Goal: Task Accomplishment & Management: Manage account settings

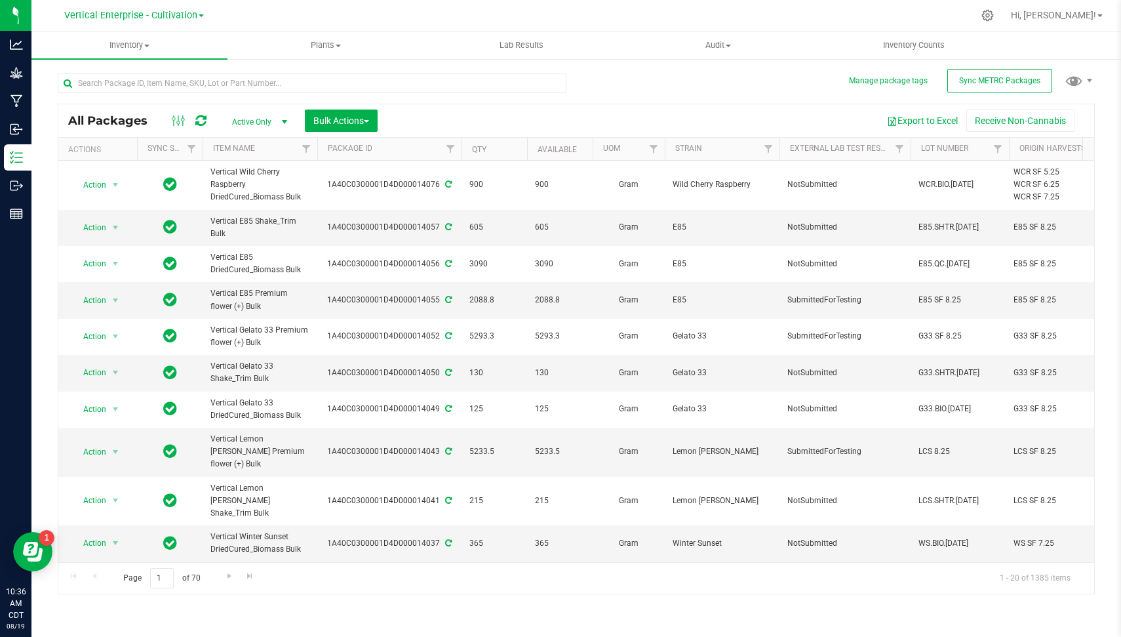
click at [991, 65] on div "All Packages Active Only Active Only Lab Samples Locked All External Internal B…" at bounding box center [576, 327] width 1037 height 533
click at [991, 76] on span "Sync METRC Packages" at bounding box center [999, 80] width 81 height 9
click at [994, 14] on icon at bounding box center [987, 15] width 12 height 12
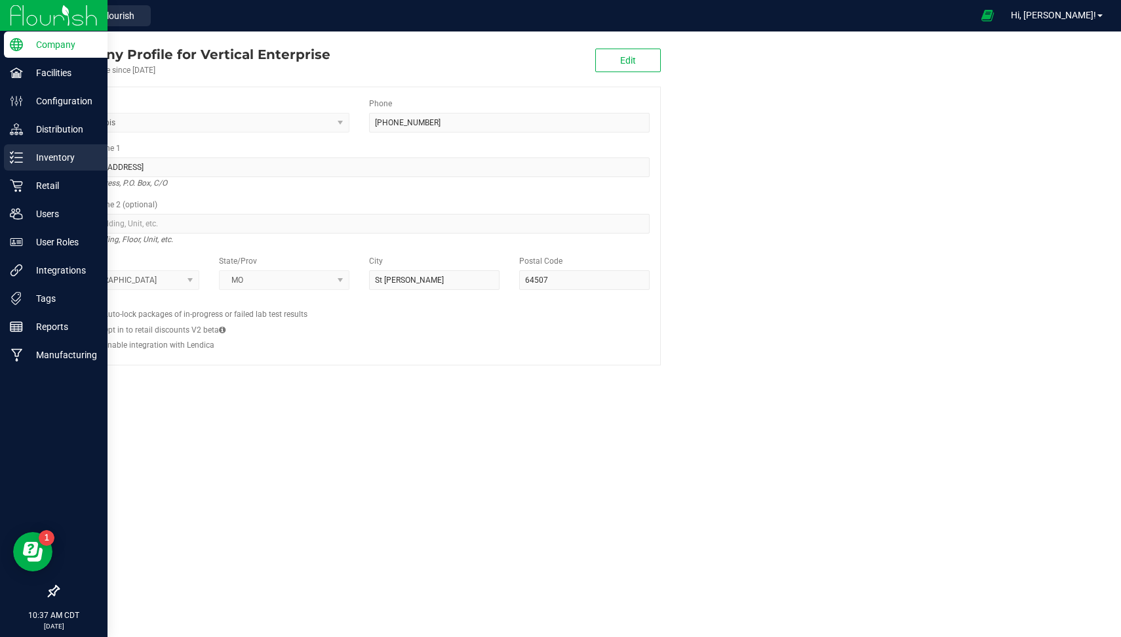
click at [40, 161] on p "Inventory" at bounding box center [62, 157] width 79 height 16
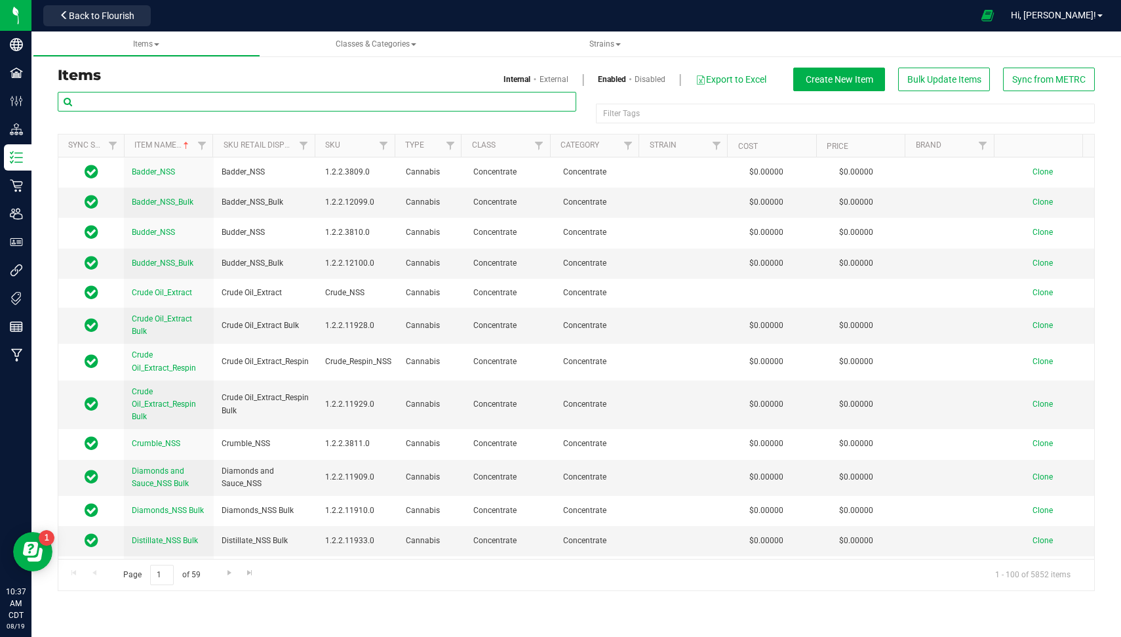
click at [333, 104] on input "text" at bounding box center [317, 102] width 519 height 20
type input "lemon cherry sherbert"
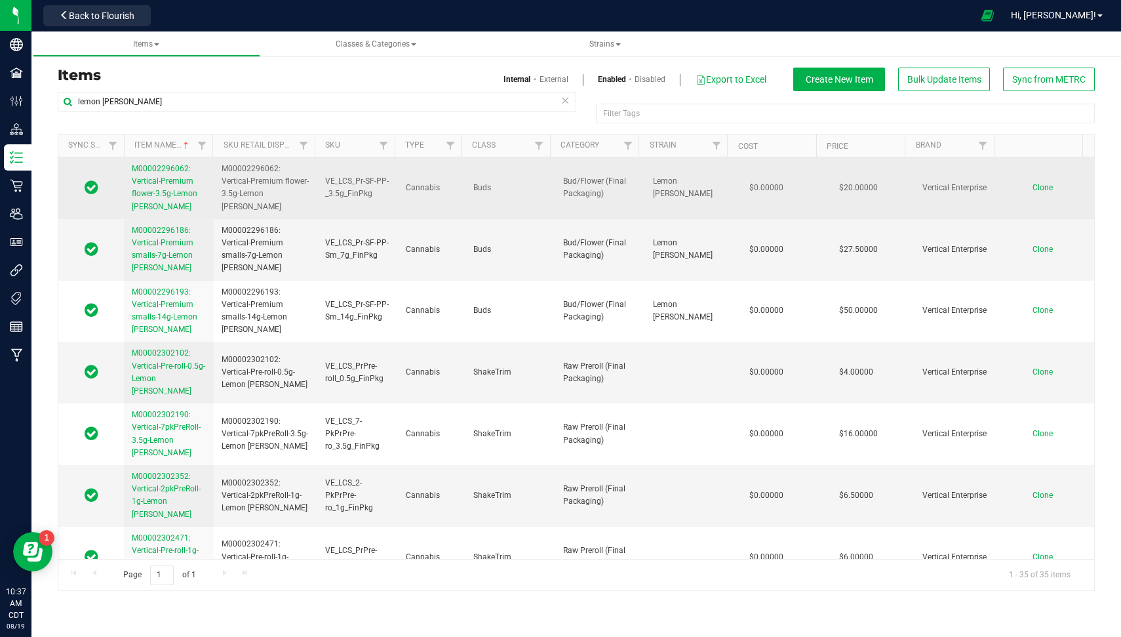
click at [187, 193] on span "M00002296062: Vertical-Premium flower-3.5g-Lemon Cherry Sherbert" at bounding box center [165, 187] width 66 height 47
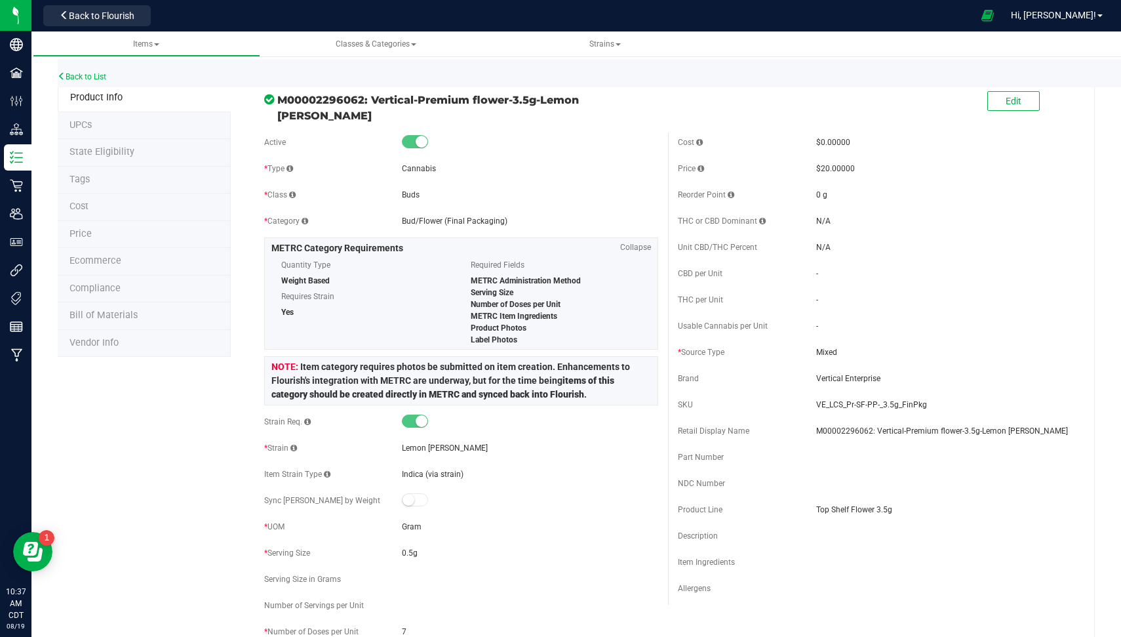
click at [431, 522] on div "Gram" at bounding box center [530, 527] width 256 height 12
click at [1015, 104] on button "Edit" at bounding box center [1013, 101] width 52 height 20
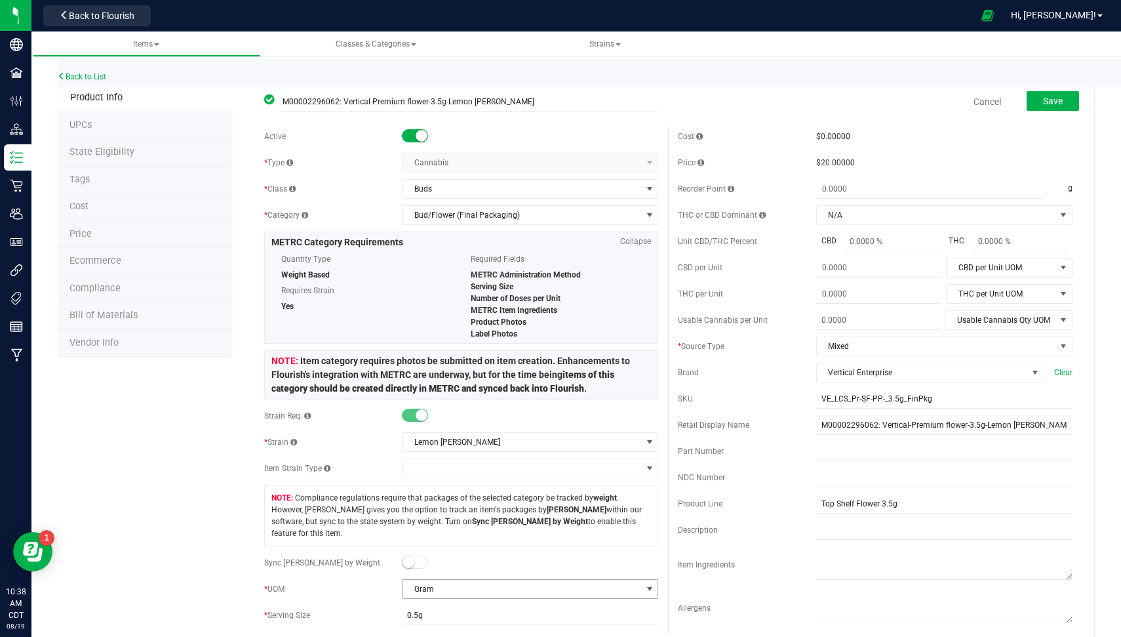
click at [543, 580] on span "Gram" at bounding box center [522, 589] width 239 height 18
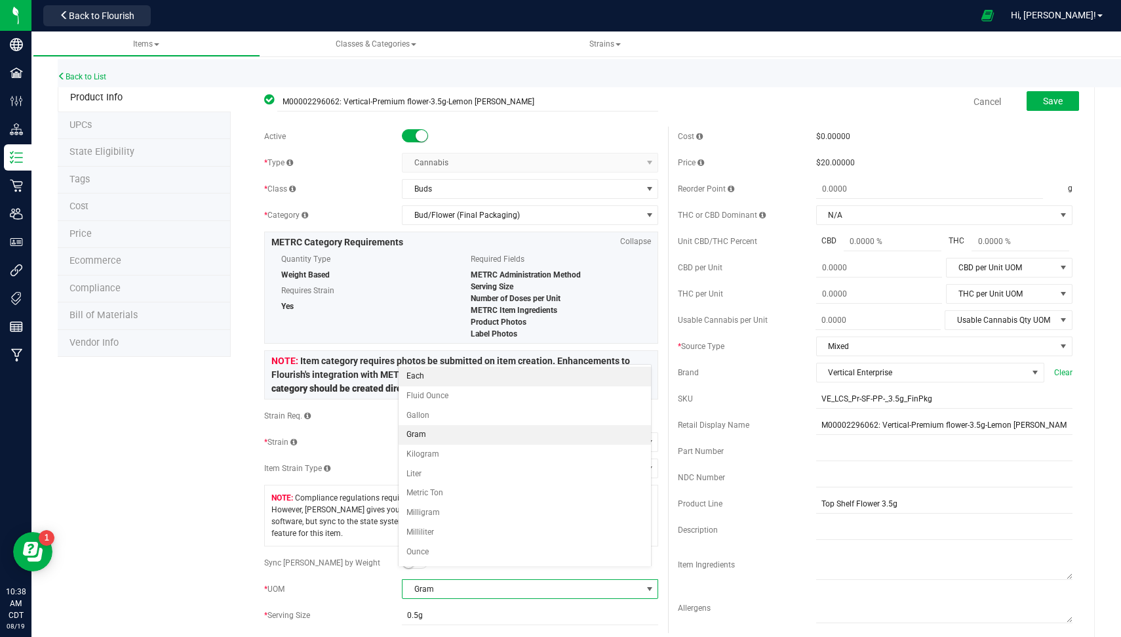
click at [514, 379] on li "Each" at bounding box center [525, 376] width 252 height 20
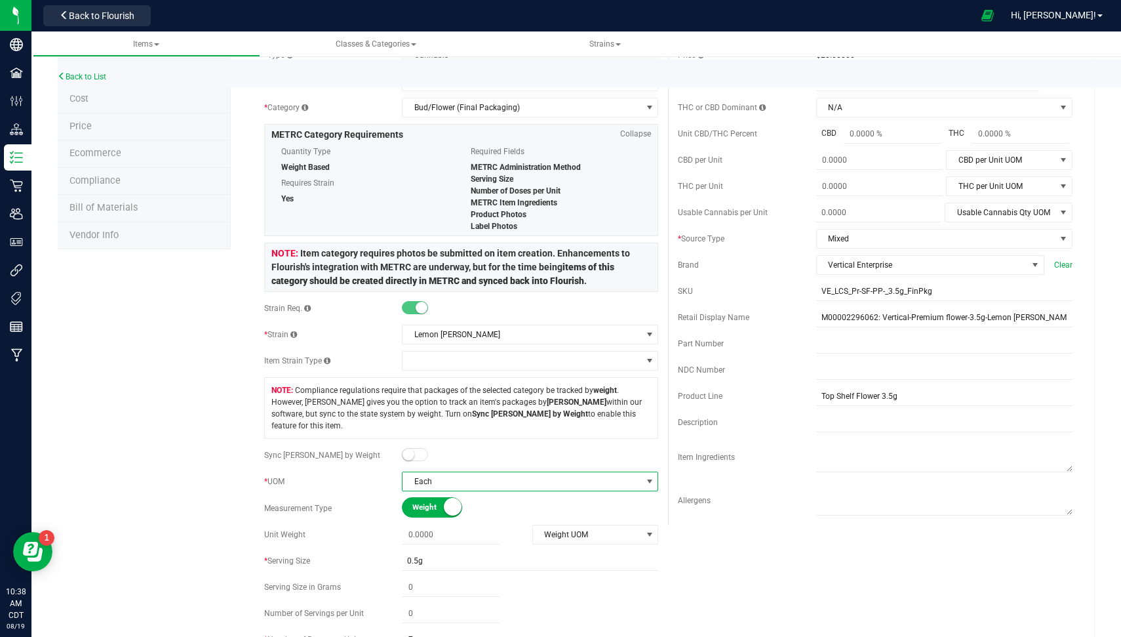
scroll to position [125, 0]
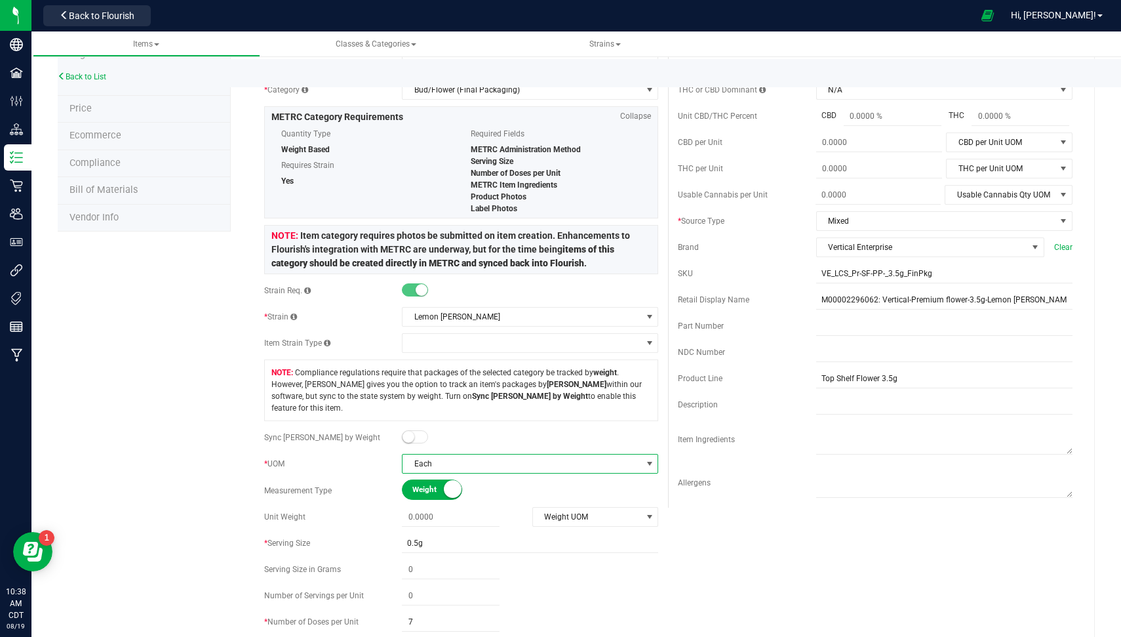
click at [430, 454] on span "Each" at bounding box center [522, 463] width 239 height 18
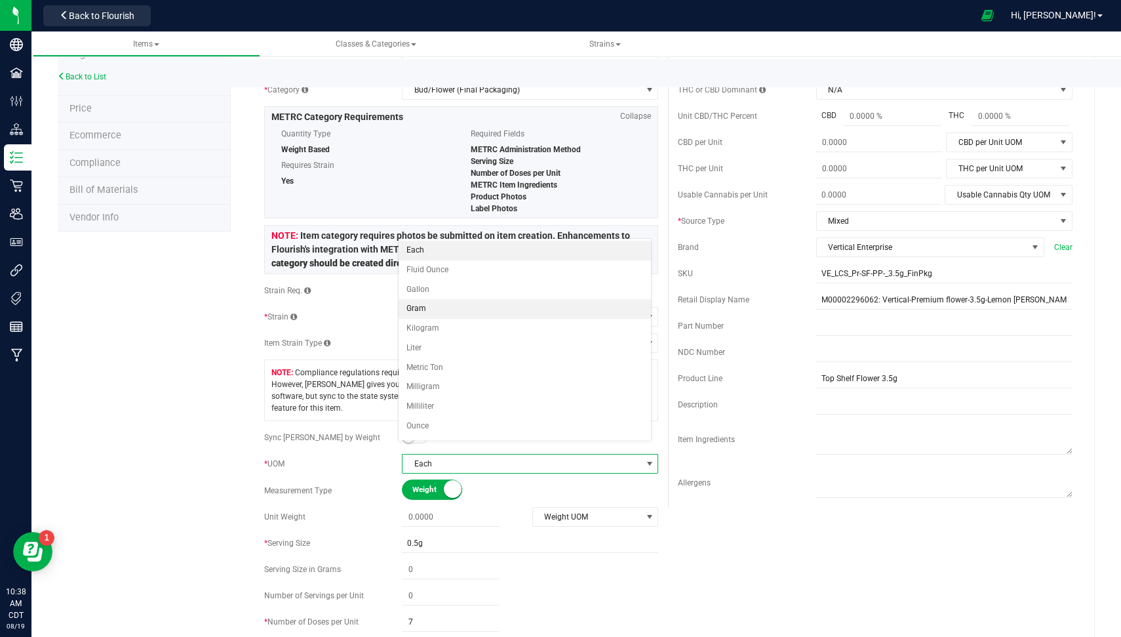
click at [451, 303] on li "Gram" at bounding box center [525, 309] width 252 height 20
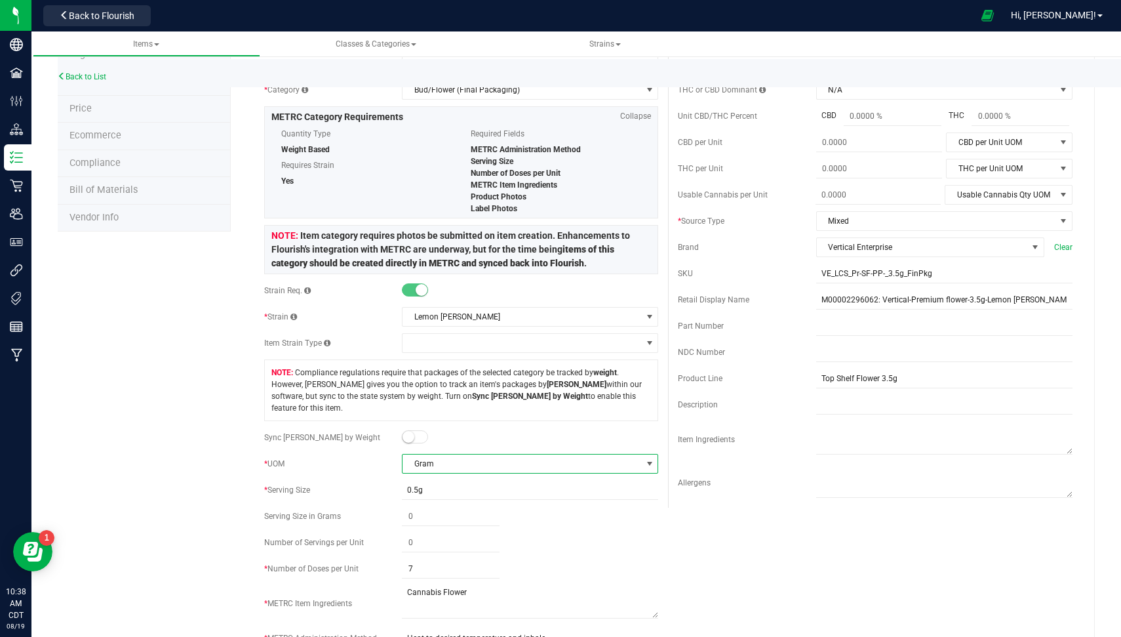
click at [404, 431] on small at bounding box center [409, 437] width 12 height 12
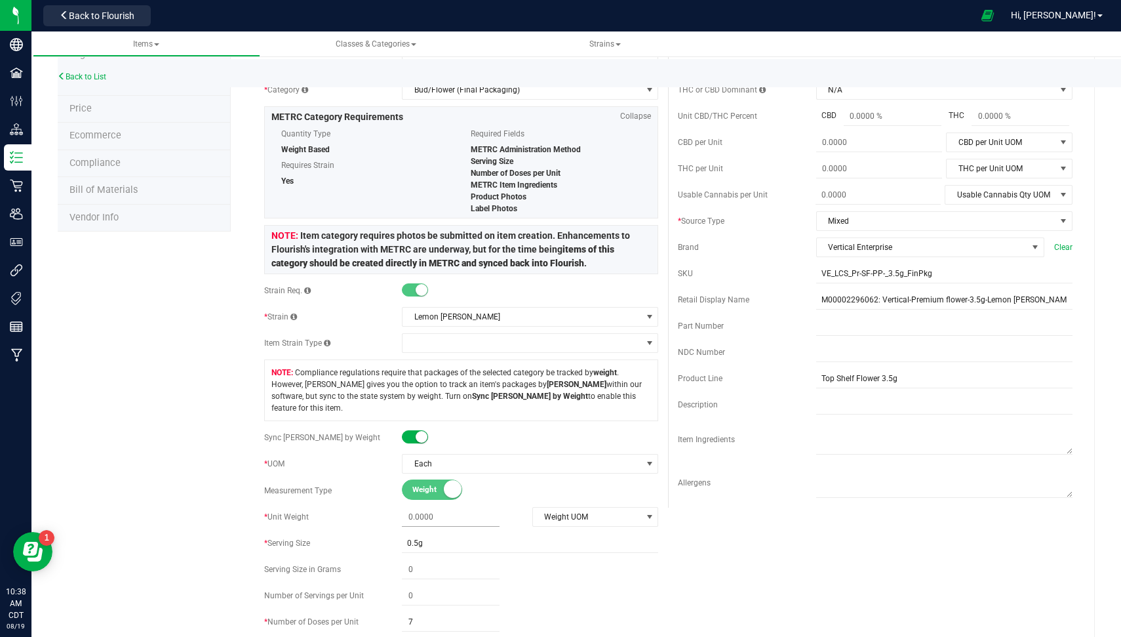
click at [427, 507] on span at bounding box center [451, 516] width 98 height 19
type input "3.5"
type input "3.5000"
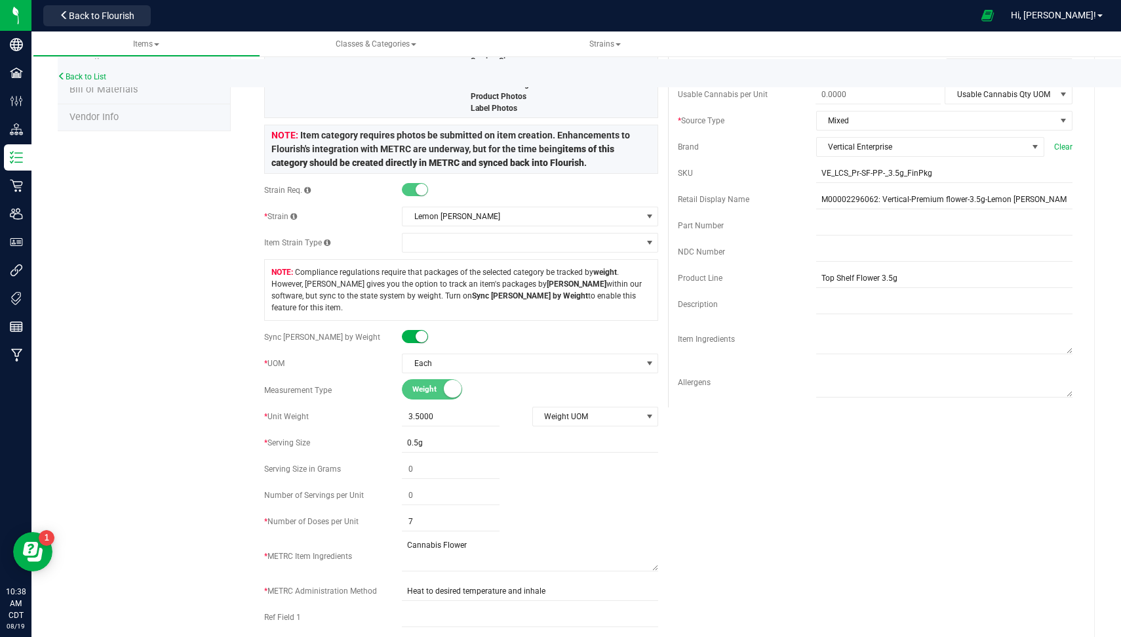
scroll to position [0, 0]
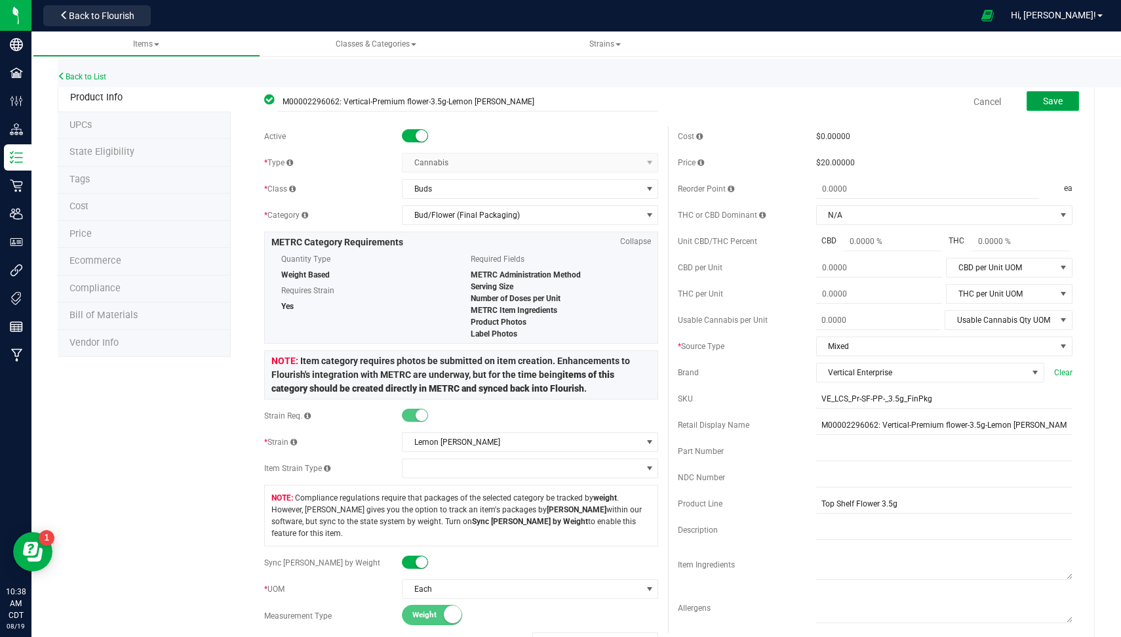
click at [1043, 105] on span "Save" at bounding box center [1053, 101] width 20 height 10
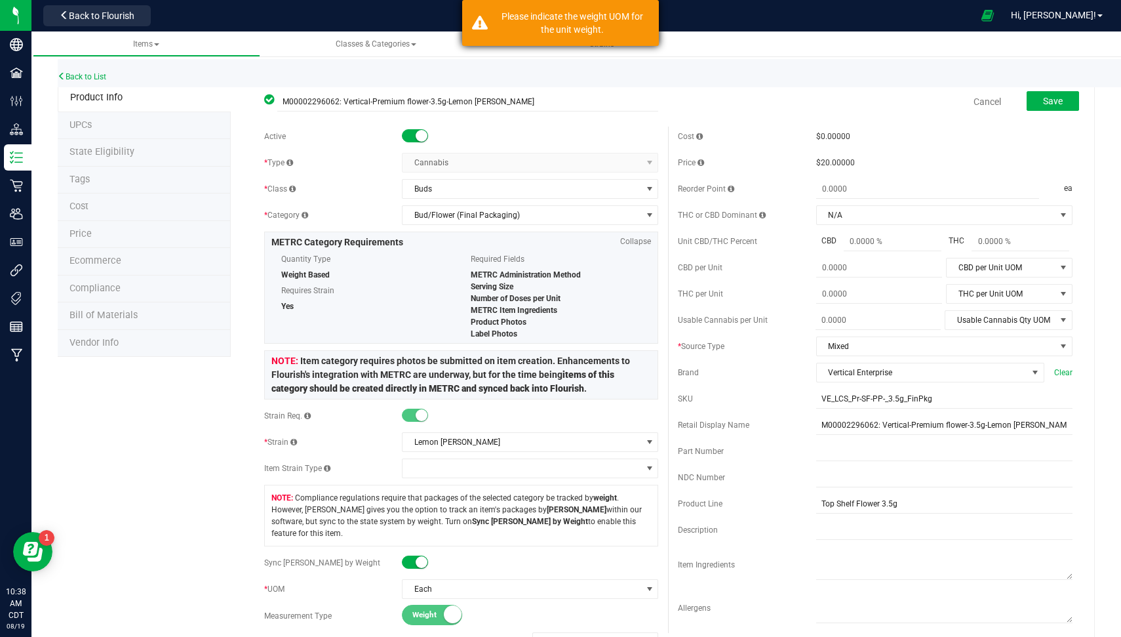
click at [603, 33] on div "Please indicate the weight UOM for the unit weight." at bounding box center [572, 23] width 154 height 26
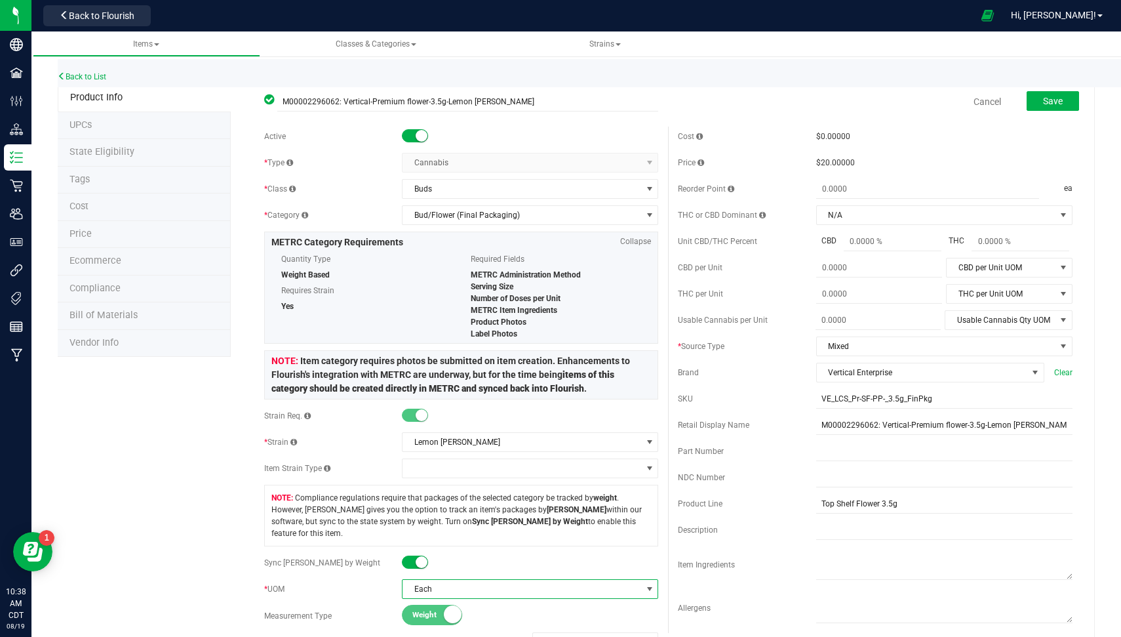
click at [509, 580] on span "Each" at bounding box center [522, 589] width 239 height 18
click at [474, 589] on li "Each" at bounding box center [525, 597] width 252 height 20
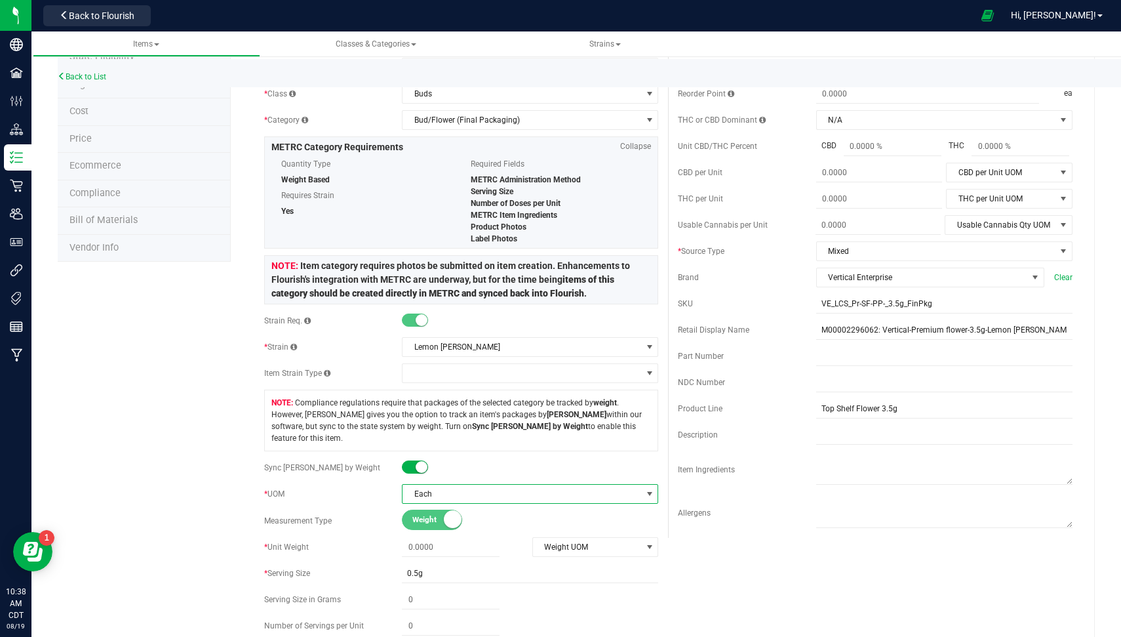
scroll to position [103, 0]
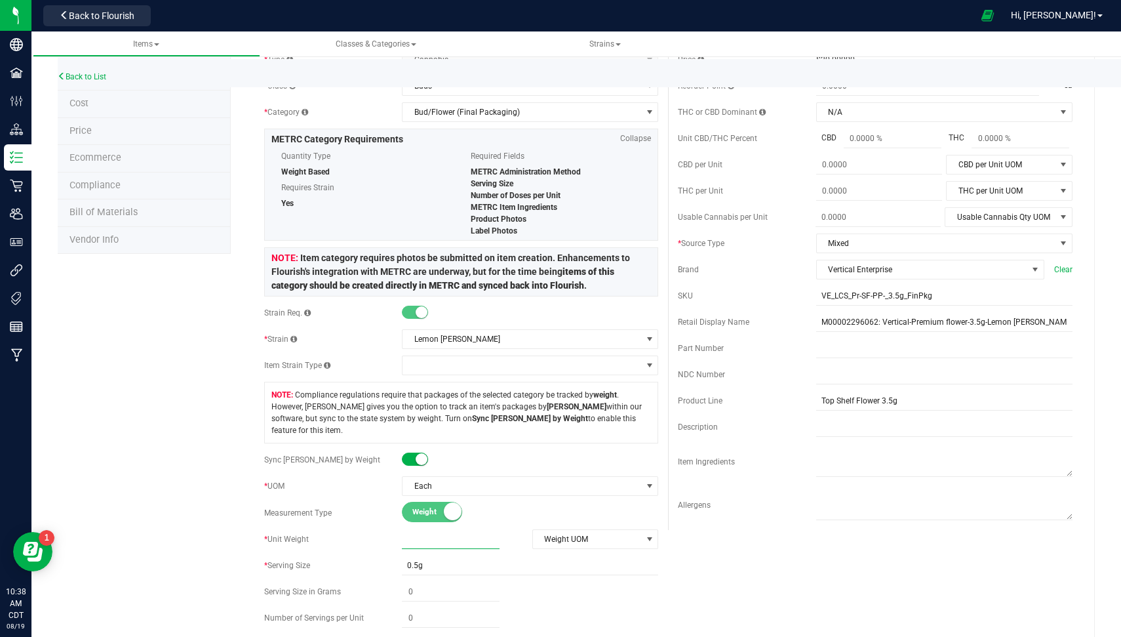
click at [422, 533] on span at bounding box center [451, 539] width 98 height 19
type input "3.5"
type input "3.5000"
click at [551, 530] on span "Weight UOM" at bounding box center [587, 539] width 109 height 18
click at [564, 408] on li "Gram" at bounding box center [588, 409] width 123 height 20
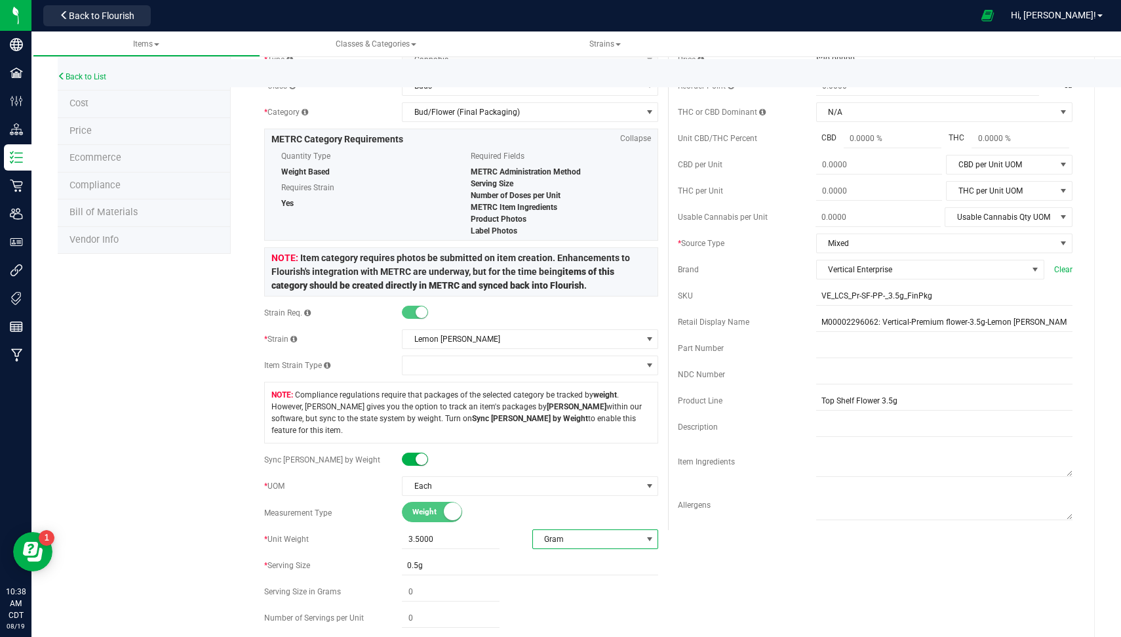
scroll to position [0, 0]
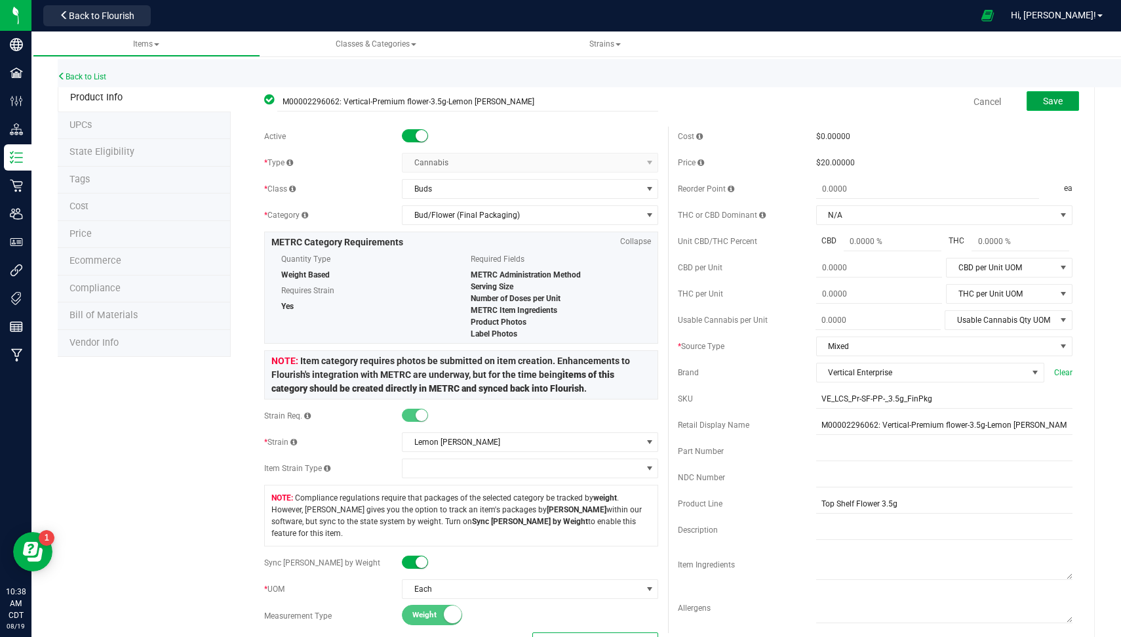
click at [1061, 104] on button "Save" at bounding box center [1053, 101] width 52 height 20
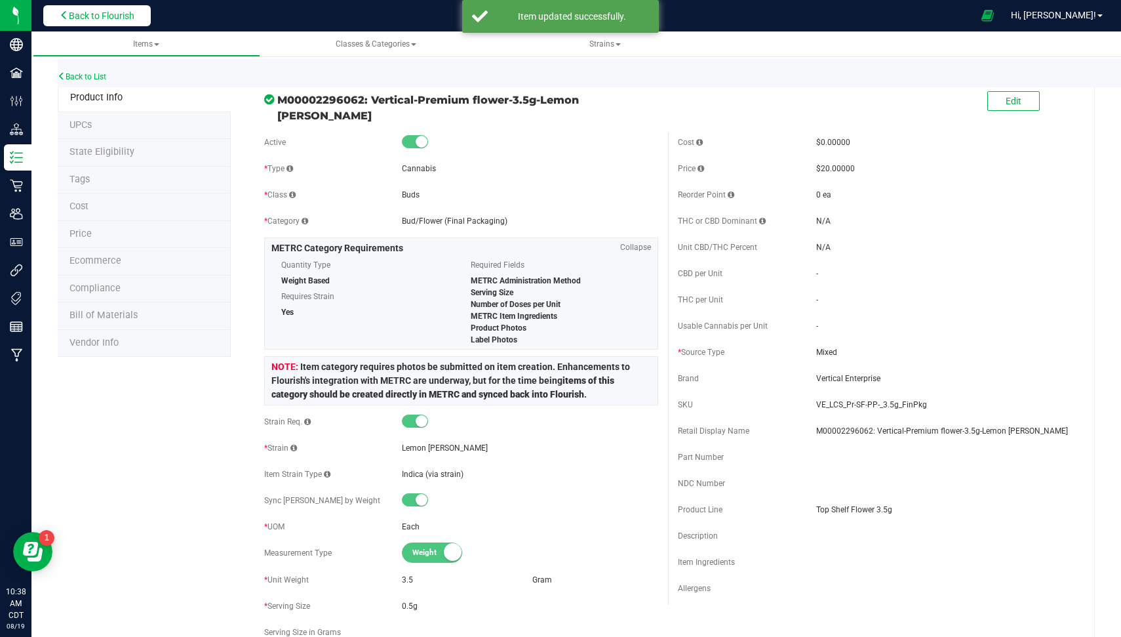
click at [100, 12] on span "Back to Flourish" at bounding box center [102, 15] width 66 height 10
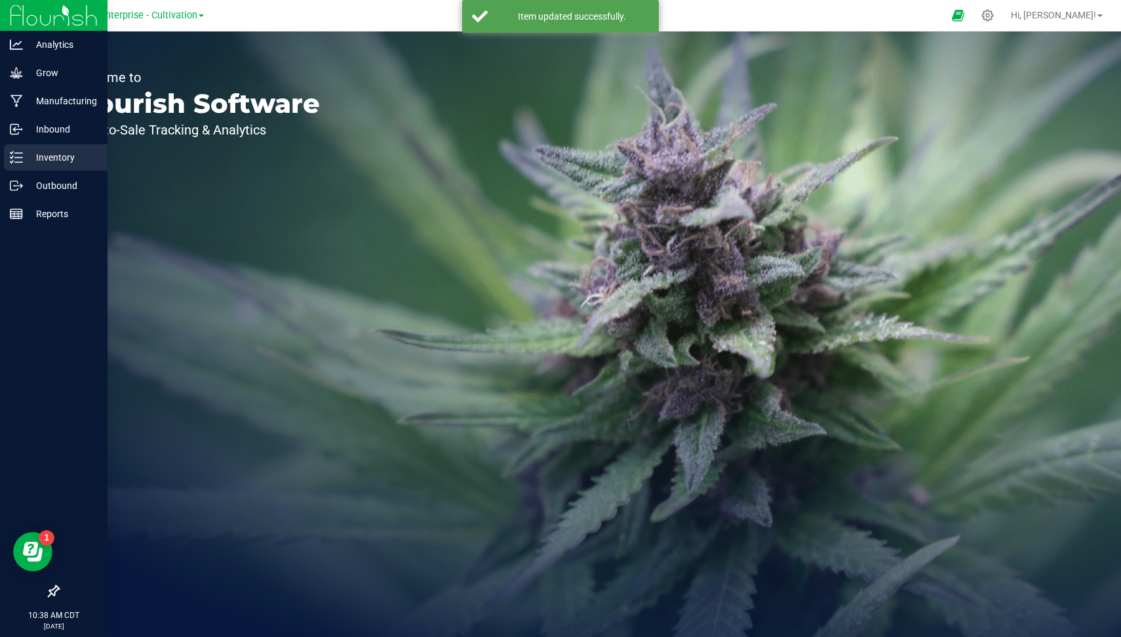
click at [24, 151] on p "Inventory" at bounding box center [62, 157] width 79 height 16
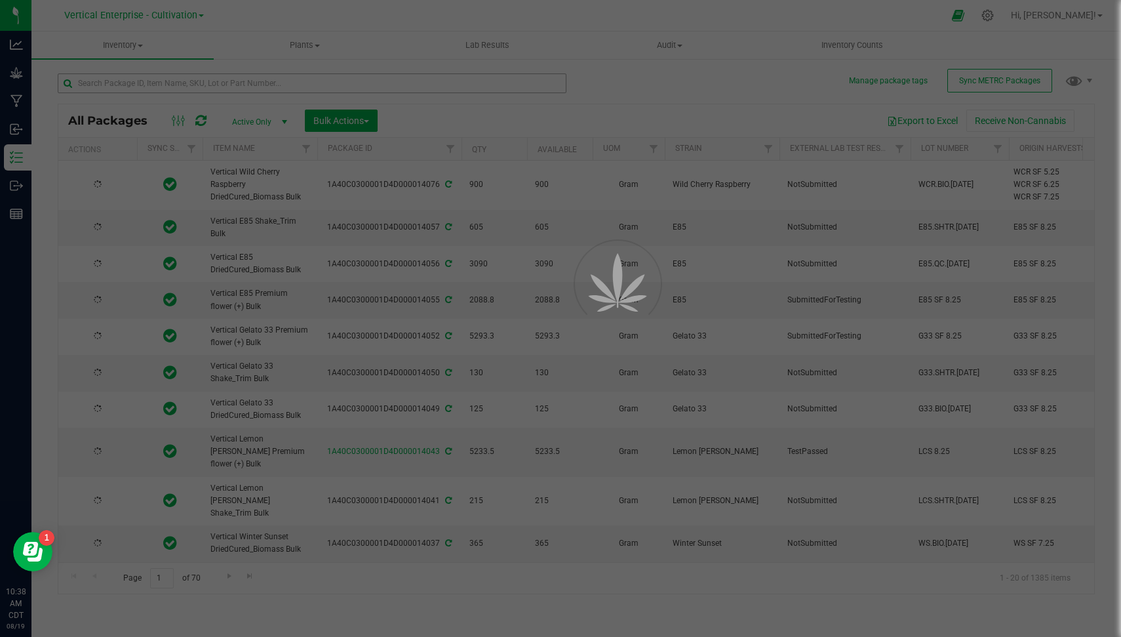
click at [253, 82] on div at bounding box center [560, 318] width 1121 height 637
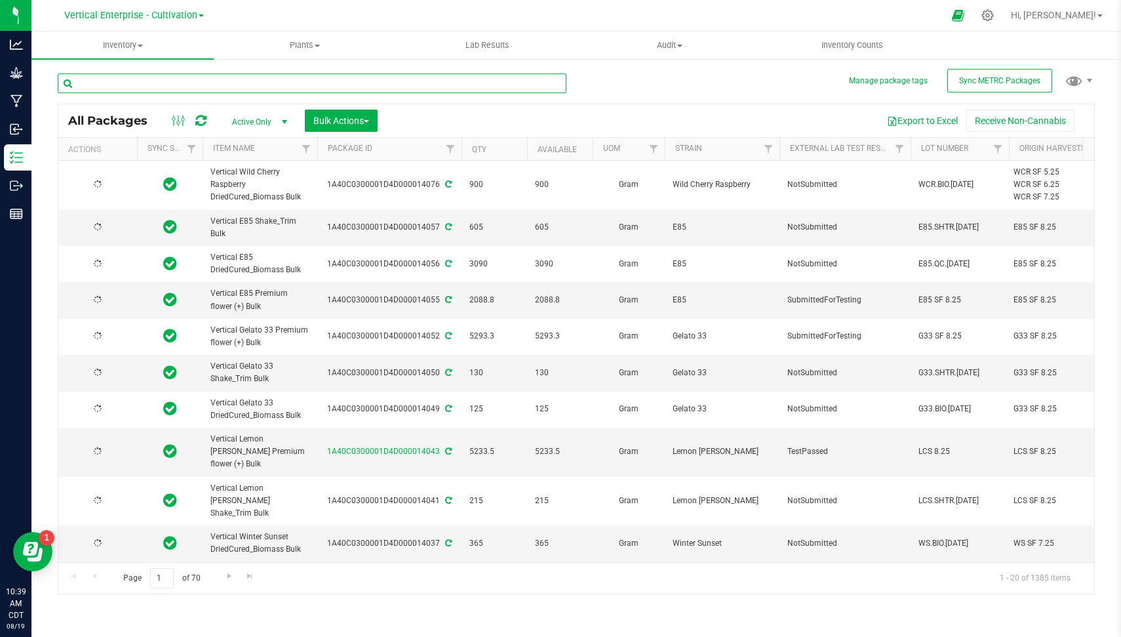
click at [253, 82] on input "text" at bounding box center [312, 83] width 509 height 20
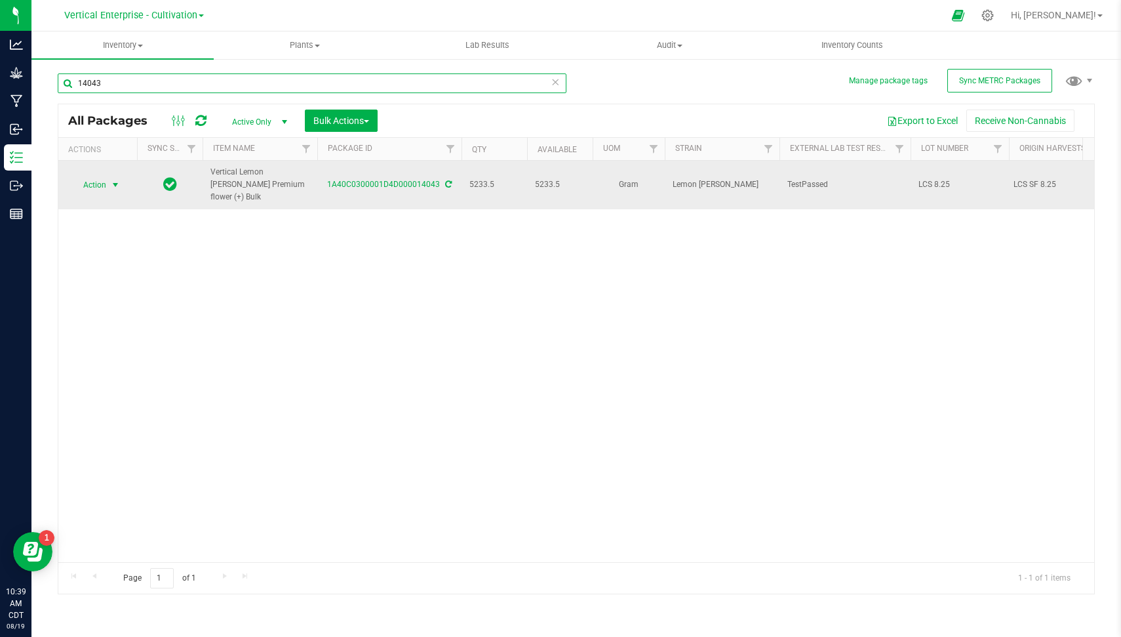
type input "14043"
click at [96, 182] on span "Action" at bounding box center [88, 185] width 35 height 18
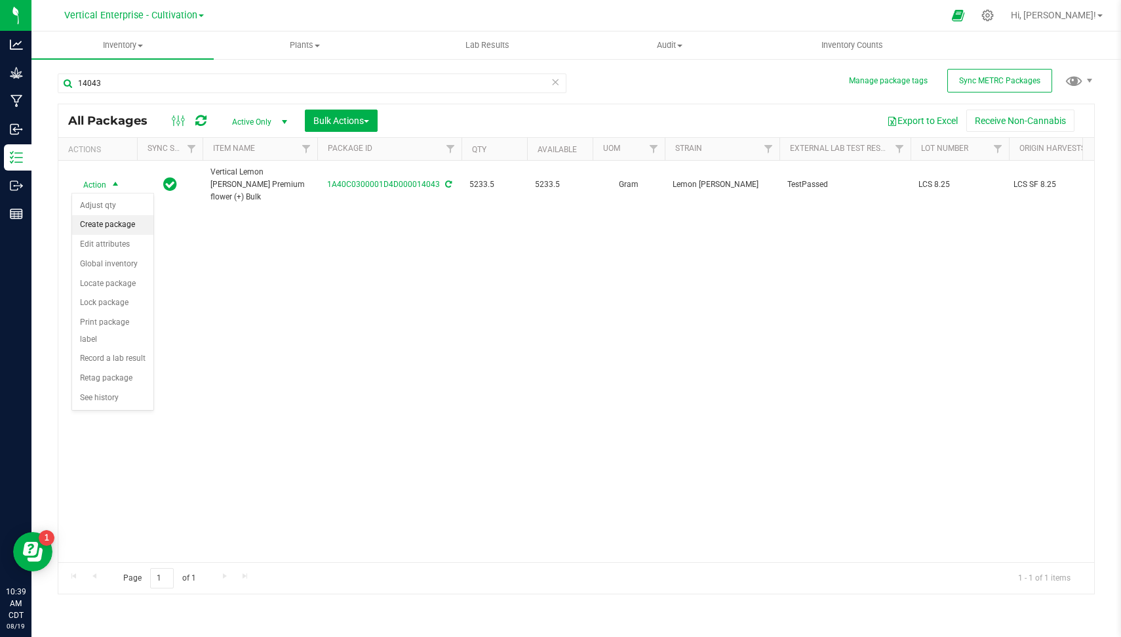
click at [111, 219] on li "Create package" at bounding box center [112, 225] width 81 height 20
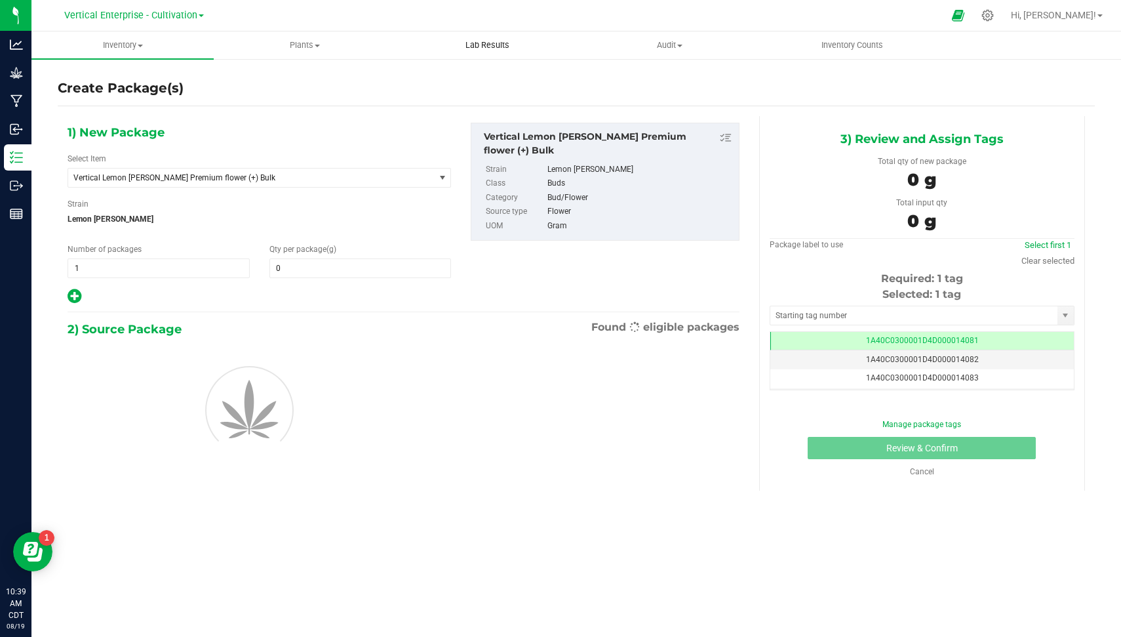
type input "0.0000"
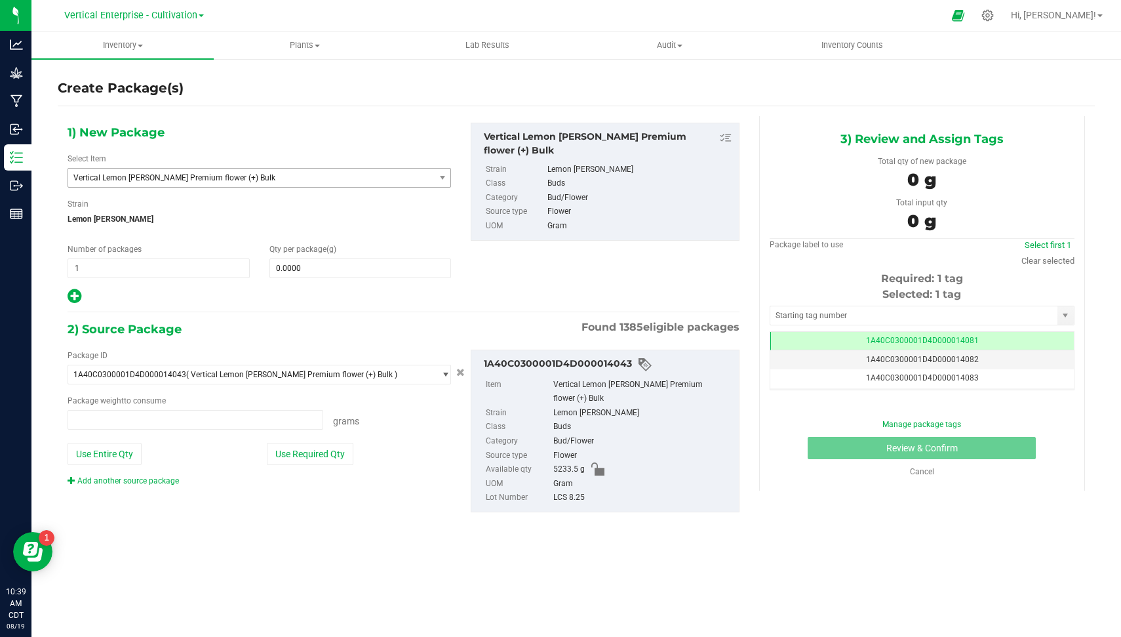
type input "0.0000 g"
click at [302, 178] on span "Vertical Lemon [PERSON_NAME] Premium flower (+) Bulk" at bounding box center [244, 177] width 342 height 9
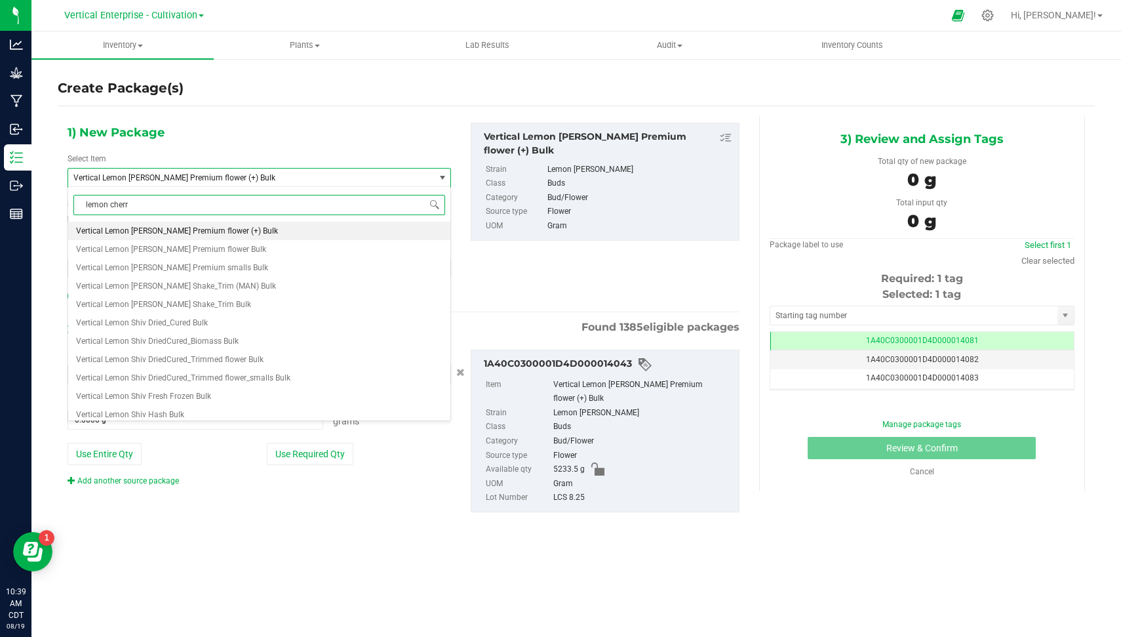
type input "lemon cherry"
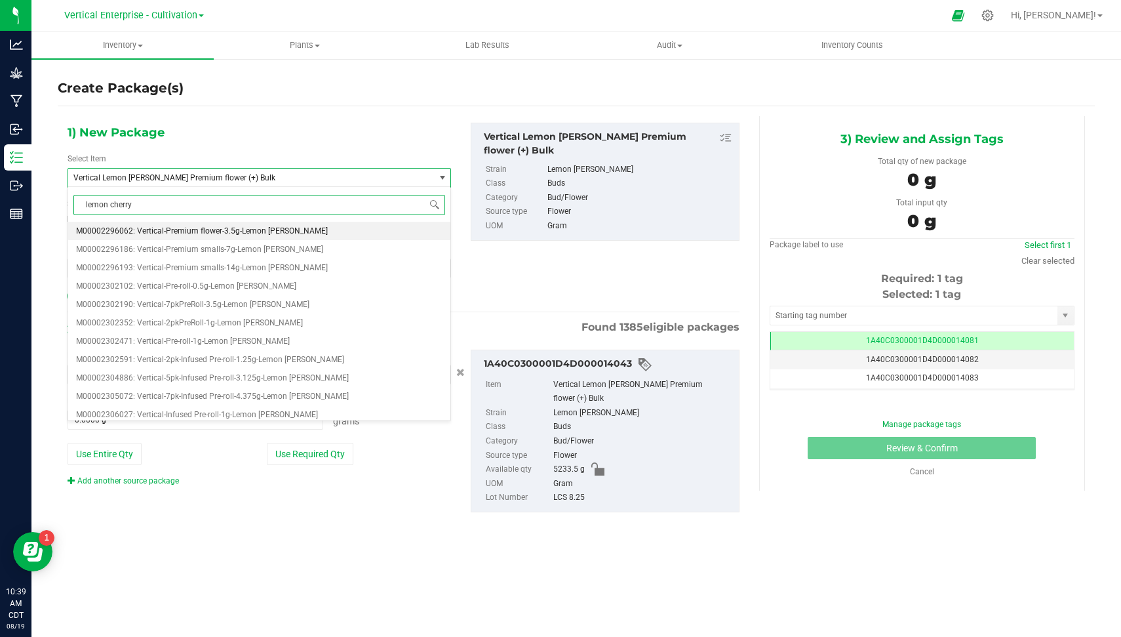
click at [315, 232] on span "M00002296062: Vertical-Premium flower-3.5g-Lemon Cherry Sherbert" at bounding box center [202, 230] width 252 height 9
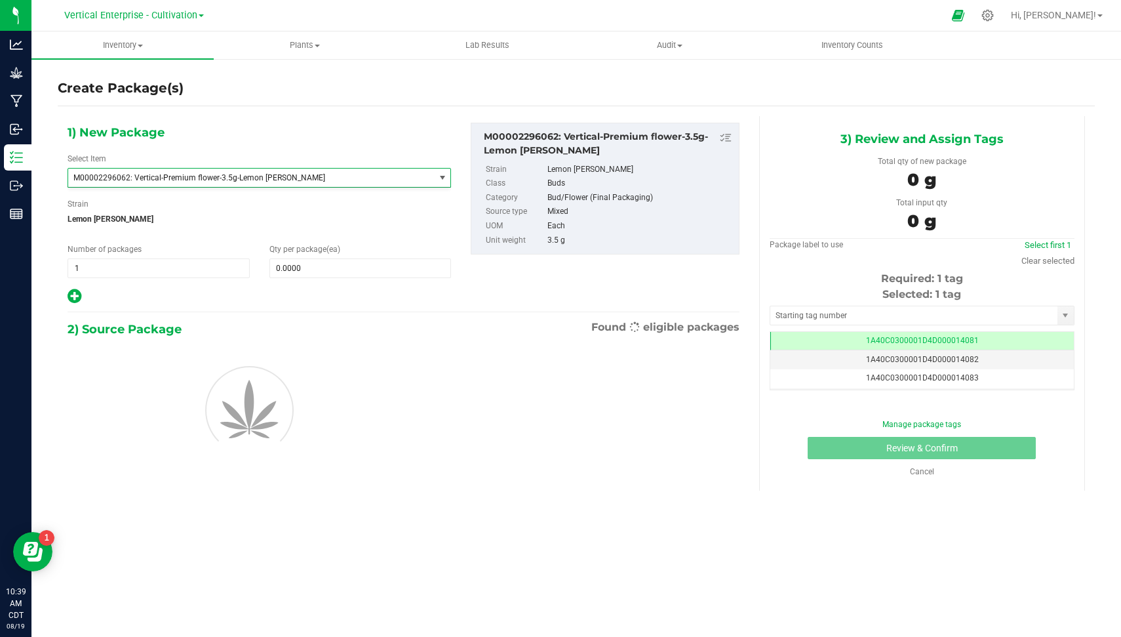
type input "0"
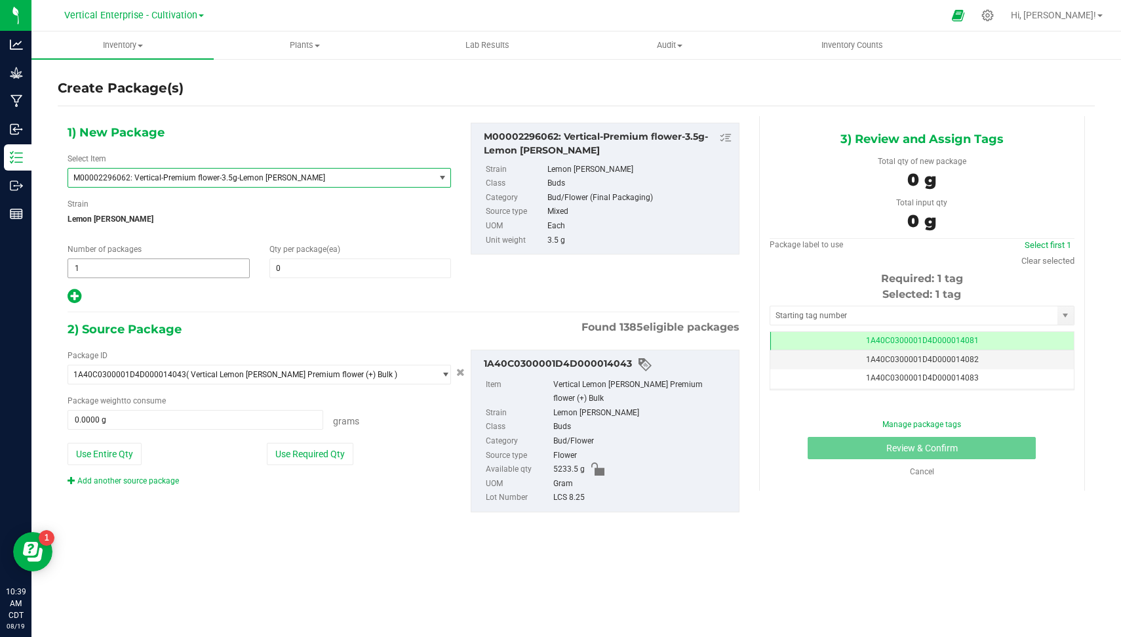
click at [215, 260] on span "1 1" at bounding box center [159, 268] width 182 height 20
type input "2"
click at [310, 260] on span "0 0" at bounding box center [360, 268] width 182 height 20
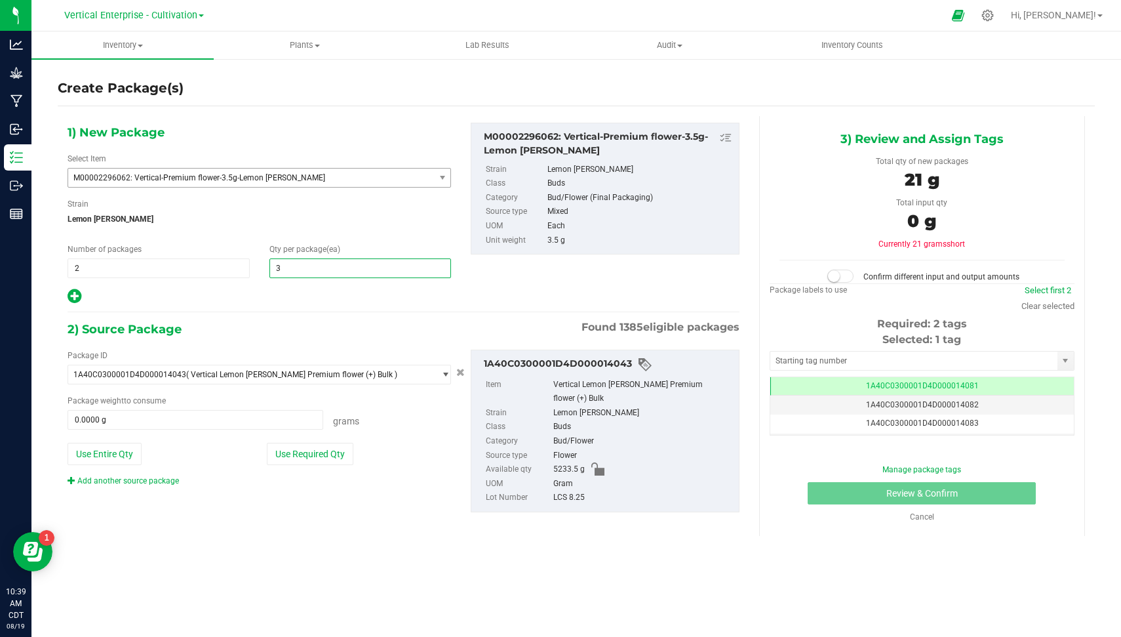
type input "36"
click at [319, 466] on div "Package ID 1A40C0300001D4D000014043 ( Vertical Lemon Cherry Sherbert Premium fl…" at bounding box center [259, 417] width 403 height 137
click at [316, 461] on button "Use Required Qty" at bounding box center [310, 454] width 87 height 22
type input "252.0000 g"
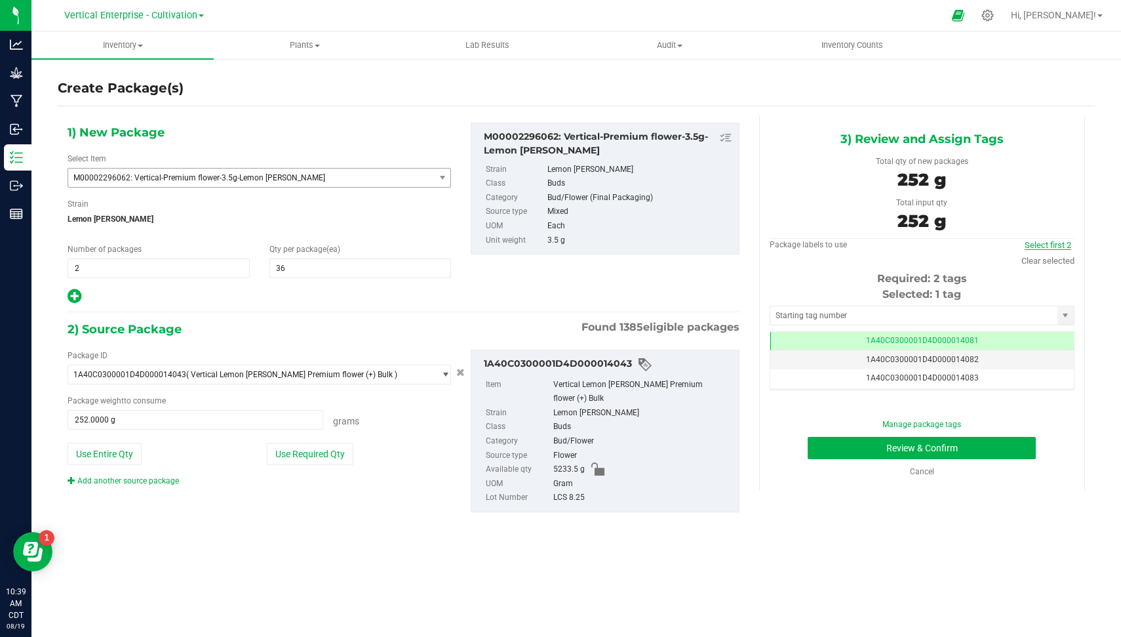
click at [1060, 240] on link "Select first 2" at bounding box center [1048, 245] width 47 height 10
click at [994, 444] on button "Review & Confirm" at bounding box center [922, 448] width 228 height 22
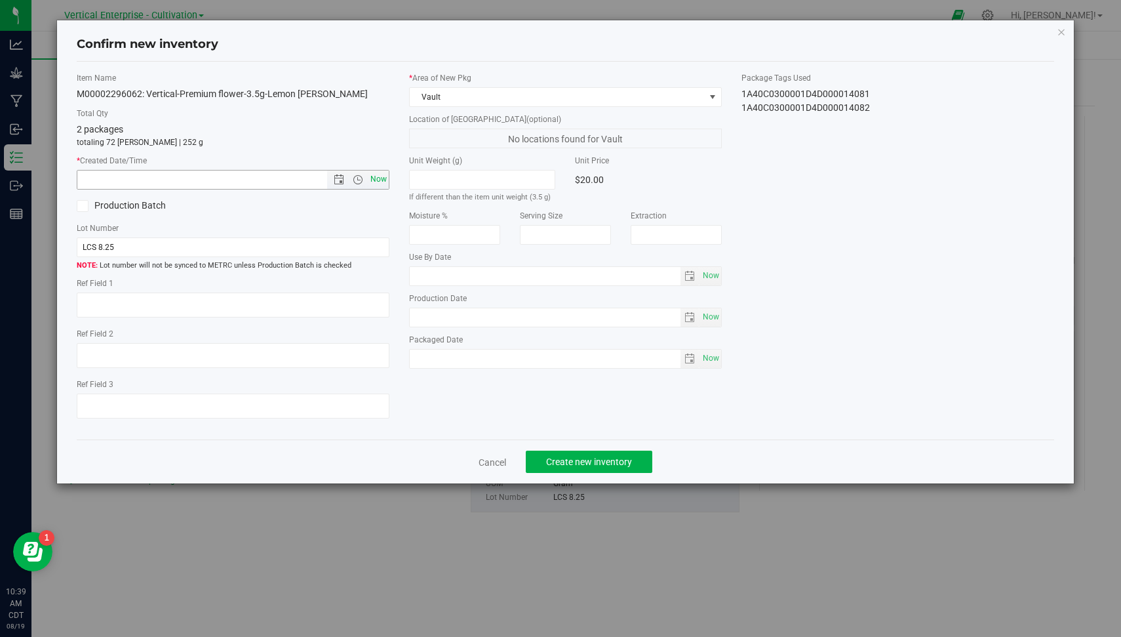
click at [380, 178] on span "Now" at bounding box center [379, 179] width 22 height 19
type input "8/19/2025 10:39 AM"
click at [584, 462] on span "Create new inventory" at bounding box center [589, 461] width 86 height 10
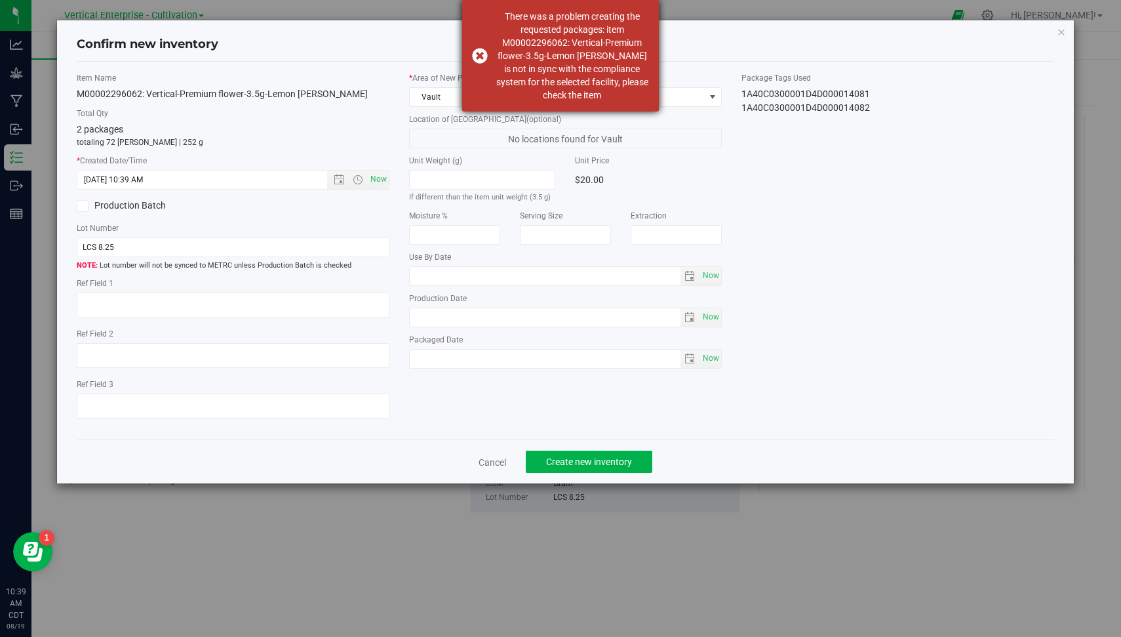
click at [604, 87] on div "There was a problem creating the requested packages: item M00002296062: Vertica…" at bounding box center [572, 56] width 154 height 92
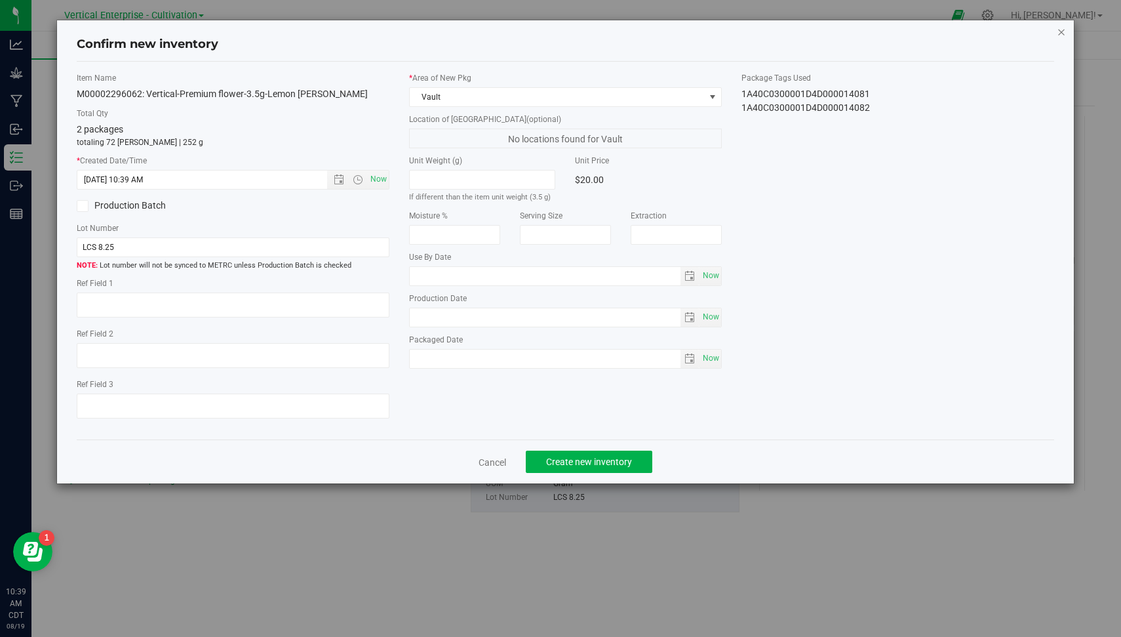
click at [1061, 35] on icon "button" at bounding box center [1061, 32] width 9 height 16
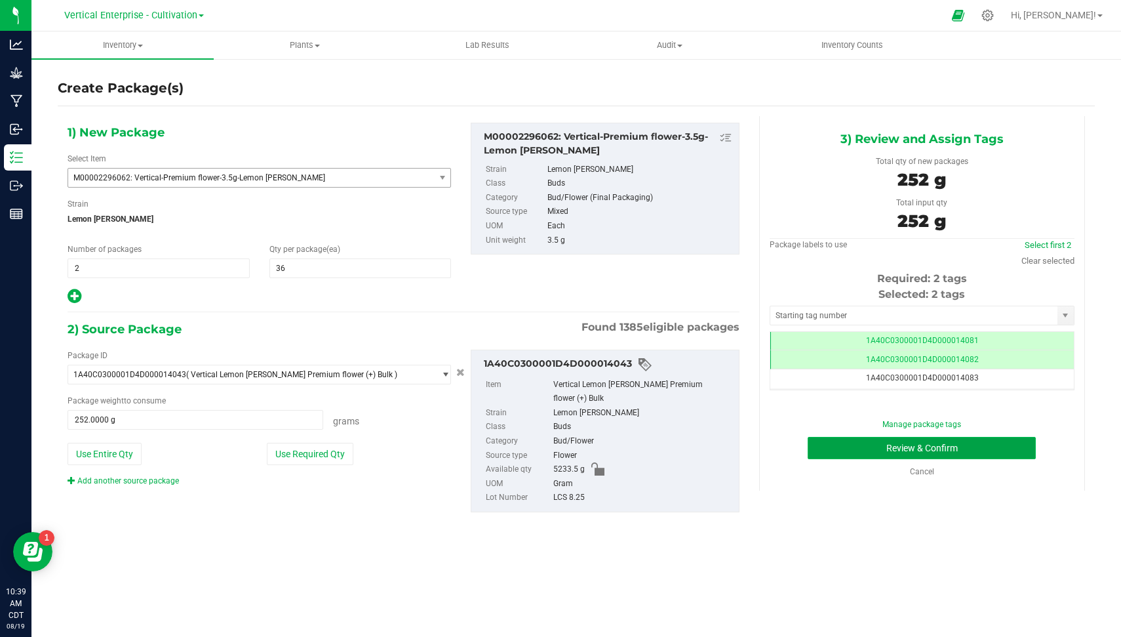
click at [895, 448] on button "Review & Confirm" at bounding box center [922, 448] width 228 height 22
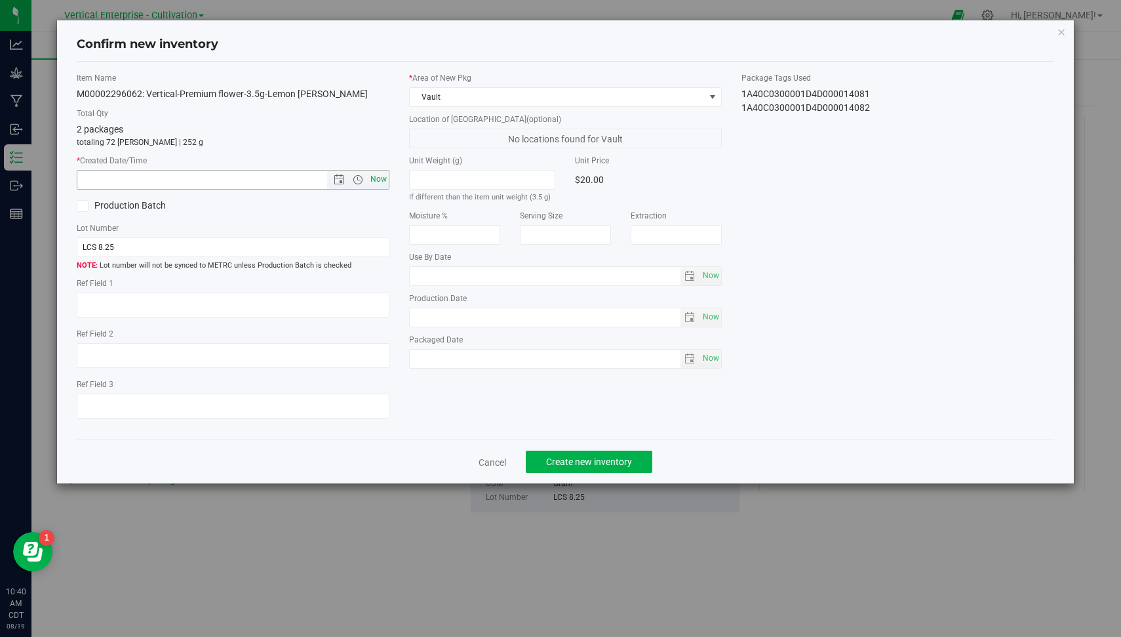
click at [387, 179] on span "Now" at bounding box center [379, 179] width 22 height 19
type input "8/19/2025 10:40 AM"
click at [585, 464] on span "Create new inventory" at bounding box center [589, 461] width 86 height 10
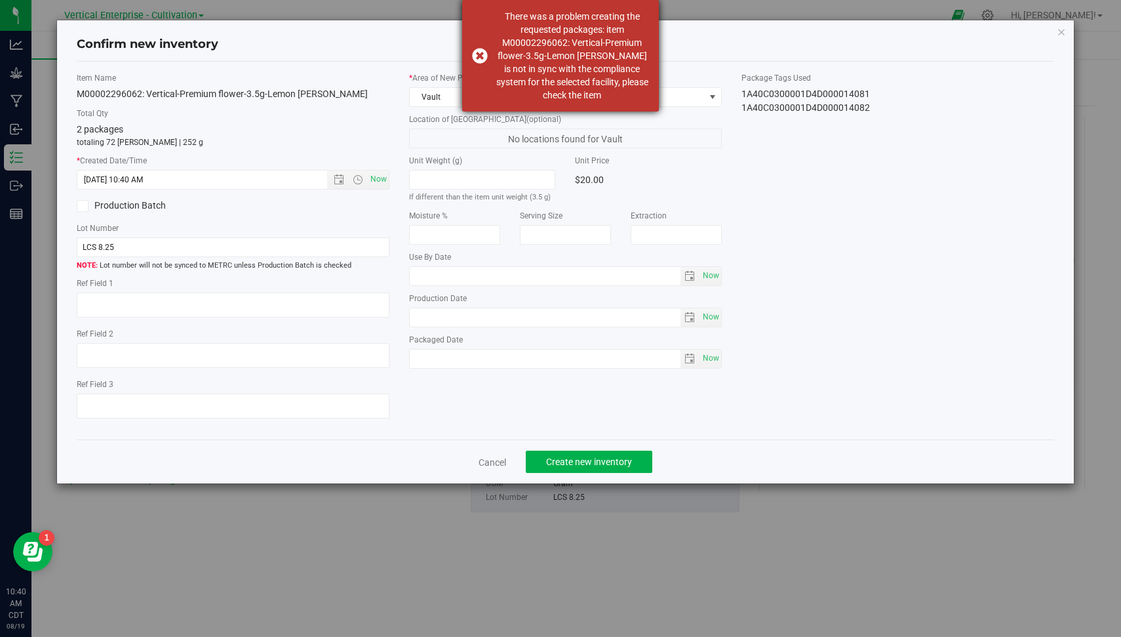
click at [626, 89] on div "There was a problem creating the requested packages: item M00002296062: Vertica…" at bounding box center [572, 56] width 154 height 92
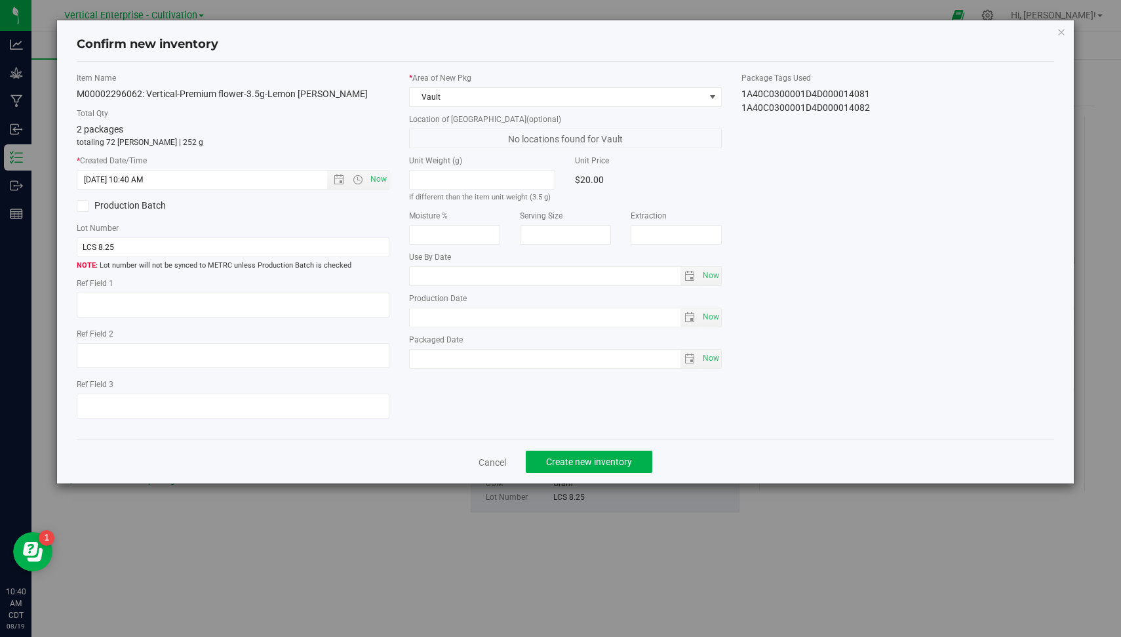
click at [1061, 41] on div "Confirm new inventory Item Name M00002296062: Vertical-Premium flower-3.5g-Lemo…" at bounding box center [565, 251] width 1017 height 463
click at [1063, 34] on icon "button" at bounding box center [1061, 32] width 9 height 16
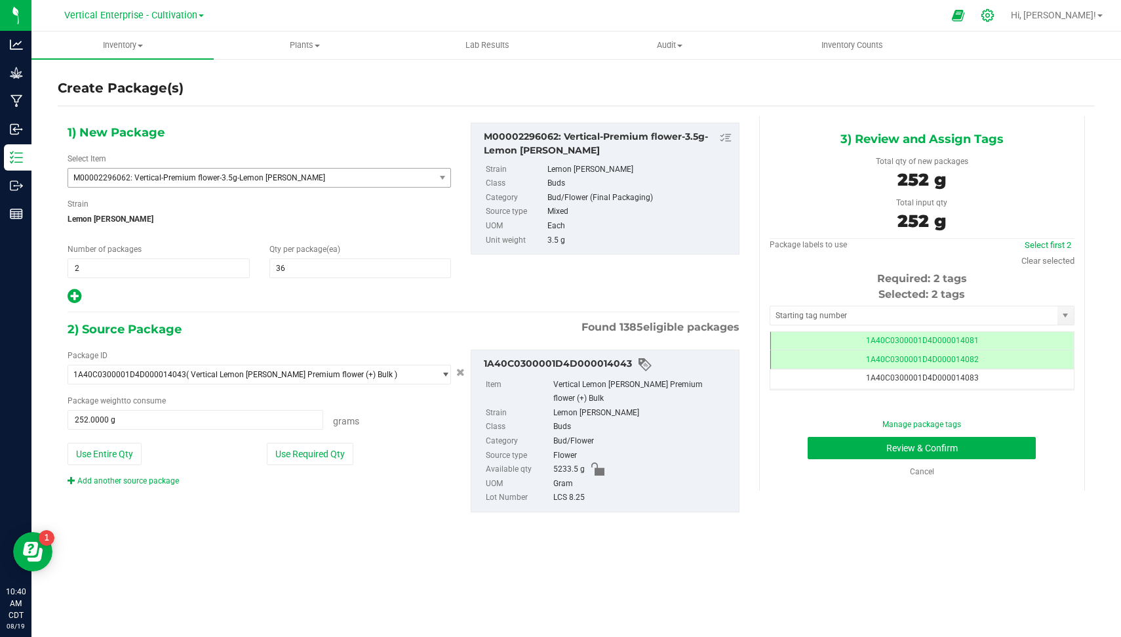
click at [997, 15] on div at bounding box center [988, 16] width 18 height 14
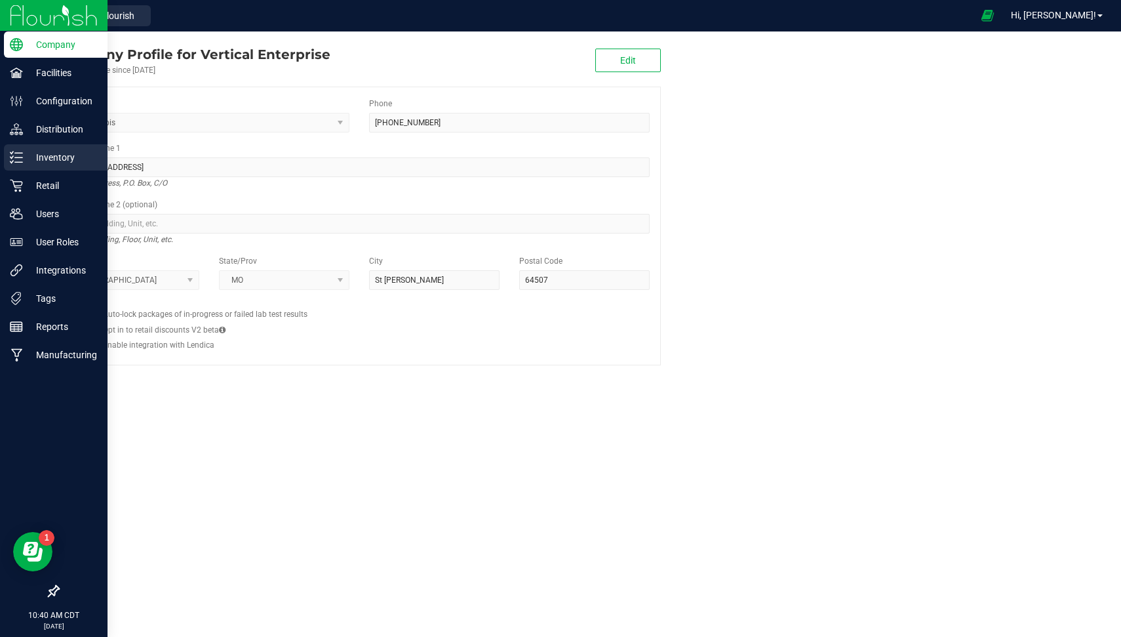
click at [18, 164] on div "Inventory" at bounding box center [56, 157] width 104 height 26
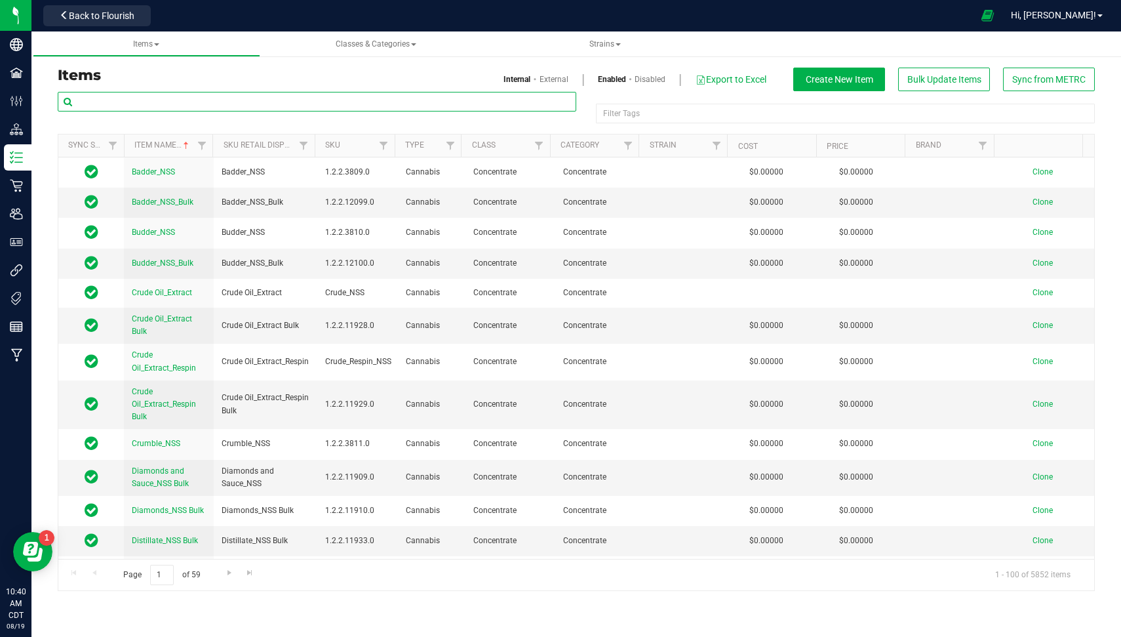
click at [210, 96] on input "text" at bounding box center [317, 102] width 519 height 20
type input "lemon cherry sherb"
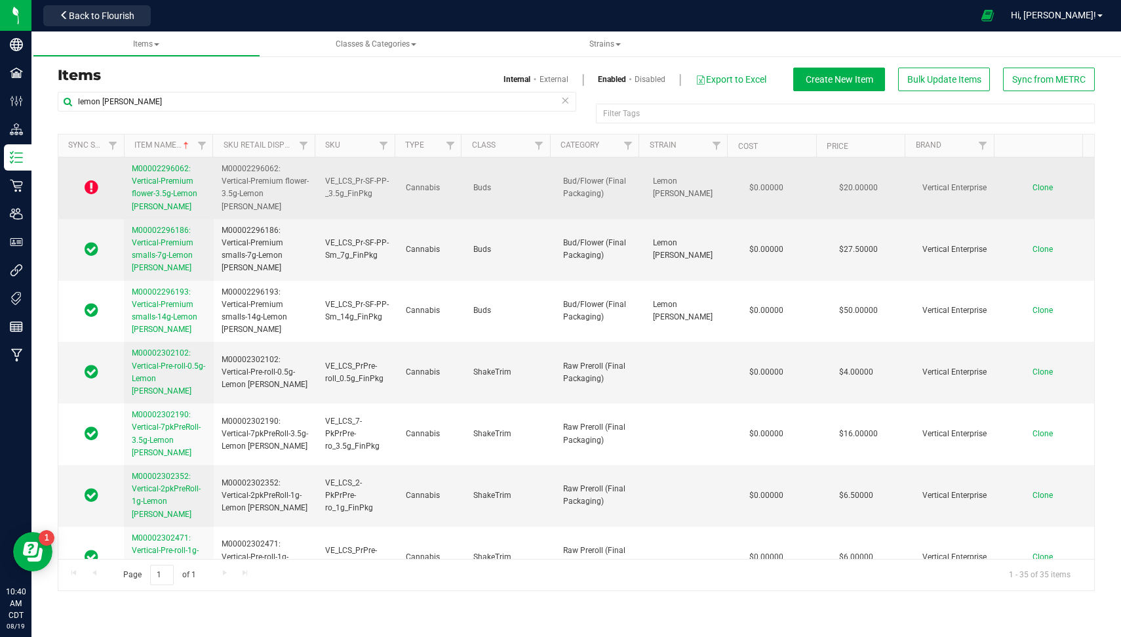
click at [96, 186] on icon at bounding box center [92, 187] width 14 height 16
click at [87, 187] on icon at bounding box center [92, 187] width 14 height 16
click at [149, 183] on span "M00002296062: Vertical-Premium flower-3.5g-Lemon Cherry Sherbert" at bounding box center [165, 187] width 66 height 47
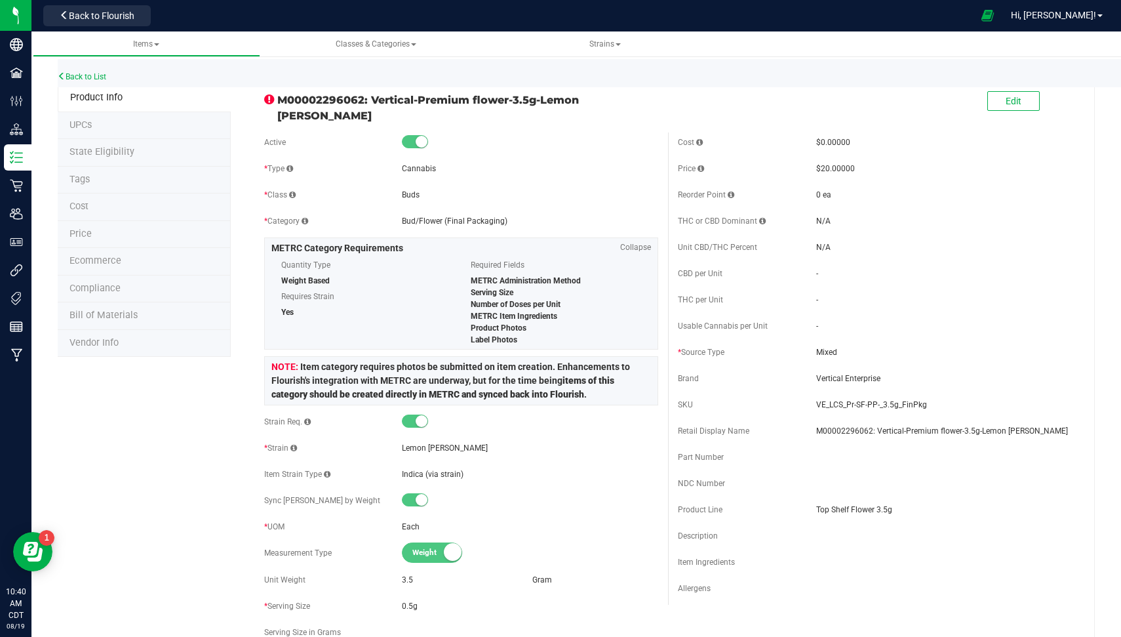
click at [266, 99] on icon at bounding box center [269, 100] width 10 height 12
click at [90, 81] on div "Back to List" at bounding box center [618, 73] width 1121 height 28
click at [89, 77] on link "Back to List" at bounding box center [82, 76] width 49 height 9
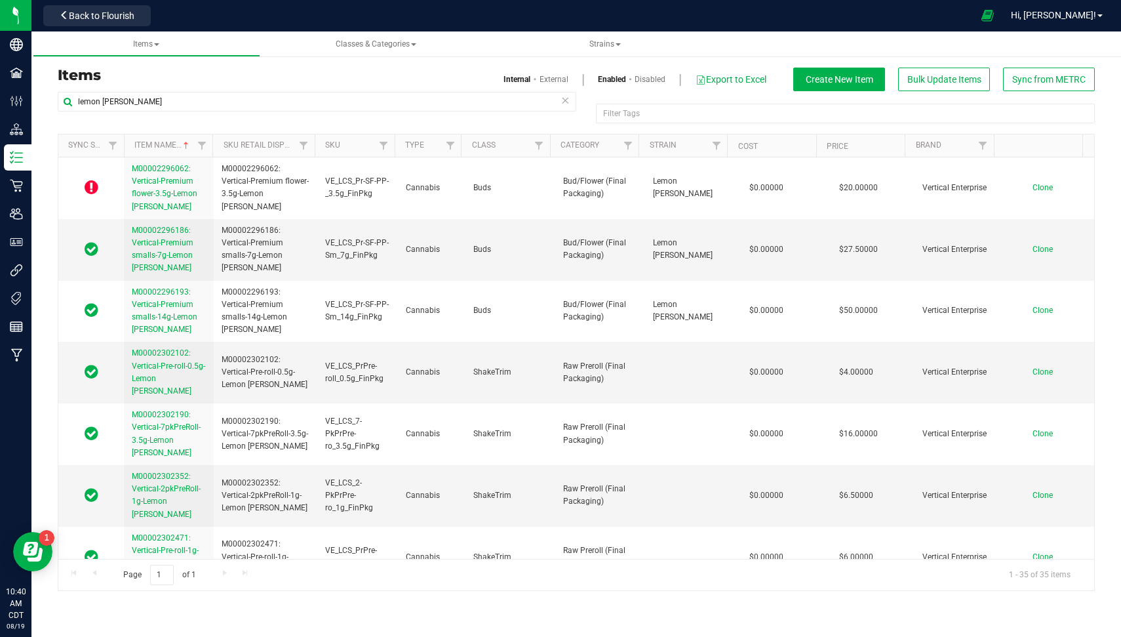
click at [89, 186] on icon at bounding box center [92, 187] width 14 height 16
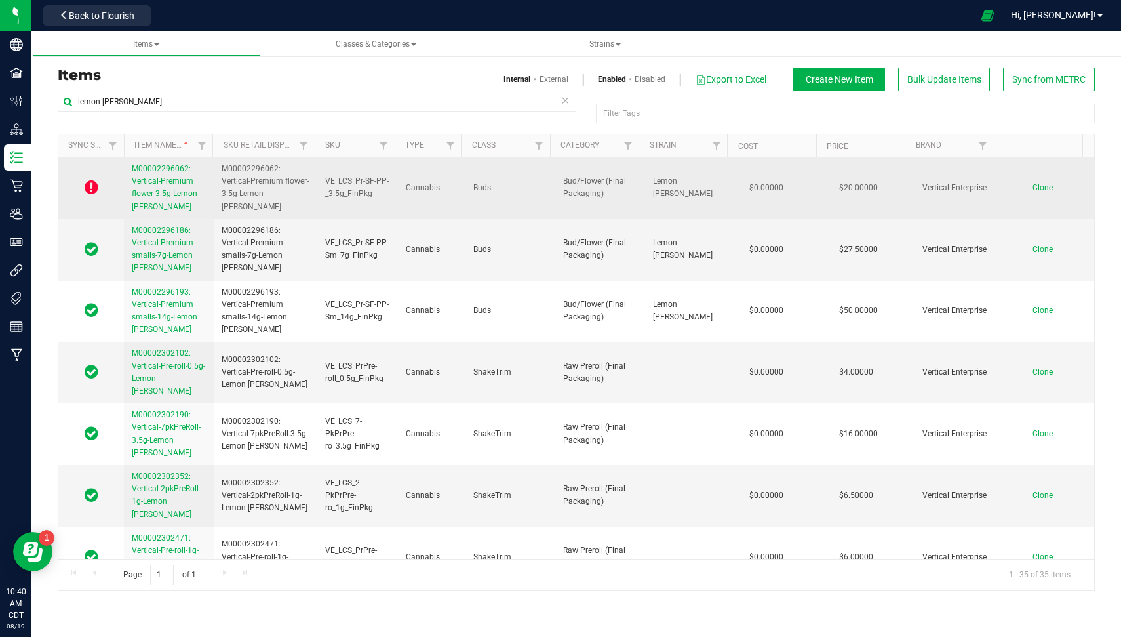
click at [446, 189] on span "Cannabis" at bounding box center [432, 188] width 52 height 12
click at [92, 188] on icon at bounding box center [92, 187] width 14 height 16
click at [95, 187] on icon at bounding box center [92, 187] width 14 height 16
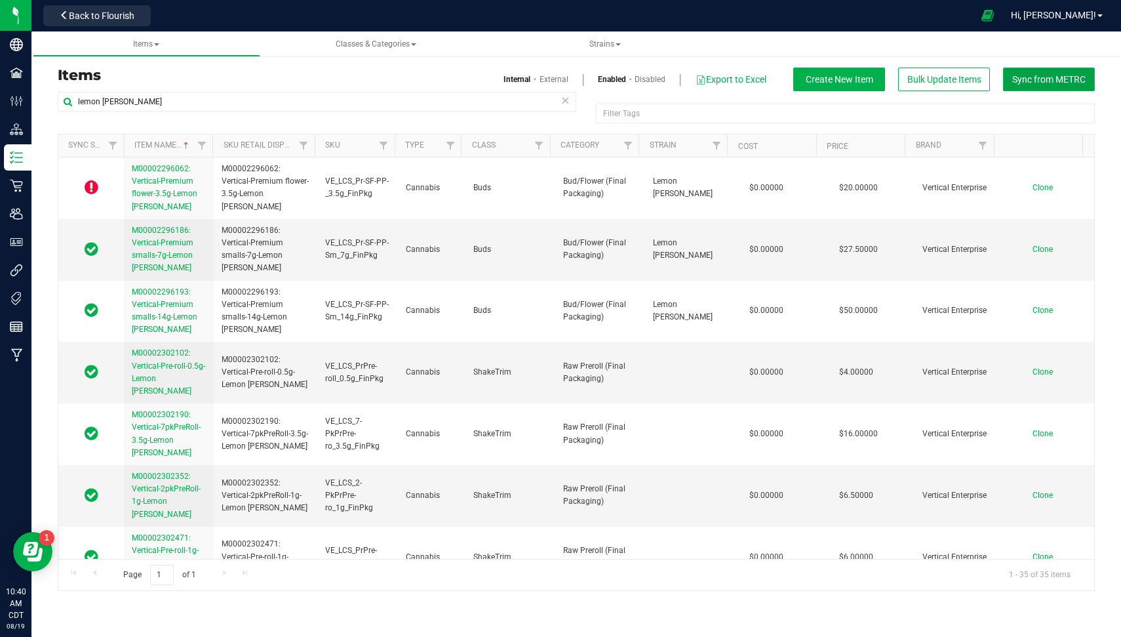
click at [1036, 80] on span "Sync from METRC" at bounding box center [1048, 79] width 73 height 10
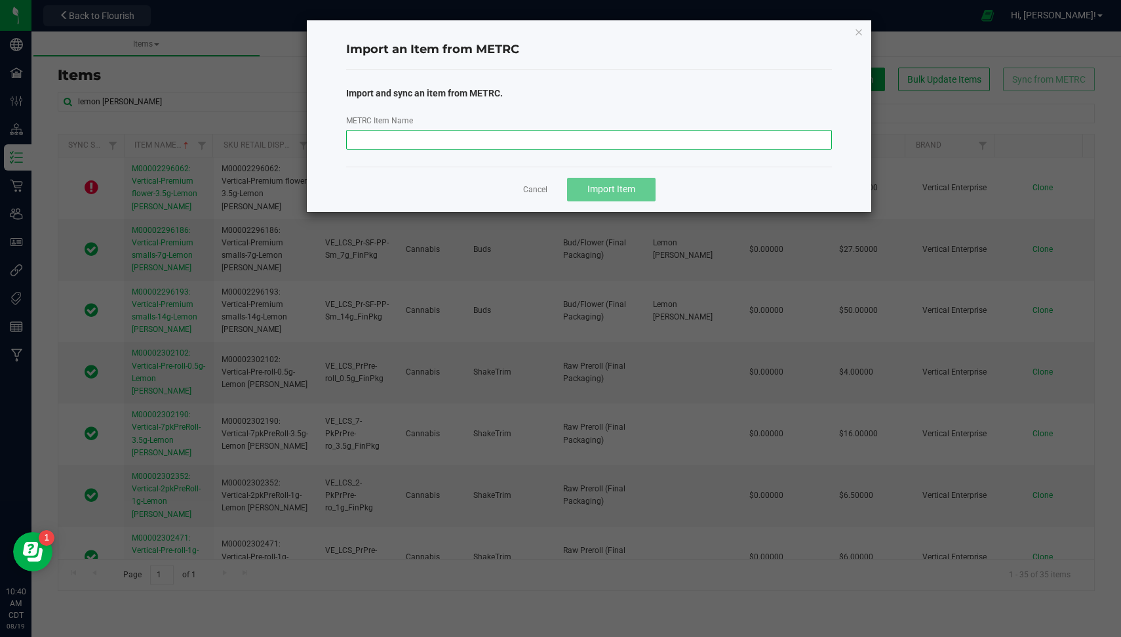
click at [616, 138] on input "METRC Item Name" at bounding box center [589, 140] width 486 height 20
click at [612, 138] on input "METRC Item Name" at bounding box center [589, 140] width 486 height 20
click at [361, 186] on div "Cancel Import Item" at bounding box center [589, 189] width 486 height 45
click at [526, 186] on link "Cancel" at bounding box center [535, 189] width 24 height 11
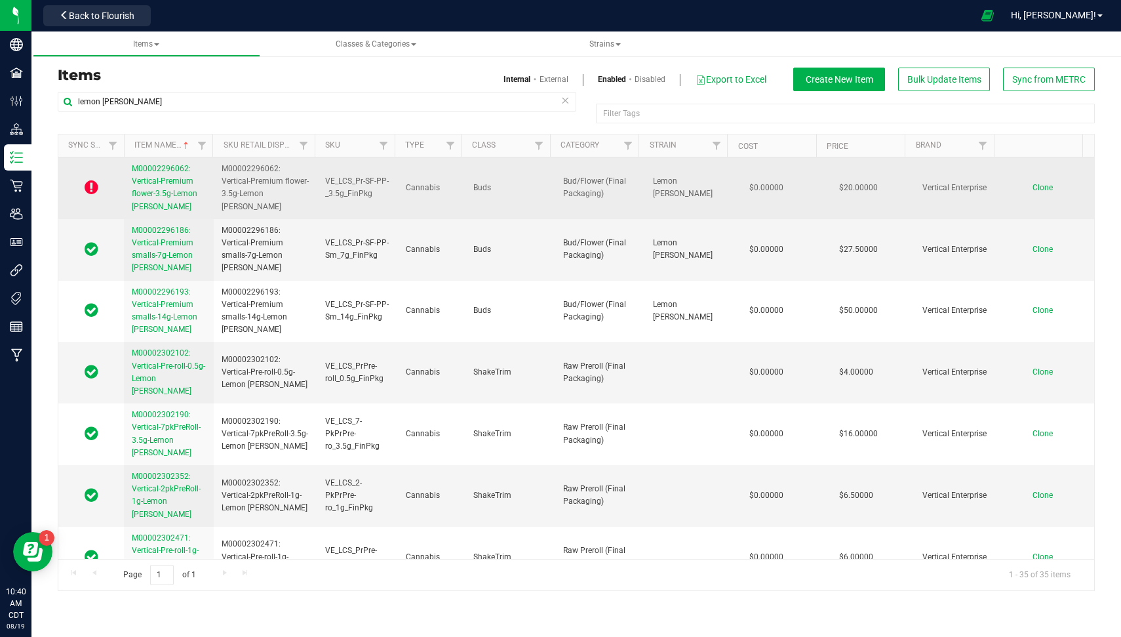
click at [90, 191] on icon at bounding box center [92, 187] width 14 height 16
click at [153, 176] on span "M00002296062: Vertical-Premium flower-3.5g-Lemon Cherry Sherbert" at bounding box center [165, 187] width 66 height 47
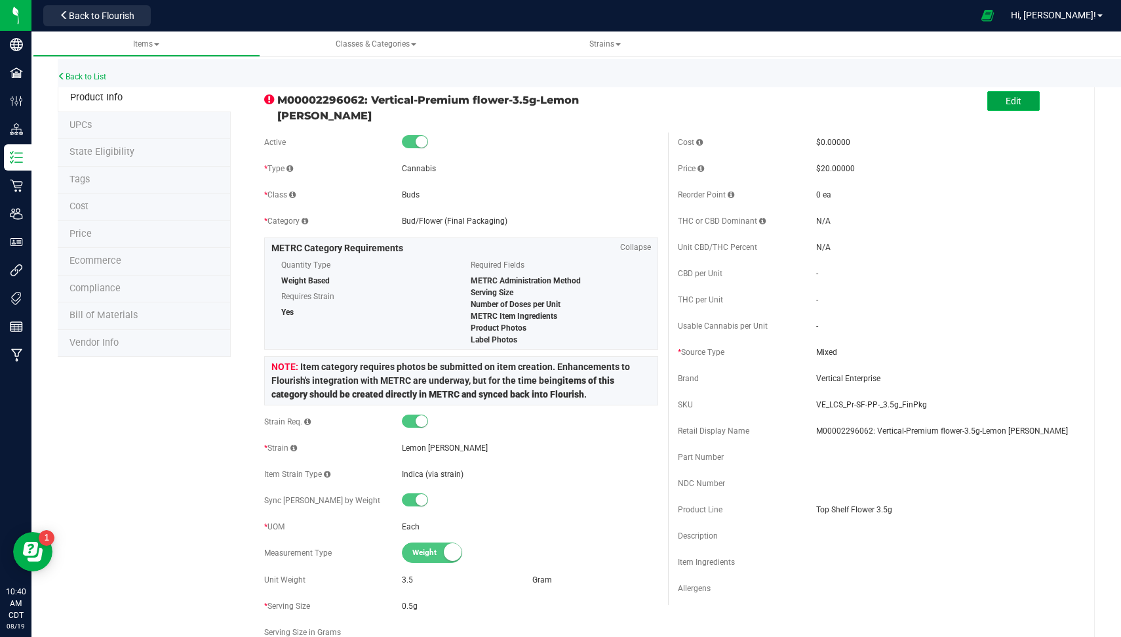
click at [990, 101] on button "Edit" at bounding box center [1013, 101] width 52 height 20
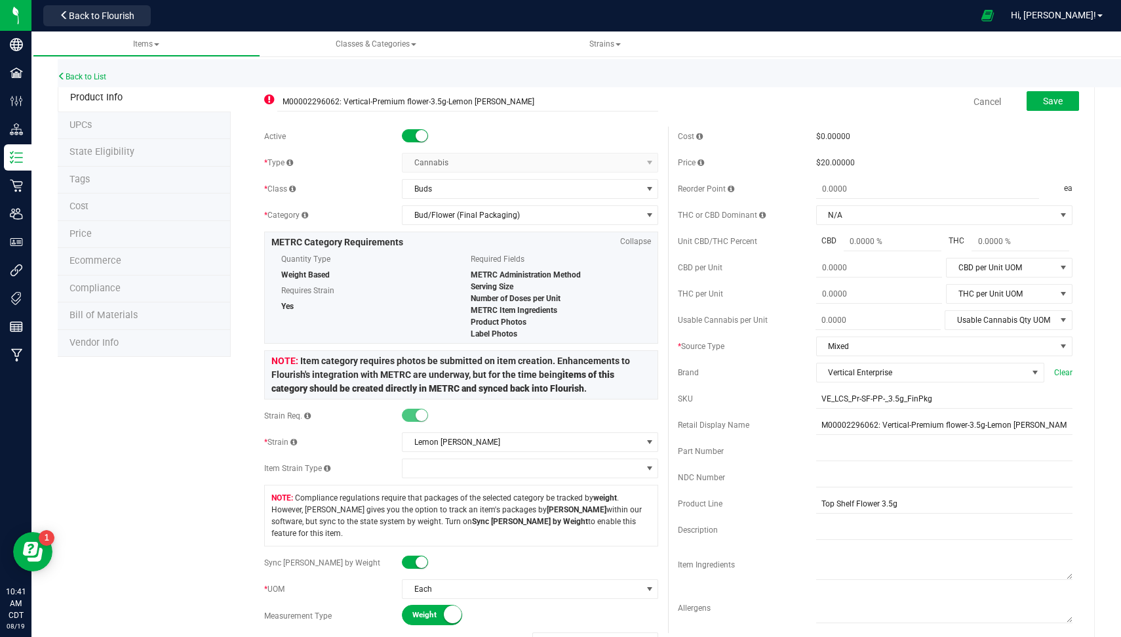
click at [268, 96] on icon at bounding box center [269, 100] width 10 height 12
click at [1034, 92] on button "Save" at bounding box center [1053, 101] width 52 height 20
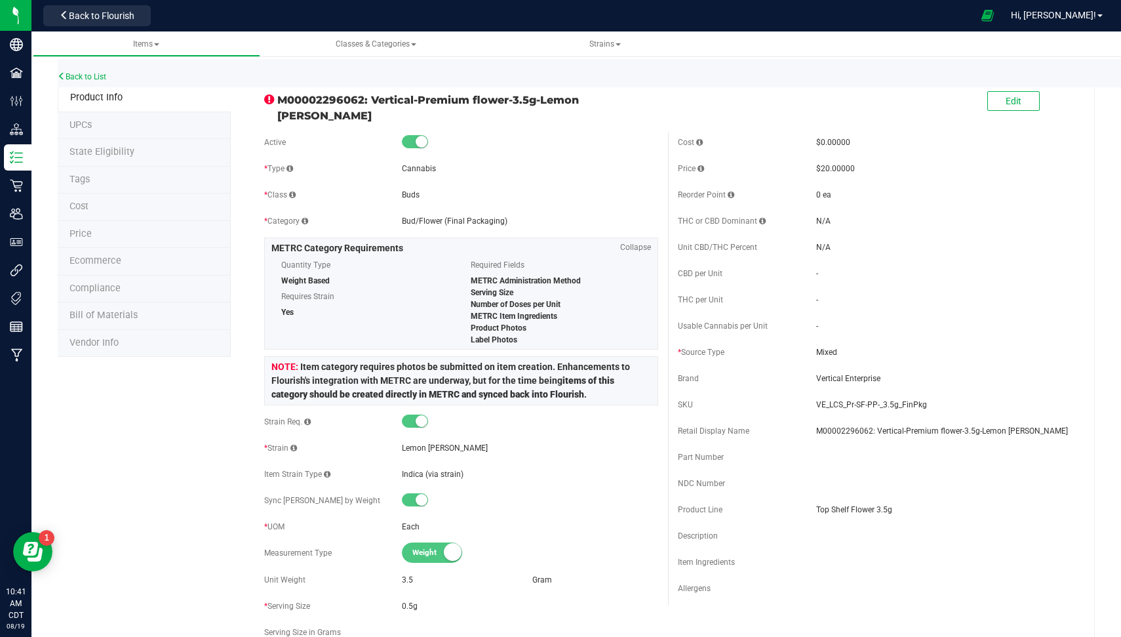
click at [142, 283] on li "Compliance" at bounding box center [144, 289] width 173 height 28
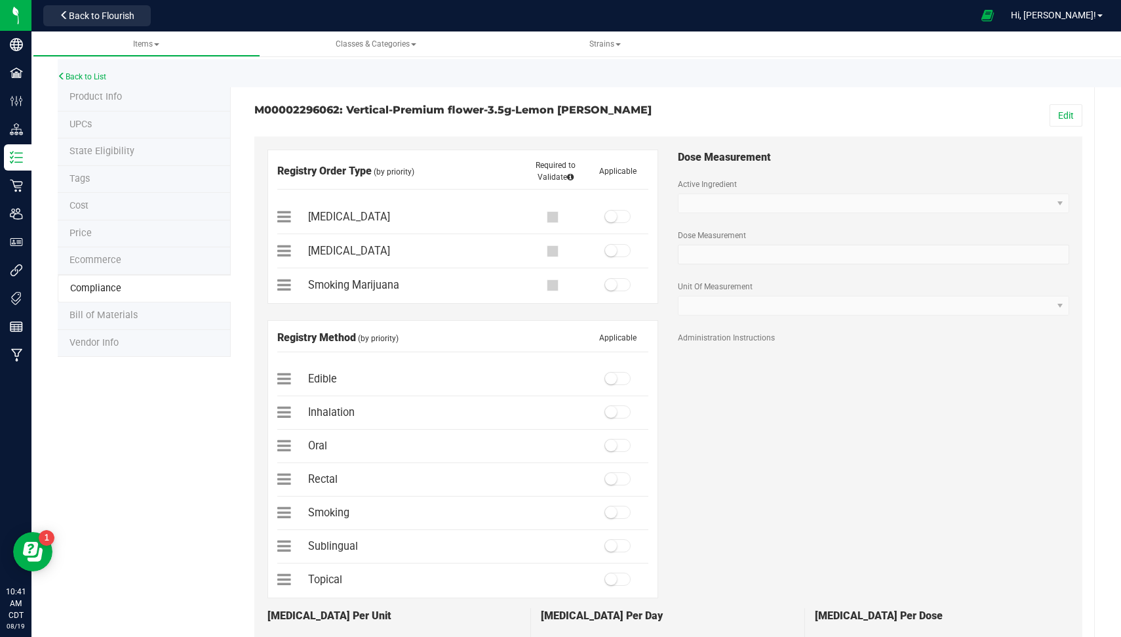
click at [123, 146] on span "State Eligibility" at bounding box center [101, 151] width 65 height 11
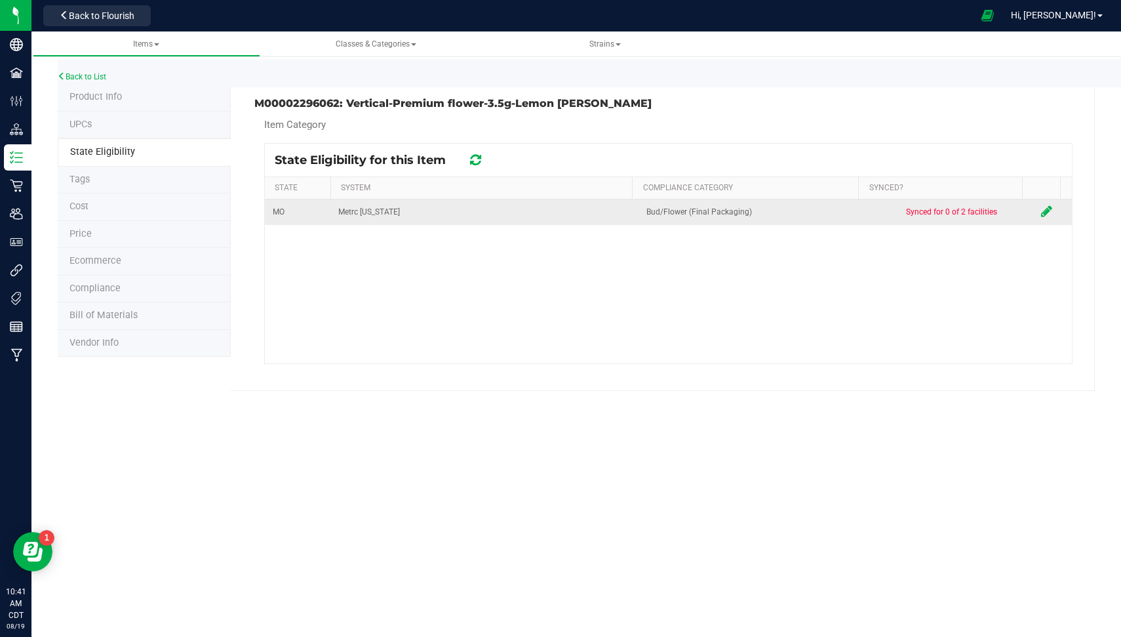
click at [1041, 210] on icon at bounding box center [1046, 211] width 11 height 13
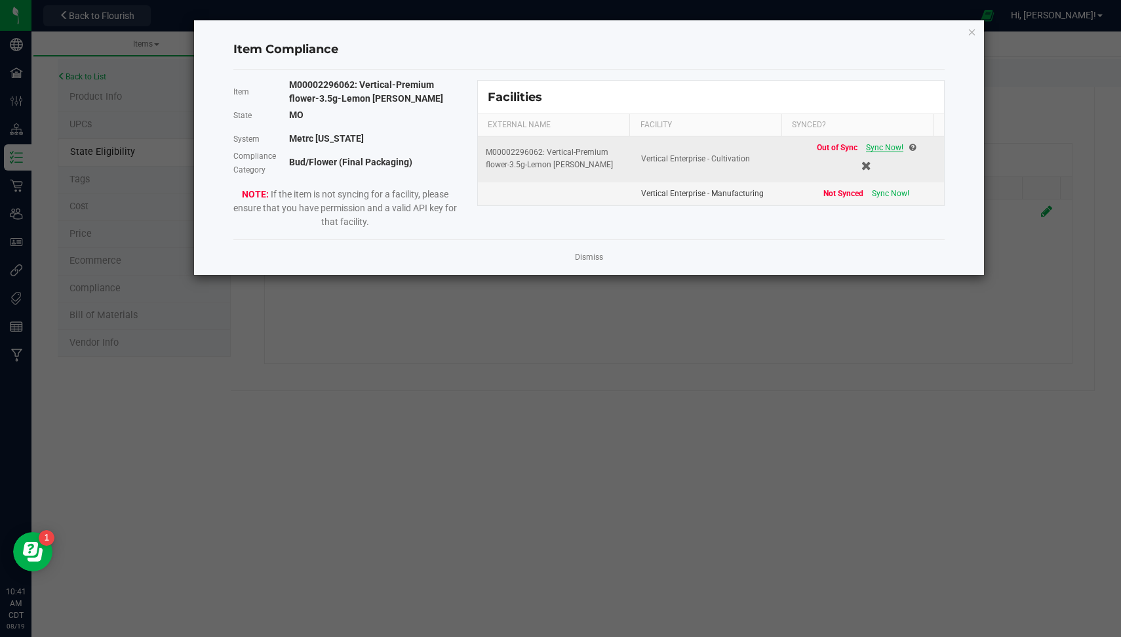
click at [880, 146] on span "Sync Now!" at bounding box center [884, 147] width 37 height 9
click at [589, 252] on link "Dismiss" at bounding box center [589, 257] width 28 height 11
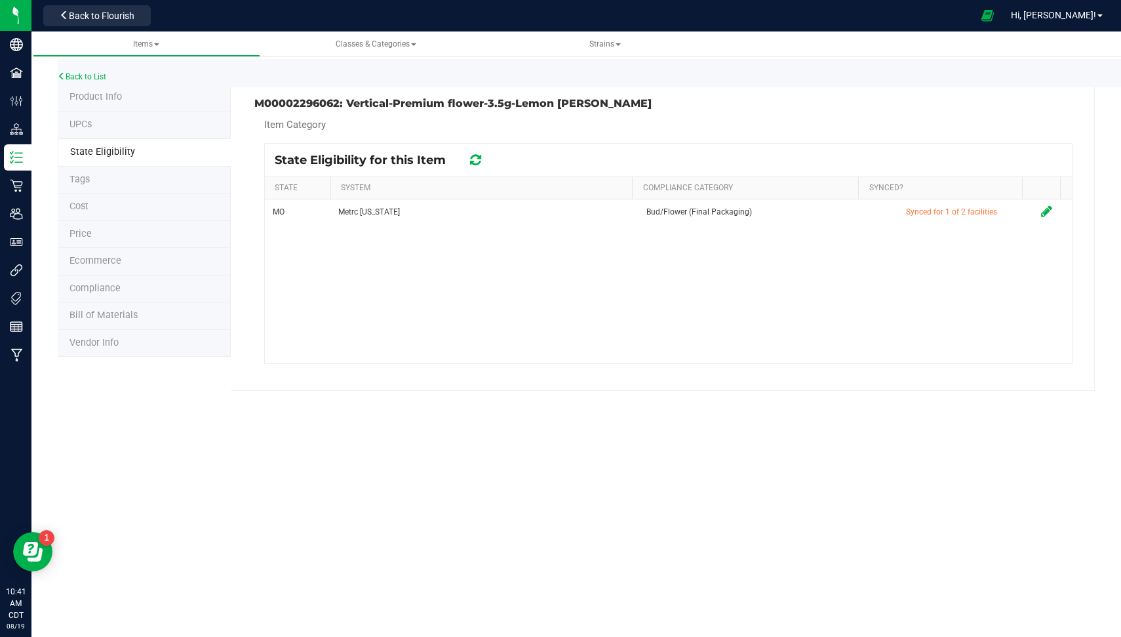
click at [646, 273] on div "MO Metrc Missouri Bud/Flower (Final Packaging) Synced for 1 of 2 facilities" at bounding box center [668, 281] width 807 height 164
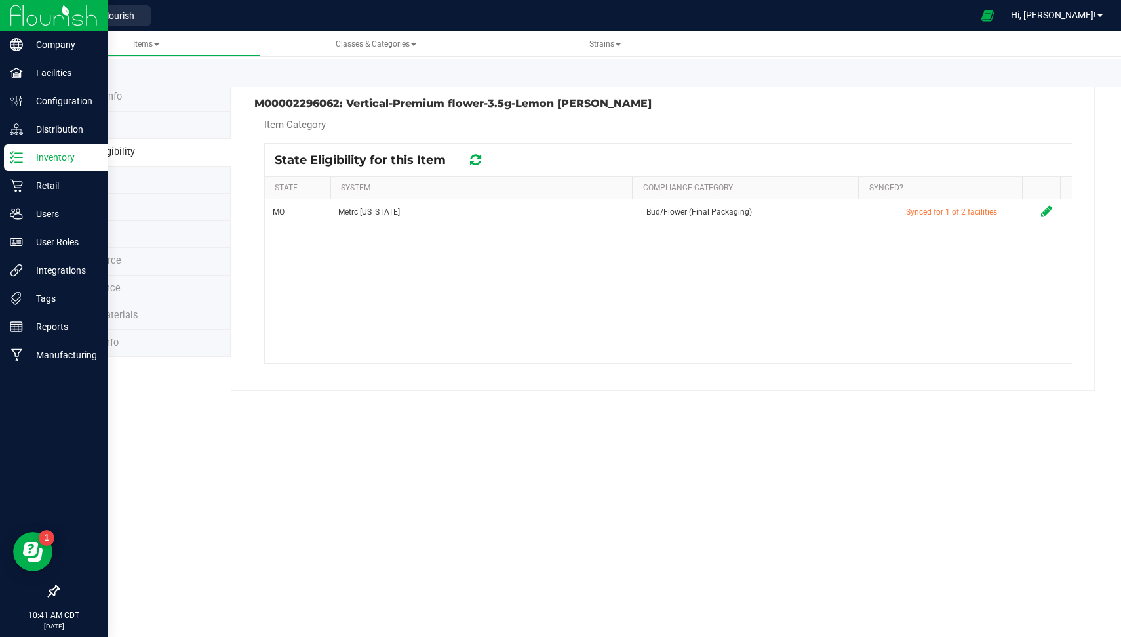
click at [30, 157] on p "Inventory" at bounding box center [62, 157] width 79 height 16
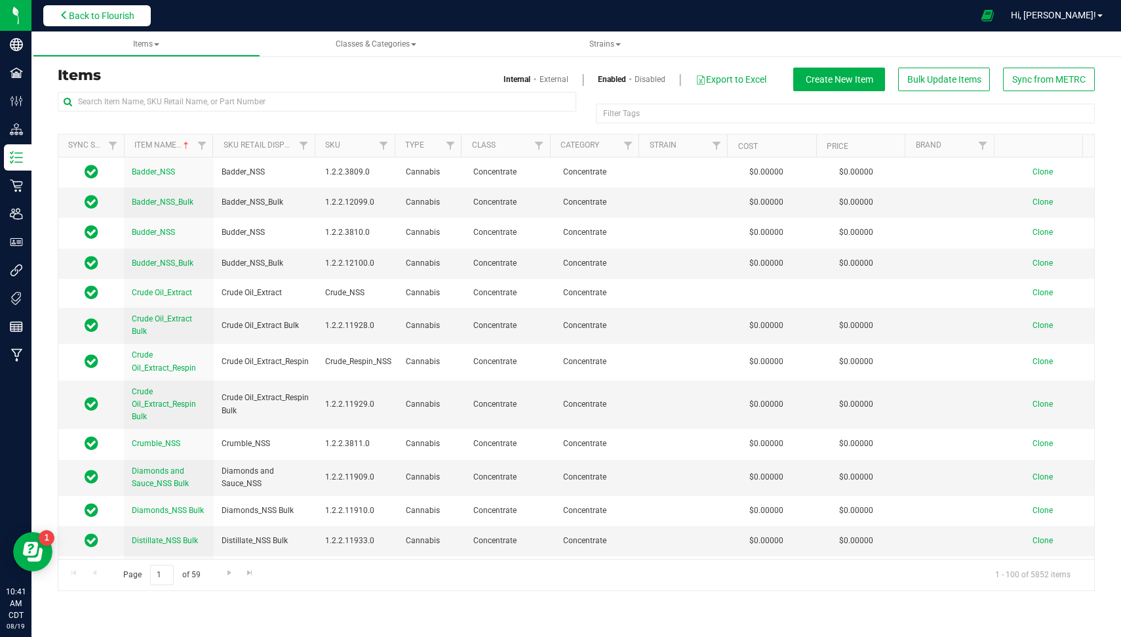
click at [120, 19] on span "Back to Flourish" at bounding box center [102, 15] width 66 height 10
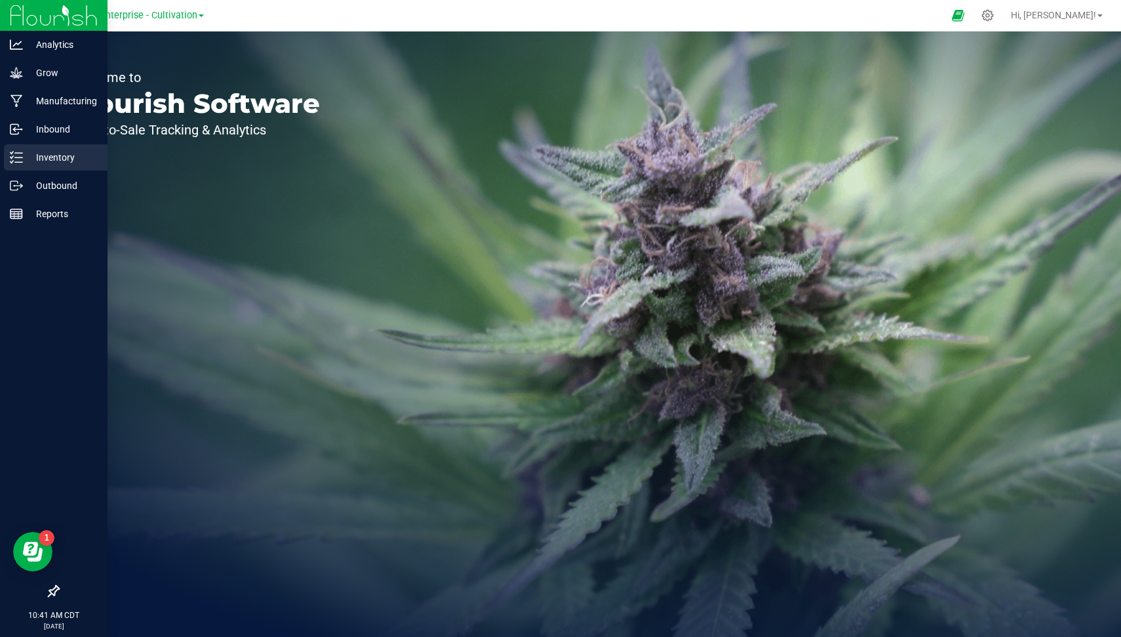
click at [30, 157] on p "Inventory" at bounding box center [62, 157] width 79 height 16
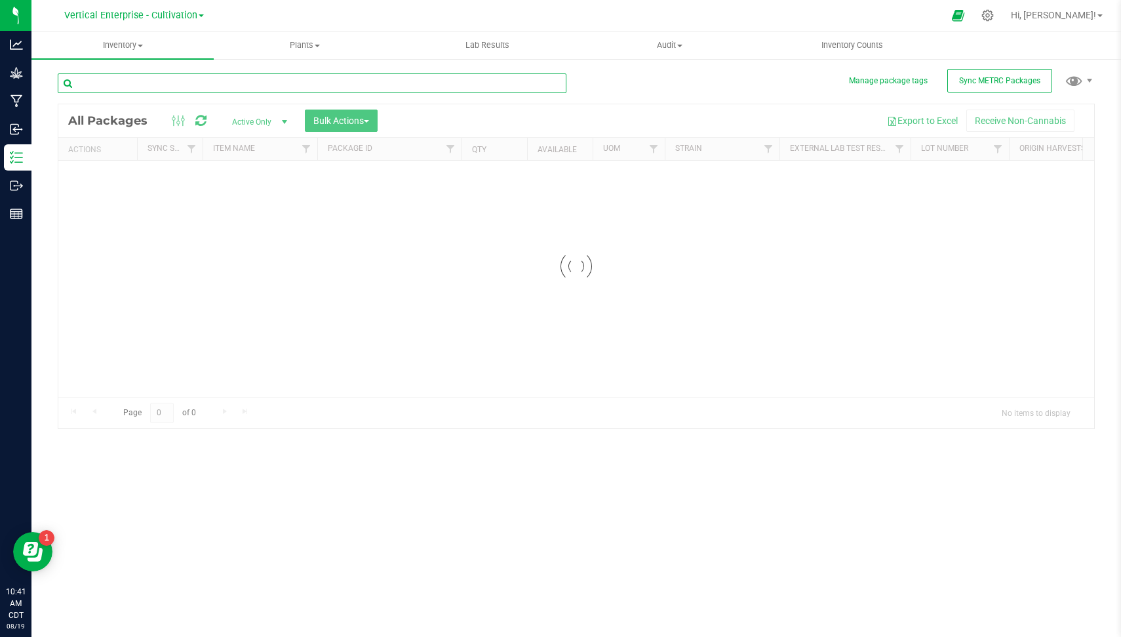
click at [290, 92] on div "Inventory All packages All inventory Waste log Create inventory Plants All plan…" at bounding box center [576, 333] width 1090 height 605
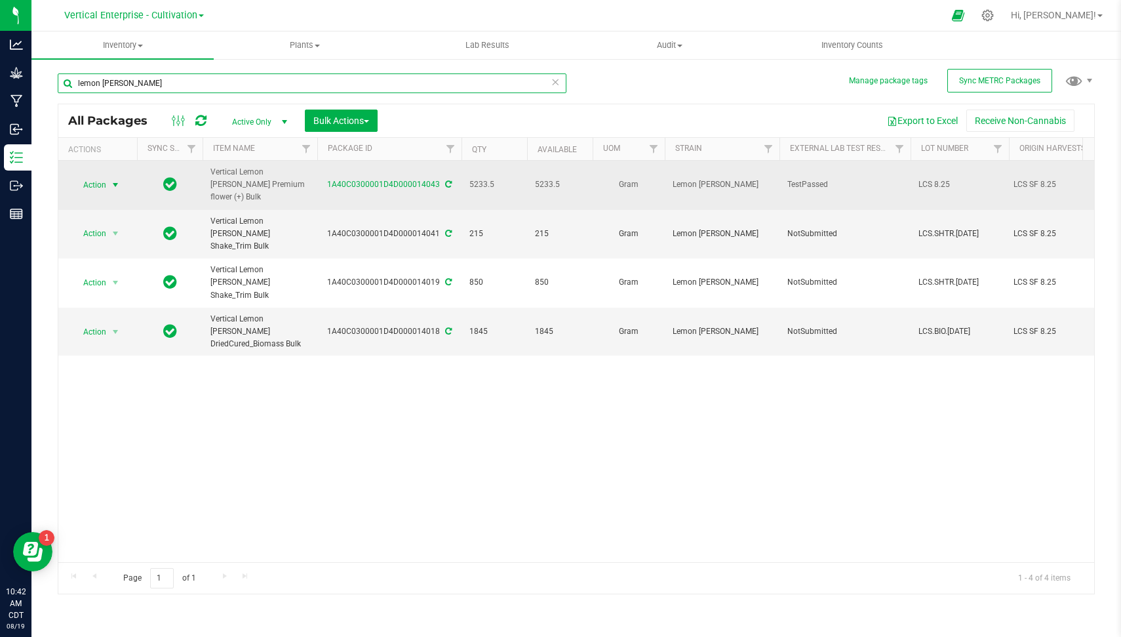
type input "lemon cherry sherb"
click at [104, 178] on span "Action" at bounding box center [88, 185] width 35 height 18
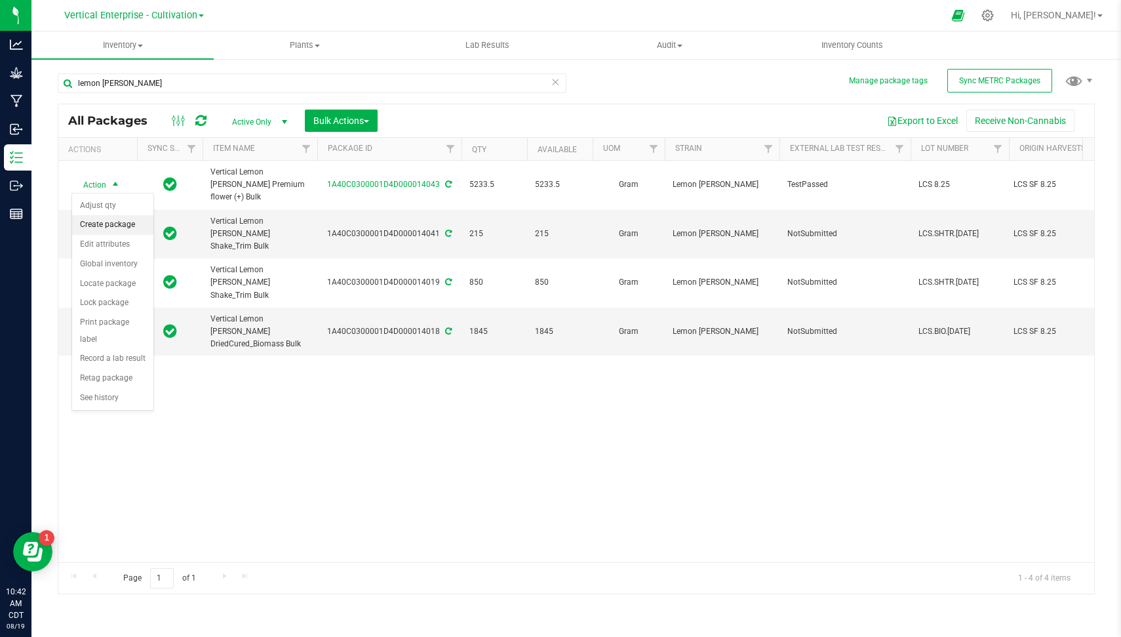
click at [123, 225] on li "Create package" at bounding box center [112, 225] width 81 height 20
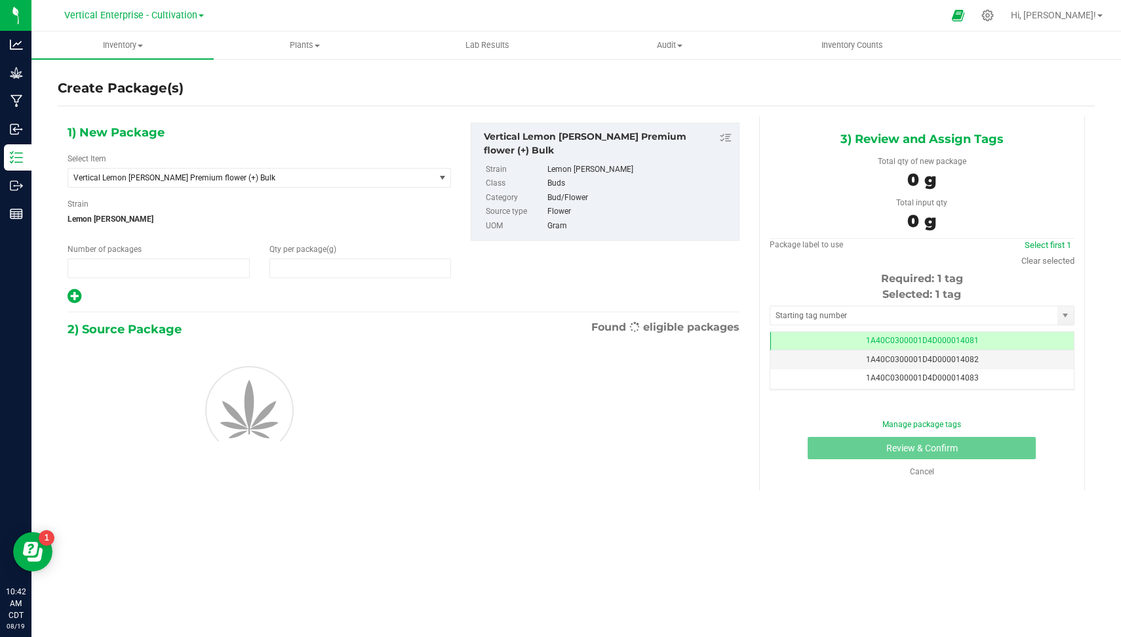
type input "1"
type input "0.0000"
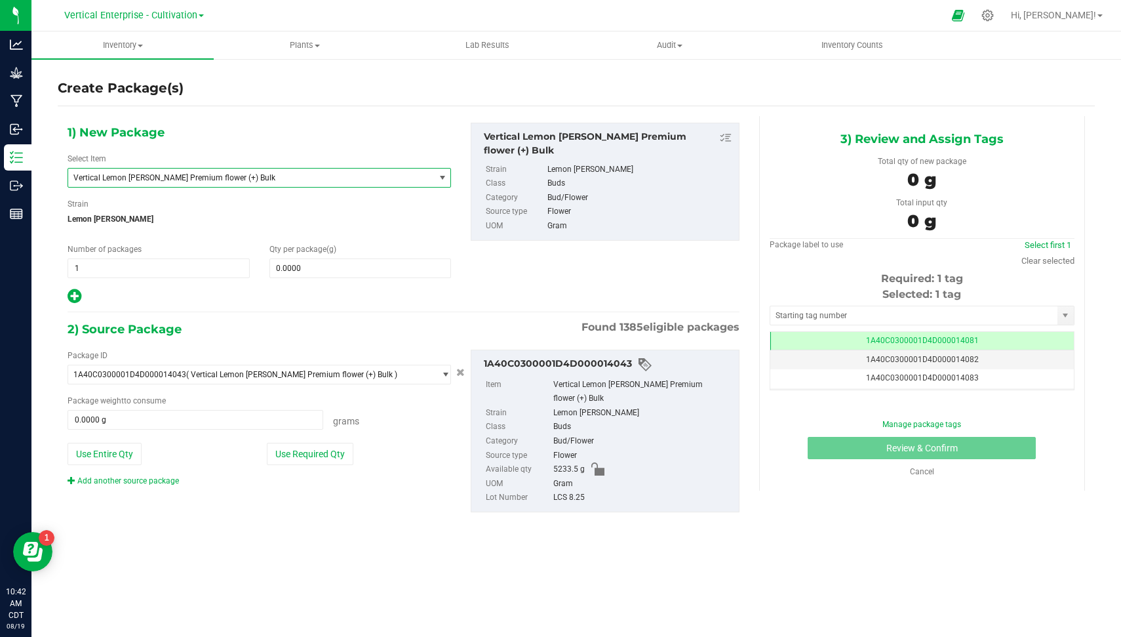
click at [230, 175] on span "Vertical Lemon [PERSON_NAME] Premium flower (+) Bulk" at bounding box center [244, 177] width 342 height 9
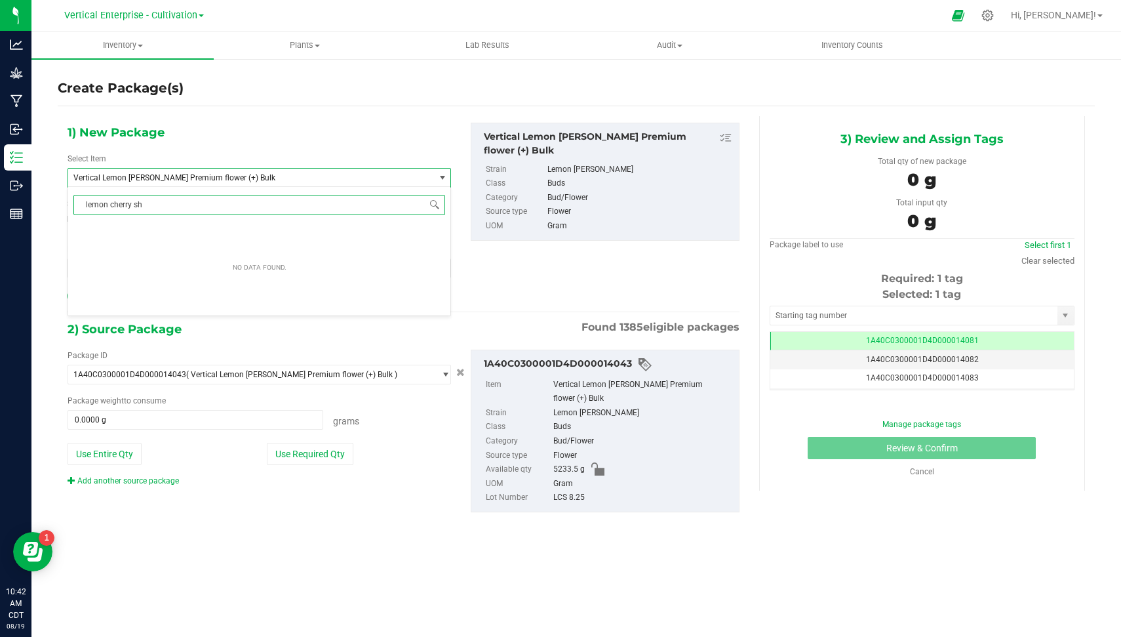
type input "lemon cherry she"
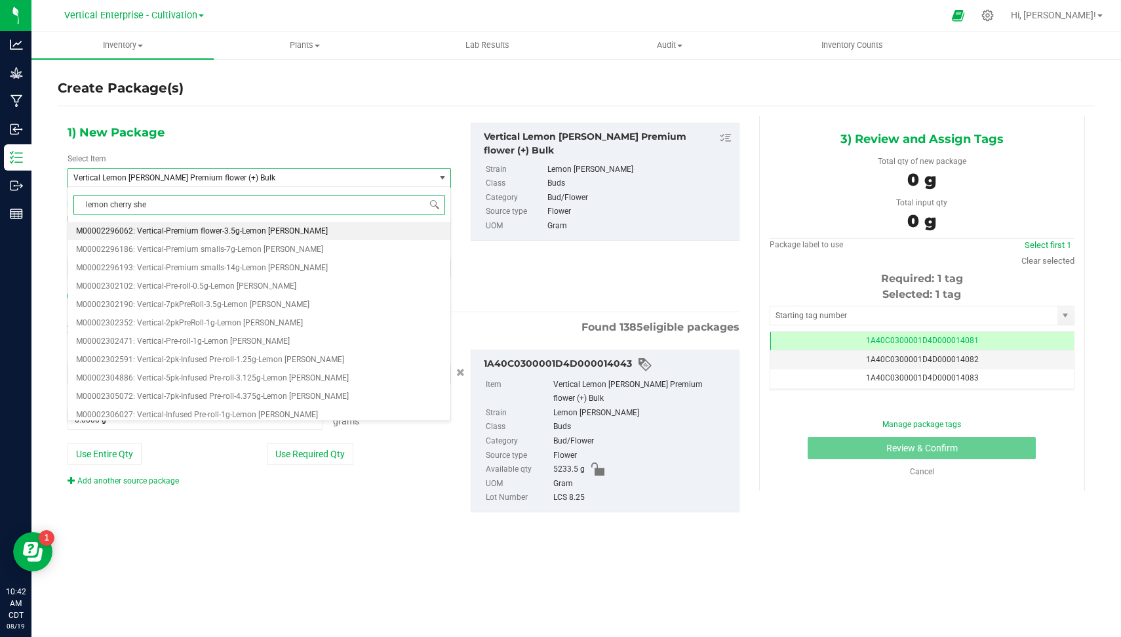
click at [275, 227] on span "M00002296062: Vertical-Premium flower-3.5g-Lemon [PERSON_NAME]" at bounding box center [202, 230] width 252 height 9
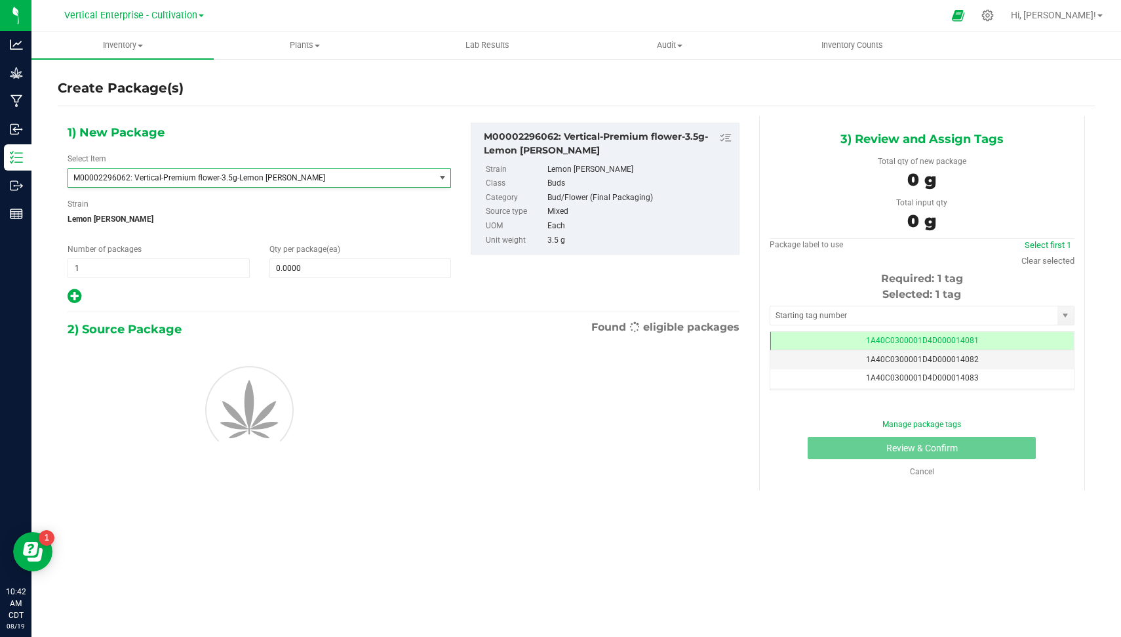
type input "0"
click at [138, 261] on span "1 1" at bounding box center [159, 268] width 182 height 20
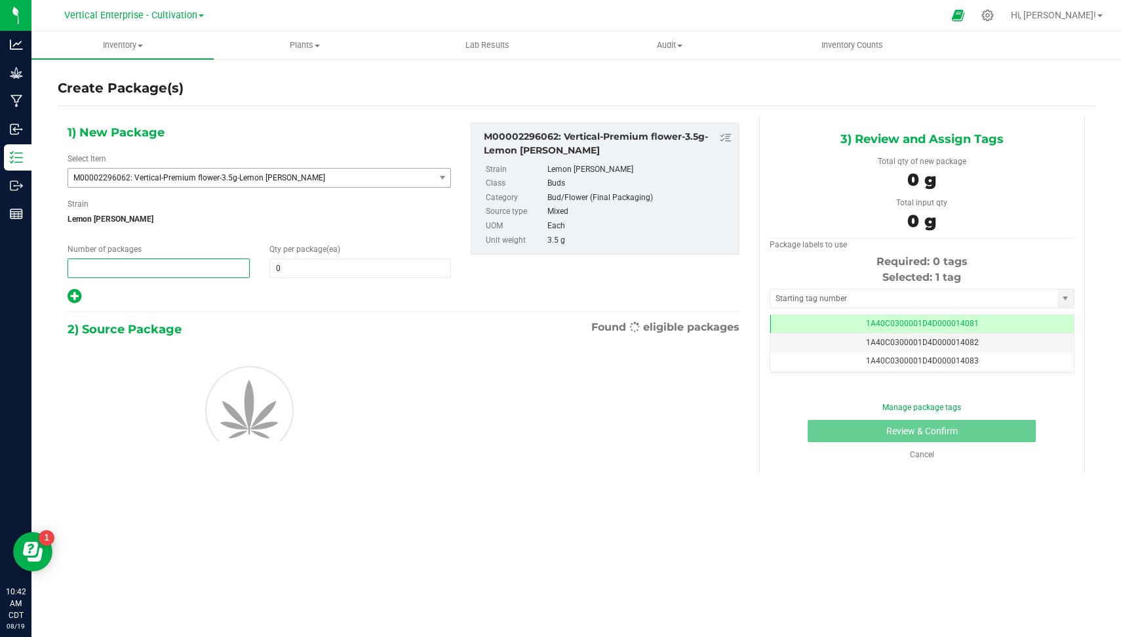
type input "2"
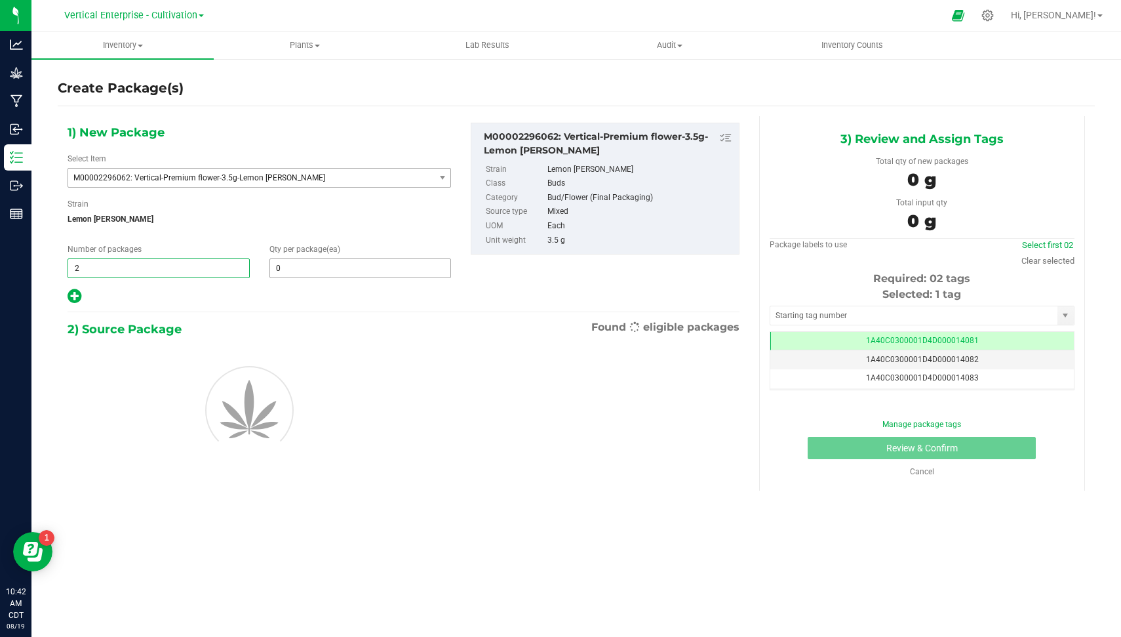
type input "2"
click at [306, 261] on span at bounding box center [360, 268] width 182 height 20
type input "36"
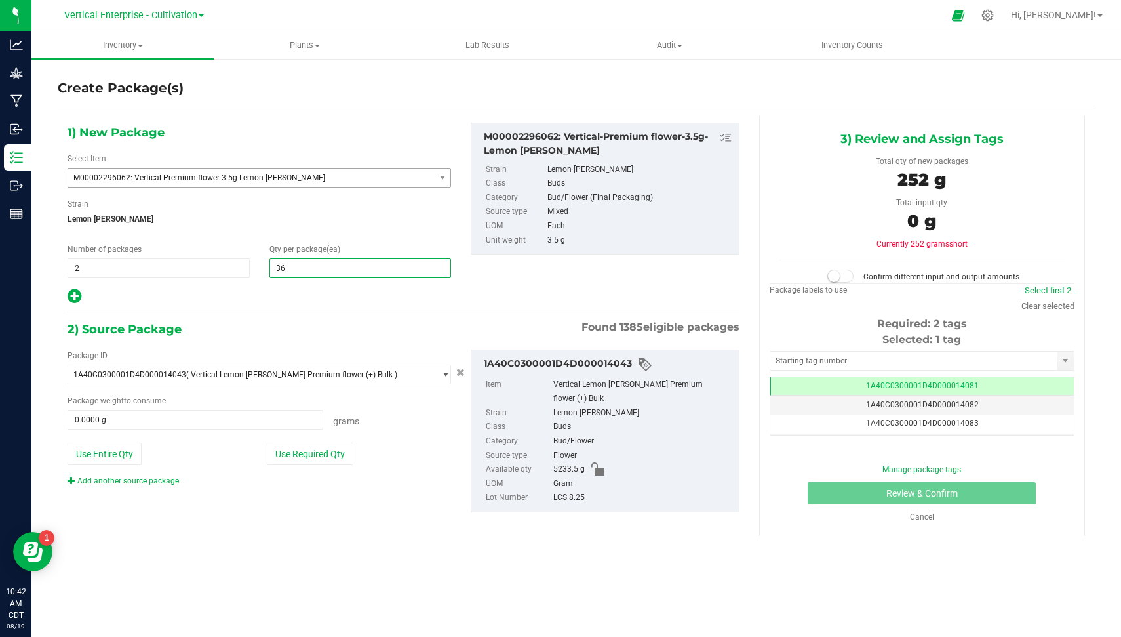
type input "36"
click at [317, 437] on div "Package ID 1A40C0300001D4D000014043 ( Vertical Lemon Cherry Sherbert Premium fl…" at bounding box center [259, 417] width 403 height 137
click at [309, 443] on button "Use Required Qty" at bounding box center [310, 454] width 87 height 22
type input "252.0000 g"
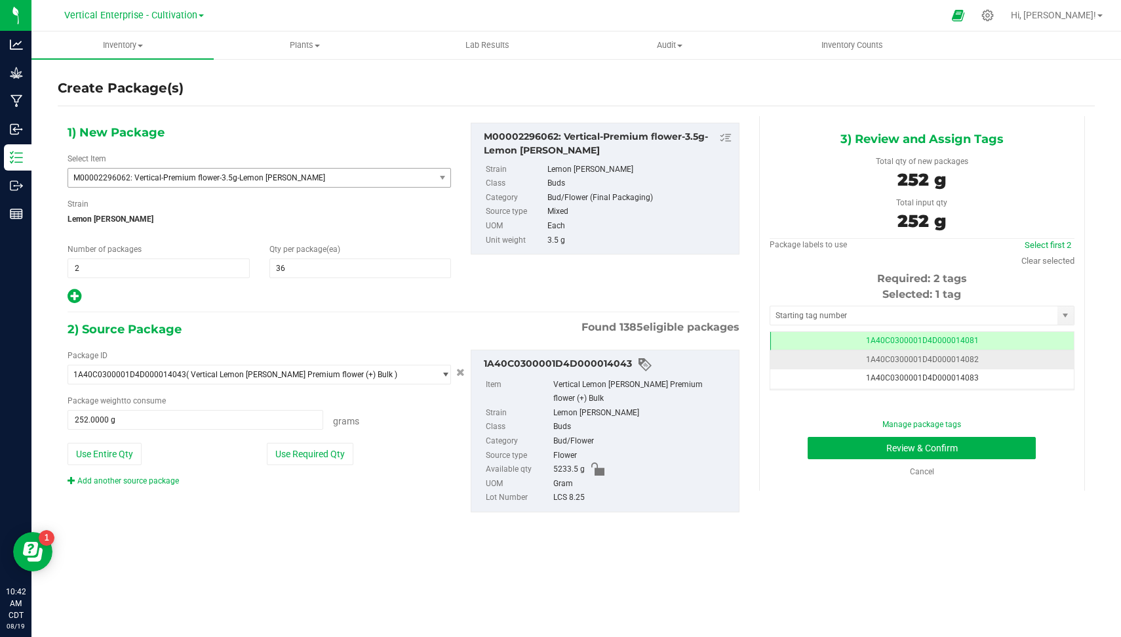
click at [959, 355] on span "1A40C0300001D4D000014082" at bounding box center [922, 359] width 113 height 9
click at [1022, 443] on button "Review & Confirm" at bounding box center [922, 448] width 228 height 22
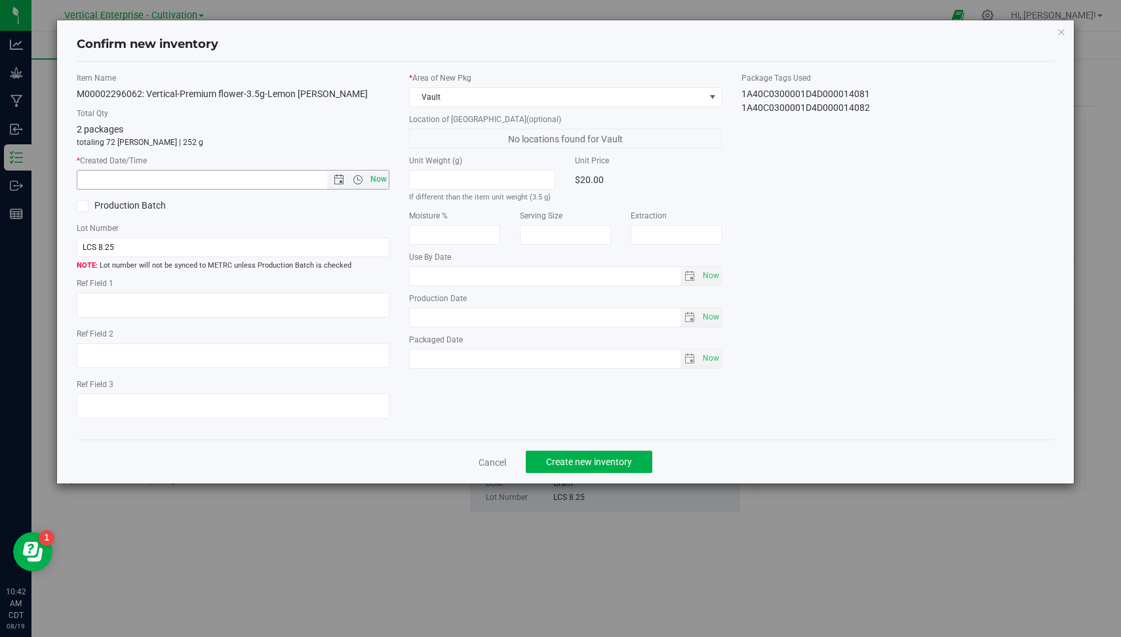
click at [380, 176] on span "Now" at bounding box center [379, 179] width 22 height 19
type input "8/19/2025 10:42 AM"
click at [579, 460] on span "Create new inventory" at bounding box center [589, 461] width 86 height 10
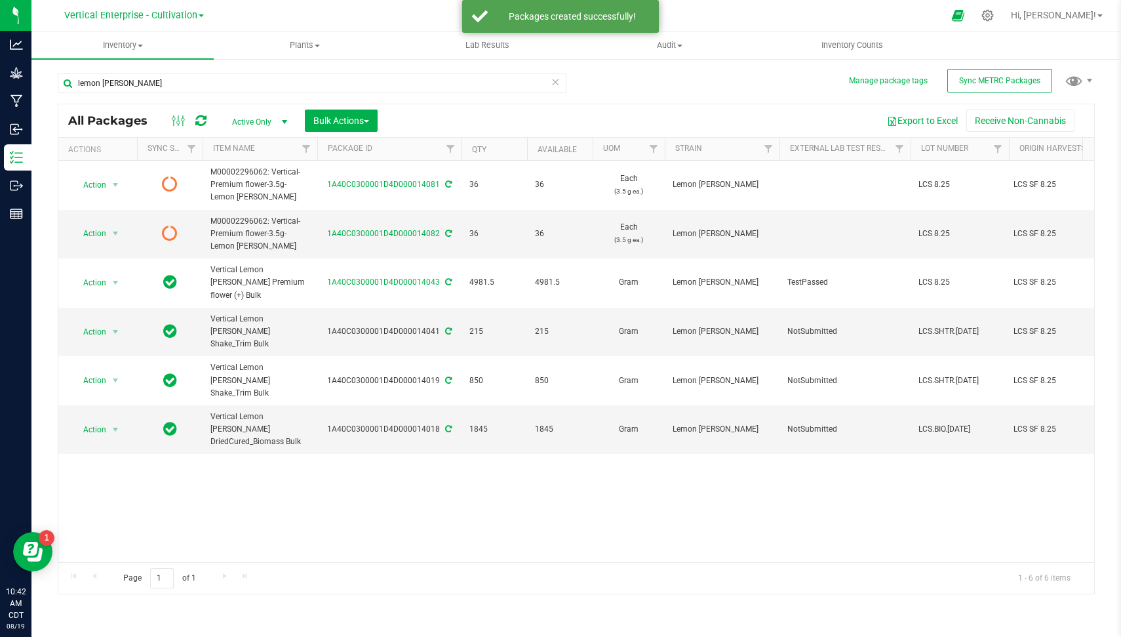
click at [738, 84] on div "lemon cherry sherb All Packages Active Only Active Only Lab Samples Locked All …" at bounding box center [576, 327] width 1037 height 533
click at [977, 77] on span "Sync METRC Packages" at bounding box center [999, 80] width 81 height 9
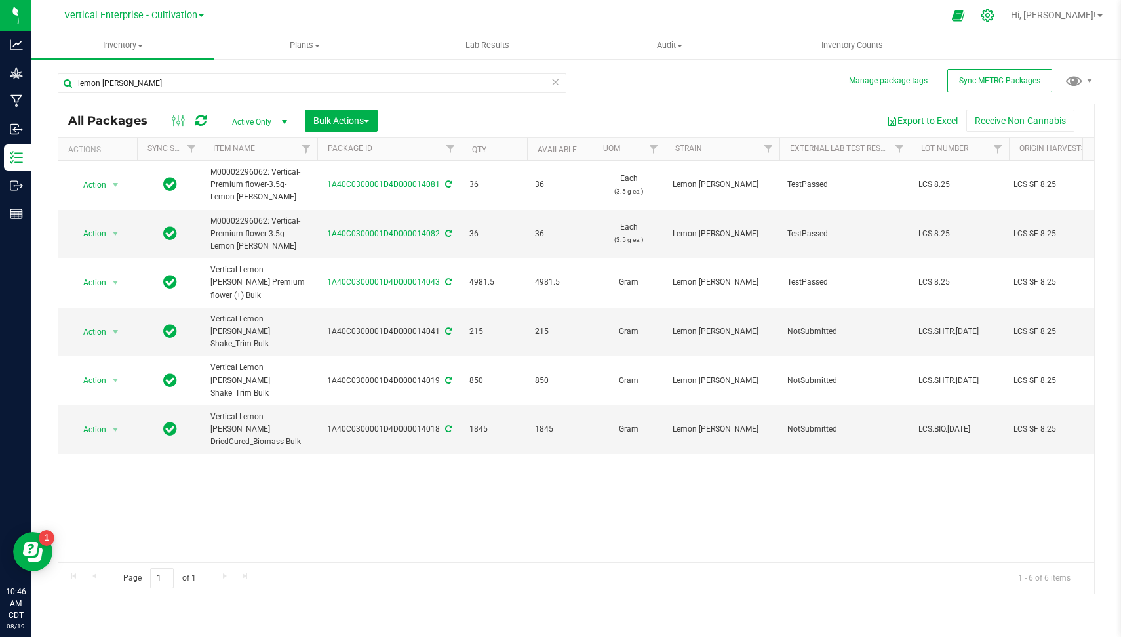
click at [994, 20] on icon at bounding box center [987, 15] width 12 height 12
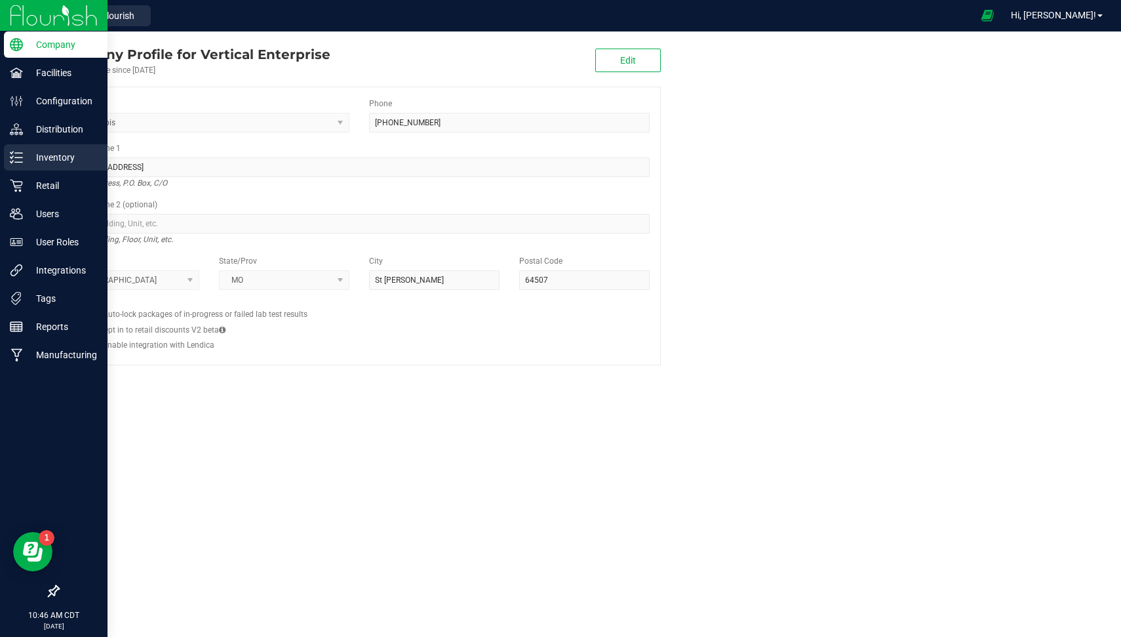
click at [23, 154] on p "Inventory" at bounding box center [62, 157] width 79 height 16
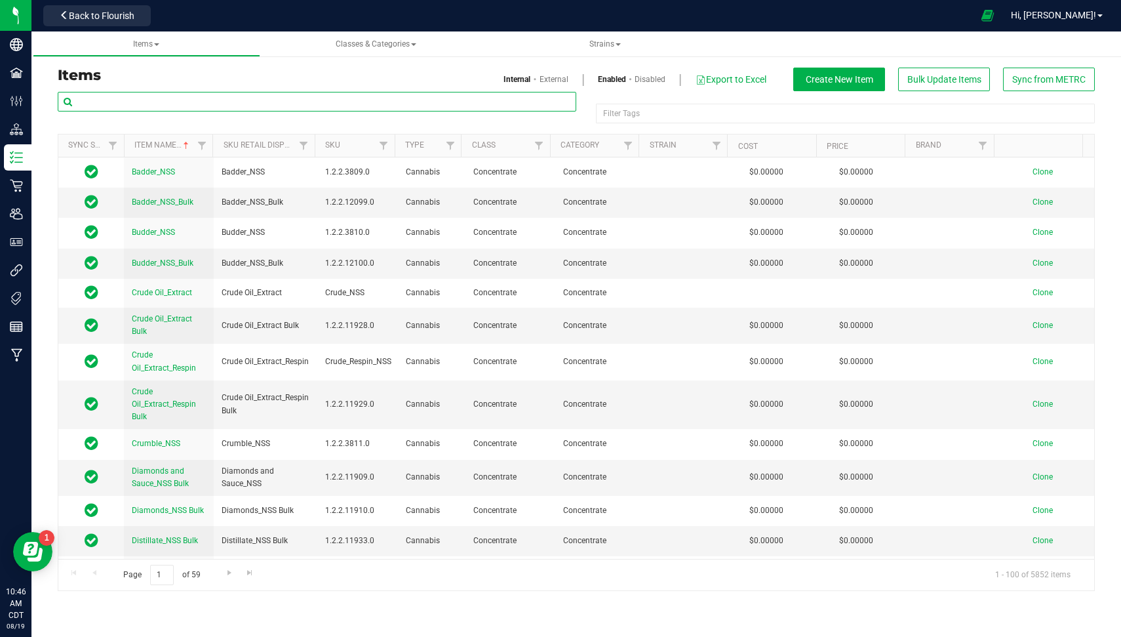
click at [323, 106] on input "text" at bounding box center [317, 102] width 519 height 20
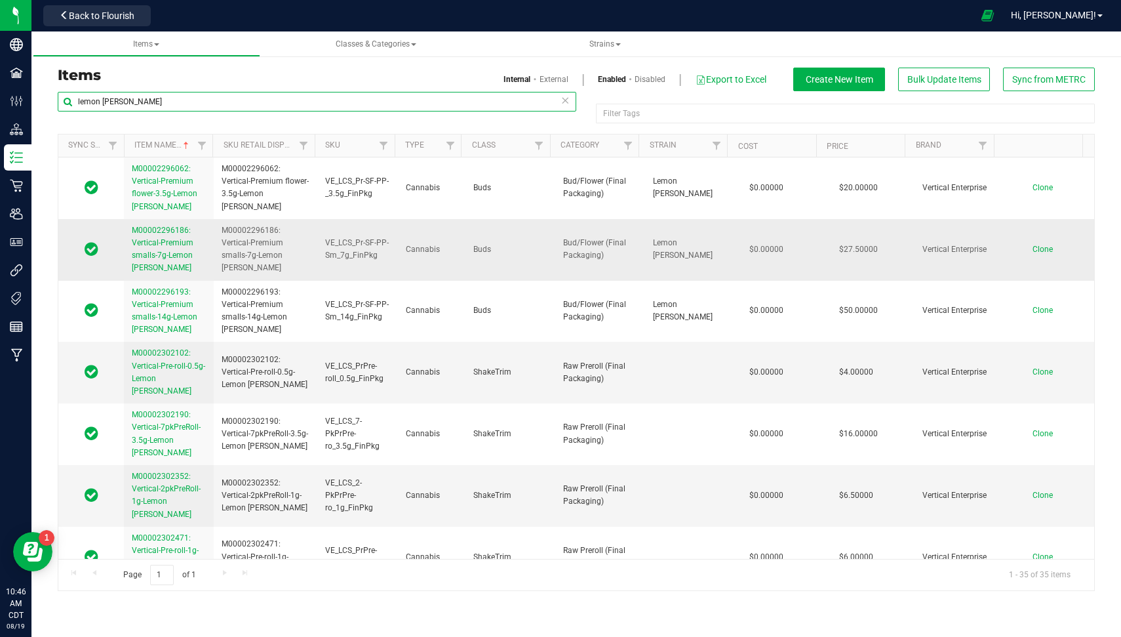
type input "lemon cherry sherb"
click at [154, 248] on link "M00002296186: Vertical-Premium smalls-7g-Lemon [PERSON_NAME]" at bounding box center [169, 249] width 74 height 50
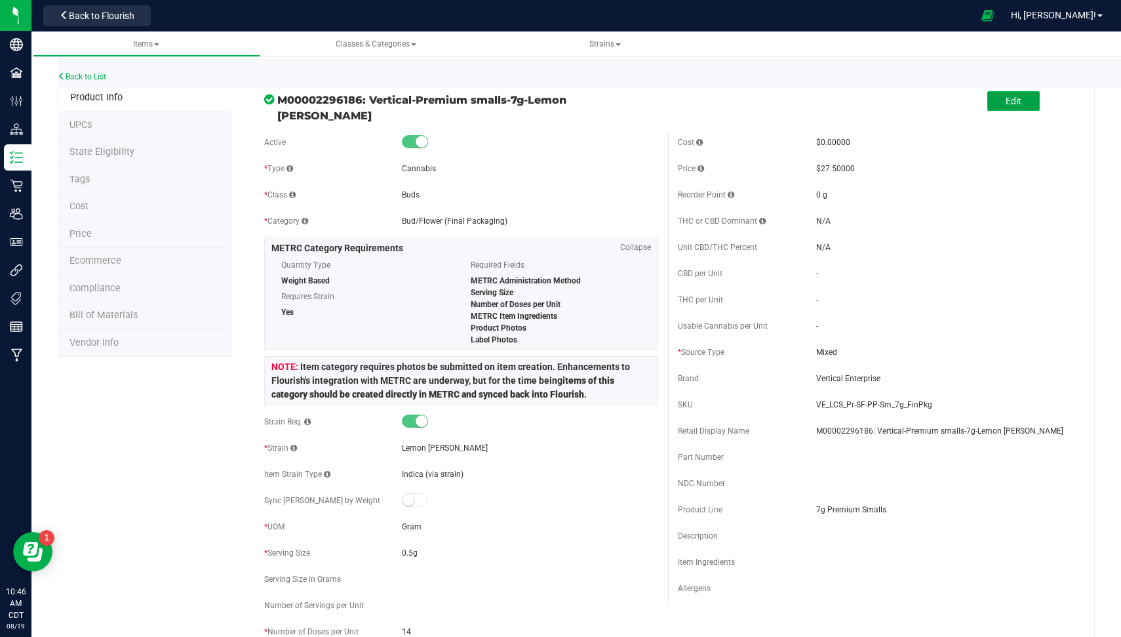
click at [1002, 94] on button "Edit" at bounding box center [1013, 101] width 52 height 20
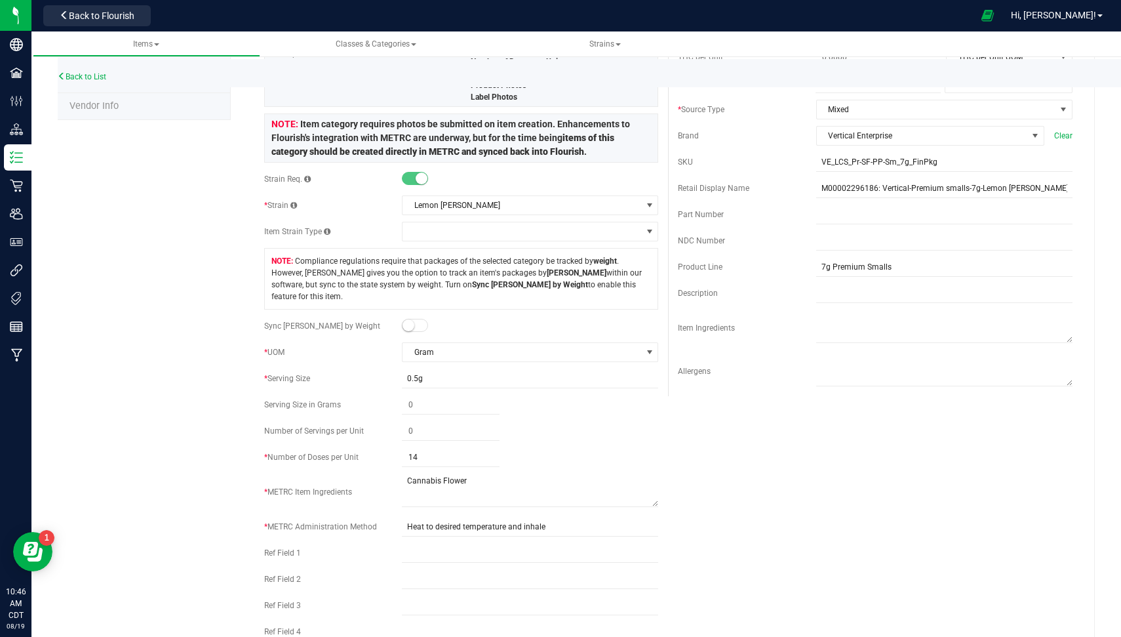
scroll to position [241, 0]
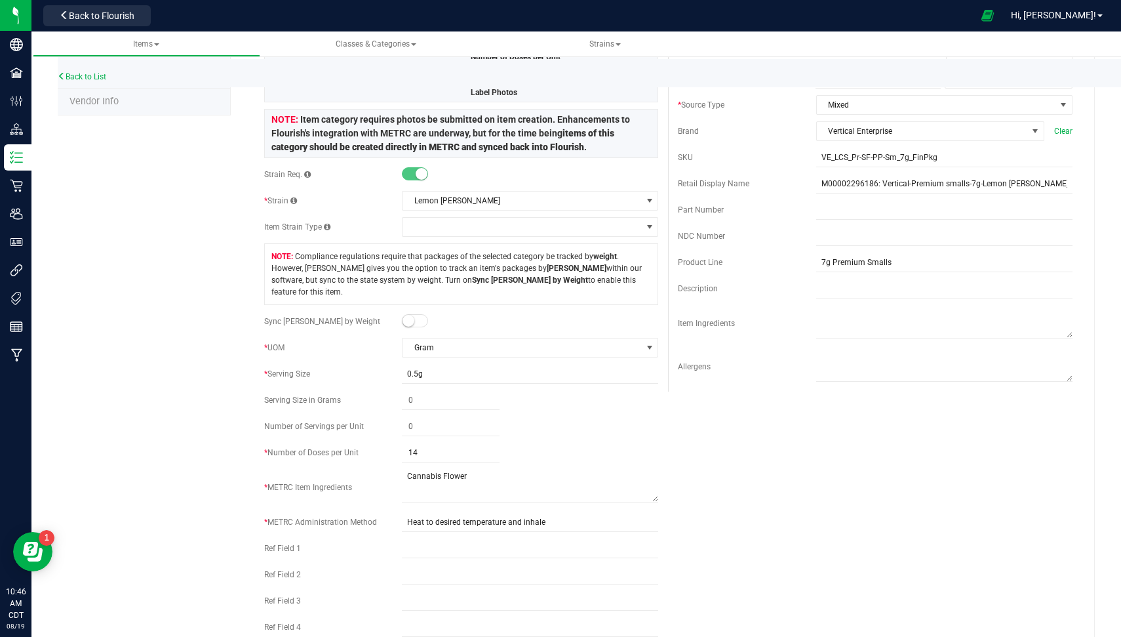
click at [412, 314] on span at bounding box center [415, 320] width 26 height 13
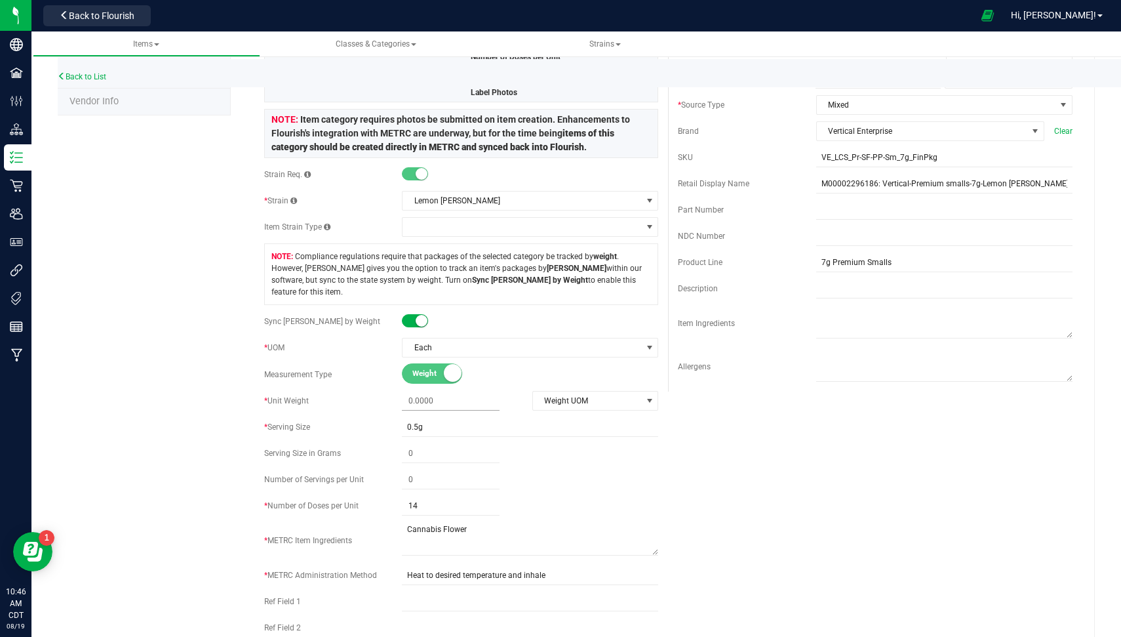
click at [436, 391] on span at bounding box center [451, 400] width 98 height 19
type input "7"
type input "7.0000"
click at [559, 391] on span "Weight UOM" at bounding box center [587, 400] width 109 height 18
click at [562, 399] on li "Gram" at bounding box center [588, 409] width 123 height 20
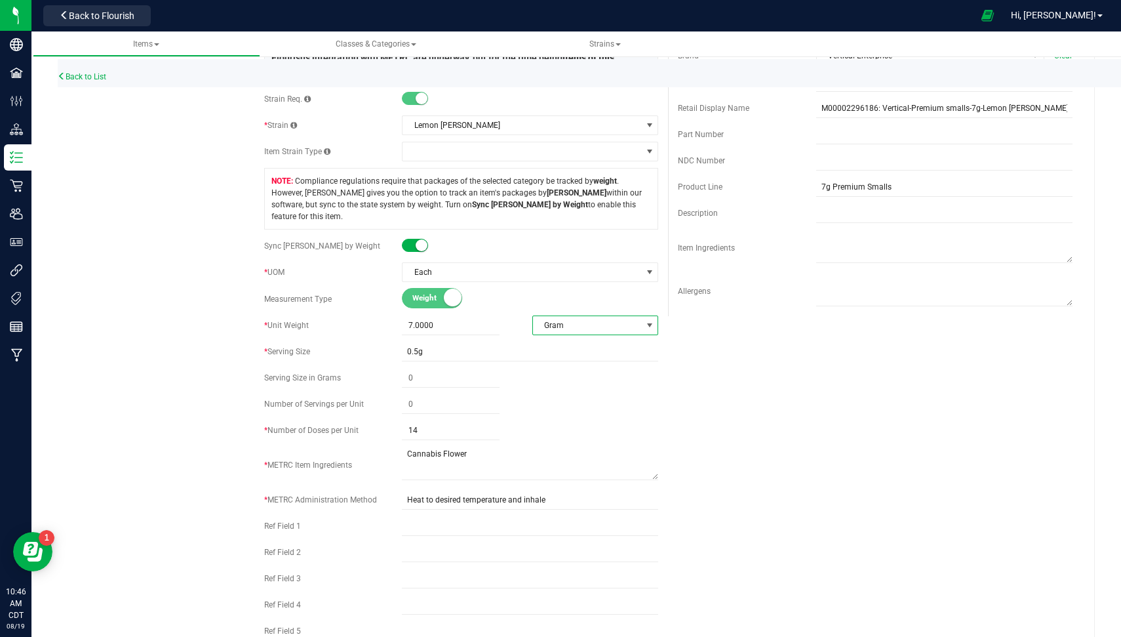
scroll to position [0, 0]
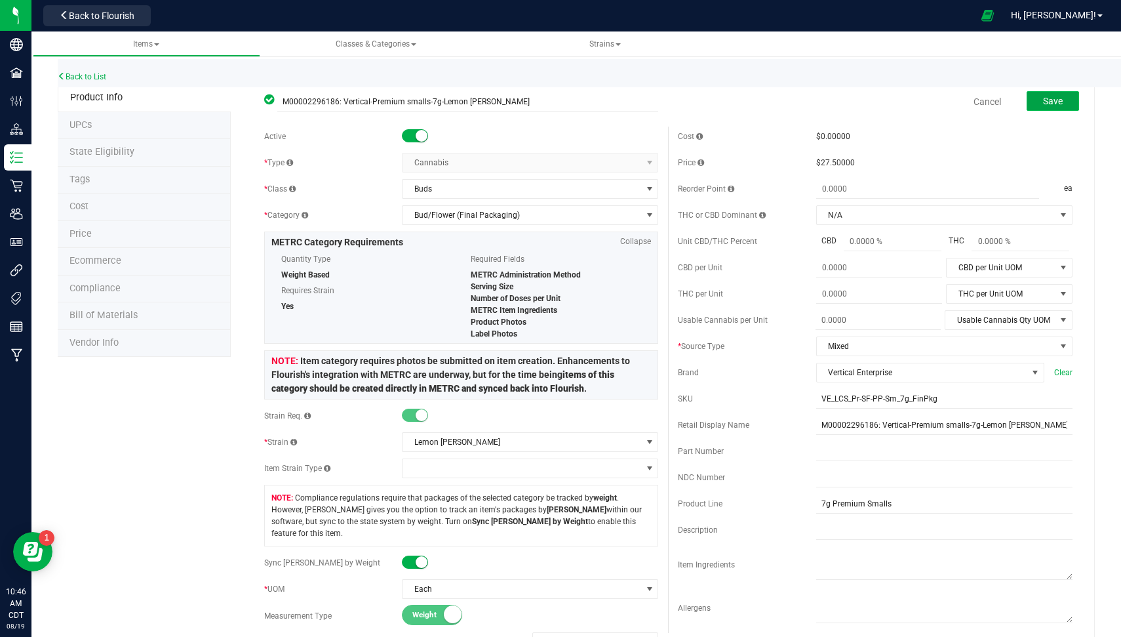
click at [1059, 100] on button "Save" at bounding box center [1053, 101] width 52 height 20
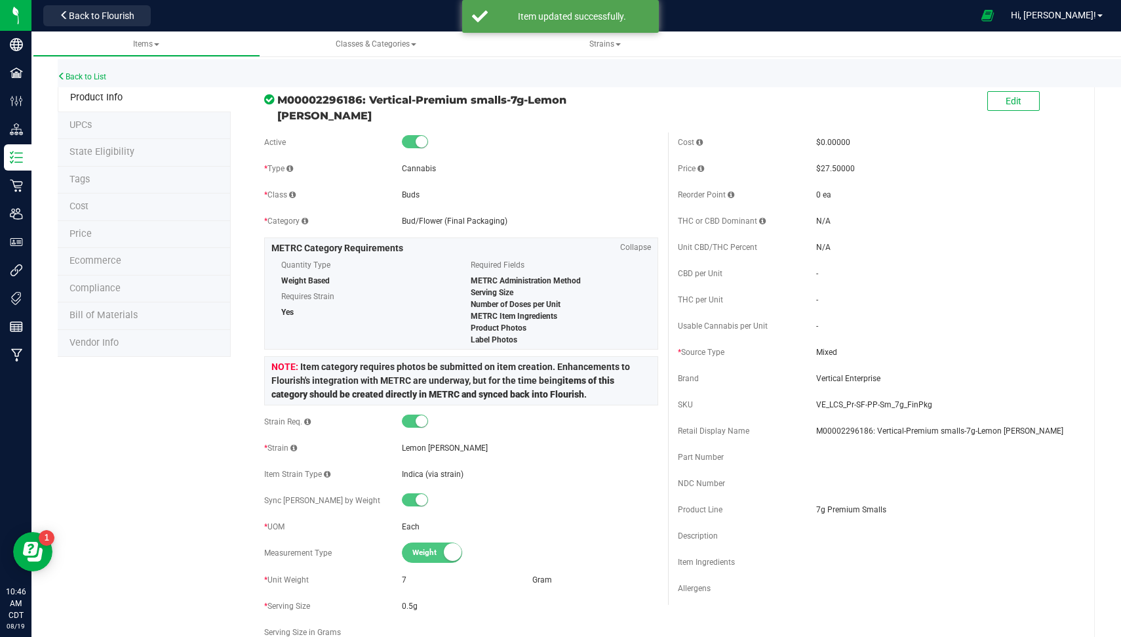
click at [115, 157] on li "State Eligibility" at bounding box center [144, 153] width 173 height 28
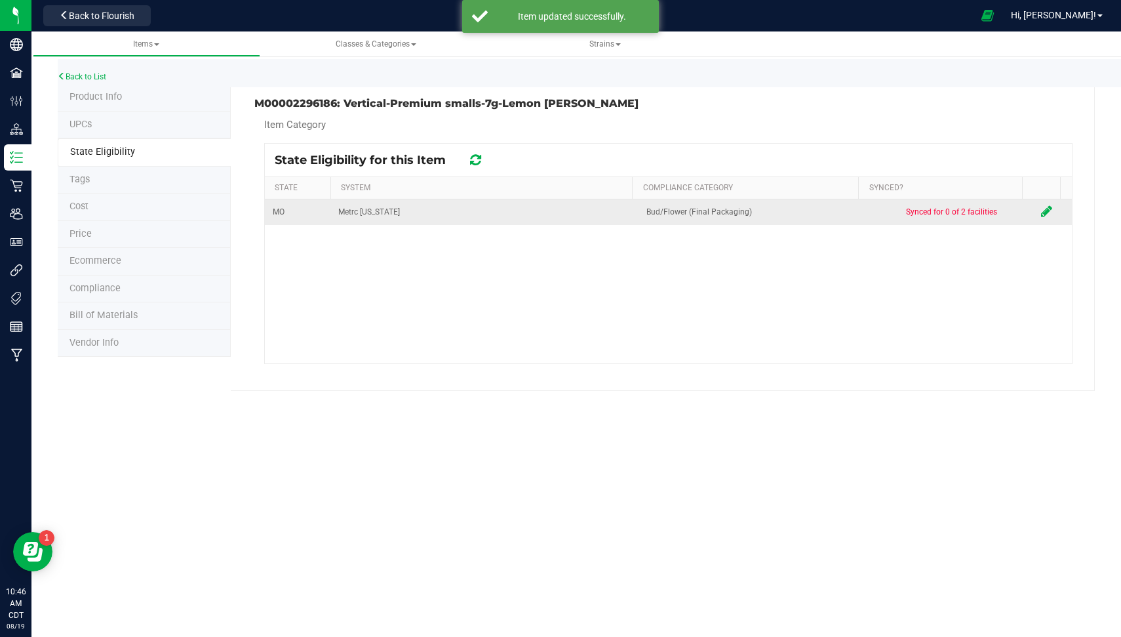
click at [1041, 210] on icon at bounding box center [1046, 211] width 11 height 13
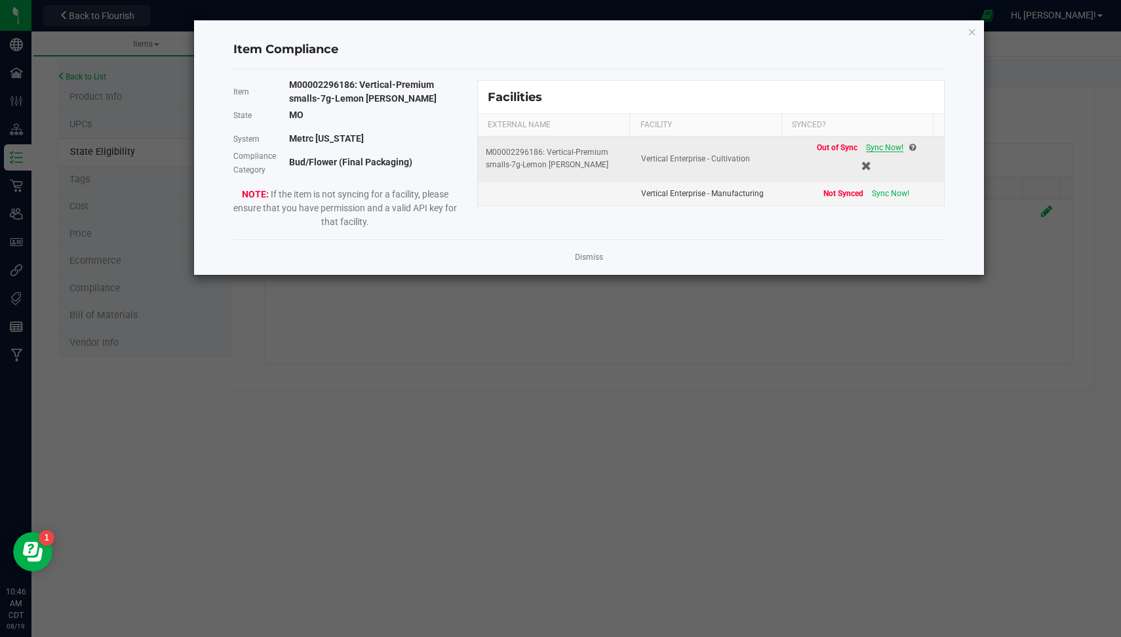
click at [868, 146] on span "Sync Now!" at bounding box center [884, 147] width 37 height 9
click at [589, 256] on link "Dismiss" at bounding box center [589, 257] width 28 height 11
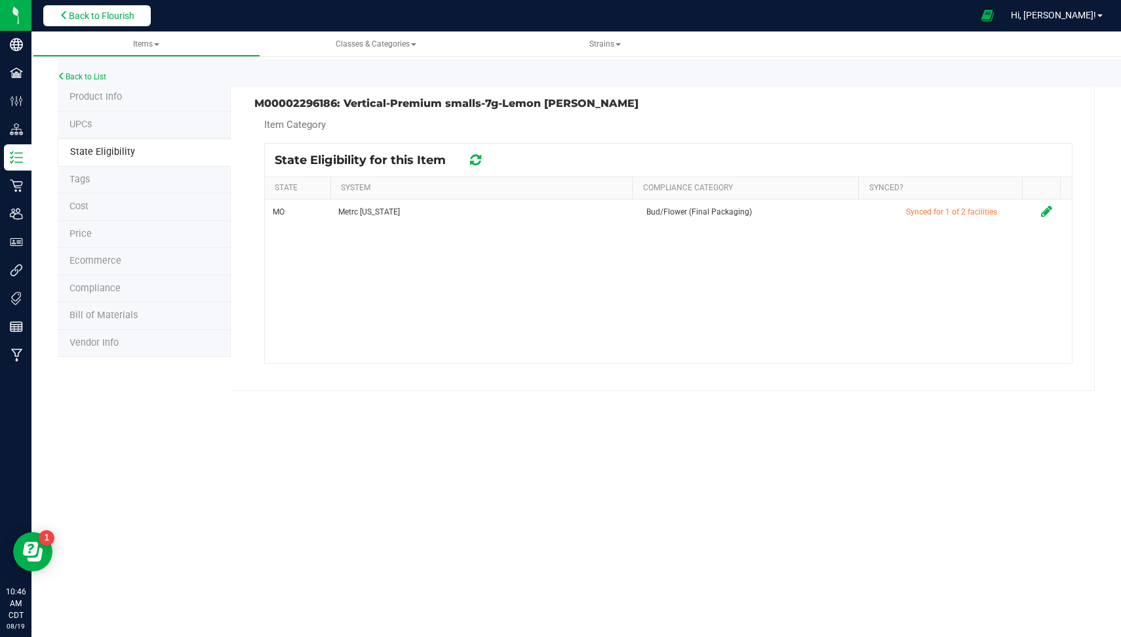
click at [94, 17] on span "Back to Flourish" at bounding box center [102, 15] width 66 height 10
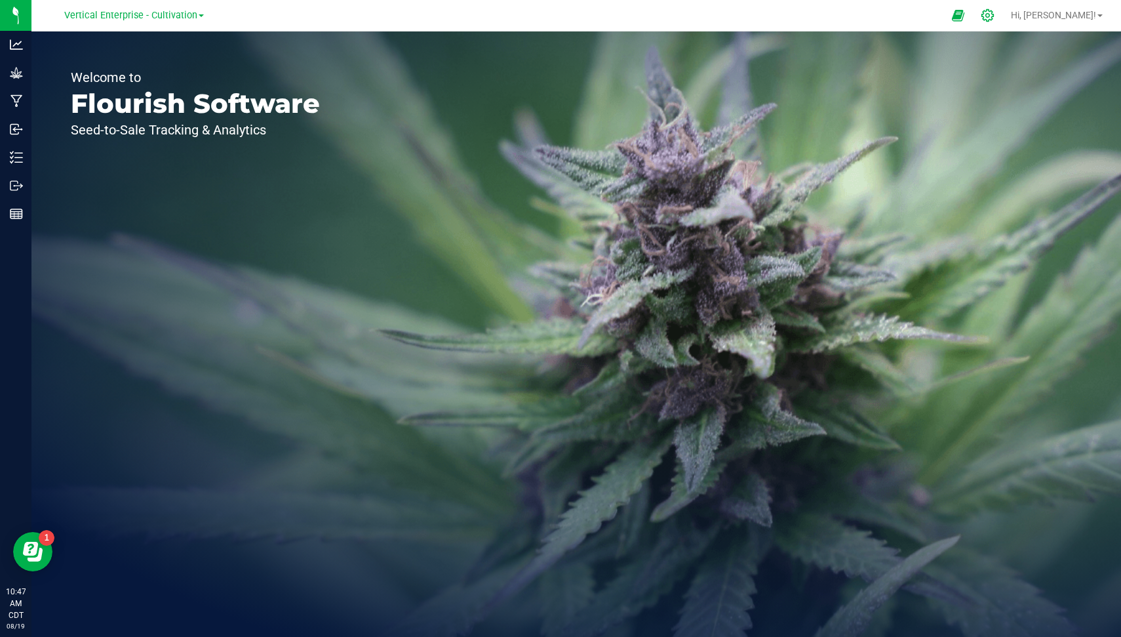
click at [994, 17] on icon at bounding box center [988, 16] width 14 height 14
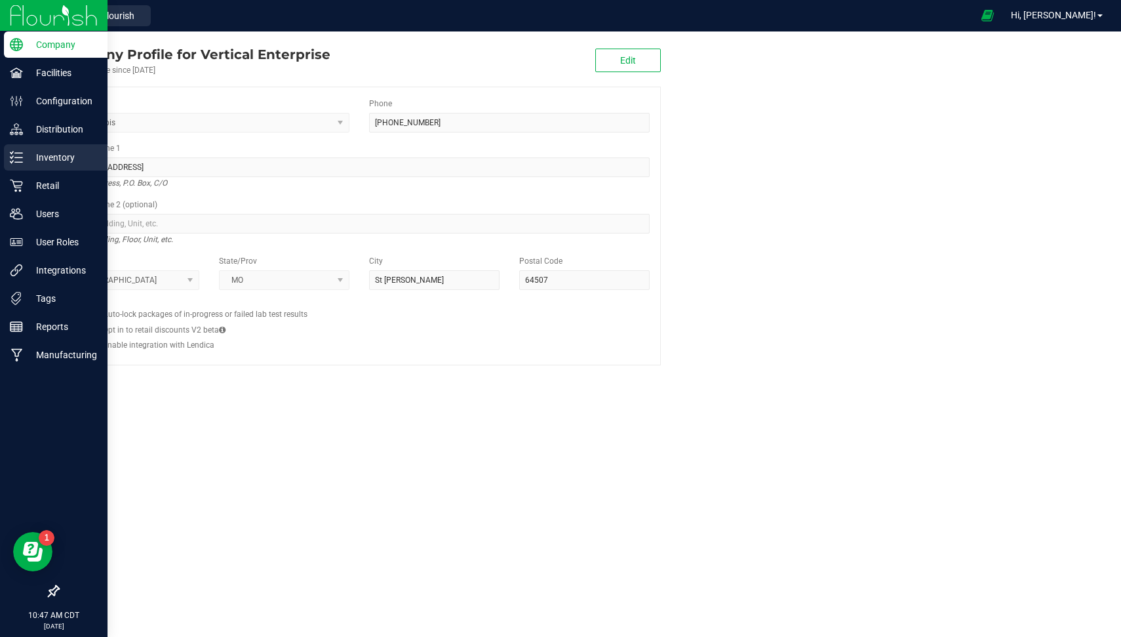
click at [76, 155] on p "Inventory" at bounding box center [62, 157] width 79 height 16
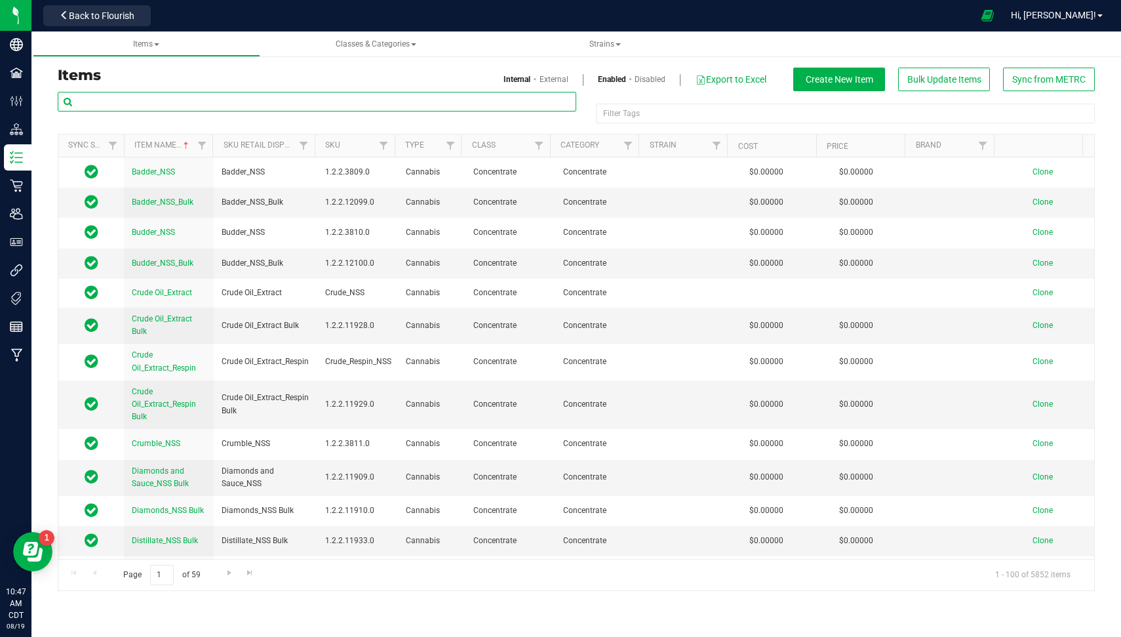
click at [191, 98] on input "text" at bounding box center [317, 102] width 519 height 20
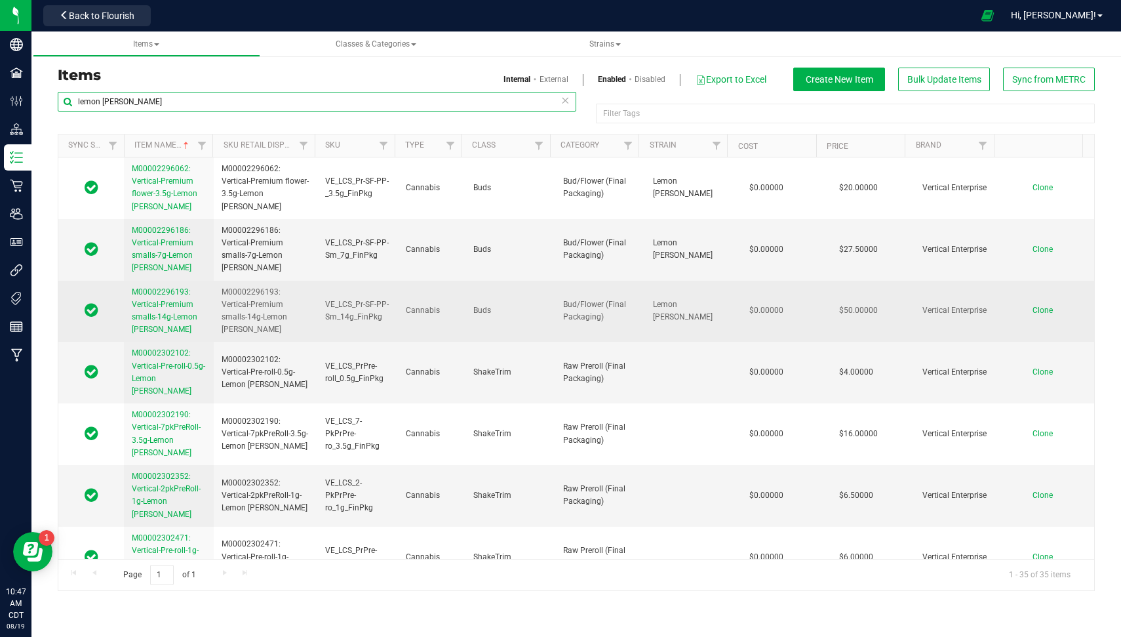
type input "lemon cherry sherb"
click at [157, 314] on span "M00002296193: Vertical-Premium smalls-14g-Lemon [PERSON_NAME]" at bounding box center [165, 310] width 66 height 47
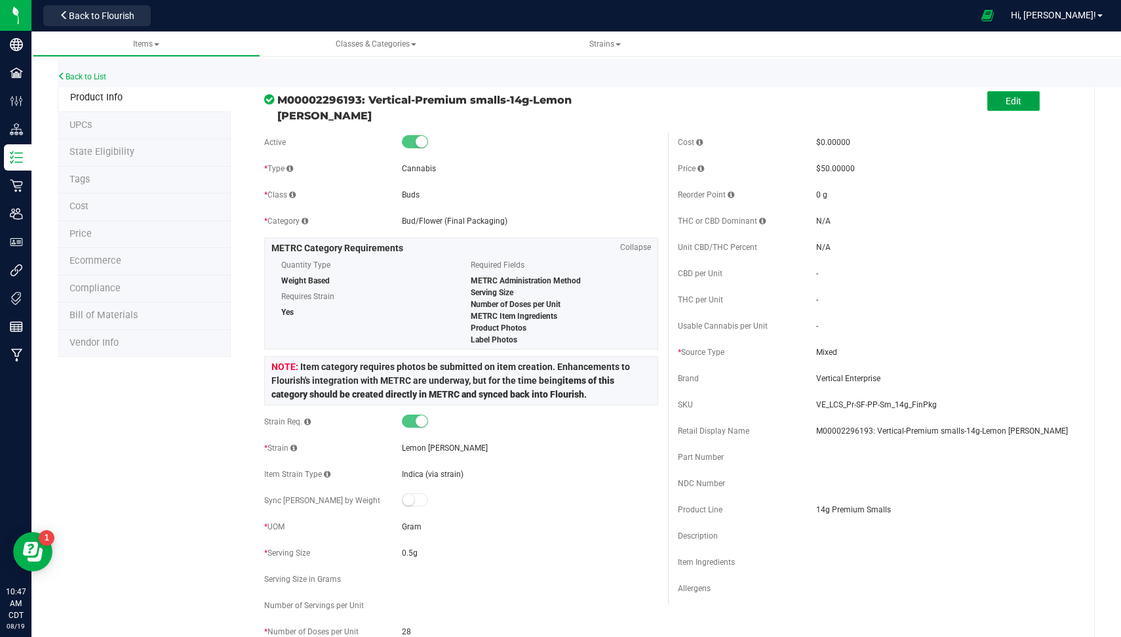
click at [1012, 92] on button "Edit" at bounding box center [1013, 101] width 52 height 20
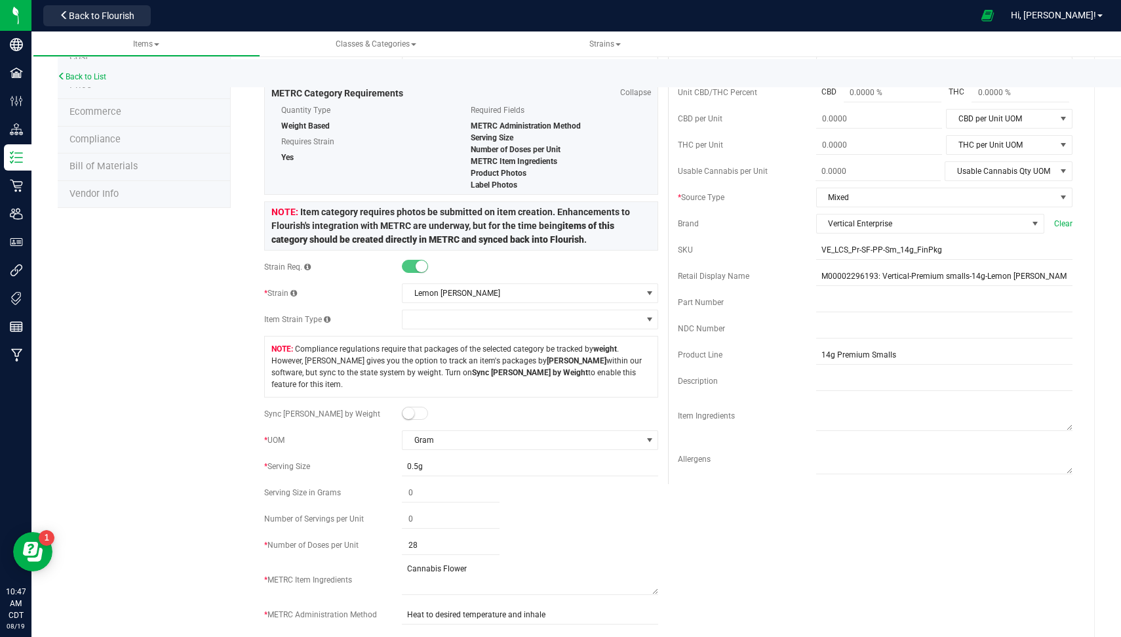
scroll to position [152, 0]
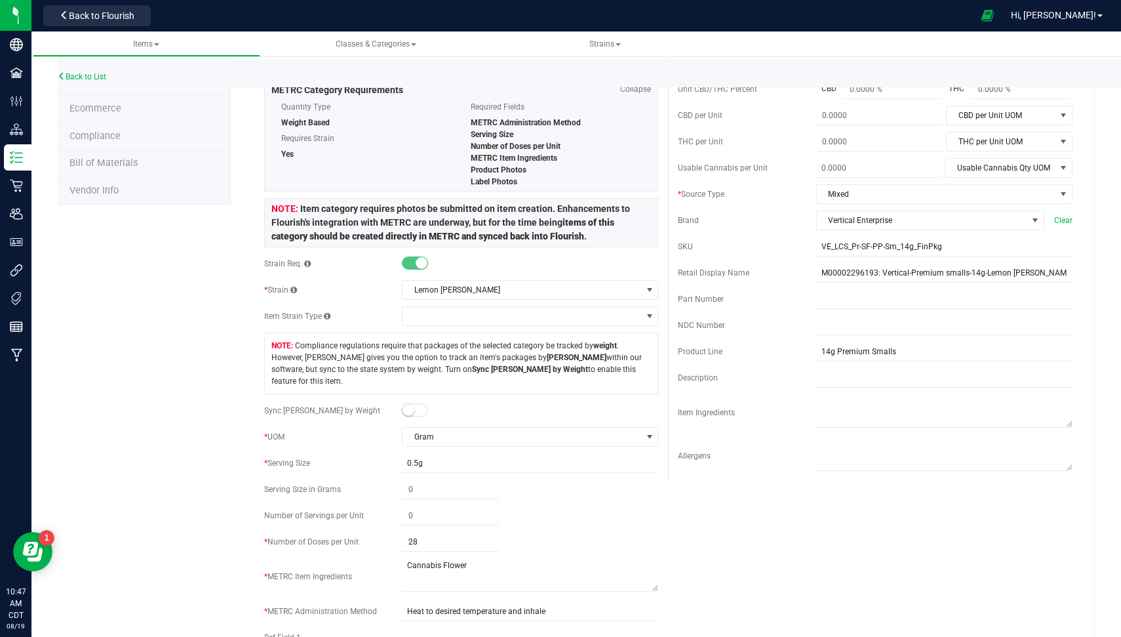
click at [404, 404] on small at bounding box center [409, 410] width 12 height 12
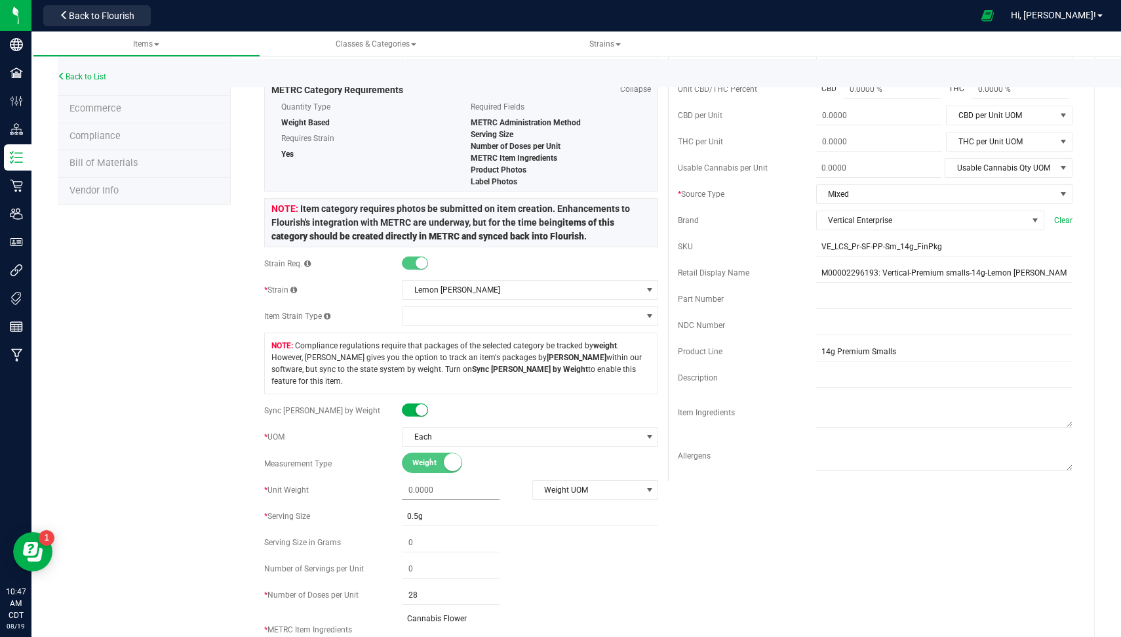
click at [442, 481] on span at bounding box center [451, 490] width 98 height 19
type input "14"
type input "14.0000"
click at [565, 481] on span "Weight UOM" at bounding box center [587, 490] width 109 height 18
click at [566, 500] on li "Gram" at bounding box center [588, 498] width 123 height 20
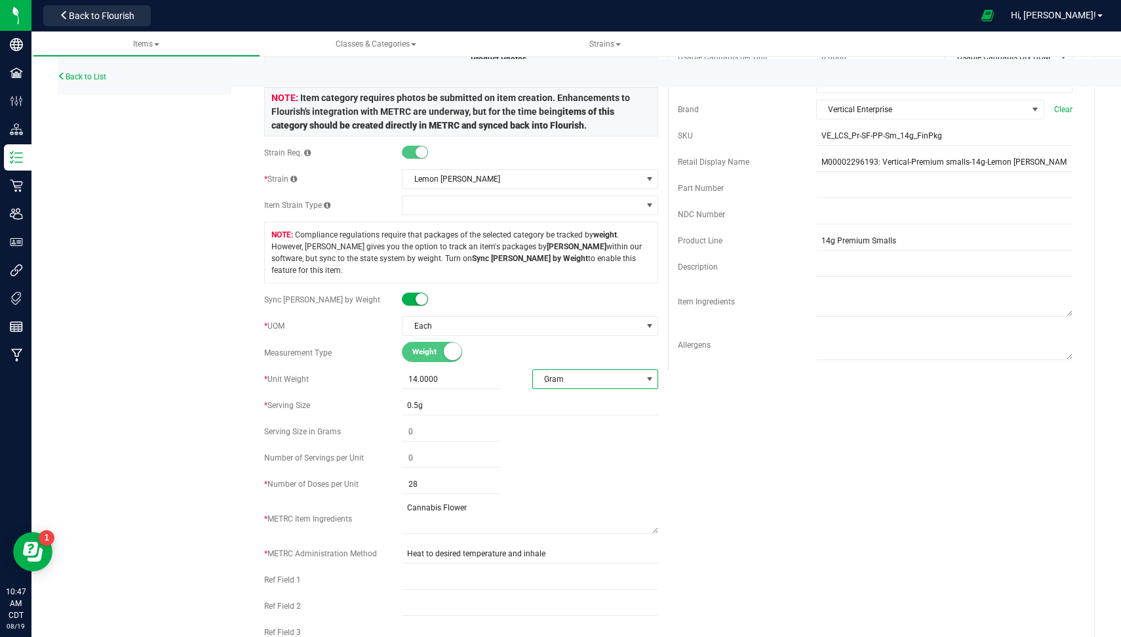
scroll to position [0, 0]
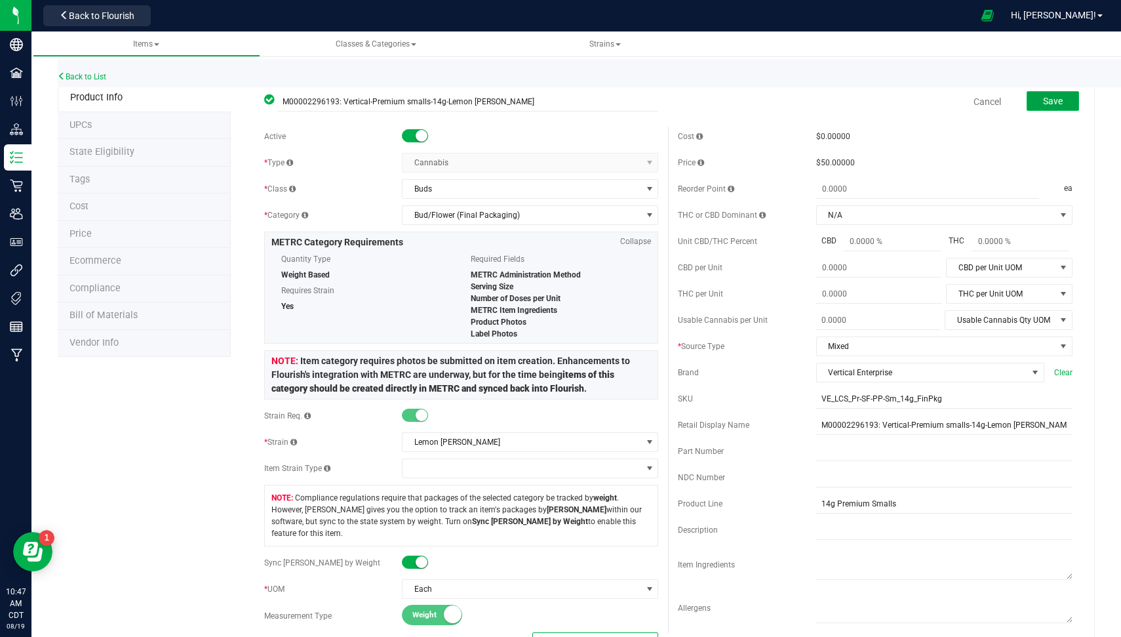
click at [1043, 100] on span "Save" at bounding box center [1053, 101] width 20 height 10
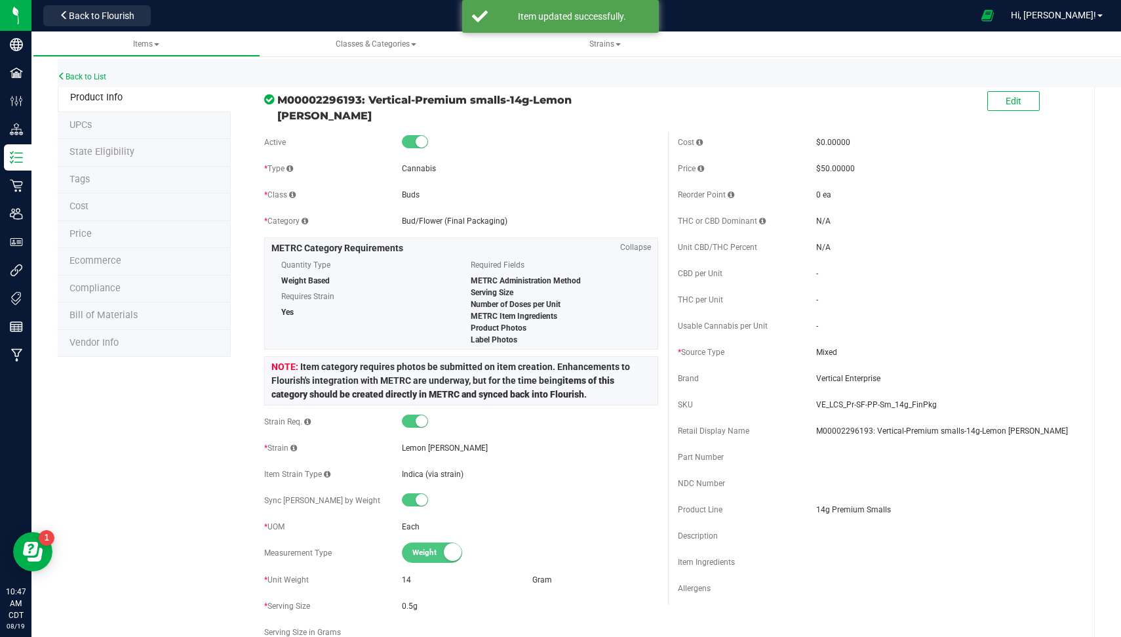
click at [122, 148] on span "State Eligibility" at bounding box center [101, 151] width 65 height 11
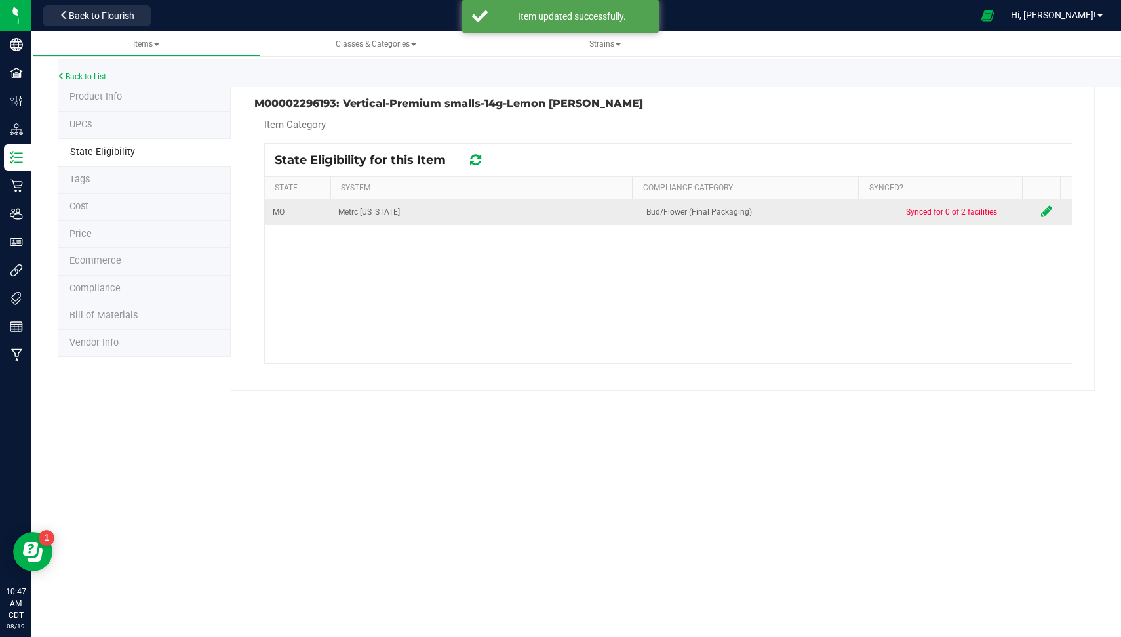
click at [1041, 213] on icon at bounding box center [1046, 211] width 11 height 13
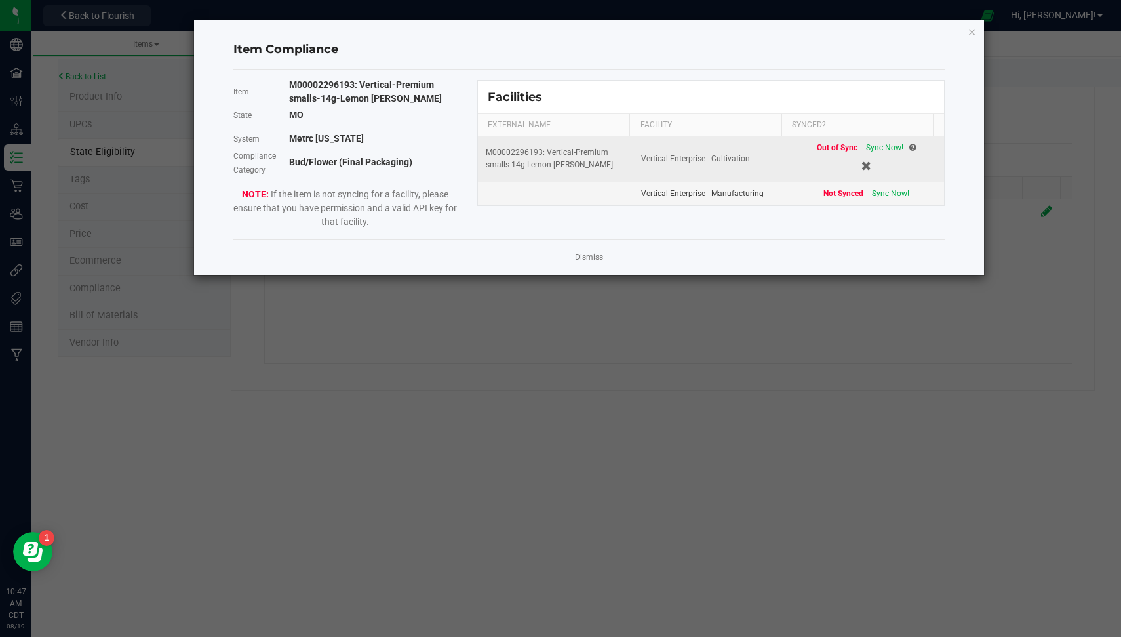
click at [869, 145] on span "Sync Now!" at bounding box center [884, 147] width 37 height 9
click at [583, 256] on link "Dismiss" at bounding box center [589, 257] width 28 height 11
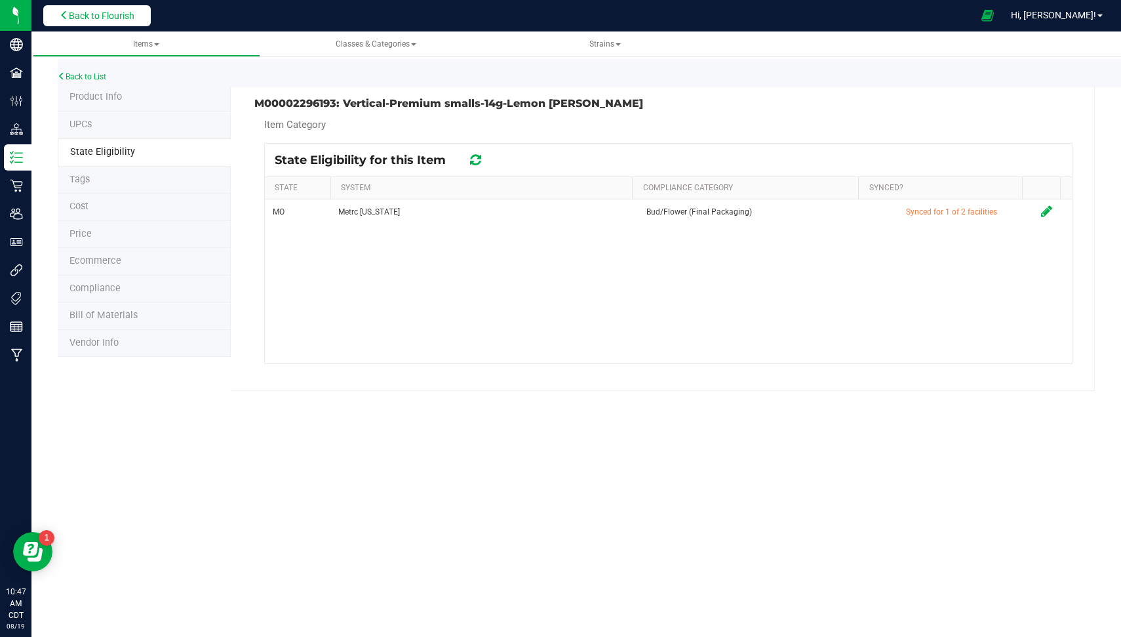
click at [109, 20] on span "Back to Flourish" at bounding box center [102, 15] width 66 height 10
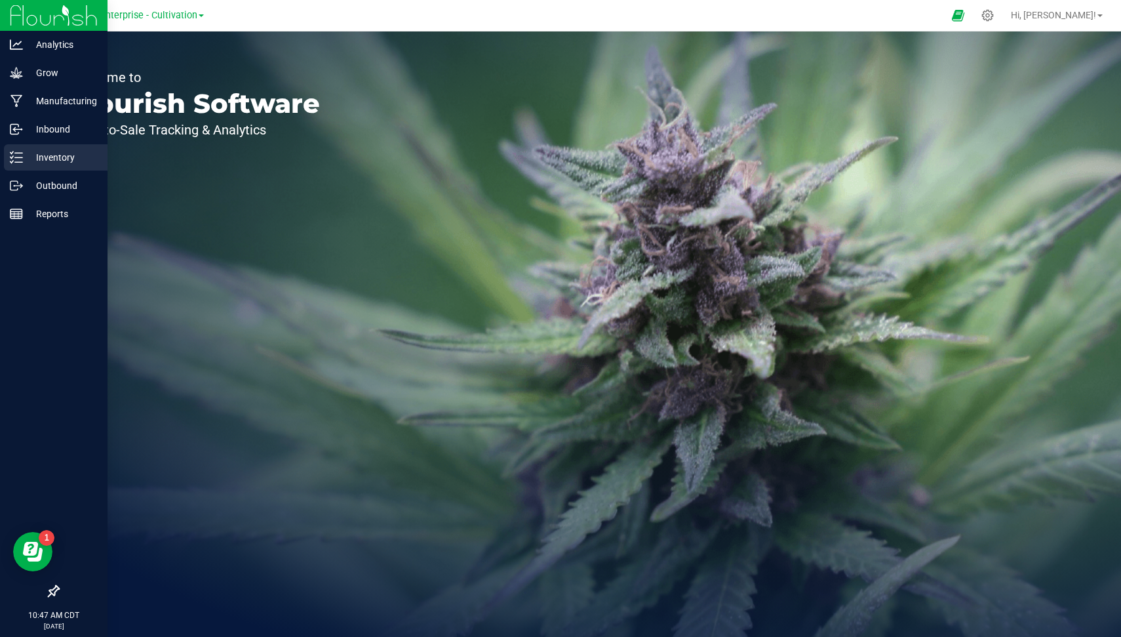
click at [26, 158] on p "Inventory" at bounding box center [62, 157] width 79 height 16
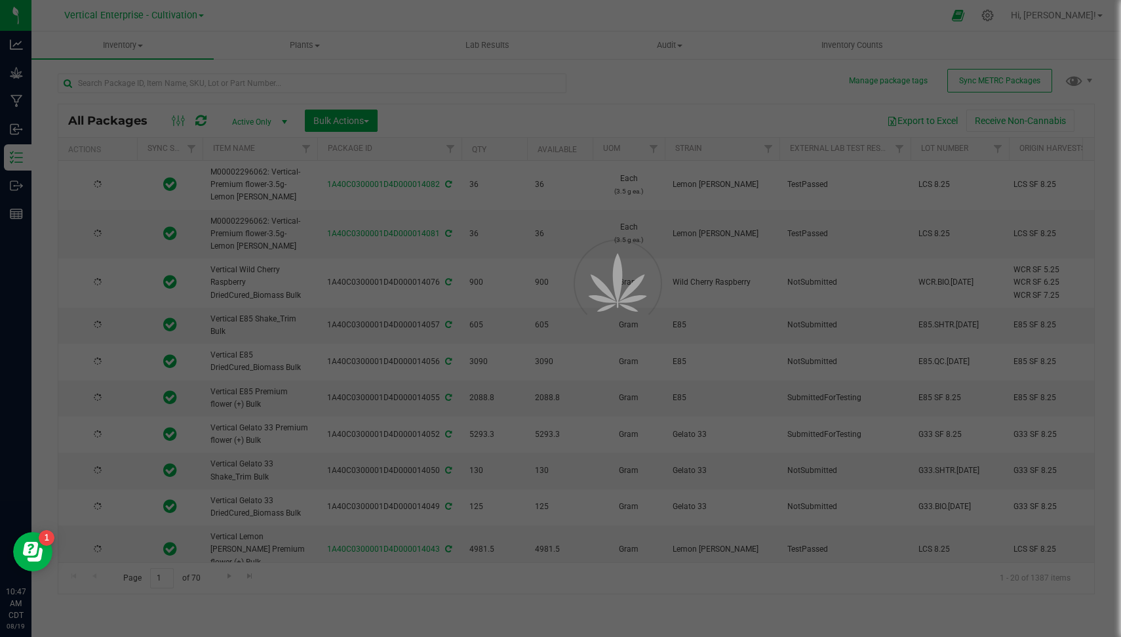
click at [225, 81] on div at bounding box center [560, 318] width 1121 height 637
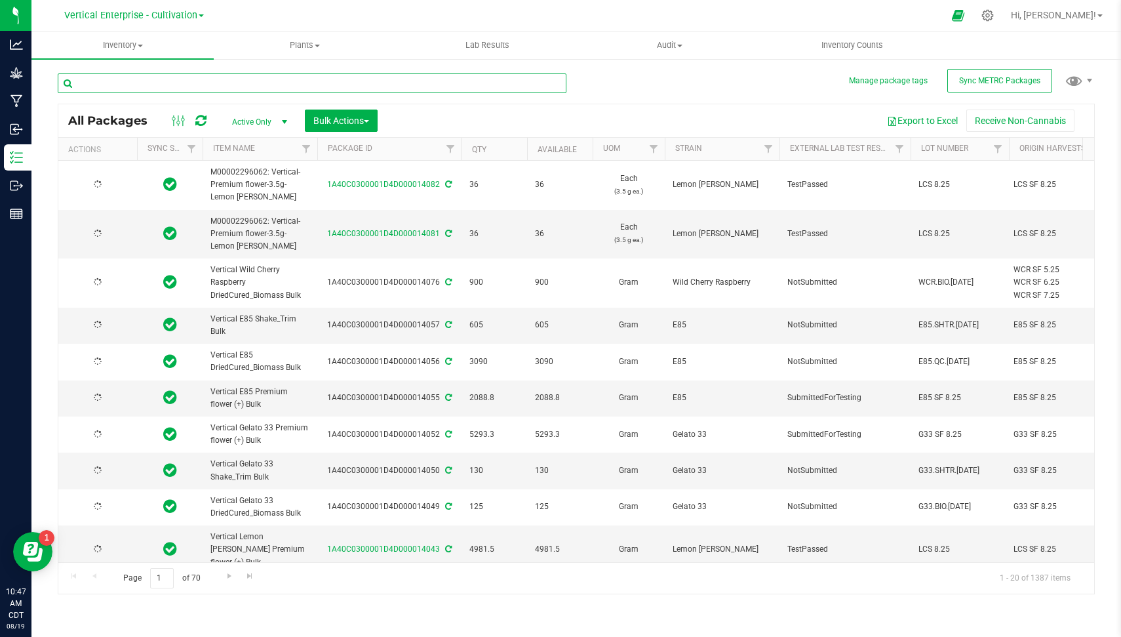
click at [225, 81] on input "text" at bounding box center [312, 83] width 509 height 20
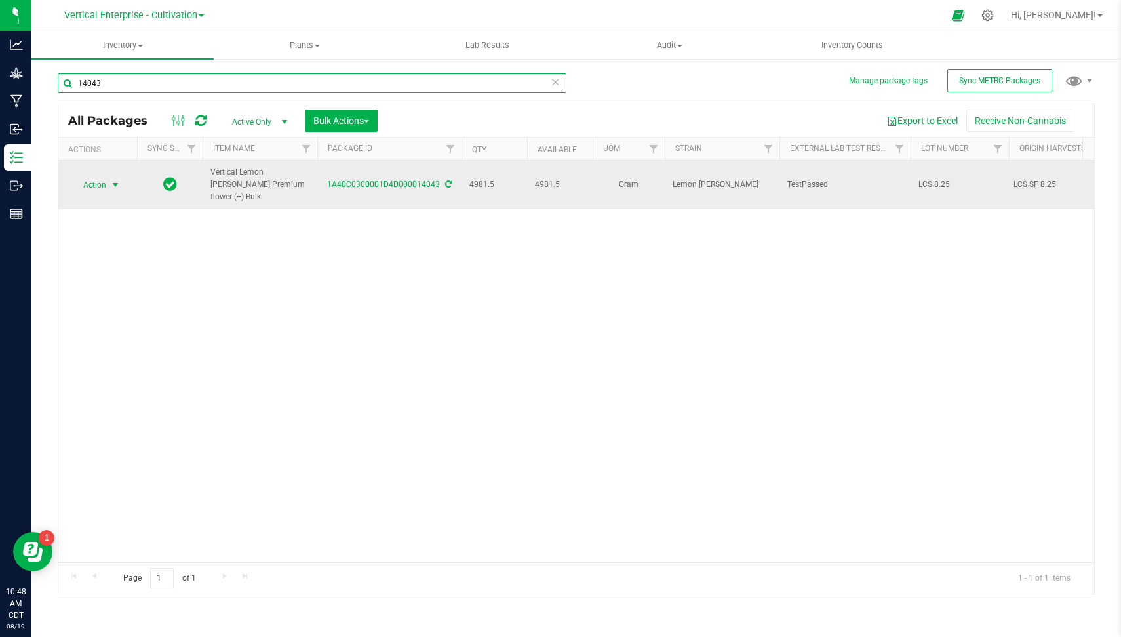
type input "14043"
click at [111, 190] on span "select" at bounding box center [116, 185] width 16 height 18
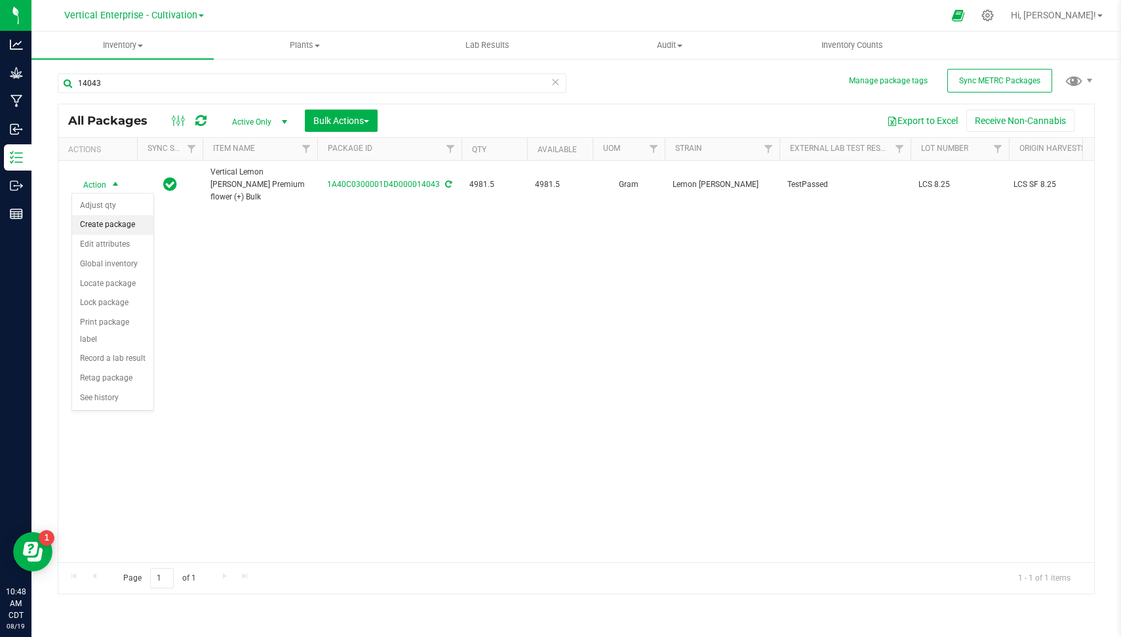
click at [123, 224] on li "Create package" at bounding box center [112, 225] width 81 height 20
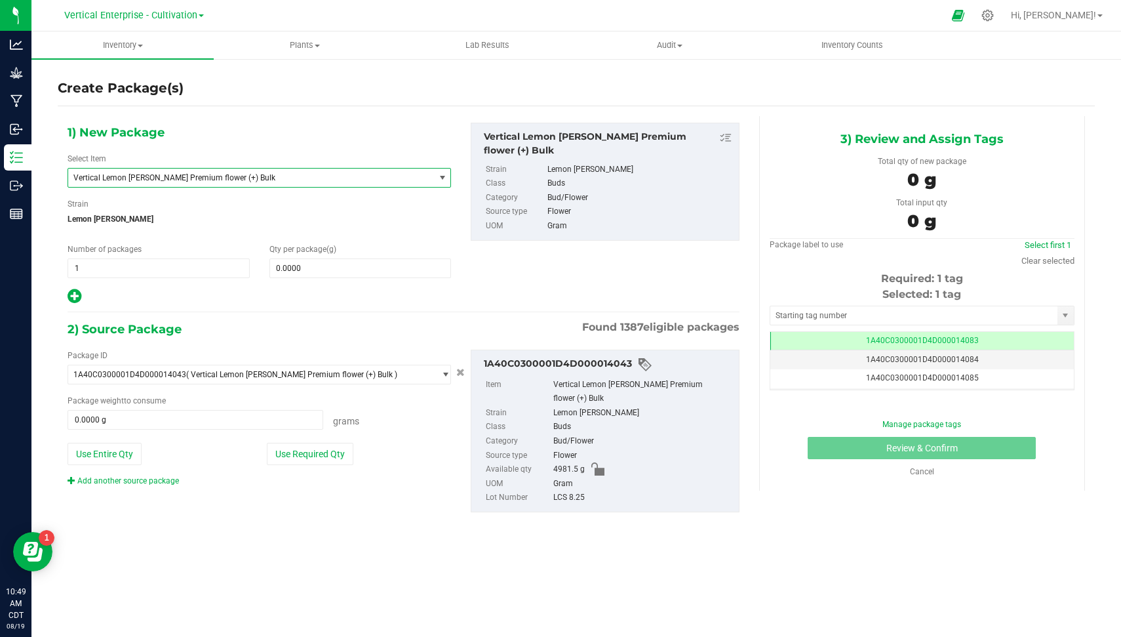
click at [210, 179] on span "Vertical Lemon [PERSON_NAME] Premium flower (+) Bulk" at bounding box center [244, 177] width 342 height 9
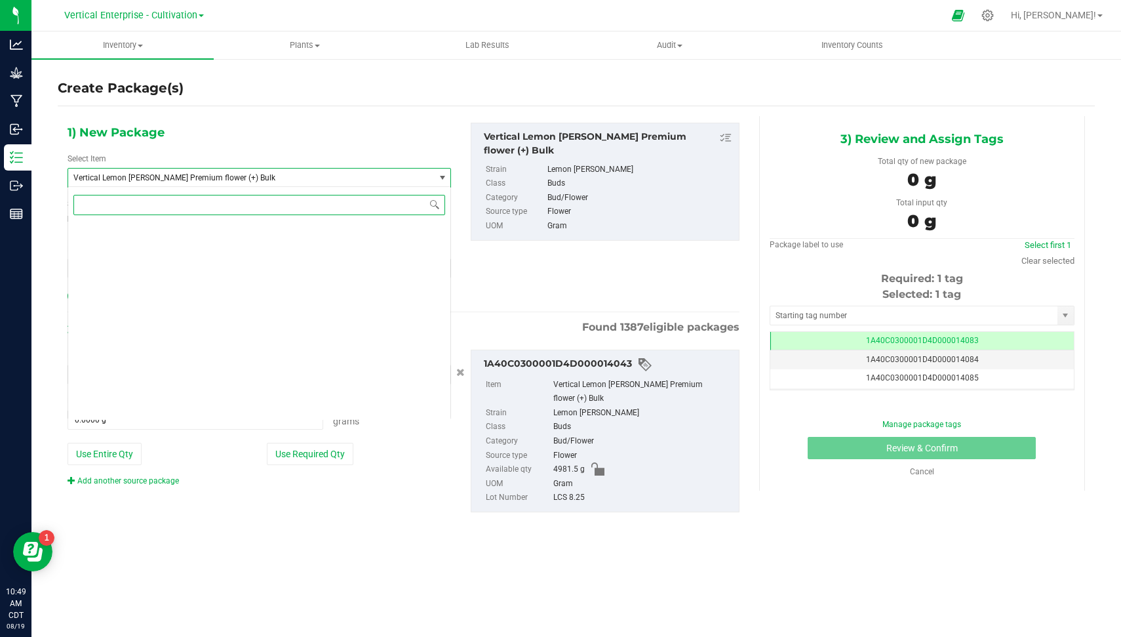
scroll to position [99433, 0]
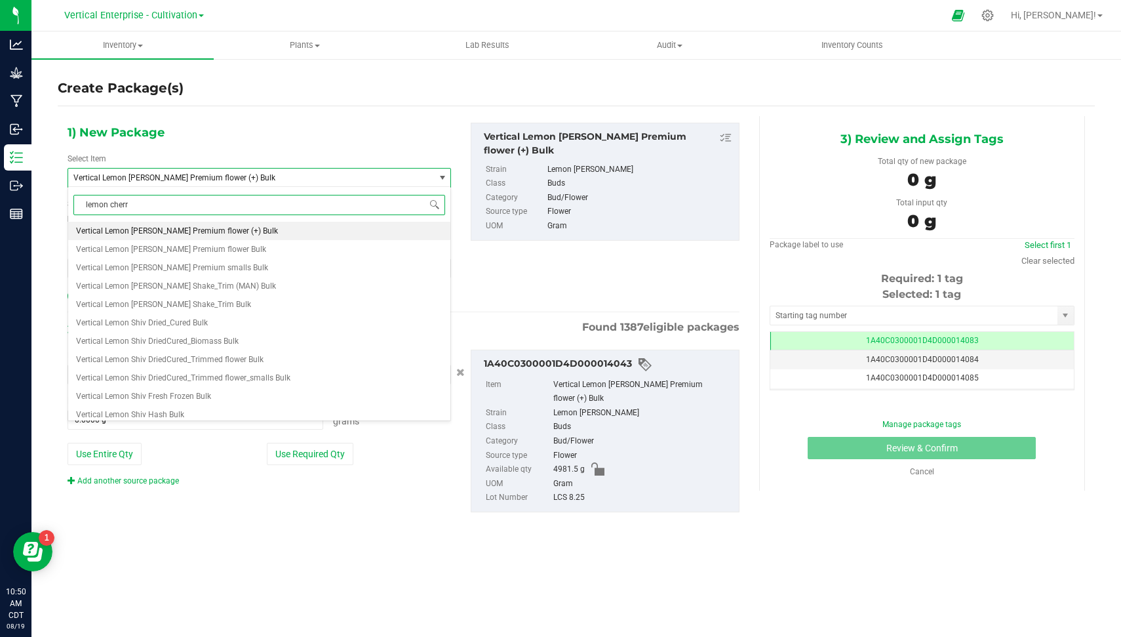
type input "lemon cherry"
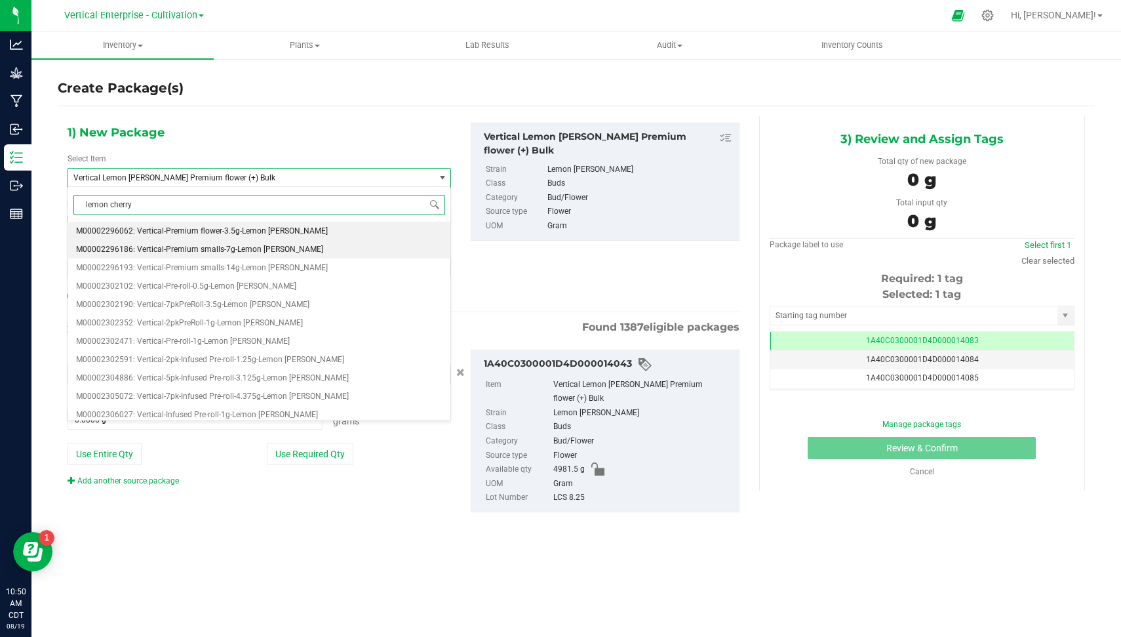
click at [263, 245] on span "M00002296186: Vertical-Premium smalls-7g-Lemon [PERSON_NAME]" at bounding box center [199, 249] width 247 height 9
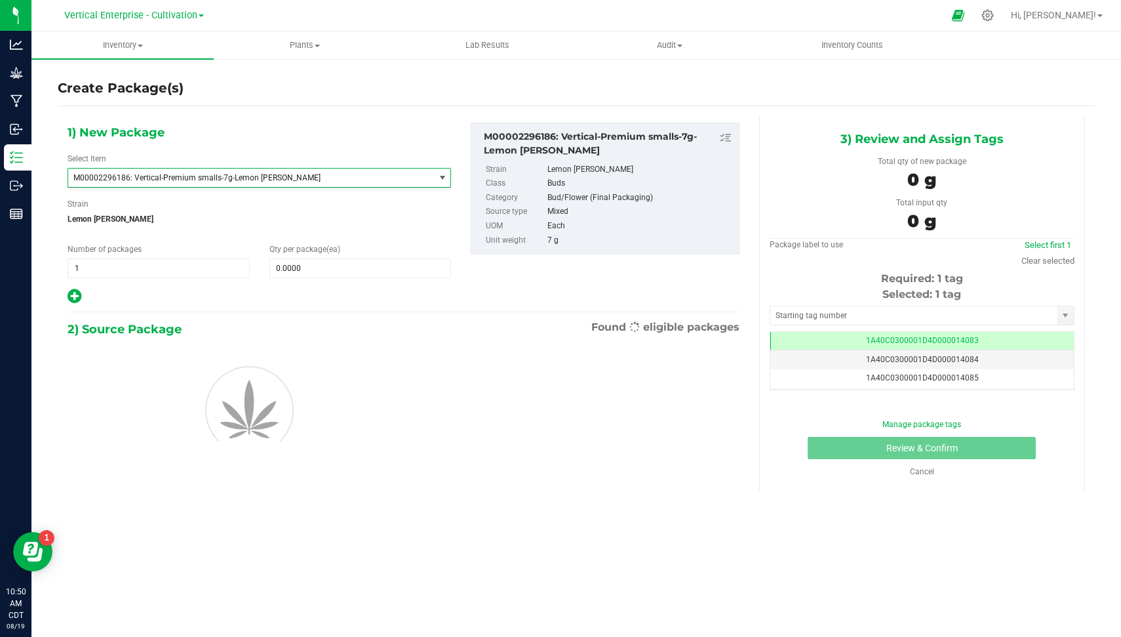
type input "0"
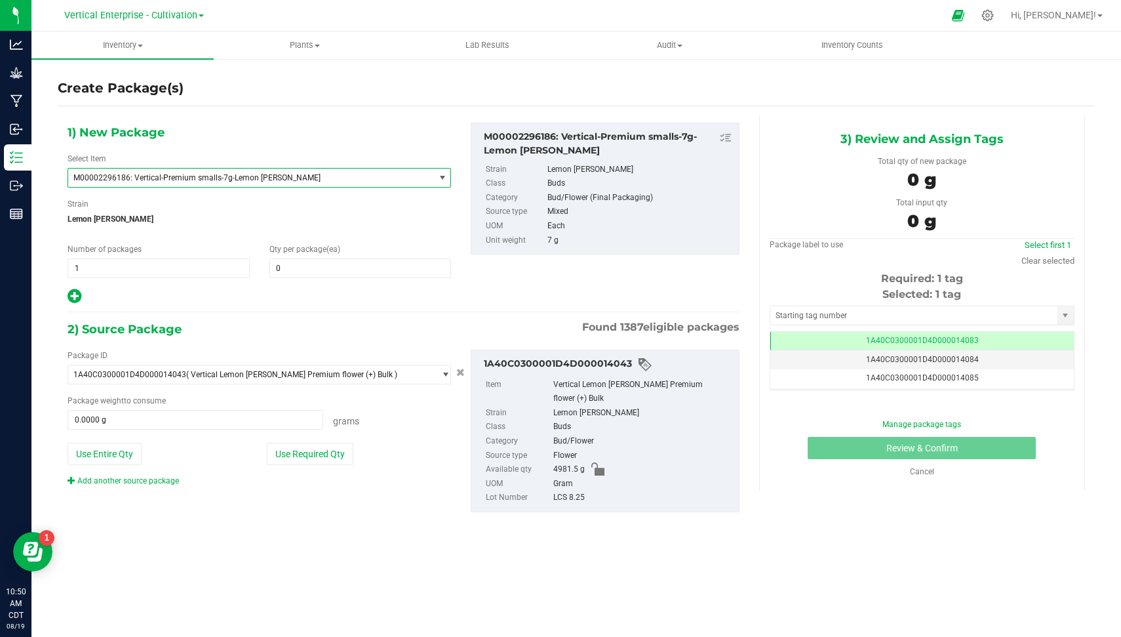
click at [292, 186] on span "M00002296186: Vertical-Premium smalls-7g-Lemon [PERSON_NAME]" at bounding box center [251, 177] width 366 height 18
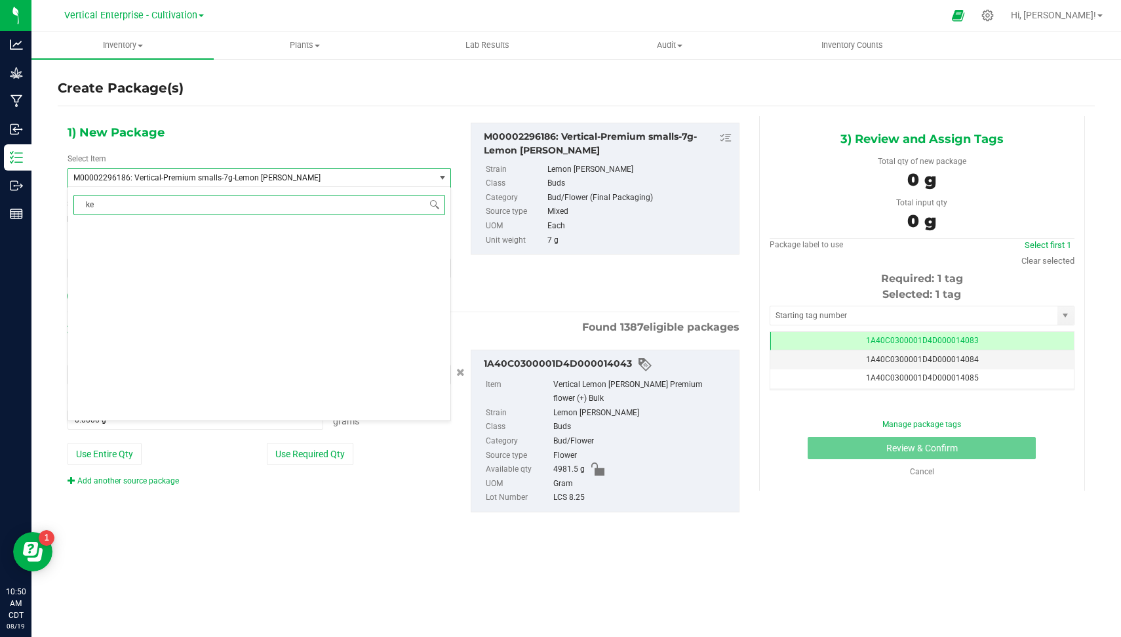
type input "k"
type input "lemon cherry"
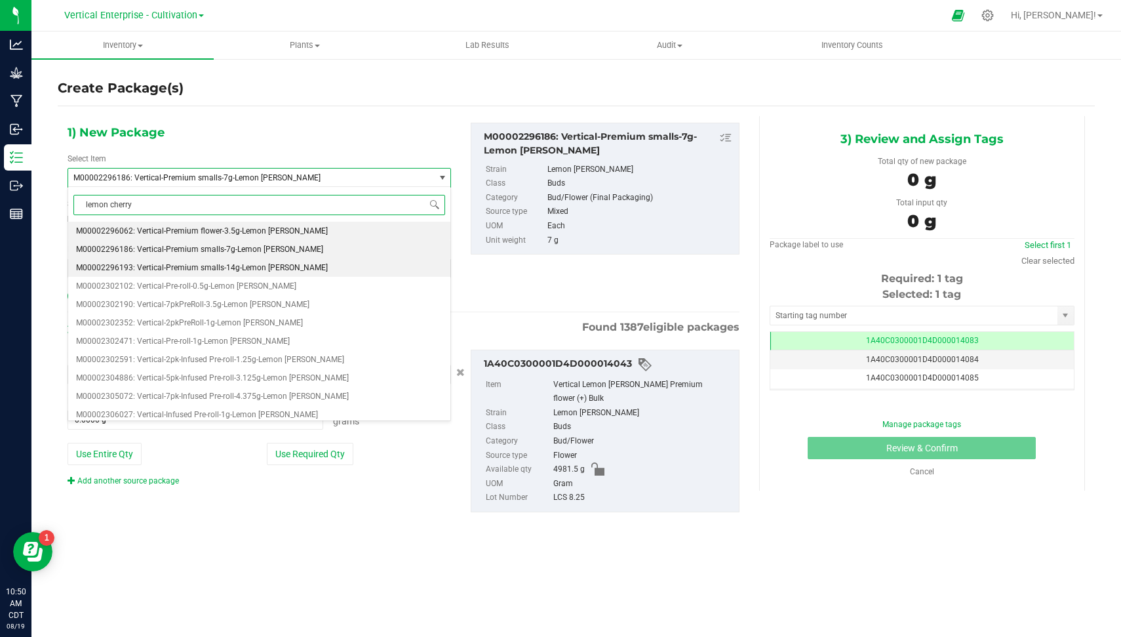
click at [327, 264] on li "M00002296193: Vertical-Premium smalls-14g-Lemon [PERSON_NAME]" at bounding box center [259, 267] width 382 height 18
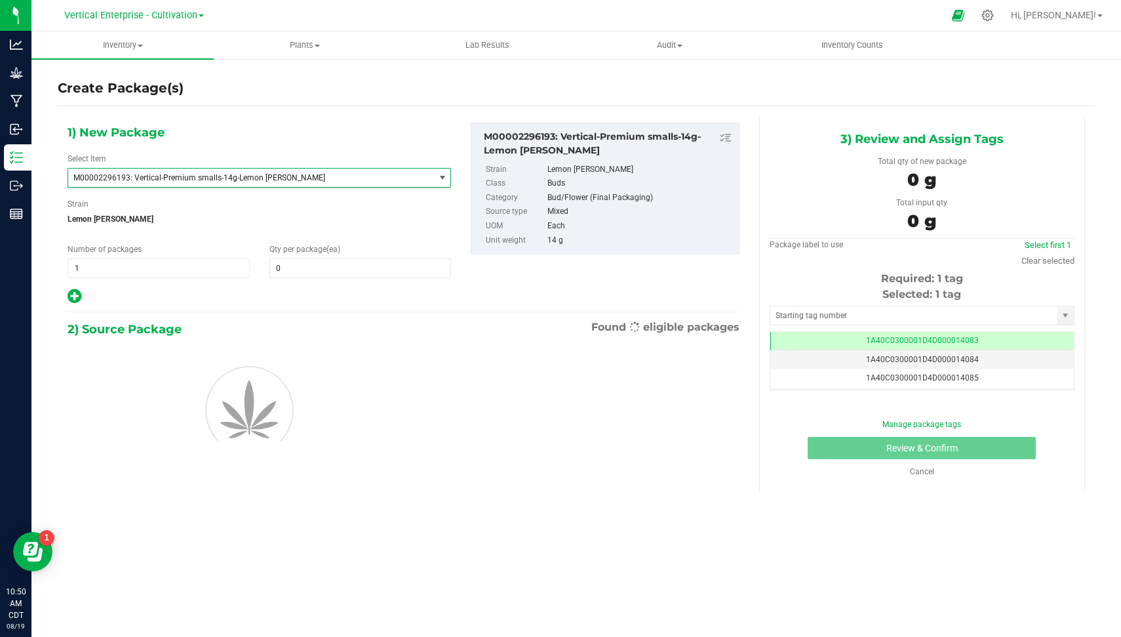
type input "0"
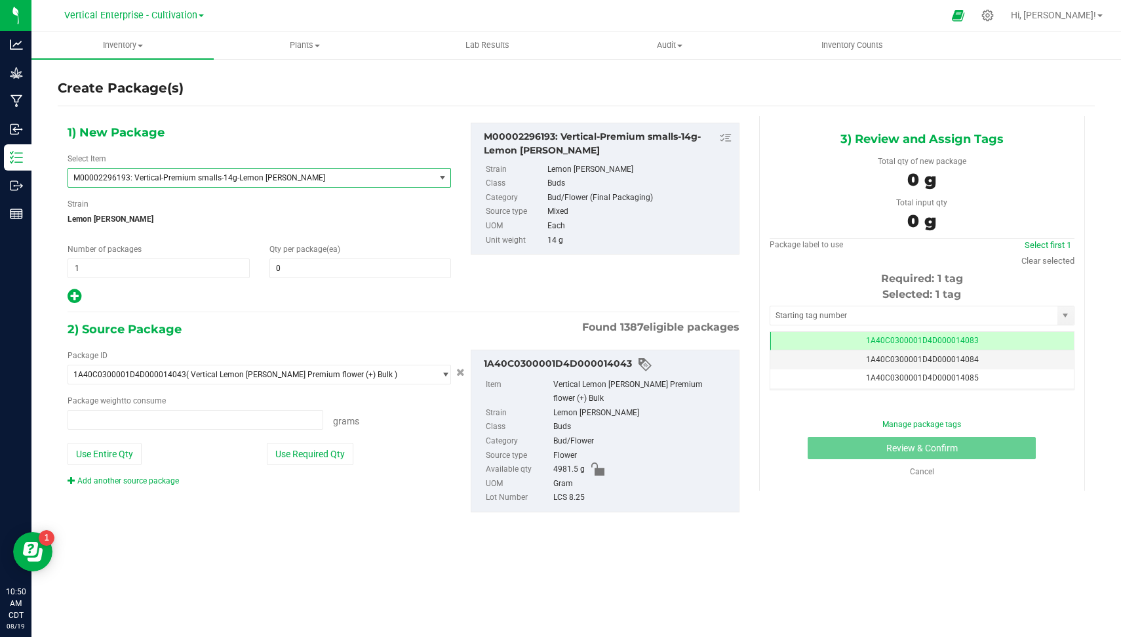
type input "0.0000 g"
click at [406, 165] on div "Select Item M00002296193: Vertical-Premium smalls-14g-Lemon Cherry Sherbert M00…" at bounding box center [260, 170] width 384 height 35
click at [407, 168] on span "M00002296193: Vertical-Premium smalls-14g-Lemon [PERSON_NAME]" at bounding box center [251, 177] width 366 height 18
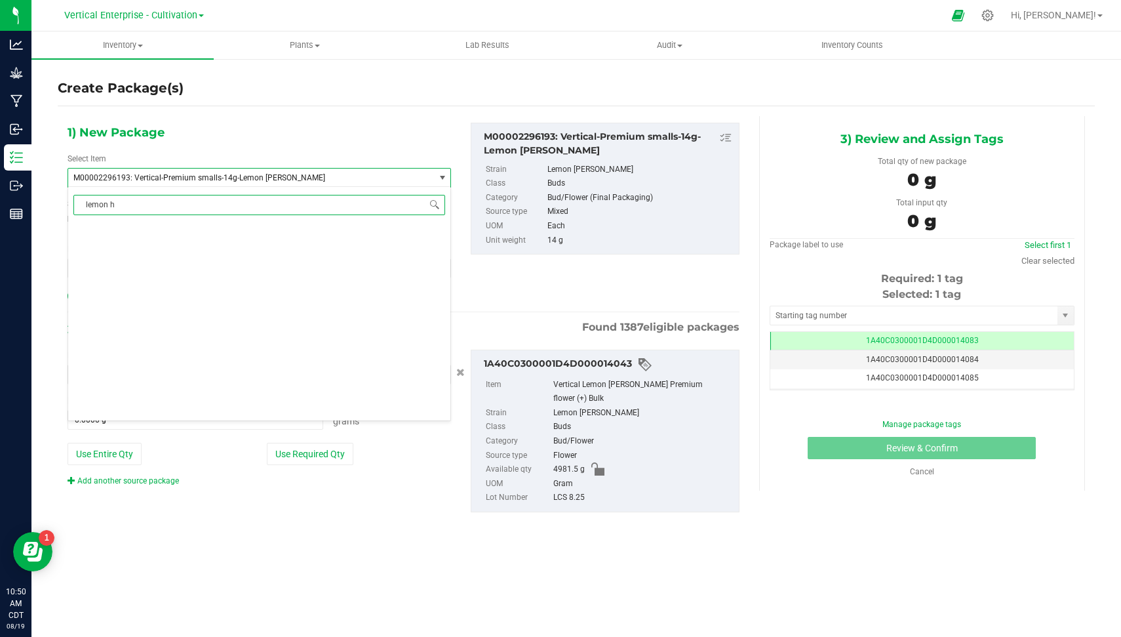
scroll to position [0, 0]
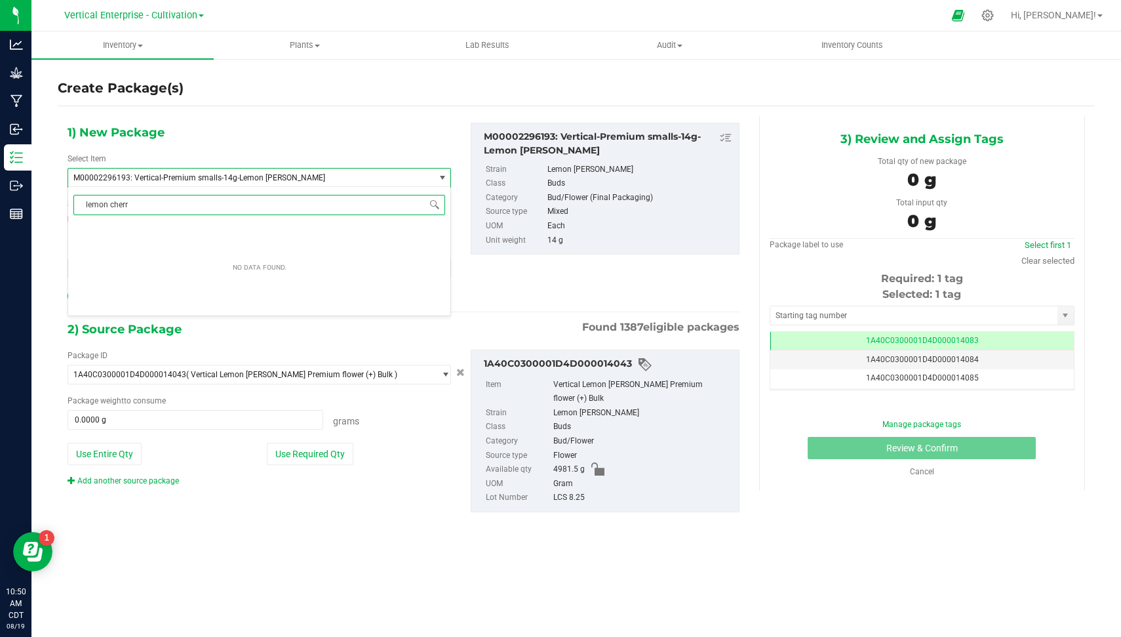
type input "lemon cherry"
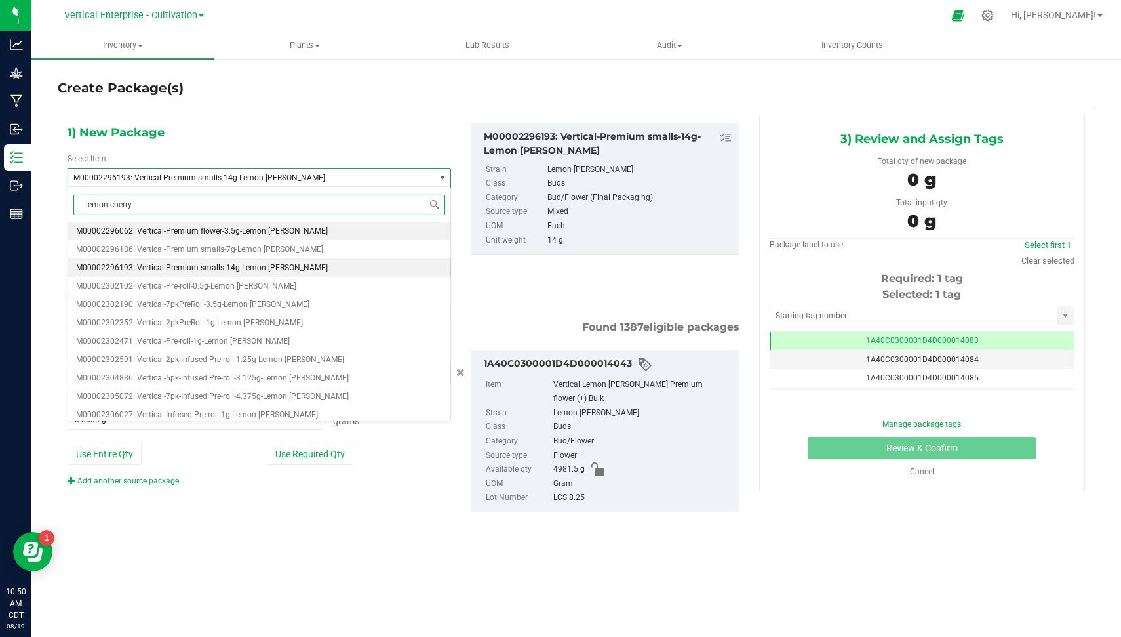
click at [304, 224] on li "M00002296062: Vertical-Premium flower-3.5g-Lemon [PERSON_NAME]" at bounding box center [259, 231] width 382 height 18
type input "0"
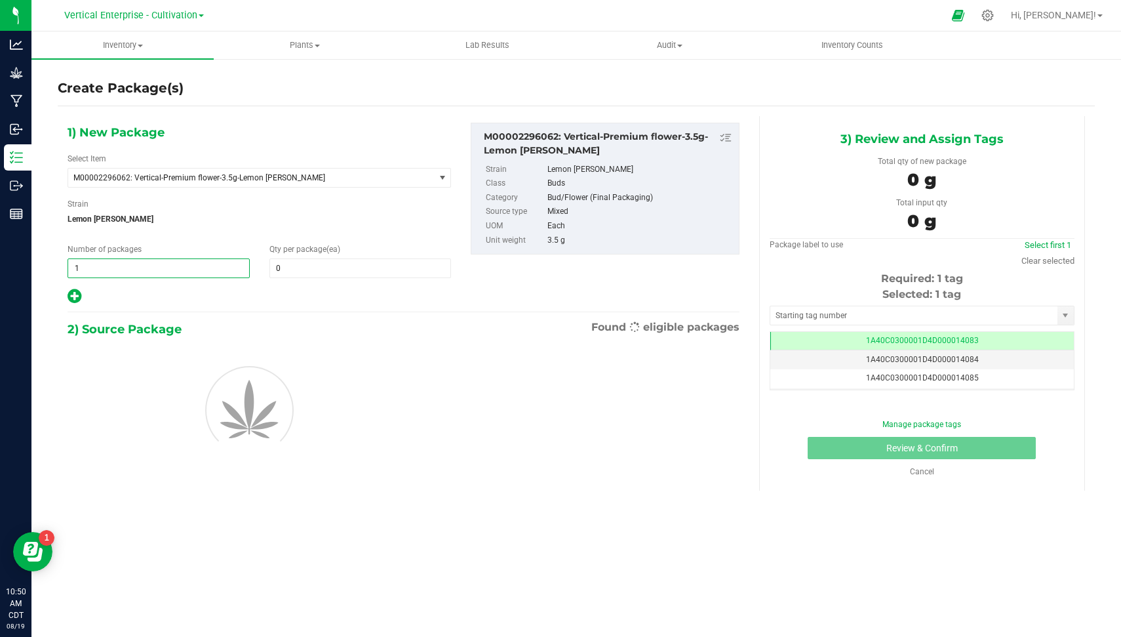
click at [198, 260] on span "1 1" at bounding box center [159, 268] width 182 height 20
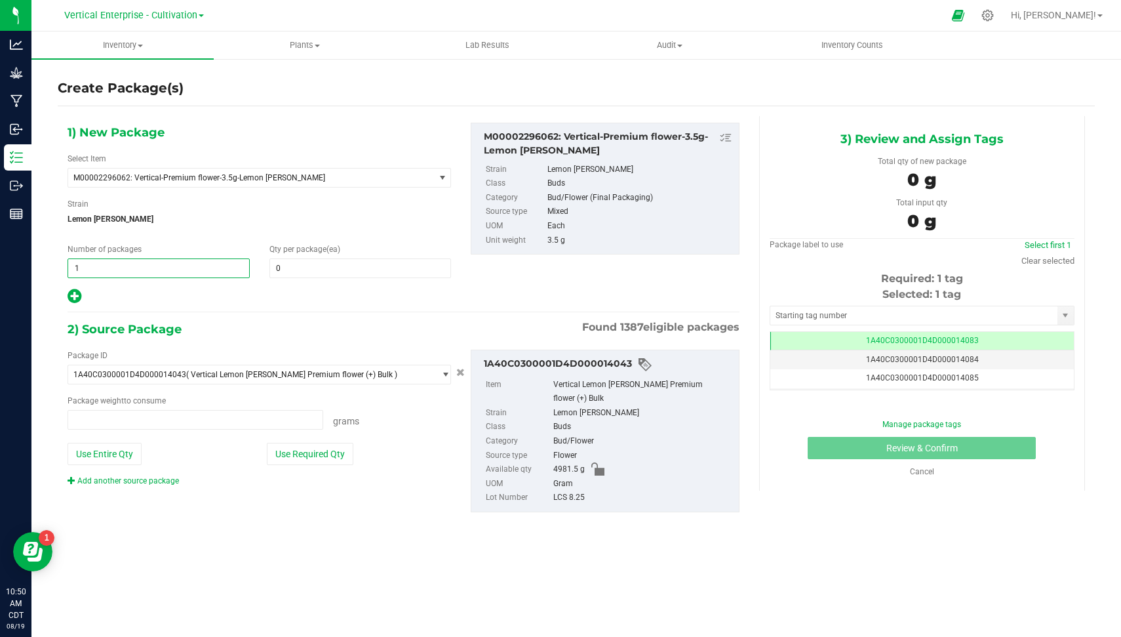
type input "0.0000 g"
type input "4"
click at [315, 259] on span at bounding box center [360, 268] width 182 height 20
type input "36"
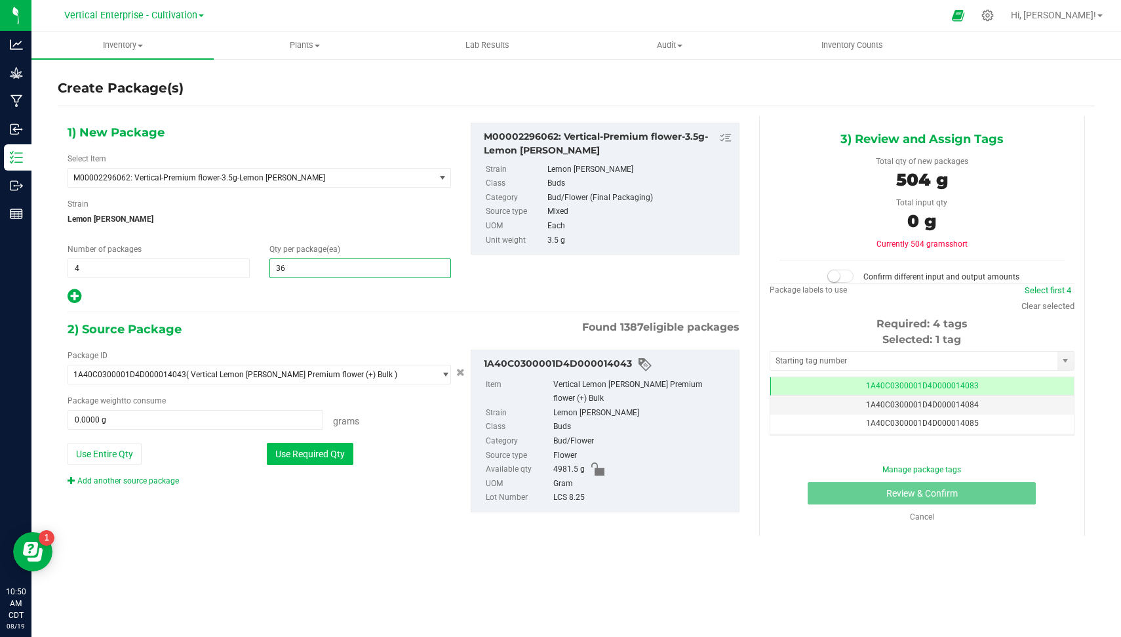
type input "36"
click at [310, 443] on button "Use Required Qty" at bounding box center [310, 454] width 87 height 22
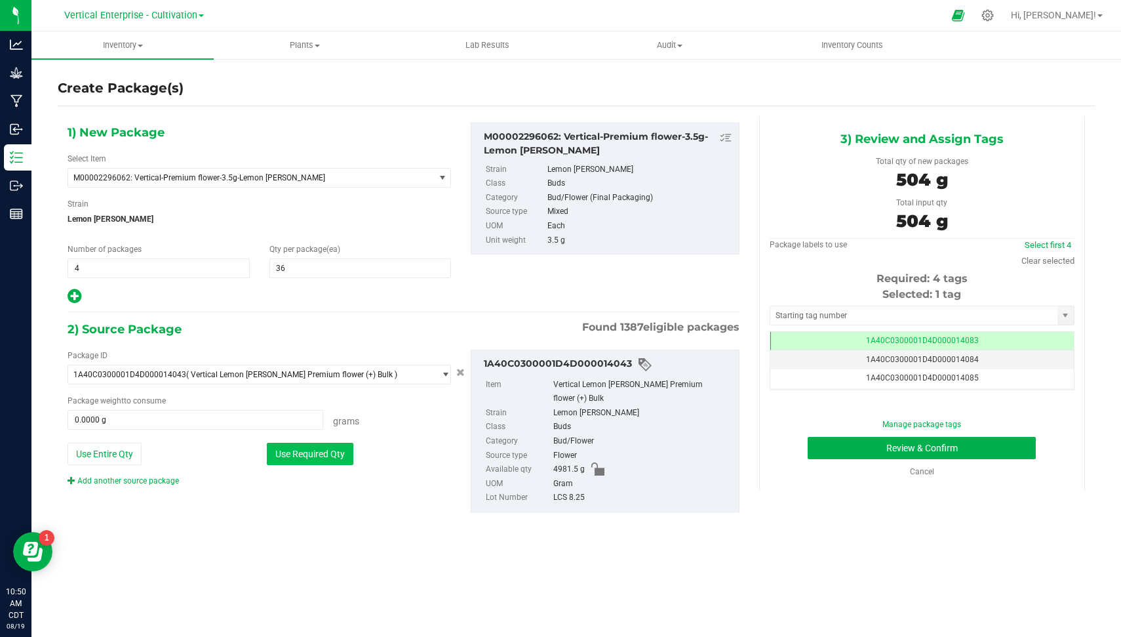
type input "504.0000 g"
click at [1045, 243] on link "Select first 4" at bounding box center [1048, 245] width 47 height 10
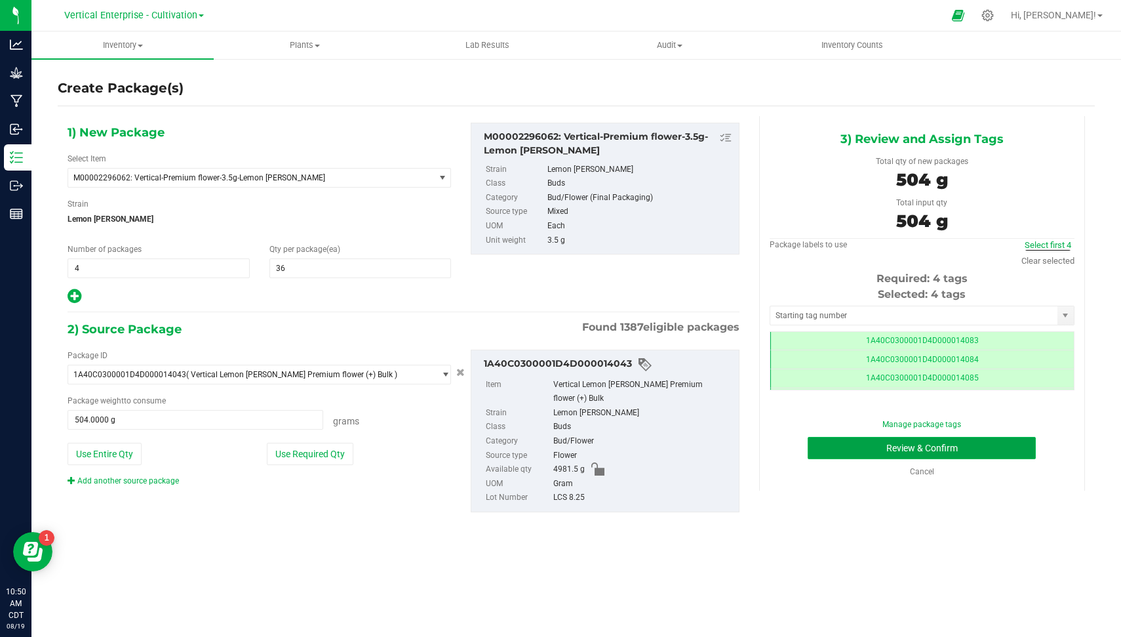
click at [1025, 456] on button "Review & Confirm" at bounding box center [922, 448] width 228 height 22
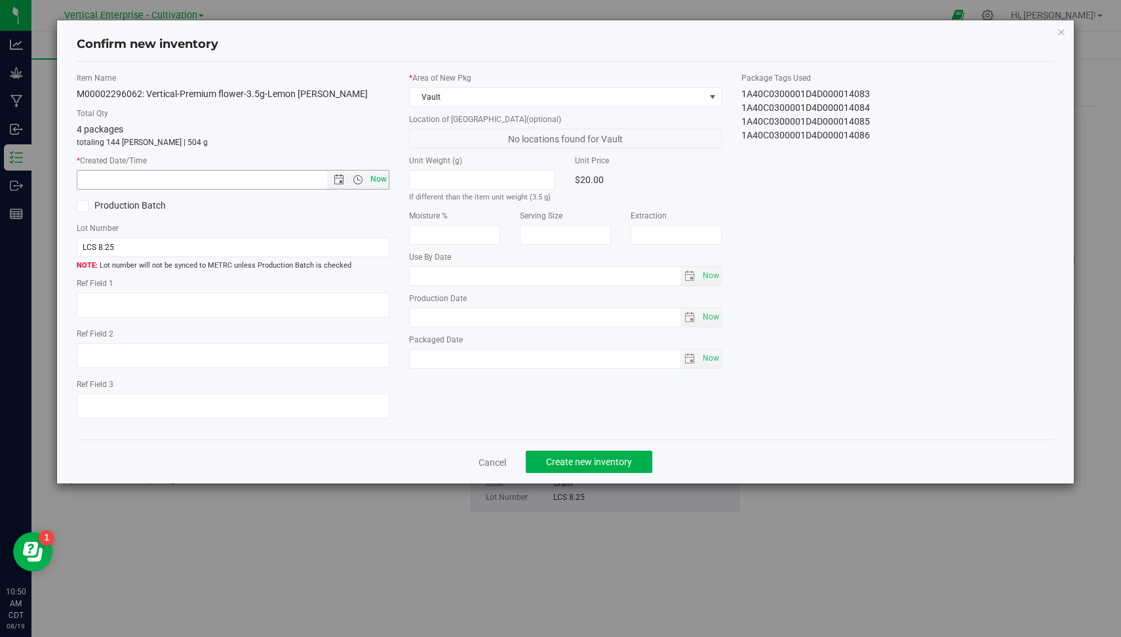
click at [384, 182] on span "Now" at bounding box center [379, 179] width 22 height 19
type input "8/19/2025 10:50 AM"
click at [580, 462] on span "Create new inventory" at bounding box center [589, 461] width 86 height 10
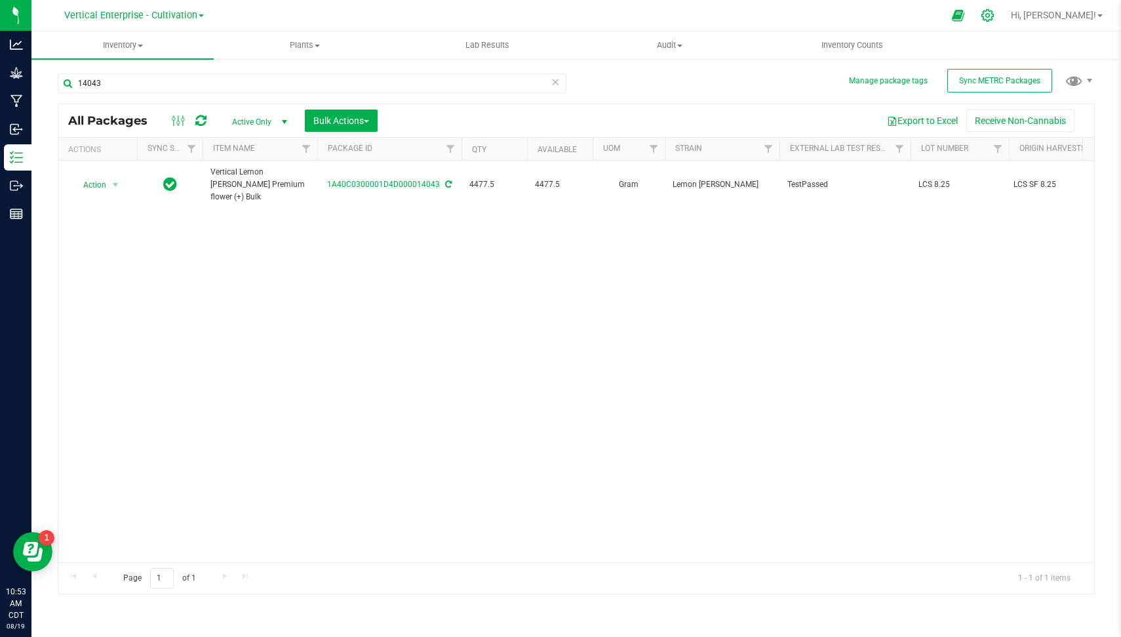
click at [994, 16] on icon at bounding box center [987, 15] width 12 height 12
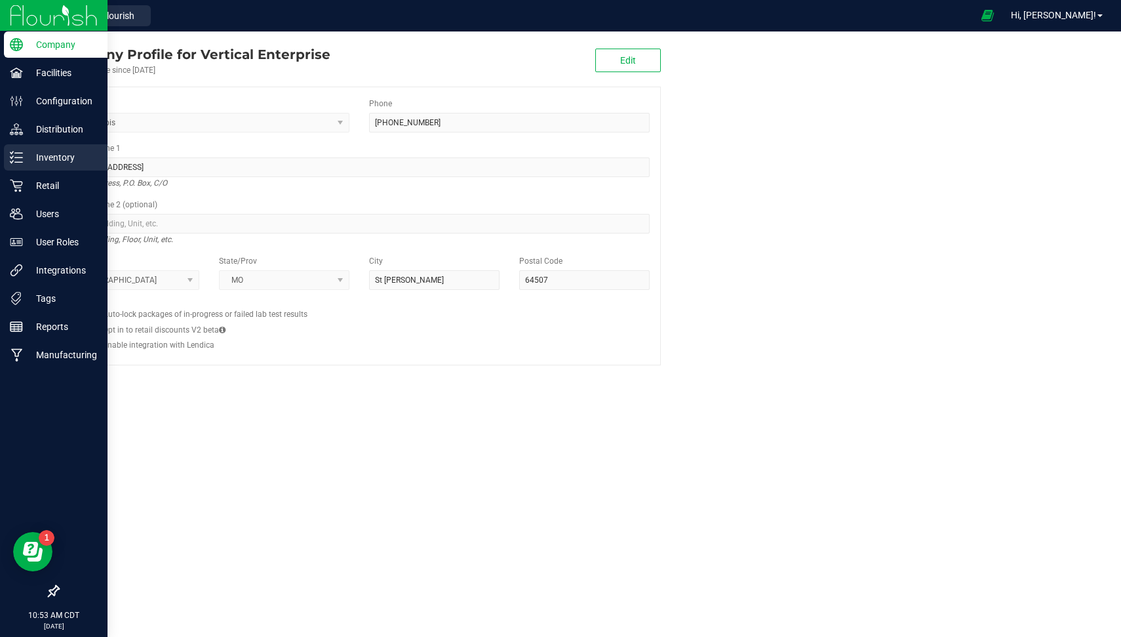
click at [23, 157] on p "Inventory" at bounding box center [62, 157] width 79 height 16
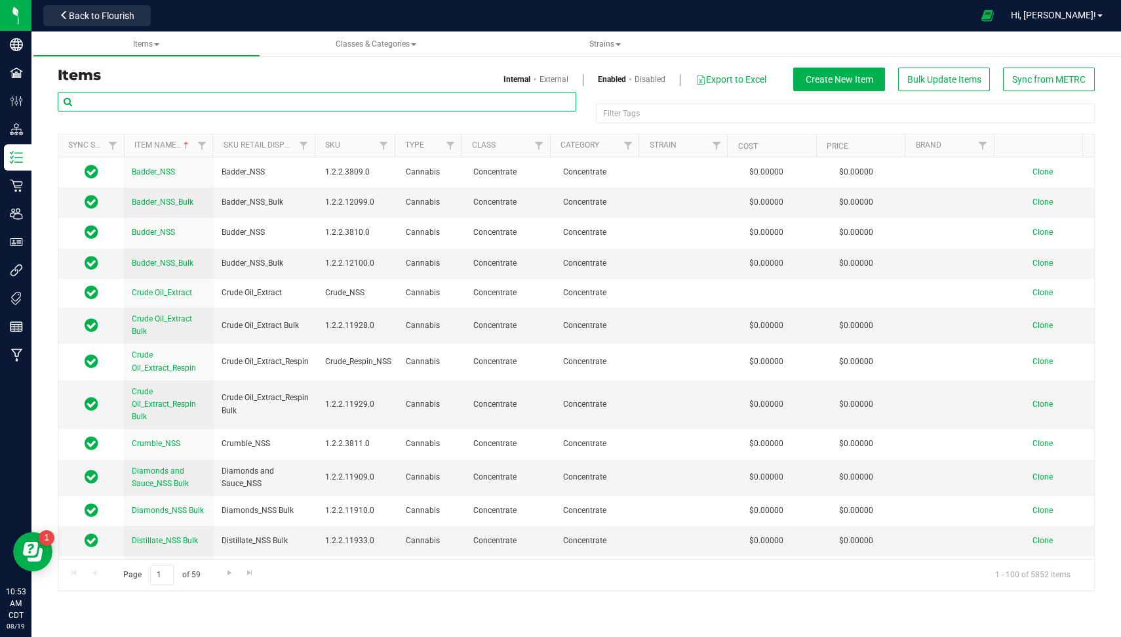
click at [253, 99] on input "text" at bounding box center [317, 102] width 519 height 20
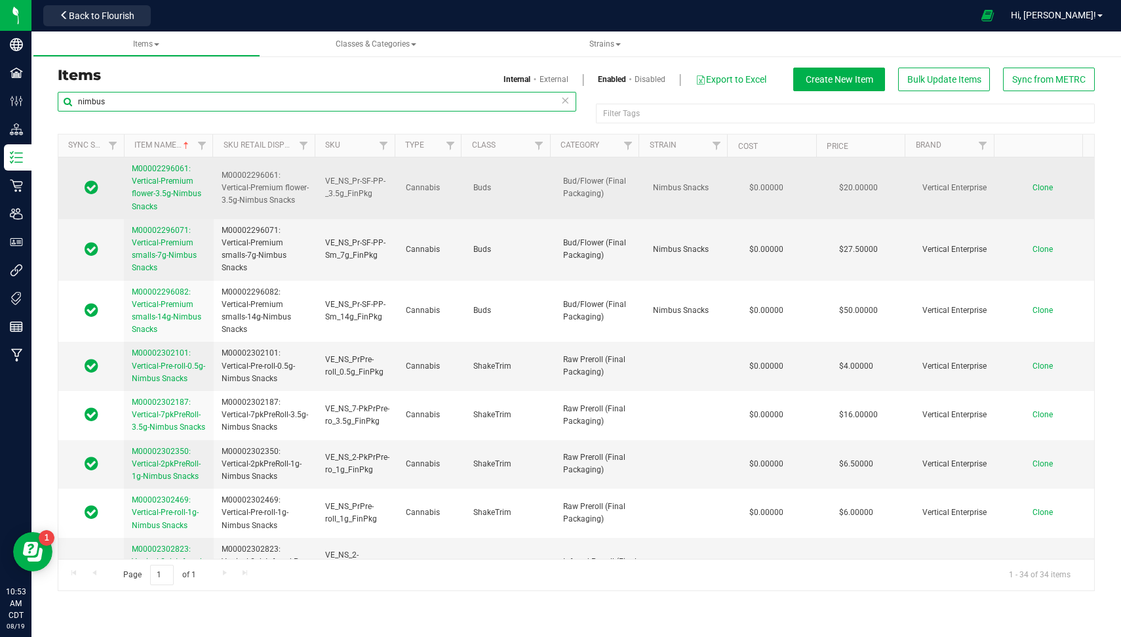
type input "nimbus"
click at [163, 184] on span "M00002296061: Vertical-Premium flower-3.5g-Nimbus Snacks" at bounding box center [166, 187] width 69 height 47
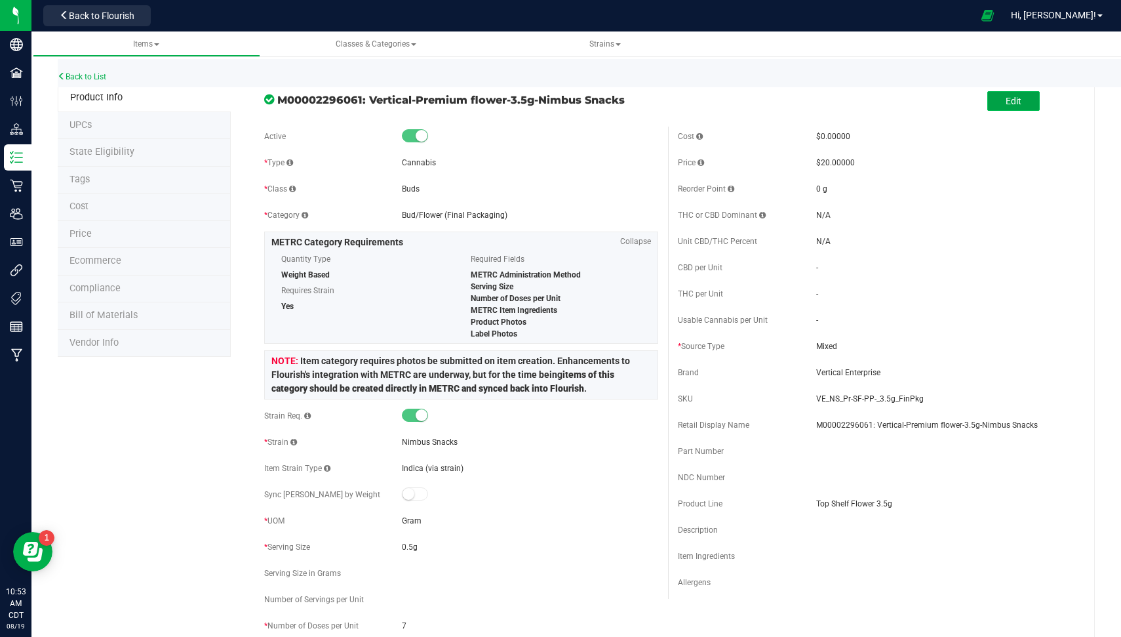
click at [1006, 96] on span "Edit" at bounding box center [1014, 101] width 16 height 10
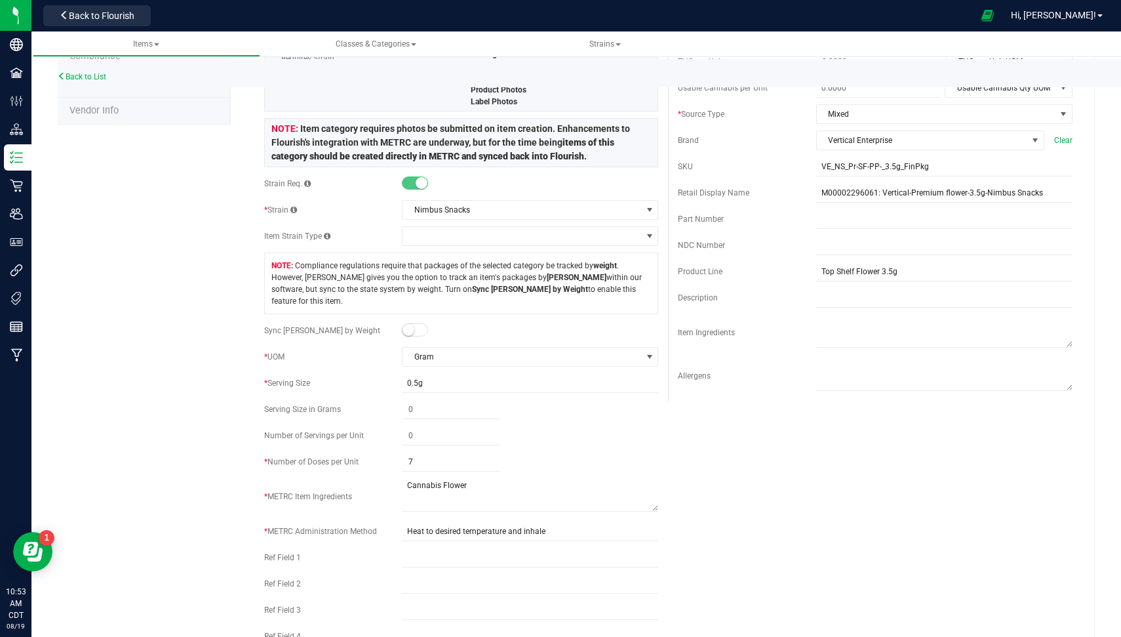
scroll to position [240, 0]
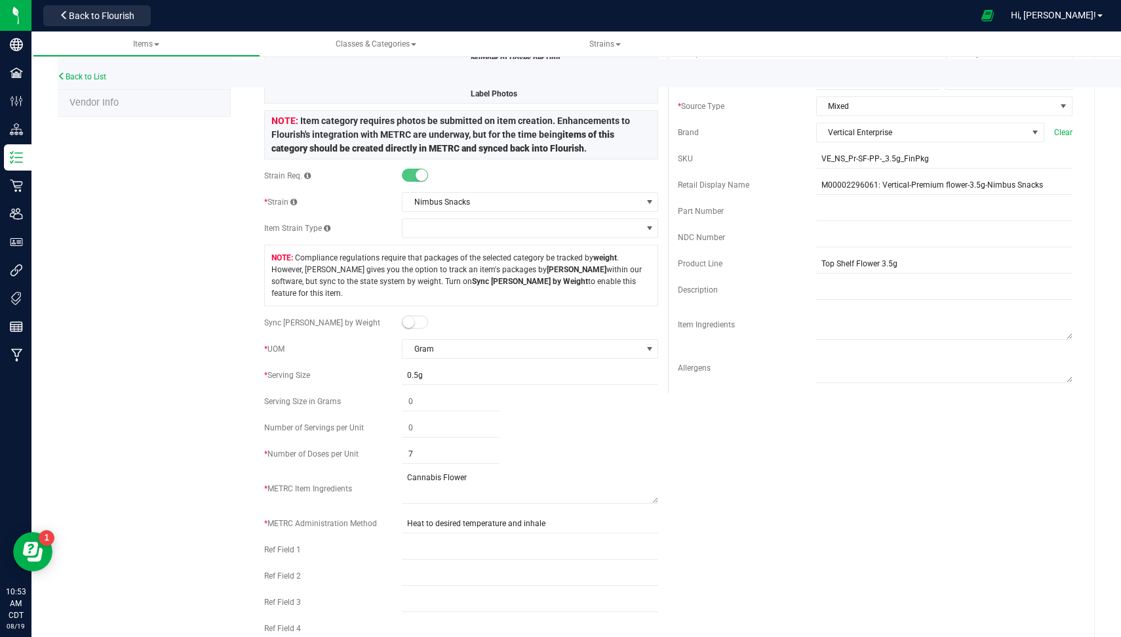
click at [416, 313] on div "Sync Eaches by Weight" at bounding box center [461, 323] width 395 height 20
click at [404, 316] on small at bounding box center [409, 322] width 12 height 12
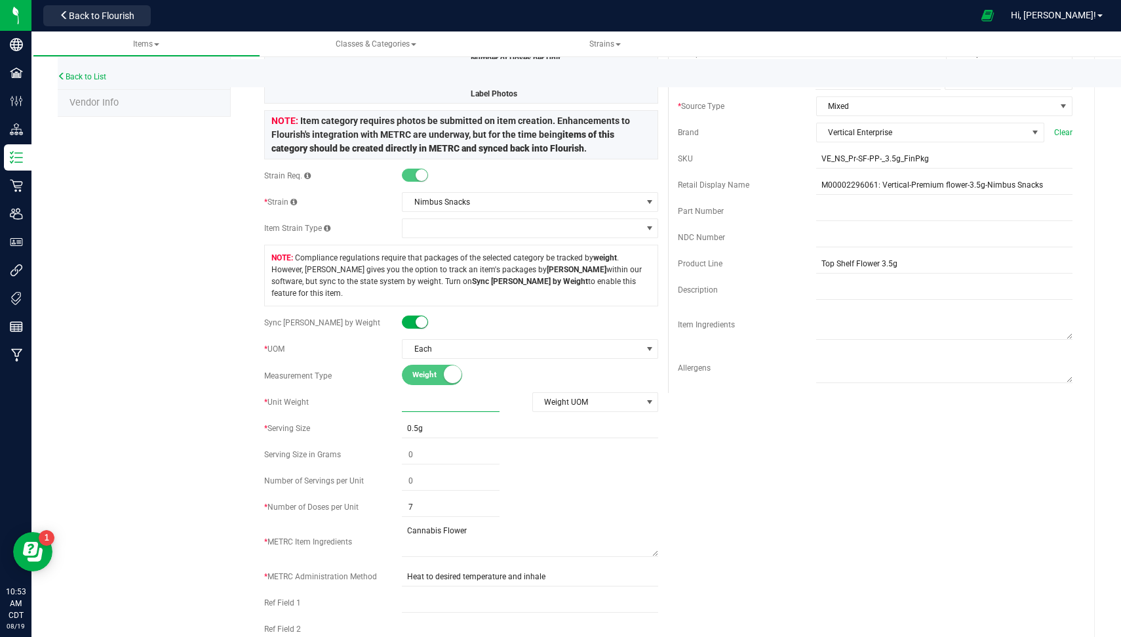
click at [453, 393] on span at bounding box center [451, 402] width 98 height 19
type input "3.5"
type input "3.5000"
click at [574, 393] on span "Weight UOM" at bounding box center [587, 402] width 109 height 18
click at [570, 403] on li "Gram" at bounding box center [588, 410] width 123 height 20
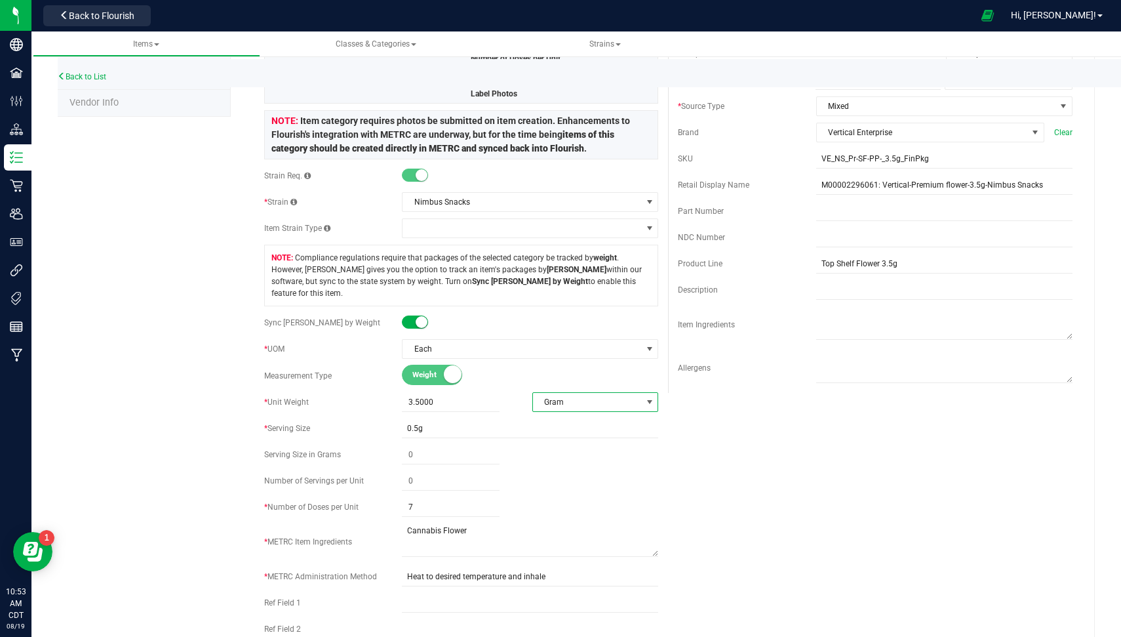
scroll to position [0, 0]
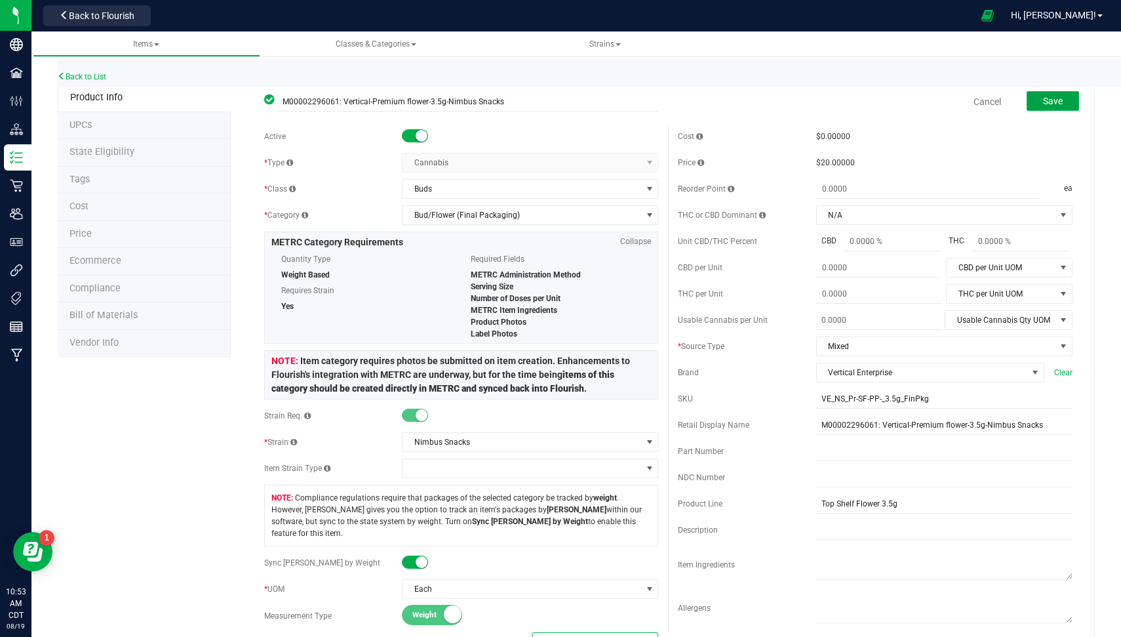
click at [1048, 98] on span "Save" at bounding box center [1053, 101] width 20 height 10
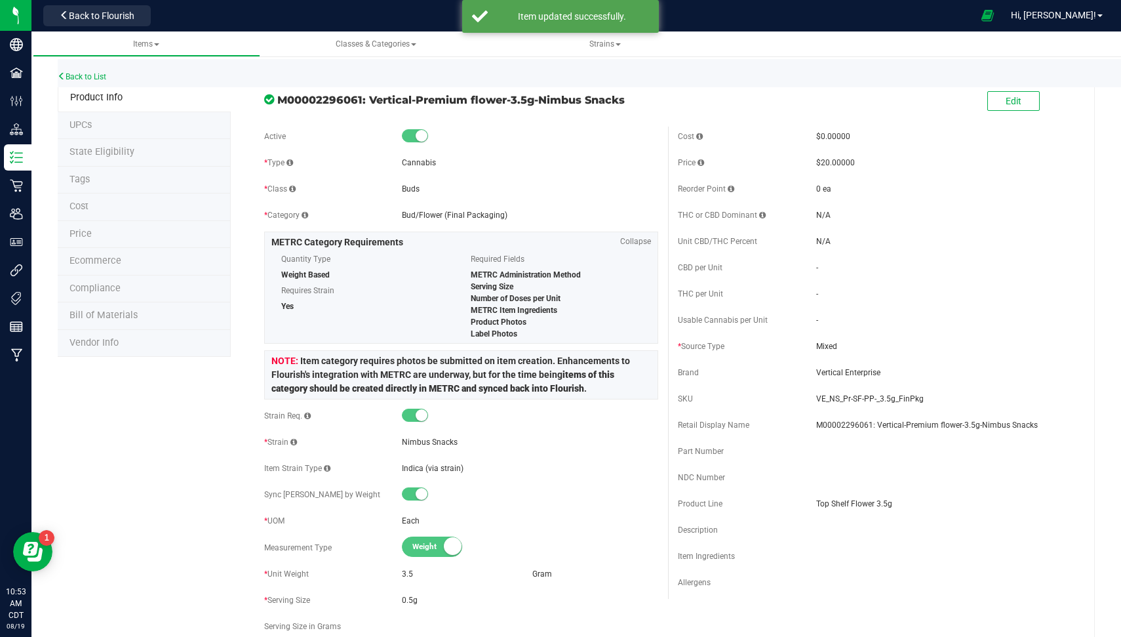
click at [152, 151] on li "State Eligibility" at bounding box center [144, 153] width 173 height 28
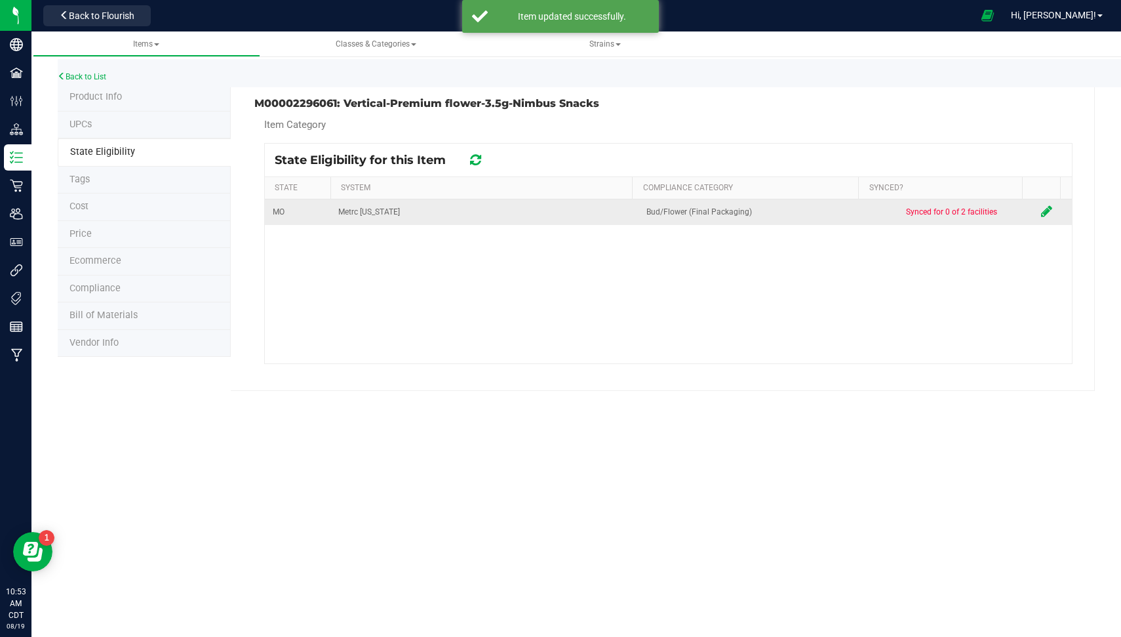
click at [1033, 209] on td at bounding box center [1052, 212] width 39 height 26
click at [1041, 212] on icon at bounding box center [1046, 211] width 11 height 13
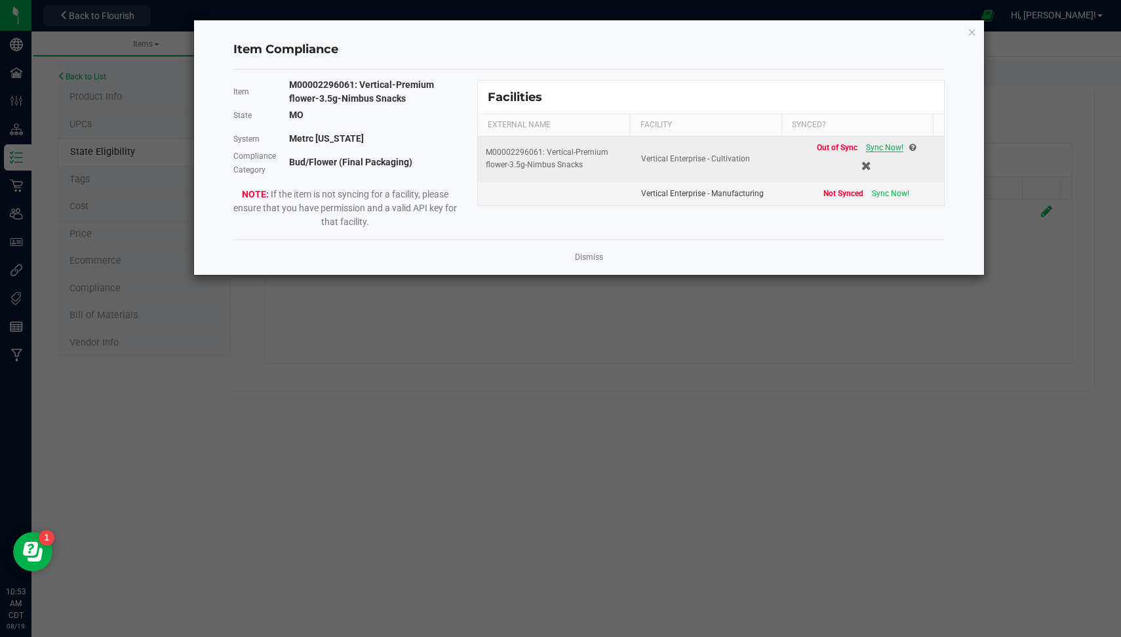
click at [877, 146] on span "Sync Now!" at bounding box center [884, 147] width 37 height 9
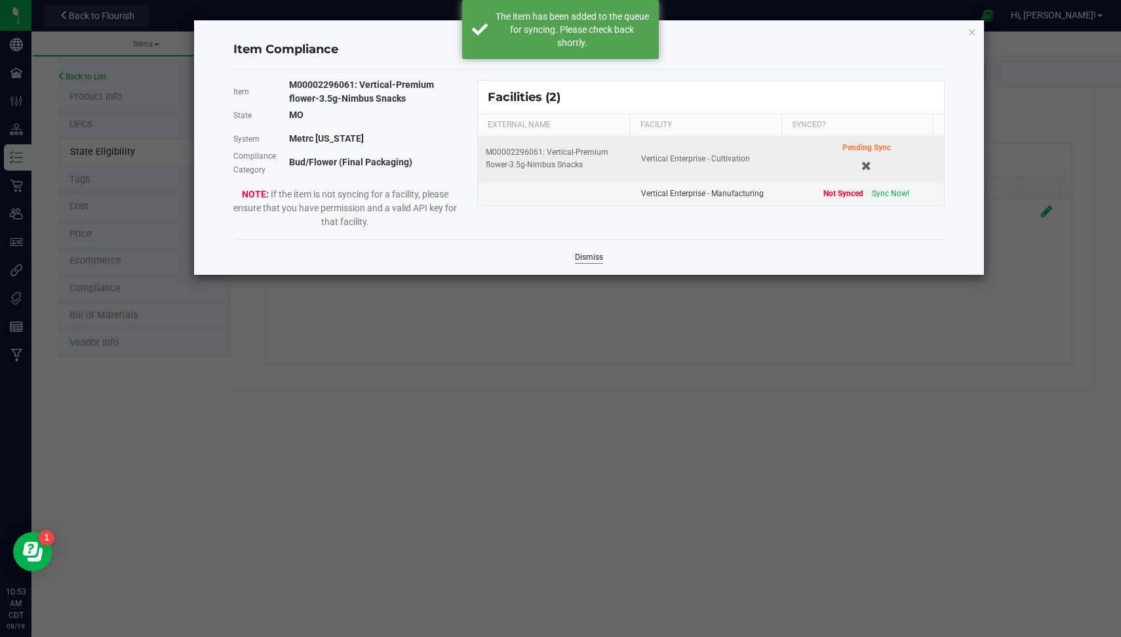
click at [585, 256] on link "Dismiss" at bounding box center [589, 257] width 28 height 11
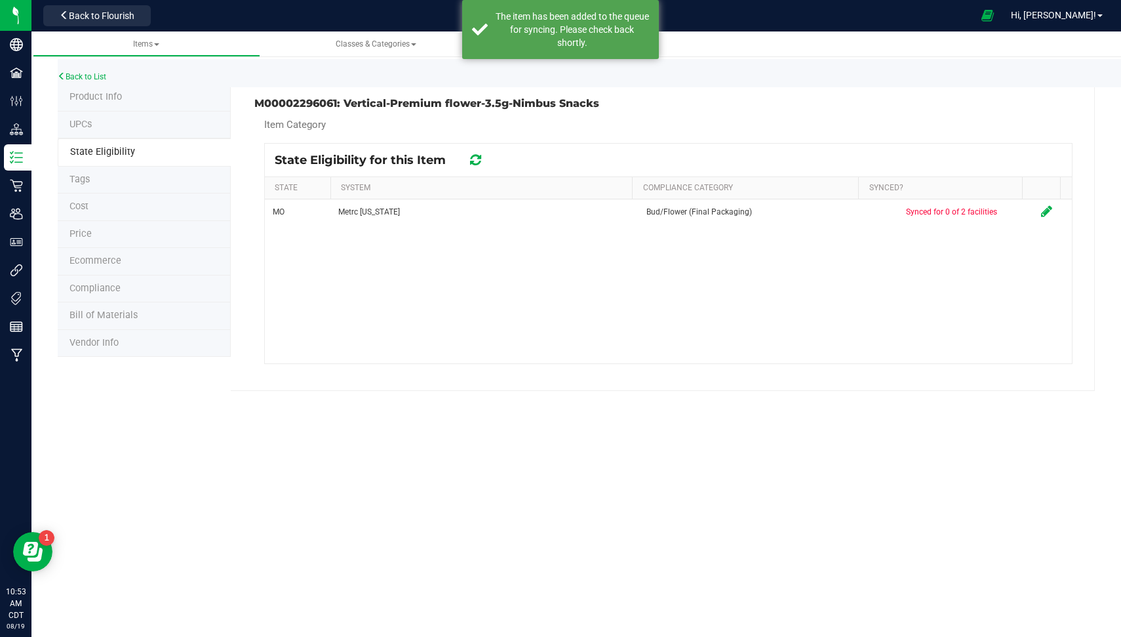
click at [585, 256] on div "MO Metrc Missouri Bud/Flower (Final Packaging) Synced for 0 of 2 facilities" at bounding box center [668, 281] width 807 height 164
click at [472, 154] on icon at bounding box center [475, 159] width 11 height 13
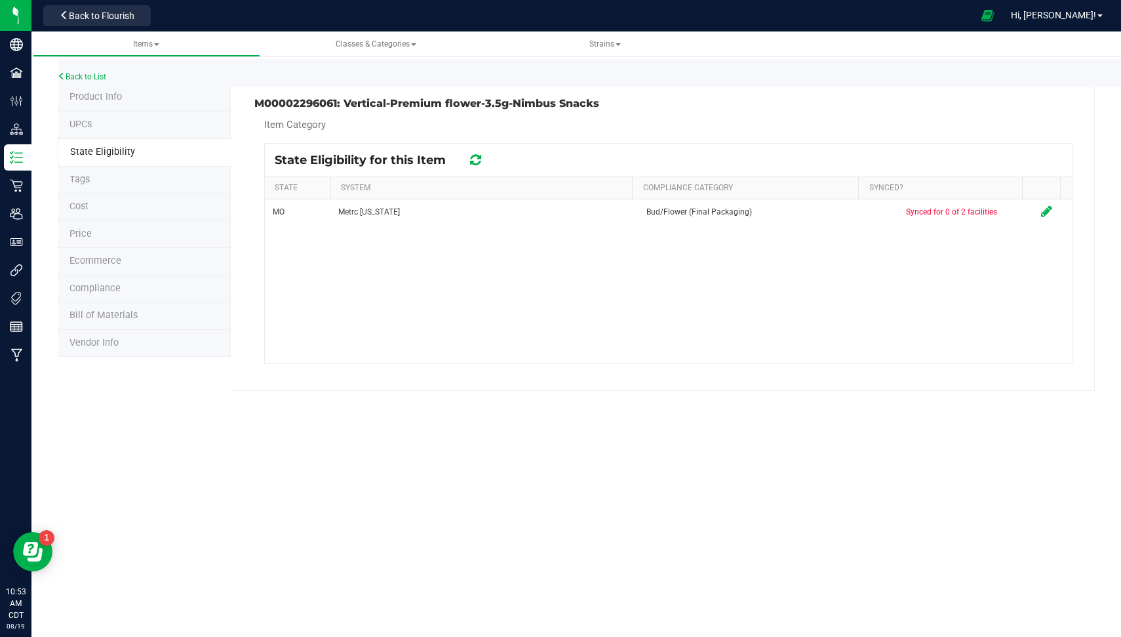
click at [478, 157] on icon at bounding box center [475, 159] width 11 height 13
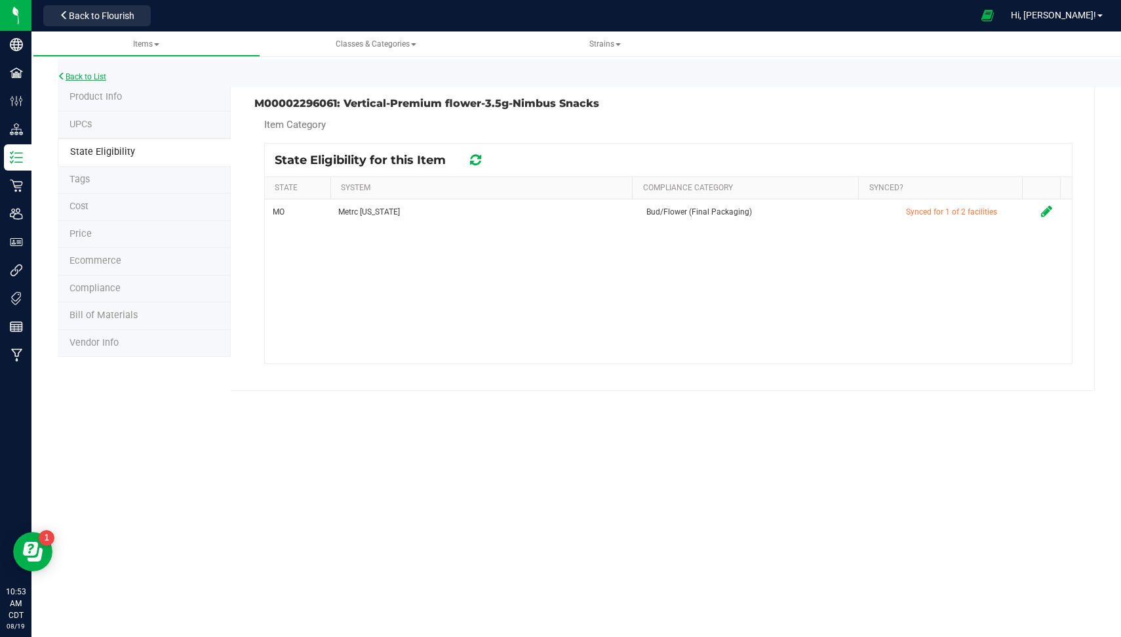
click at [92, 74] on link "Back to List" at bounding box center [82, 76] width 49 height 9
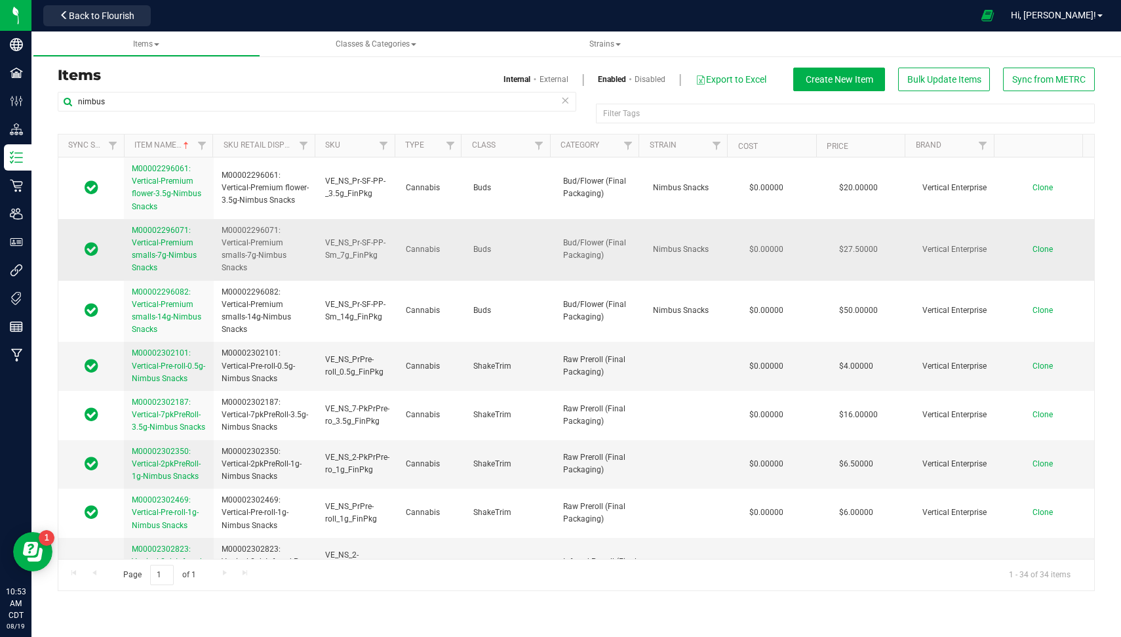
click at [176, 248] on link "M00002296071: Vertical-Premium smalls-7g-Nimbus Snacks" at bounding box center [169, 249] width 74 height 50
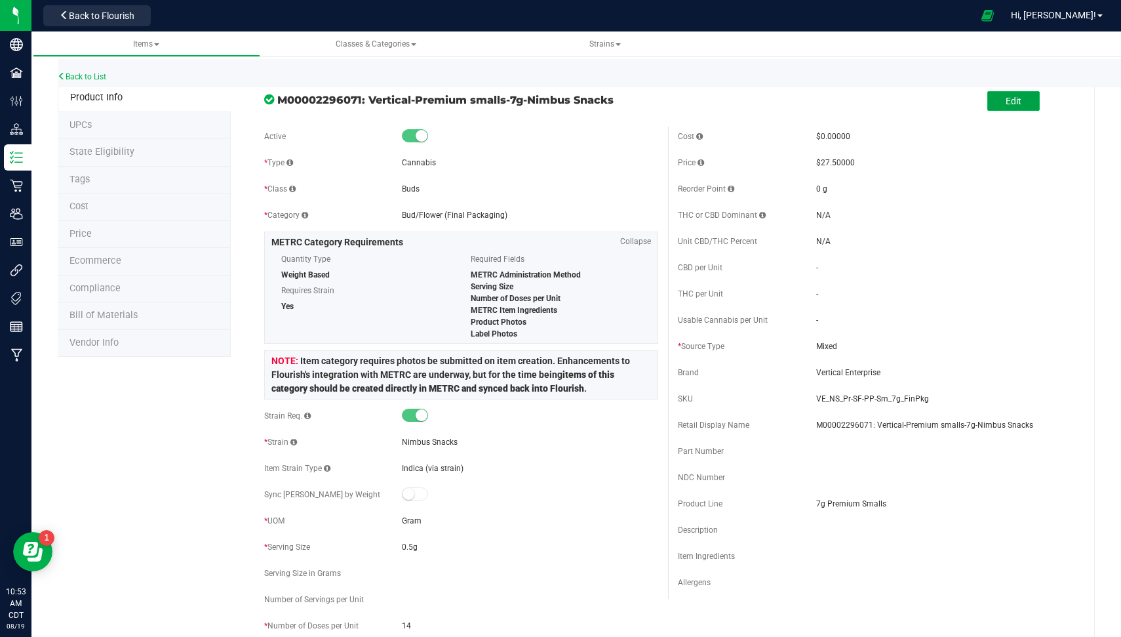
click at [1009, 94] on button "Edit" at bounding box center [1013, 101] width 52 height 20
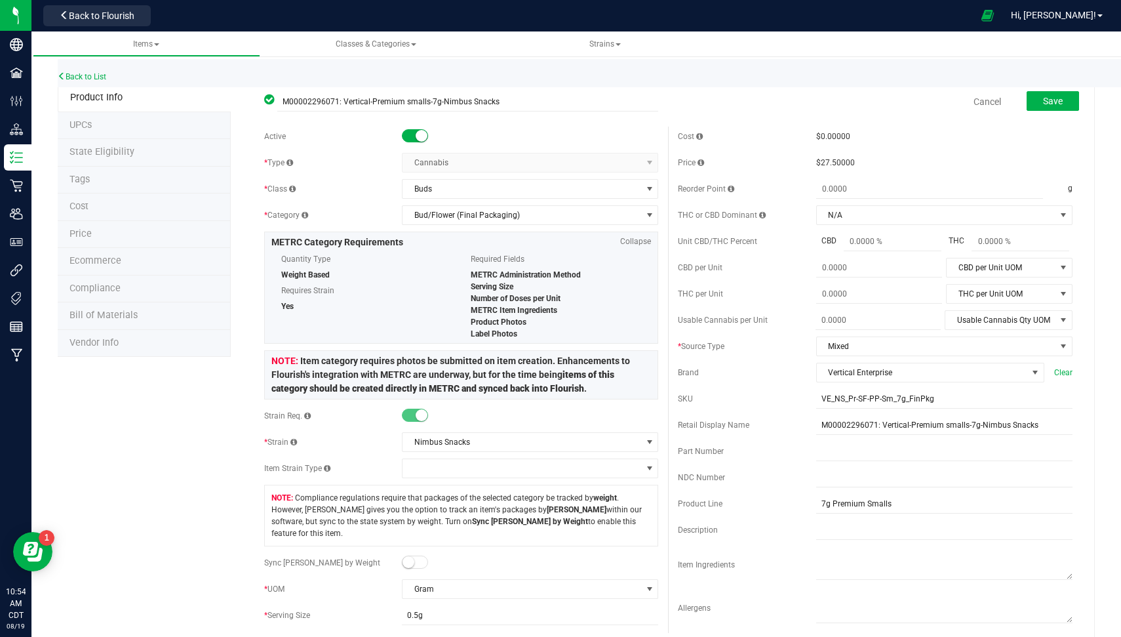
click at [415, 555] on span at bounding box center [415, 561] width 26 height 13
click at [439, 633] on span at bounding box center [451, 642] width 98 height 19
type input "7"
type input "7.0000"
click at [545, 633] on span "Weight UOM" at bounding box center [587, 642] width 109 height 18
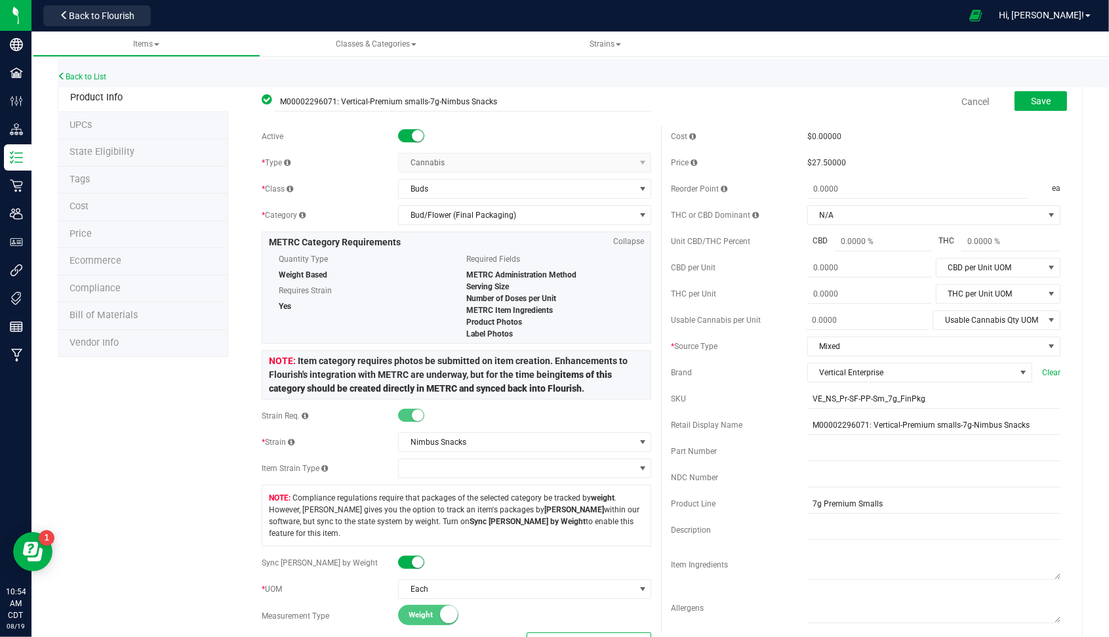
click at [545, 633] on span "Weight UOM" at bounding box center [580, 642] width 107 height 18
click at [554, 633] on span "Weight UOM" at bounding box center [587, 642] width 109 height 18
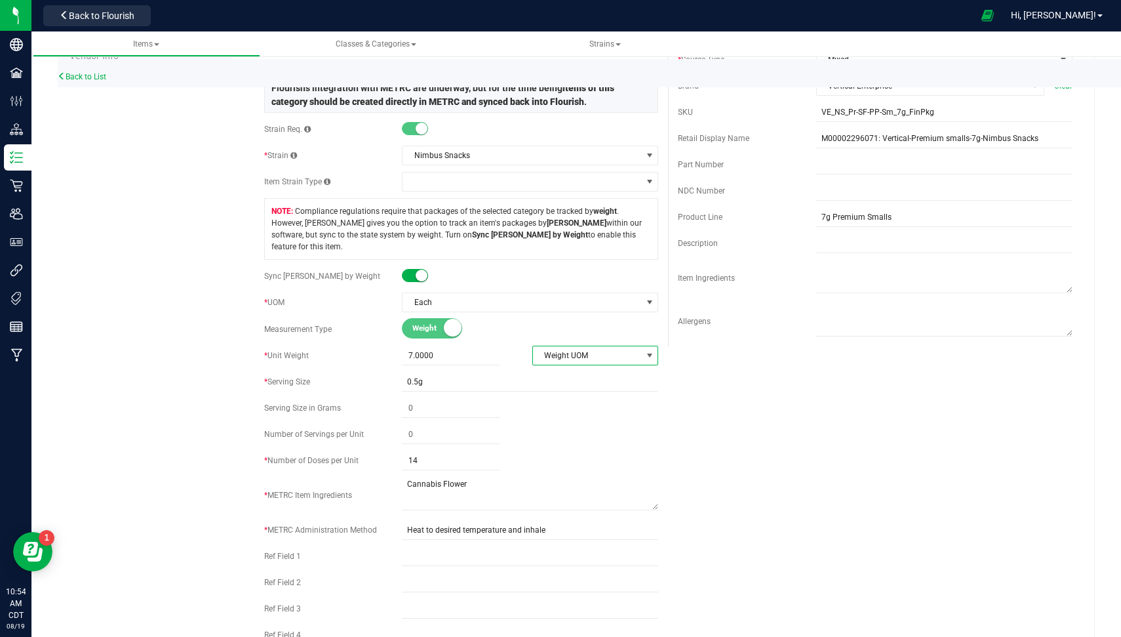
scroll to position [304, 0]
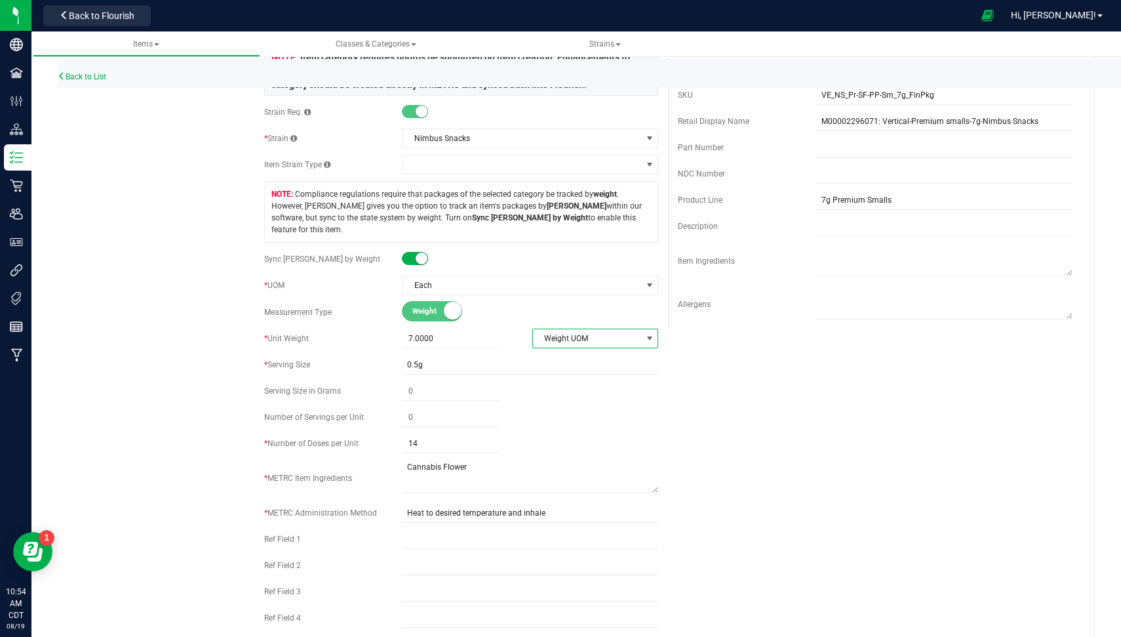
click at [591, 329] on span "Weight UOM" at bounding box center [587, 338] width 109 height 18
click at [578, 345] on li "Gram" at bounding box center [588, 346] width 123 height 20
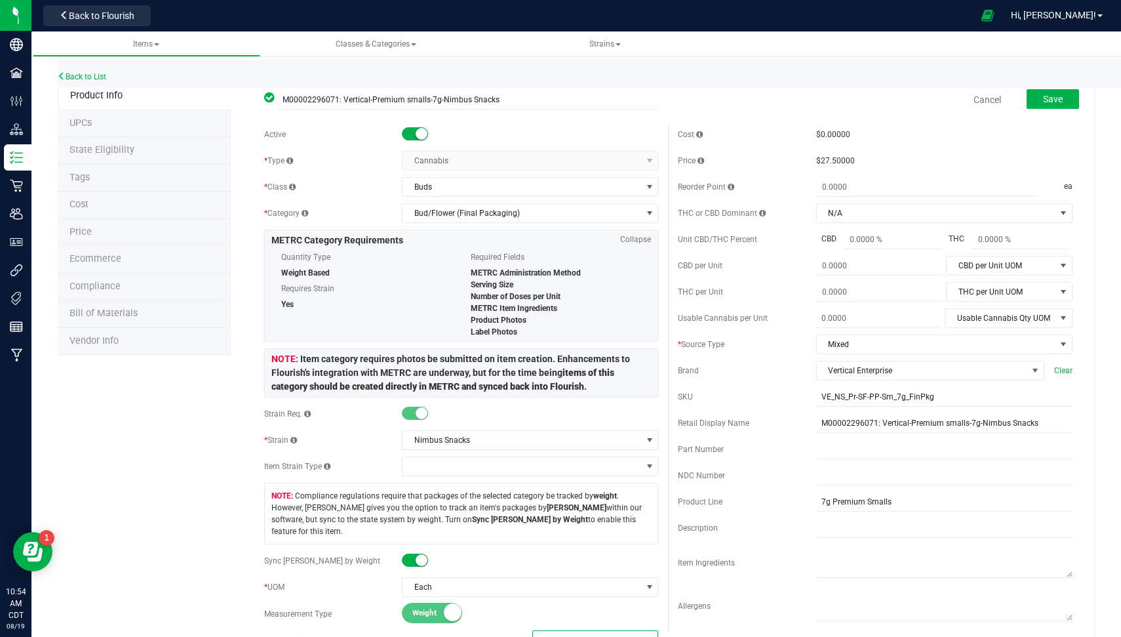
scroll to position [0, 0]
click at [1043, 96] on span "Save" at bounding box center [1053, 101] width 20 height 10
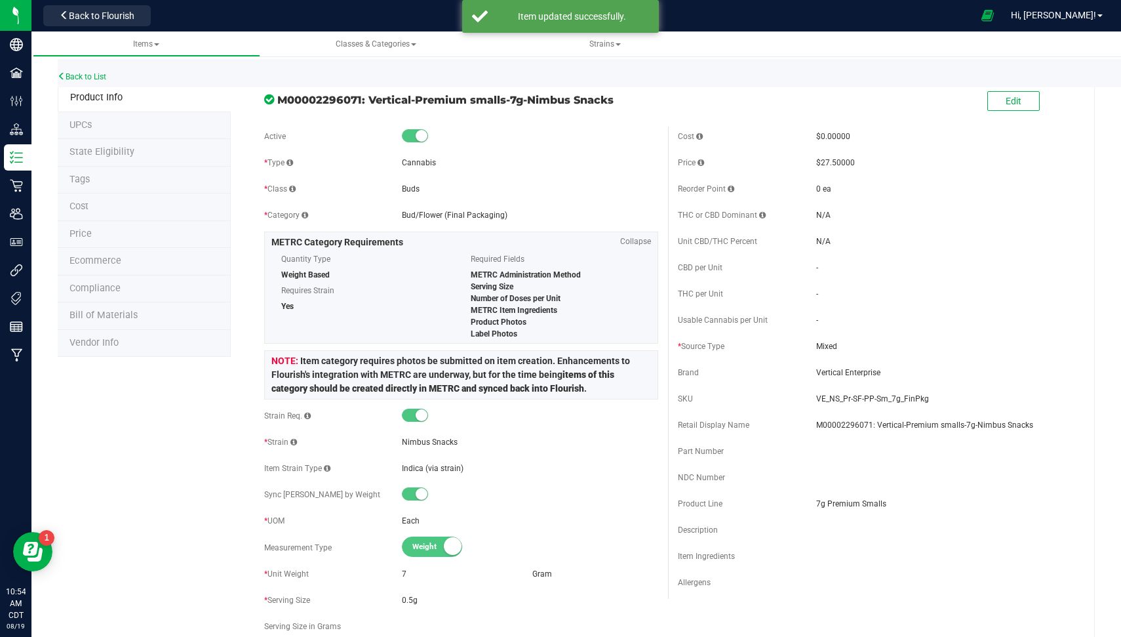
click at [136, 158] on li "State Eligibility" at bounding box center [144, 153] width 173 height 28
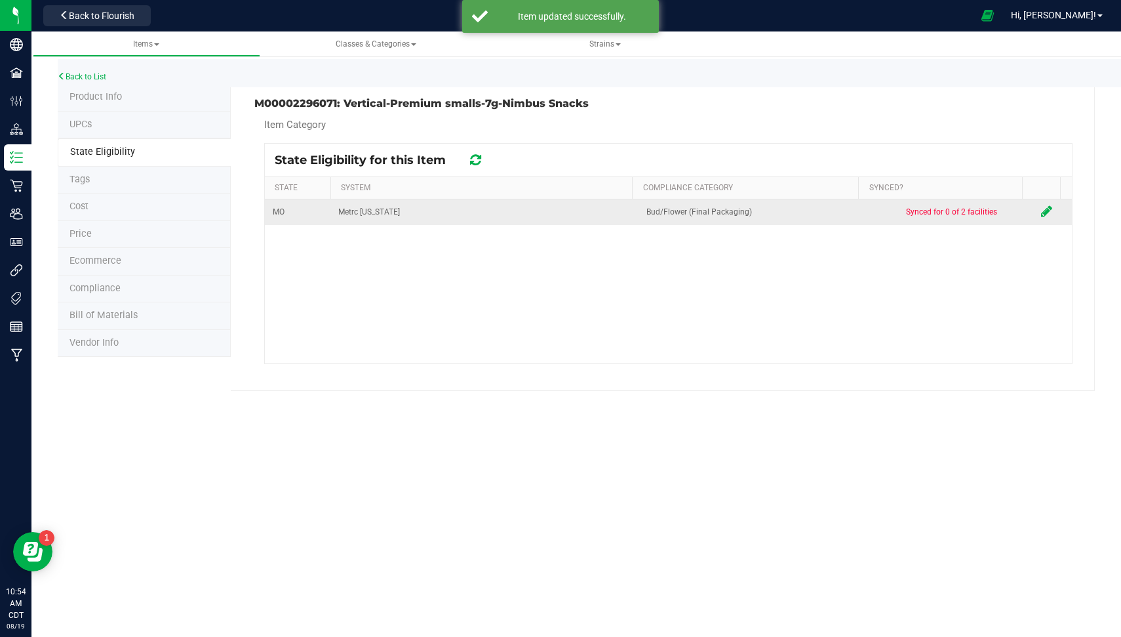
click at [1041, 212] on icon at bounding box center [1046, 211] width 11 height 13
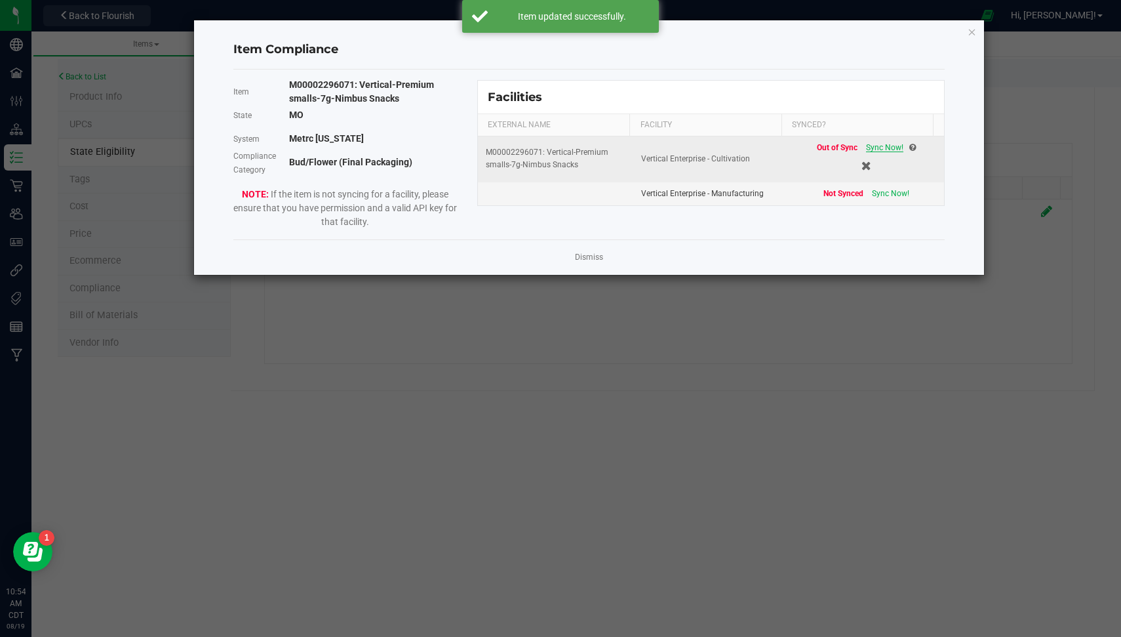
click at [866, 143] on span "Sync Now!" at bounding box center [884, 147] width 37 height 9
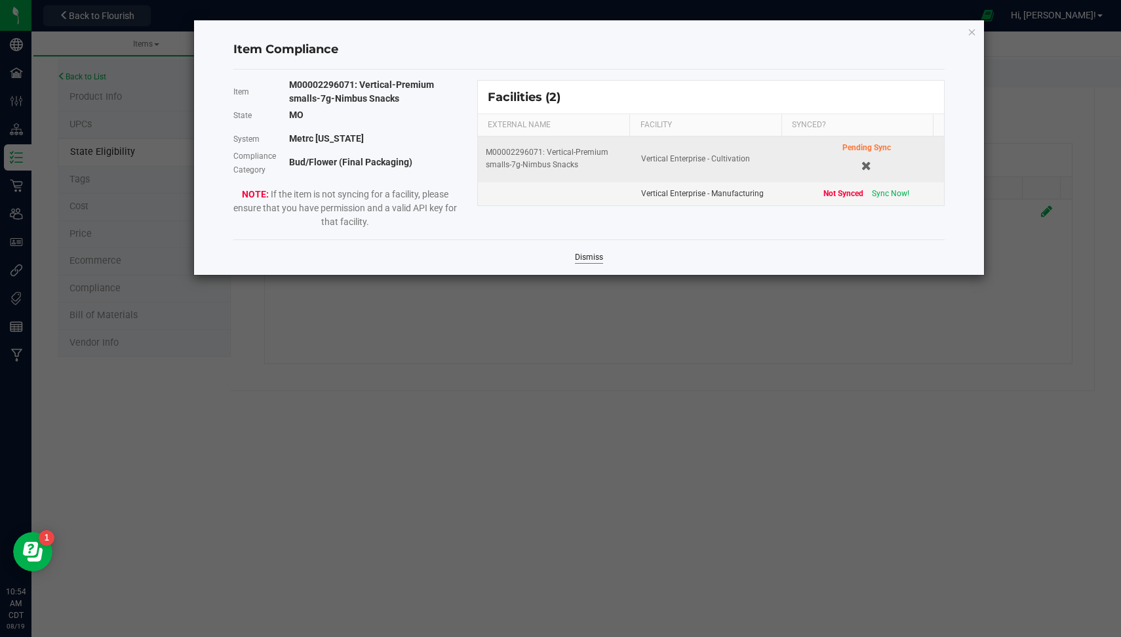
click at [600, 258] on link "Dismiss" at bounding box center [589, 257] width 28 height 11
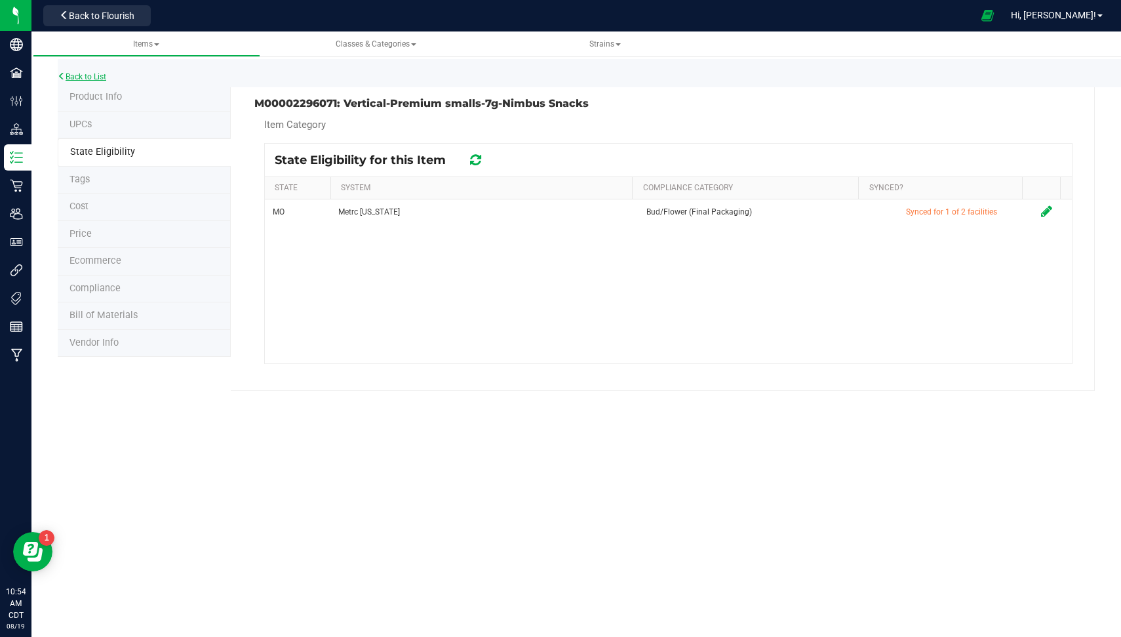
click at [89, 76] on link "Back to List" at bounding box center [82, 76] width 49 height 9
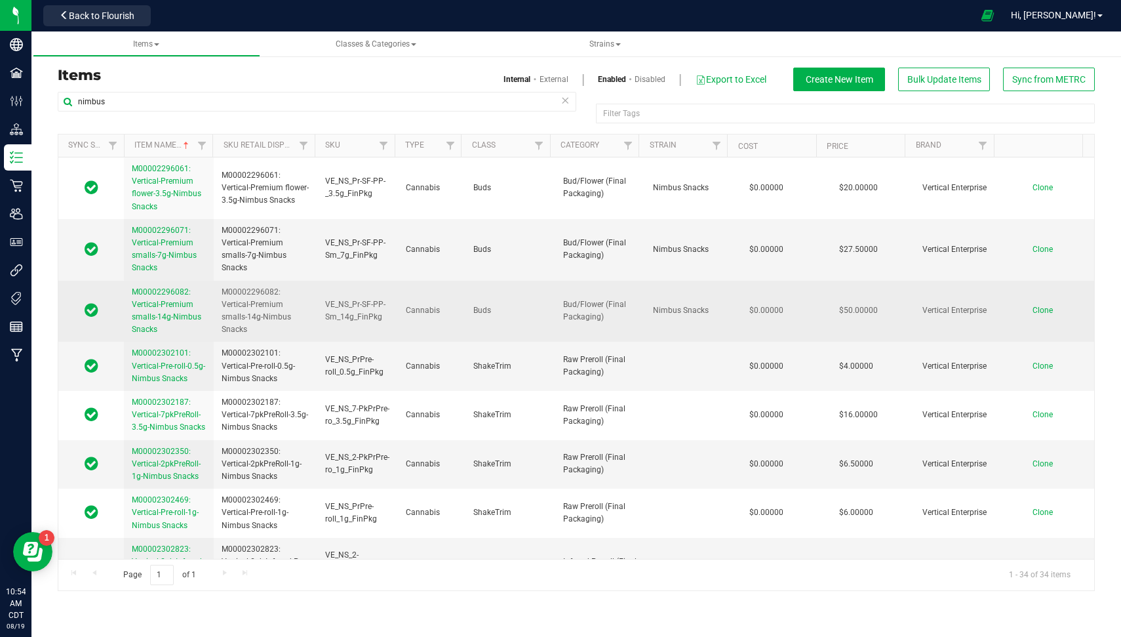
click at [154, 303] on span "M00002296082: Vertical-Premium smalls-14g-Nimbus Snacks" at bounding box center [166, 310] width 69 height 47
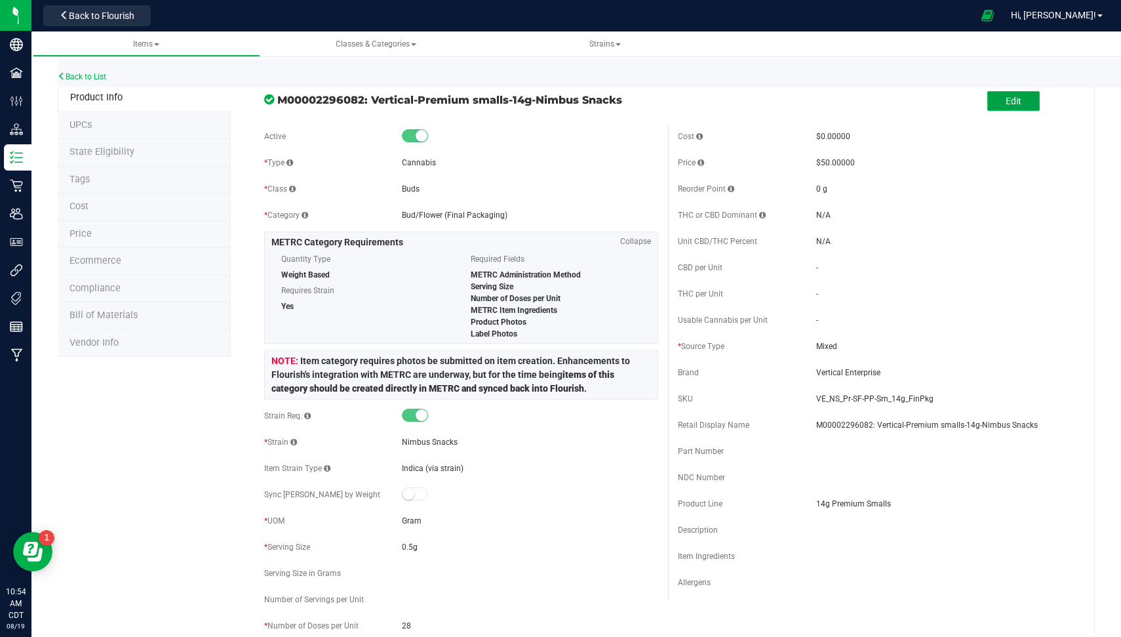
click at [1006, 96] on span "Edit" at bounding box center [1014, 101] width 16 height 10
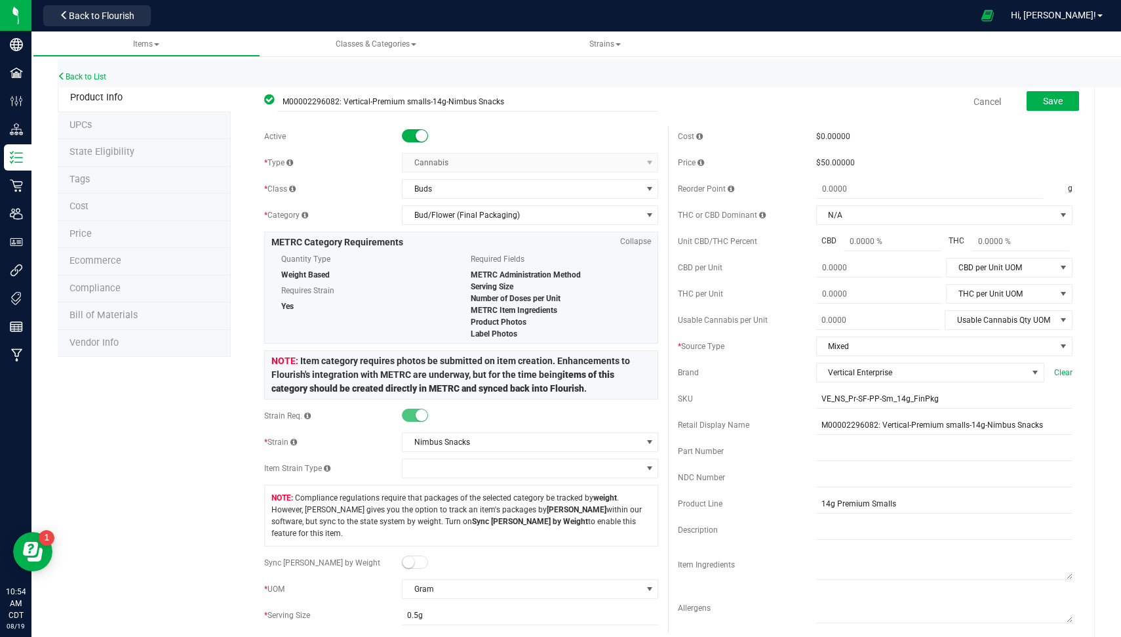
click at [415, 553] on div "Sync Eaches by Weight" at bounding box center [461, 563] width 395 height 20
click at [408, 556] on small at bounding box center [409, 562] width 12 height 12
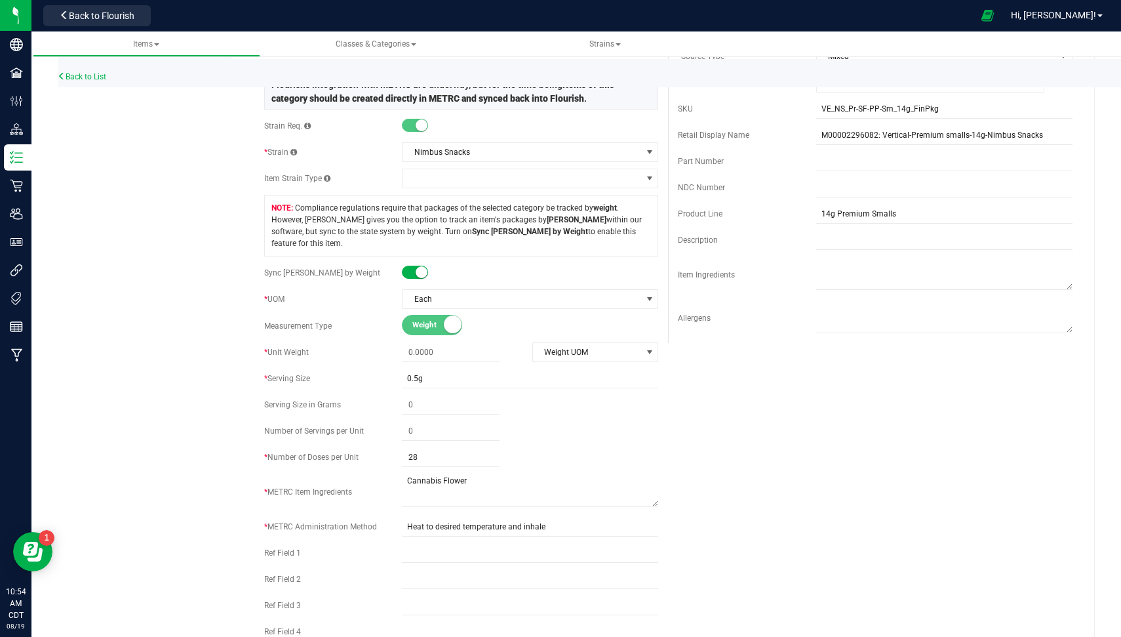
scroll to position [305, 0]
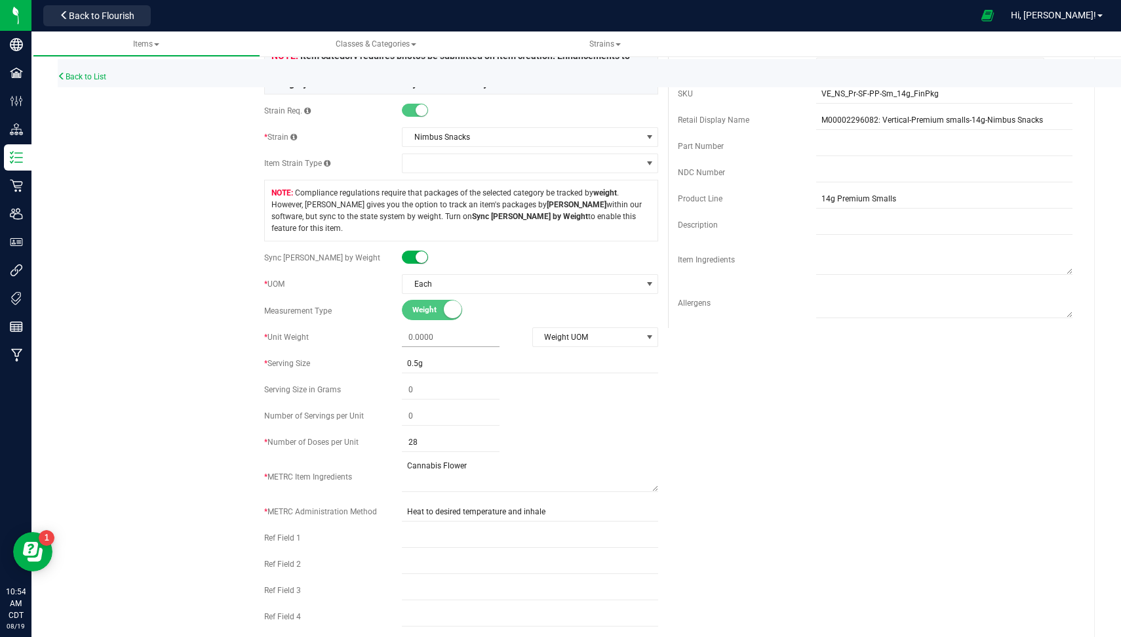
click at [423, 332] on span at bounding box center [451, 337] width 98 height 19
click at [419, 328] on span at bounding box center [451, 337] width 98 height 19
type input "14"
type input "14.0000"
click at [580, 328] on span "Weight UOM" at bounding box center [587, 337] width 109 height 18
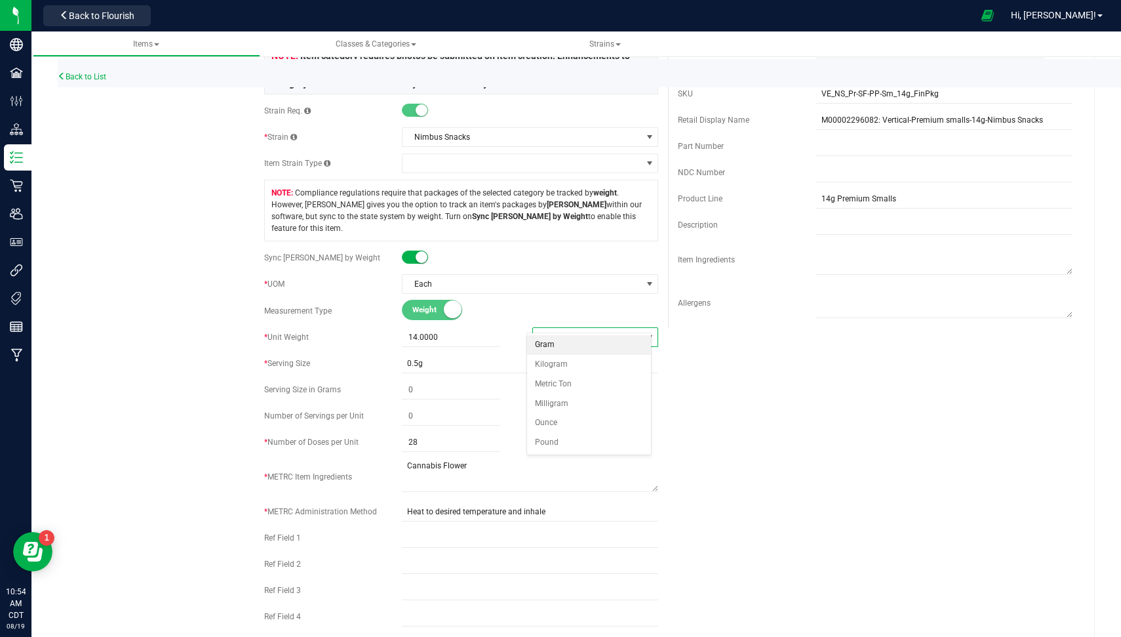
click at [564, 339] on li "Gram" at bounding box center [588, 345] width 123 height 20
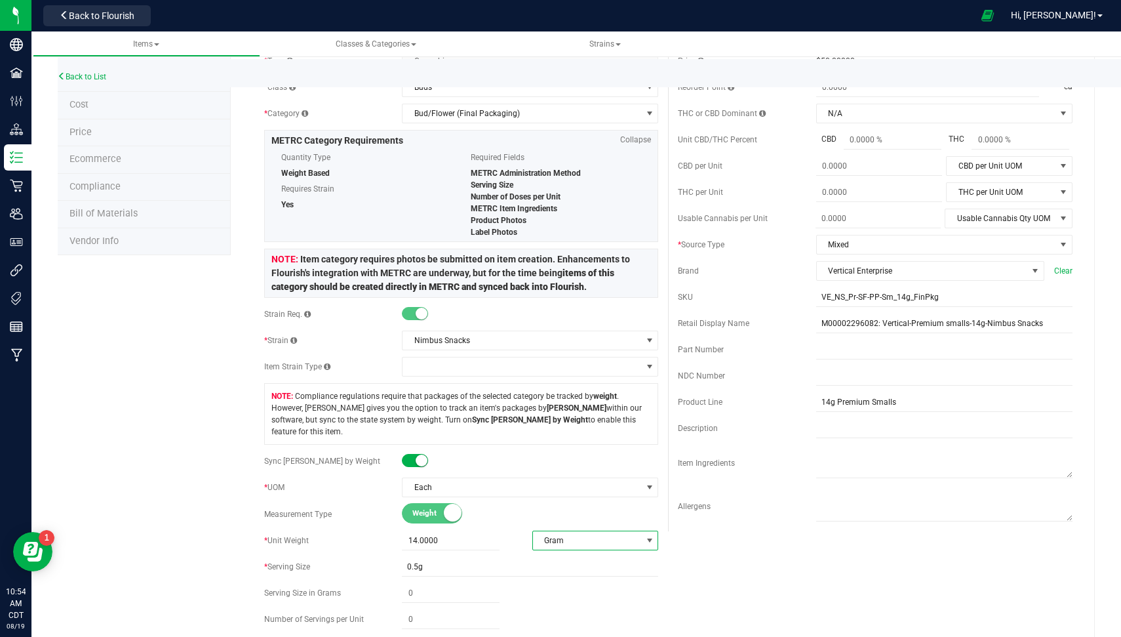
scroll to position [0, 0]
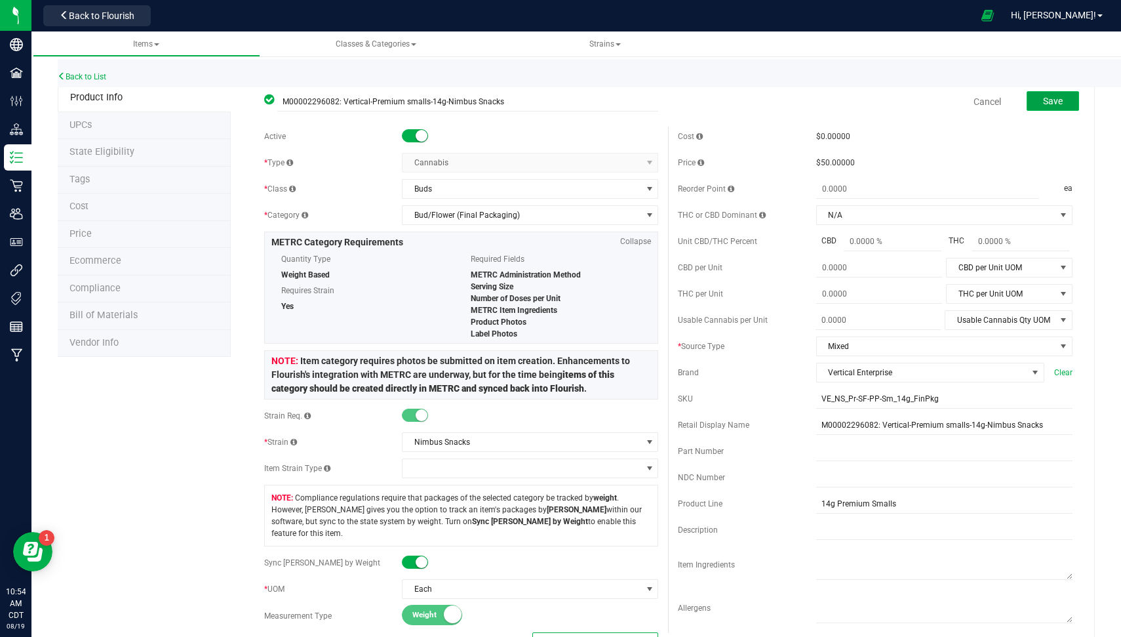
click at [1052, 104] on button "Save" at bounding box center [1053, 101] width 52 height 20
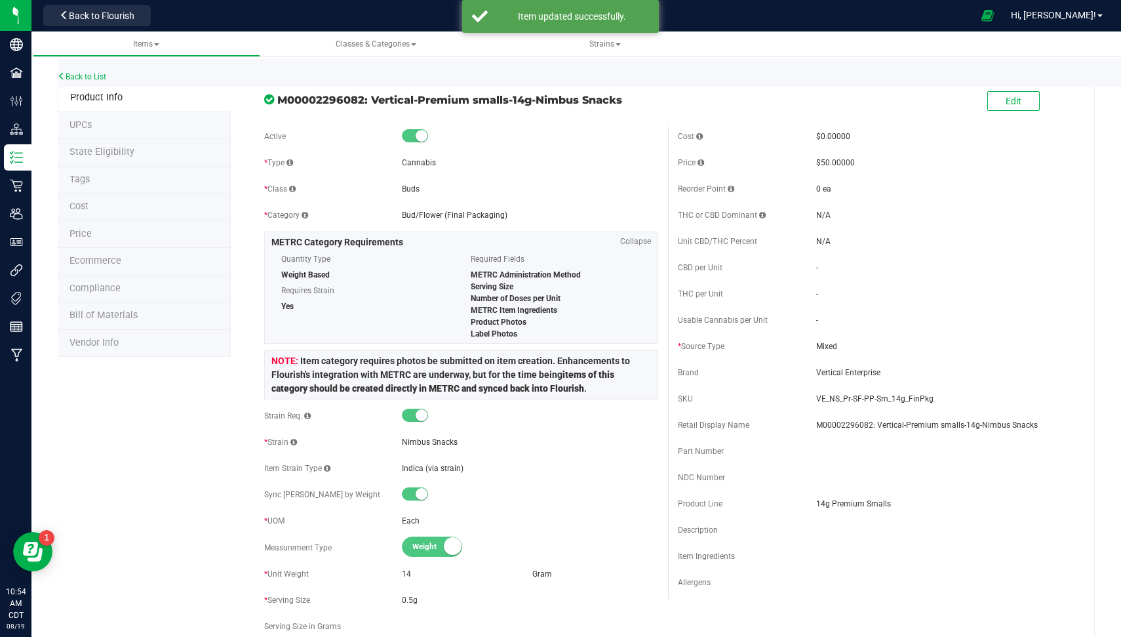
click at [117, 156] on span "State Eligibility" at bounding box center [101, 151] width 65 height 11
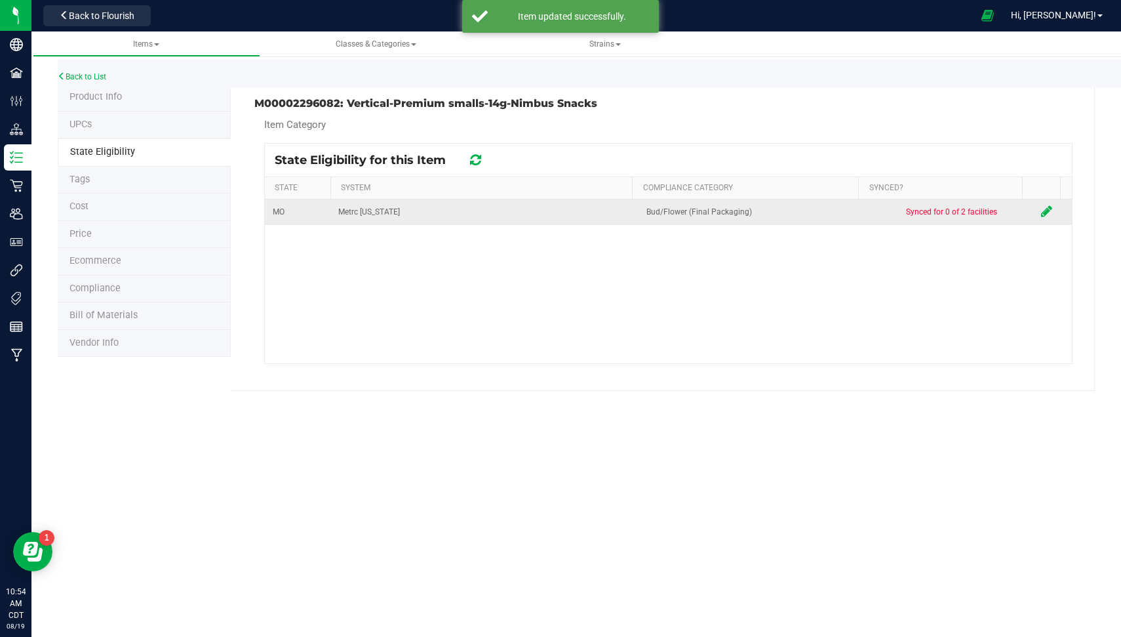
click at [1041, 208] on icon at bounding box center [1046, 211] width 11 height 13
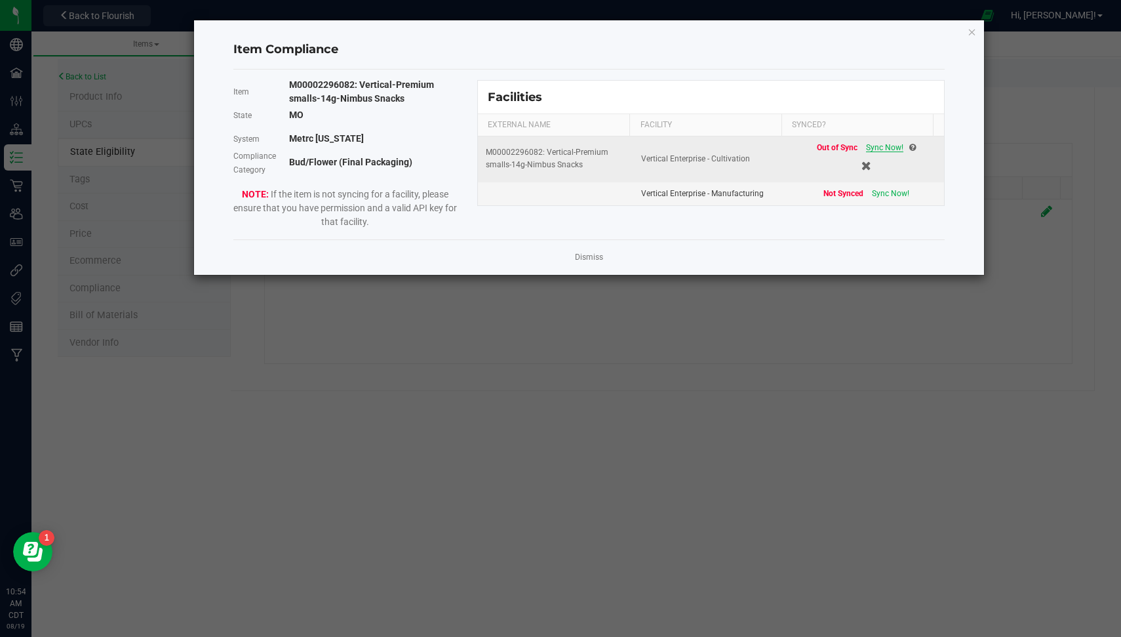
click at [873, 146] on span "Sync Now!" at bounding box center [884, 147] width 37 height 9
click at [597, 254] on link "Dismiss" at bounding box center [589, 257] width 28 height 11
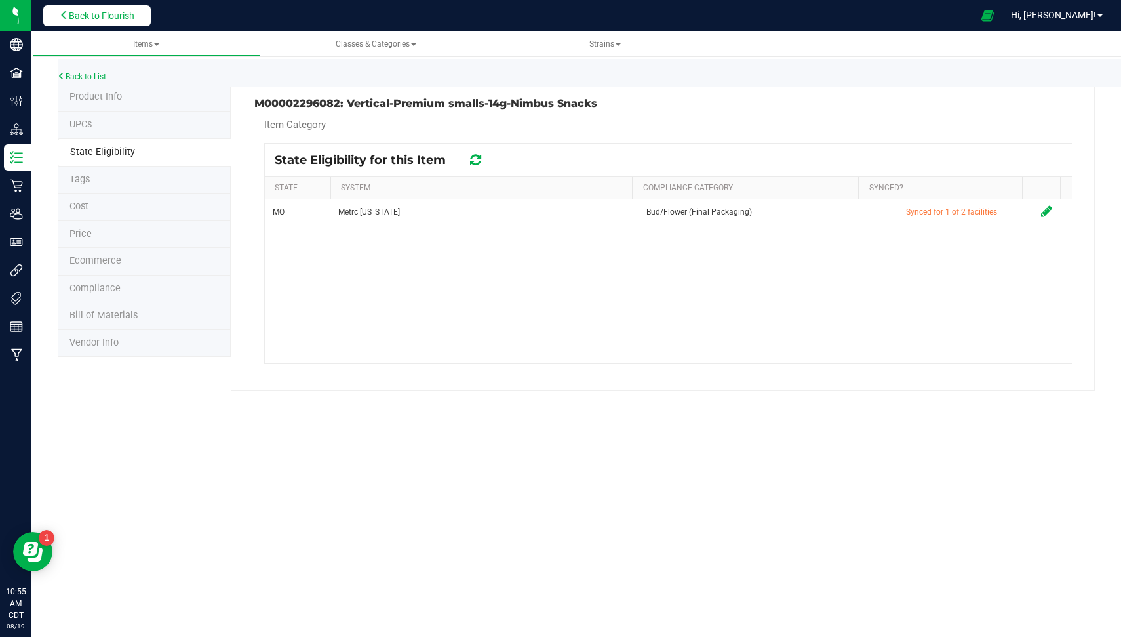
click at [109, 20] on span "Back to Flourish" at bounding box center [102, 15] width 66 height 10
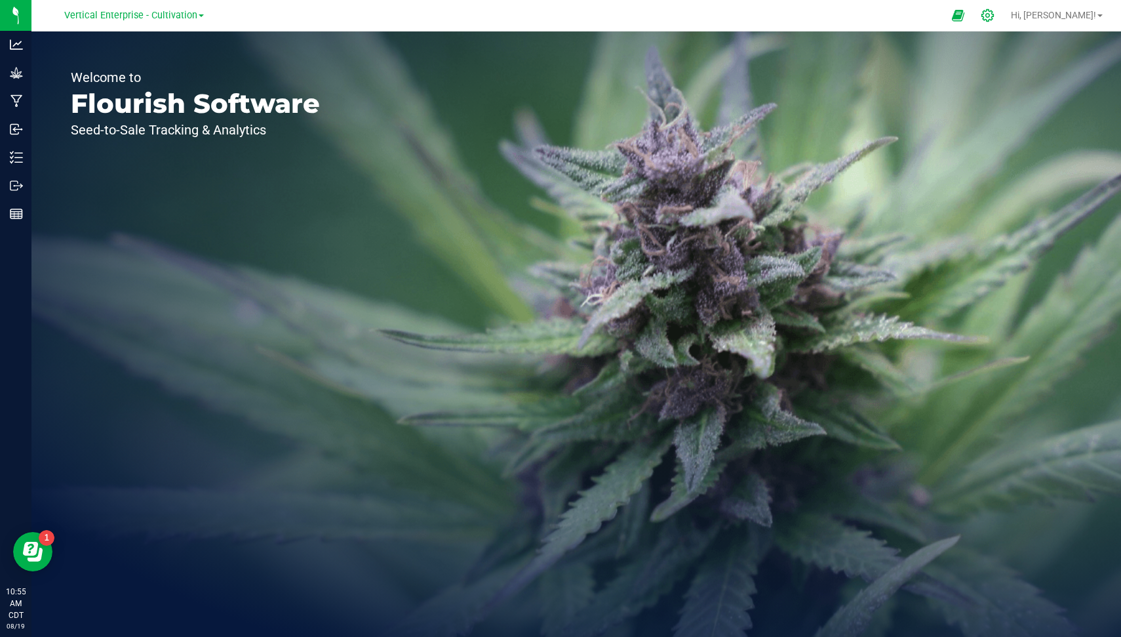
click at [994, 13] on icon at bounding box center [987, 15] width 12 height 12
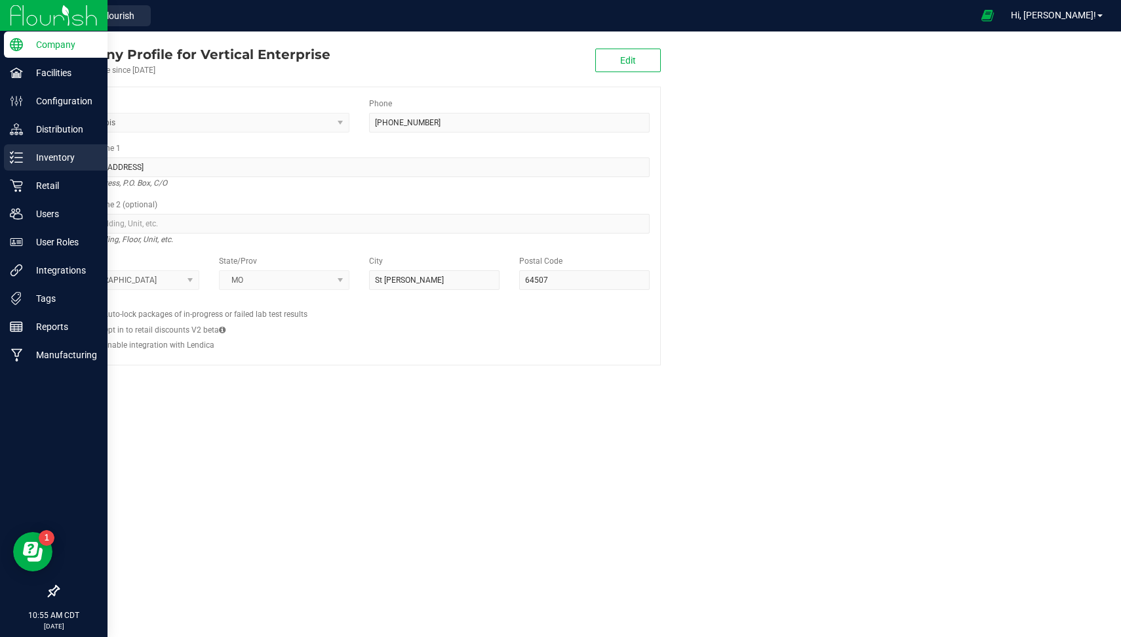
click at [41, 158] on p "Inventory" at bounding box center [62, 157] width 79 height 16
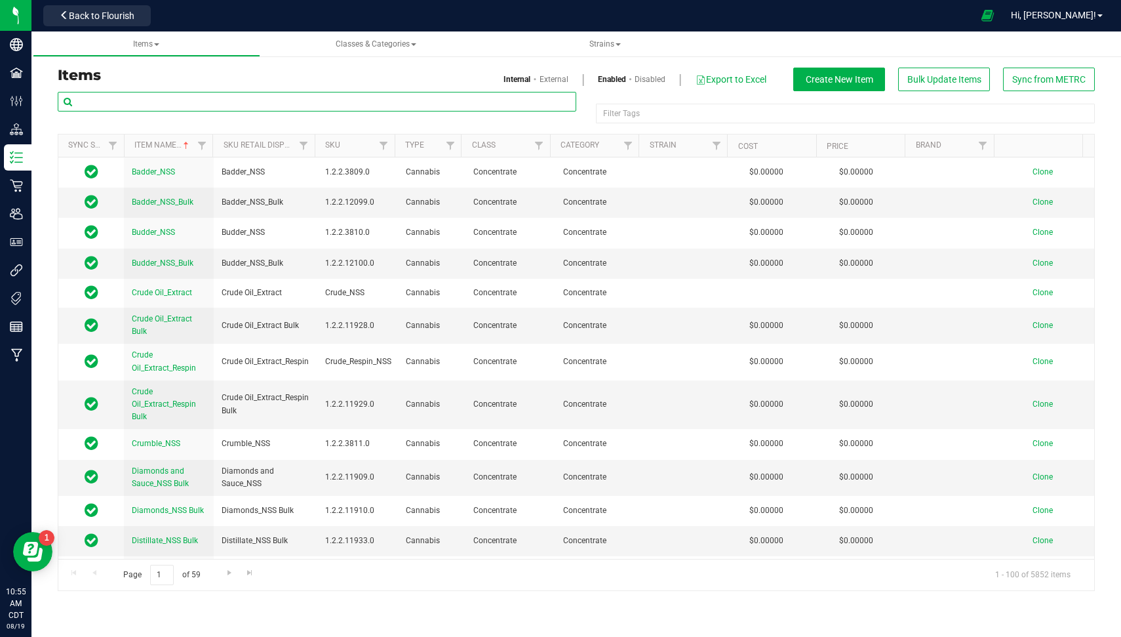
click at [296, 100] on input "text" at bounding box center [317, 102] width 519 height 20
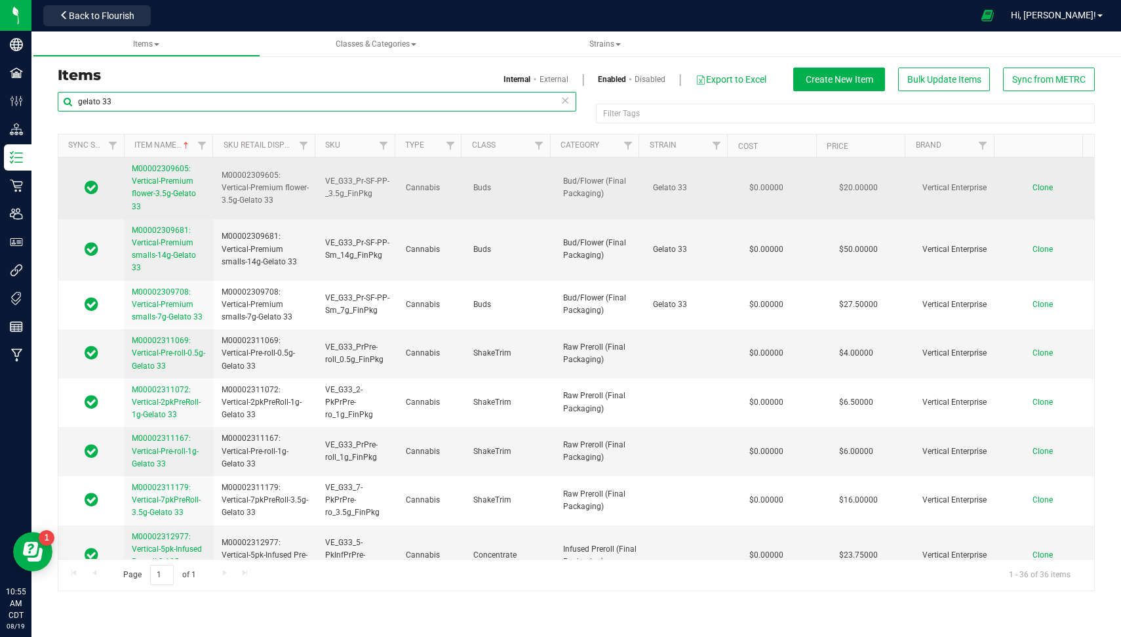
type input "gelato 33"
click at [145, 186] on link "M00002309605: Vertical-Premium flower-3.5g-Gelato 33" at bounding box center [169, 188] width 74 height 50
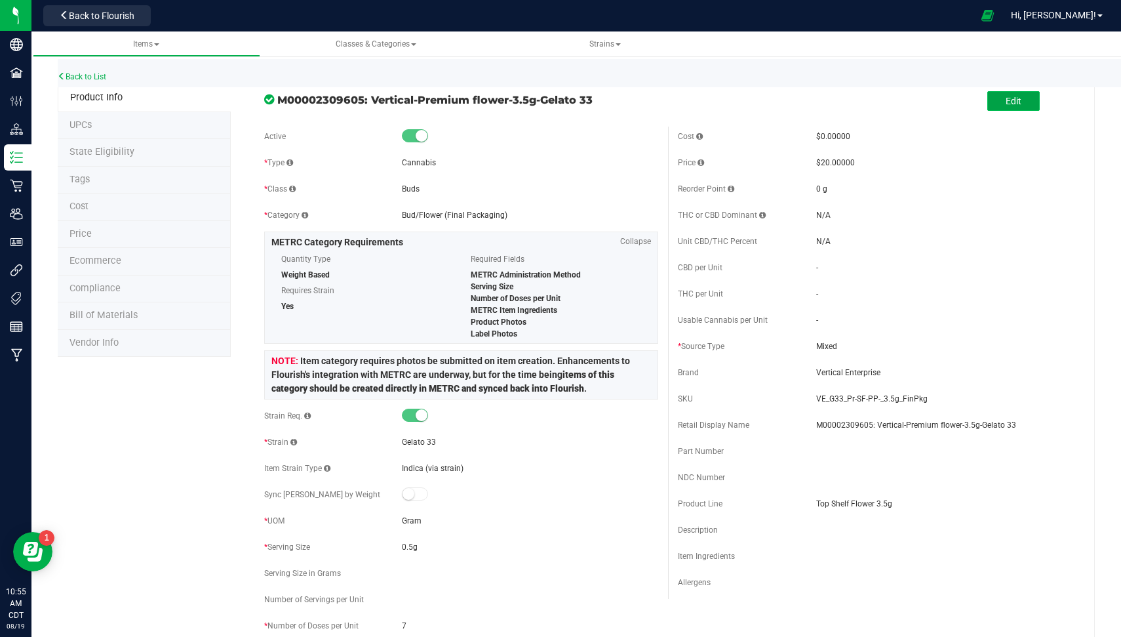
click at [1011, 94] on button "Edit" at bounding box center [1013, 101] width 52 height 20
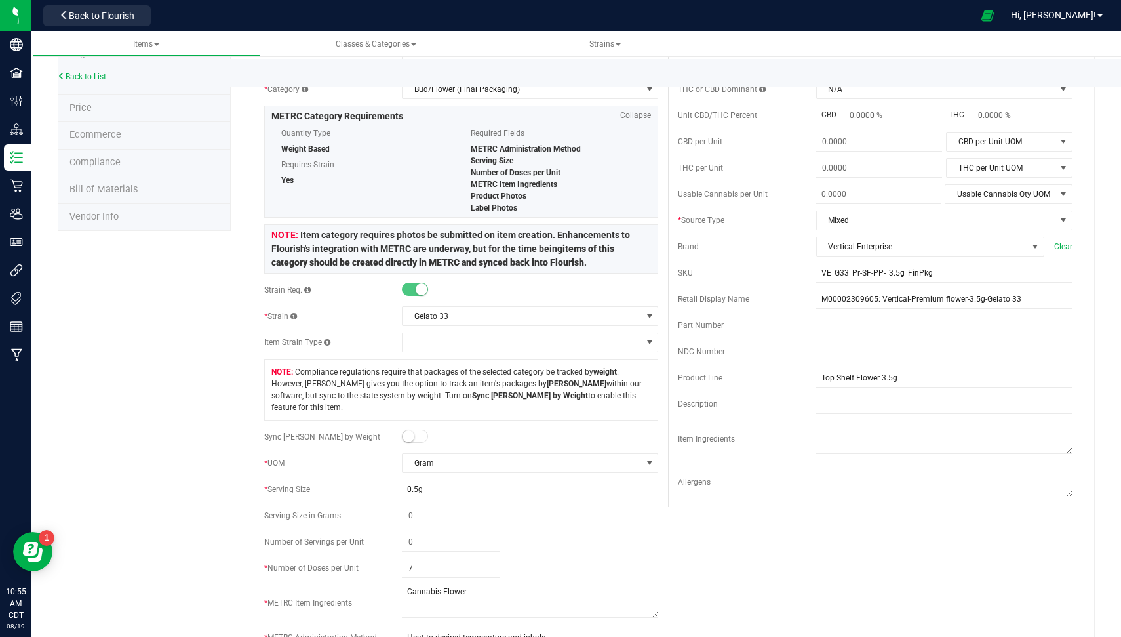
scroll to position [174, 0]
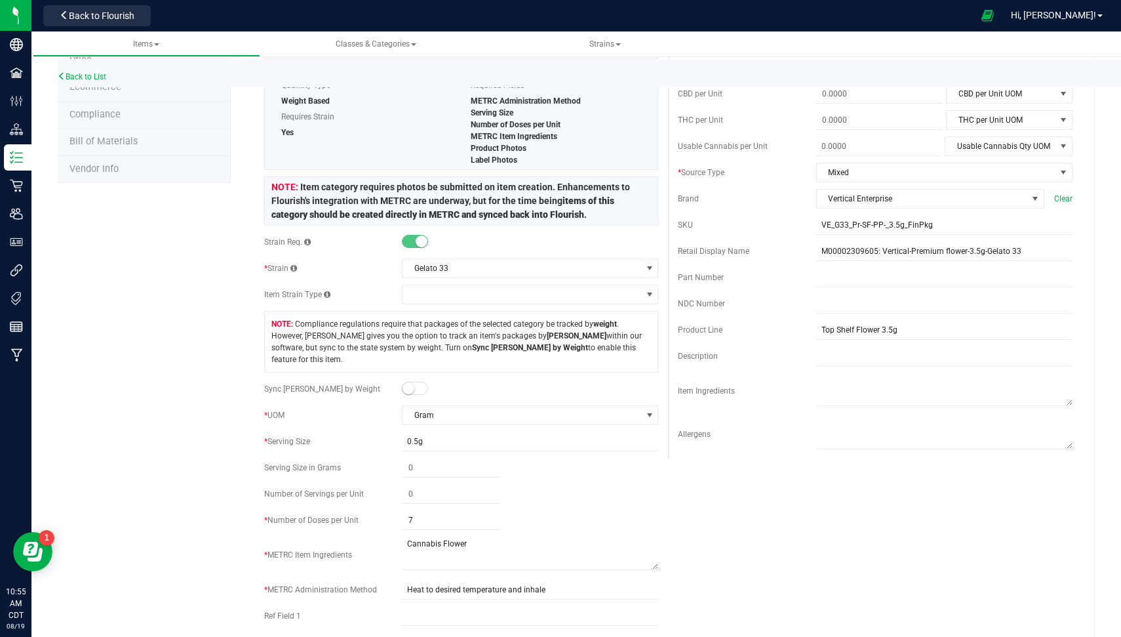
click at [407, 382] on small at bounding box center [409, 388] width 12 height 12
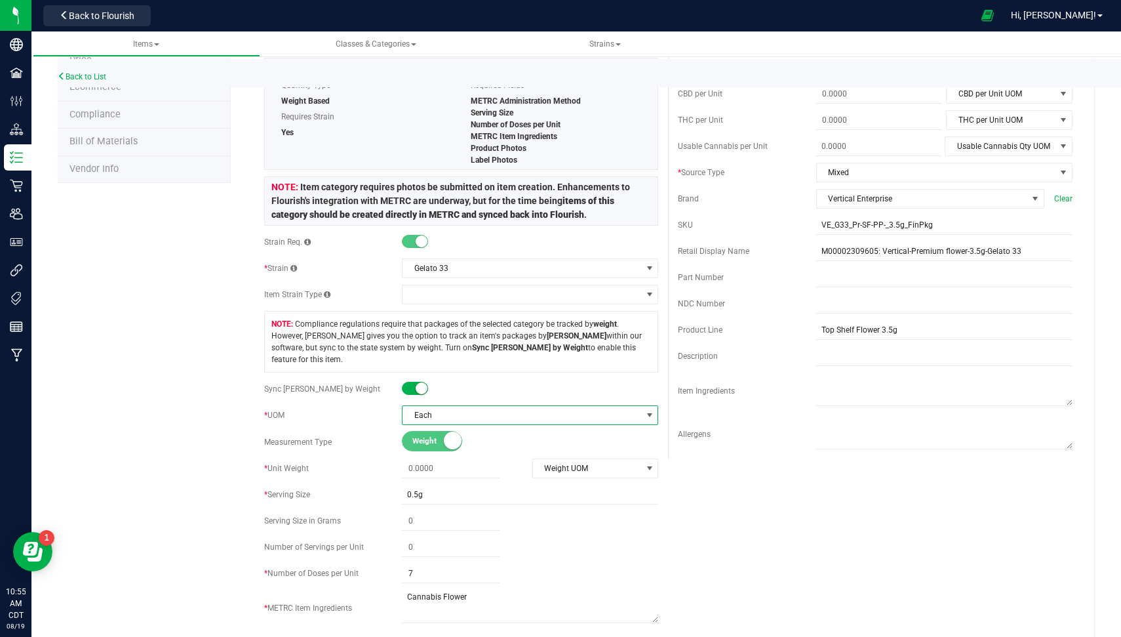
click at [437, 407] on span "Each" at bounding box center [522, 415] width 239 height 18
click at [437, 406] on span "Each" at bounding box center [522, 415] width 239 height 18
click at [463, 459] on span at bounding box center [451, 468] width 98 height 19
type input "3.5"
type input "3.5000"
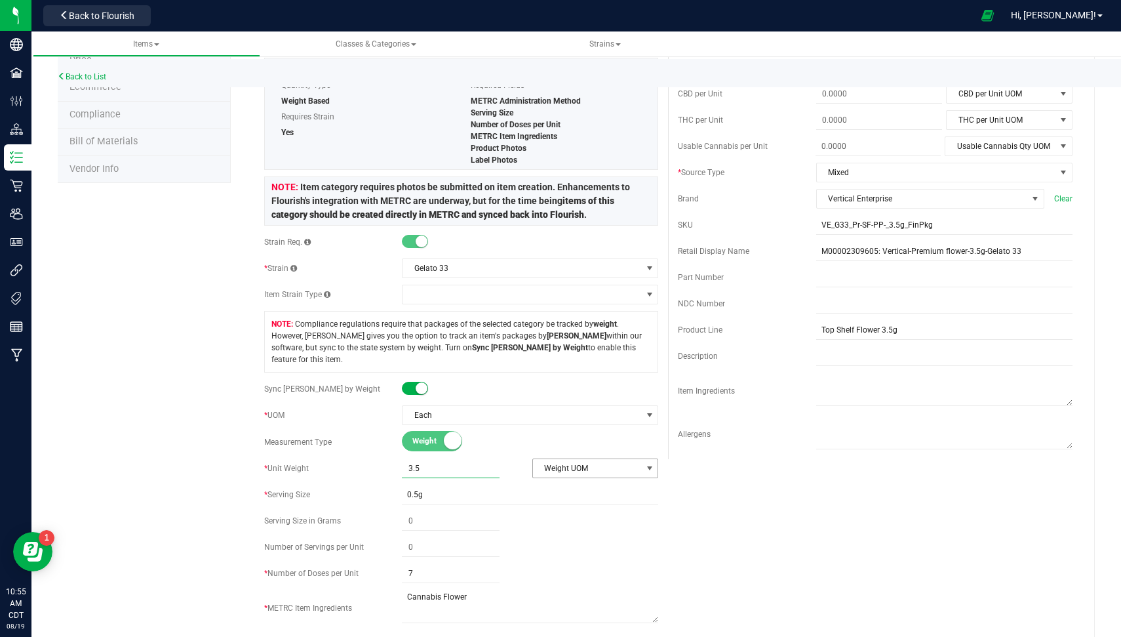
click at [549, 460] on span "Weight UOM" at bounding box center [587, 468] width 109 height 18
click at [561, 477] on li "Gram" at bounding box center [588, 476] width 123 height 20
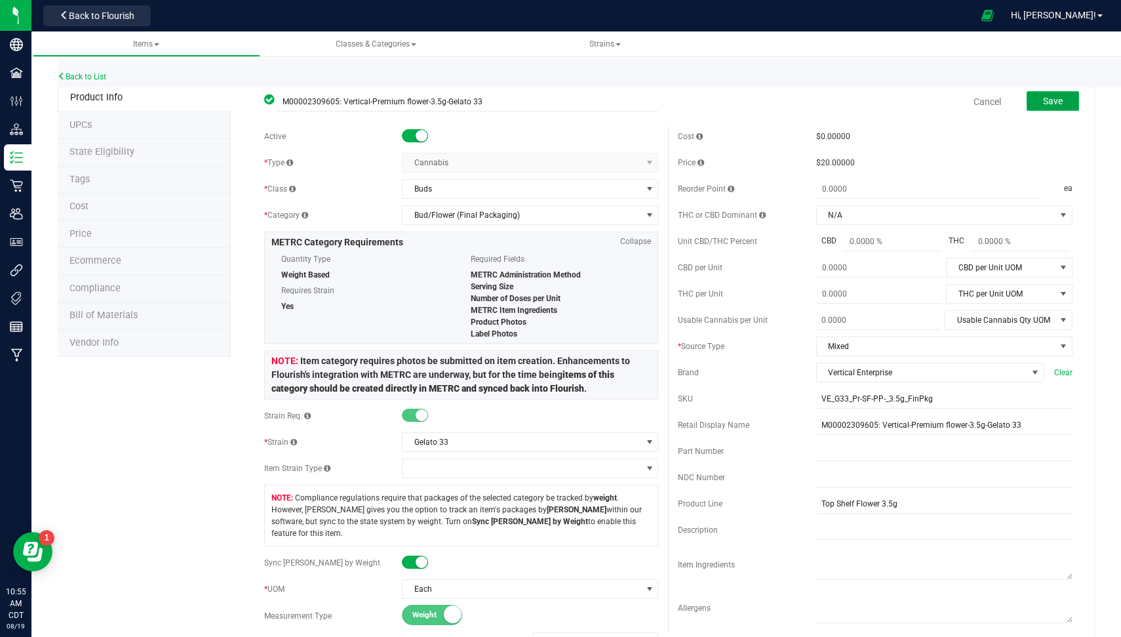
click at [1044, 100] on span "Save" at bounding box center [1053, 101] width 20 height 10
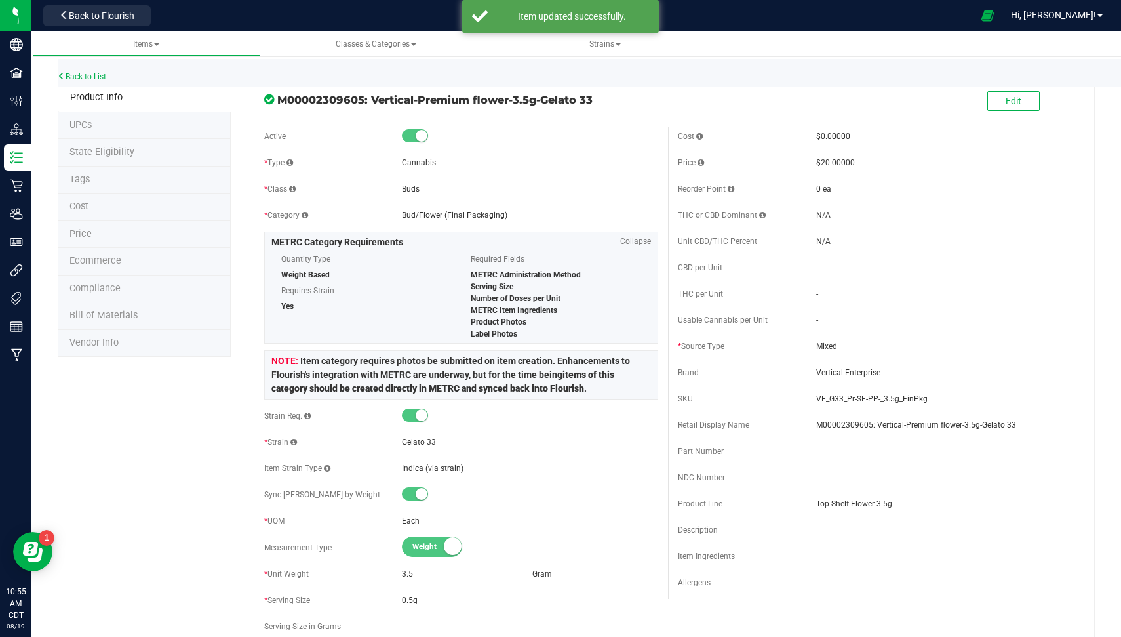
click at [115, 153] on span "State Eligibility" at bounding box center [101, 151] width 65 height 11
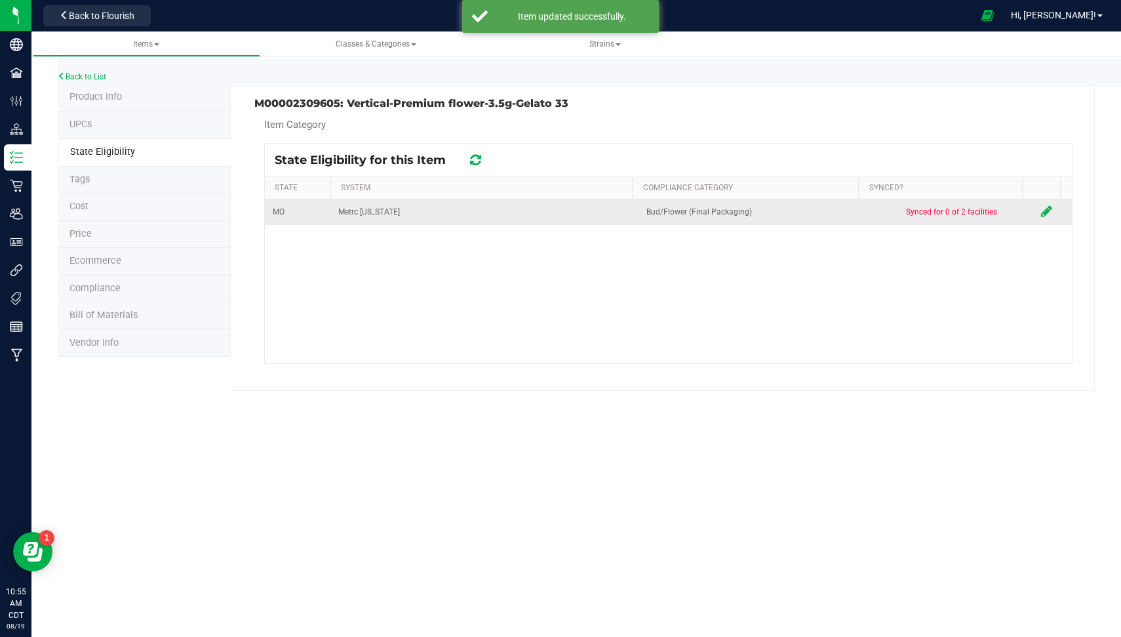
click at [1041, 207] on icon at bounding box center [1046, 211] width 11 height 13
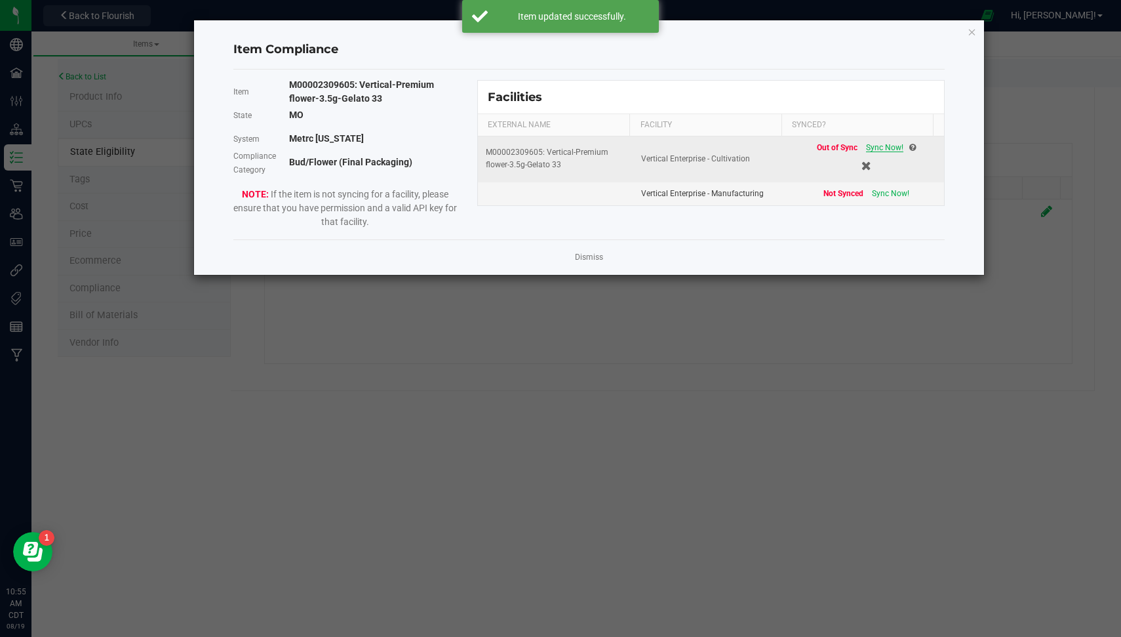
click at [873, 148] on span "Sync Now!" at bounding box center [884, 147] width 37 height 9
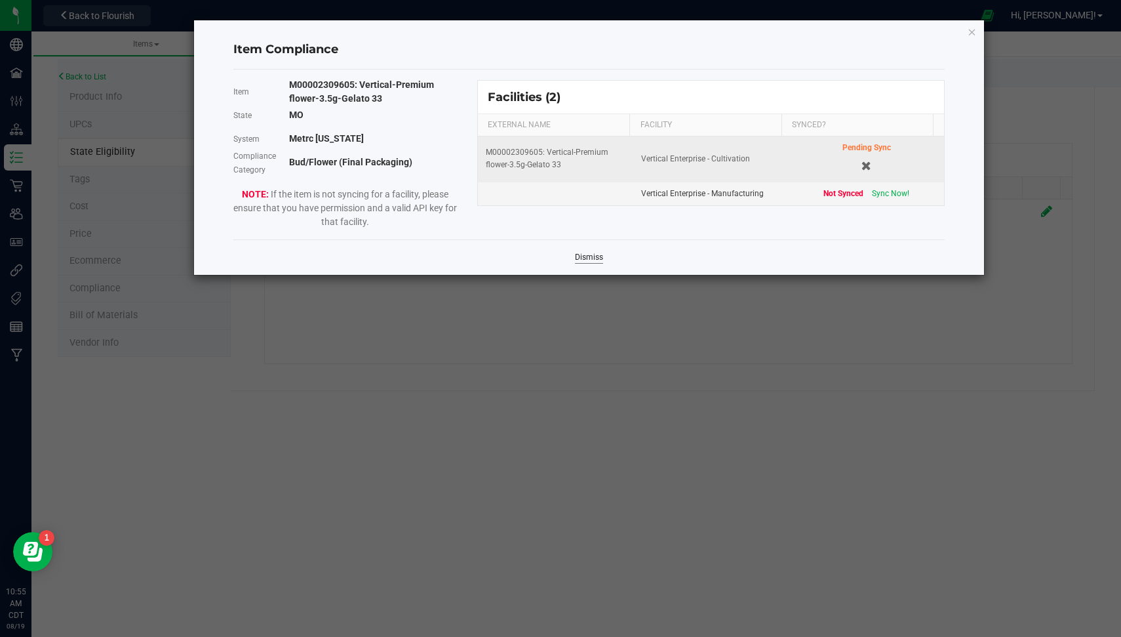
click at [599, 257] on link "Dismiss" at bounding box center [589, 257] width 28 height 11
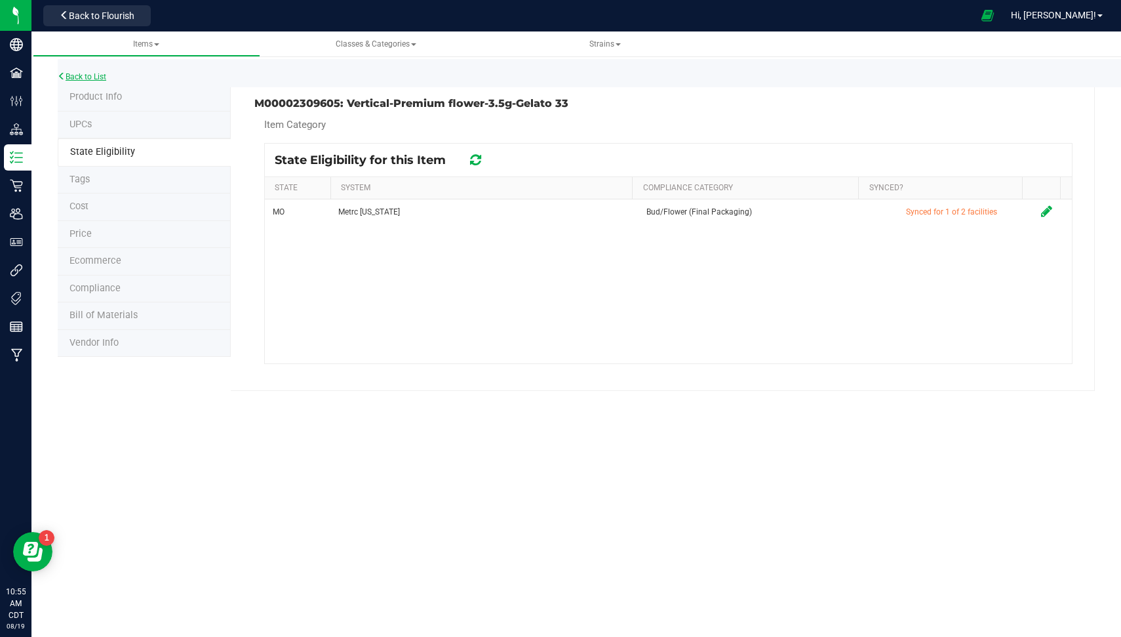
click at [89, 77] on link "Back to List" at bounding box center [82, 76] width 49 height 9
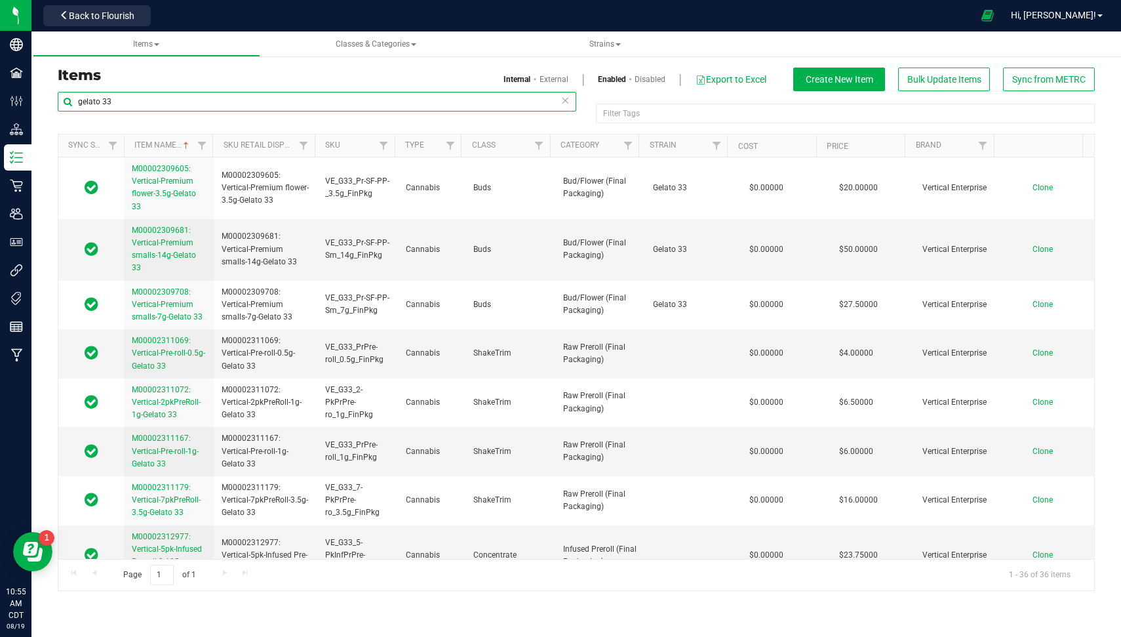
click at [142, 99] on input "gelato 33" at bounding box center [317, 102] width 519 height 20
type input "g"
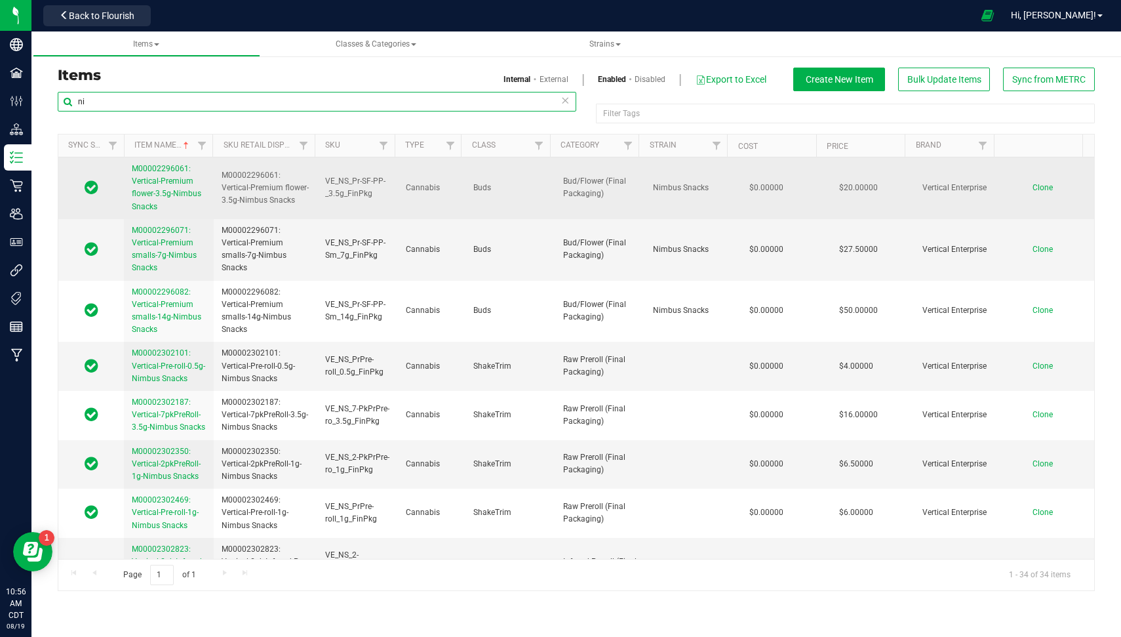
type input "n"
type input "gelato 33"
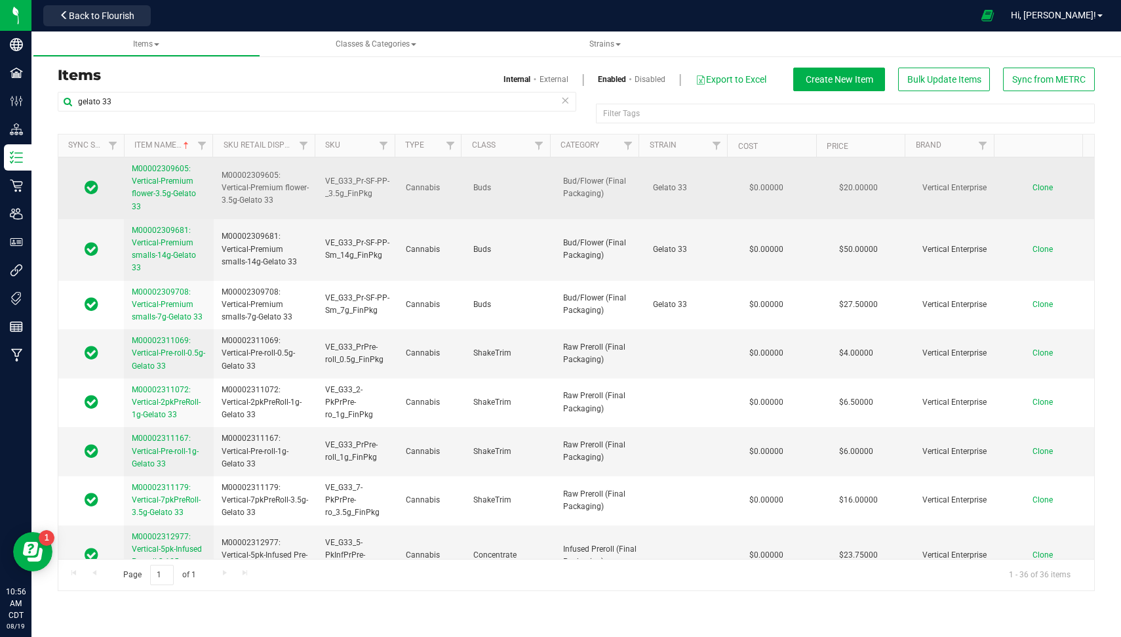
click at [178, 192] on span "M00002309605: Vertical-Premium flower-3.5g-Gelato 33" at bounding box center [164, 187] width 64 height 47
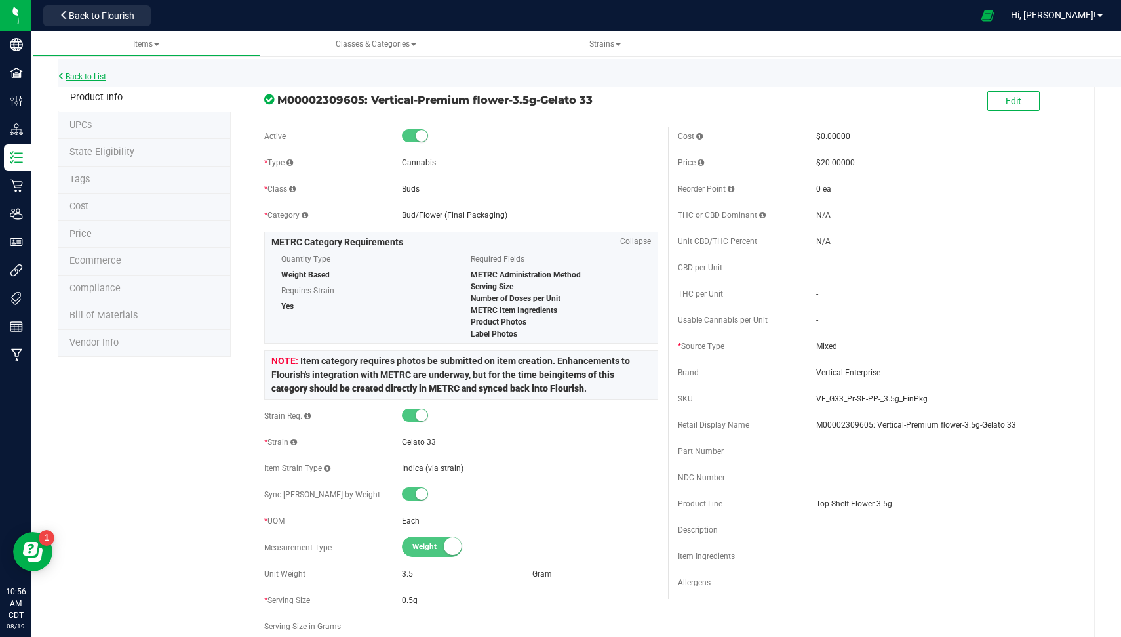
click at [97, 73] on link "Back to List" at bounding box center [82, 76] width 49 height 9
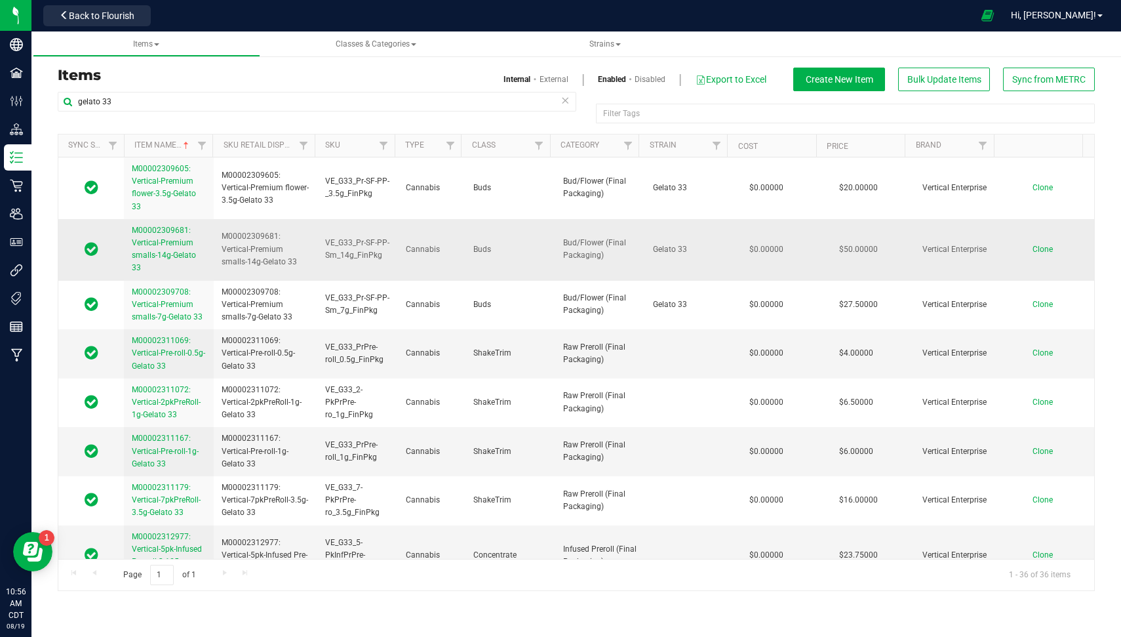
click at [178, 246] on link "M00002309681: Vertical-Premium smalls-14g-Gelato 33" at bounding box center [169, 249] width 74 height 50
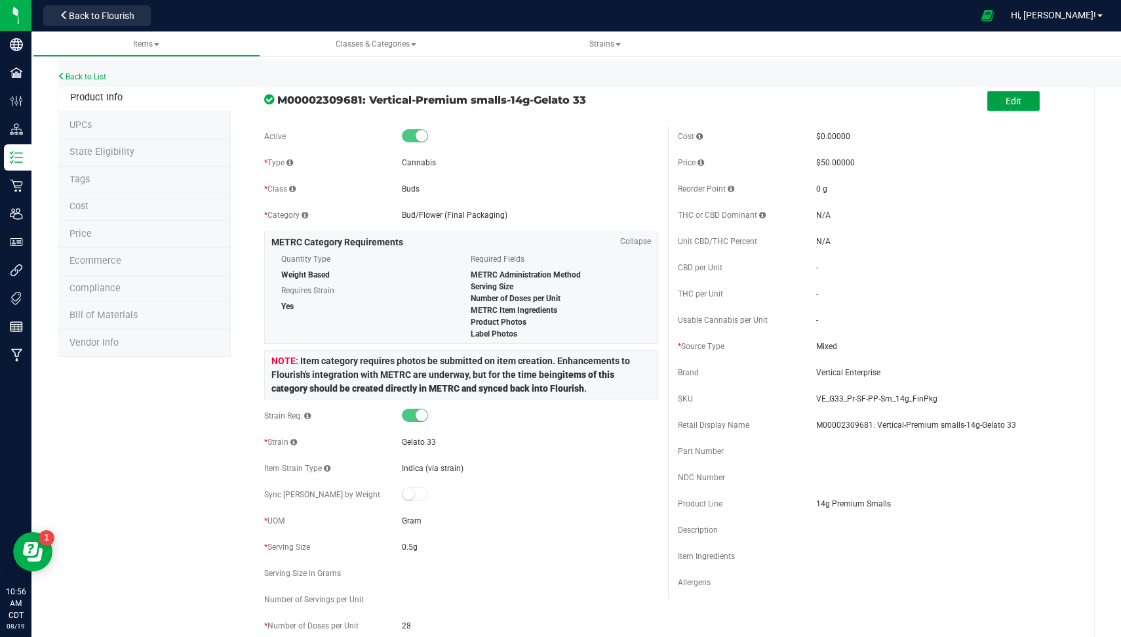
click at [1013, 97] on button "Edit" at bounding box center [1013, 101] width 52 height 20
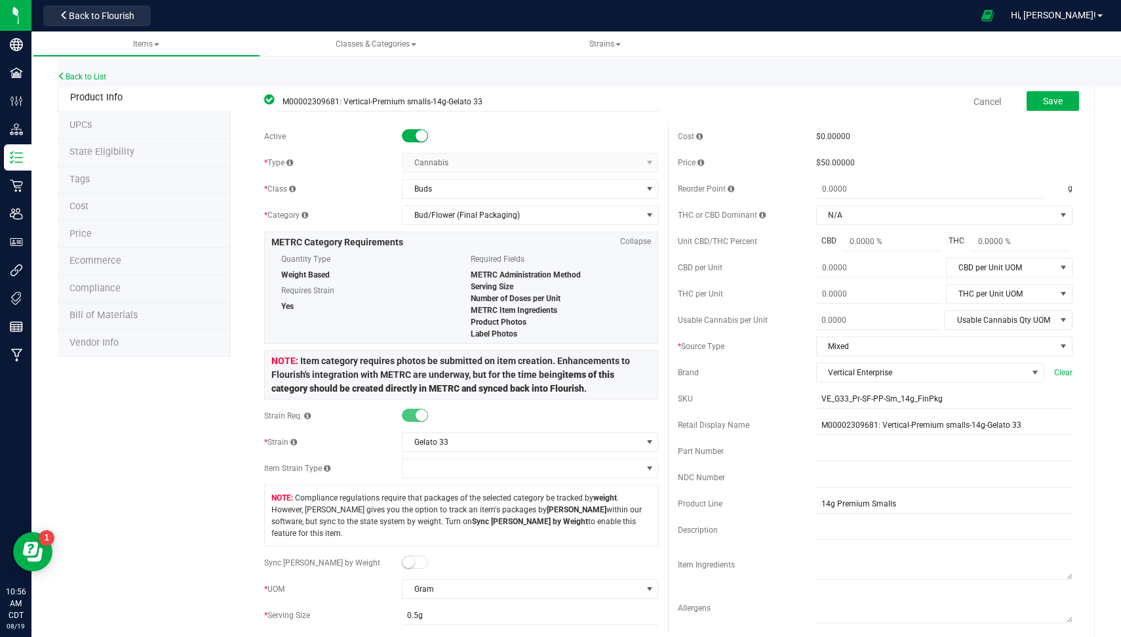
click at [412, 555] on span at bounding box center [415, 561] width 26 height 13
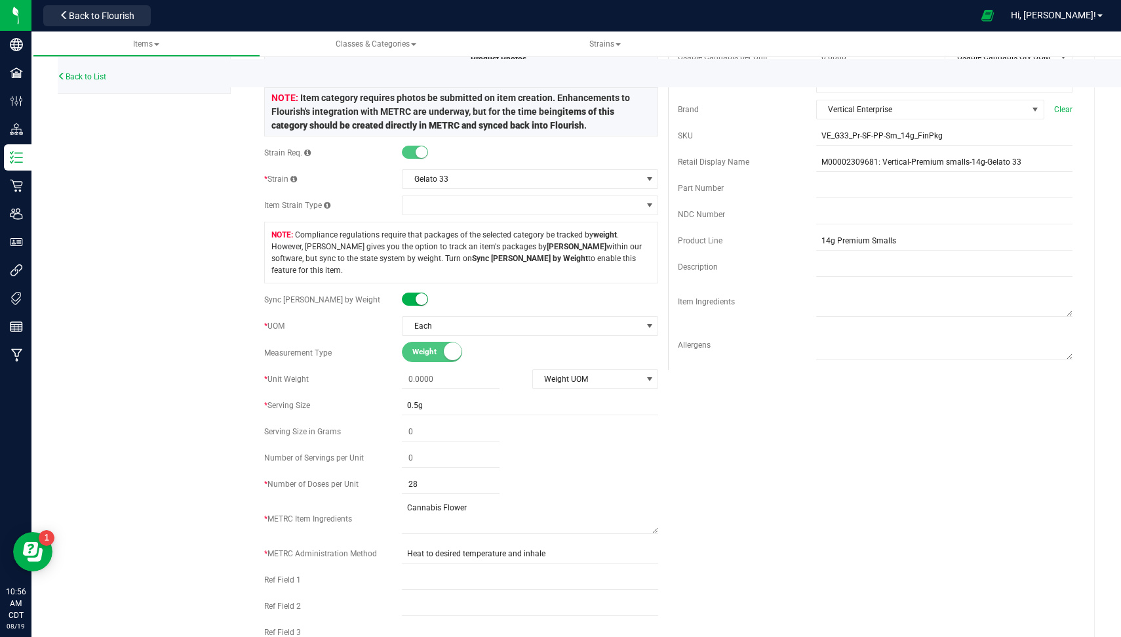
scroll to position [267, 0]
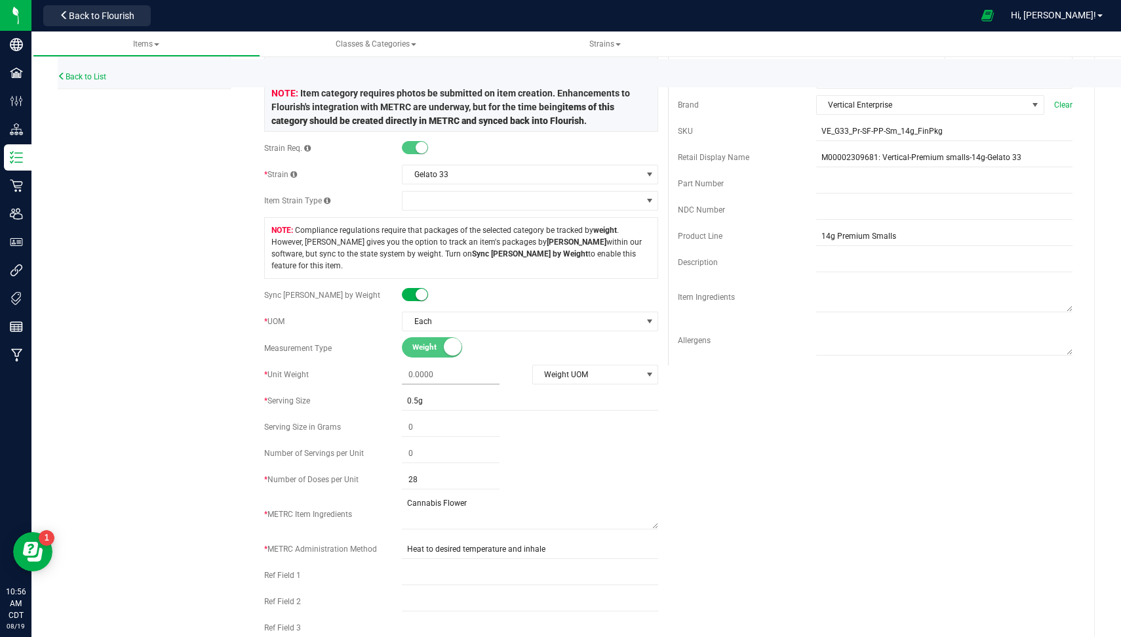
click at [410, 365] on span at bounding box center [451, 374] width 98 height 19
type input "14"
type input "14.0000"
click at [561, 365] on span "Weight UOM" at bounding box center [587, 374] width 109 height 18
click at [568, 381] on li "Gram" at bounding box center [588, 382] width 123 height 20
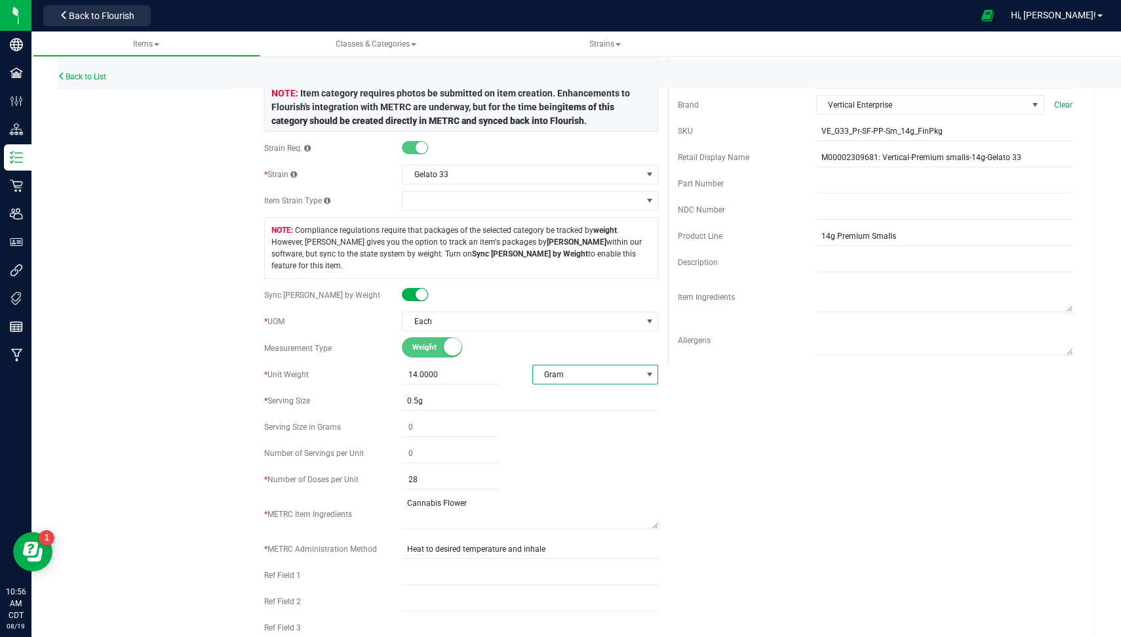
scroll to position [0, 0]
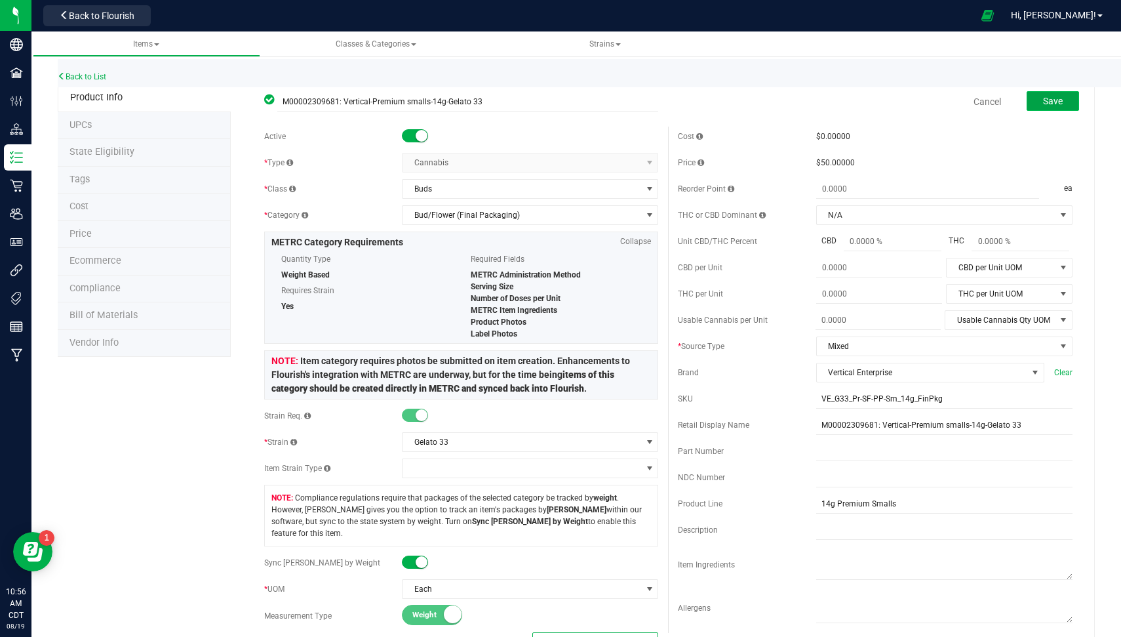
click at [1057, 95] on button "Save" at bounding box center [1053, 101] width 52 height 20
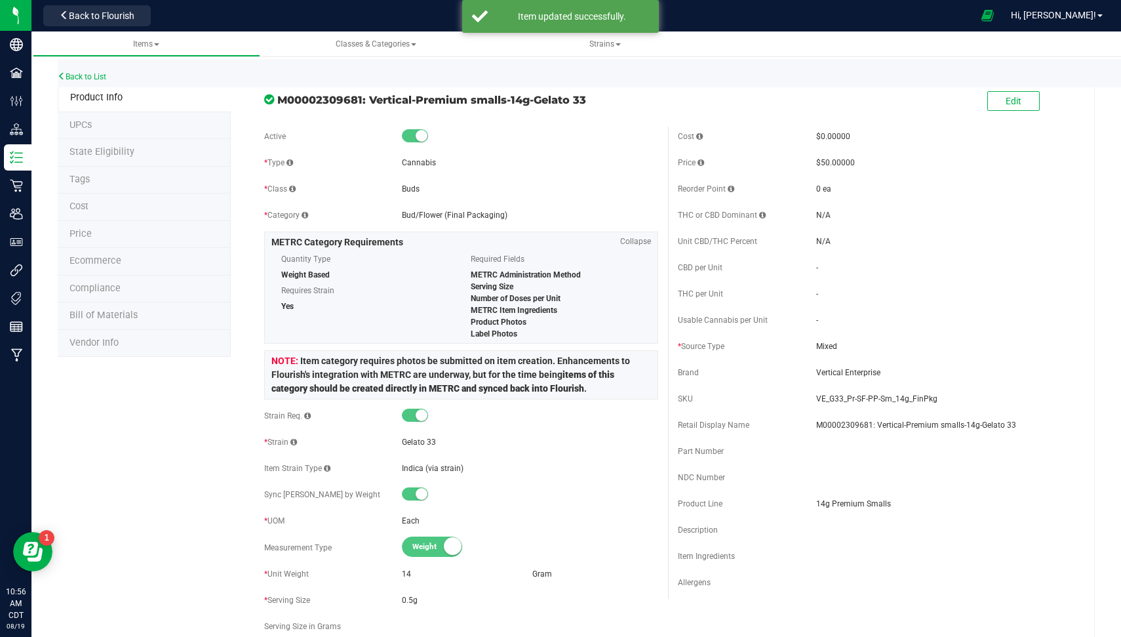
click at [142, 146] on li "State Eligibility" at bounding box center [144, 153] width 173 height 28
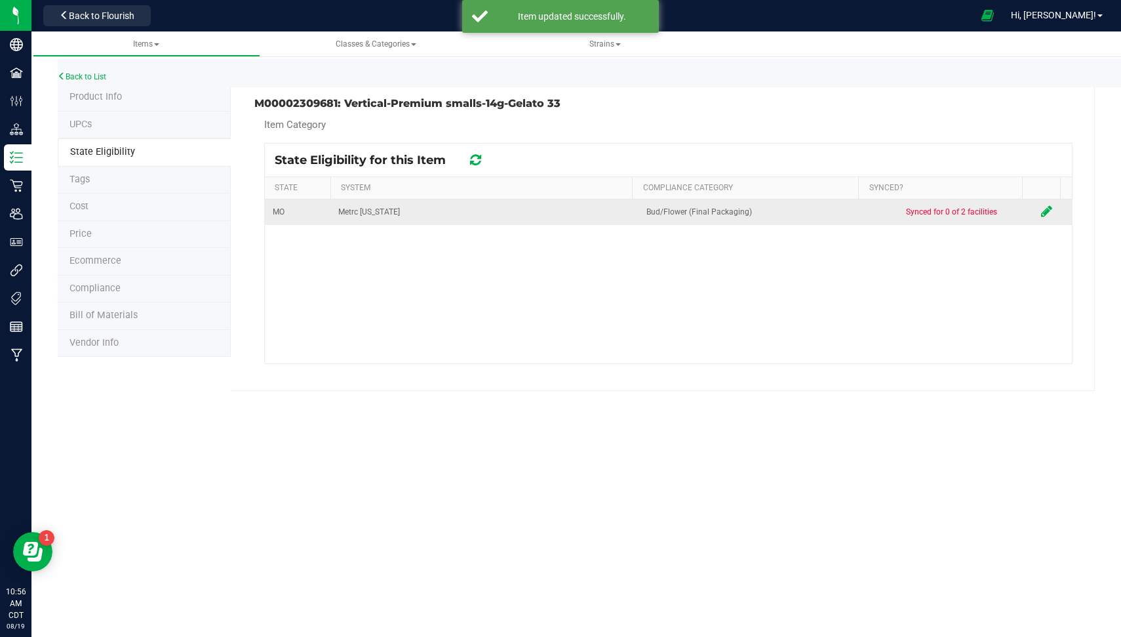
click at [1041, 210] on icon at bounding box center [1046, 211] width 11 height 13
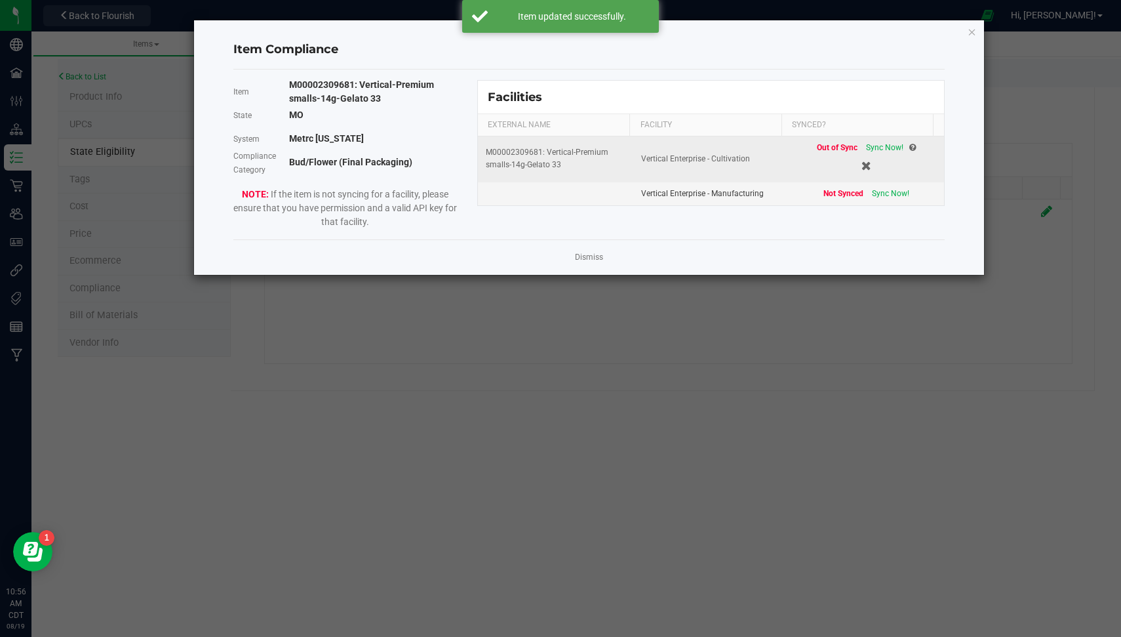
click at [870, 142] on div "Out of Sync Sync Now!" at bounding box center [866, 148] width 99 height 12
click at [870, 144] on span "Sync Now!" at bounding box center [884, 147] width 37 height 9
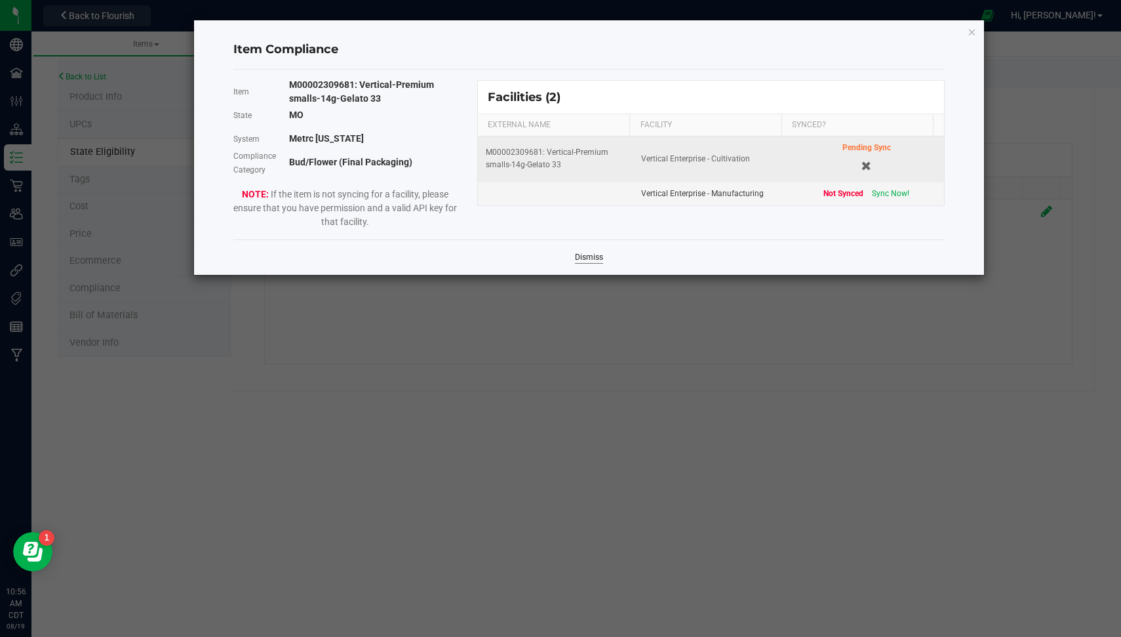
click at [594, 259] on link "Dismiss" at bounding box center [589, 257] width 28 height 11
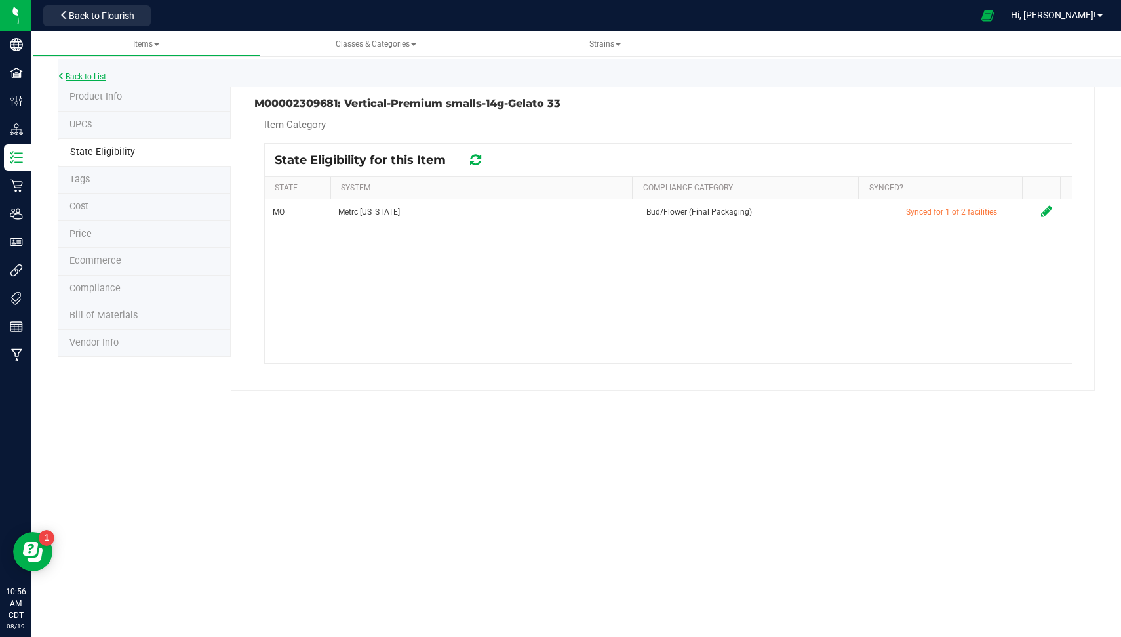
click at [91, 72] on link "Back to List" at bounding box center [82, 76] width 49 height 9
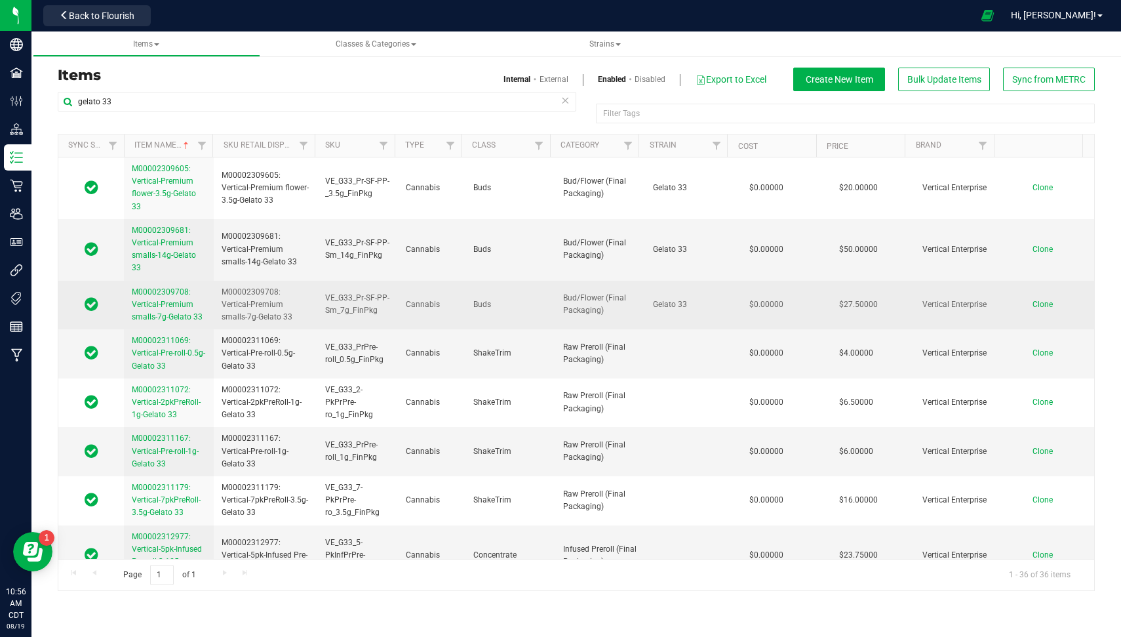
click at [142, 307] on span "M00002309708: Vertical-Premium smalls-7g-Gelato 33" at bounding box center [167, 304] width 71 height 34
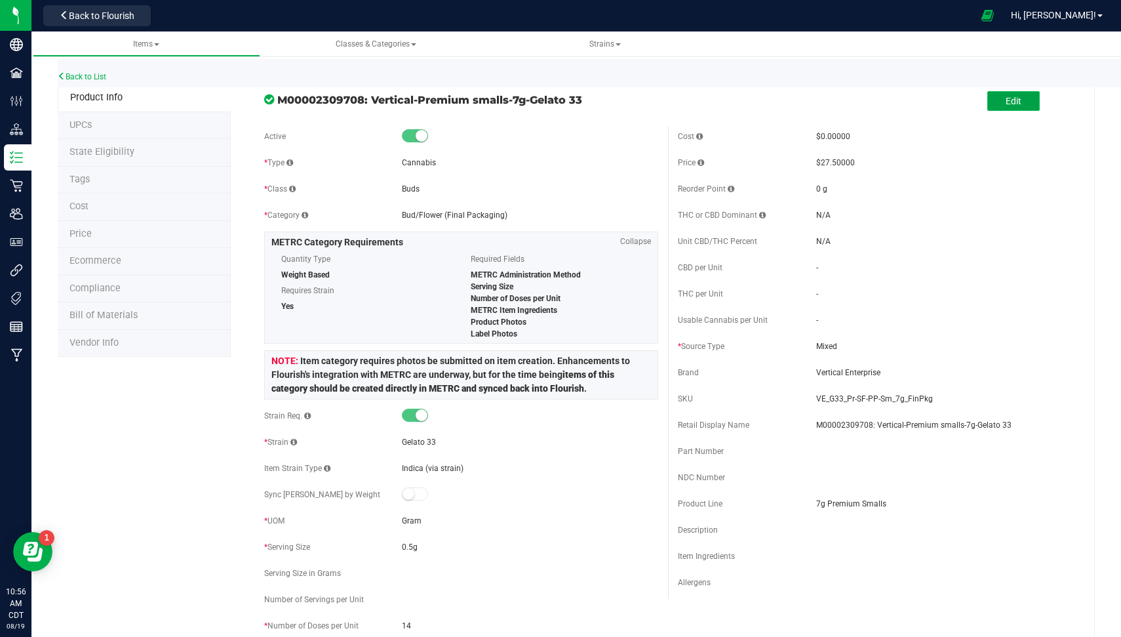
click at [1004, 92] on button "Edit" at bounding box center [1013, 101] width 52 height 20
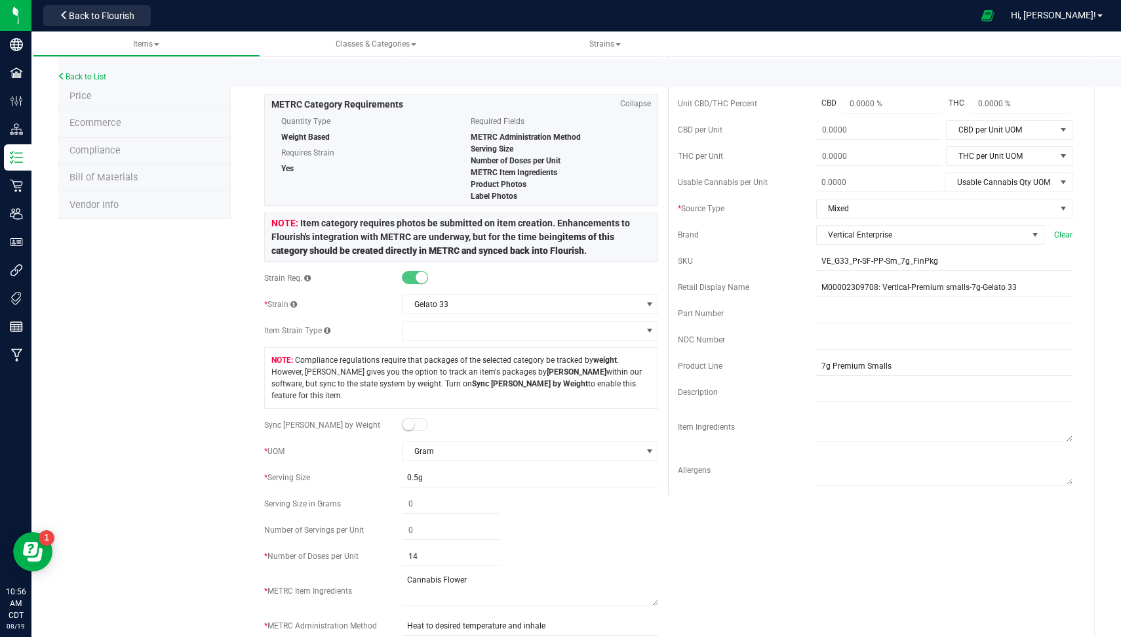
scroll to position [174, 0]
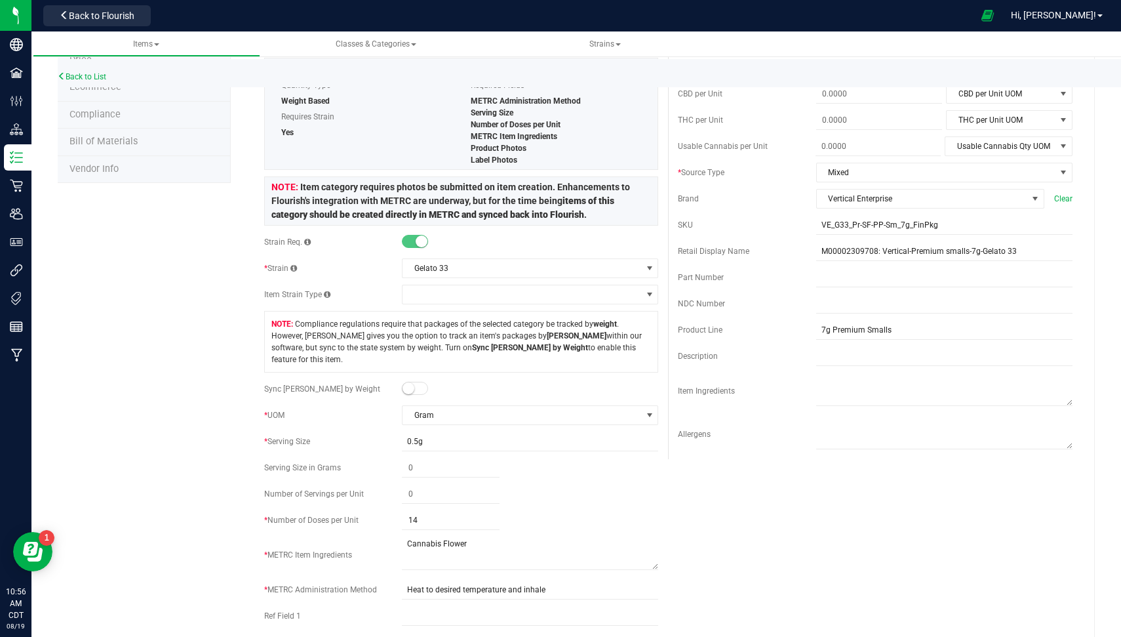
click at [403, 382] on small at bounding box center [409, 388] width 12 height 12
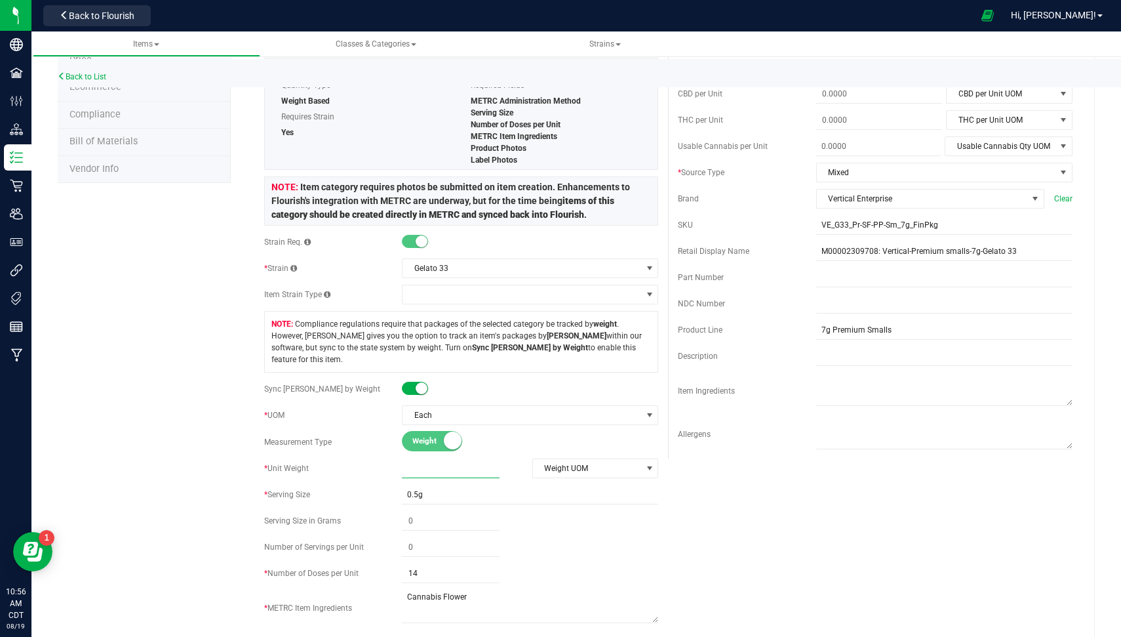
click at [443, 459] on span at bounding box center [451, 468] width 98 height 19
type input "7"
type input "7.0000"
click at [560, 459] on span "Weight UOM" at bounding box center [587, 468] width 109 height 18
click at [564, 467] on li "Gram" at bounding box center [588, 476] width 123 height 20
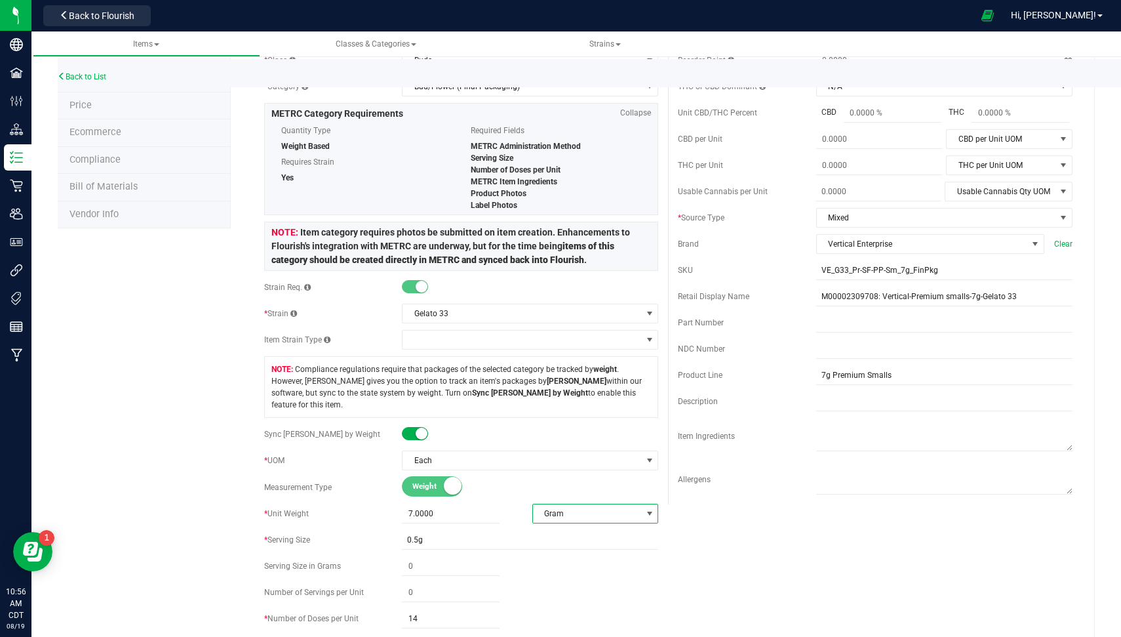
scroll to position [0, 0]
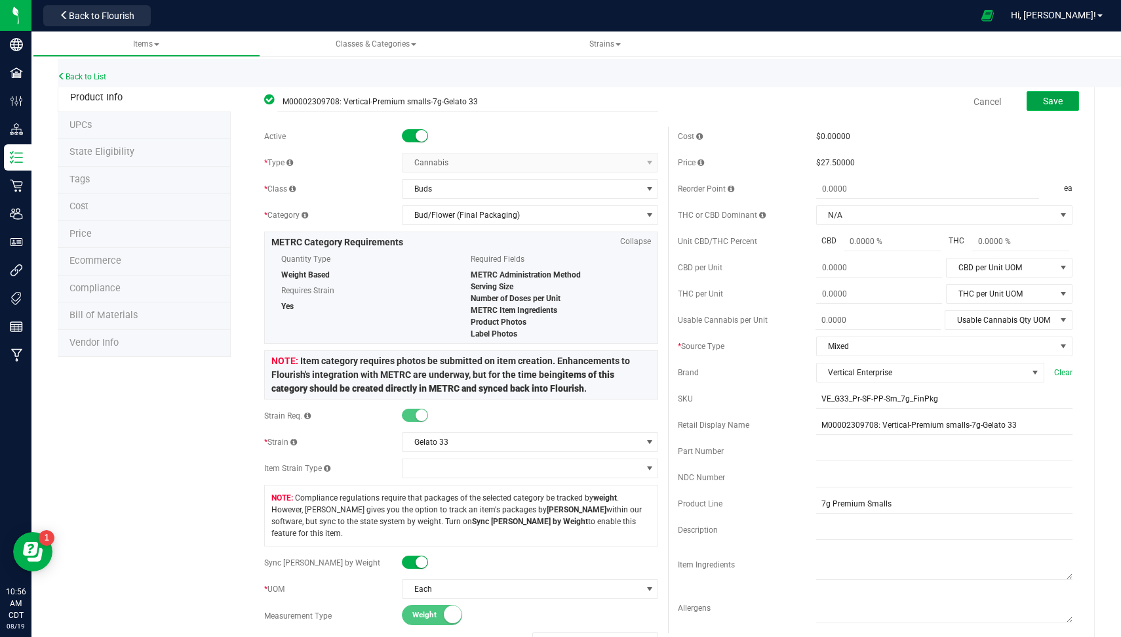
click at [1043, 101] on span "Save" at bounding box center [1053, 101] width 20 height 10
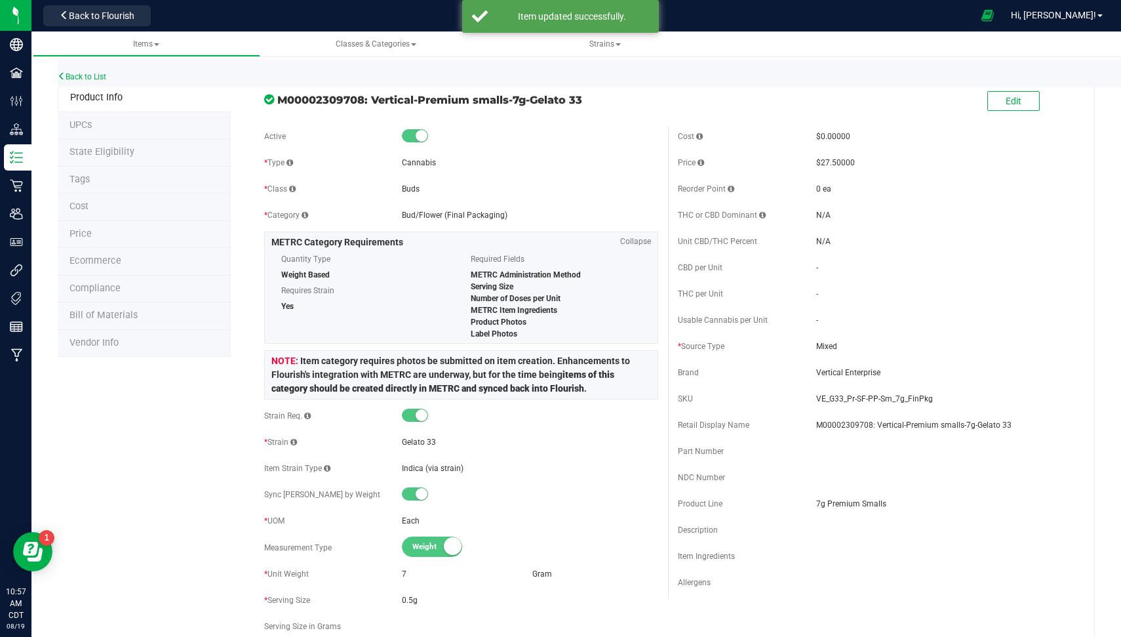
click at [134, 148] on li "State Eligibility" at bounding box center [144, 153] width 173 height 28
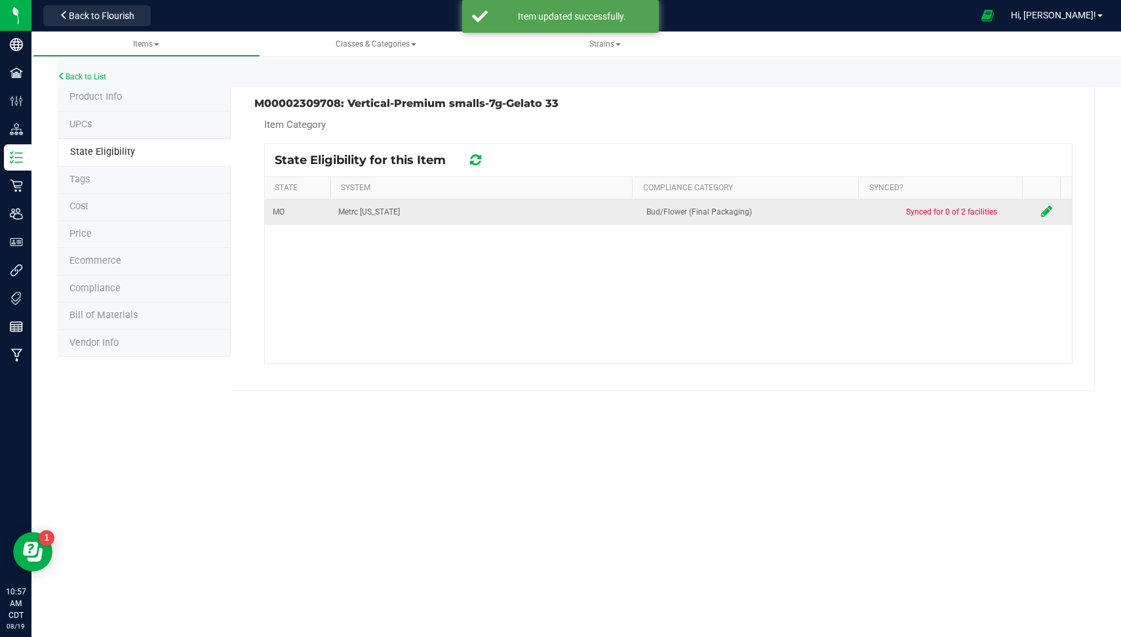
click at [1041, 215] on icon at bounding box center [1046, 211] width 11 height 13
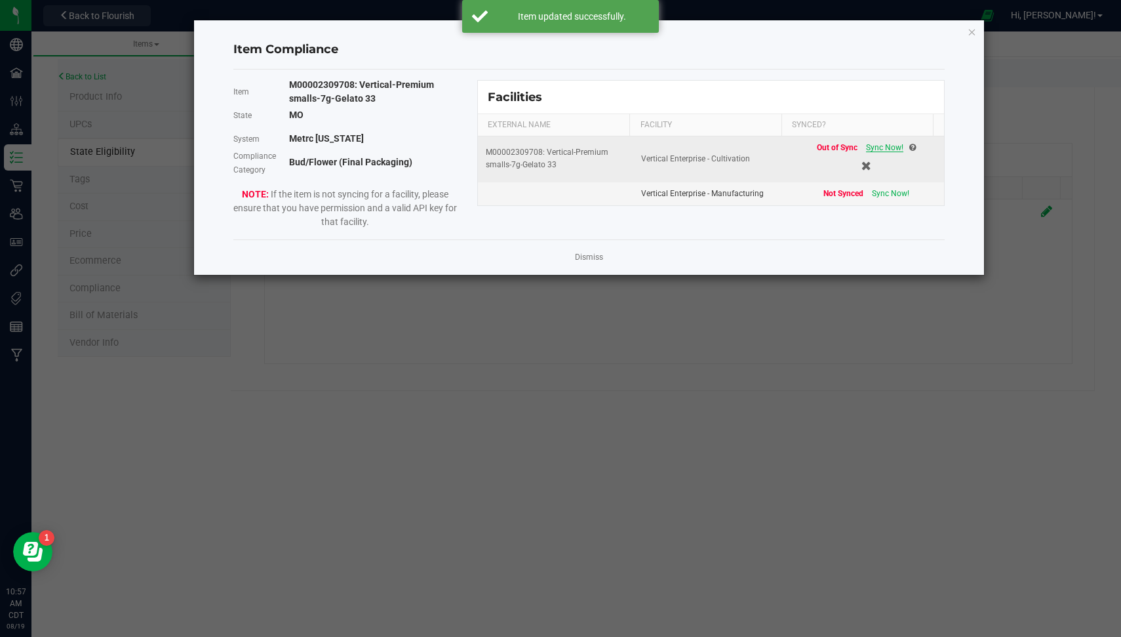
click at [874, 144] on span "Sync Now!" at bounding box center [884, 147] width 37 height 9
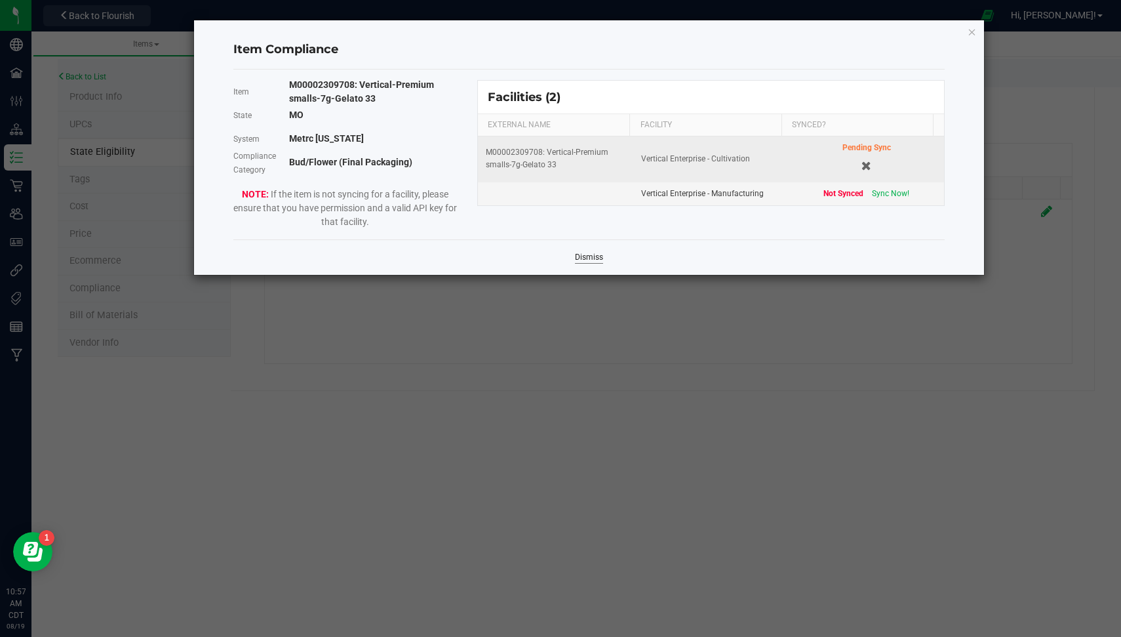
click at [597, 258] on link "Dismiss" at bounding box center [589, 257] width 28 height 11
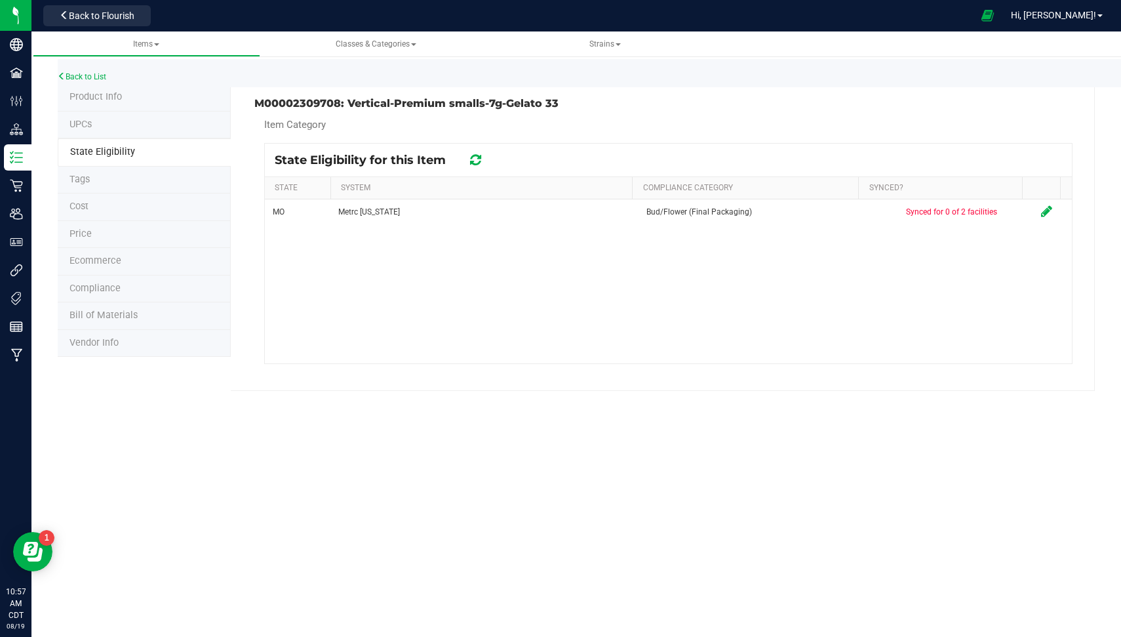
click at [474, 159] on icon at bounding box center [475, 159] width 11 height 13
click at [83, 77] on link "Back to List" at bounding box center [82, 76] width 49 height 9
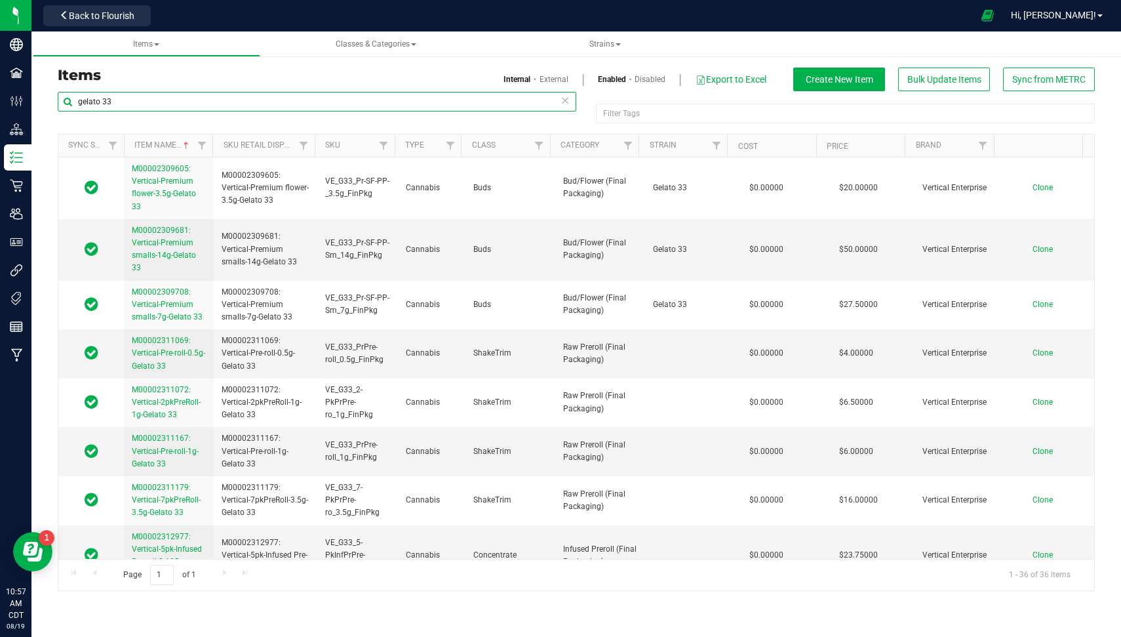
click at [205, 100] on input "gelato 33" at bounding box center [317, 102] width 519 height 20
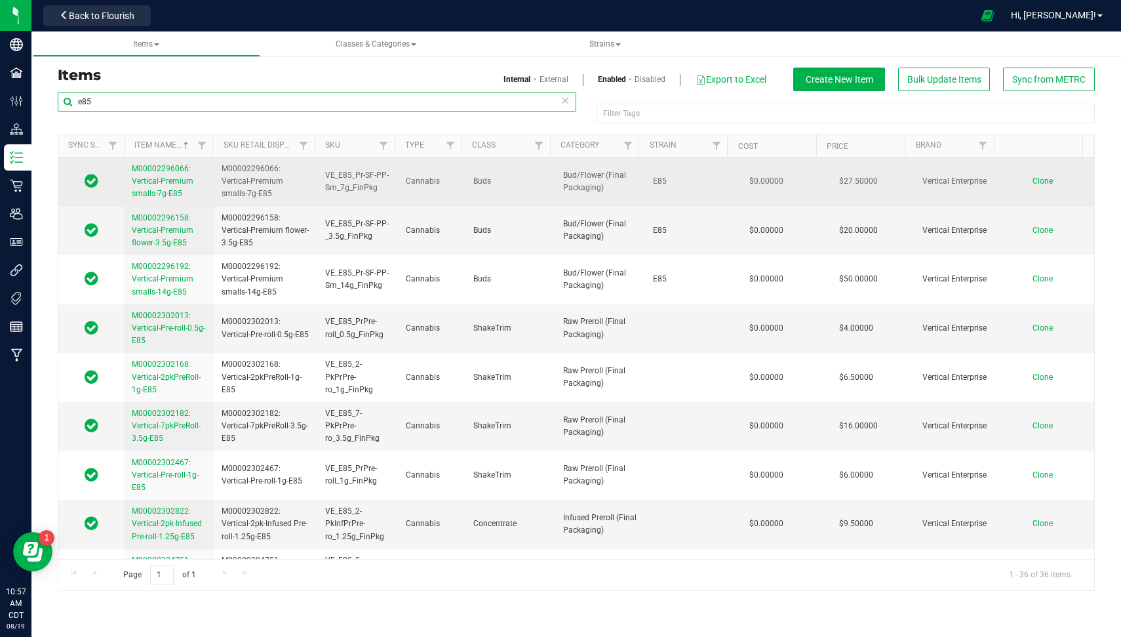
type input "e85"
click at [155, 183] on span "M00002296066: Vertical-Premium smalls-7g-E85" at bounding box center [163, 181] width 62 height 34
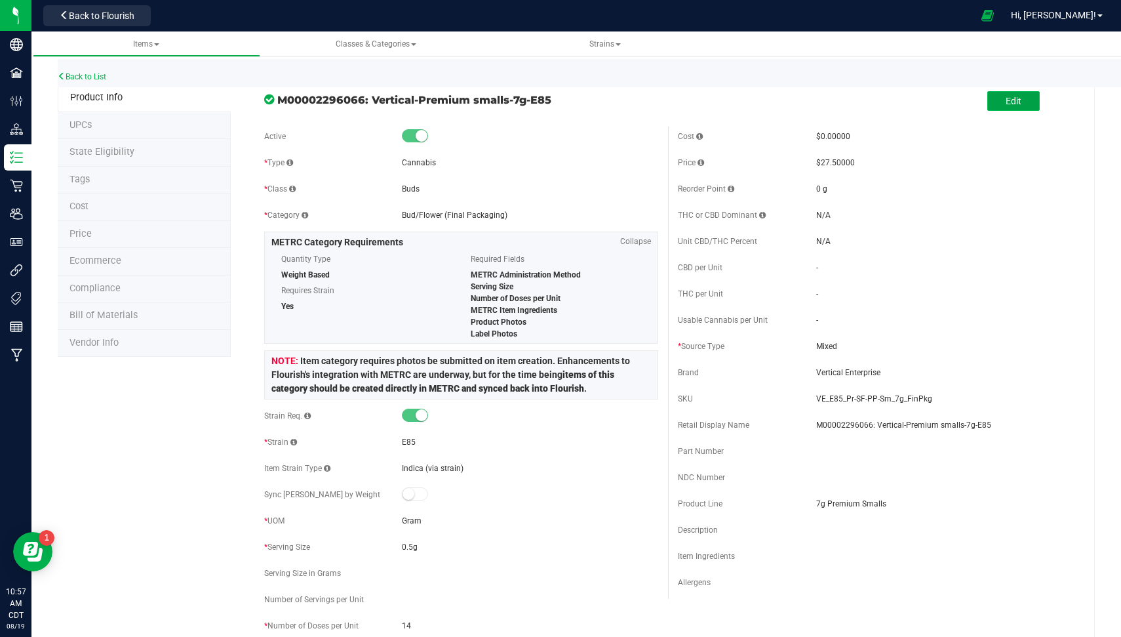
click at [1021, 108] on button "Edit" at bounding box center [1013, 101] width 52 height 20
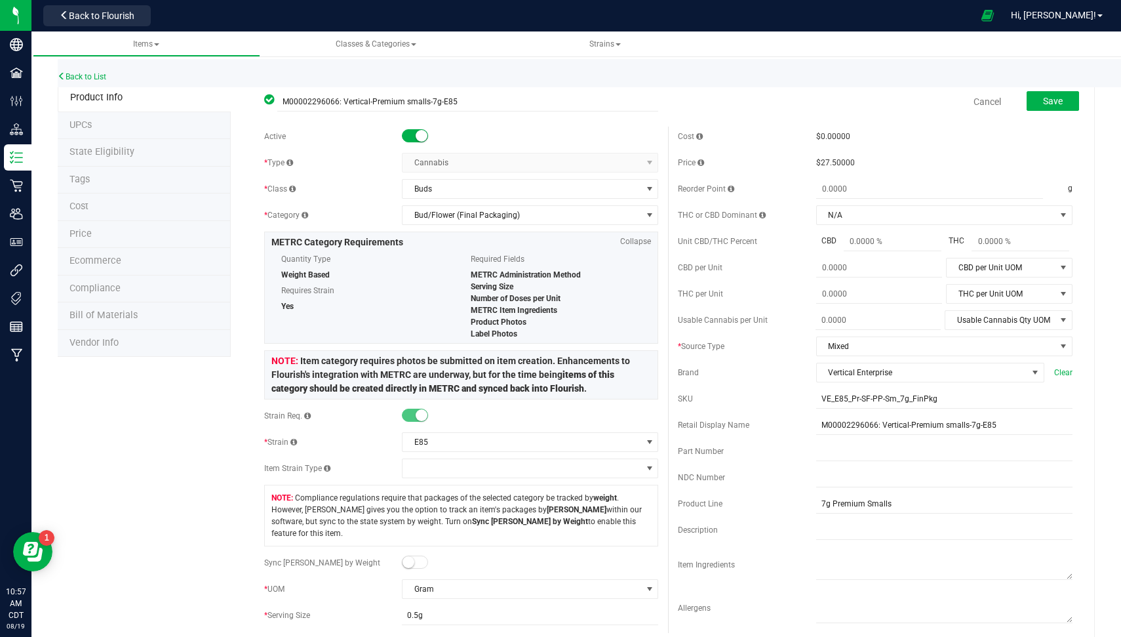
click at [406, 556] on small at bounding box center [409, 562] width 12 height 12
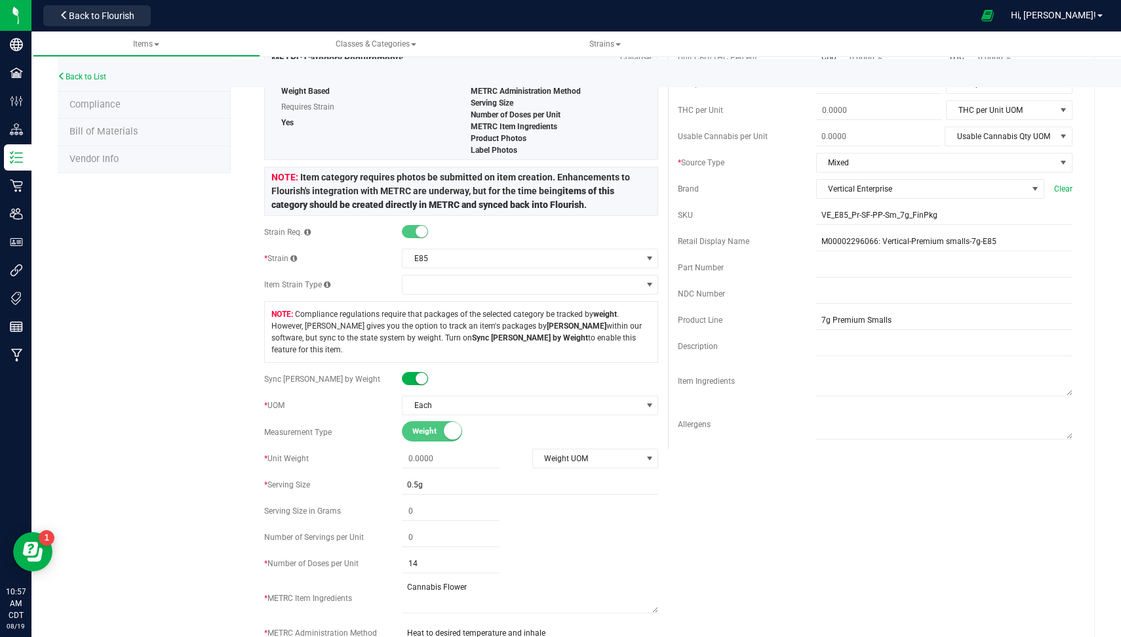
scroll to position [199, 0]
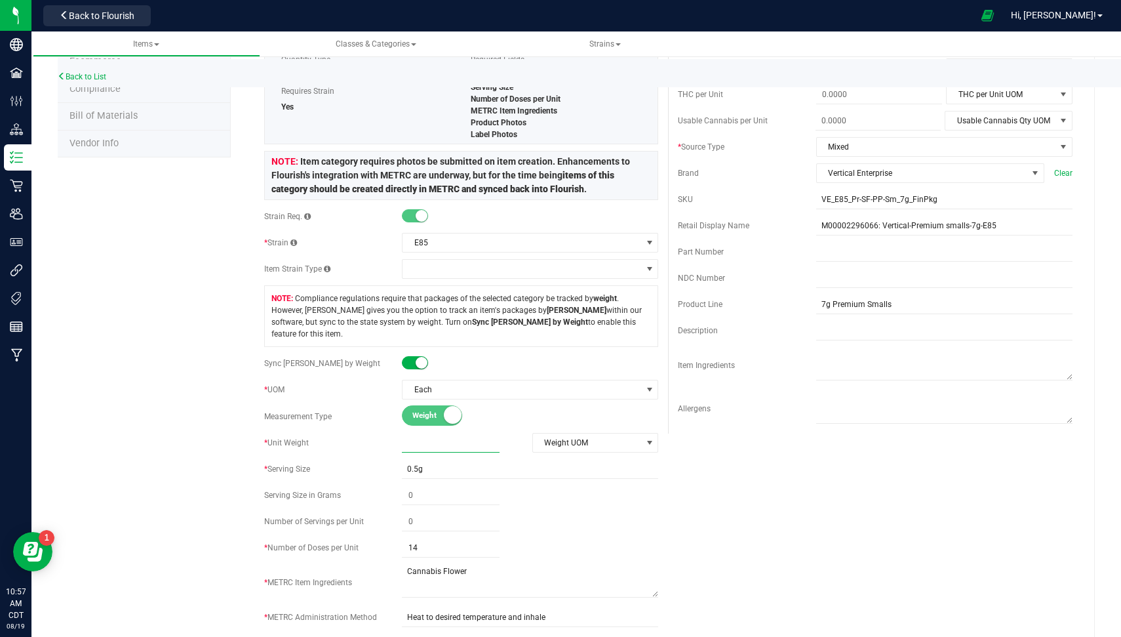
click at [449, 433] on span at bounding box center [451, 442] width 98 height 19
type input "7"
type input "7.0000"
click at [621, 439] on div "Active * Type Cannabis Select type Cannabis Non-Inventory Raw Materials Supplie…" at bounding box center [461, 345] width 414 height 837
click at [613, 433] on span "Weight UOM" at bounding box center [587, 442] width 109 height 18
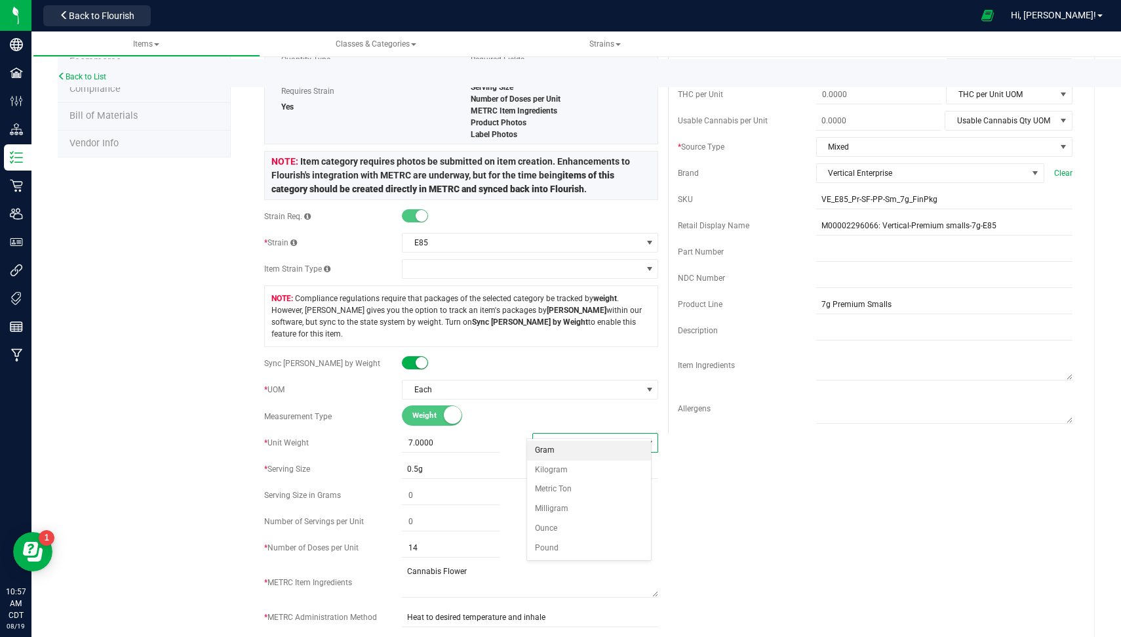
click at [581, 448] on li "Gram" at bounding box center [588, 451] width 123 height 20
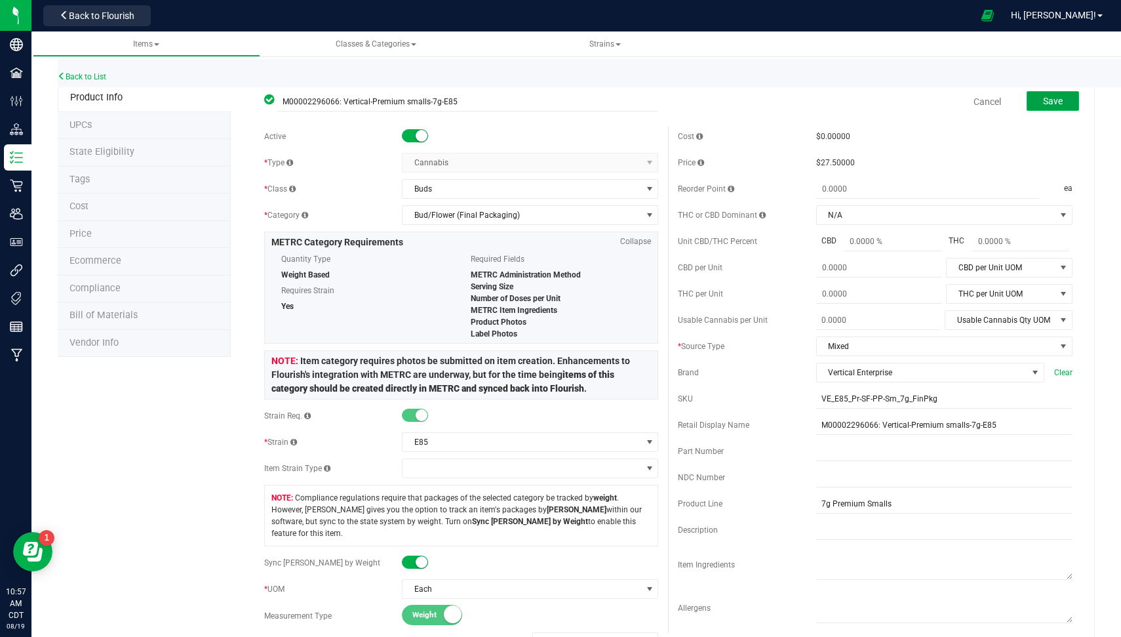
click at [1055, 100] on button "Save" at bounding box center [1053, 101] width 52 height 20
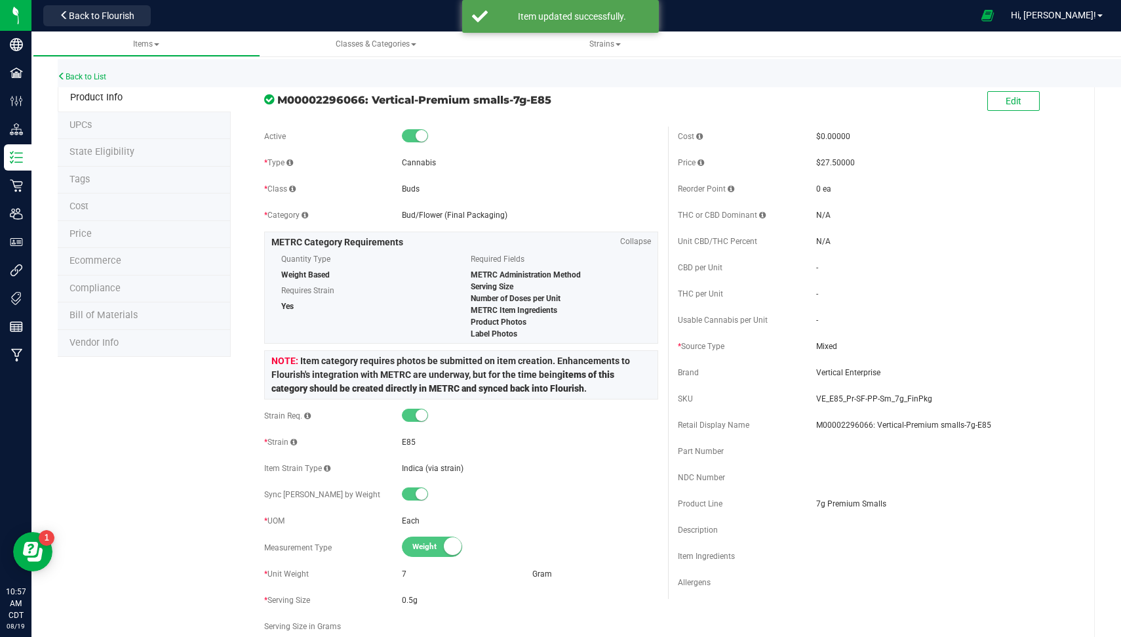
click at [139, 151] on li "State Eligibility" at bounding box center [144, 153] width 173 height 28
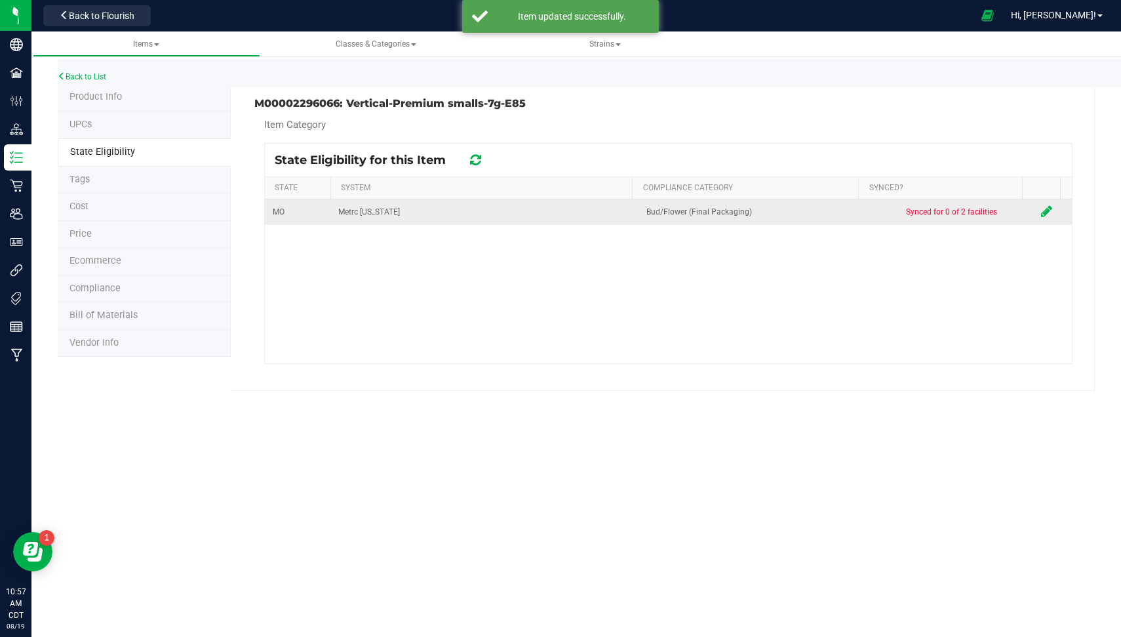
click at [1041, 213] on icon at bounding box center [1046, 211] width 11 height 13
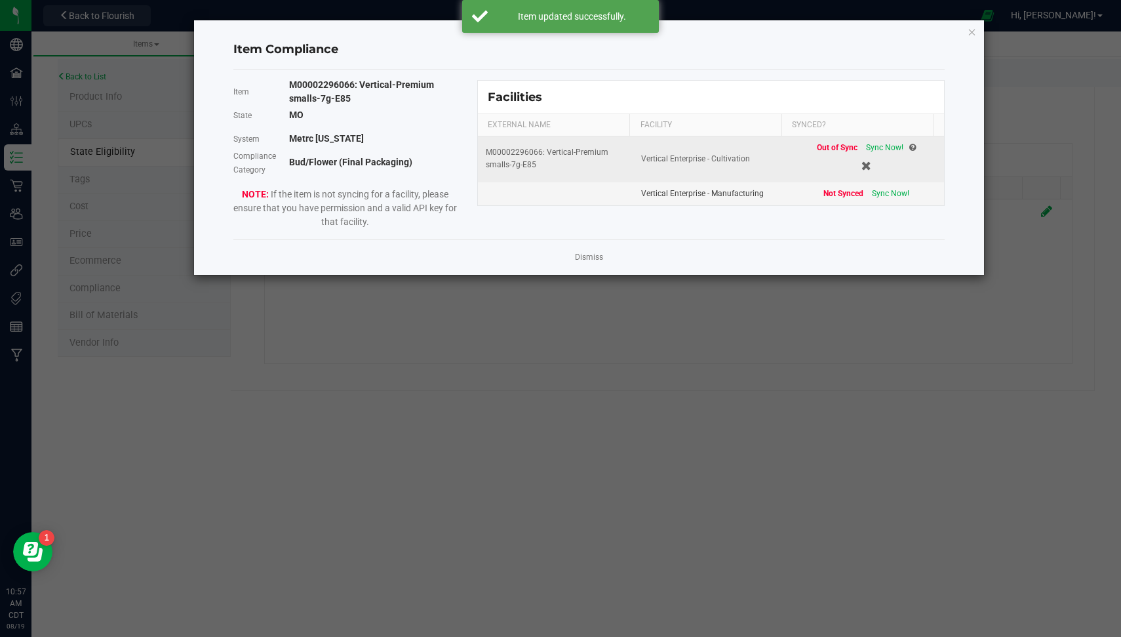
click at [874, 151] on div "Out of Sync Sync Now!" at bounding box center [866, 148] width 99 height 12
click at [874, 148] on span "Sync Now!" at bounding box center [884, 147] width 37 height 9
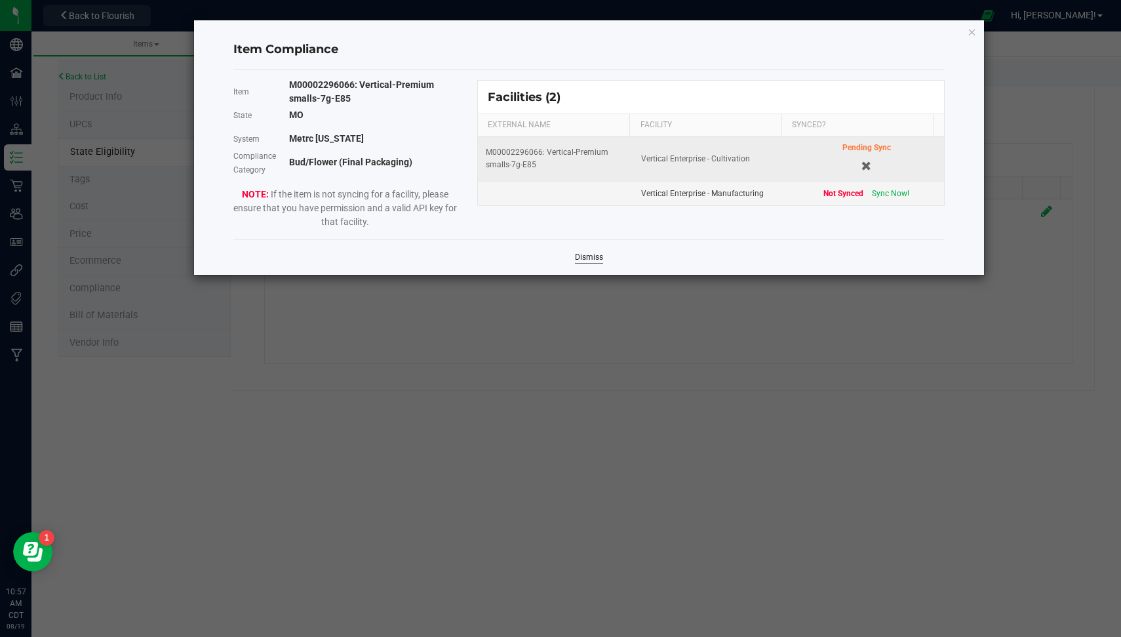
click at [582, 256] on link "Dismiss" at bounding box center [589, 257] width 28 height 11
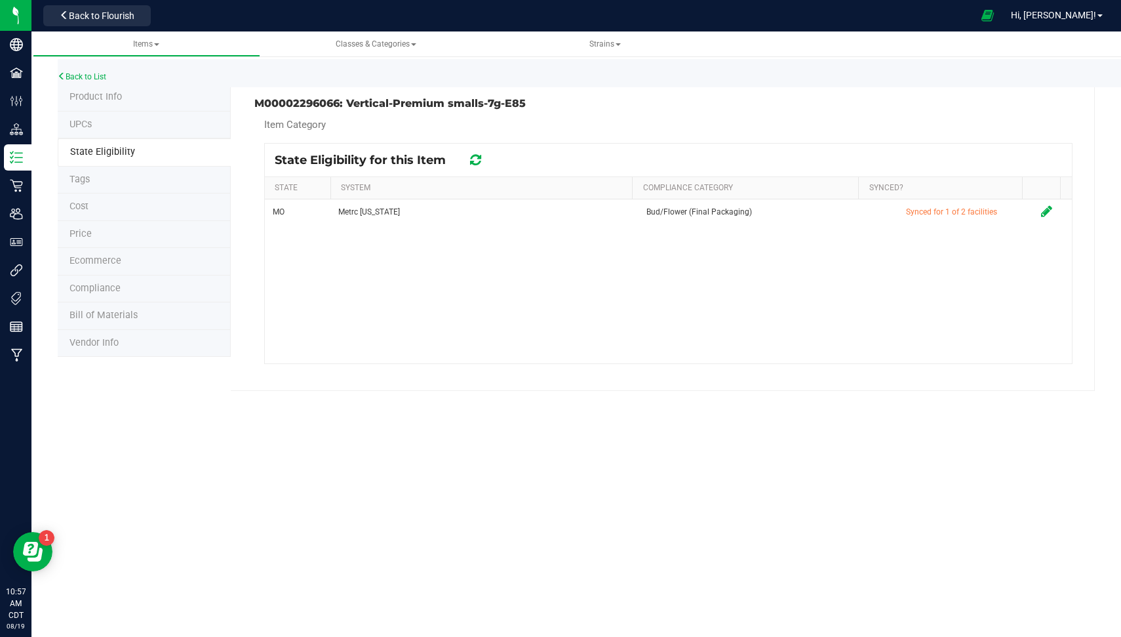
click at [86, 70] on div "Back to List" at bounding box center [618, 73] width 1121 height 28
click at [86, 75] on link "Back to List" at bounding box center [82, 76] width 49 height 9
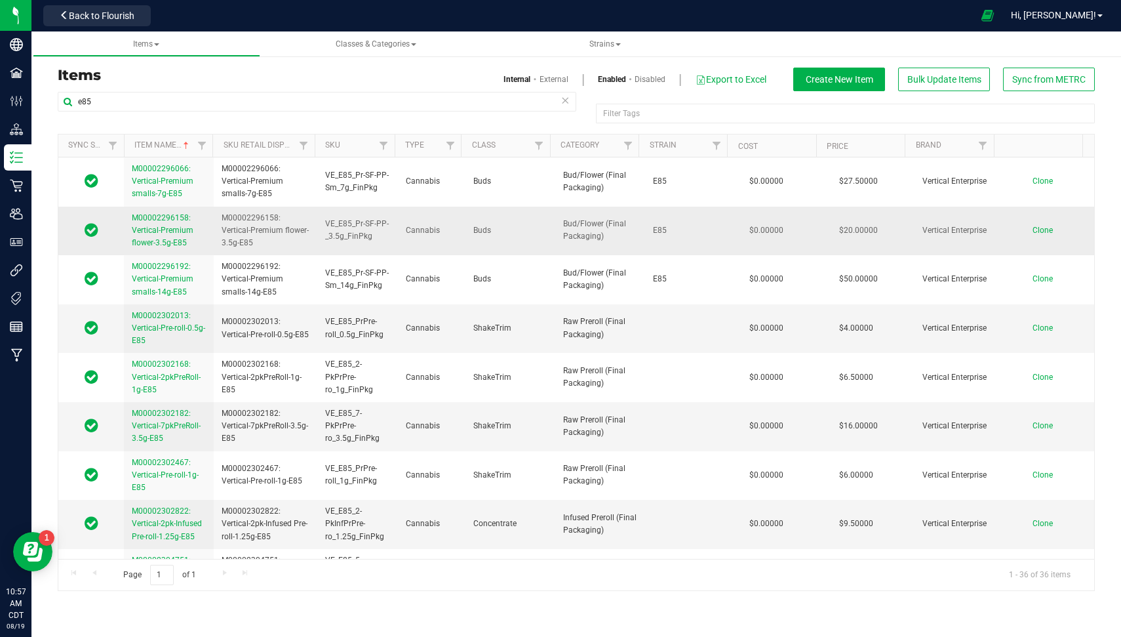
click at [155, 233] on span "M00002296158: Vertical-Premium flower-3.5g-E85" at bounding box center [163, 230] width 62 height 34
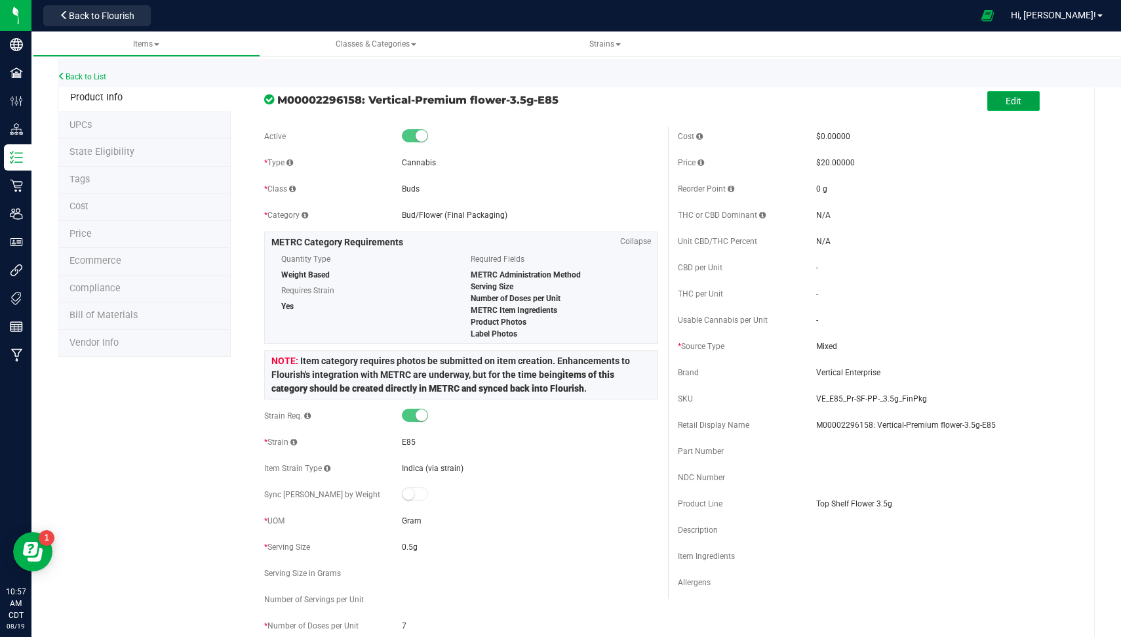
click at [1019, 102] on button "Edit" at bounding box center [1013, 101] width 52 height 20
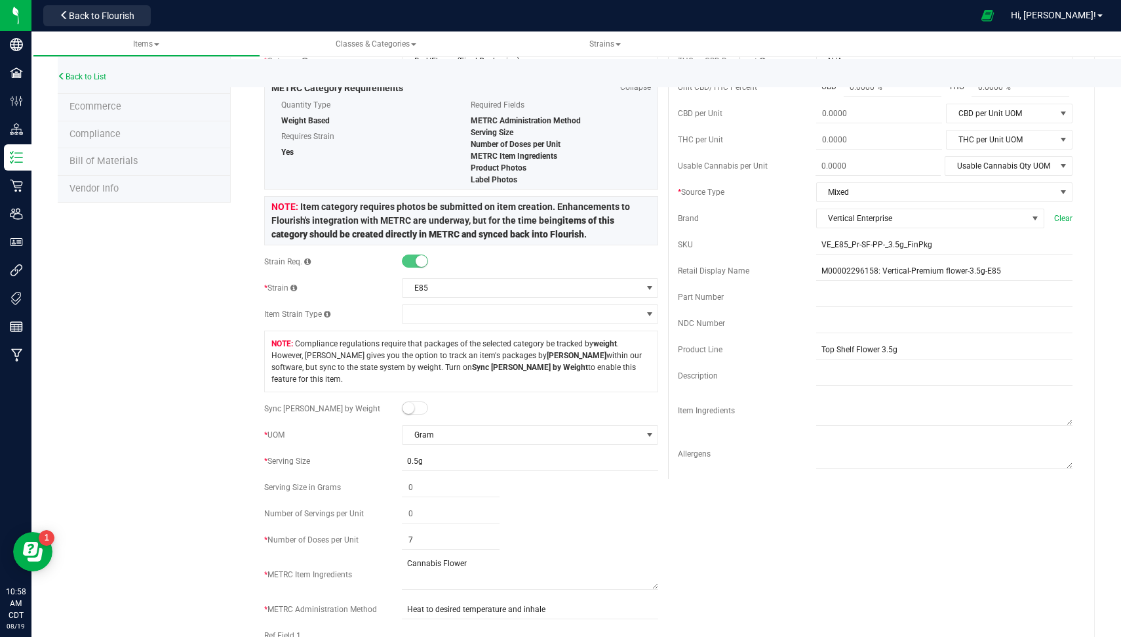
scroll to position [172, 0]
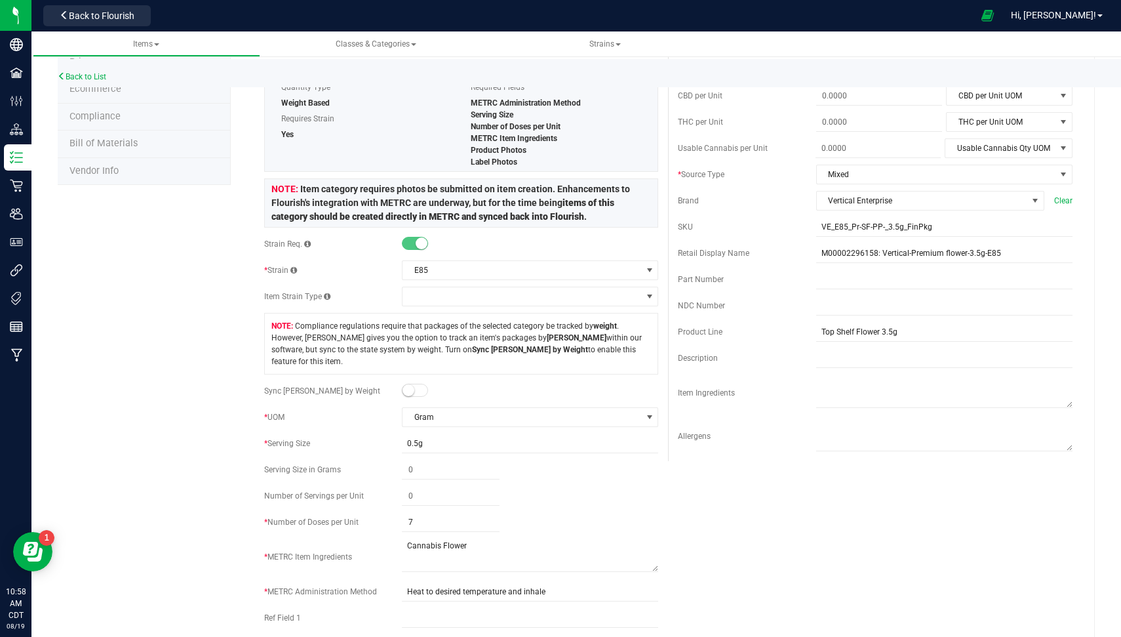
click at [408, 384] on small at bounding box center [409, 390] width 12 height 12
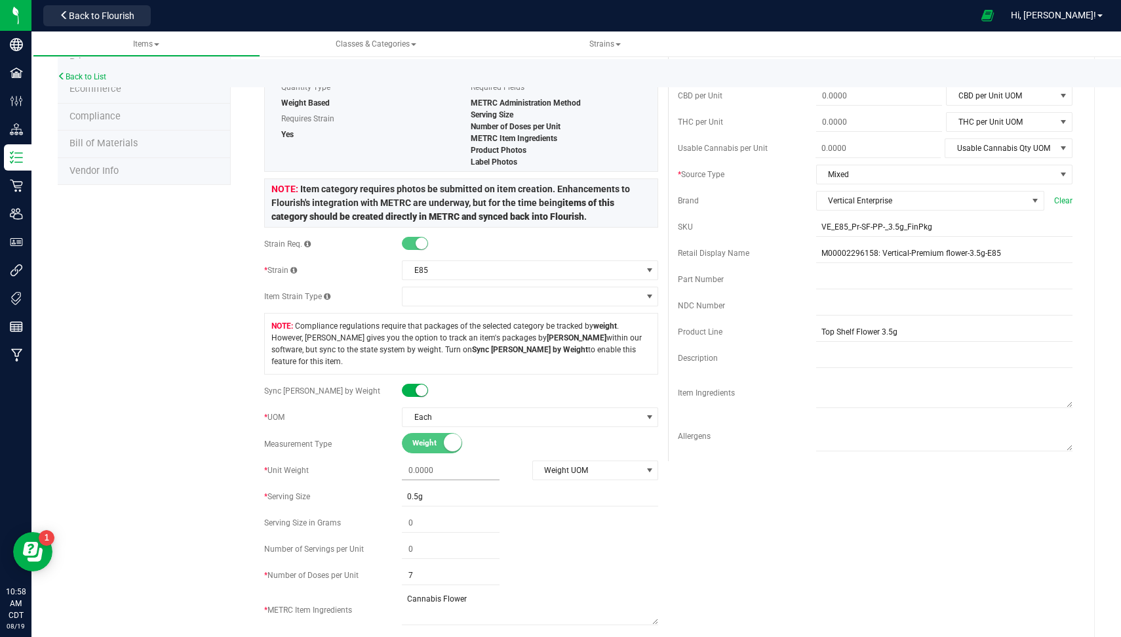
click at [435, 461] on span at bounding box center [451, 470] width 98 height 19
type input "3.5"
type input "3.5000"
click at [561, 461] on span "Weight UOM" at bounding box center [587, 470] width 109 height 18
click at [561, 475] on li "Gram" at bounding box center [588, 478] width 123 height 20
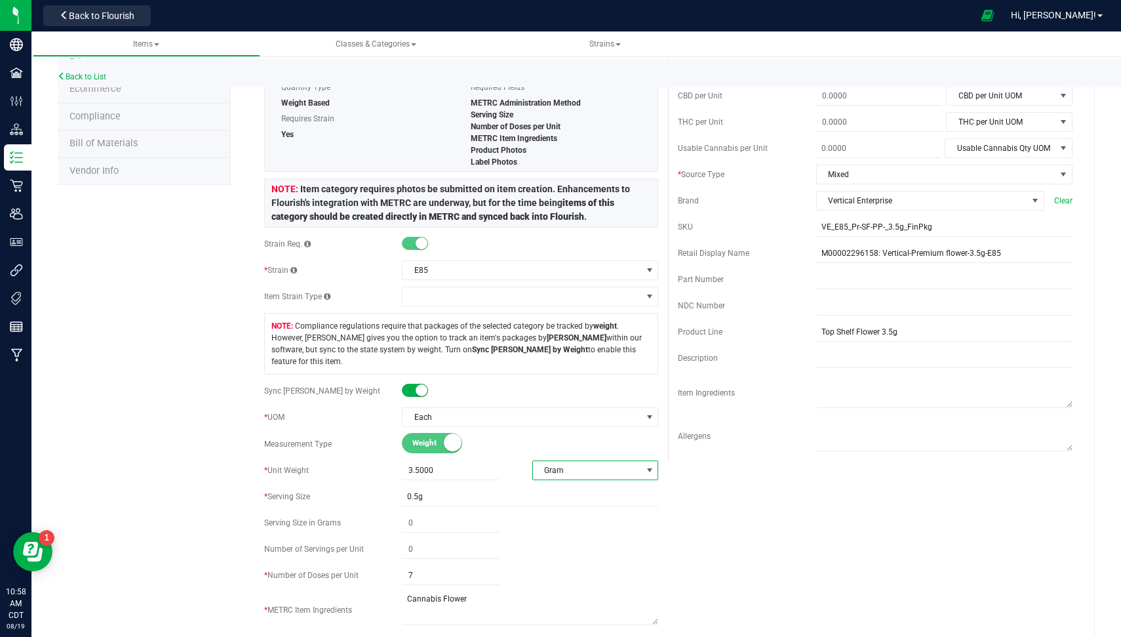
scroll to position [0, 0]
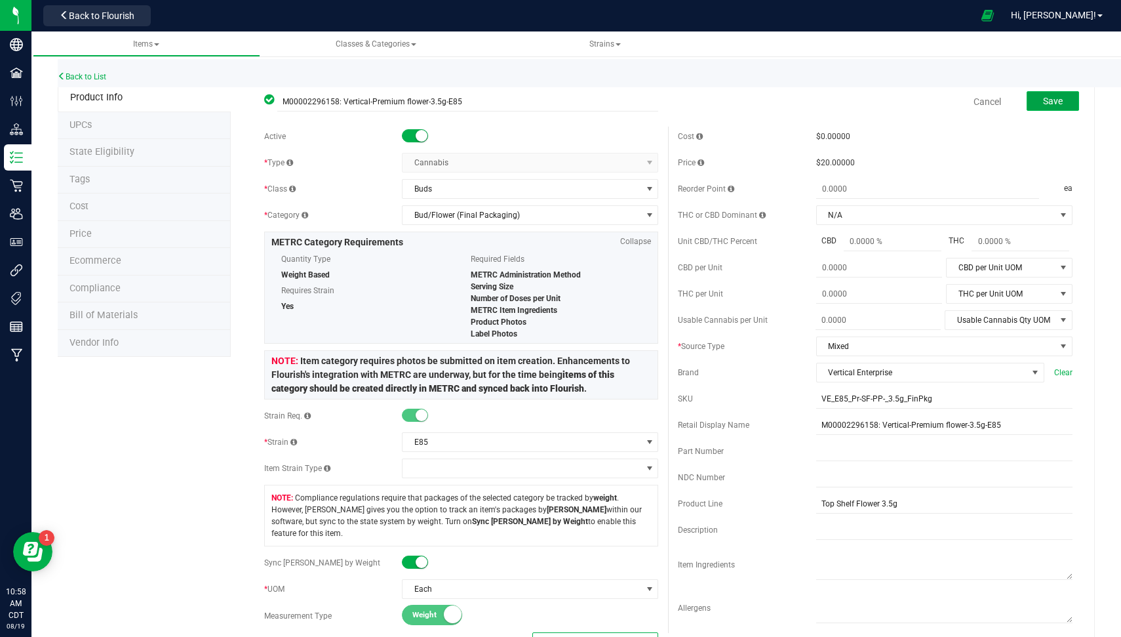
click at [1043, 104] on span "Save" at bounding box center [1053, 101] width 20 height 10
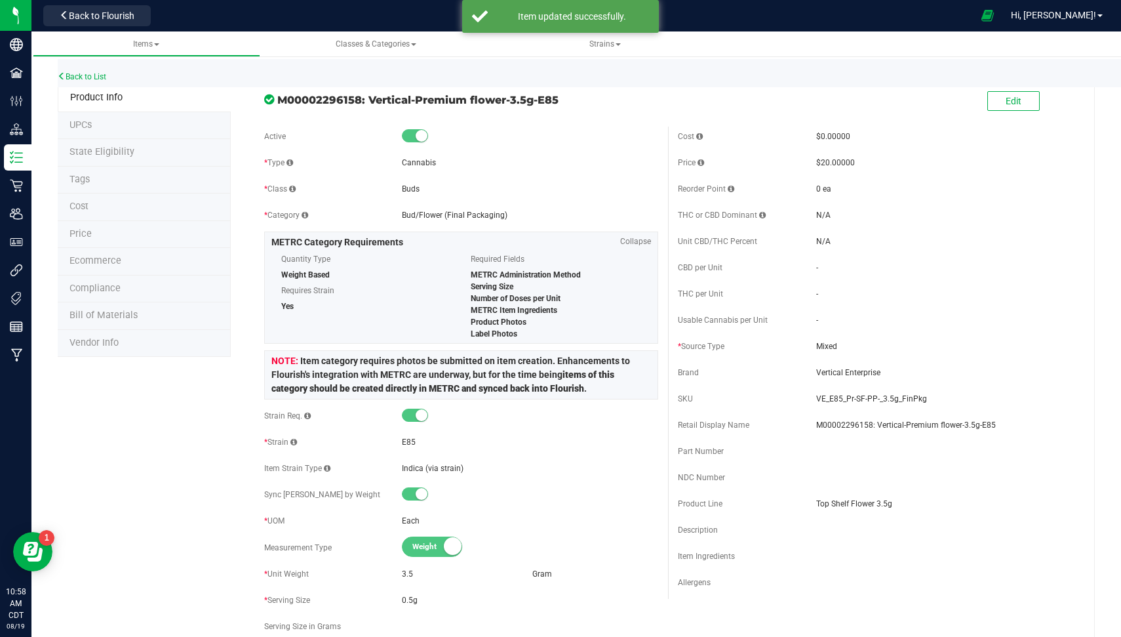
click at [97, 155] on span "State Eligibility" at bounding box center [101, 151] width 65 height 11
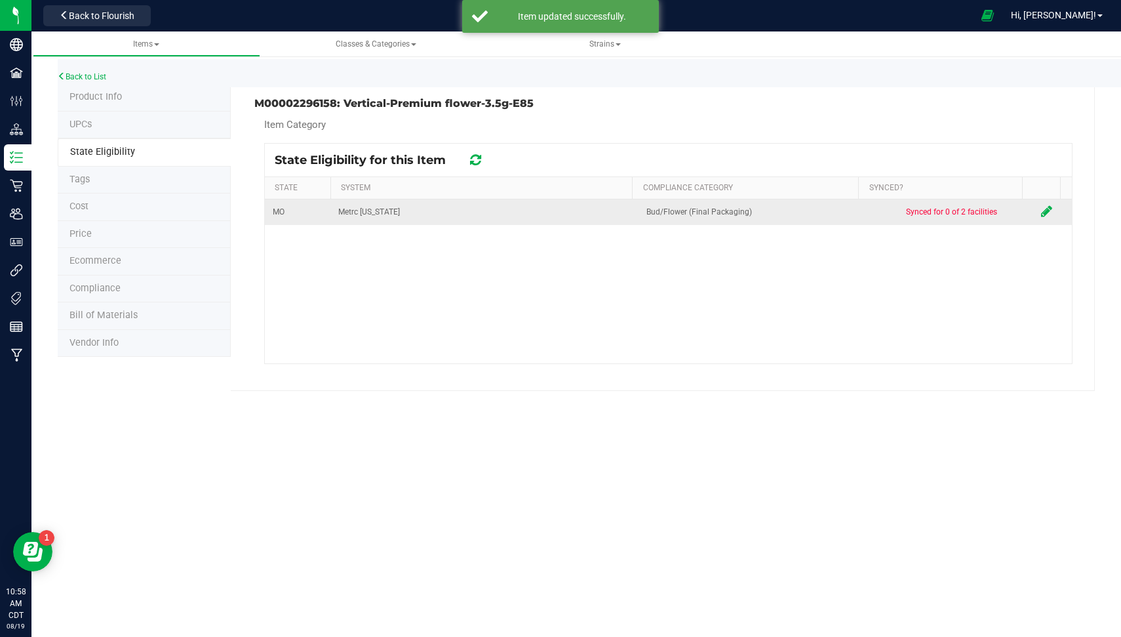
click at [1041, 210] on td at bounding box center [1052, 212] width 39 height 26
click at [1041, 210] on icon at bounding box center [1046, 211] width 11 height 13
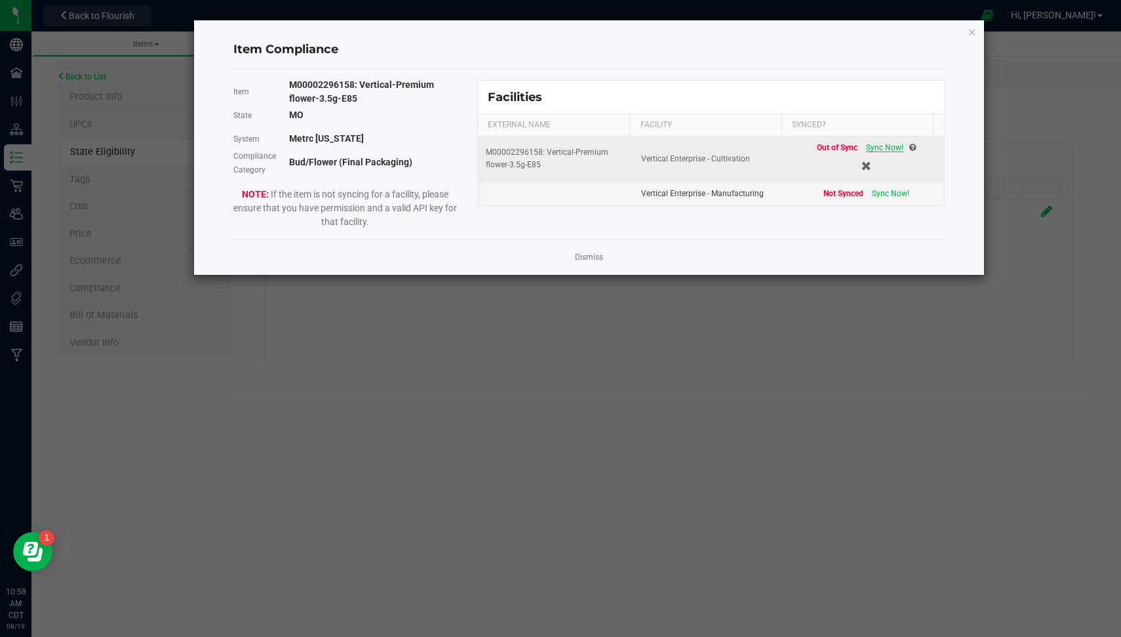
click at [866, 143] on span "Sync Now!" at bounding box center [884, 147] width 37 height 9
click at [599, 254] on link "Dismiss" at bounding box center [589, 257] width 28 height 11
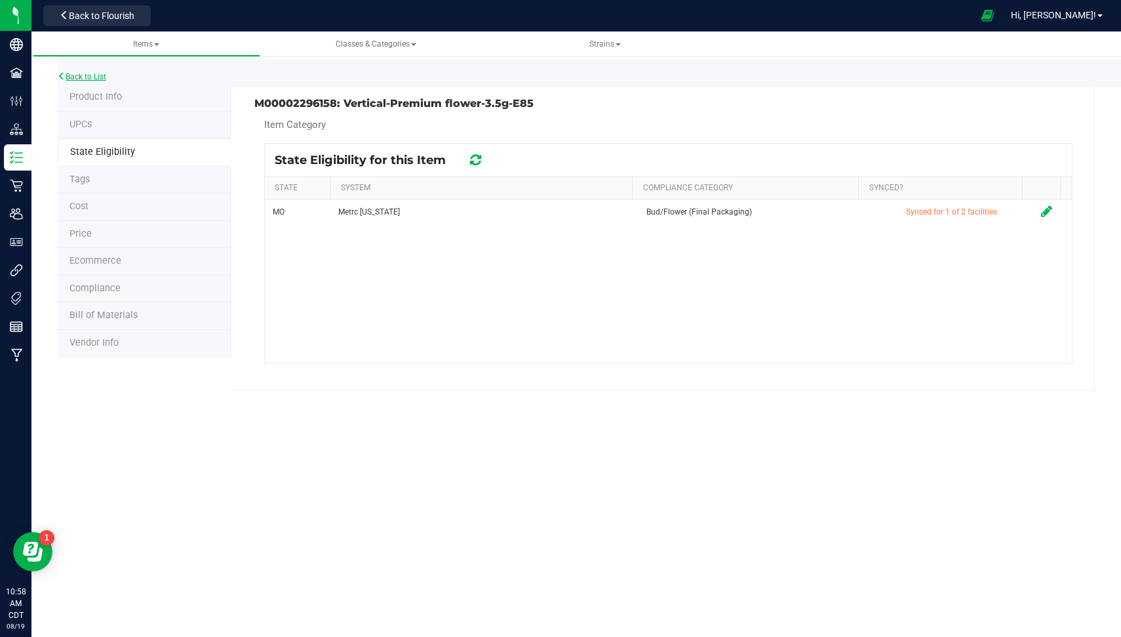
click at [72, 77] on link "Back to List" at bounding box center [82, 76] width 49 height 9
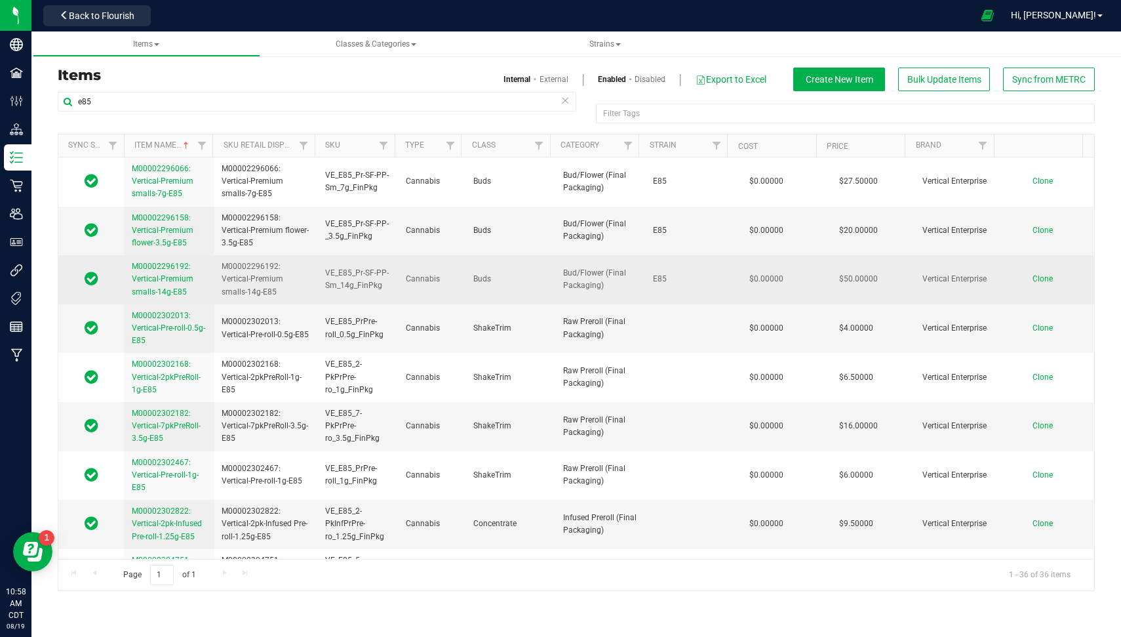
click at [166, 276] on span "M00002296192: Vertical-Premium smalls-14g-E85" at bounding box center [163, 279] width 62 height 34
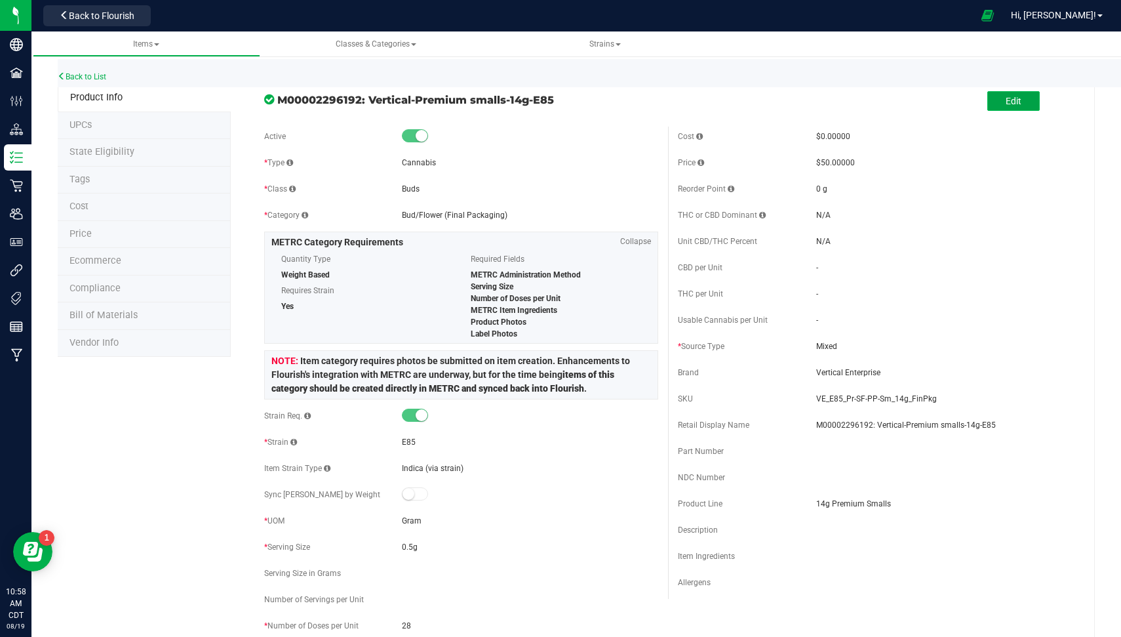
click at [1012, 100] on button "Edit" at bounding box center [1013, 101] width 52 height 20
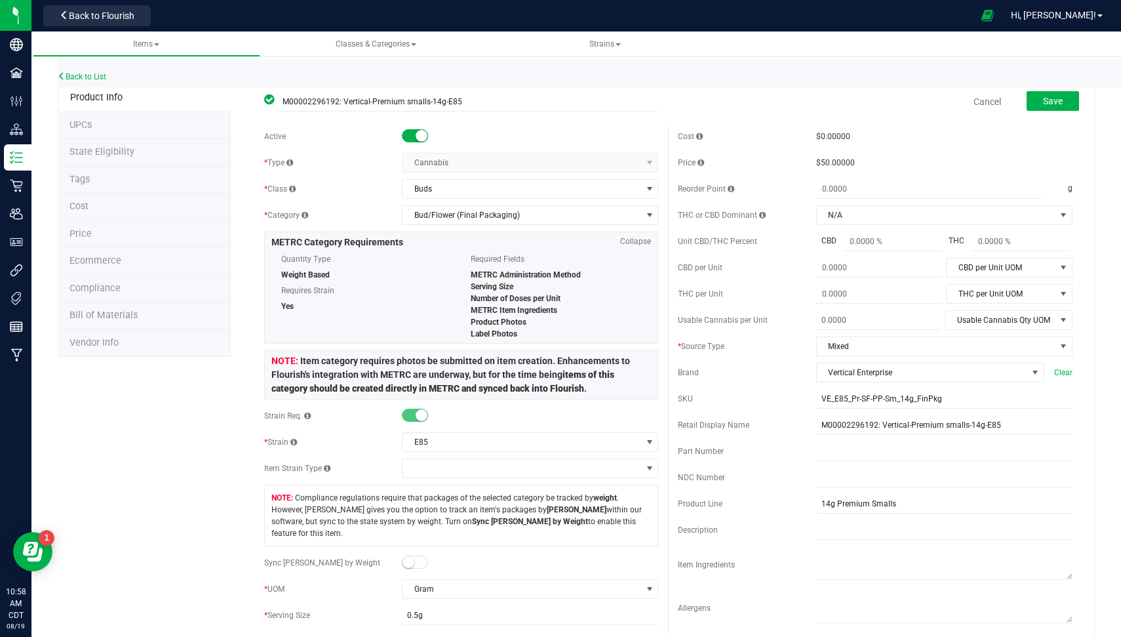
click at [417, 555] on span at bounding box center [415, 561] width 26 height 13
click at [437, 633] on span at bounding box center [451, 642] width 98 height 19
type input "14"
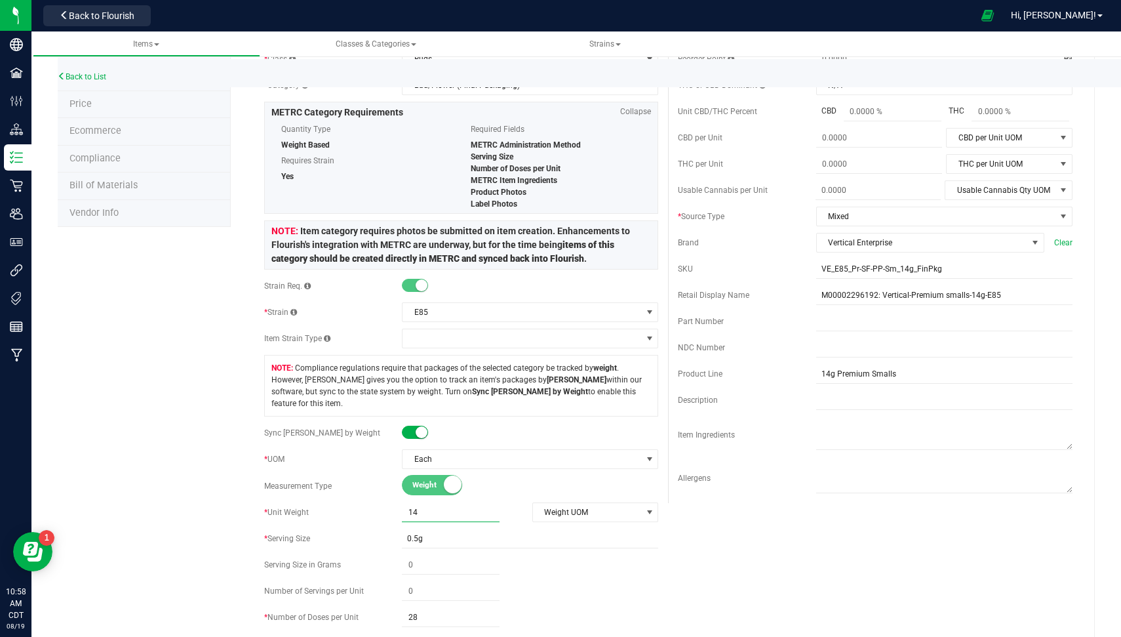
scroll to position [132, 0]
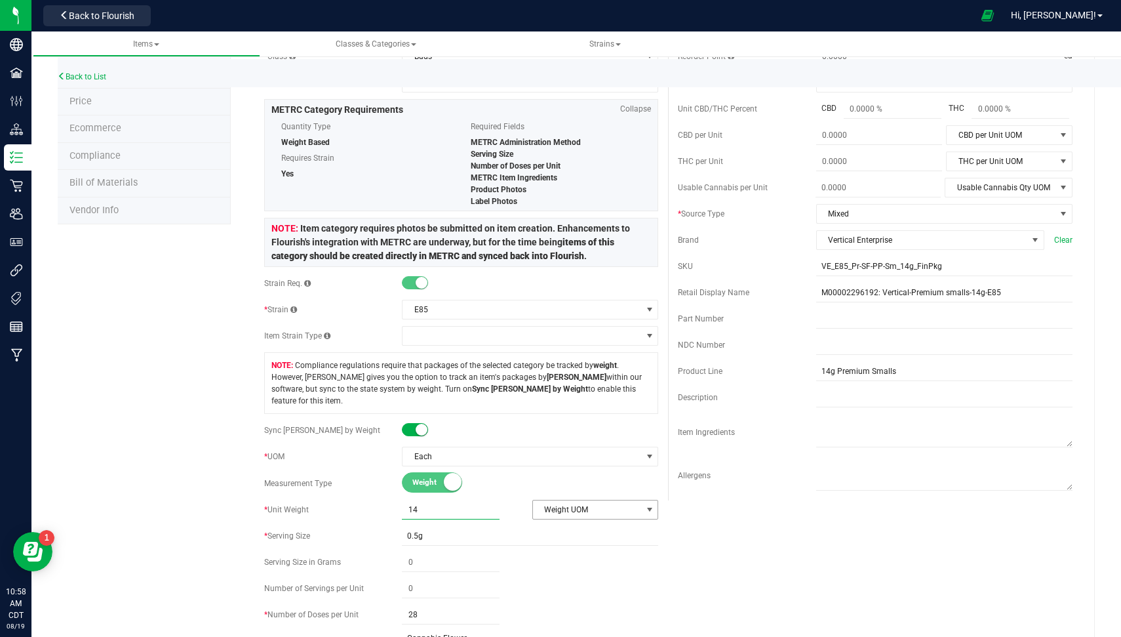
type input "14.0000"
click at [641, 500] on span "select" at bounding box center [649, 509] width 16 height 18
click at [590, 518] on li "Gram" at bounding box center [588, 517] width 123 height 20
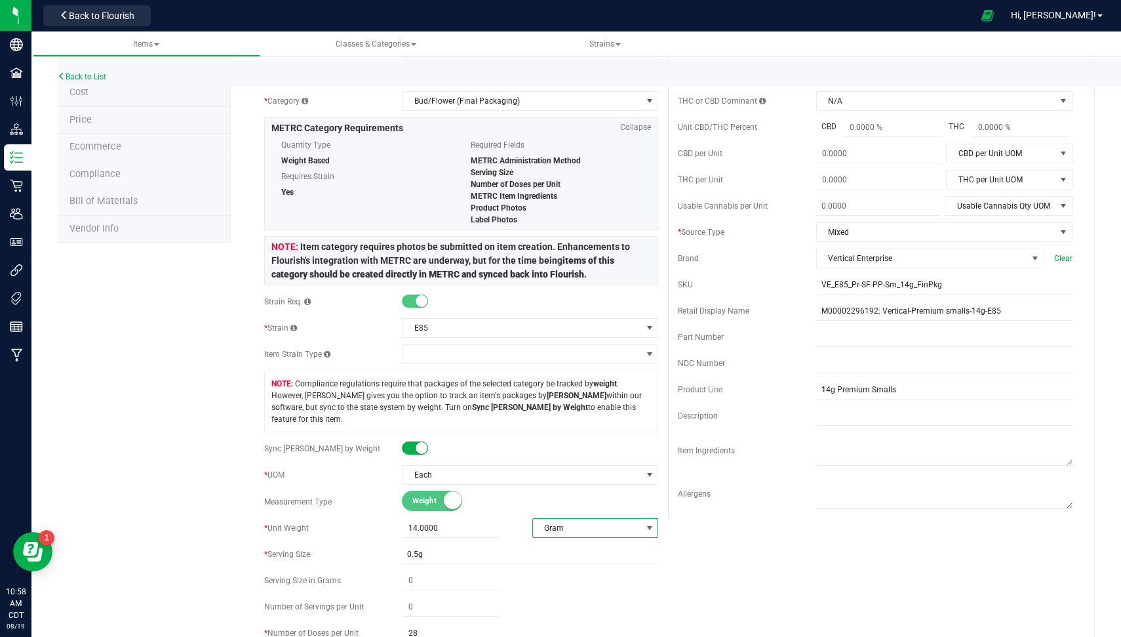
scroll to position [0, 0]
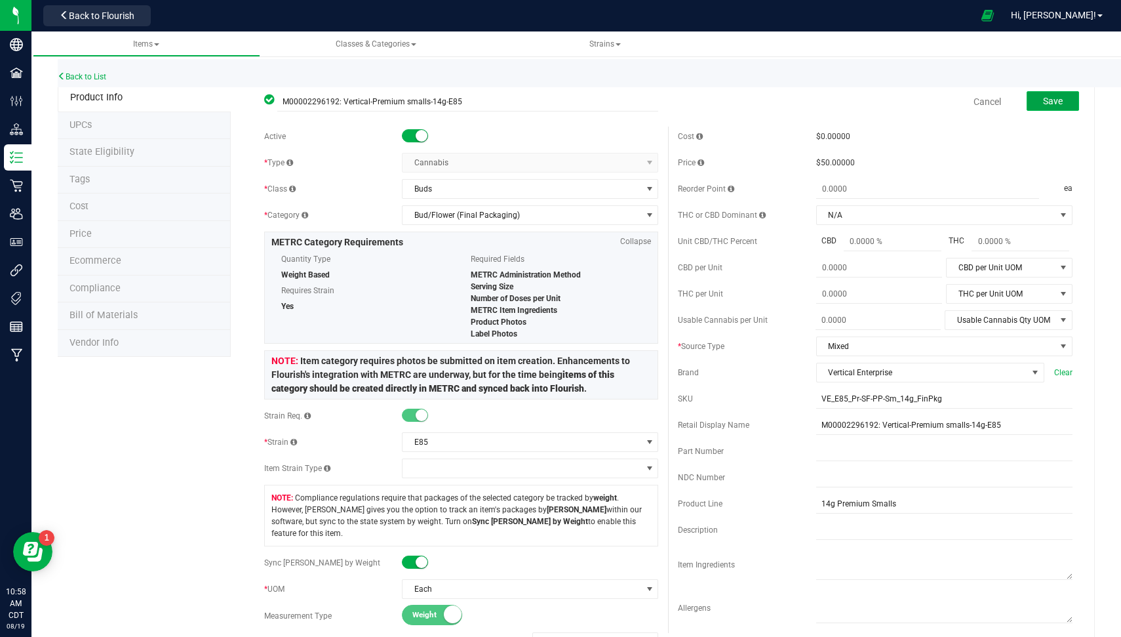
click at [1043, 102] on span "Save" at bounding box center [1053, 101] width 20 height 10
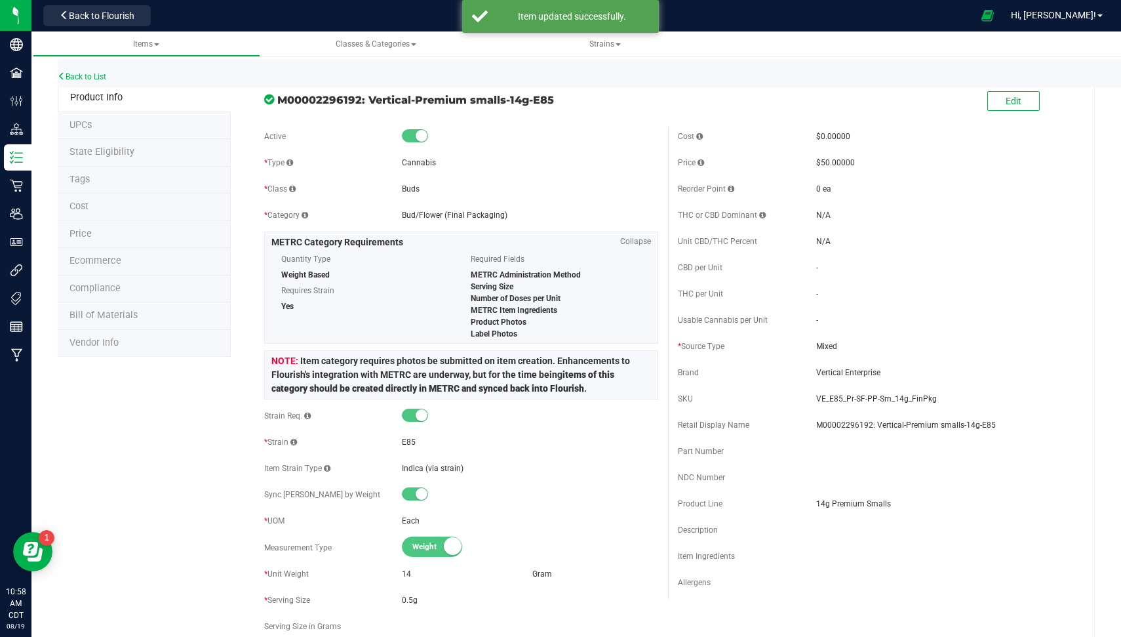
click at [147, 144] on li "State Eligibility" at bounding box center [144, 153] width 173 height 28
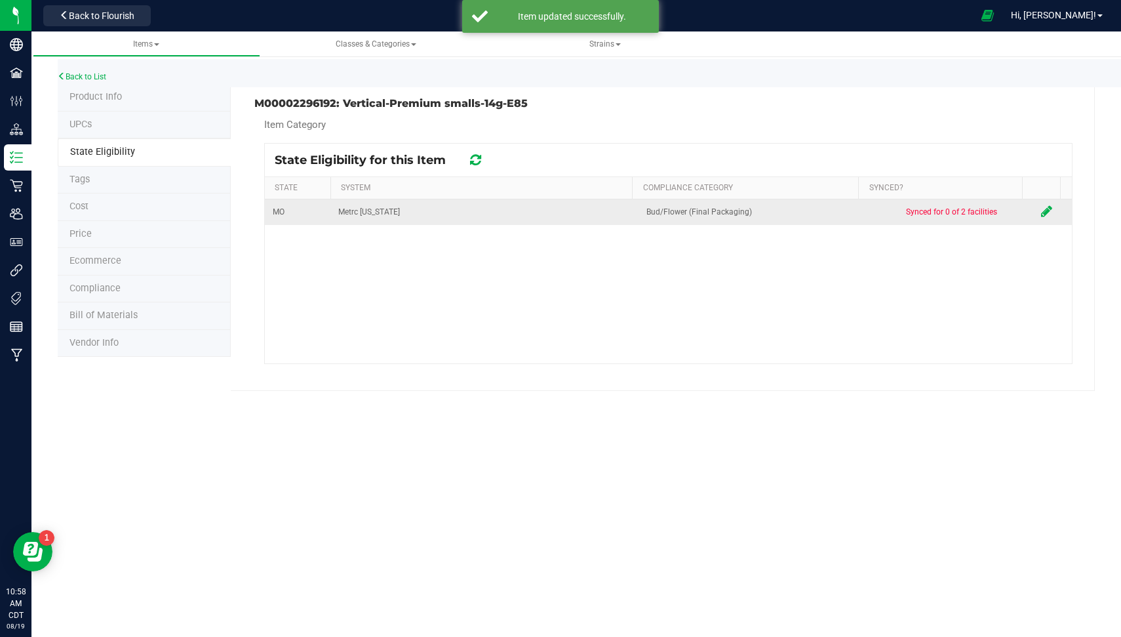
click at [1041, 207] on icon at bounding box center [1046, 211] width 11 height 13
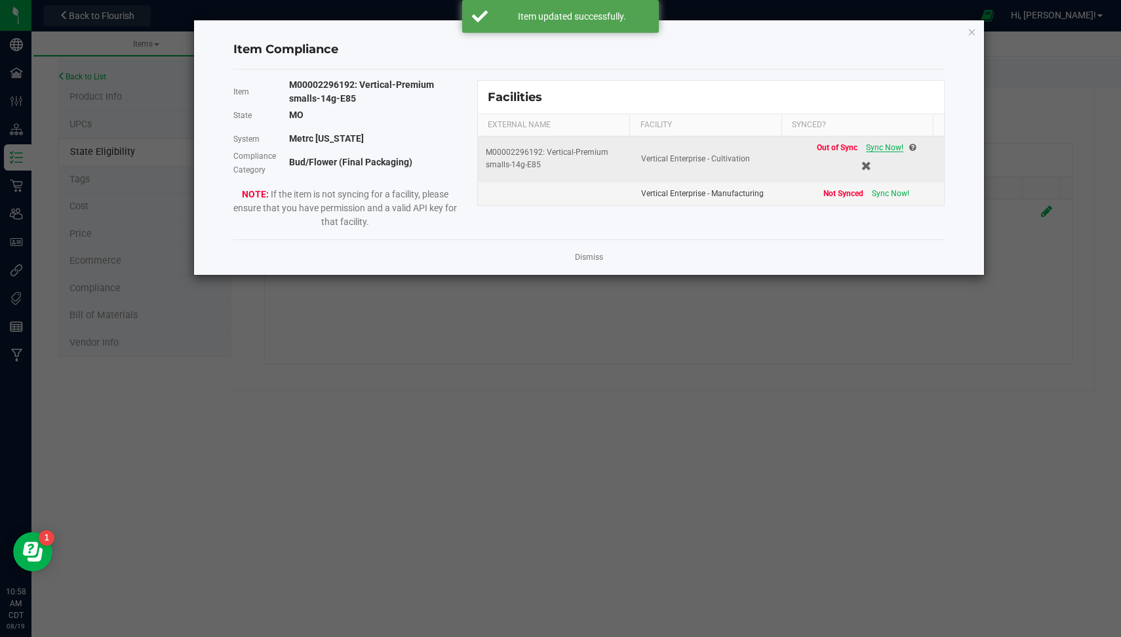
click at [876, 146] on span "Sync Now!" at bounding box center [884, 147] width 37 height 9
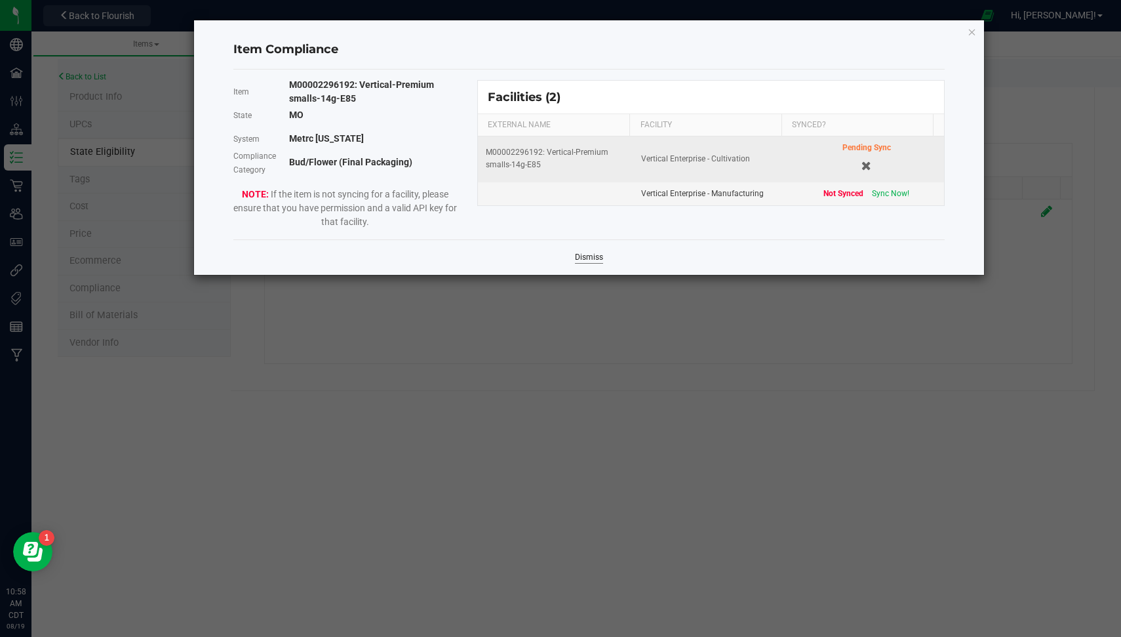
click at [589, 256] on link "Dismiss" at bounding box center [589, 257] width 28 height 11
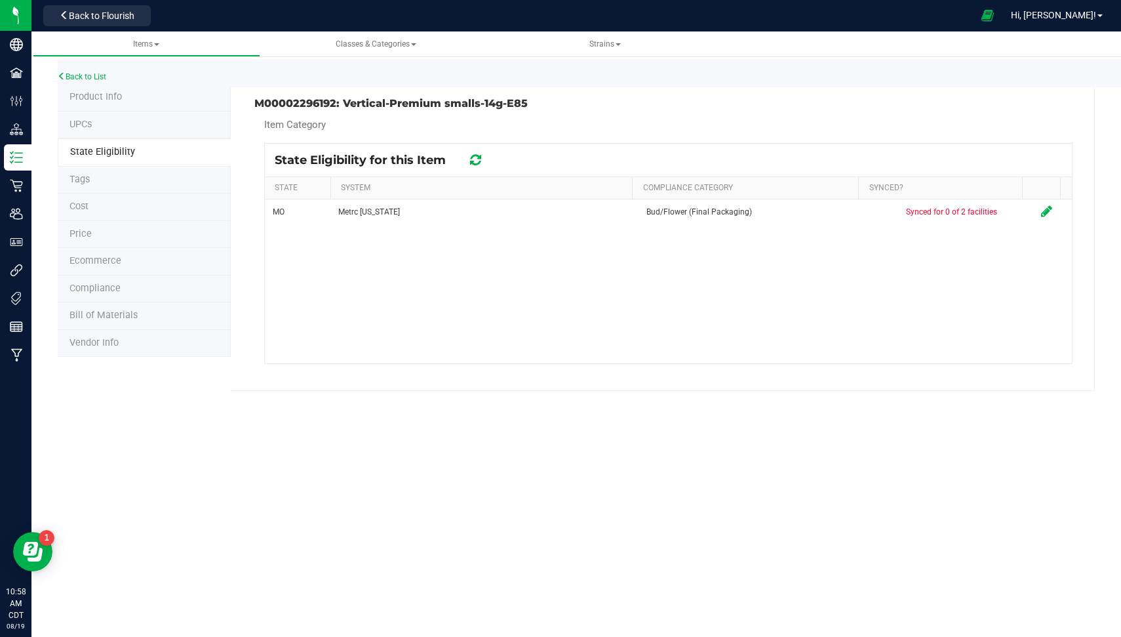
click at [582, 309] on div "MO Metrc Missouri Bud/Flower (Final Packaging) Synced for 0 of 2 facilities" at bounding box center [668, 281] width 807 height 164
click at [477, 159] on icon at bounding box center [475, 159] width 11 height 13
click at [62, 73] on icon at bounding box center [62, 76] width 8 height 8
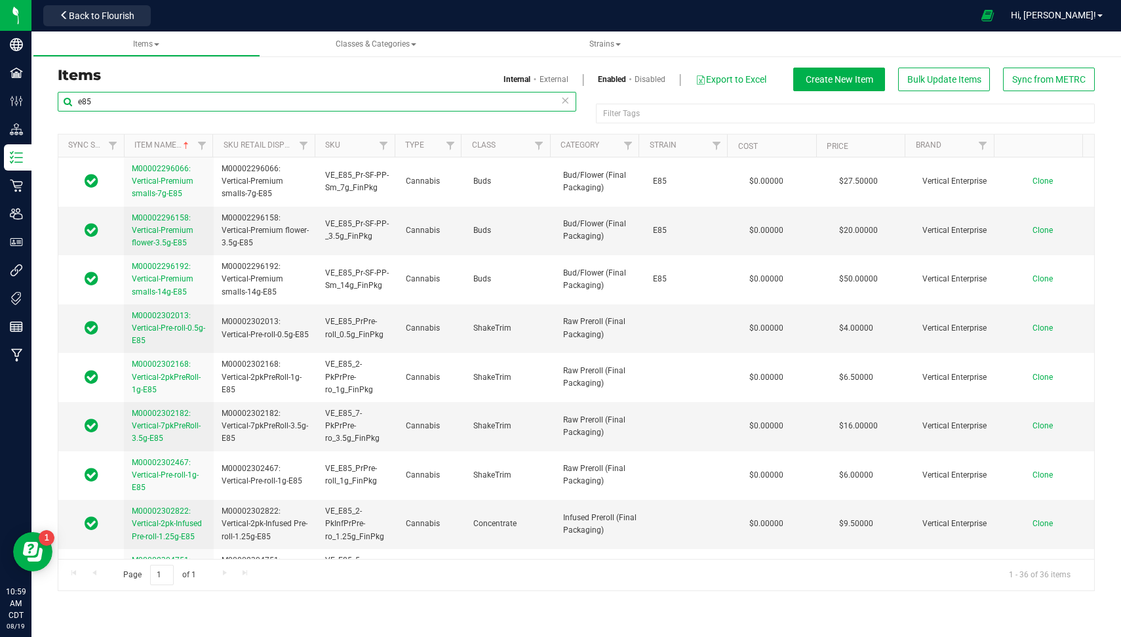
click at [158, 102] on input "e85" at bounding box center [317, 102] width 519 height 20
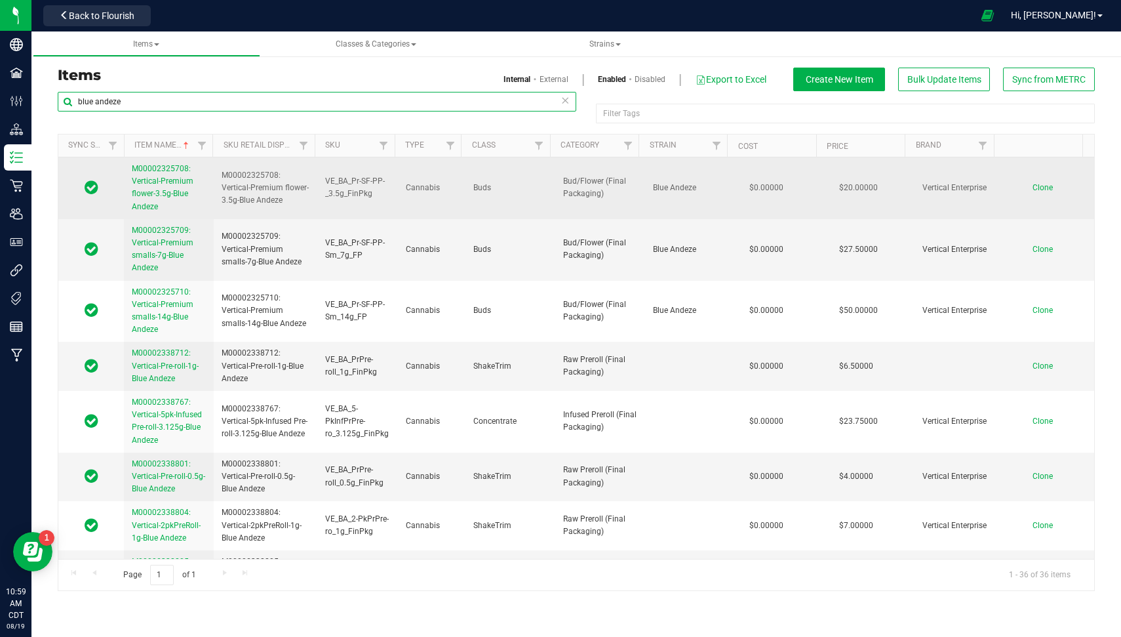
type input "blue andeze"
click at [161, 182] on span "M00002325708: Vertical-Premium flower-3.5g-Blue Andeze" at bounding box center [163, 187] width 62 height 47
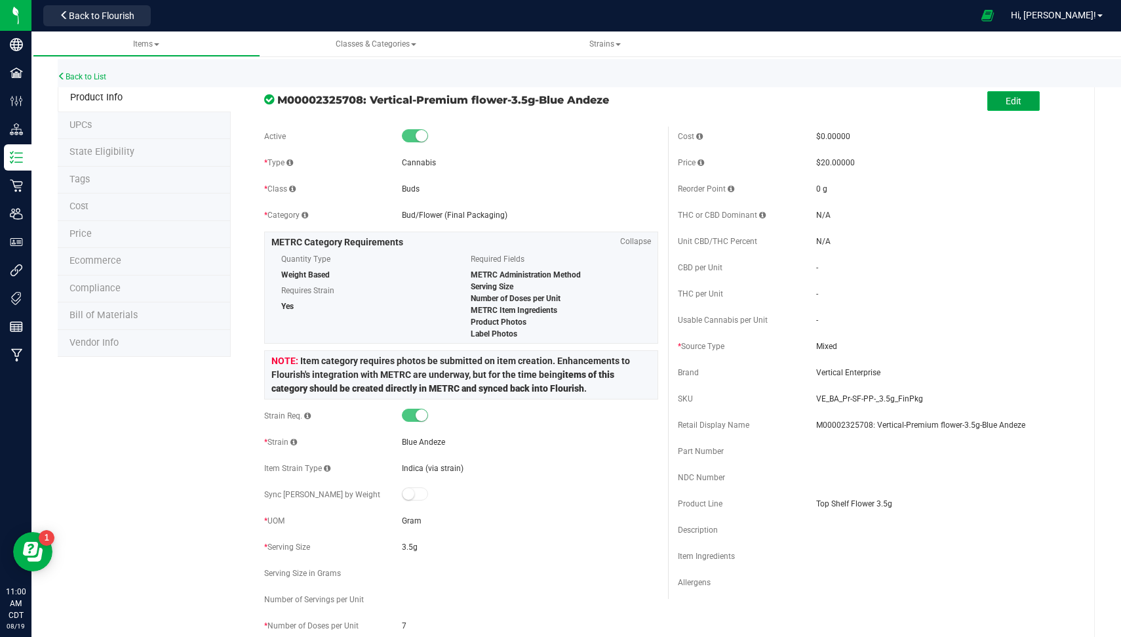
click at [987, 99] on button "Edit" at bounding box center [1013, 101] width 52 height 20
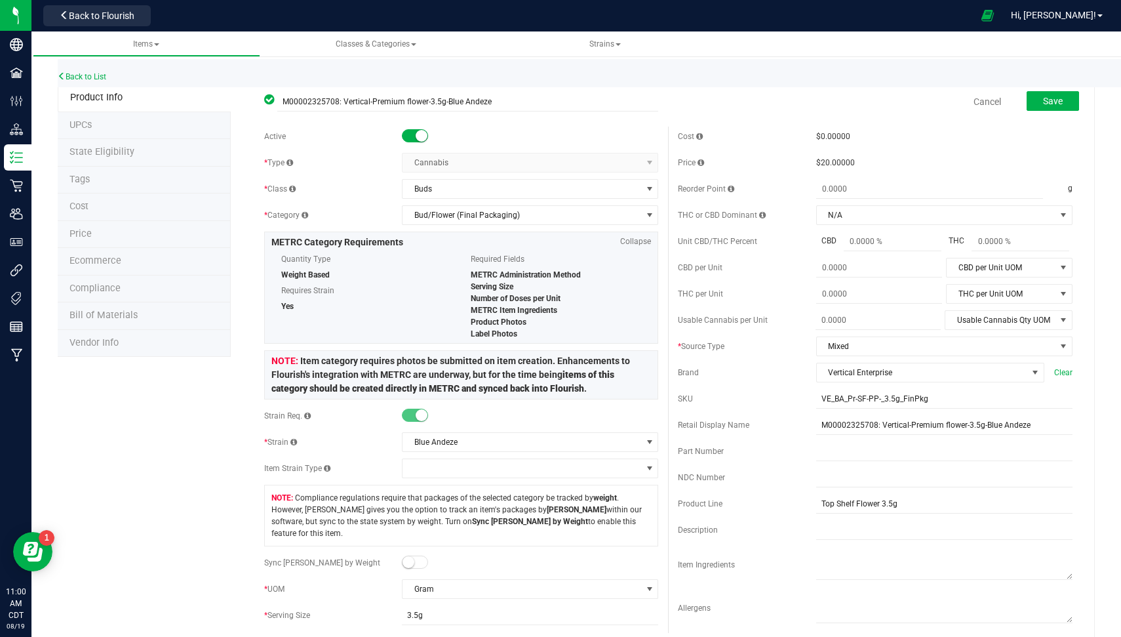
click at [406, 556] on small at bounding box center [409, 562] width 12 height 12
click at [417, 633] on span at bounding box center [451, 642] width 98 height 19
type input "3.5"
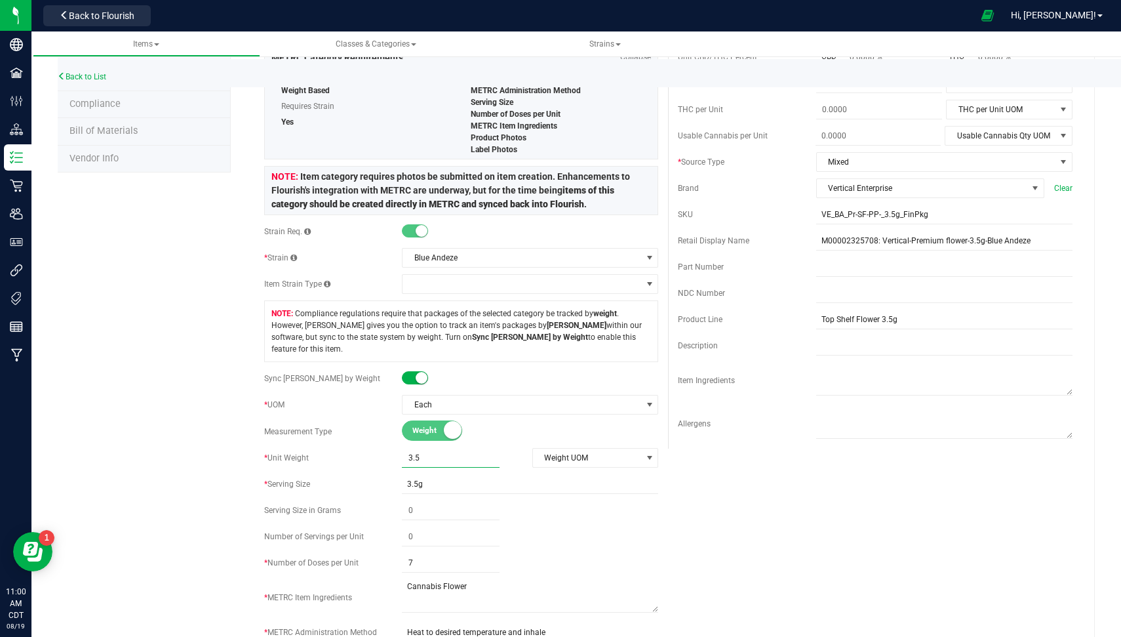
scroll to position [212, 0]
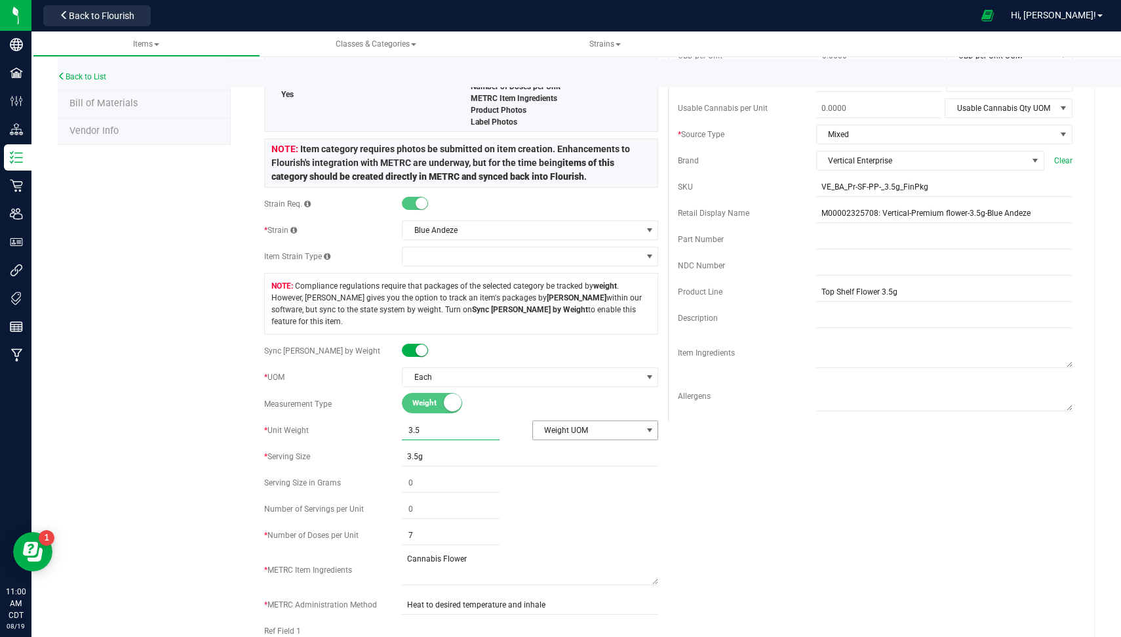
type input "3.5000"
click at [613, 421] on span "Weight UOM" at bounding box center [587, 430] width 109 height 18
click at [573, 444] on li "Gram" at bounding box center [588, 438] width 123 height 20
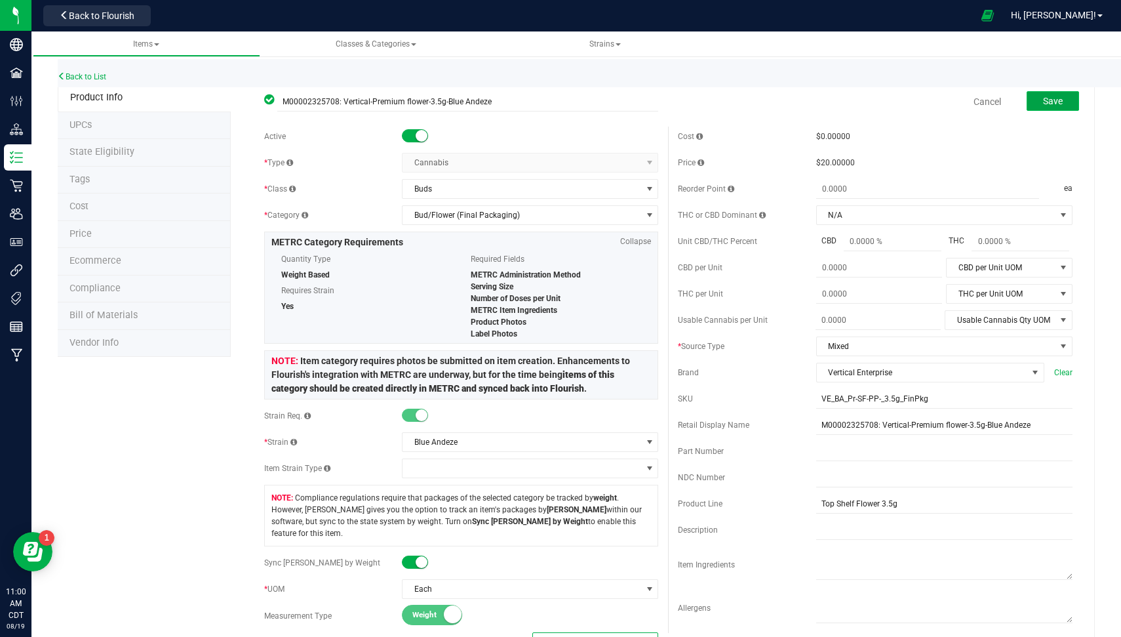
click at [1043, 98] on span "Save" at bounding box center [1053, 101] width 20 height 10
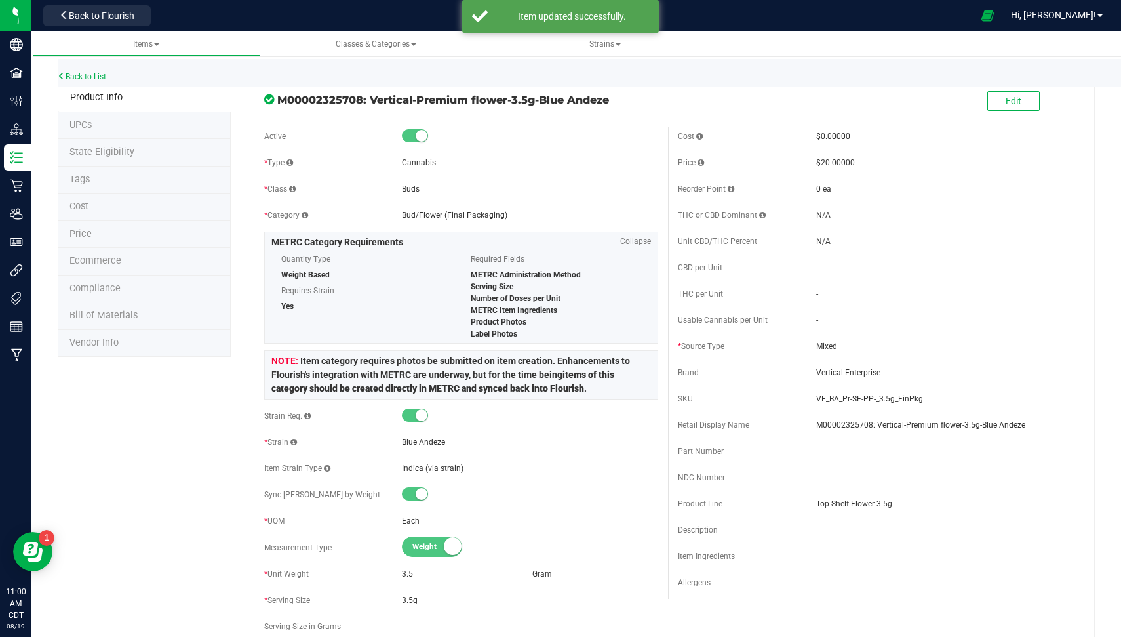
click at [111, 149] on span "State Eligibility" at bounding box center [101, 151] width 65 height 11
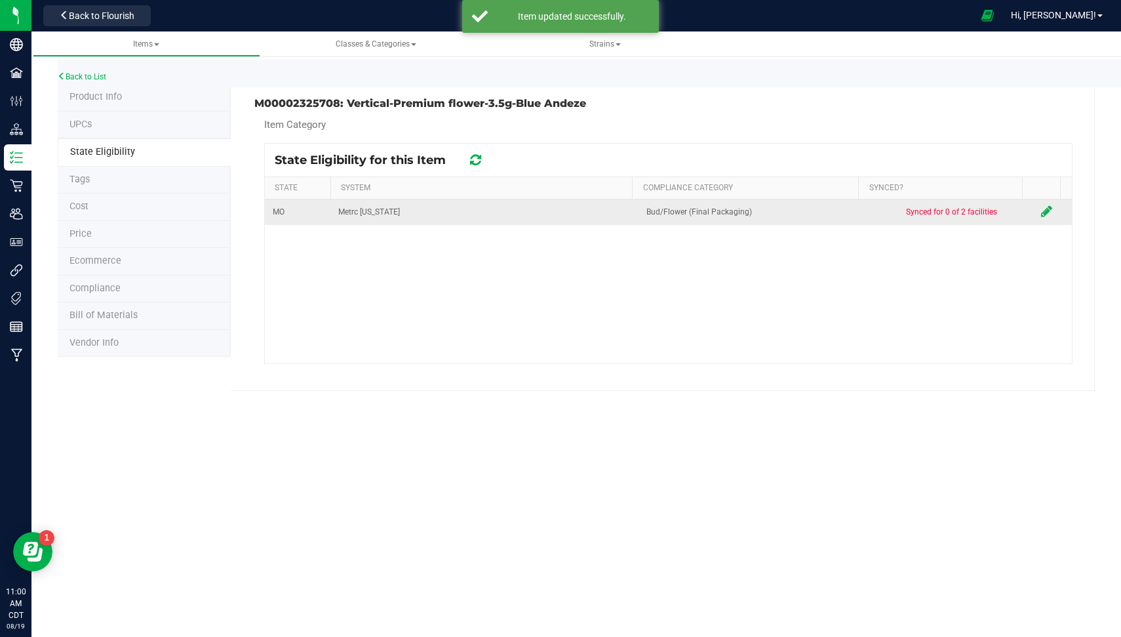
click at [1041, 210] on icon at bounding box center [1046, 211] width 11 height 13
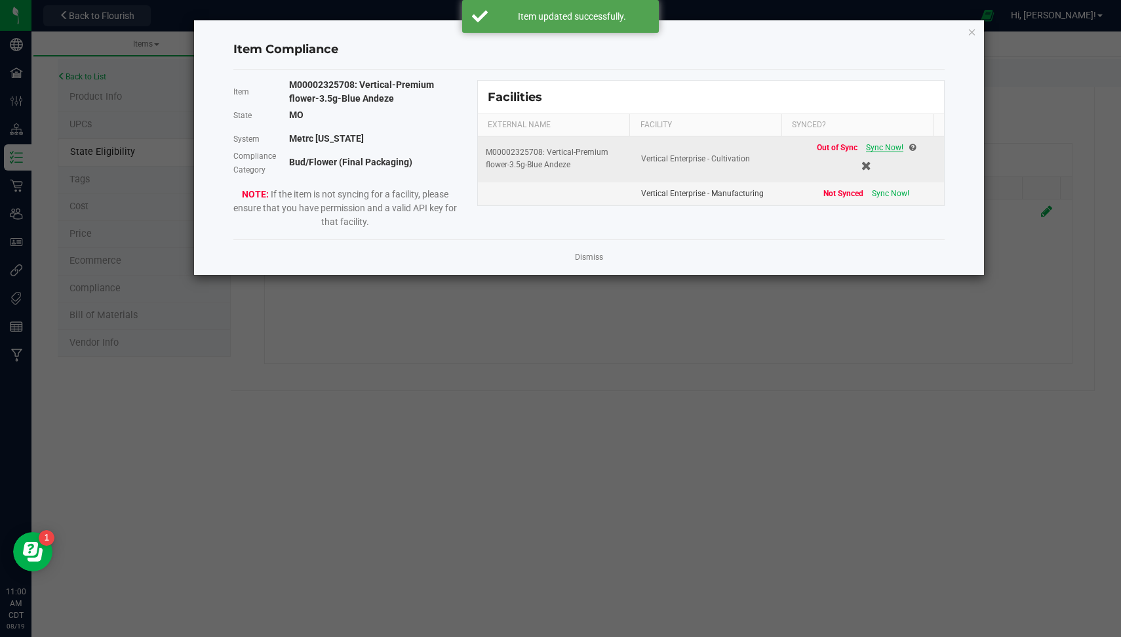
click at [875, 149] on span "Sync Now!" at bounding box center [884, 147] width 37 height 9
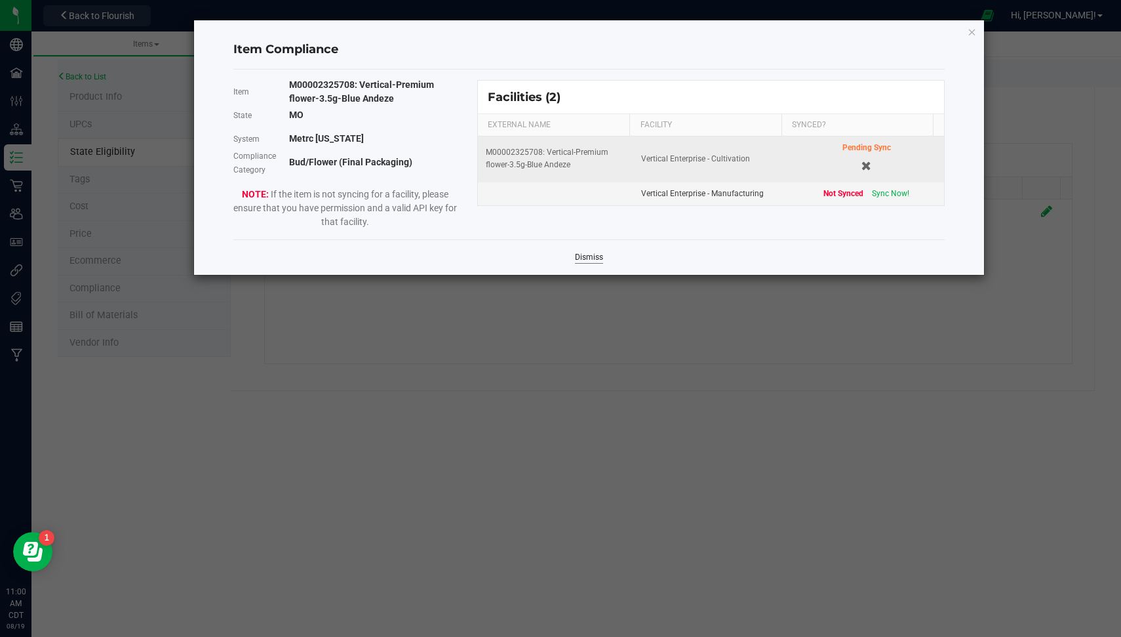
click at [587, 252] on link "Dismiss" at bounding box center [589, 257] width 28 height 11
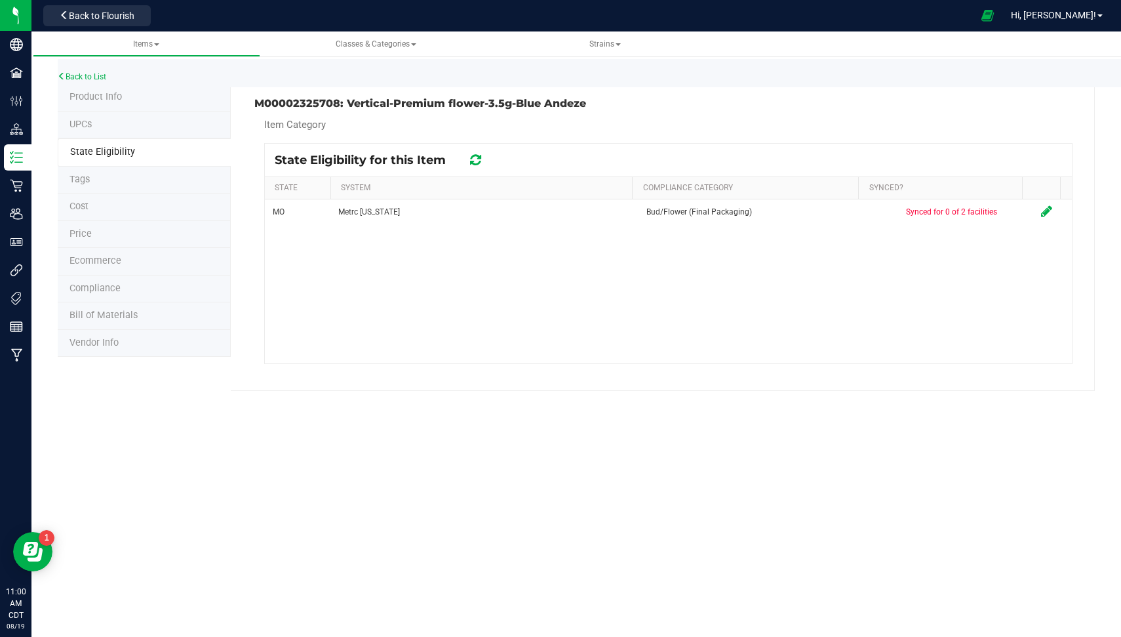
click at [476, 156] on icon at bounding box center [475, 159] width 11 height 13
click at [94, 77] on link "Back to List" at bounding box center [82, 76] width 49 height 9
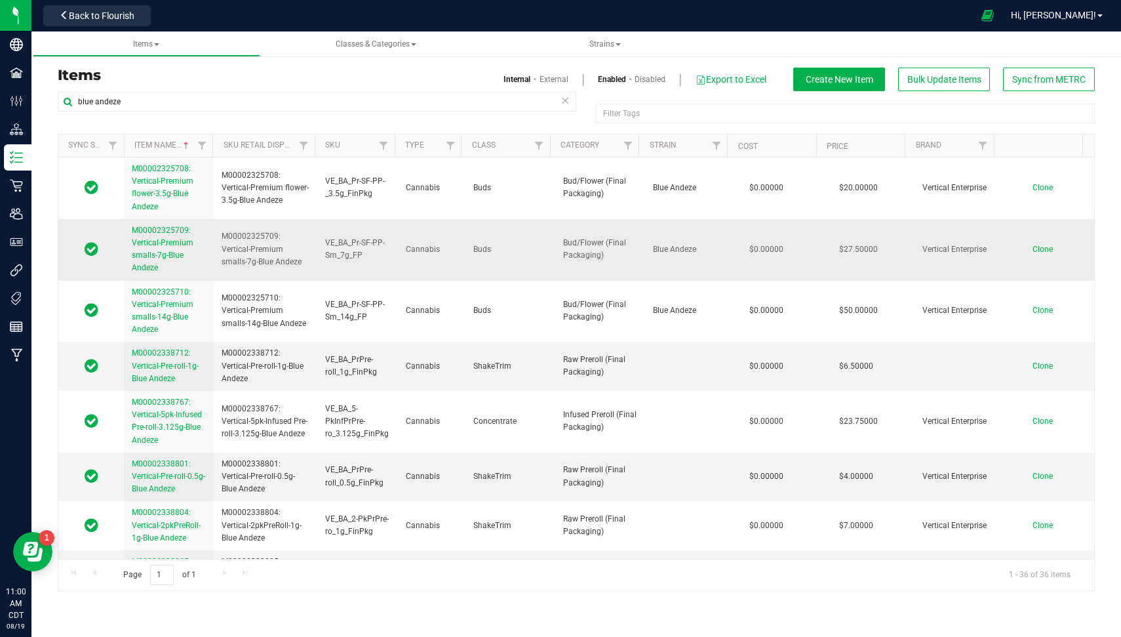
click at [164, 245] on span "M00002325709: Vertical-Premium smalls-7g-Blue Andeze" at bounding box center [163, 249] width 62 height 47
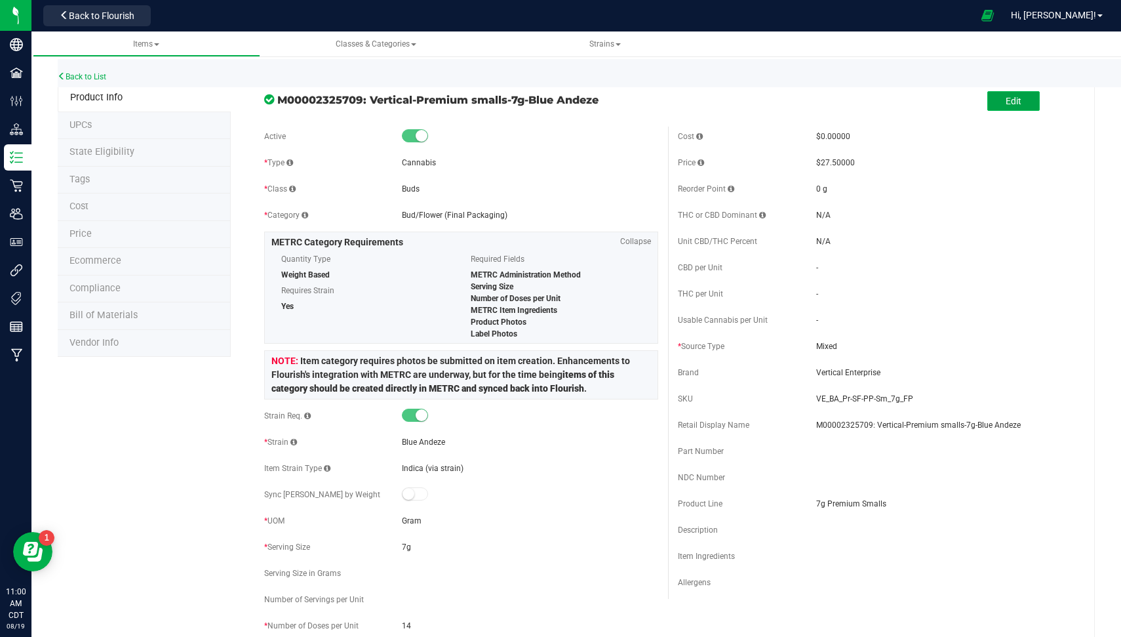
click at [989, 104] on button "Edit" at bounding box center [1013, 101] width 52 height 20
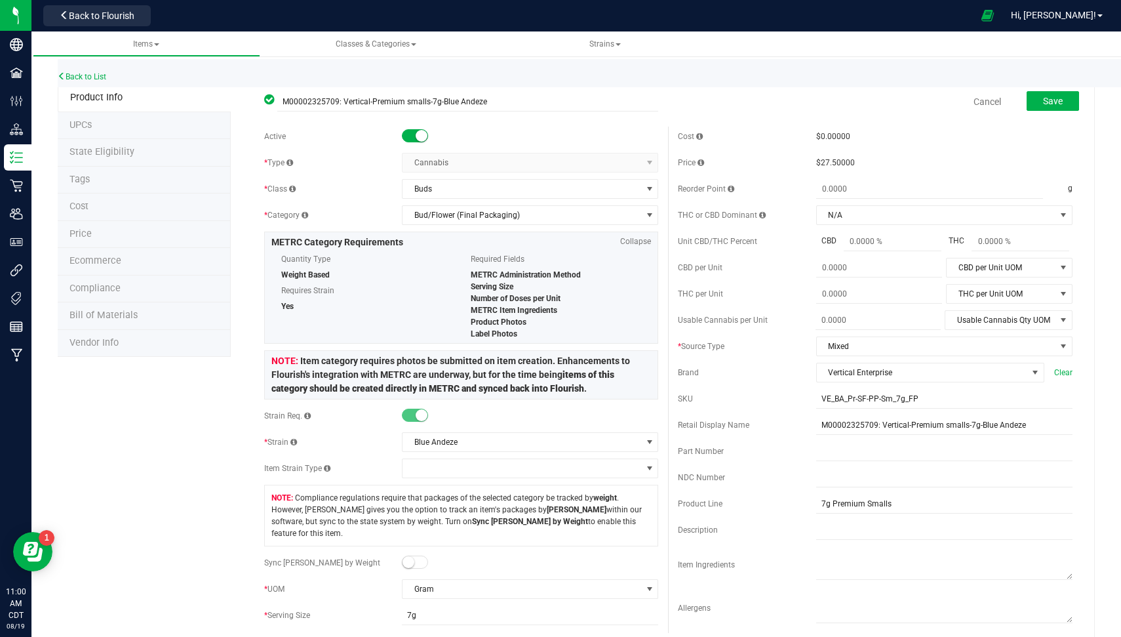
click at [406, 556] on small at bounding box center [409, 562] width 12 height 12
click at [423, 633] on span at bounding box center [451, 642] width 98 height 19
type input "7"
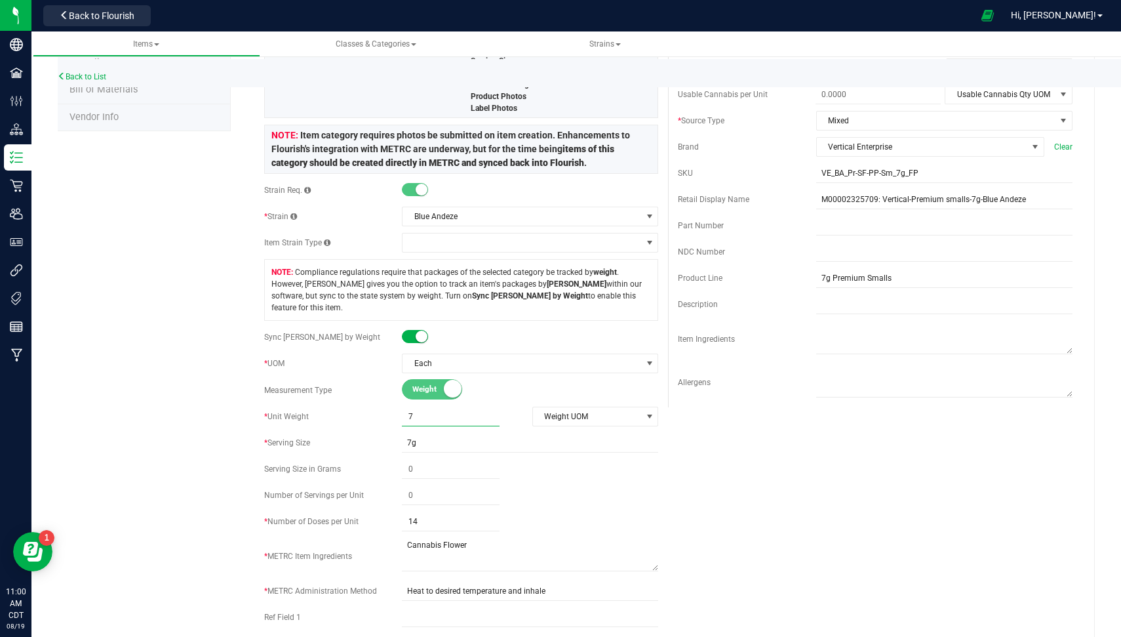
scroll to position [235, 0]
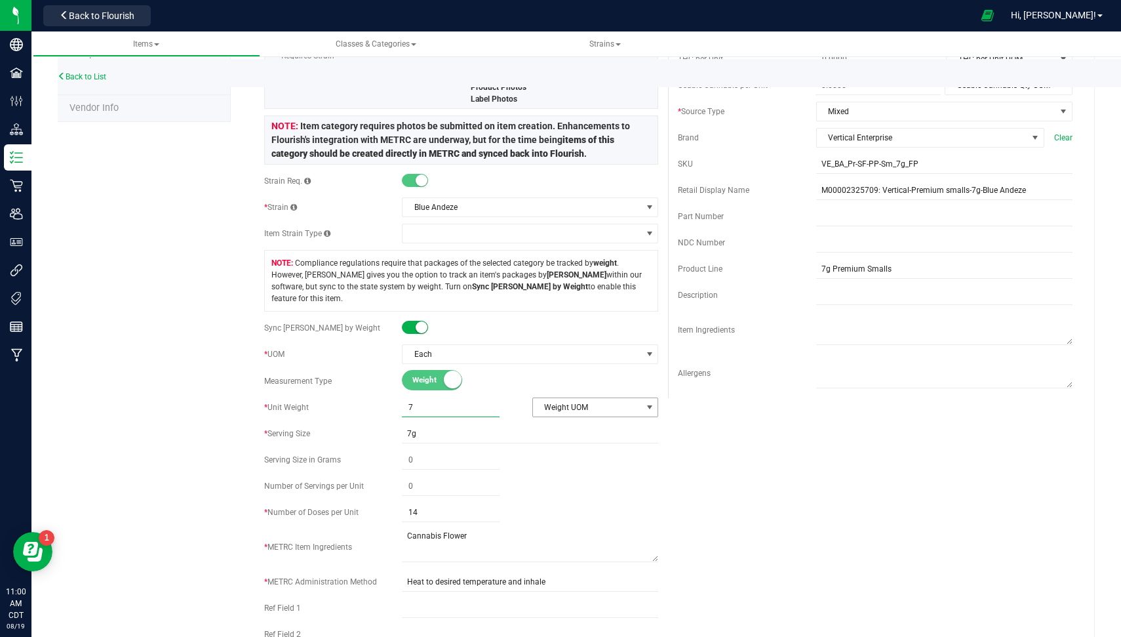
type input "7.0000"
click at [568, 398] on span "Weight UOM" at bounding box center [587, 407] width 109 height 18
click at [562, 410] on li "Gram" at bounding box center [588, 415] width 123 height 20
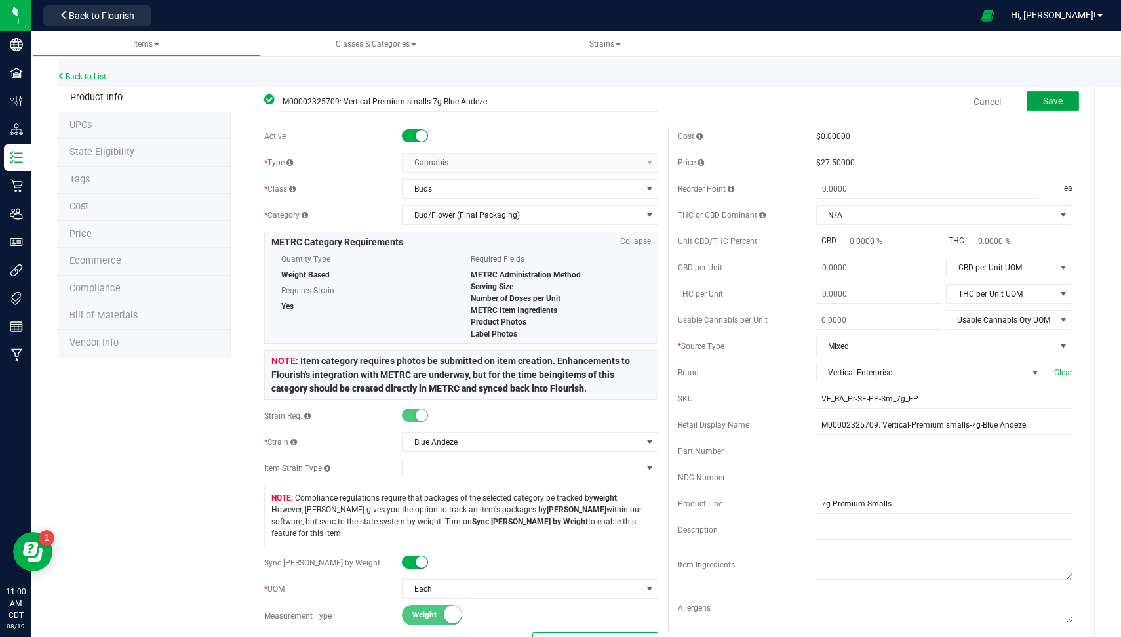
click at [1046, 91] on button "Save" at bounding box center [1053, 101] width 52 height 20
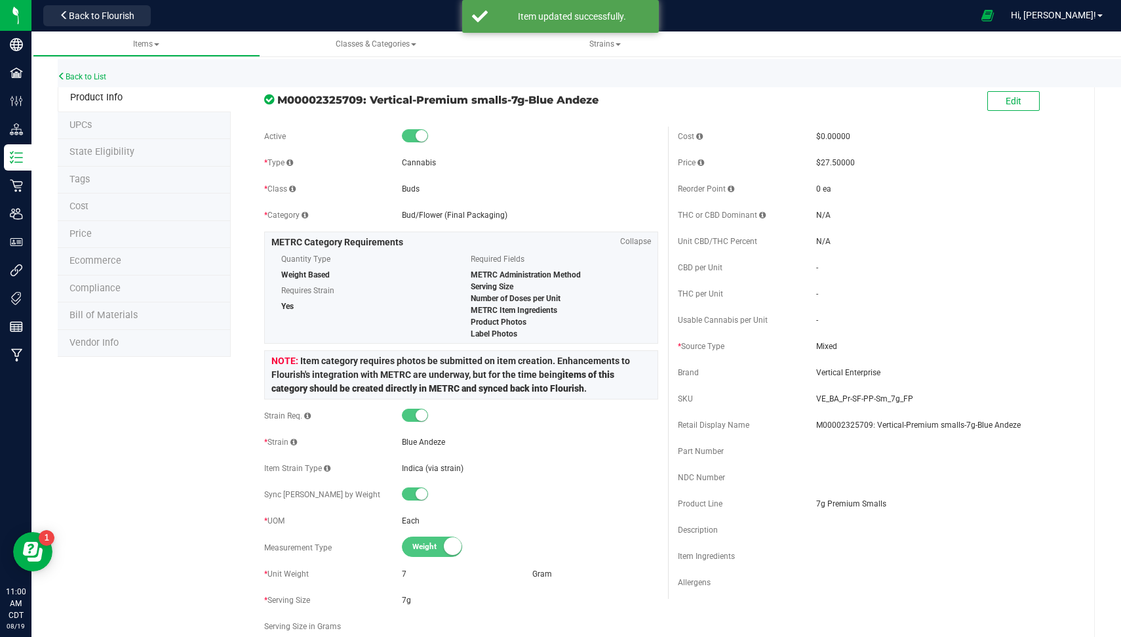
click at [131, 157] on li "State Eligibility" at bounding box center [144, 153] width 173 height 28
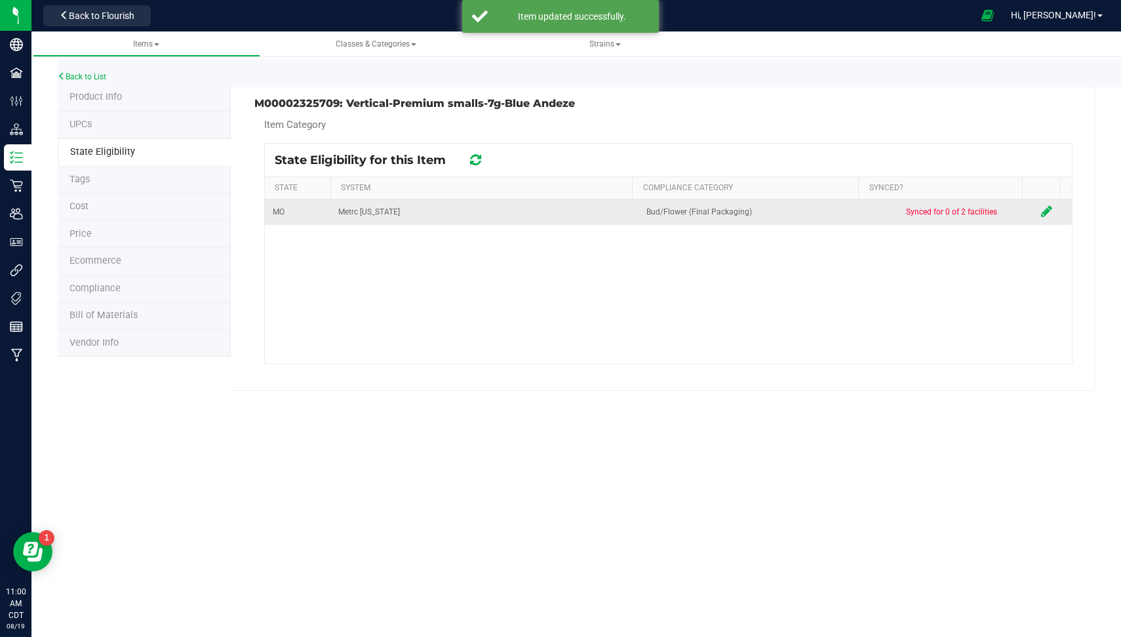
click at [1033, 208] on td at bounding box center [1052, 212] width 39 height 26
click at [1041, 212] on icon at bounding box center [1046, 211] width 11 height 13
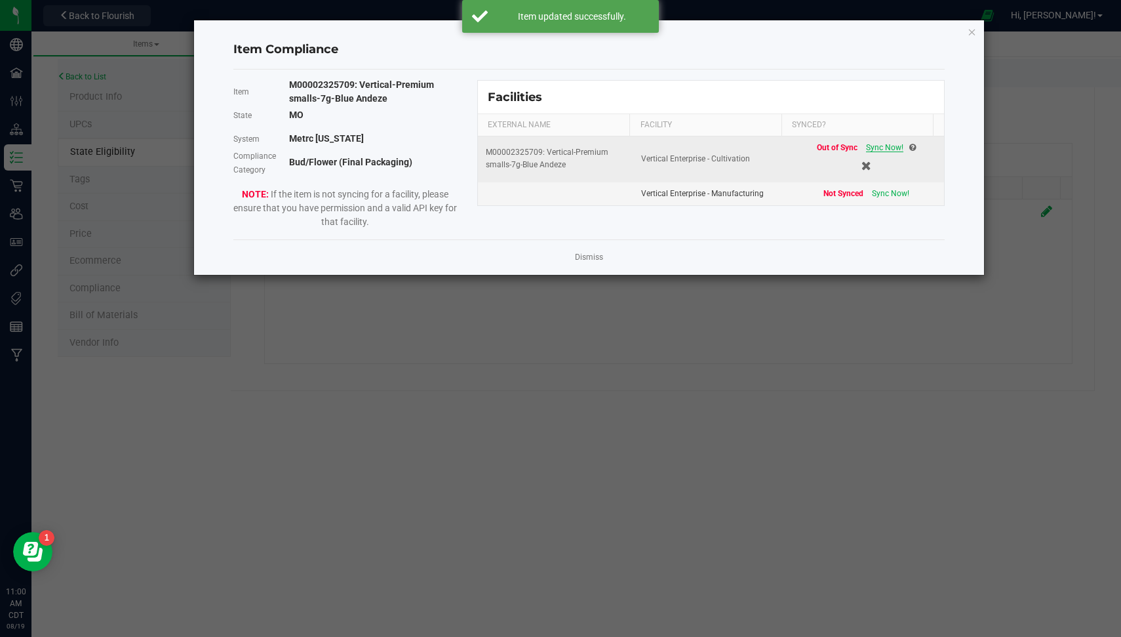
click at [873, 145] on span "Sync Now!" at bounding box center [884, 147] width 37 height 9
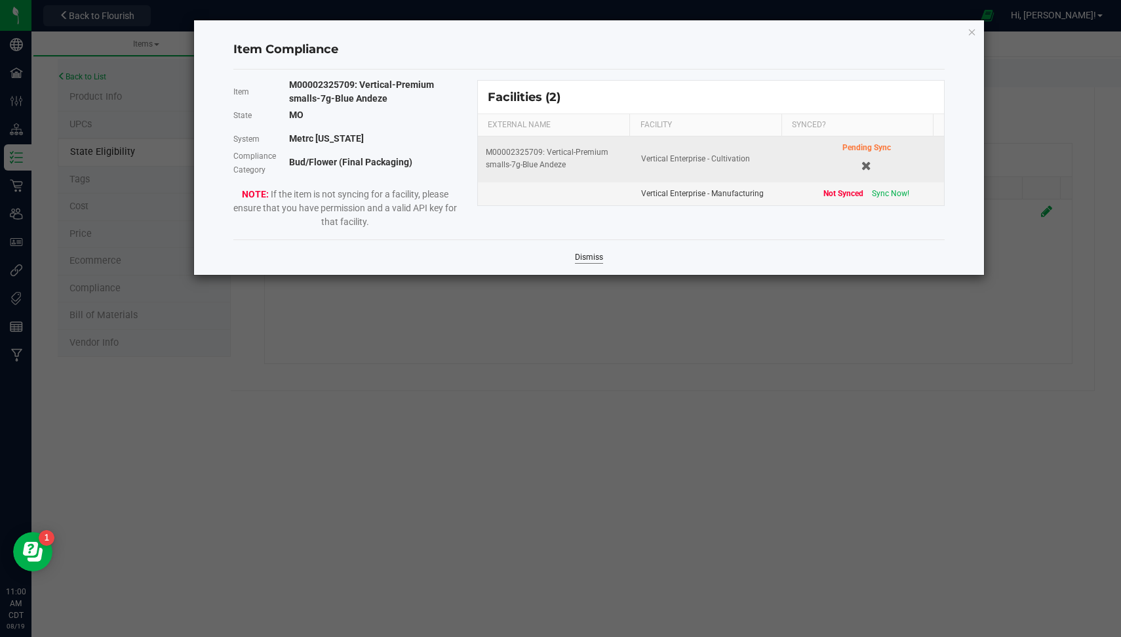
click at [586, 255] on link "Dismiss" at bounding box center [589, 257] width 28 height 11
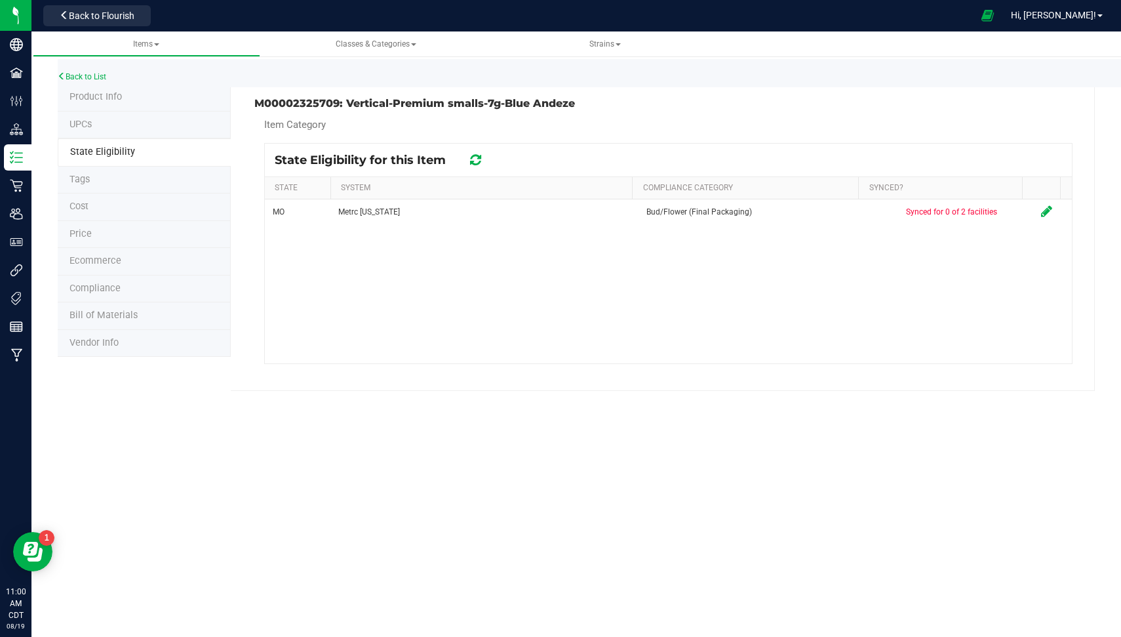
click at [477, 157] on icon at bounding box center [475, 159] width 11 height 13
click at [479, 157] on icon at bounding box center [475, 159] width 11 height 13
click at [89, 82] on div "Back to List" at bounding box center [618, 73] width 1121 height 28
click at [87, 77] on link "Back to List" at bounding box center [82, 76] width 49 height 9
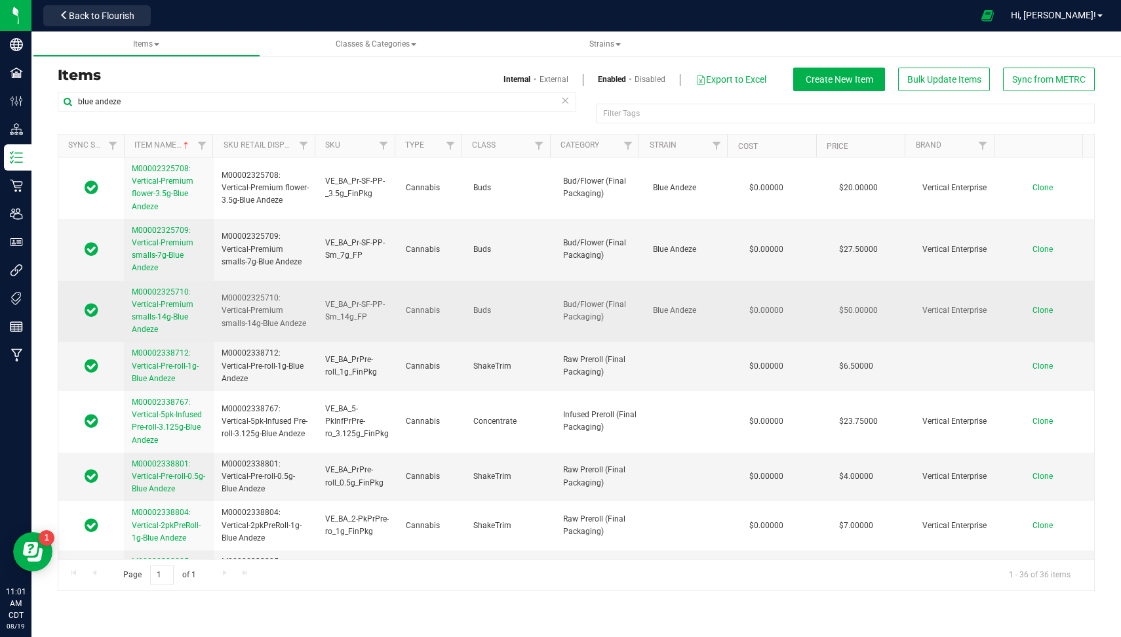
click at [159, 300] on span "M00002325710: Vertical-Premium smalls-14g-Blue Andeze" at bounding box center [163, 310] width 62 height 47
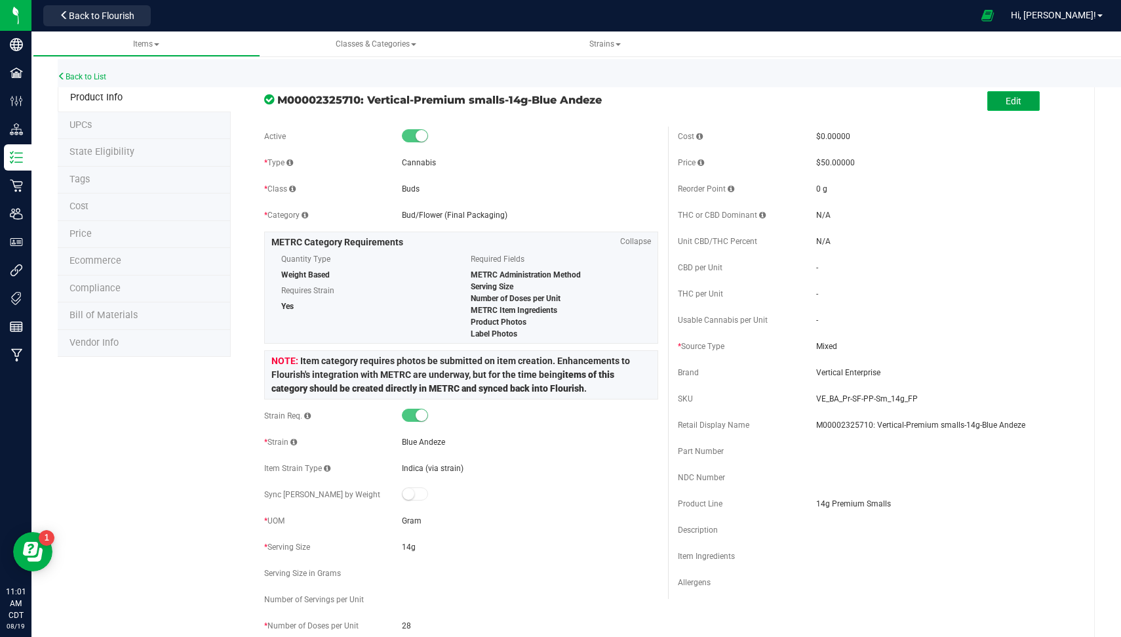
click at [1006, 96] on span "Edit" at bounding box center [1014, 101] width 16 height 10
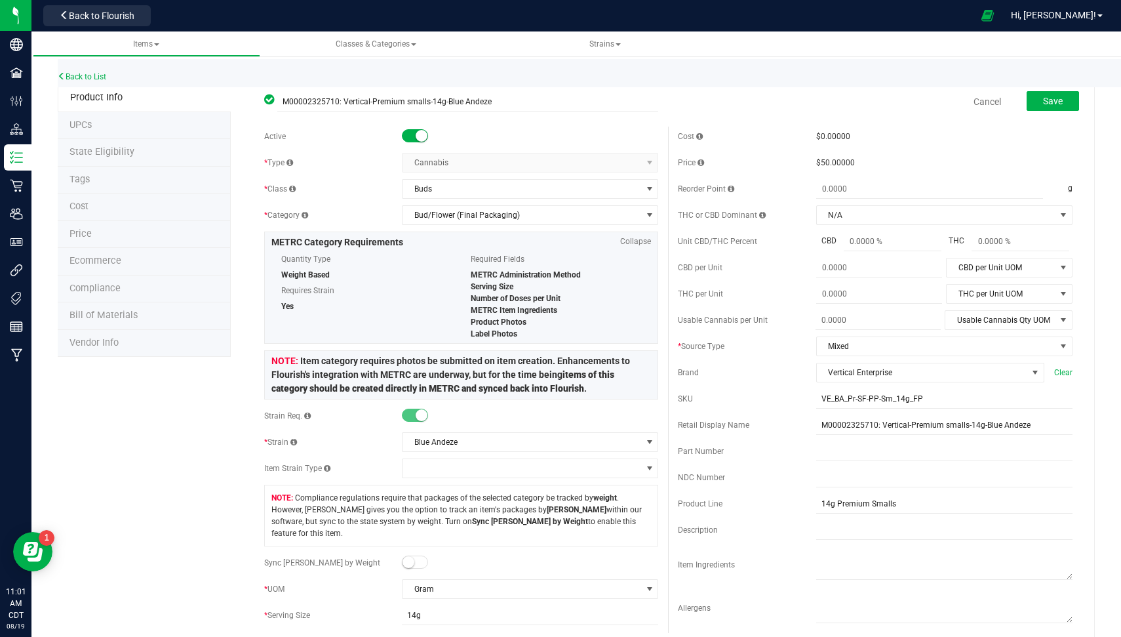
click at [410, 555] on span at bounding box center [415, 561] width 26 height 13
click at [429, 633] on span at bounding box center [451, 642] width 98 height 19
type input "14"
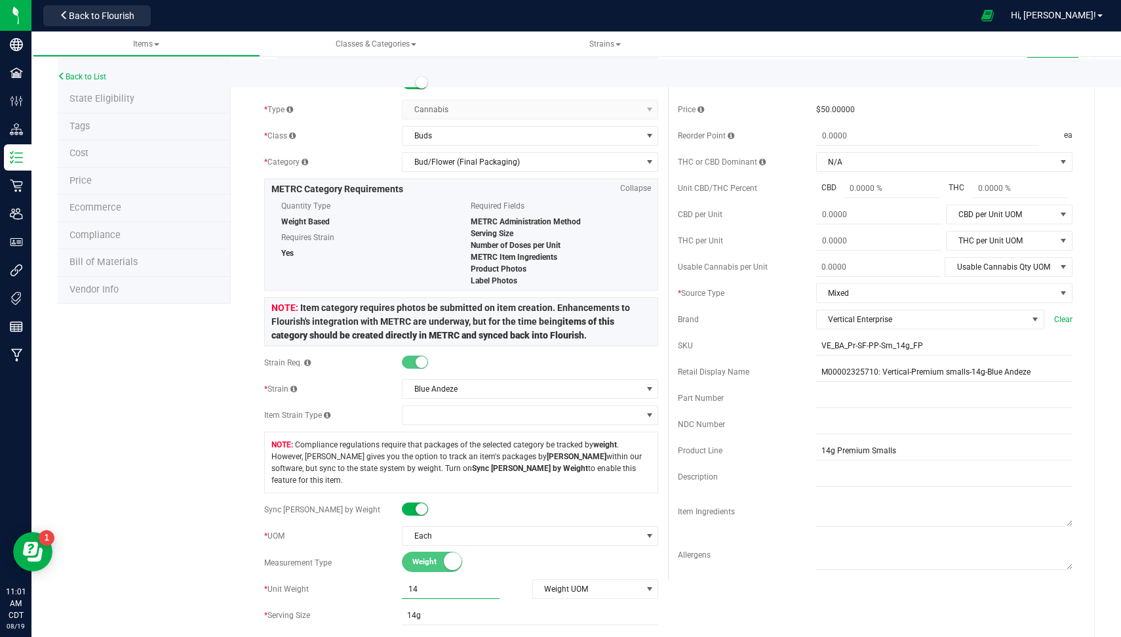
scroll to position [145, 0]
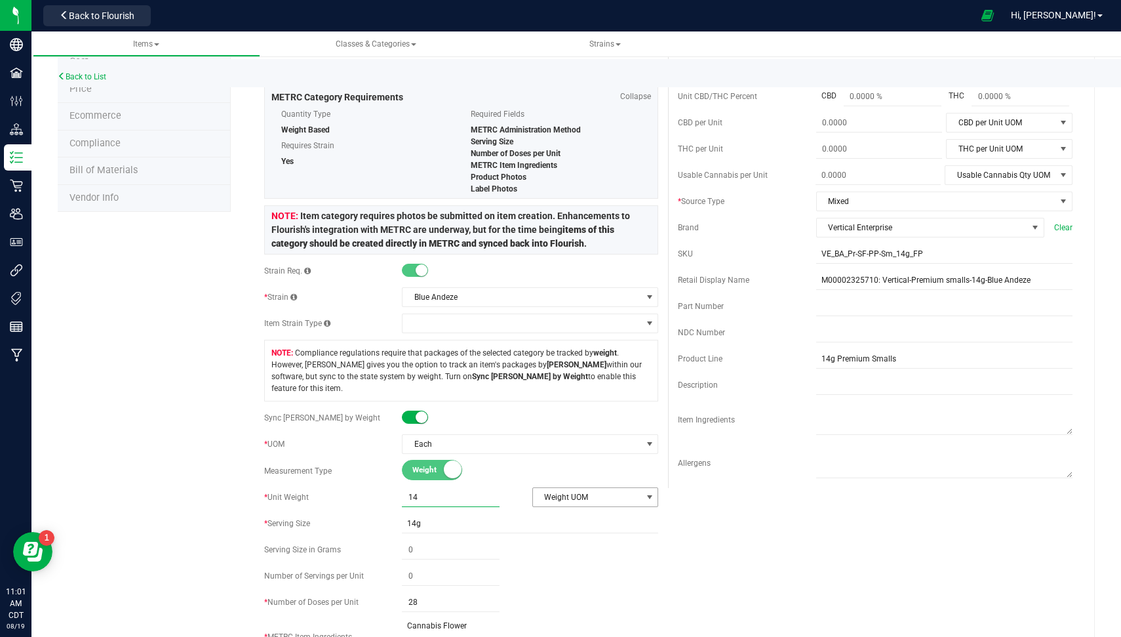
type input "14.0000"
click at [574, 488] on span "Weight UOM" at bounding box center [587, 497] width 109 height 18
click at [566, 502] on li "Gram" at bounding box center [588, 505] width 123 height 20
click at [512, 513] on input "14g" at bounding box center [530, 523] width 256 height 20
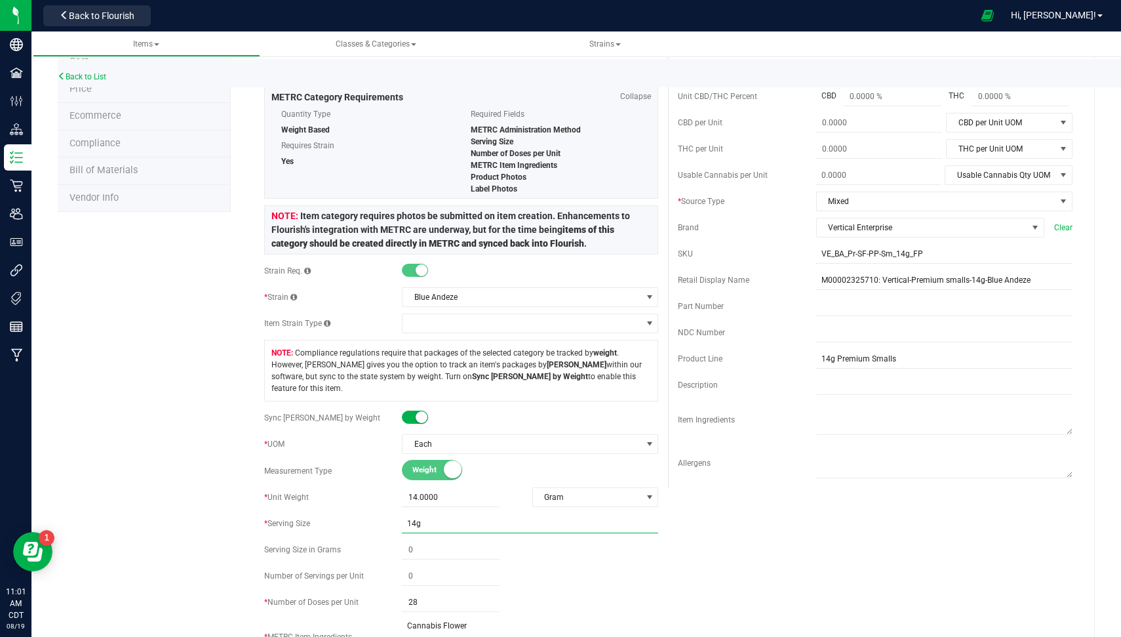
click at [512, 513] on input "14g" at bounding box center [530, 523] width 256 height 20
type input "0.5g"
click at [826, 535] on div "Active * Type Cannabis Select type Cannabis Non-Inventory Raw Materials Supplie…" at bounding box center [668, 400] width 828 height 837
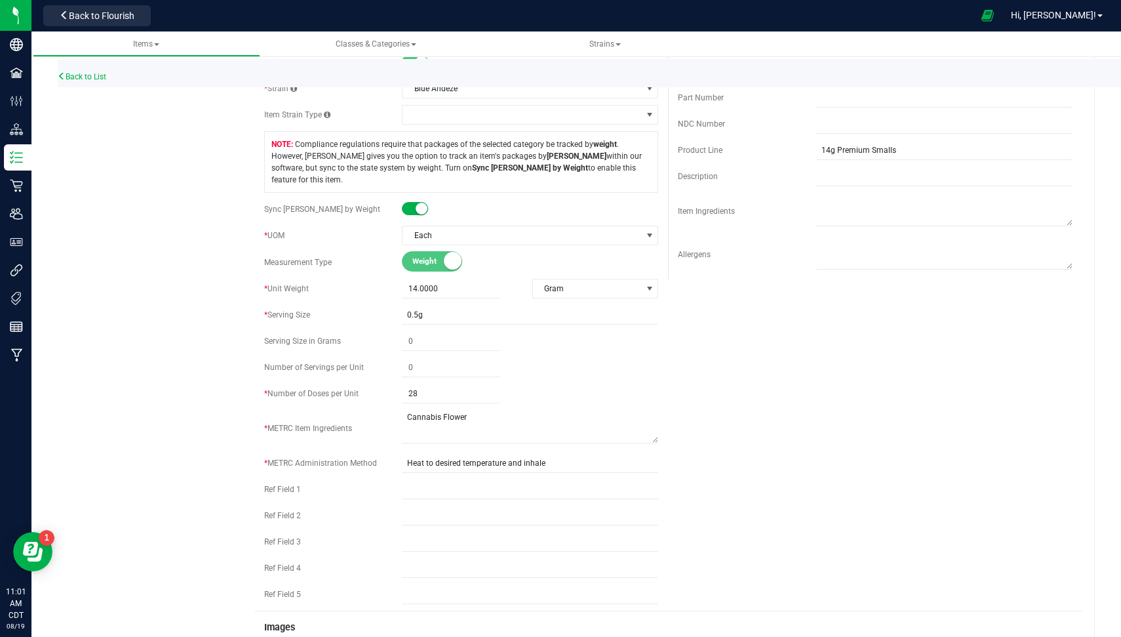
scroll to position [0, 0]
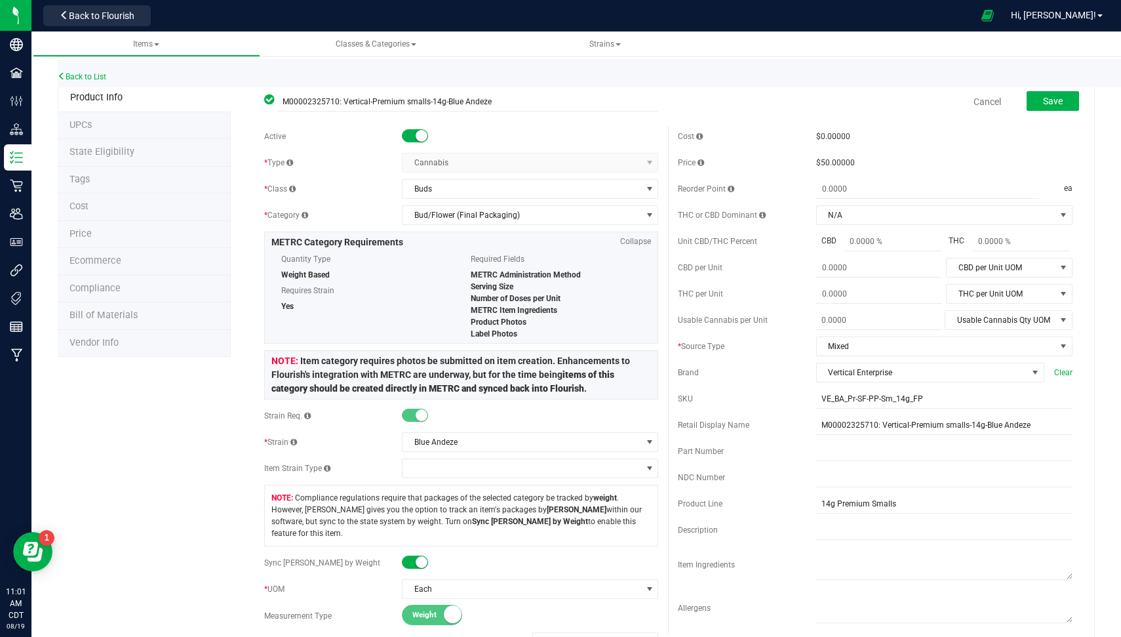
click at [1040, 86] on div "Back to List" at bounding box center [618, 73] width 1121 height 28
click at [1043, 99] on span "Save" at bounding box center [1053, 101] width 20 height 10
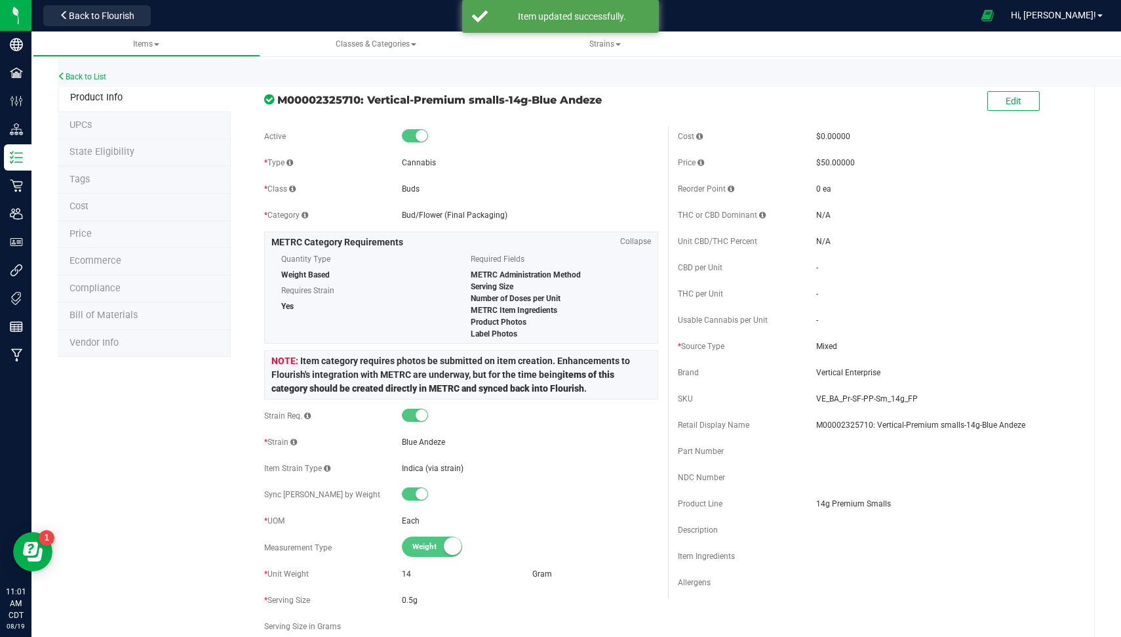
click at [112, 153] on span "State Eligibility" at bounding box center [101, 151] width 65 height 11
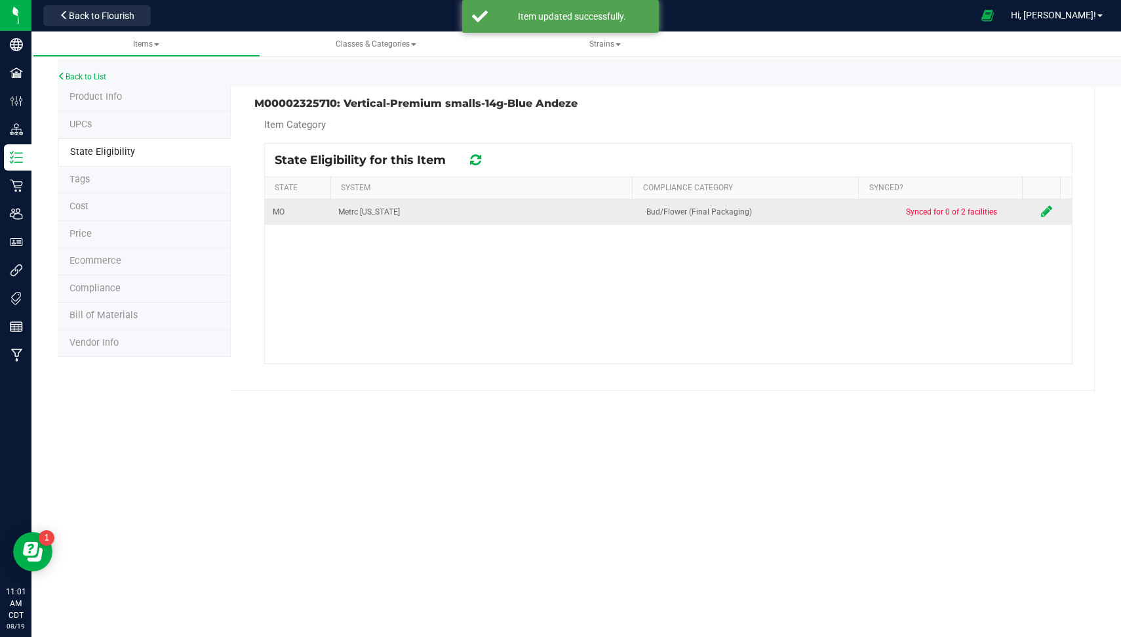
click at [1041, 210] on icon at bounding box center [1046, 211] width 11 height 13
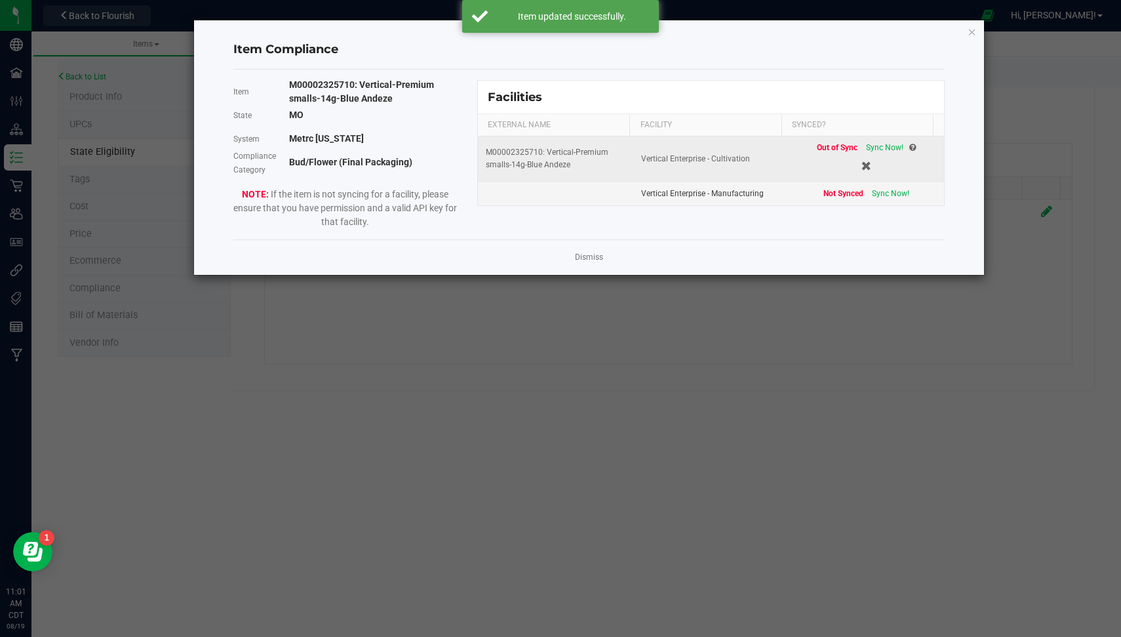
click at [880, 151] on div "Out of Sync Sync Now!" at bounding box center [866, 148] width 99 height 12
click at [869, 144] on span "Sync Now!" at bounding box center [884, 147] width 37 height 9
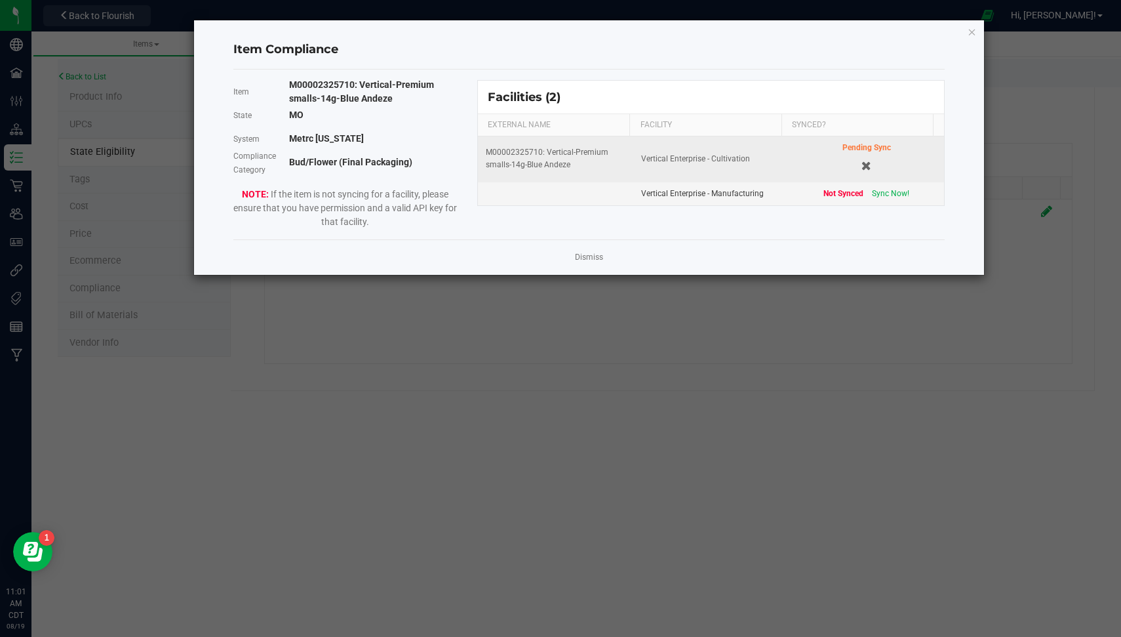
click at [583, 250] on app-cancel-button "Dismiss" at bounding box center [589, 257] width 28 height 14
click at [588, 258] on link "Dismiss" at bounding box center [589, 257] width 28 height 11
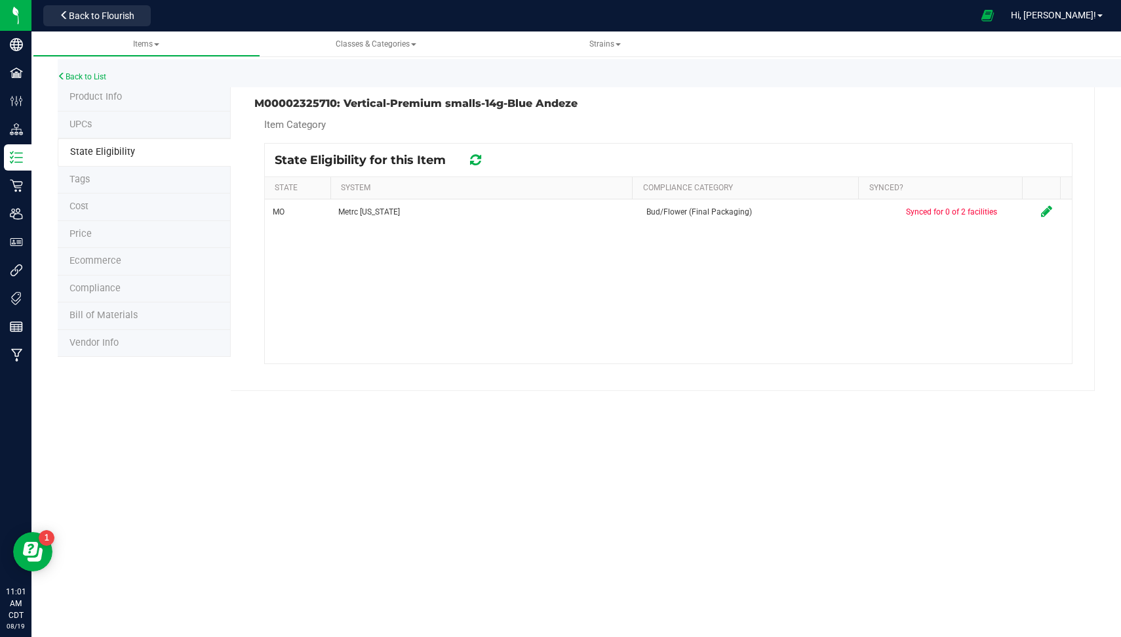
click at [481, 163] on icon at bounding box center [475, 159] width 11 height 13
click at [92, 76] on link "Back to List" at bounding box center [82, 76] width 49 height 9
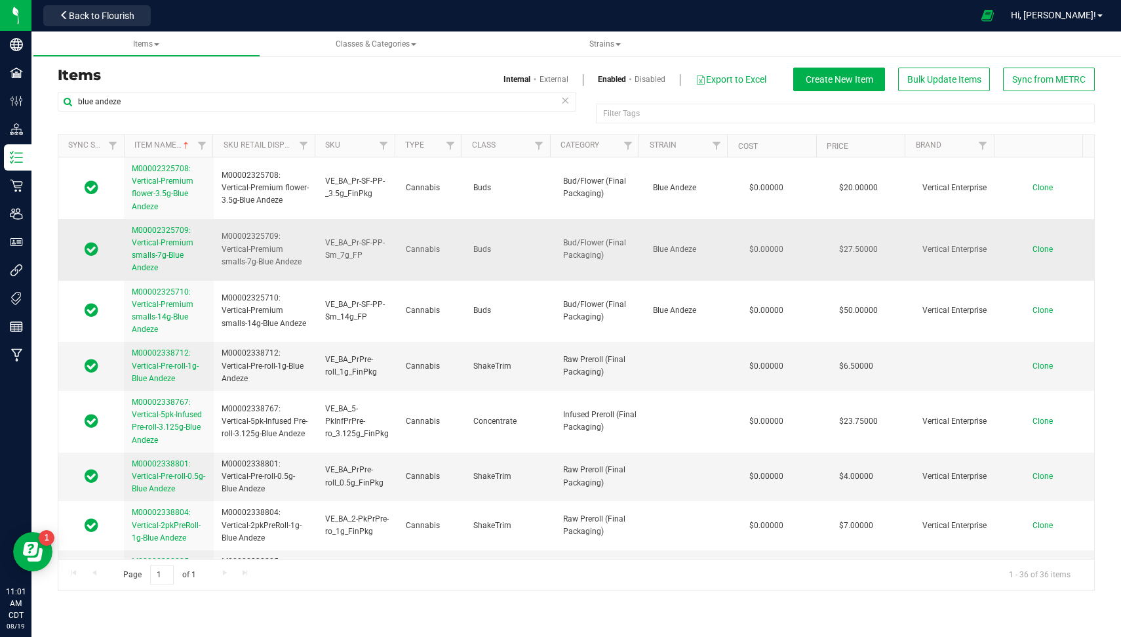
click at [164, 251] on span "M00002325709: Vertical-Premium smalls-7g-Blue Andeze" at bounding box center [163, 249] width 62 height 47
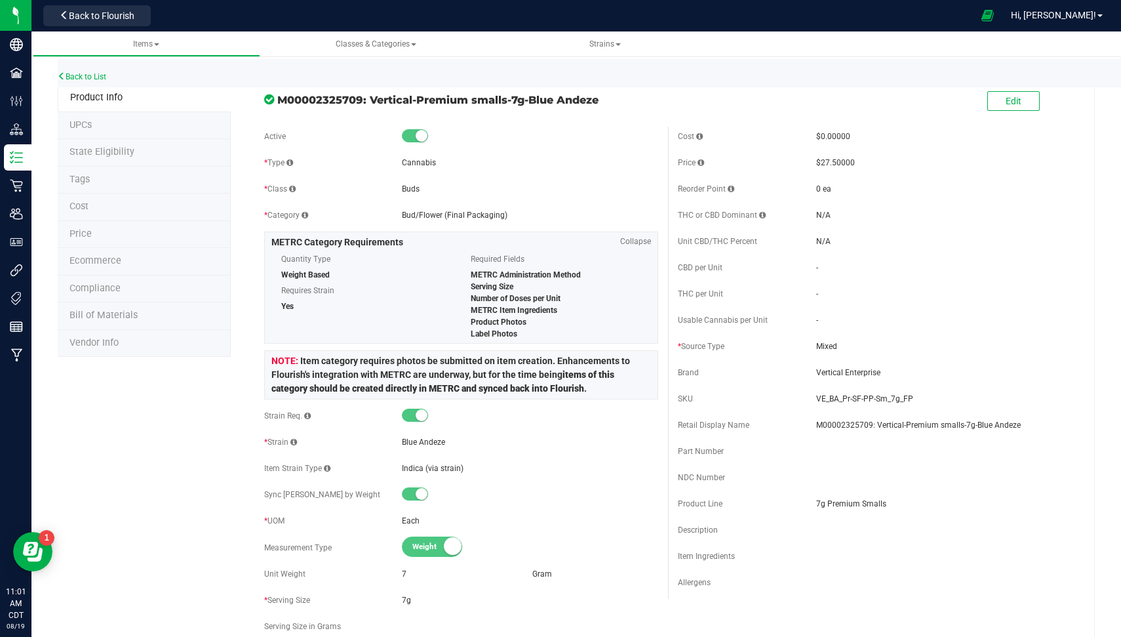
click at [412, 599] on span "7g" at bounding box center [530, 600] width 256 height 12
click at [1012, 98] on button "Edit" at bounding box center [1013, 101] width 52 height 20
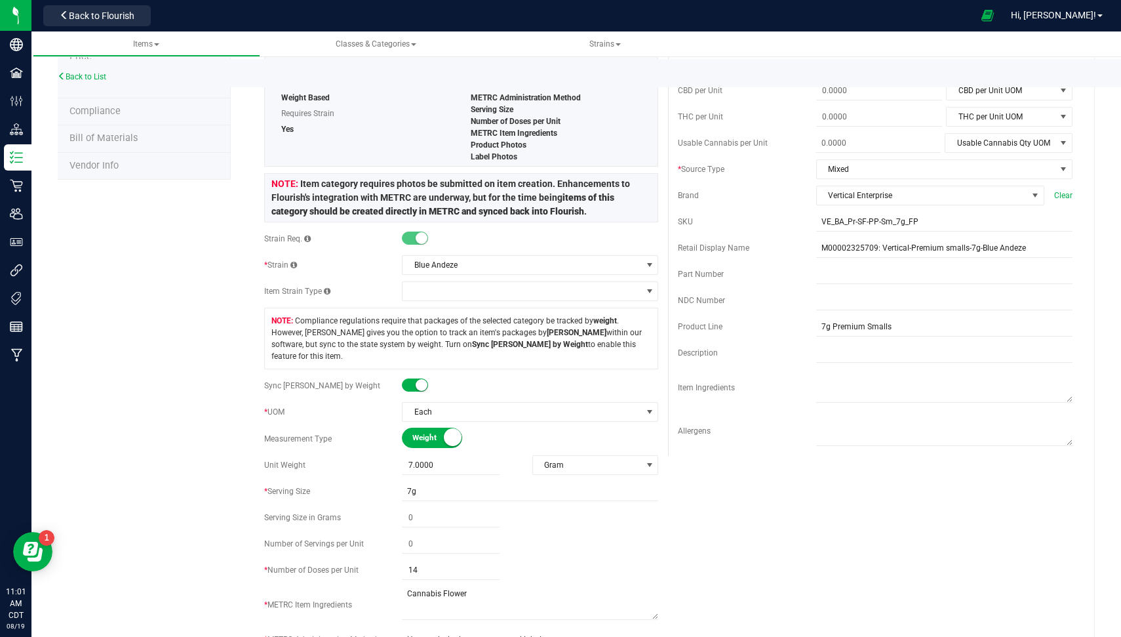
scroll to position [201, 0]
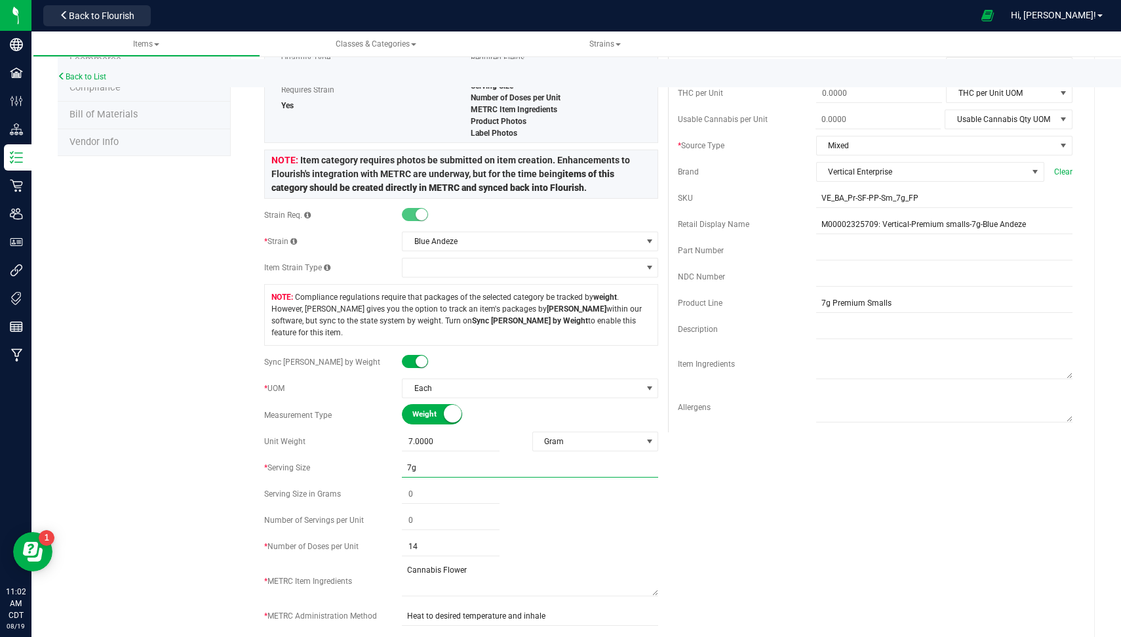
click at [423, 458] on input "7g" at bounding box center [530, 468] width 256 height 20
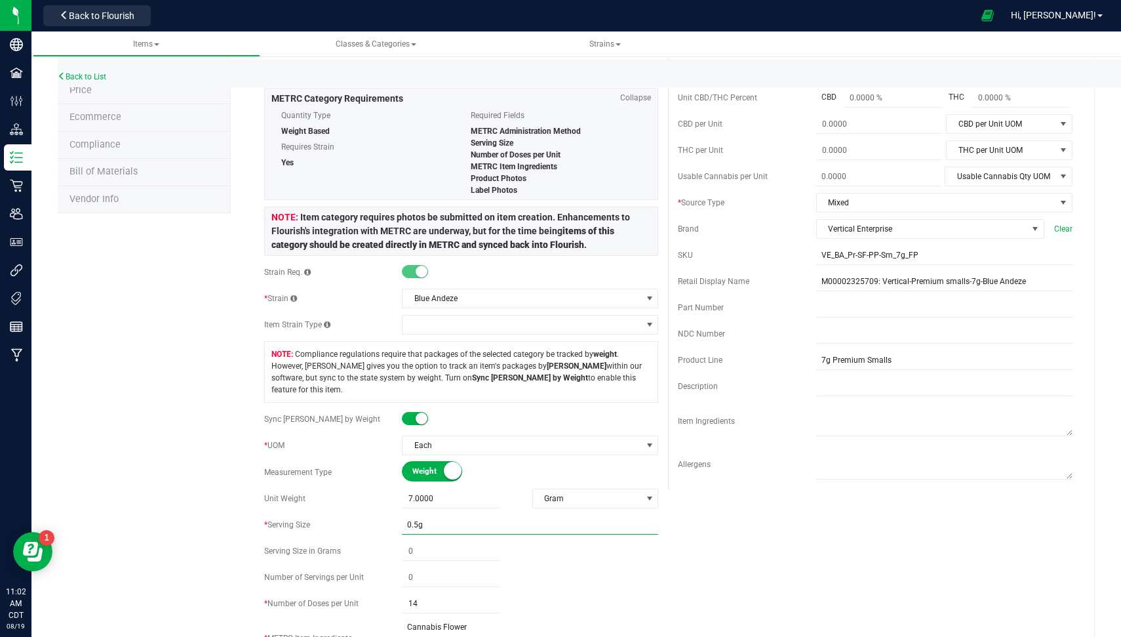
scroll to position [0, 0]
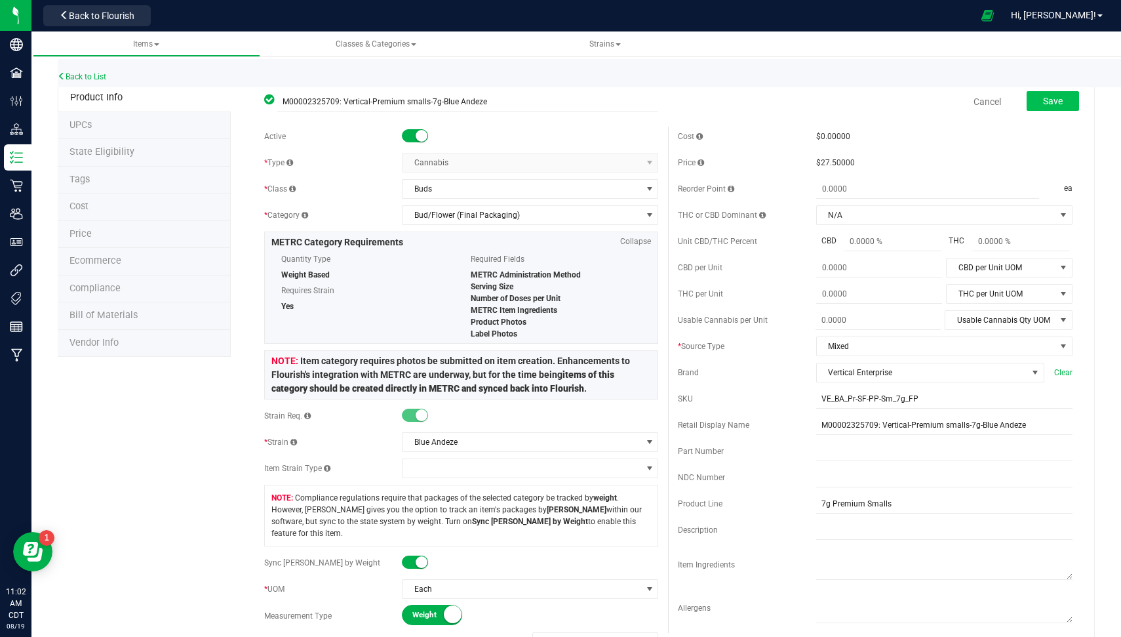
type input "0.5g"
click at [1027, 105] on button "Save" at bounding box center [1053, 101] width 52 height 20
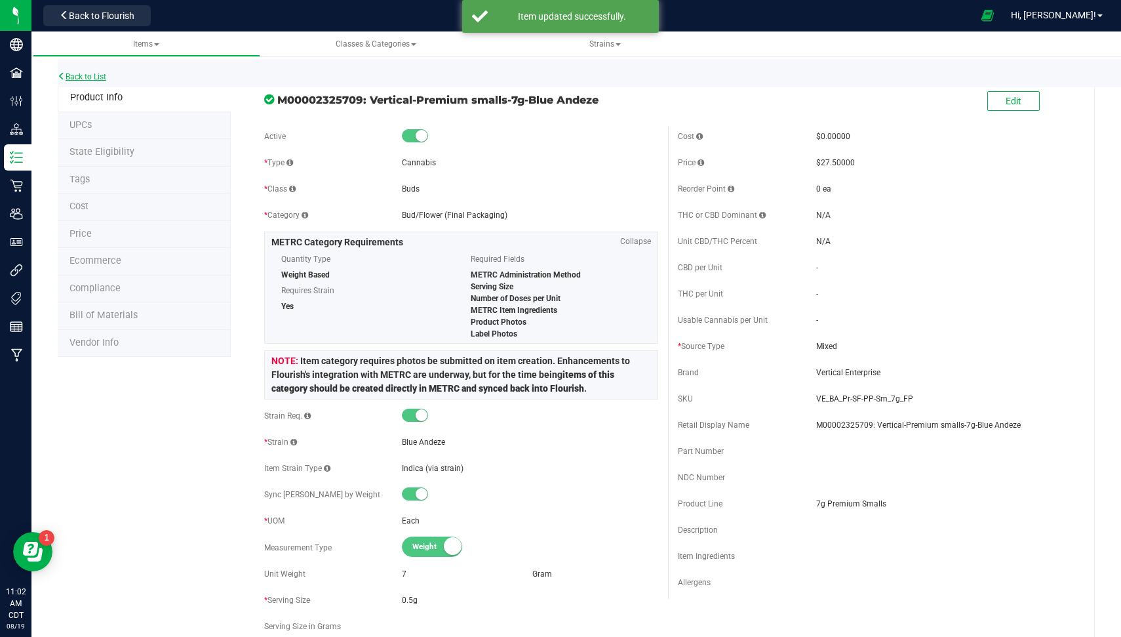
click at [100, 77] on link "Back to List" at bounding box center [82, 76] width 49 height 9
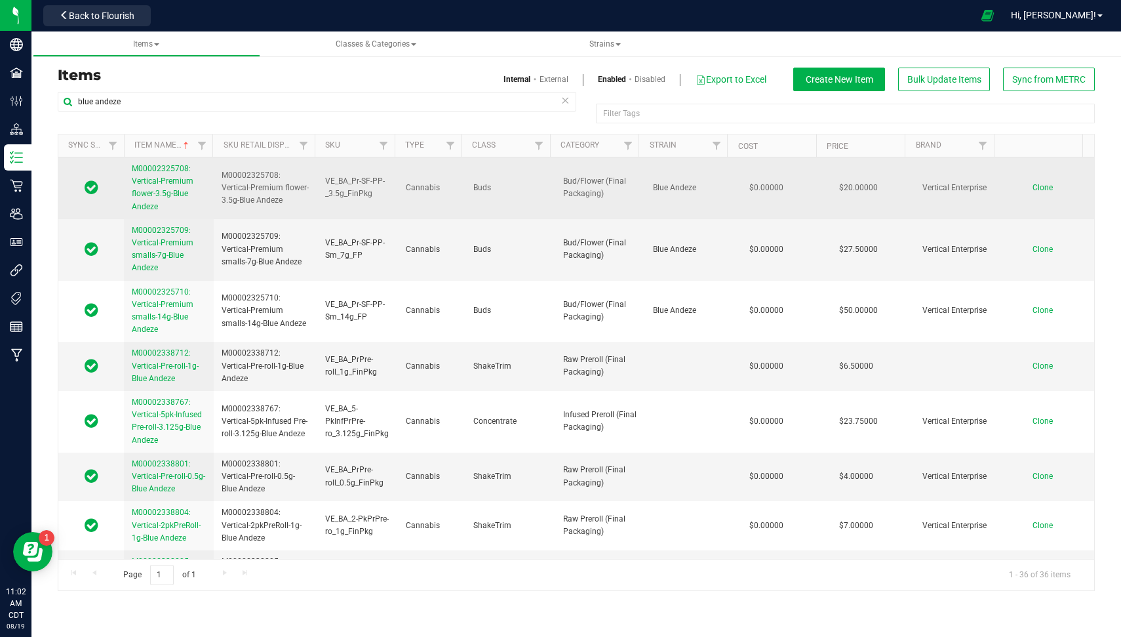
click at [157, 191] on span "M00002325708: Vertical-Premium flower-3.5g-Blue Andeze" at bounding box center [163, 187] width 62 height 47
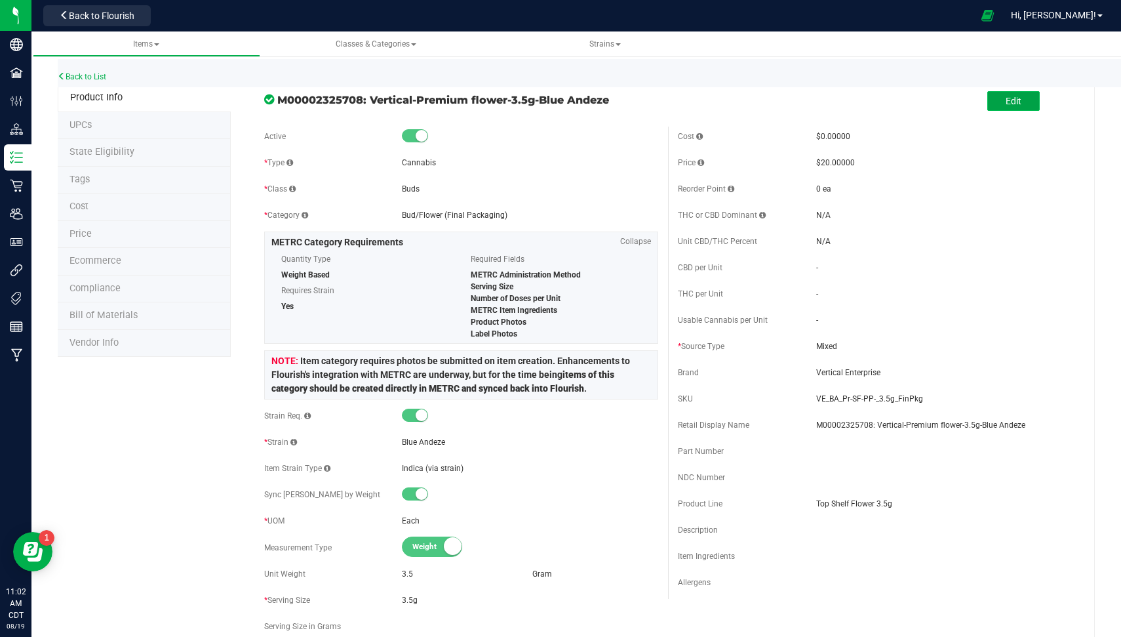
click at [1008, 103] on span "Edit" at bounding box center [1014, 101] width 16 height 10
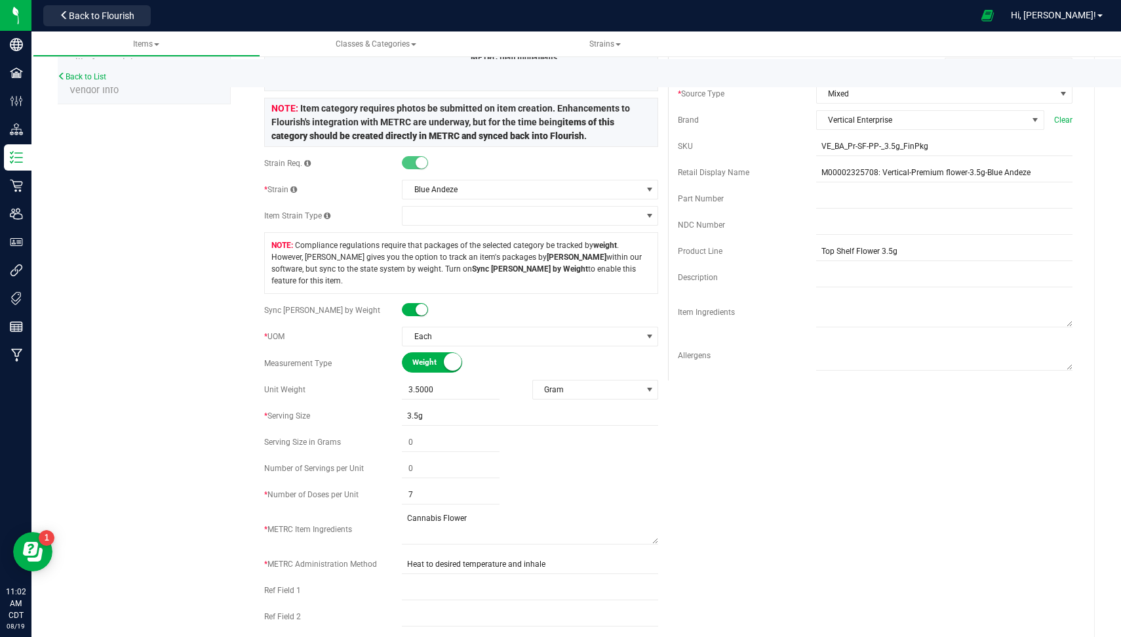
scroll to position [257, 0]
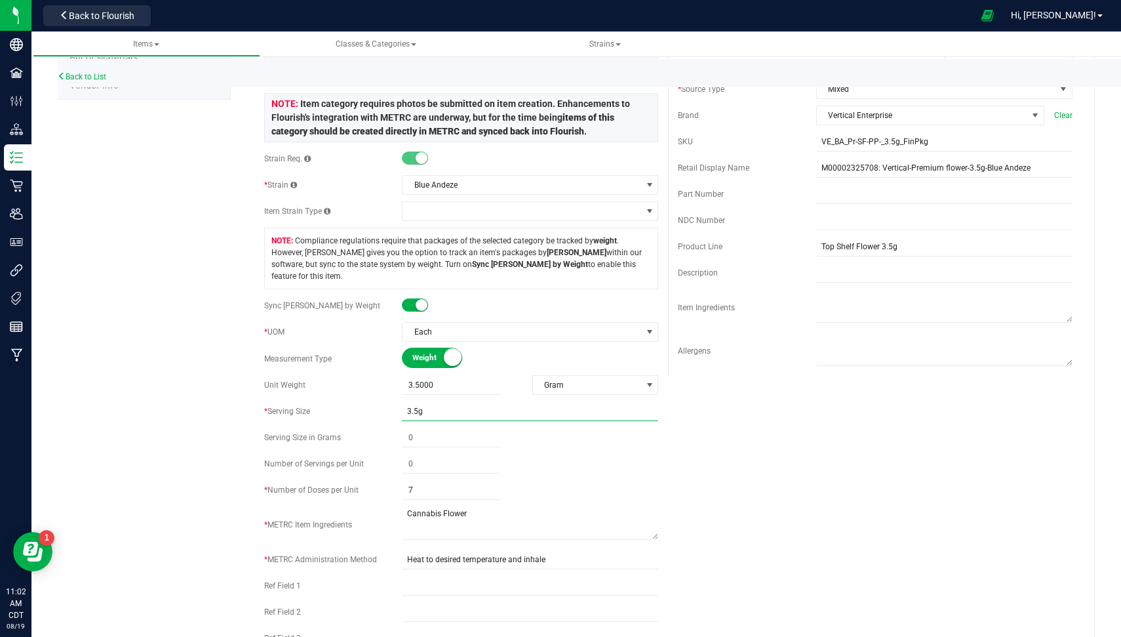
click at [421, 401] on input "3.5g" at bounding box center [530, 411] width 256 height 20
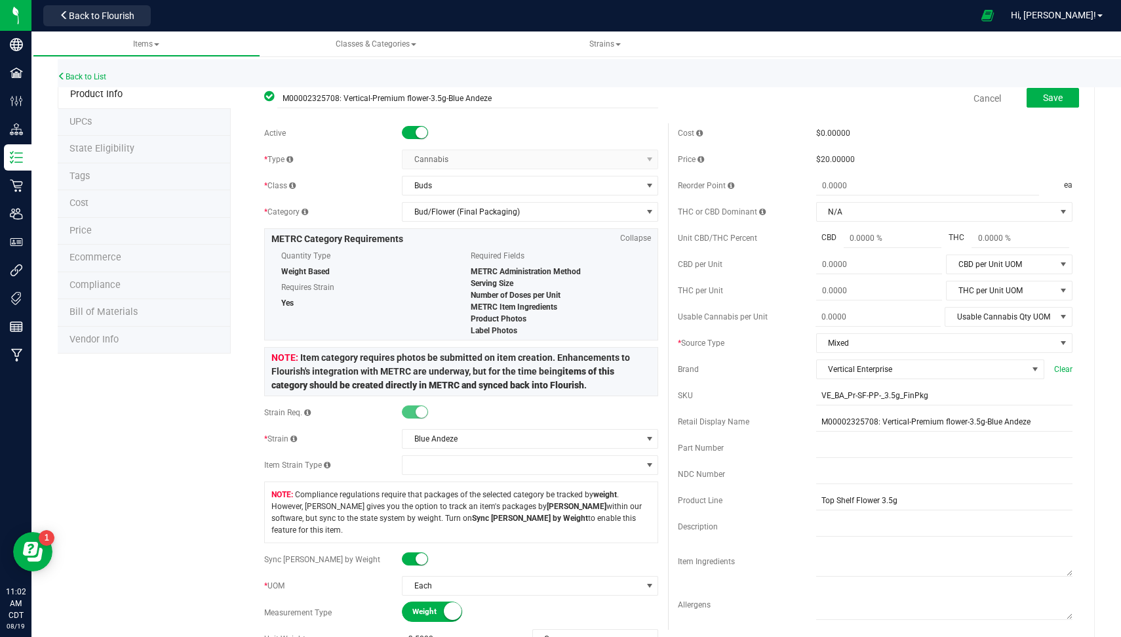
scroll to position [0, 0]
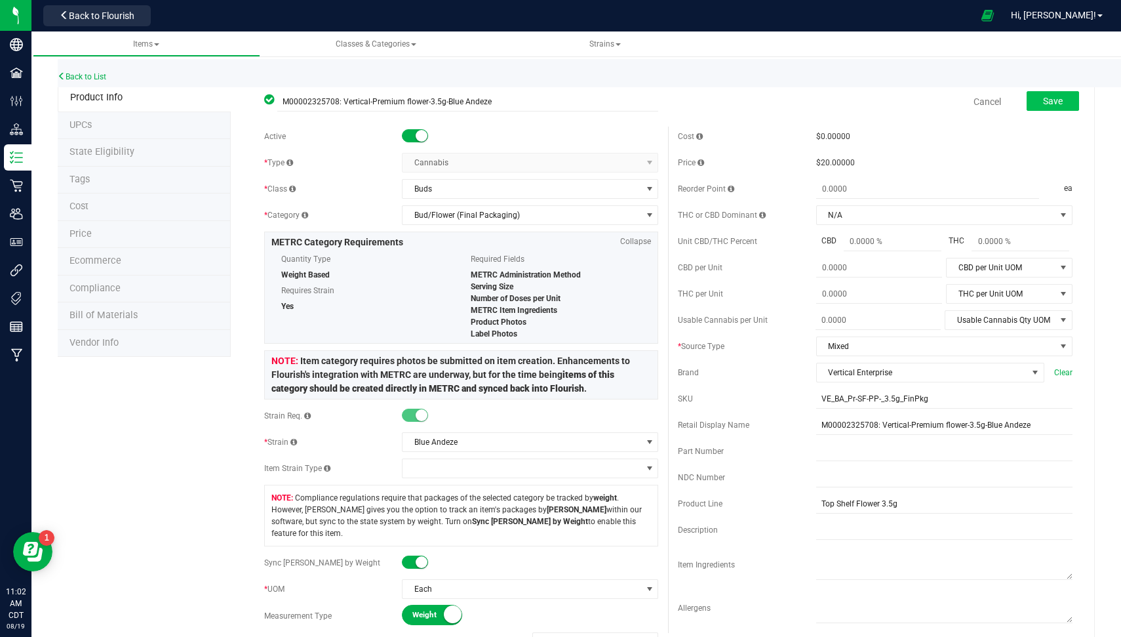
type input "0.5g"
click at [1027, 91] on button "Save" at bounding box center [1053, 101] width 52 height 20
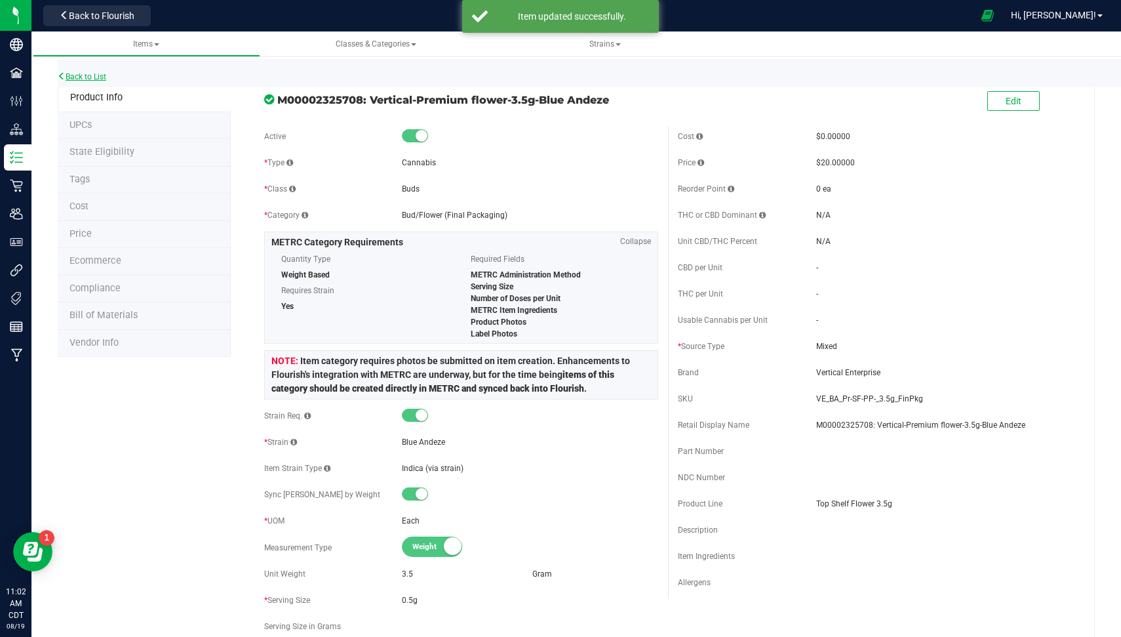
click at [69, 73] on link "Back to List" at bounding box center [82, 76] width 49 height 9
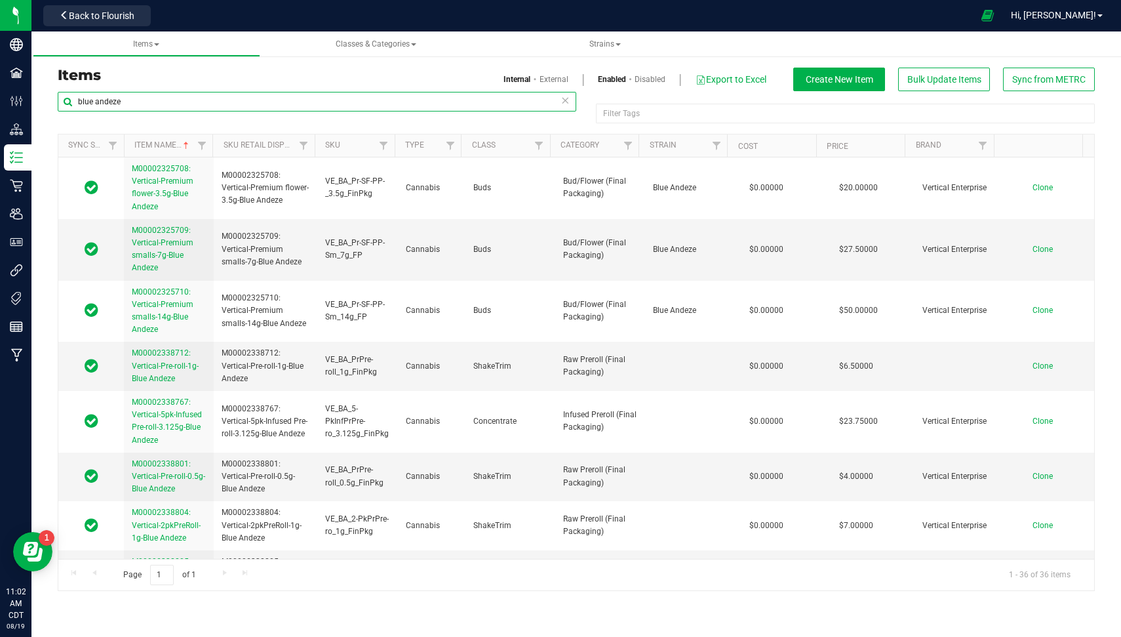
click at [201, 100] on input "blue andeze" at bounding box center [317, 102] width 519 height 20
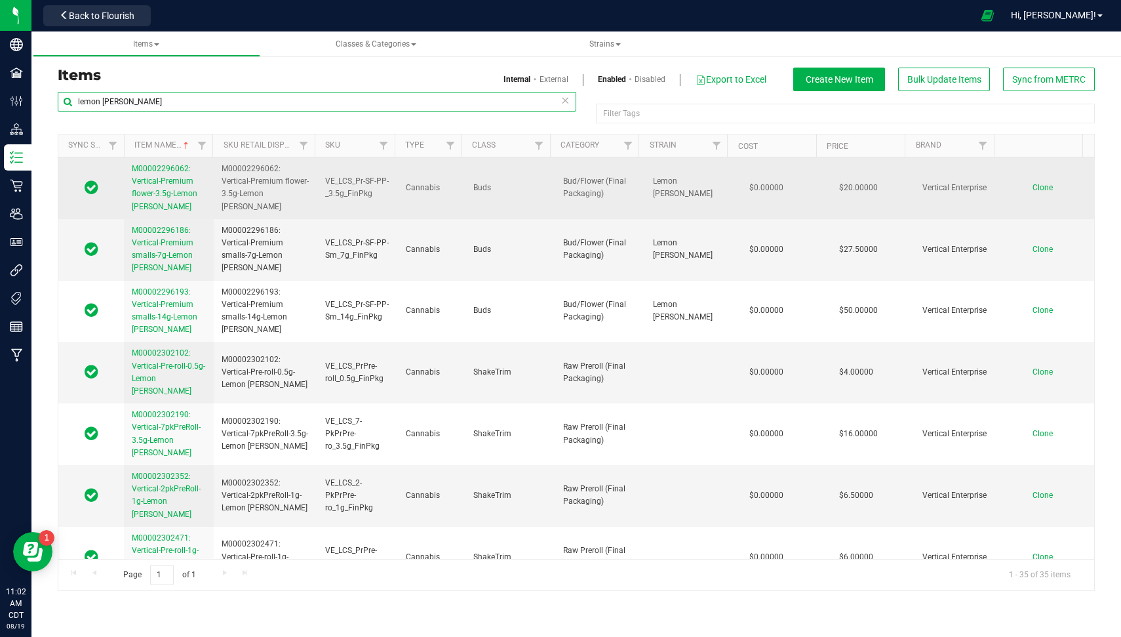
type input "lemon cherry sherb"
click at [167, 182] on span "M00002296062: Vertical-Premium flower-3.5g-Lemon Cherry Sherbert" at bounding box center [165, 187] width 66 height 47
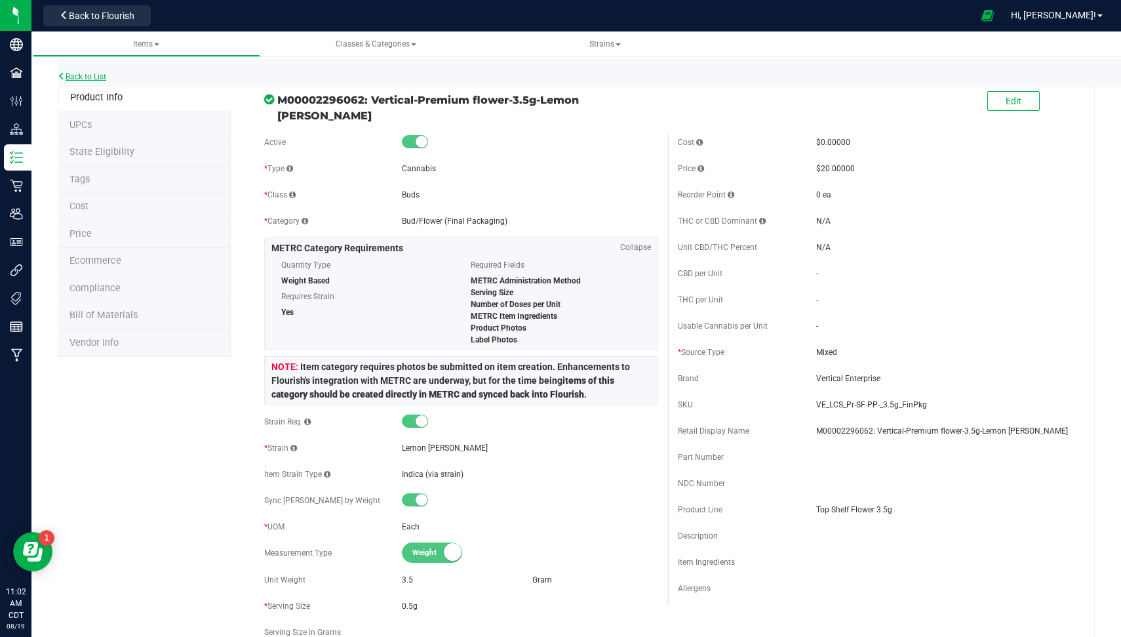
click at [98, 74] on link "Back to List" at bounding box center [82, 76] width 49 height 9
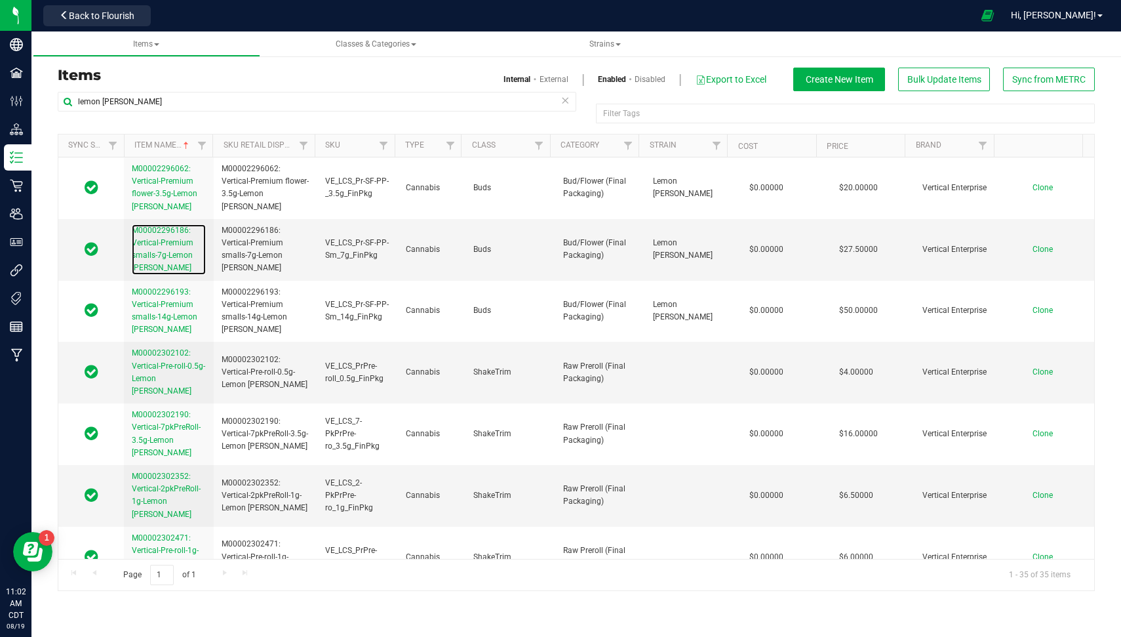
click at [180, 235] on link "M00002296186: Vertical-Premium smalls-7g-Lemon Cherry Sherbert" at bounding box center [169, 249] width 74 height 50
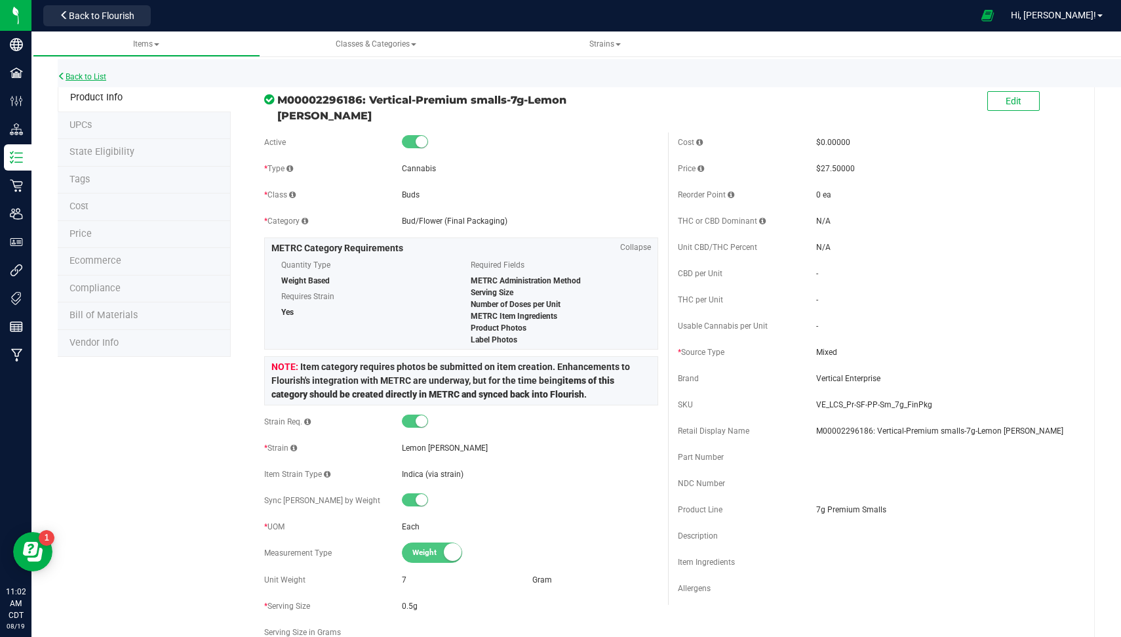
click at [84, 75] on link "Back to List" at bounding box center [82, 76] width 49 height 9
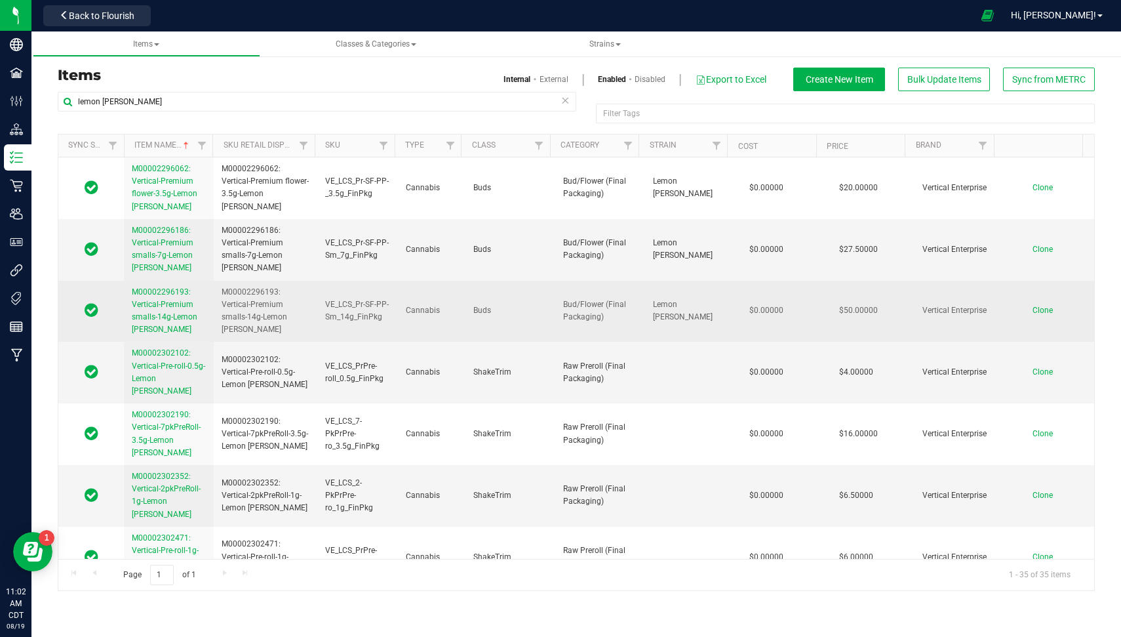
click at [151, 299] on span "M00002296193: Vertical-Premium smalls-14g-Lemon Cherry Sherbert" at bounding box center [165, 310] width 66 height 47
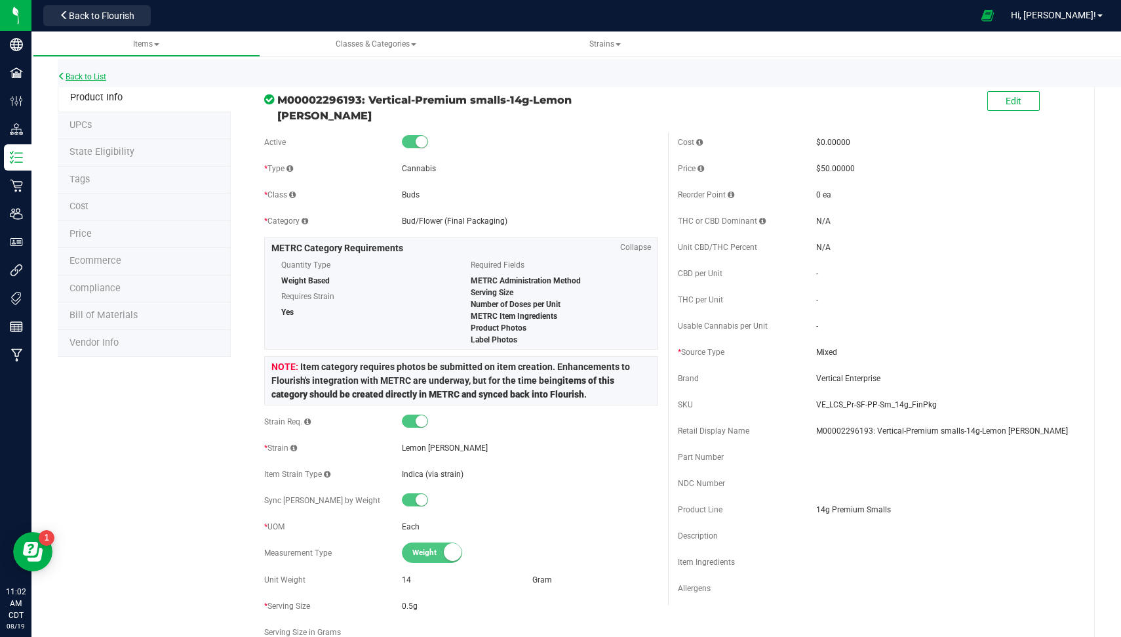
click at [77, 72] on link "Back to List" at bounding box center [82, 76] width 49 height 9
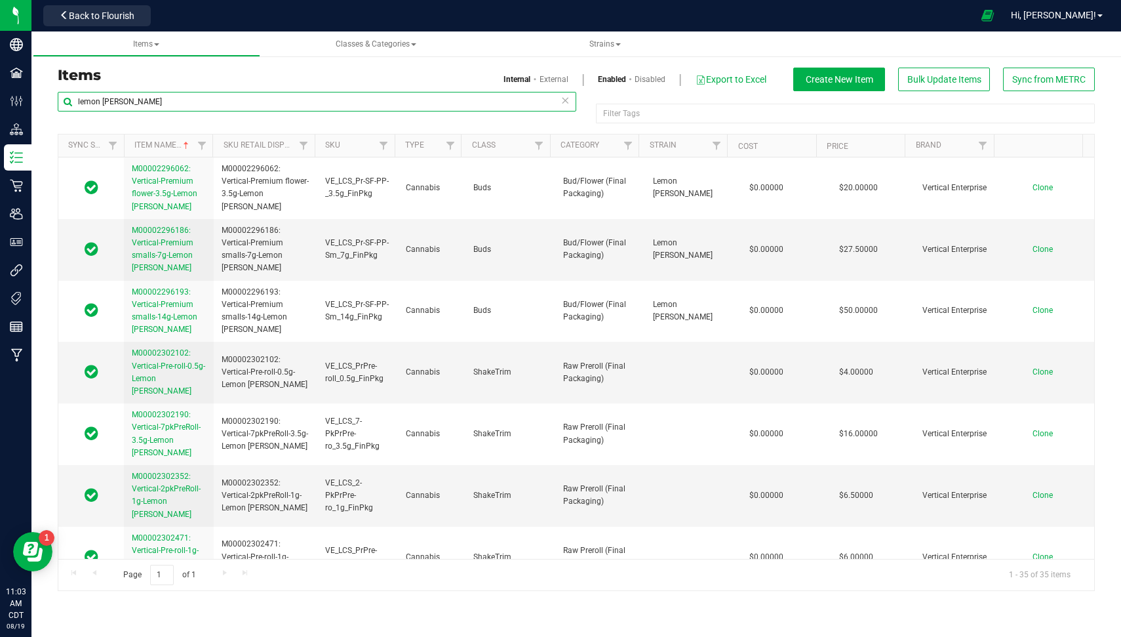
click at [182, 102] on input "lemon cherry sherb" at bounding box center [317, 102] width 519 height 20
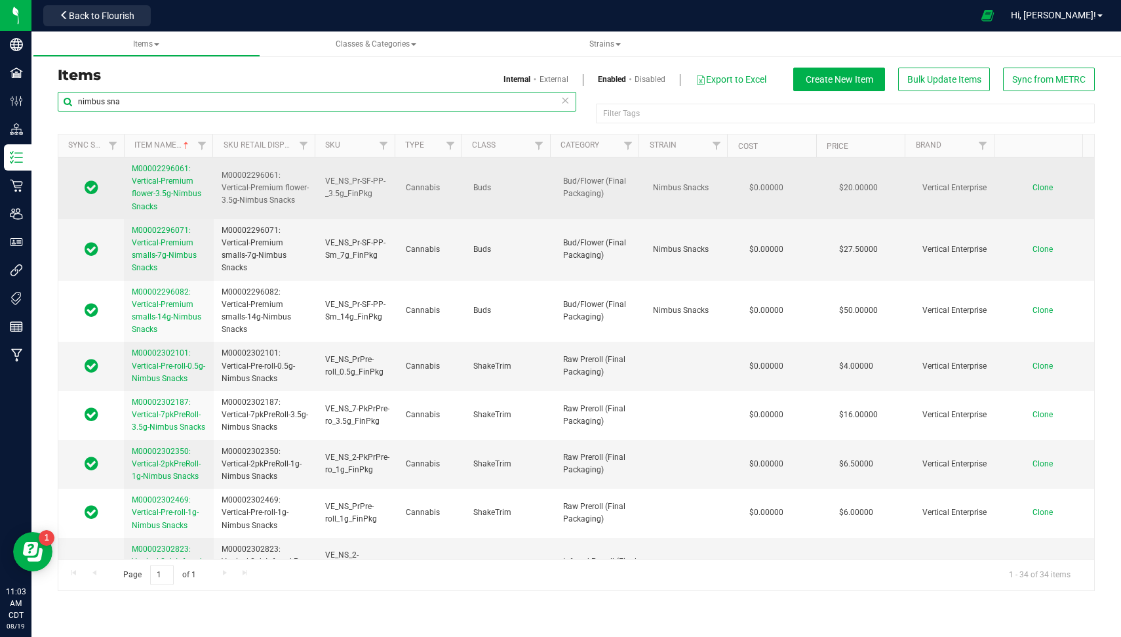
type input "nimbus sna"
click at [158, 176] on span "M00002296061: Vertical-Premium flower-3.5g-Nimbus Snacks" at bounding box center [166, 187] width 69 height 47
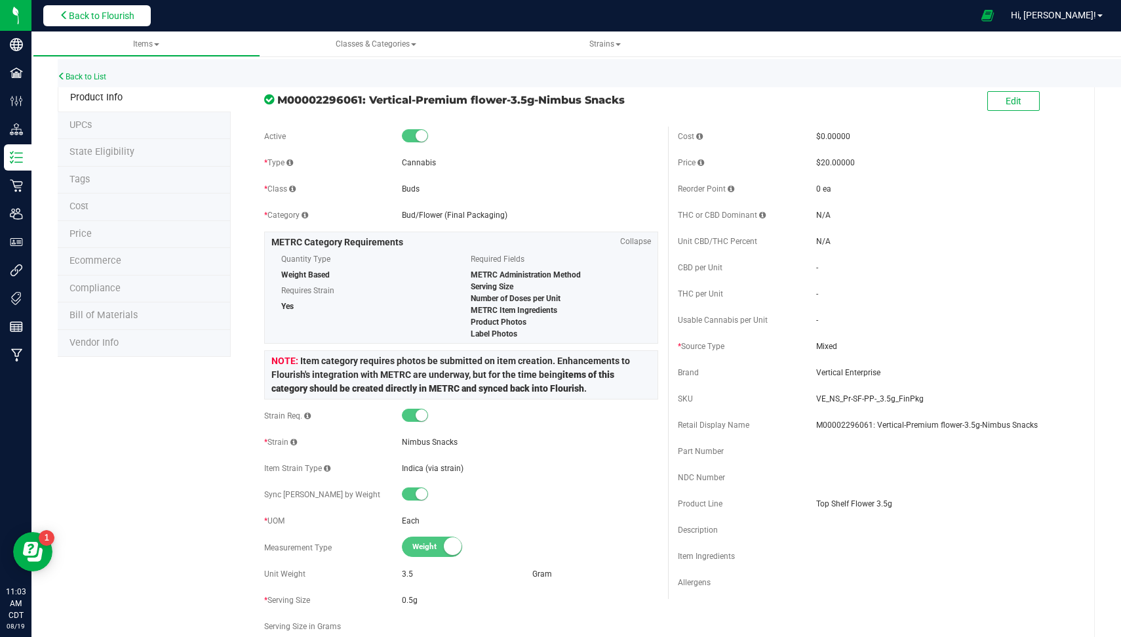
click at [72, 15] on span "Back to Flourish" at bounding box center [102, 15] width 66 height 10
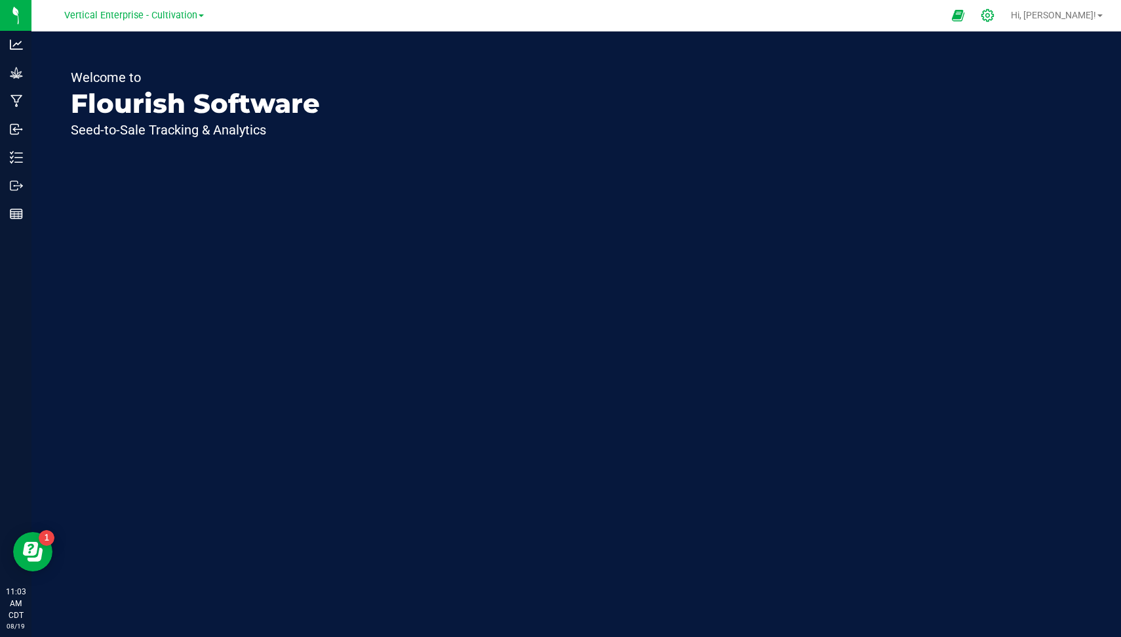
click at [994, 18] on icon at bounding box center [988, 16] width 14 height 14
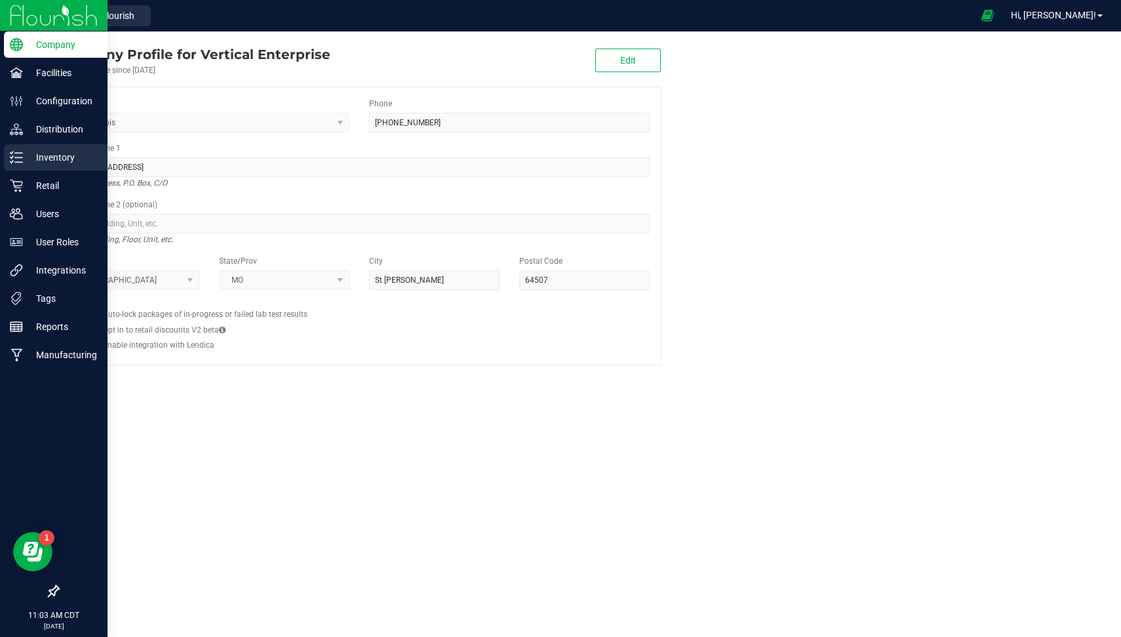
click at [28, 155] on p "Inventory" at bounding box center [62, 157] width 79 height 16
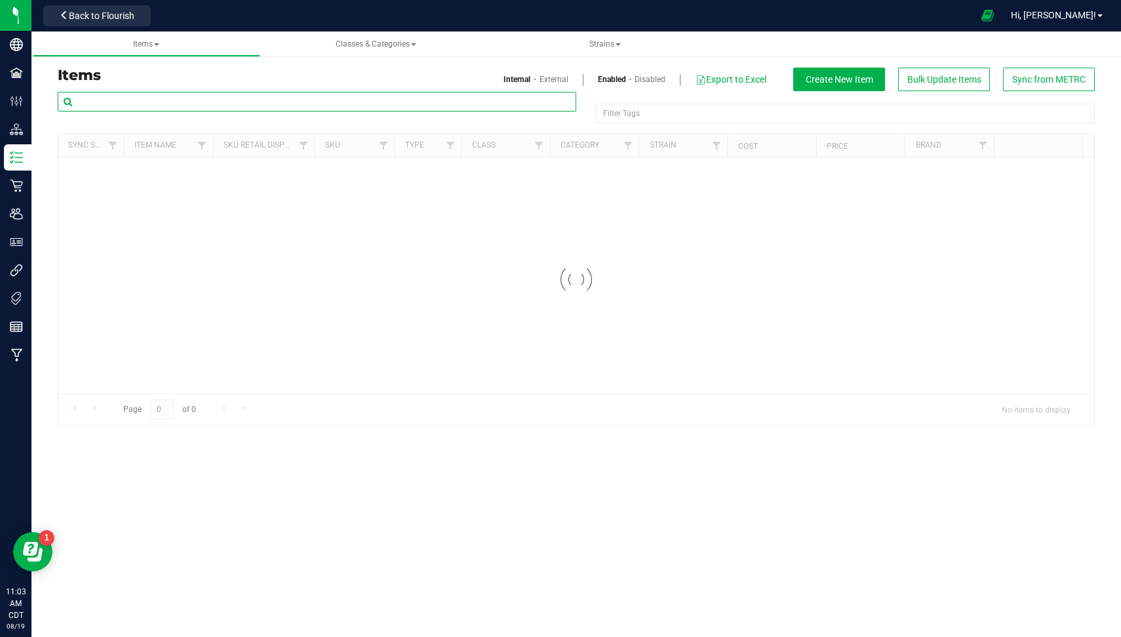
click at [282, 98] on input "text" at bounding box center [317, 102] width 519 height 20
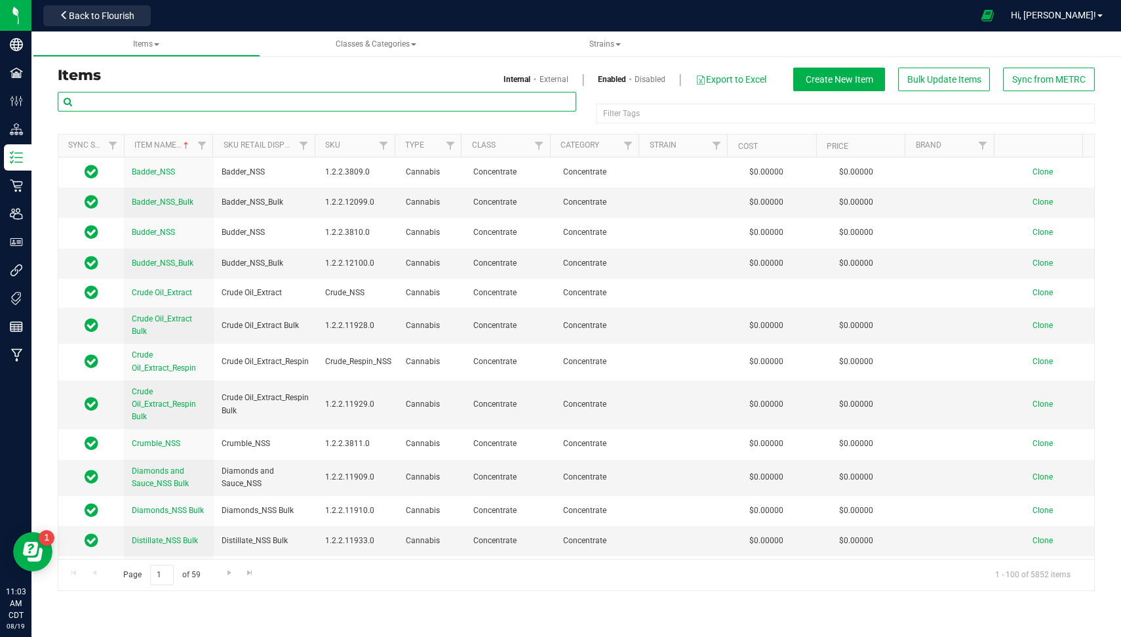
click at [282, 98] on input "text" at bounding box center [317, 102] width 519 height 20
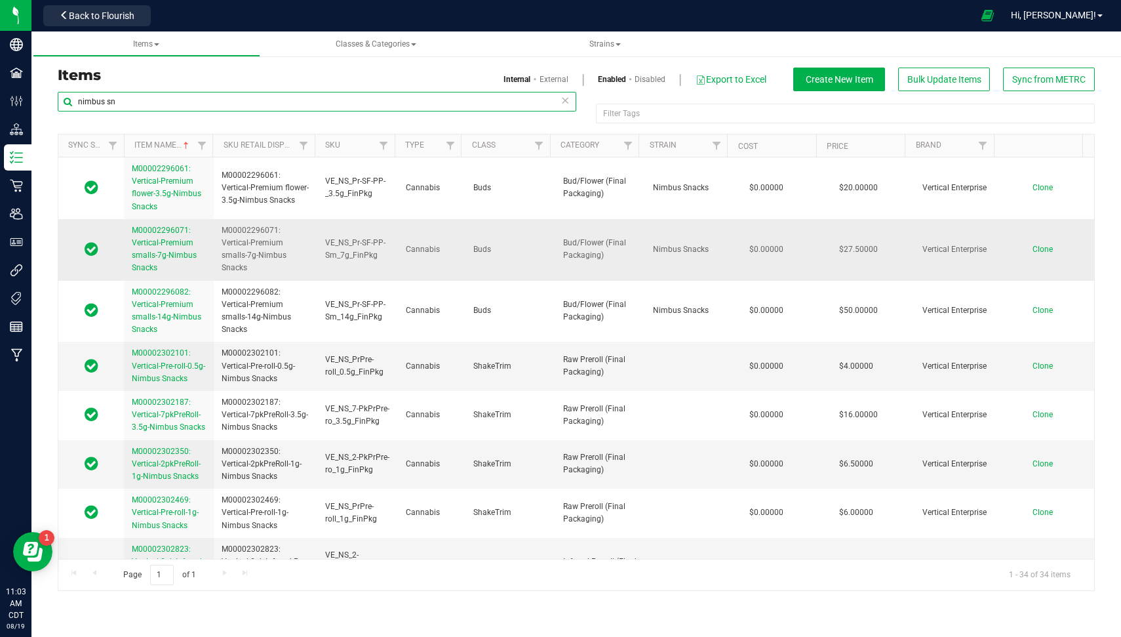
type input "nimbus sn"
click at [169, 239] on span "M00002296071: Vertical-Premium smalls-7g-Nimbus Snacks" at bounding box center [164, 249] width 65 height 47
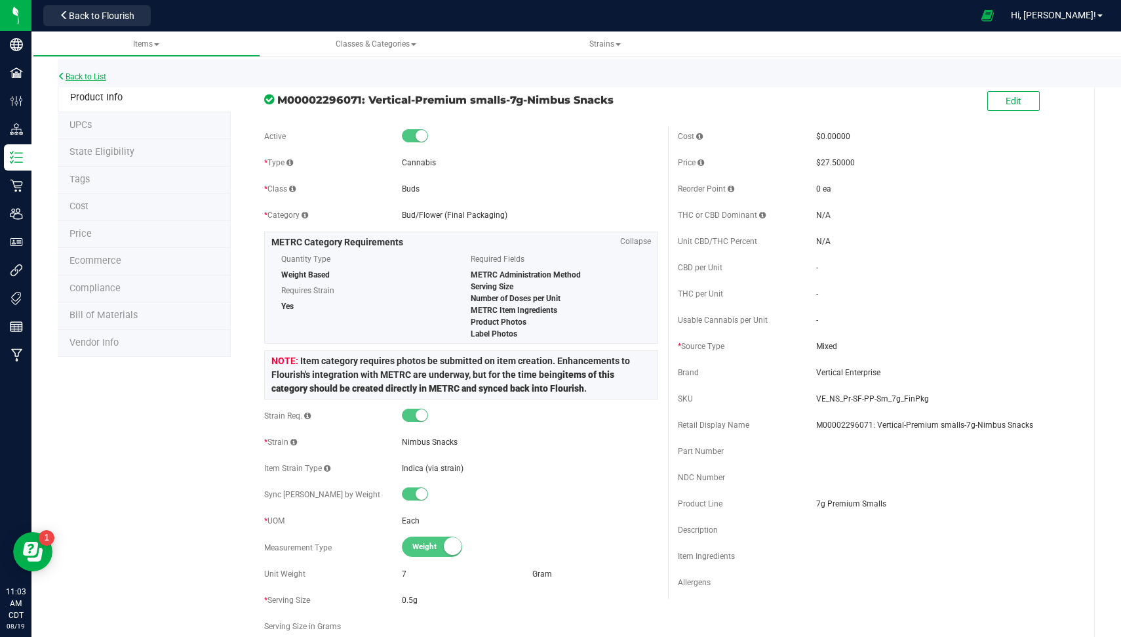
click at [102, 75] on link "Back to List" at bounding box center [82, 76] width 49 height 9
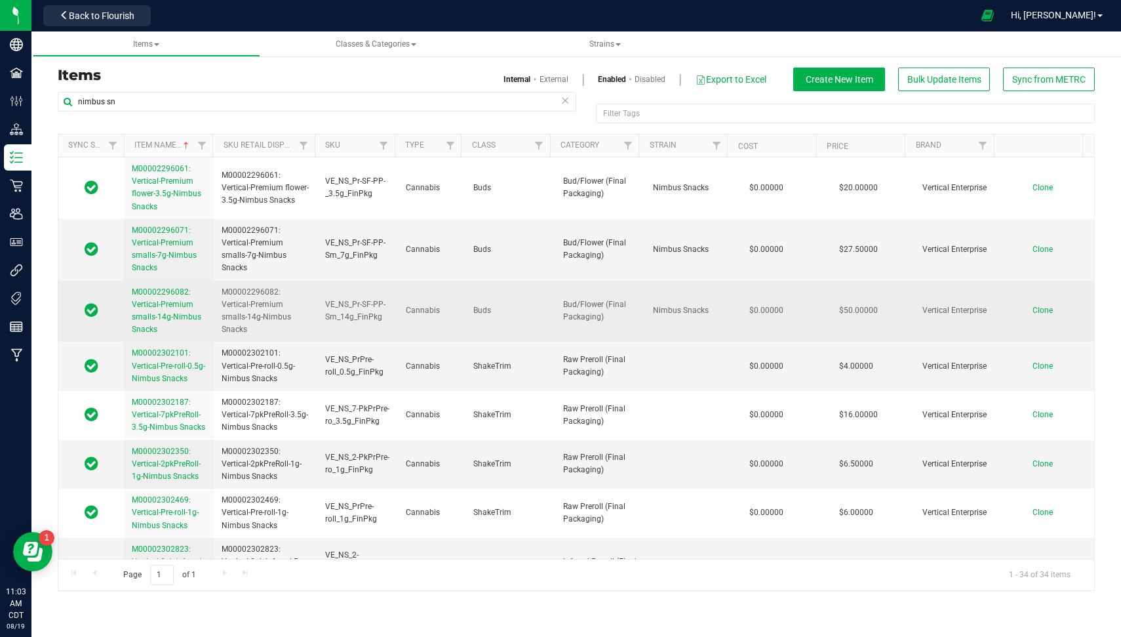
click at [185, 312] on span "M00002296082: Vertical-Premium smalls-14g-Nimbus Snacks" at bounding box center [166, 310] width 69 height 47
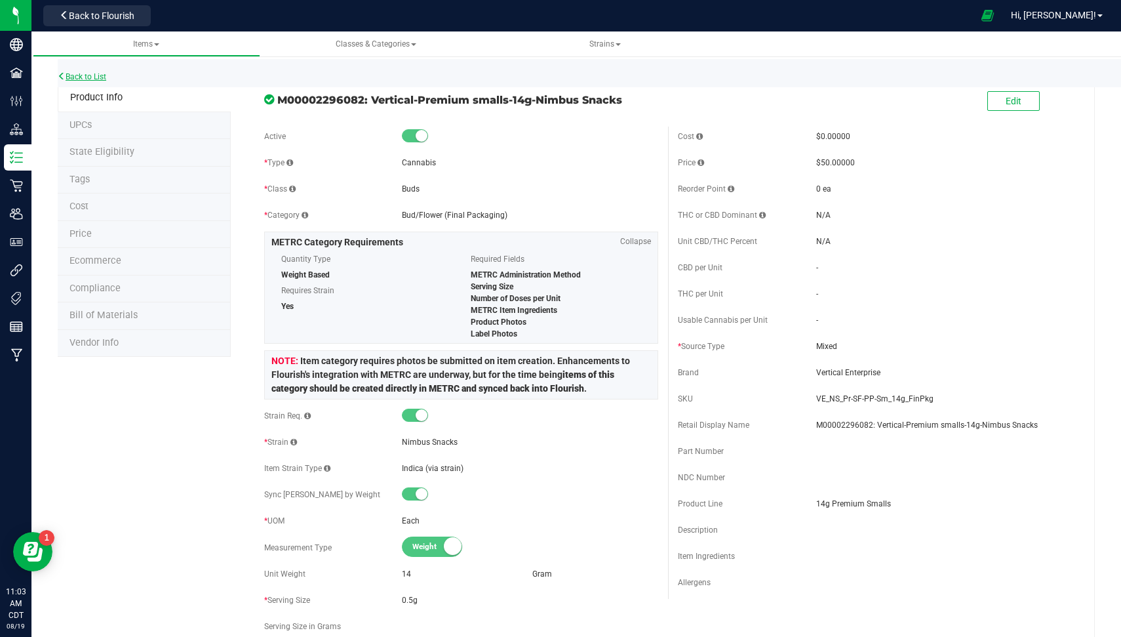
click at [76, 75] on link "Back to List" at bounding box center [82, 76] width 49 height 9
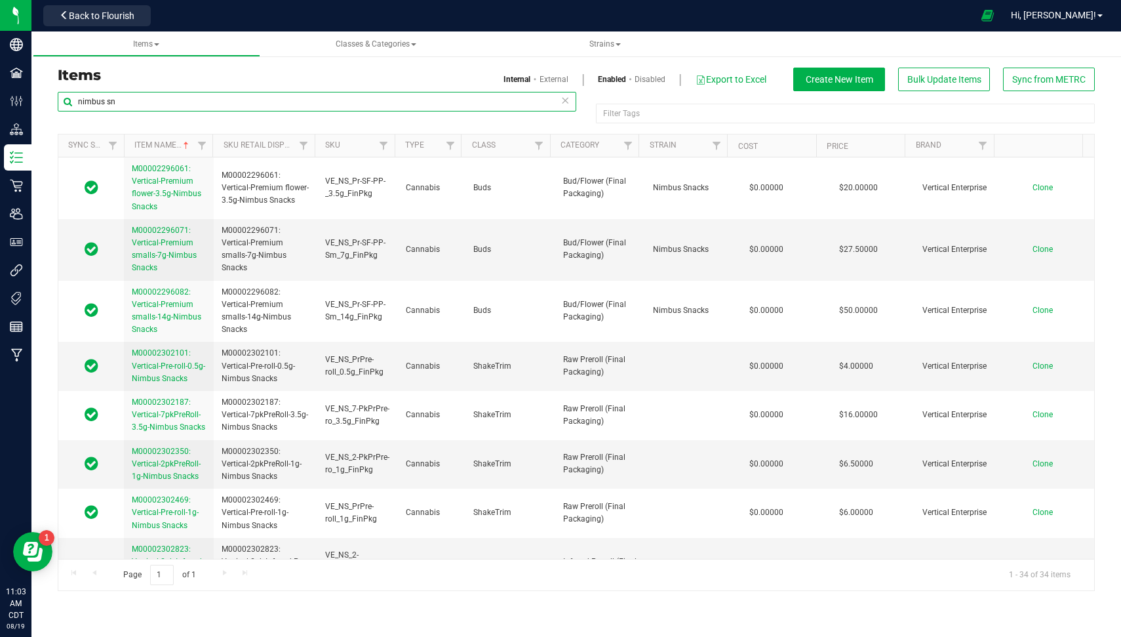
click at [222, 106] on input "nimbus sn" at bounding box center [317, 102] width 519 height 20
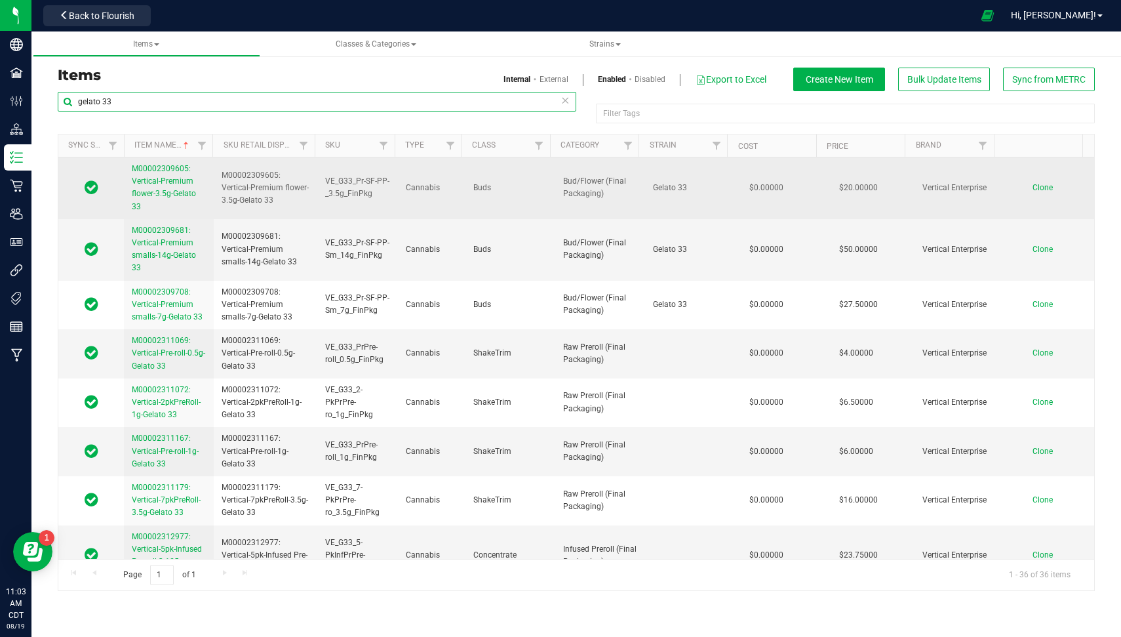
type input "gelato 33"
click at [165, 173] on link "M00002309605: Vertical-Premium flower-3.5g-Gelato 33" at bounding box center [169, 188] width 74 height 50
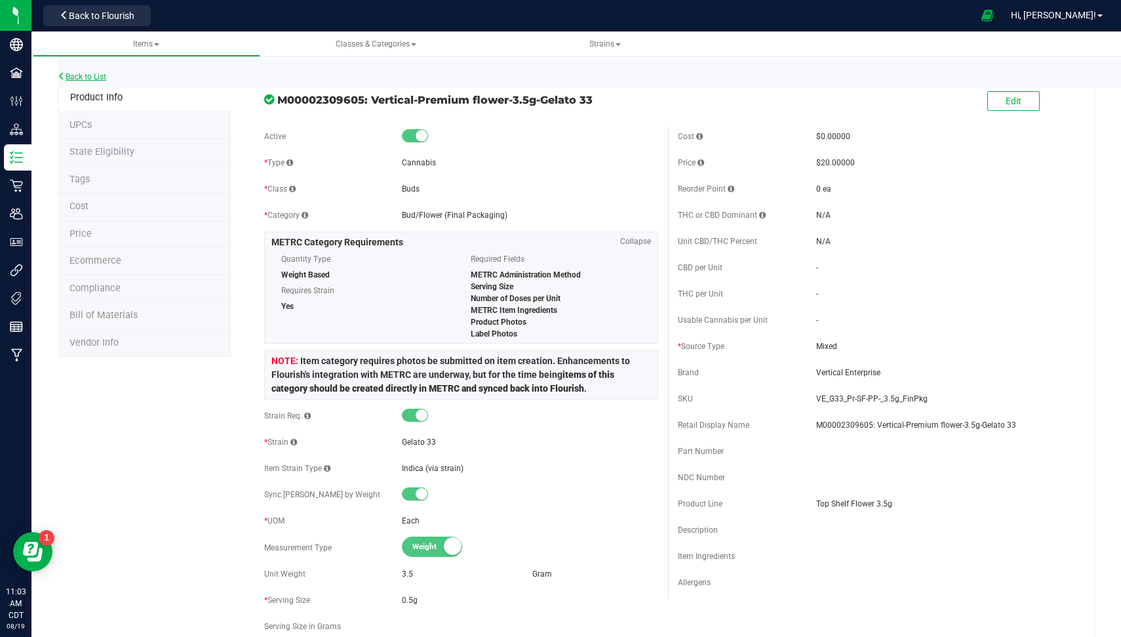
click at [81, 73] on link "Back to List" at bounding box center [82, 76] width 49 height 9
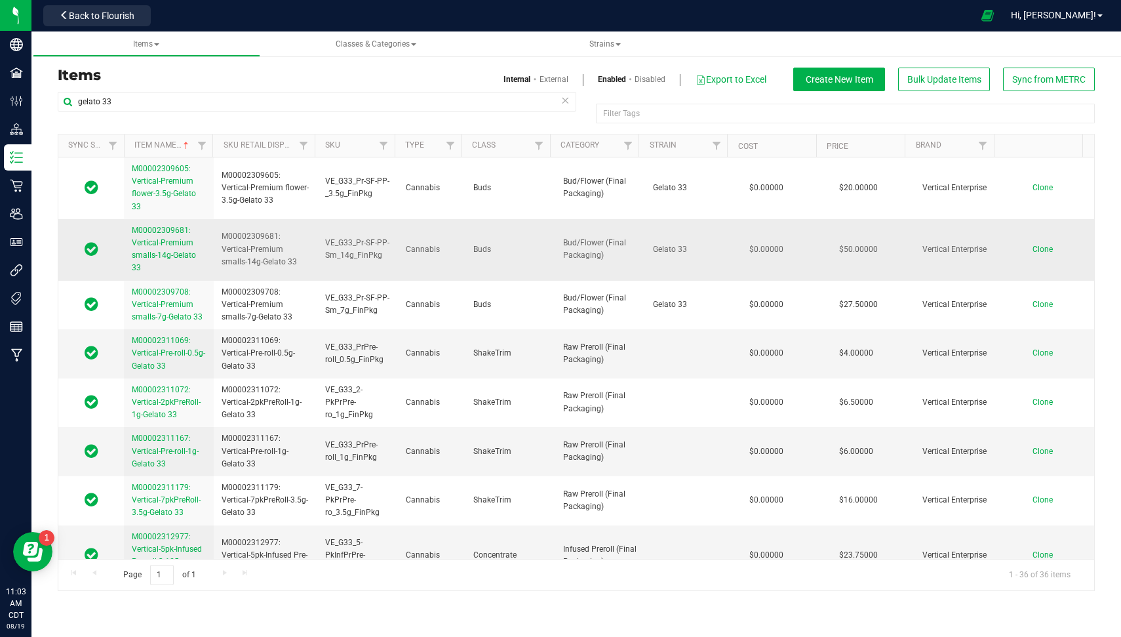
click at [168, 246] on span "M00002309681: Vertical-Premium smalls-14g-Gelato 33" at bounding box center [164, 249] width 64 height 47
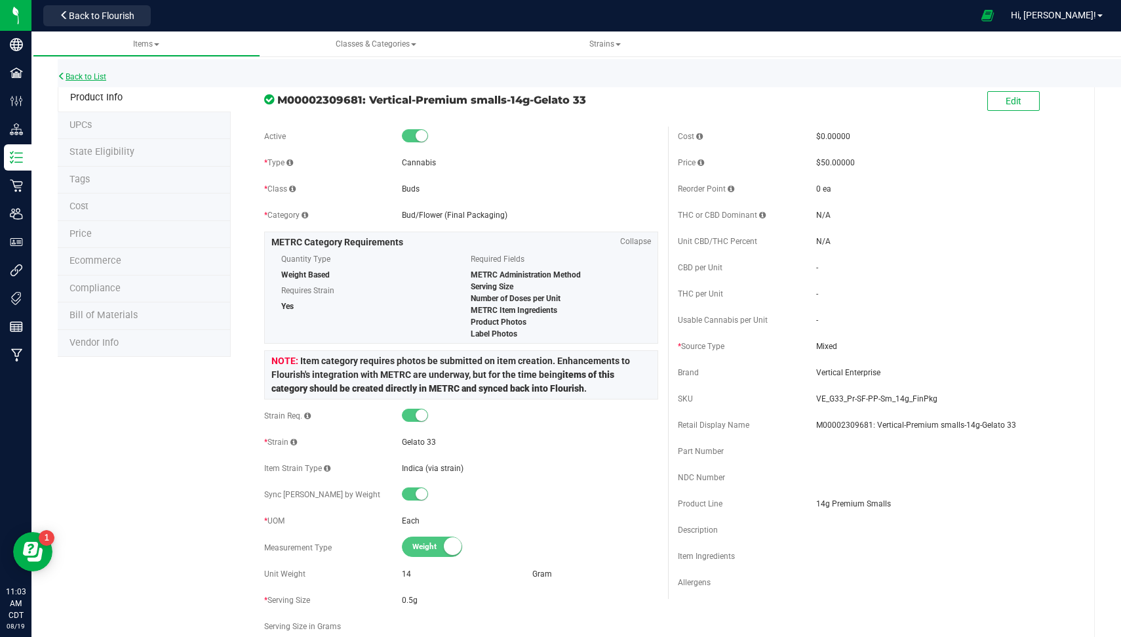
click at [89, 77] on link "Back to List" at bounding box center [82, 76] width 49 height 9
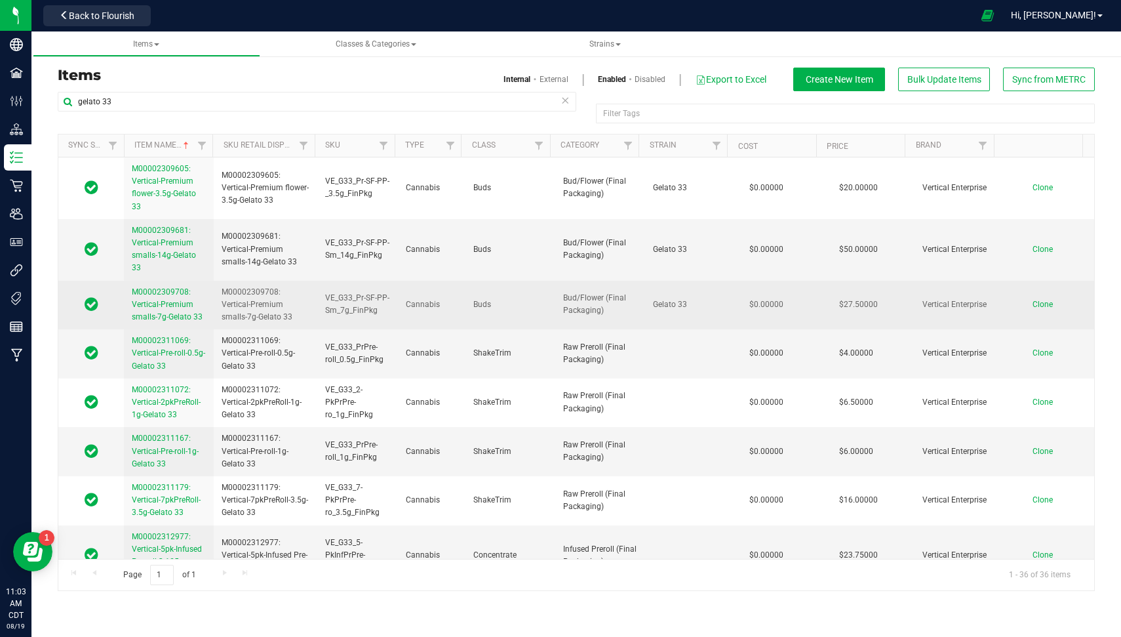
click at [149, 305] on span "M00002309708: Vertical-Premium smalls-7g-Gelato 33" at bounding box center [167, 304] width 71 height 34
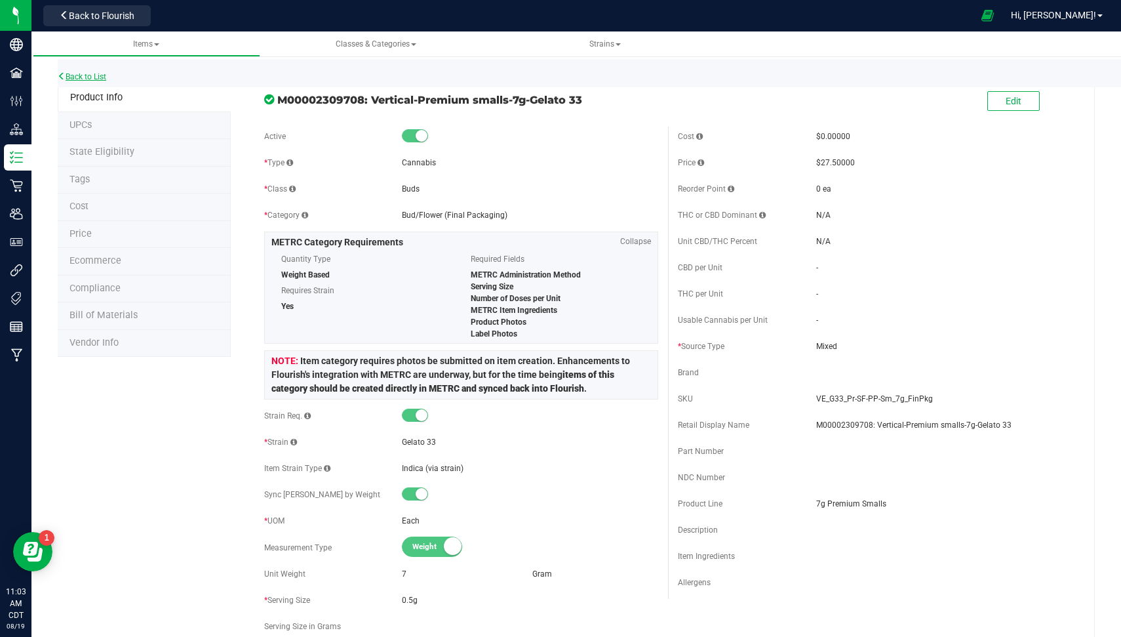
click at [96, 79] on link "Back to List" at bounding box center [82, 76] width 49 height 9
click at [86, 77] on link "Back to List" at bounding box center [82, 76] width 49 height 9
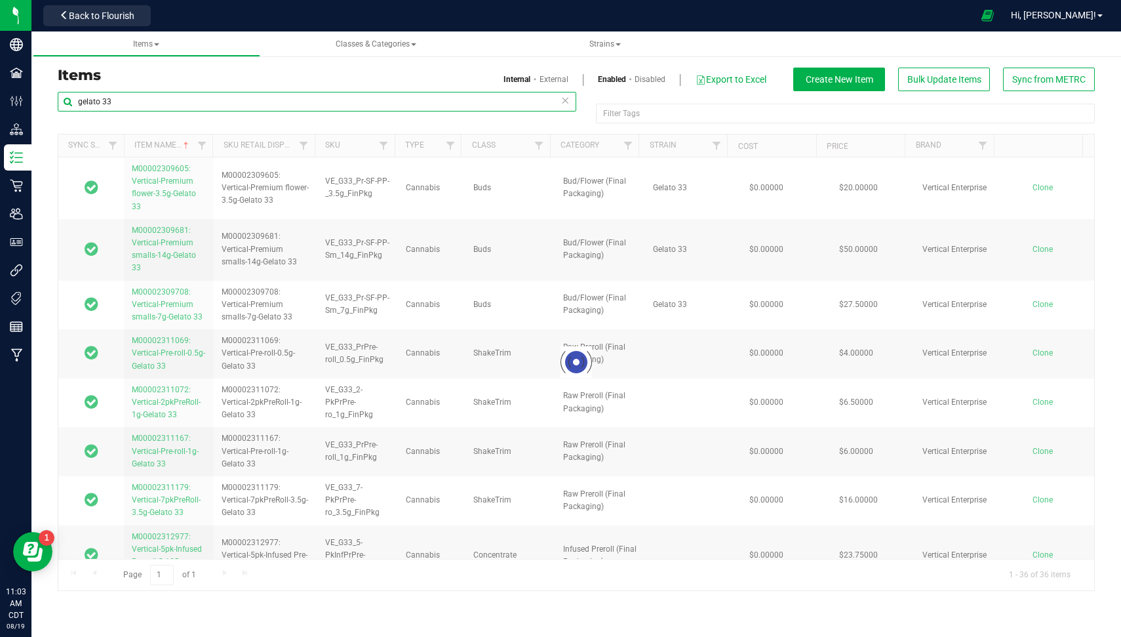
click at [264, 96] on input "gelato 33" at bounding box center [317, 102] width 519 height 20
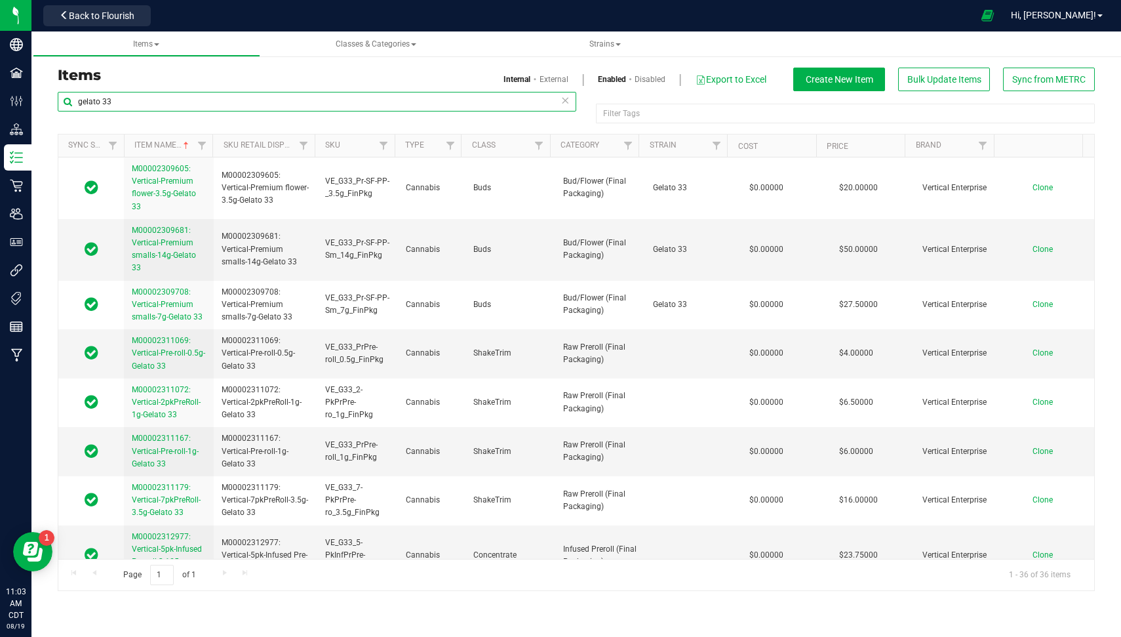
click at [264, 96] on input "gelato 33" at bounding box center [317, 102] width 519 height 20
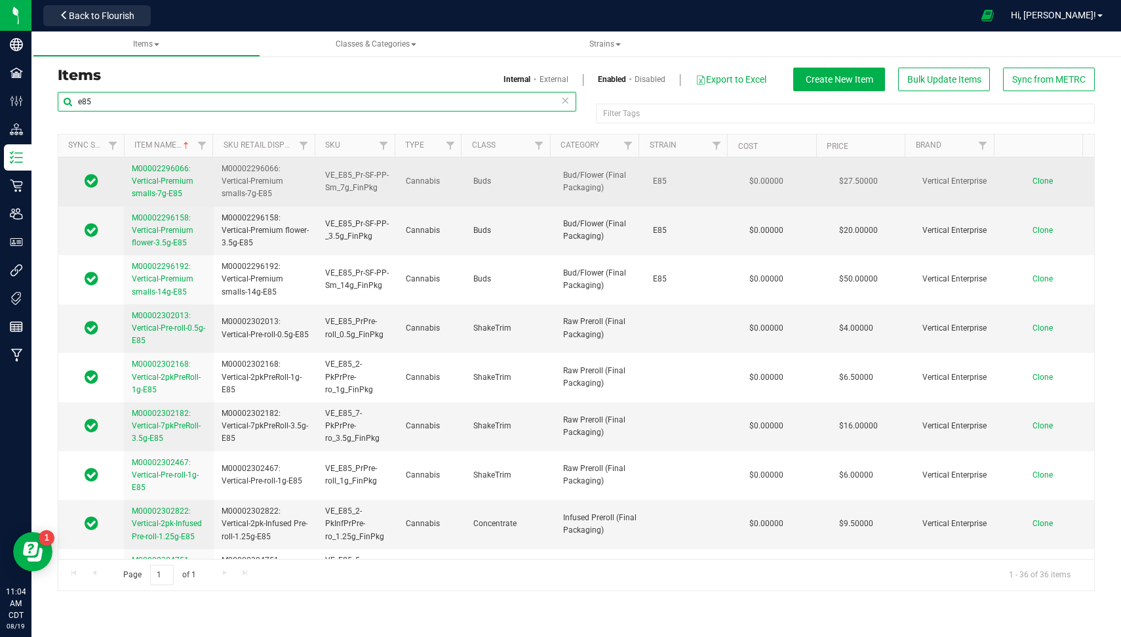
type input "e85"
click at [169, 180] on span "M00002296066: Vertical-Premium smalls-7g-E85" at bounding box center [163, 181] width 62 height 34
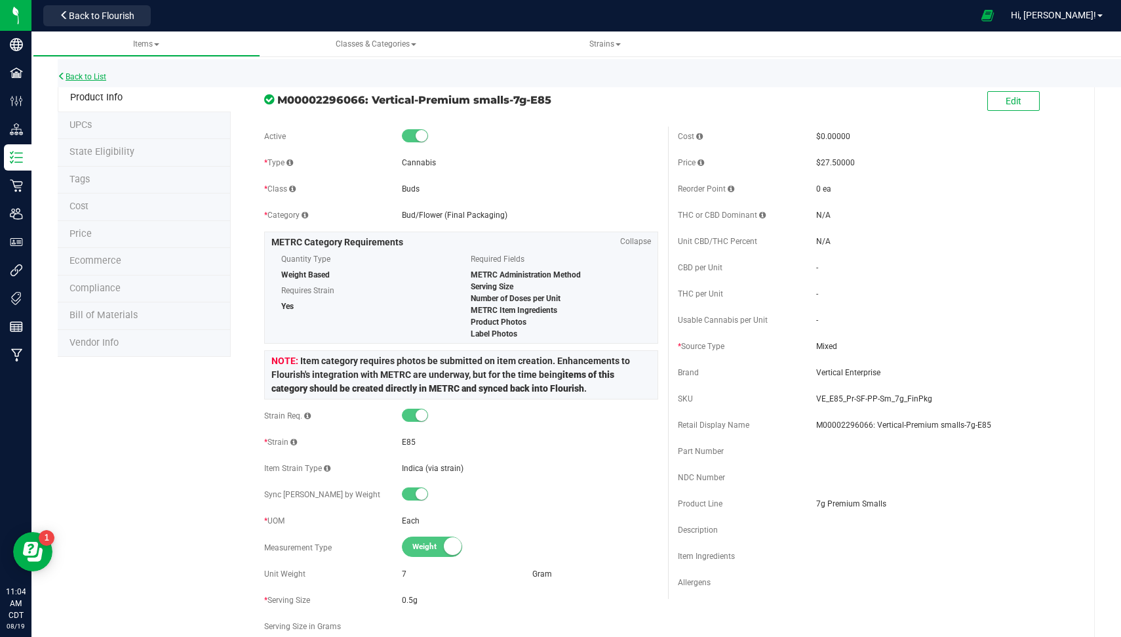
click at [85, 77] on link "Back to List" at bounding box center [82, 76] width 49 height 9
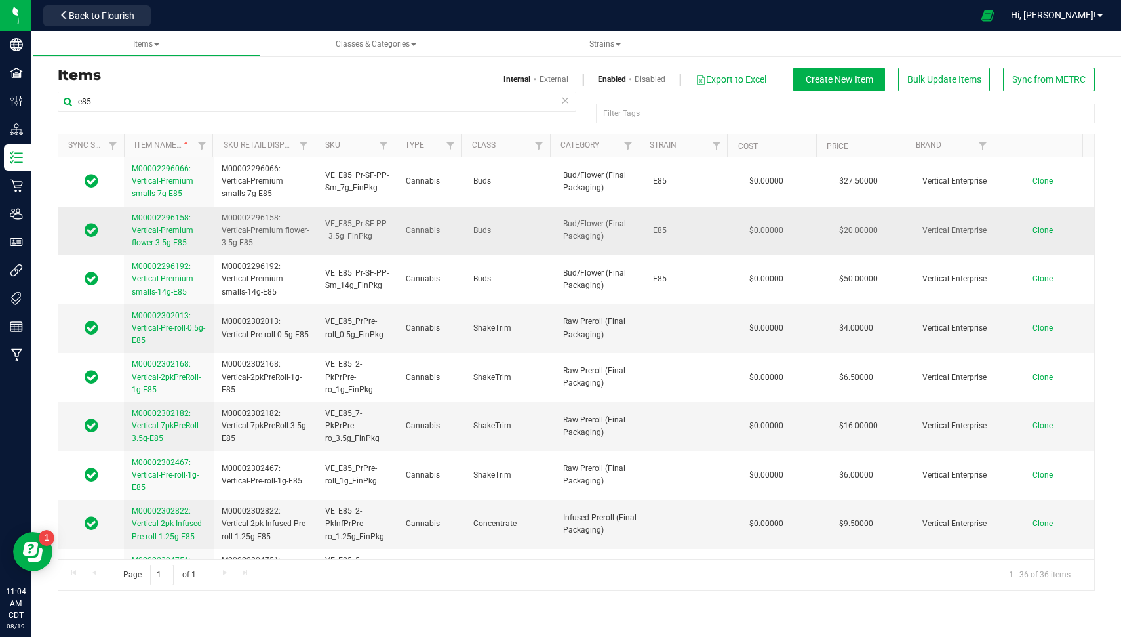
click at [156, 233] on span "M00002296158: Vertical-Premium flower-3.5g-E85" at bounding box center [163, 230] width 62 height 34
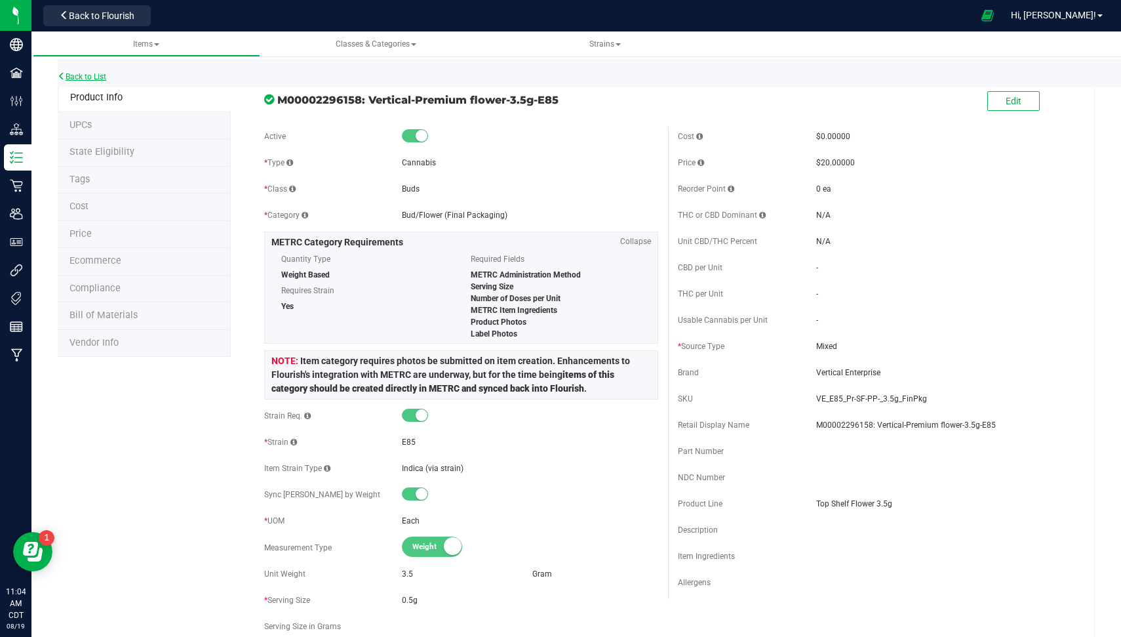
click at [100, 76] on link "Back to List" at bounding box center [82, 76] width 49 height 9
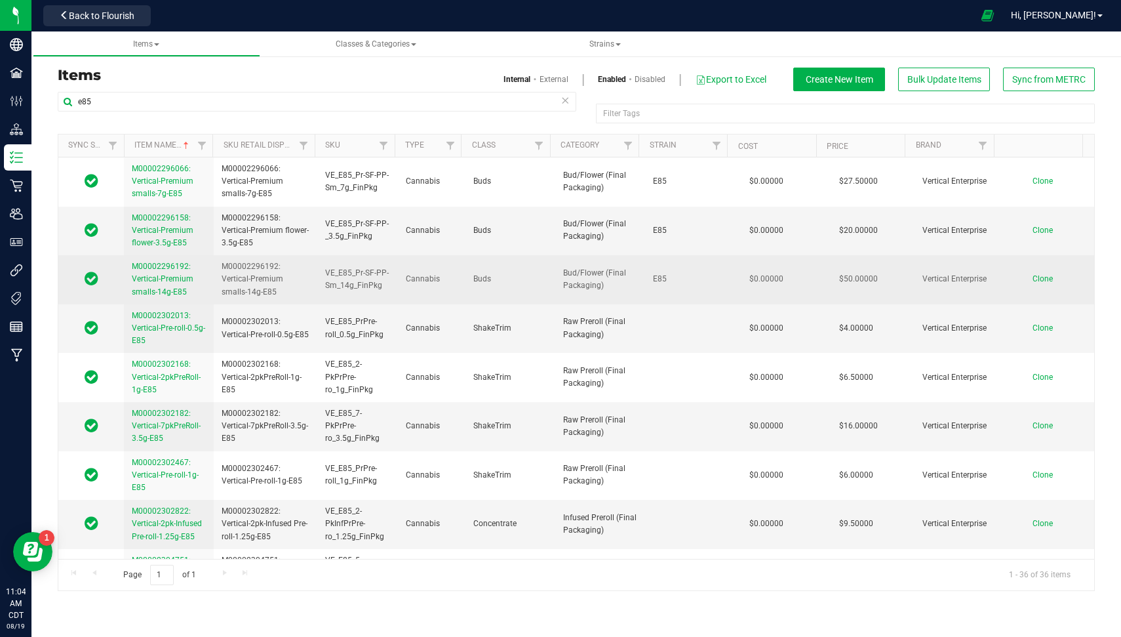
click at [160, 279] on span "M00002296192: Vertical-Premium smalls-14g-E85" at bounding box center [163, 279] width 62 height 34
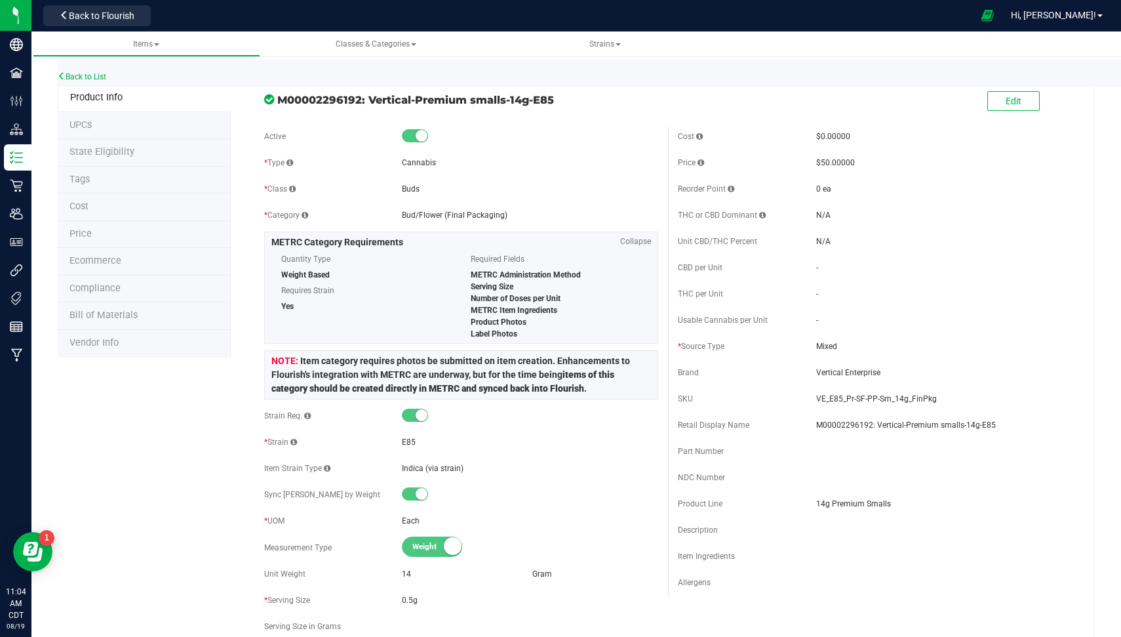
click at [102, 70] on div "Back to List" at bounding box center [618, 73] width 1121 height 28
click at [100, 70] on div "Back to List" at bounding box center [618, 73] width 1121 height 28
click at [104, 77] on link "Back to List" at bounding box center [82, 76] width 49 height 9
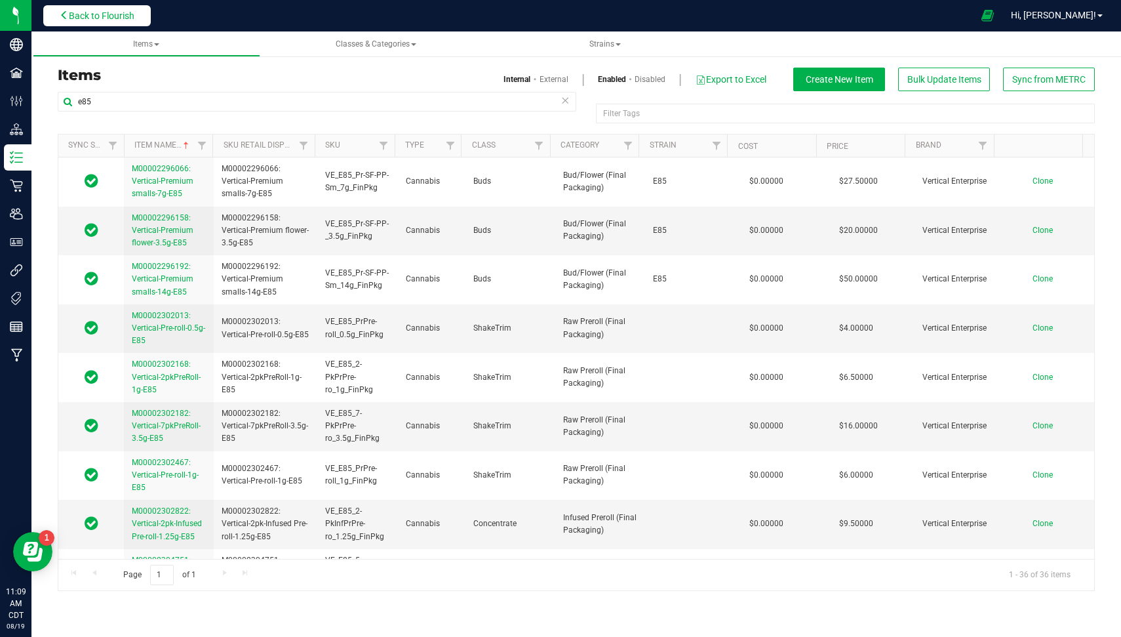
click at [87, 12] on span "Back to Flourish" at bounding box center [102, 15] width 66 height 10
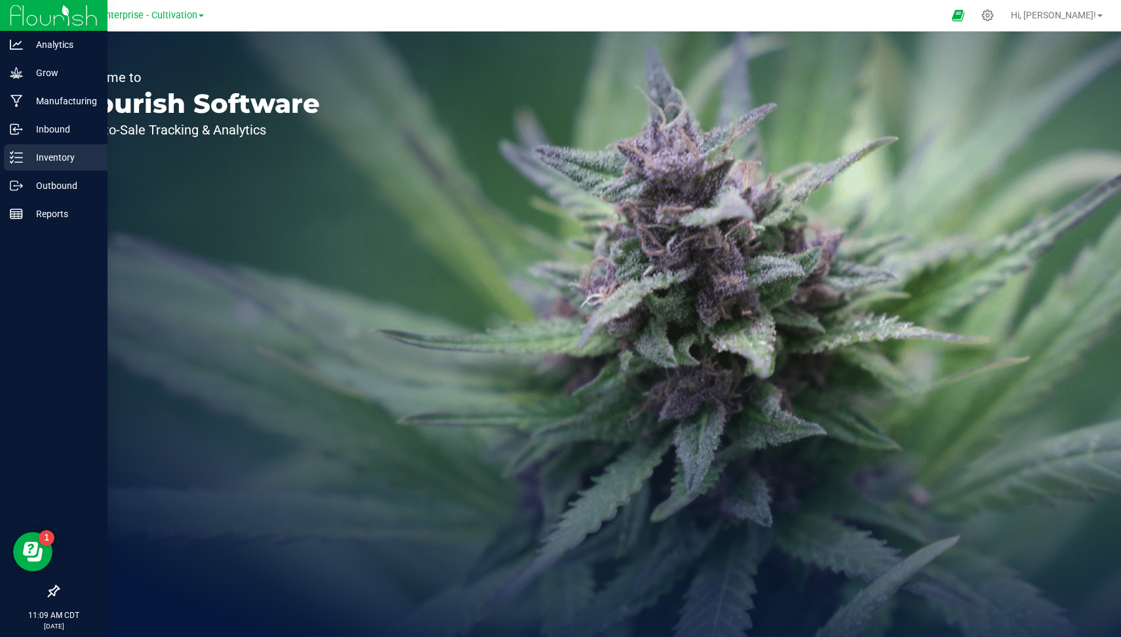
click at [13, 161] on icon at bounding box center [11, 162] width 3 height 2
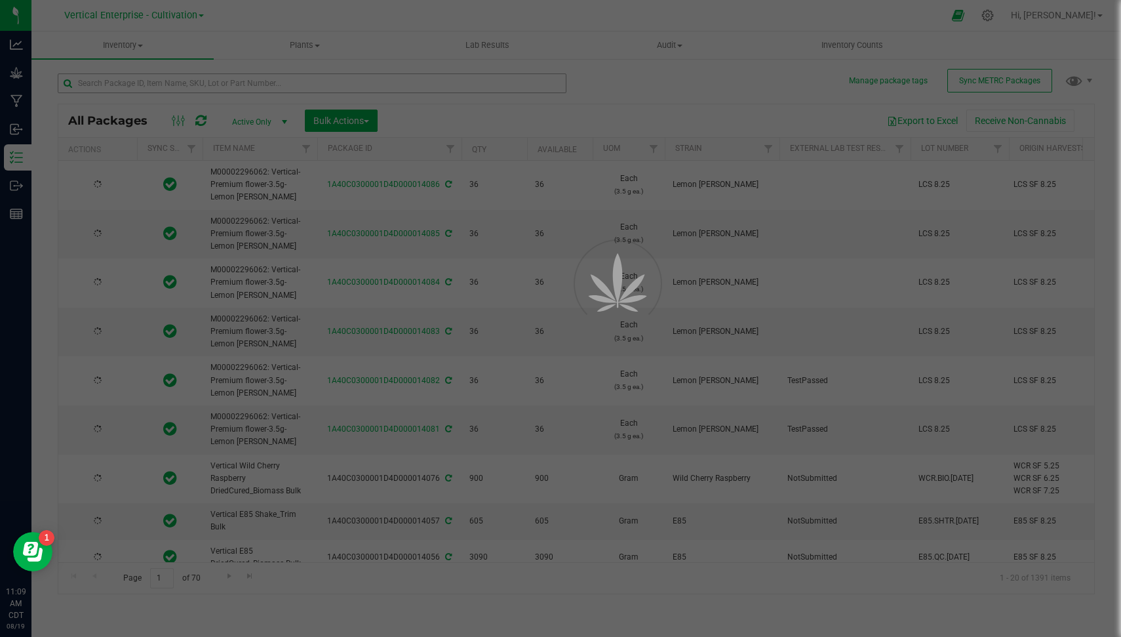
click at [216, 90] on div at bounding box center [560, 318] width 1121 height 637
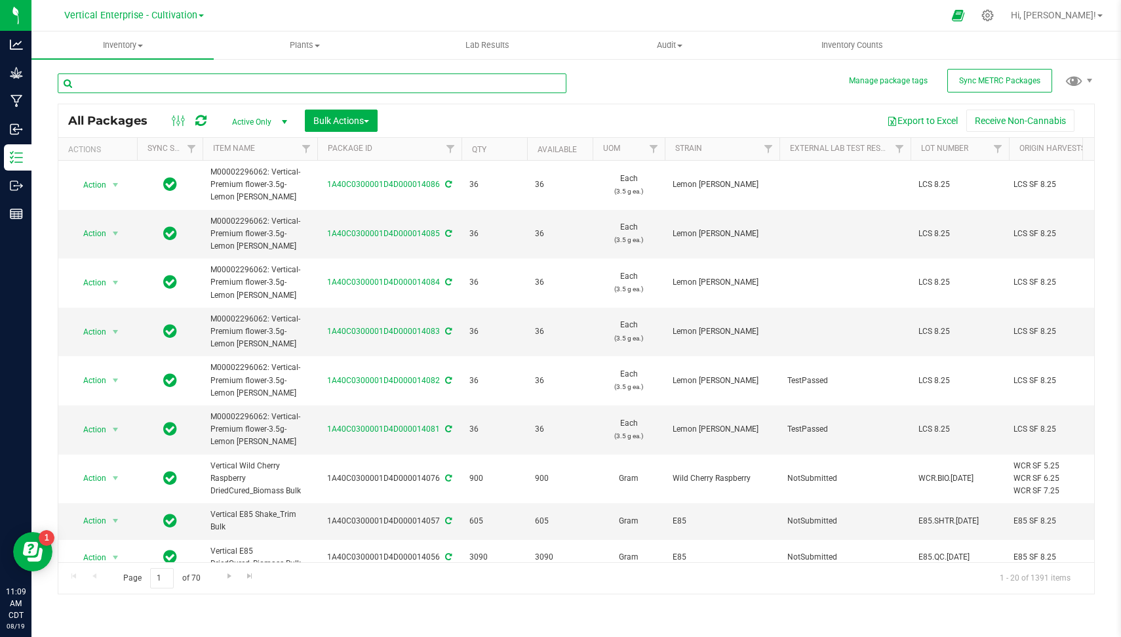
click at [216, 86] on input "text" at bounding box center [312, 83] width 509 height 20
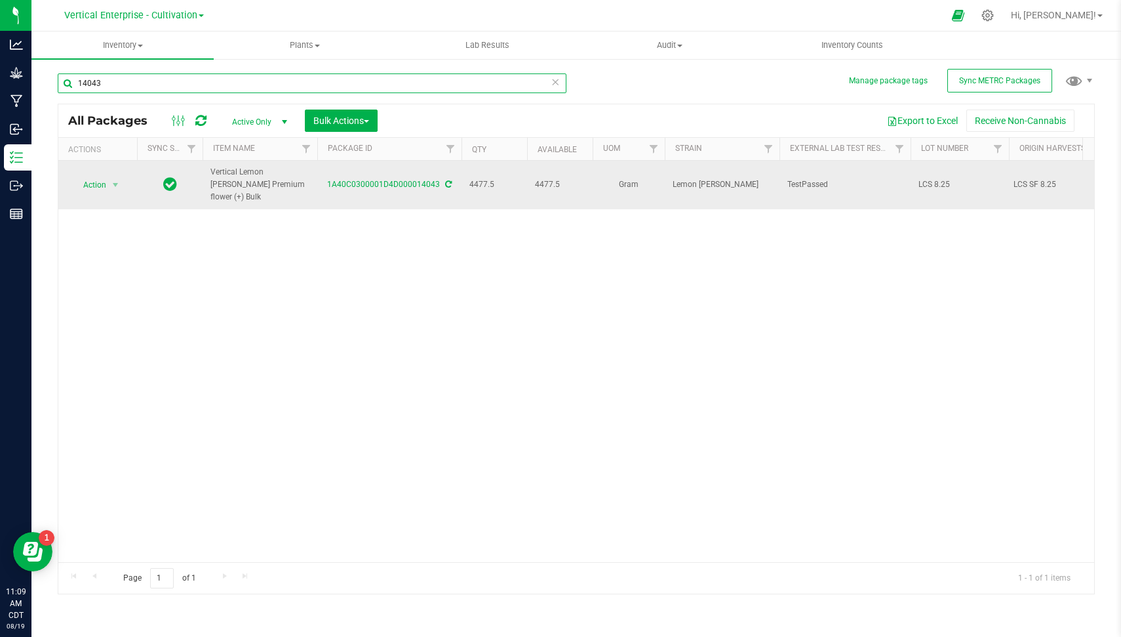
type input "14043"
click at [102, 173] on td "Action Action Adjust qty Create package Edit attributes Global inventory Locate…" at bounding box center [97, 185] width 79 height 49
click at [99, 179] on span "Action" at bounding box center [88, 185] width 35 height 18
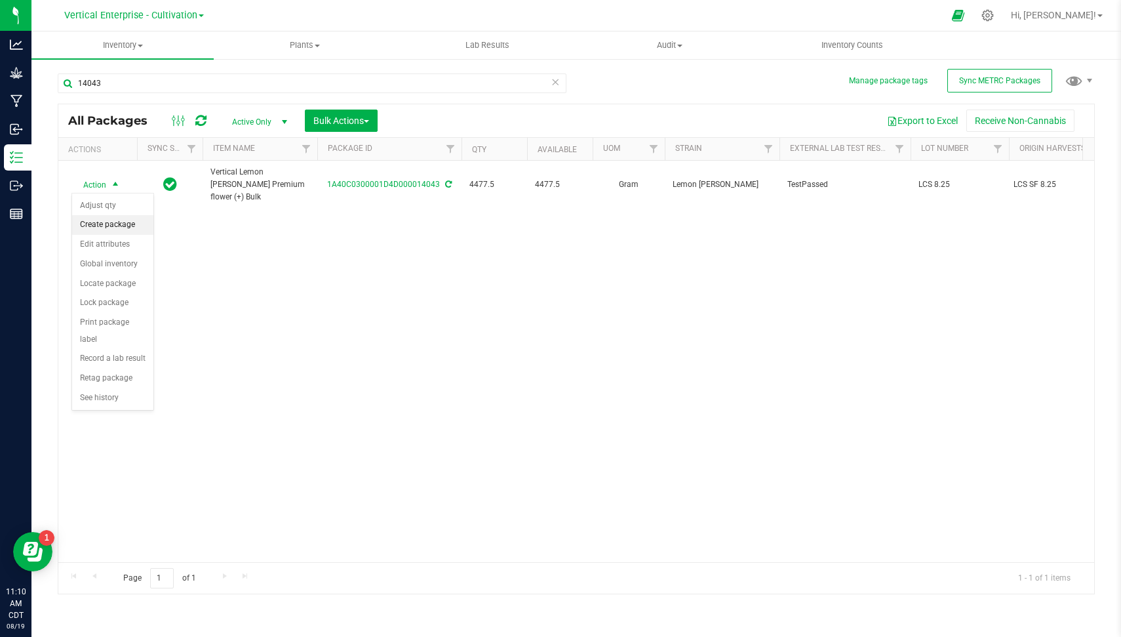
click at [120, 223] on li "Create package" at bounding box center [112, 225] width 81 height 20
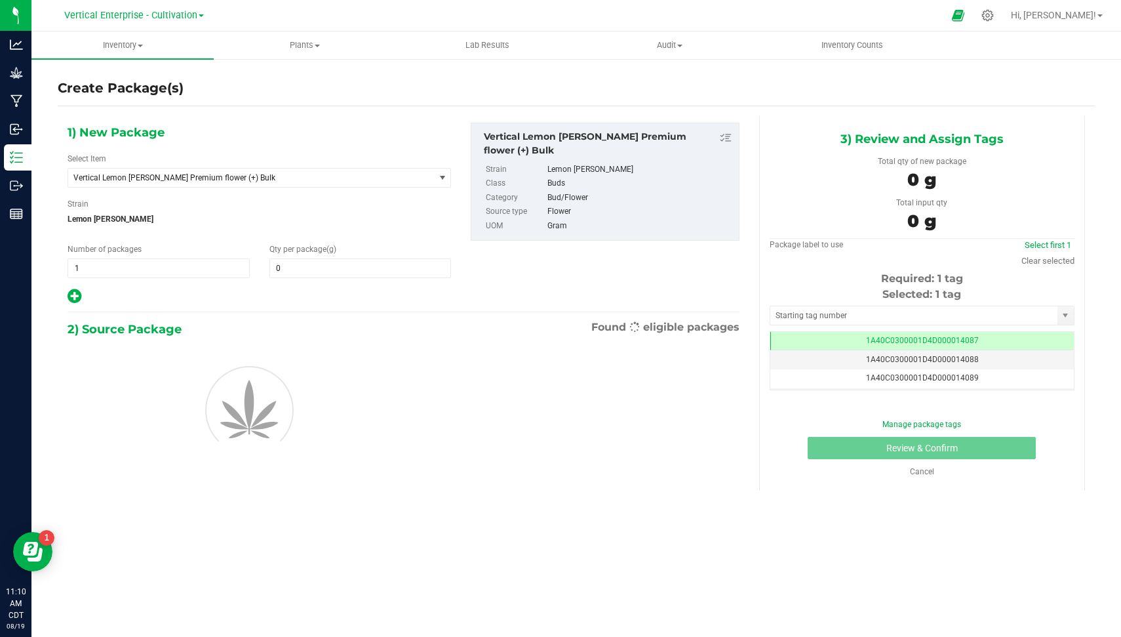
type input "0.0000"
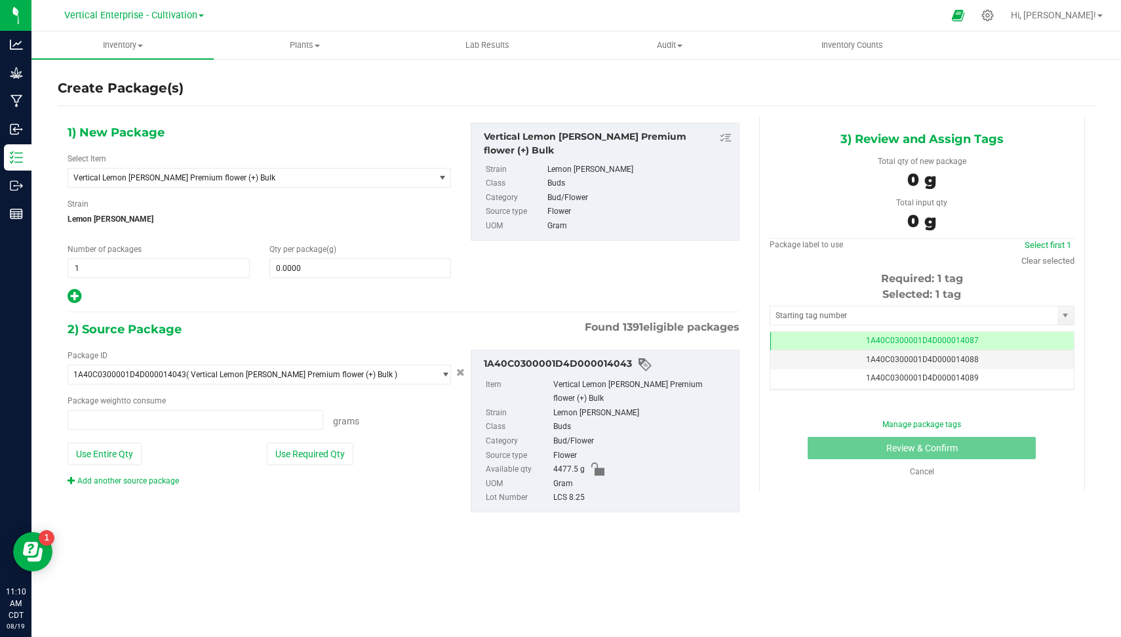
type input "0.0000 g"
click at [216, 184] on span "Vertical Lemon [PERSON_NAME] Premium flower (+) Bulk" at bounding box center [251, 177] width 366 height 18
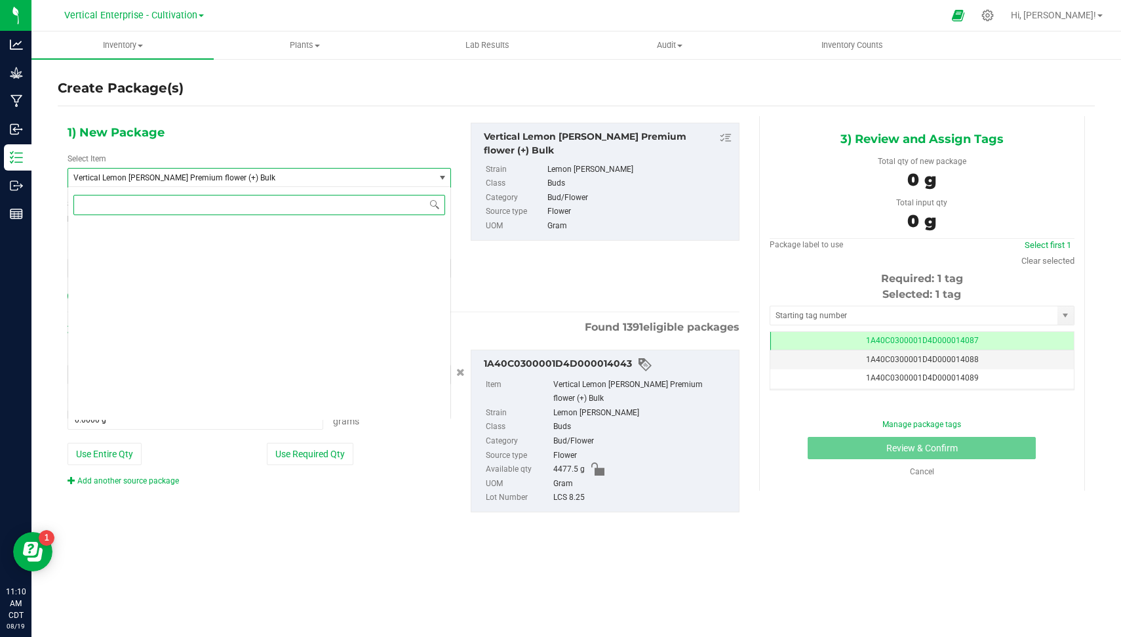
scroll to position [99433, 0]
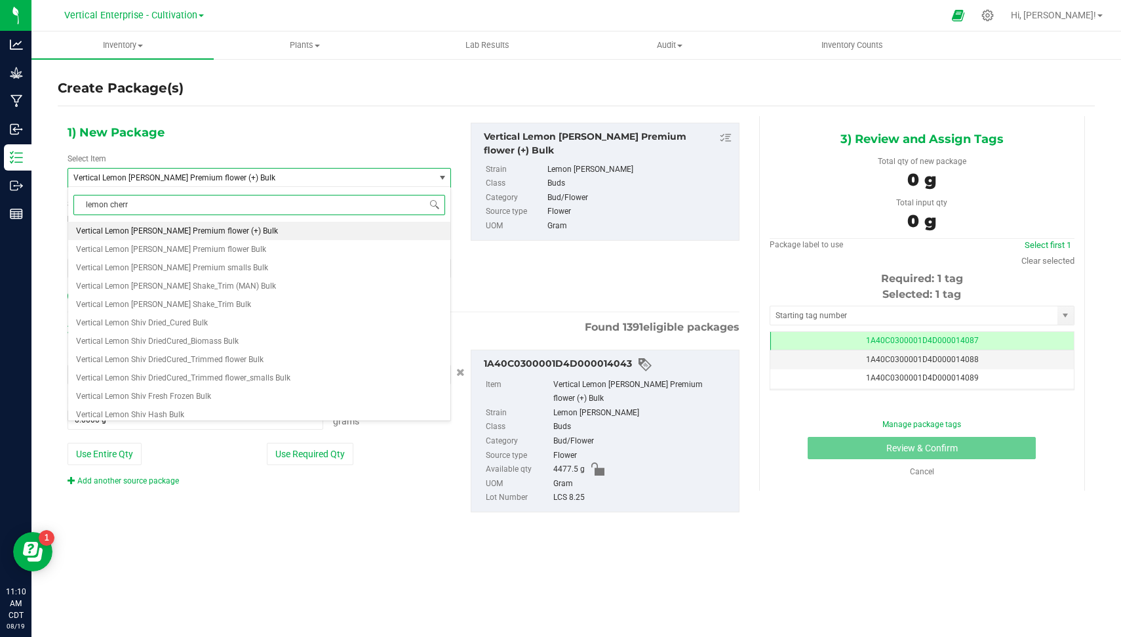
type input "lemon cherry"
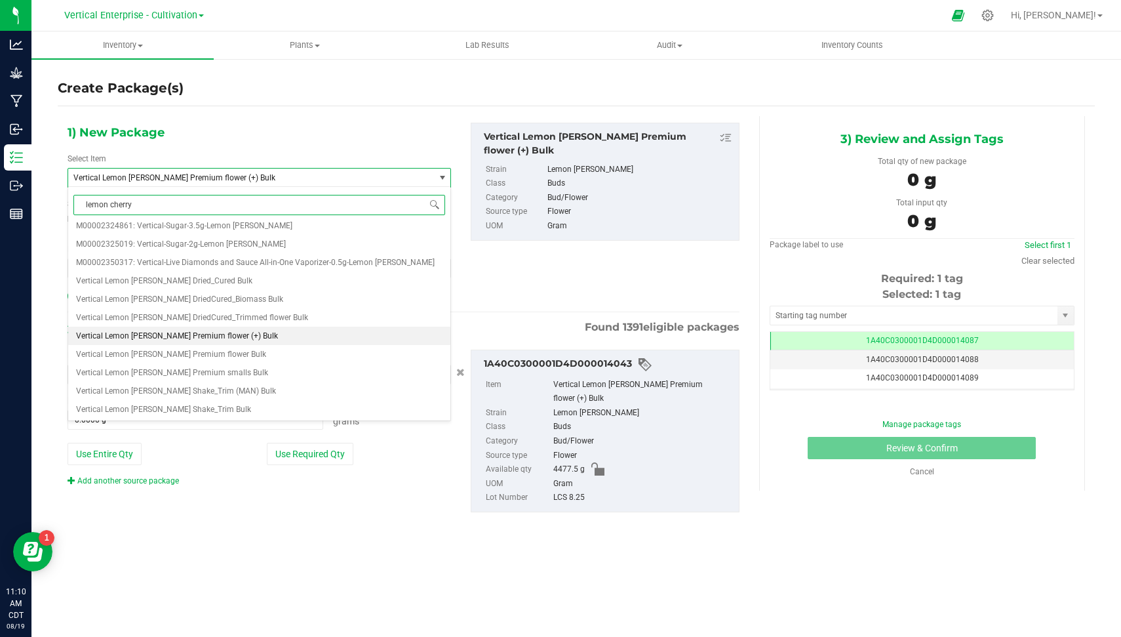
scroll to position [0, 0]
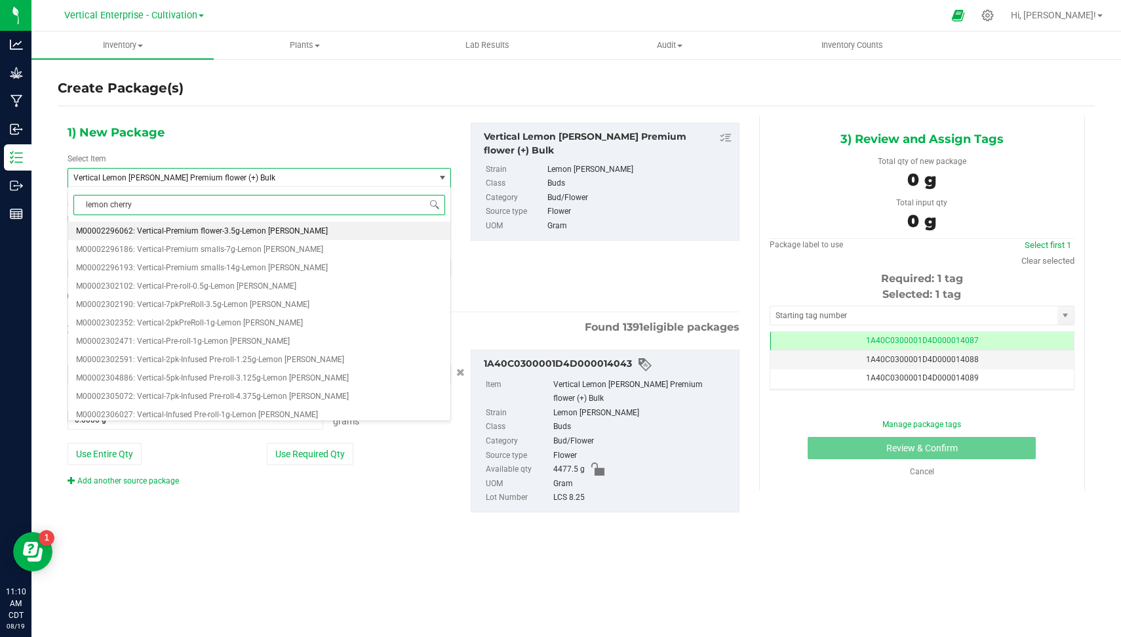
click at [249, 227] on span "M00002296062: Vertical-Premium flower-3.5g-Lemon [PERSON_NAME]" at bounding box center [202, 230] width 252 height 9
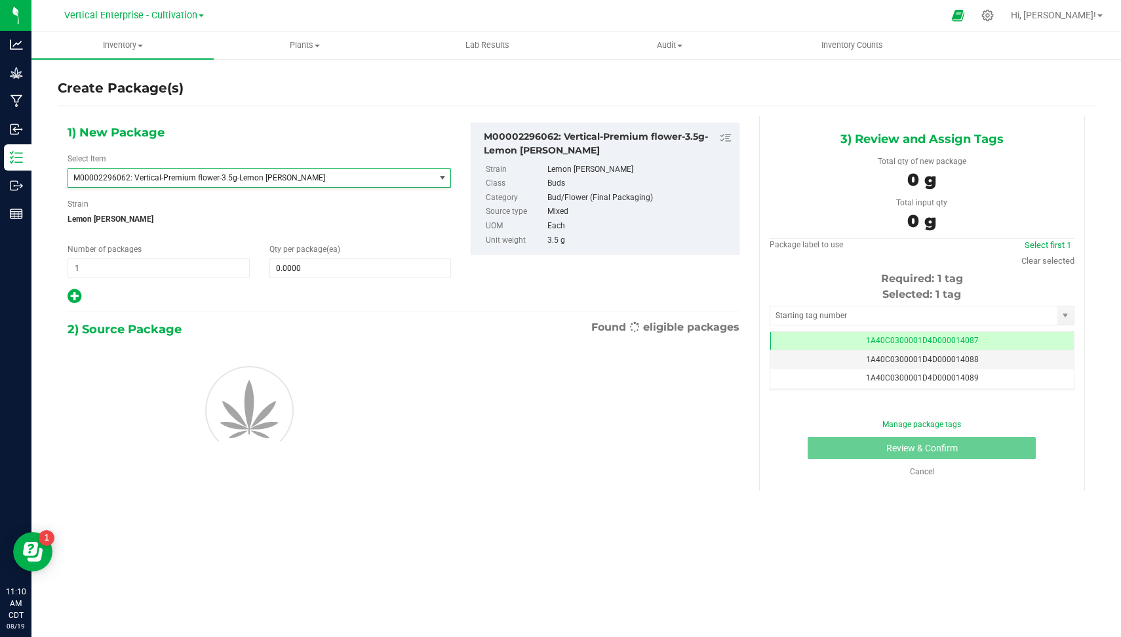
type input "0"
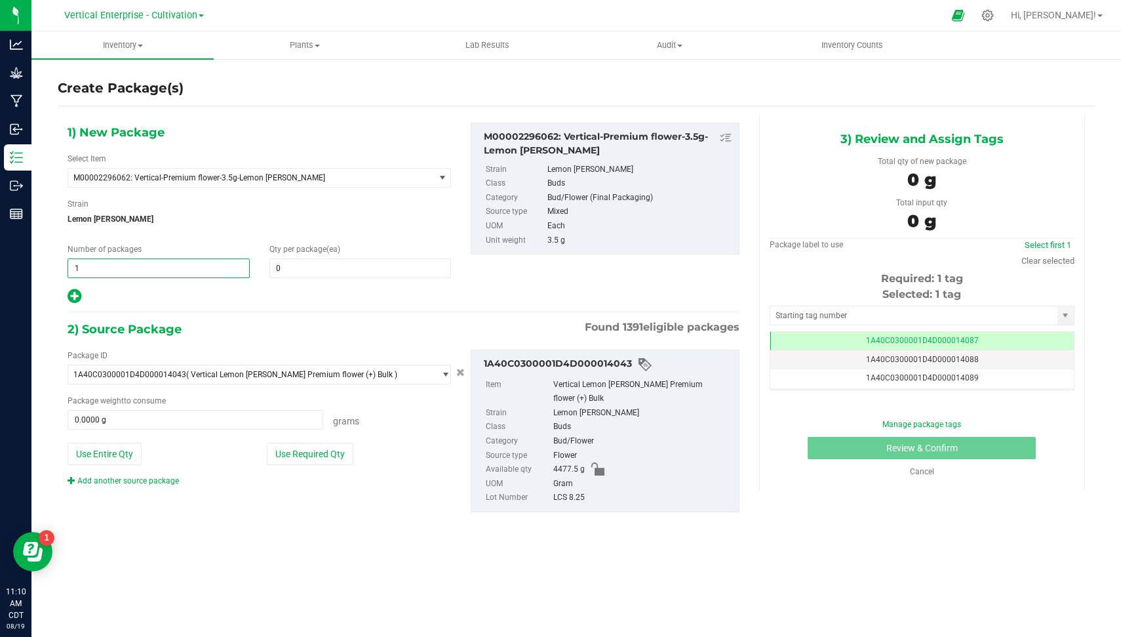
click at [155, 264] on span "1 1" at bounding box center [159, 268] width 182 height 20
type input "6"
click at [295, 263] on span at bounding box center [360, 268] width 182 height 20
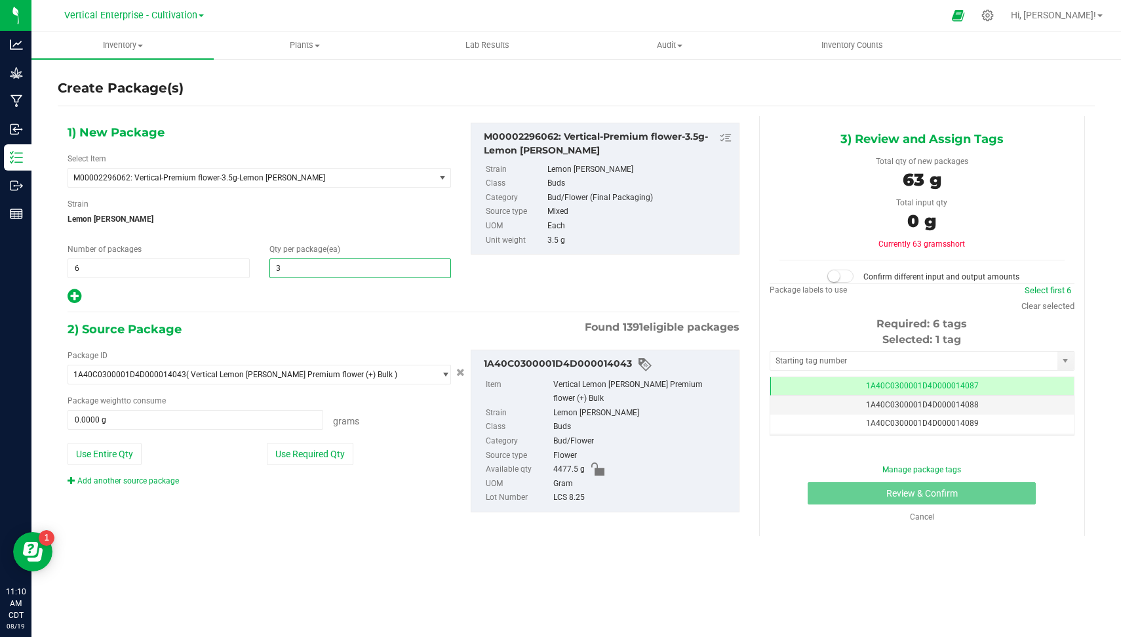
type input "36"
click at [297, 446] on button "Use Required Qty" at bounding box center [310, 454] width 87 height 22
type input "756.0000 g"
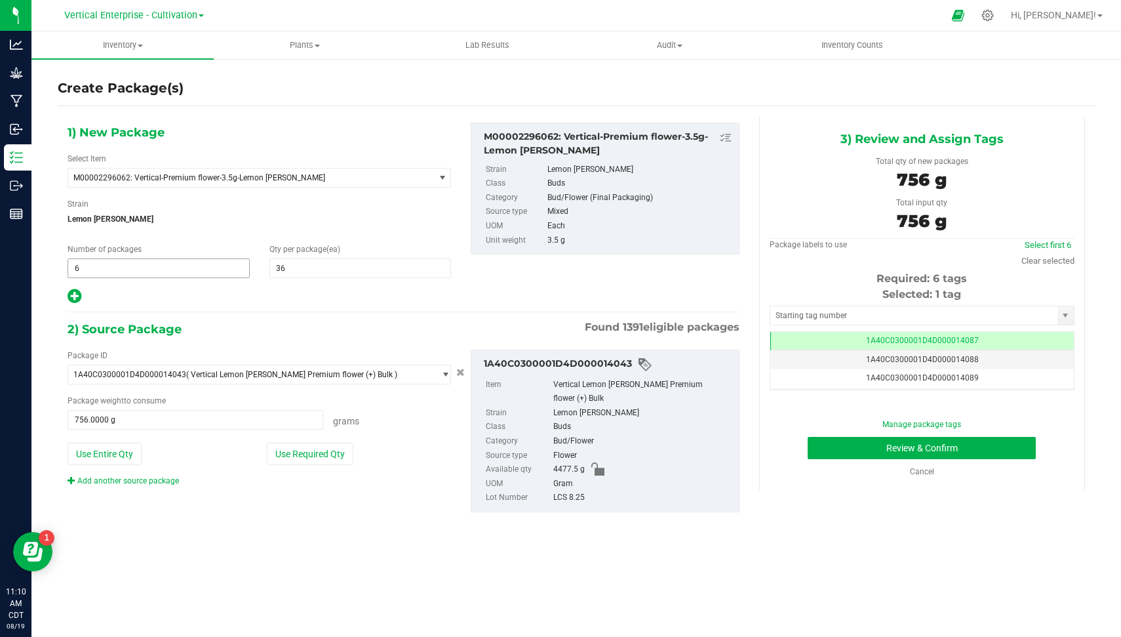
click at [174, 265] on span "6 6" at bounding box center [159, 268] width 182 height 20
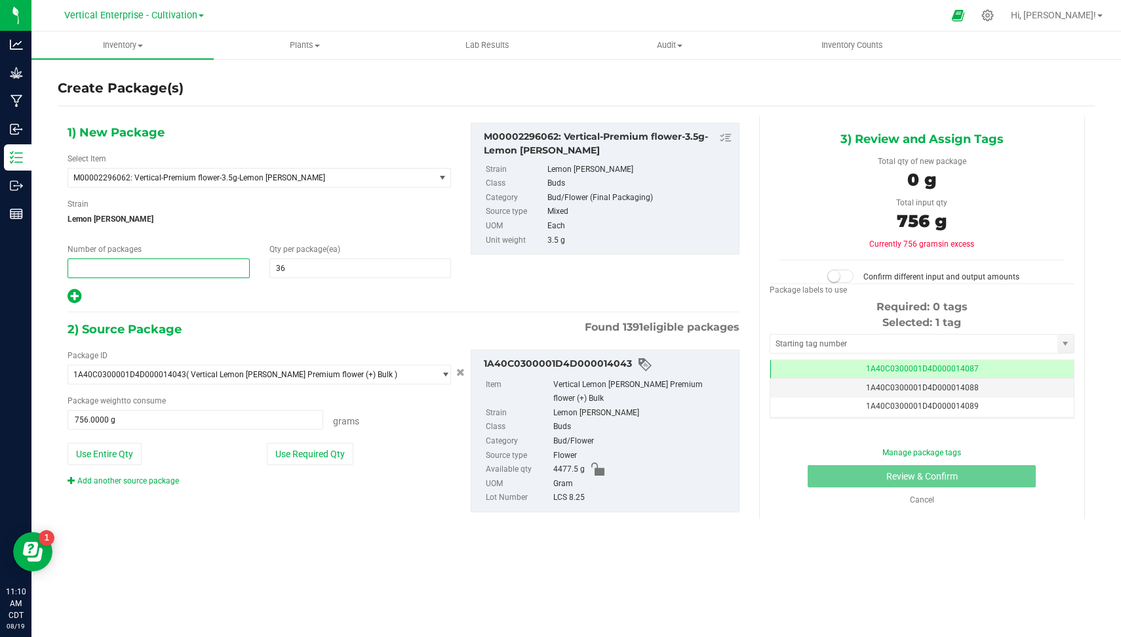
type input "2"
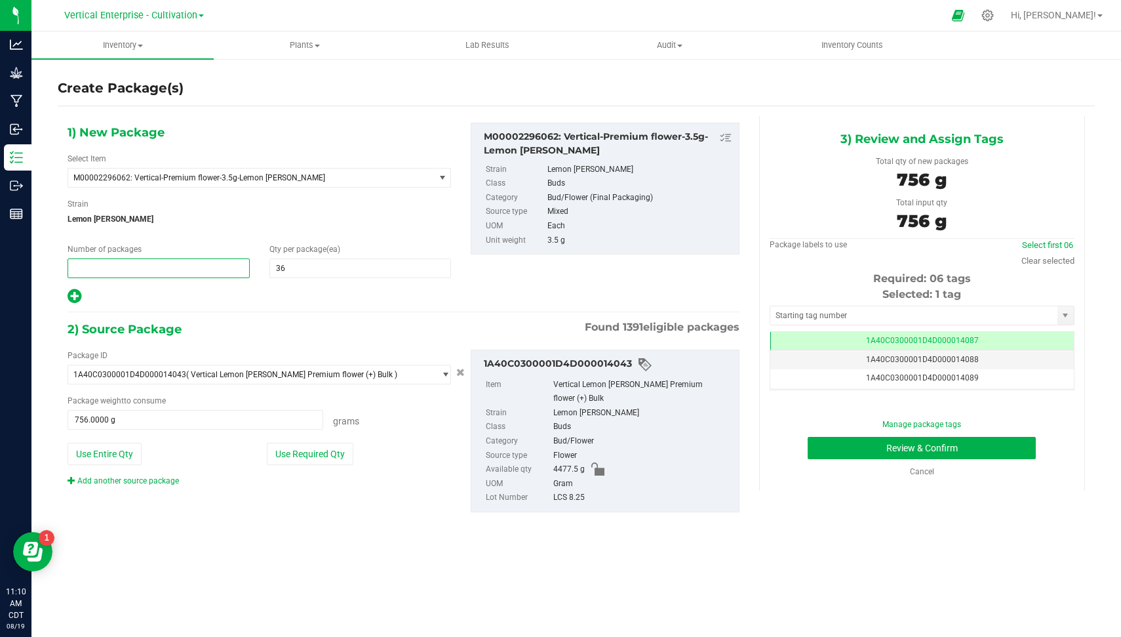
type input "6"
click at [1057, 241] on link "Select first 06" at bounding box center [1047, 245] width 51 height 10
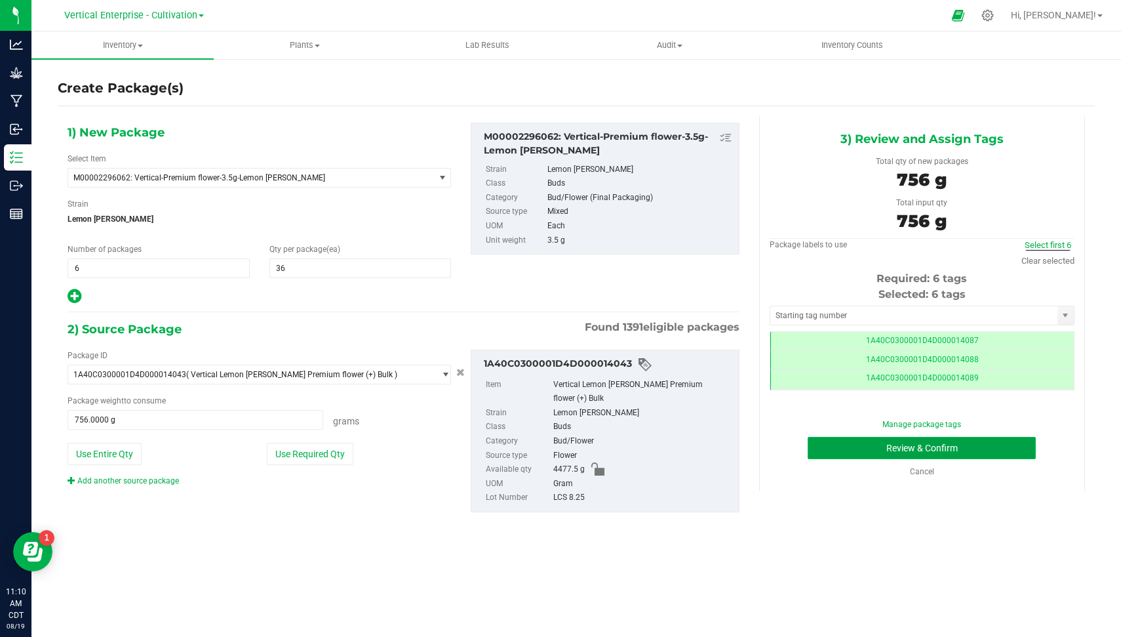
click at [993, 450] on button "Review & Confirm" at bounding box center [922, 448] width 228 height 22
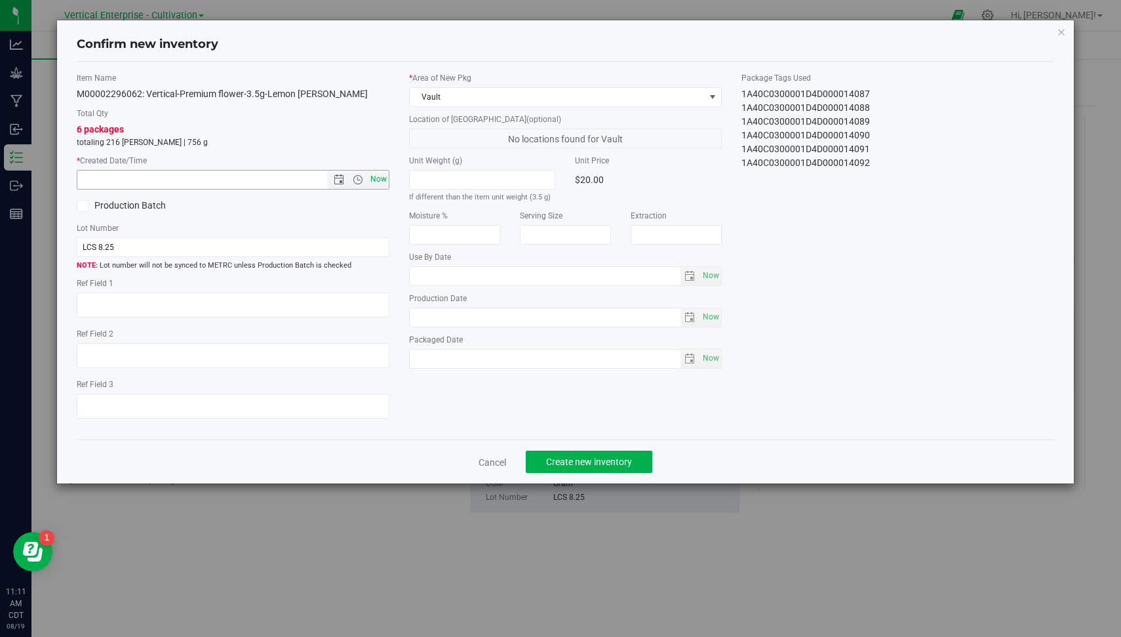
click at [373, 176] on span "Now" at bounding box center [379, 179] width 22 height 19
type input "8/19/2025 11:11 AM"
click at [583, 458] on span "Create new inventory" at bounding box center [589, 461] width 86 height 10
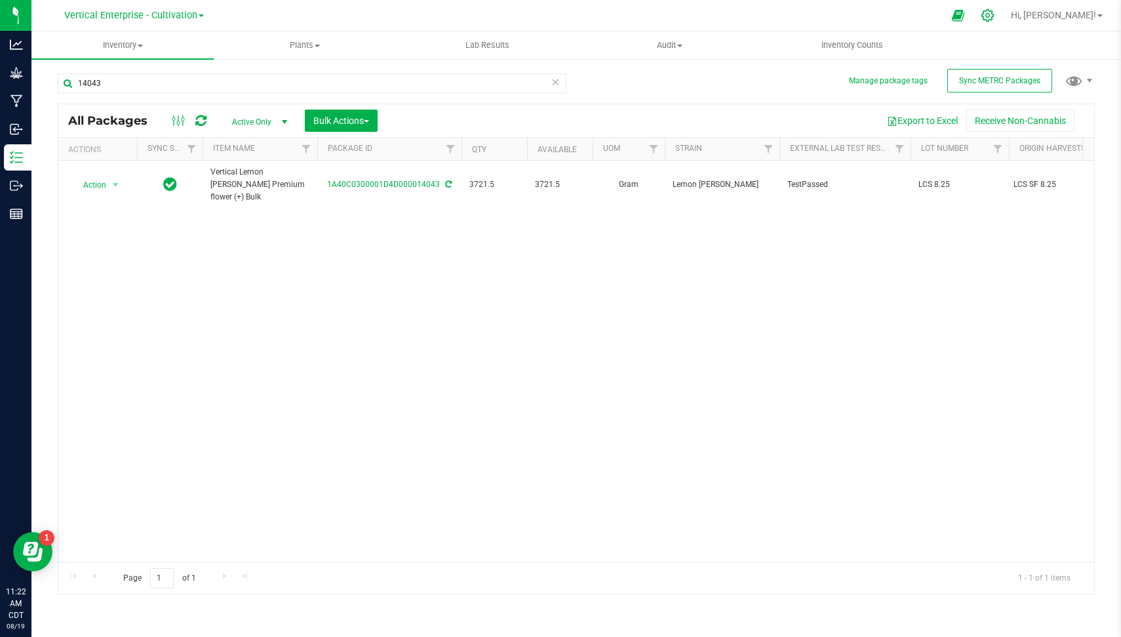
click at [994, 18] on icon at bounding box center [987, 15] width 12 height 12
click at [994, 12] on icon at bounding box center [988, 16] width 14 height 14
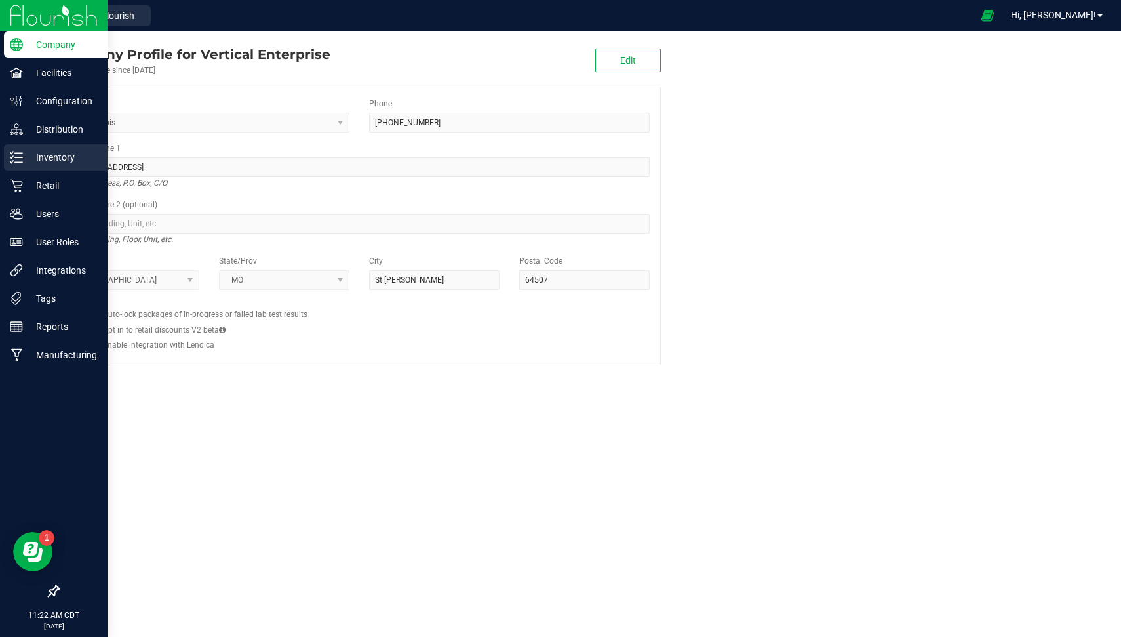
click at [30, 163] on p "Inventory" at bounding box center [62, 157] width 79 height 16
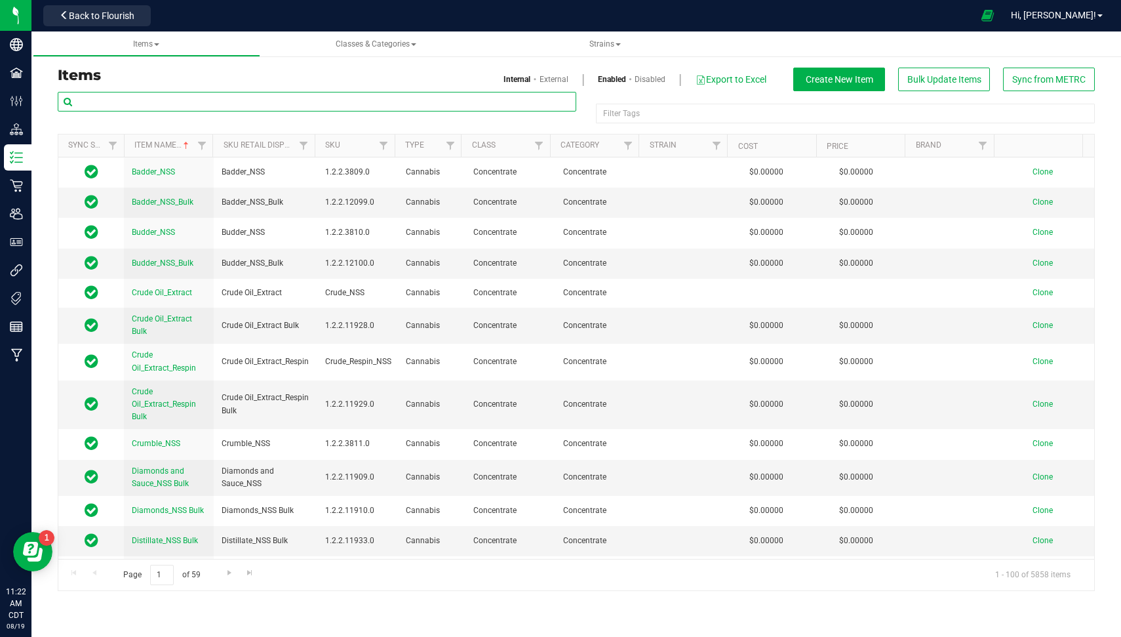
click at [217, 95] on input "text" at bounding box center [317, 102] width 519 height 20
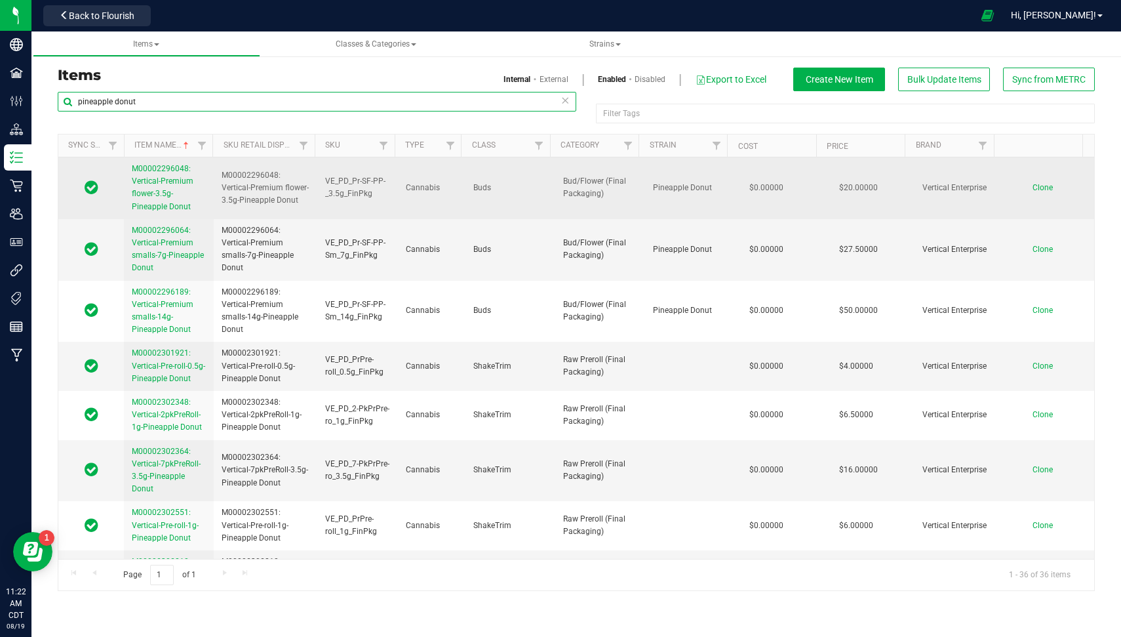
type input "pineapple donut"
click at [164, 173] on link "M00002296048: Vertical-Premium flower-3.5g-Pineapple Donut" at bounding box center [169, 188] width 74 height 50
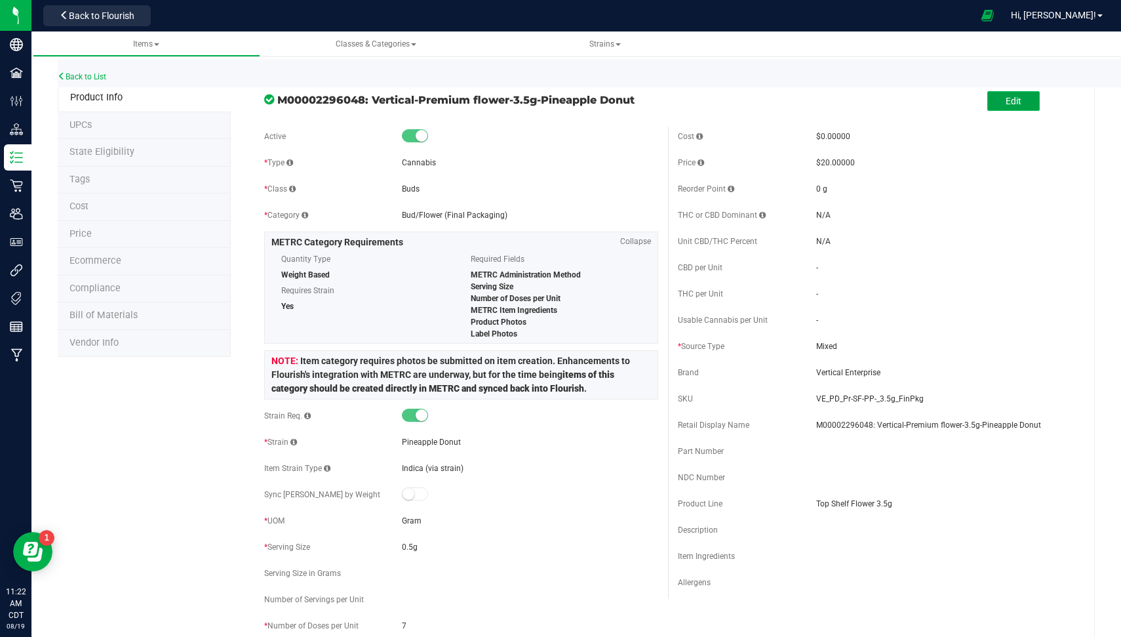
click at [1012, 94] on button "Edit" at bounding box center [1013, 101] width 52 height 20
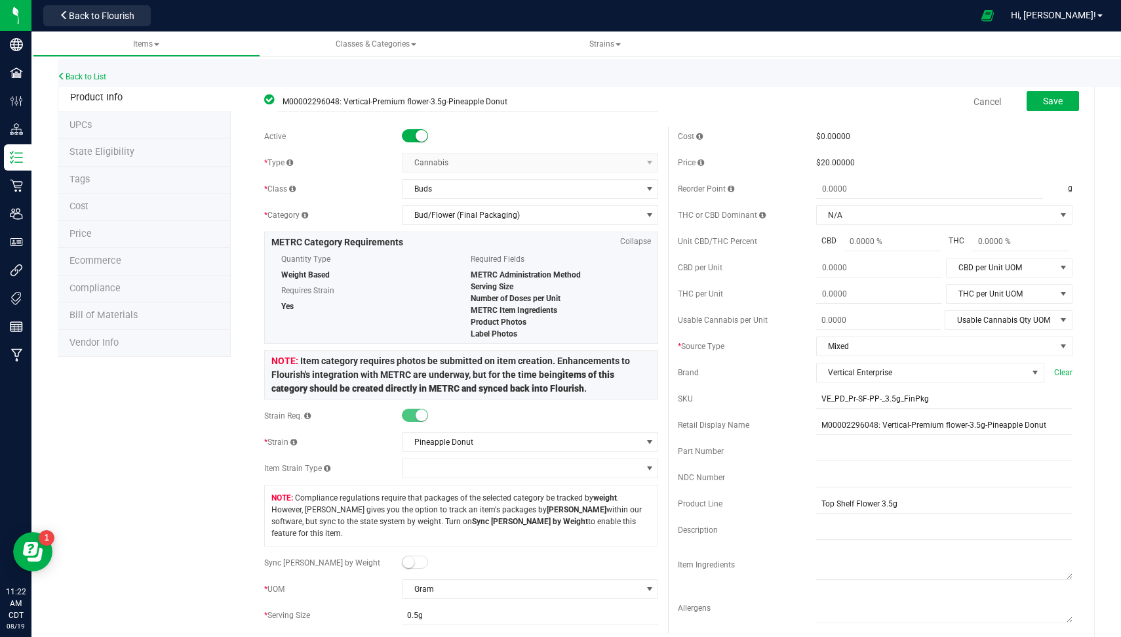
click at [404, 556] on small at bounding box center [409, 562] width 12 height 12
click at [435, 633] on span at bounding box center [451, 642] width 98 height 19
type input "3.5"
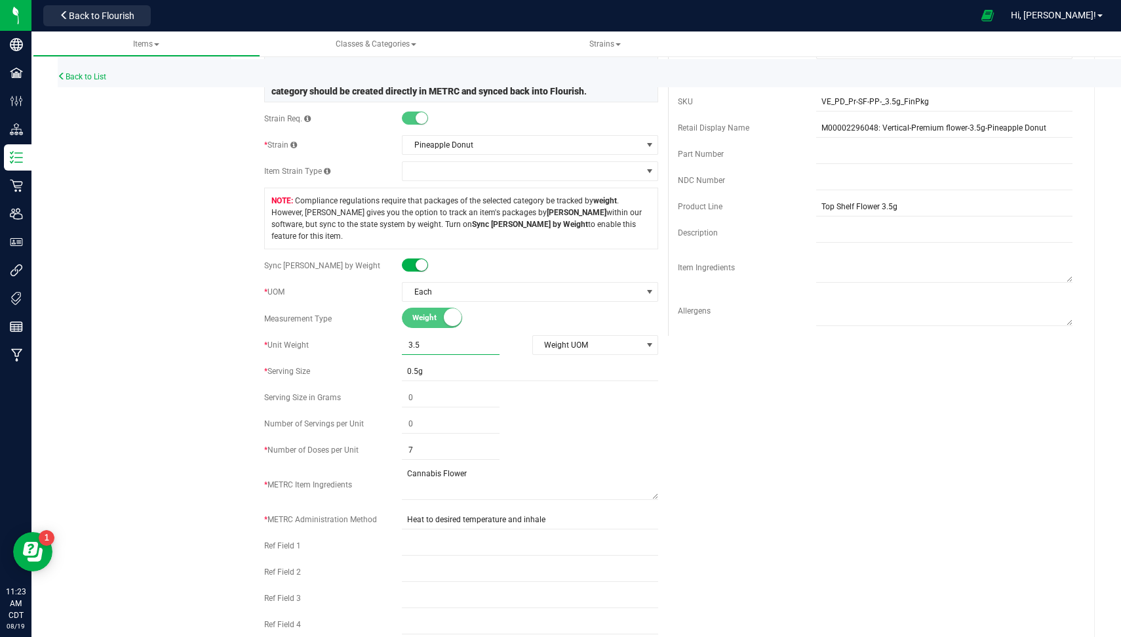
scroll to position [299, 0]
type input "3.5000"
click at [610, 334] on span "Weight UOM" at bounding box center [587, 343] width 109 height 18
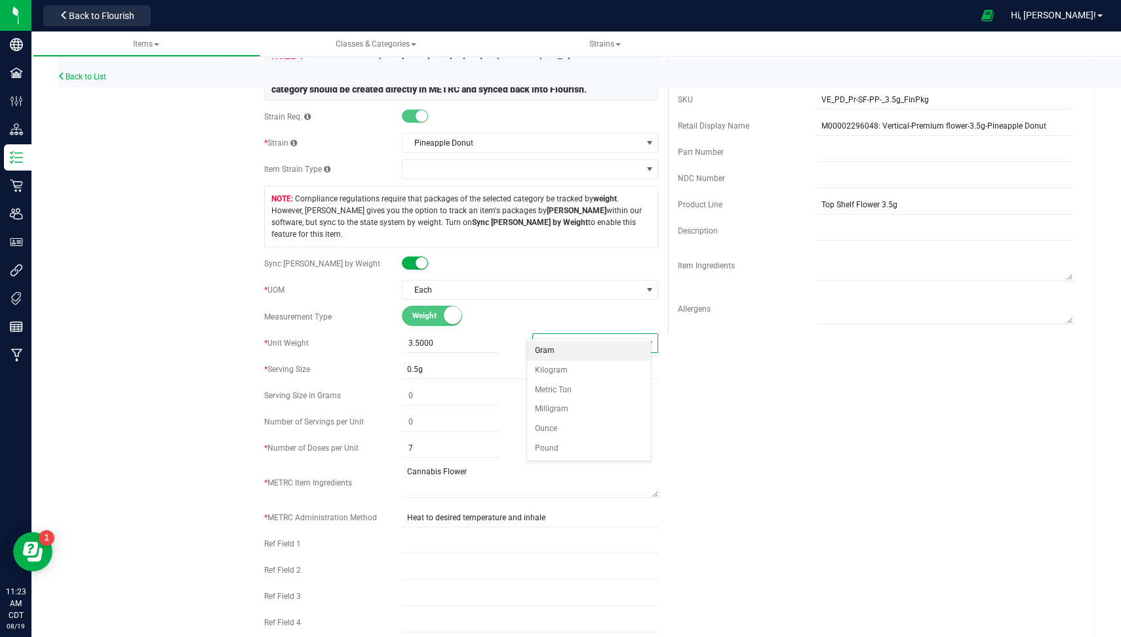
click at [581, 347] on li "Gram" at bounding box center [588, 351] width 123 height 20
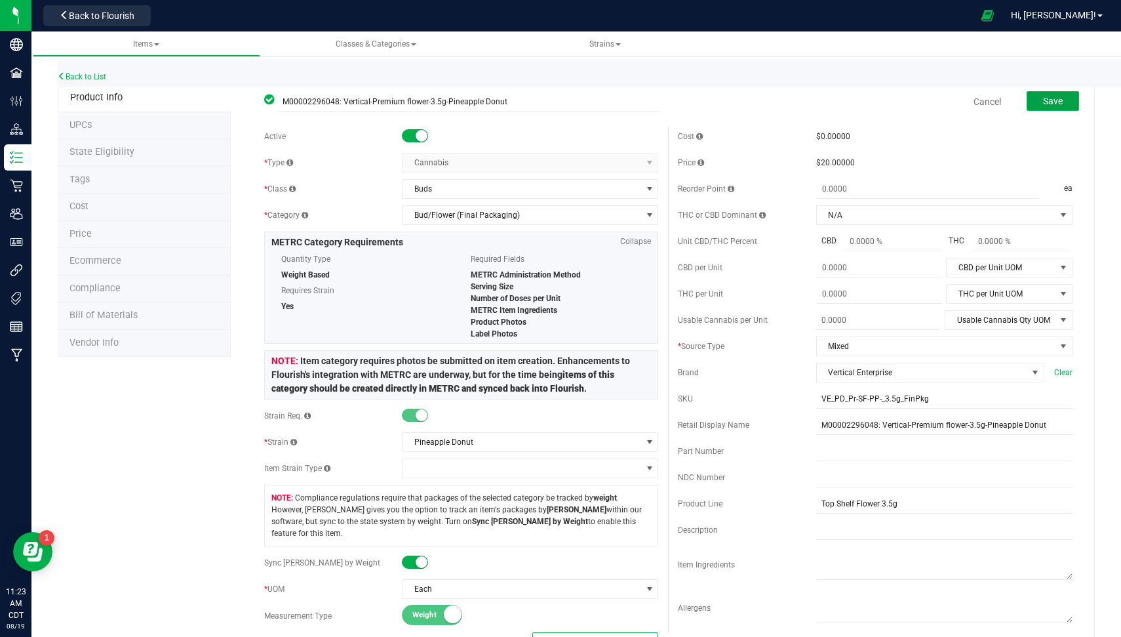
click at [1053, 93] on button "Save" at bounding box center [1053, 101] width 52 height 20
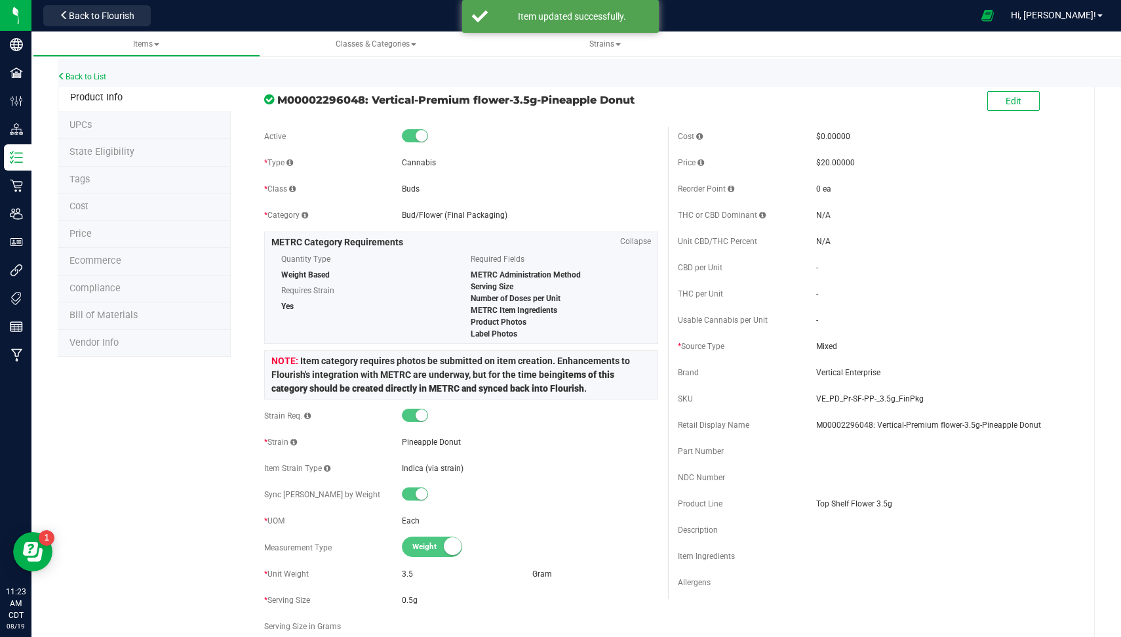
click at [138, 151] on li "State Eligibility" at bounding box center [144, 153] width 173 height 28
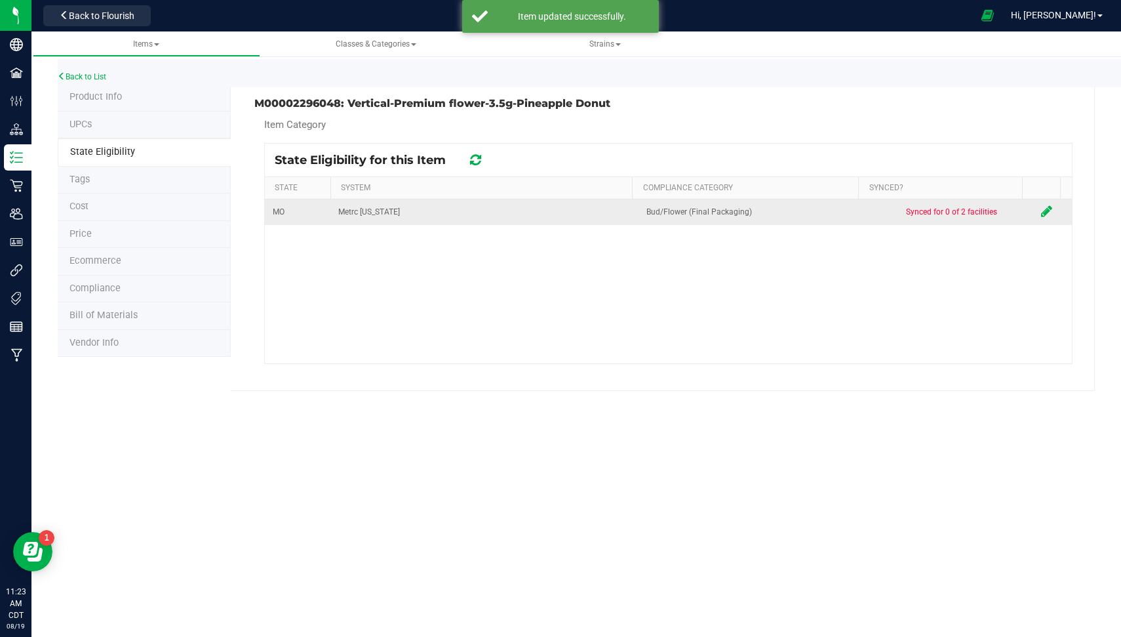
click at [1041, 207] on icon at bounding box center [1046, 211] width 11 height 13
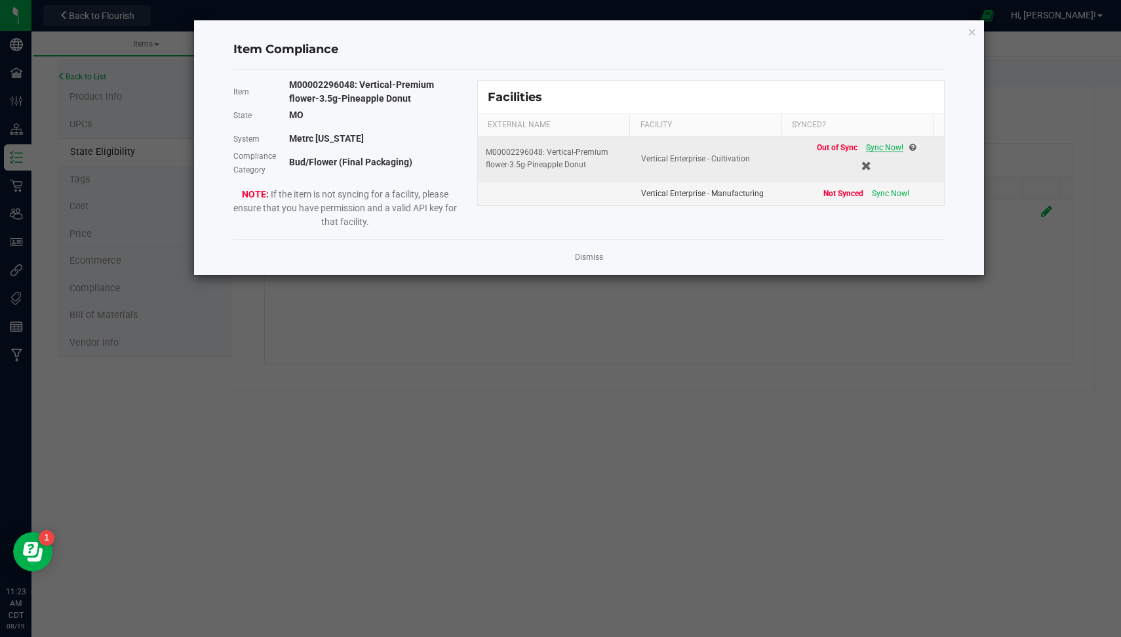
click at [872, 149] on span "Sync Now!" at bounding box center [884, 147] width 37 height 9
click at [599, 252] on link "Dismiss" at bounding box center [589, 257] width 28 height 11
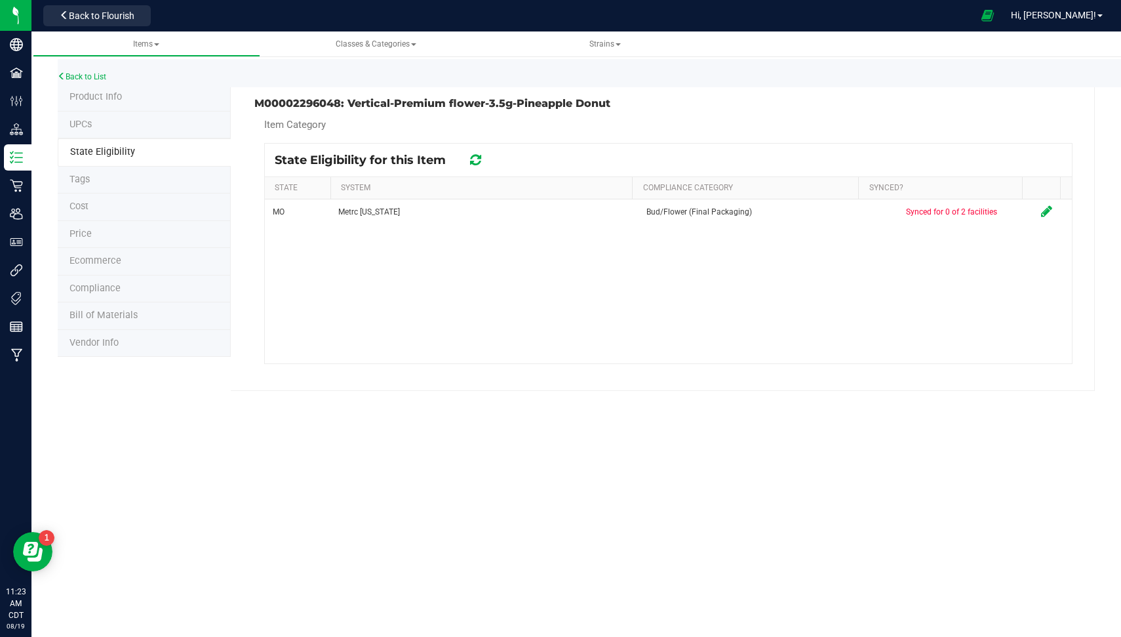
click at [473, 158] on icon at bounding box center [475, 159] width 11 height 13
click at [87, 78] on link "Back to List" at bounding box center [82, 76] width 49 height 9
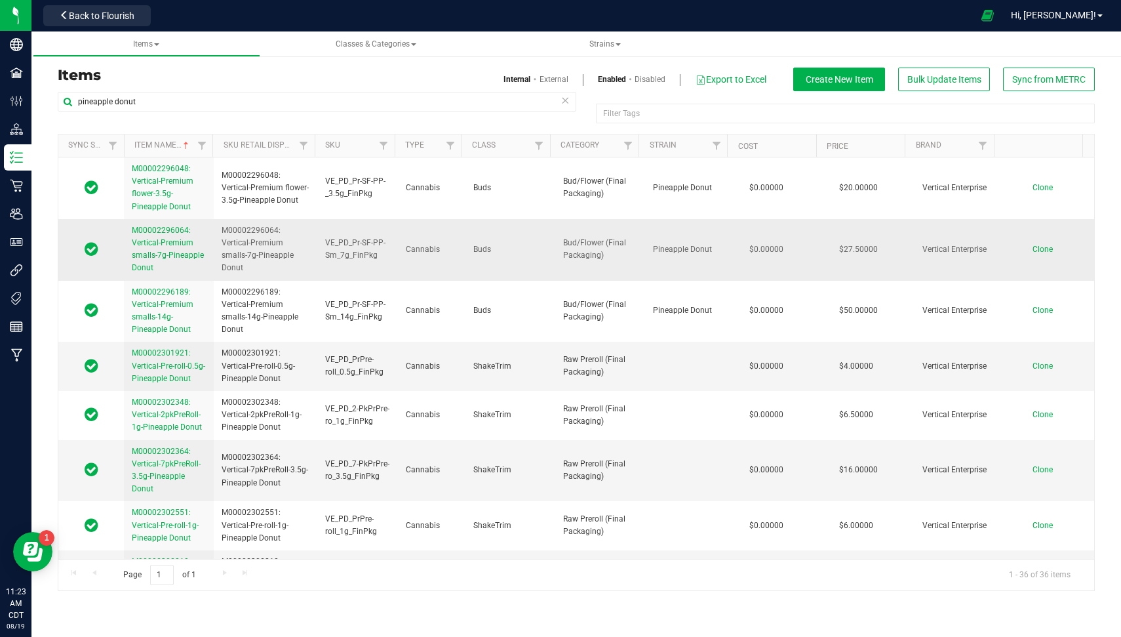
click at [166, 248] on link "M00002296064: Vertical-Premium smalls-7g-Pineapple Donut" at bounding box center [169, 249] width 74 height 50
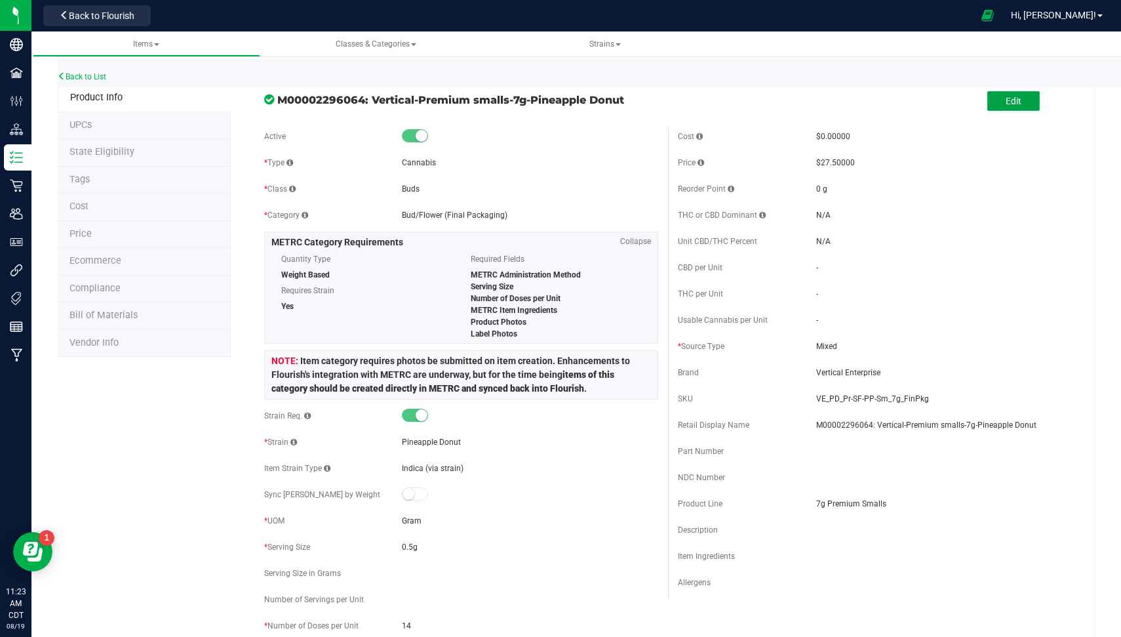
click at [1006, 102] on span "Edit" at bounding box center [1014, 101] width 16 height 10
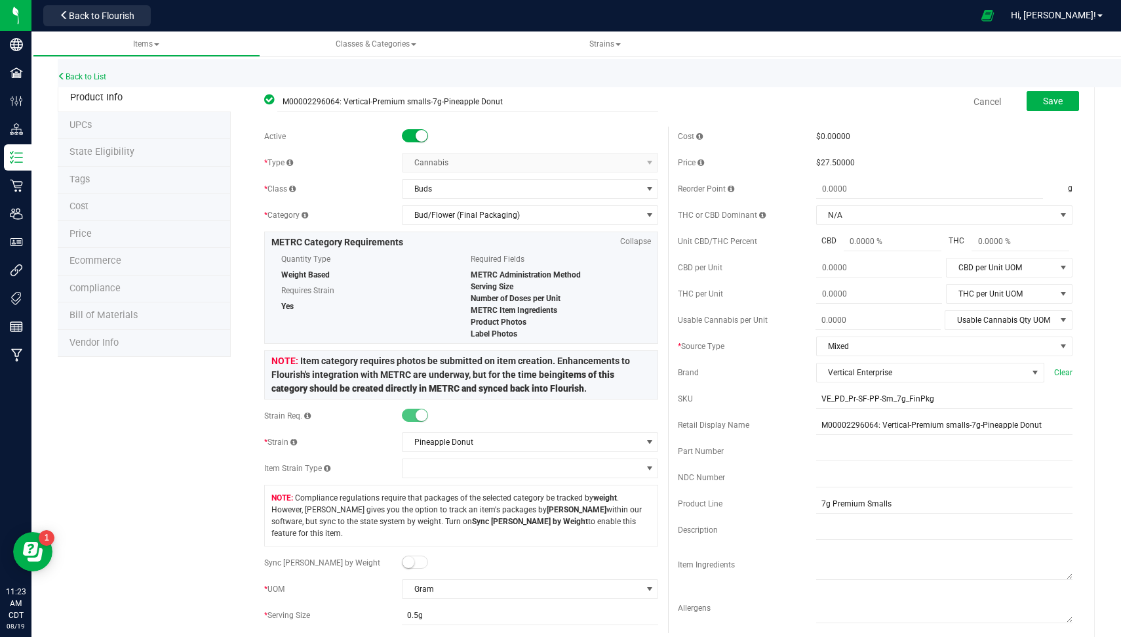
click at [411, 555] on span at bounding box center [415, 561] width 26 height 13
click at [424, 633] on span at bounding box center [451, 642] width 98 height 19
type input "7"
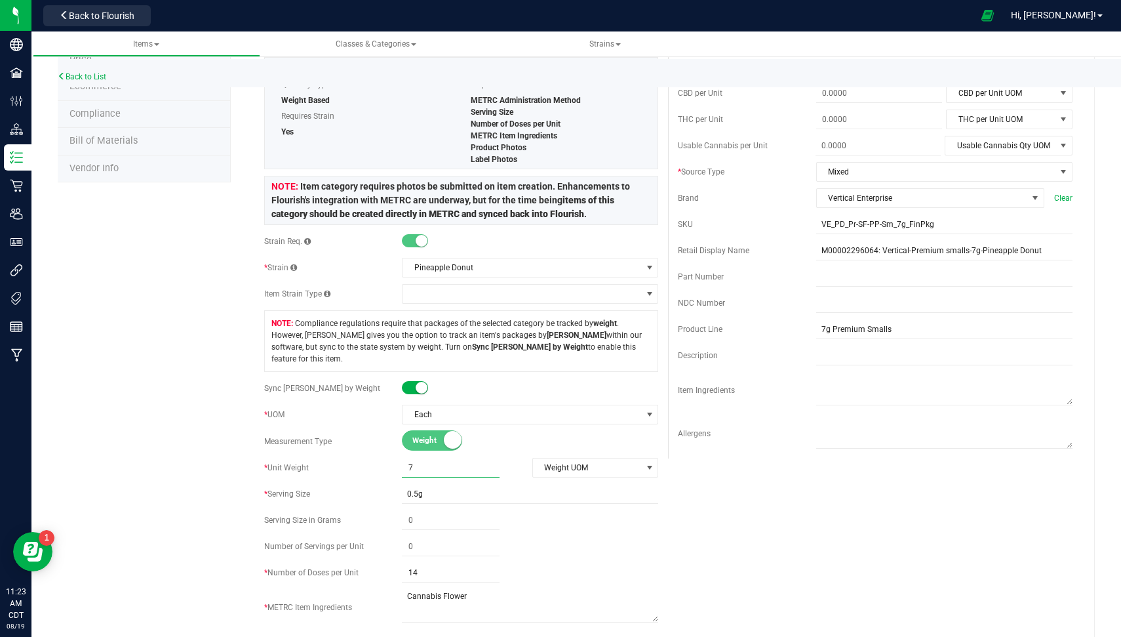
scroll to position [255, 0]
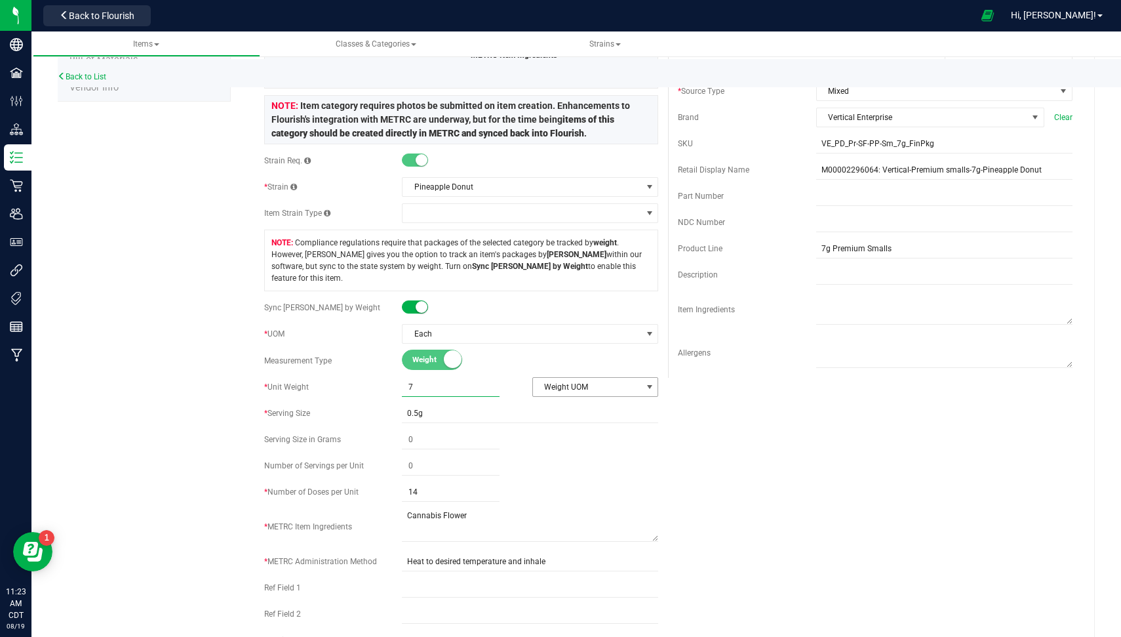
type input "7.0000"
click at [578, 378] on span "Weight UOM" at bounding box center [587, 387] width 109 height 18
click at [562, 393] on li "Gram" at bounding box center [588, 395] width 123 height 20
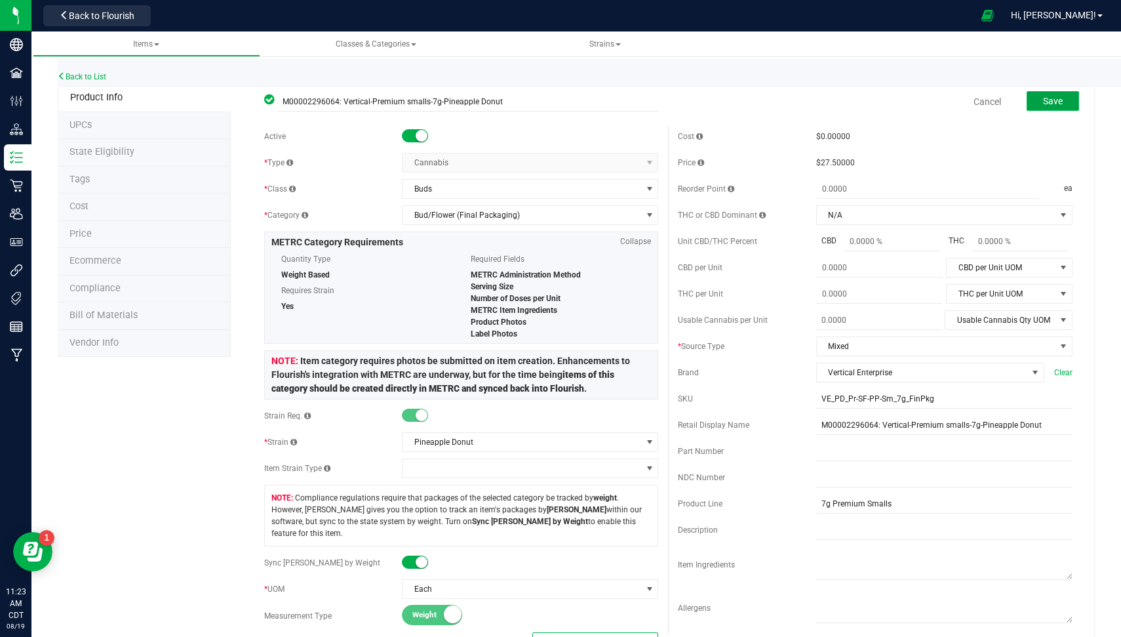
click at [1043, 102] on span "Save" at bounding box center [1053, 101] width 20 height 10
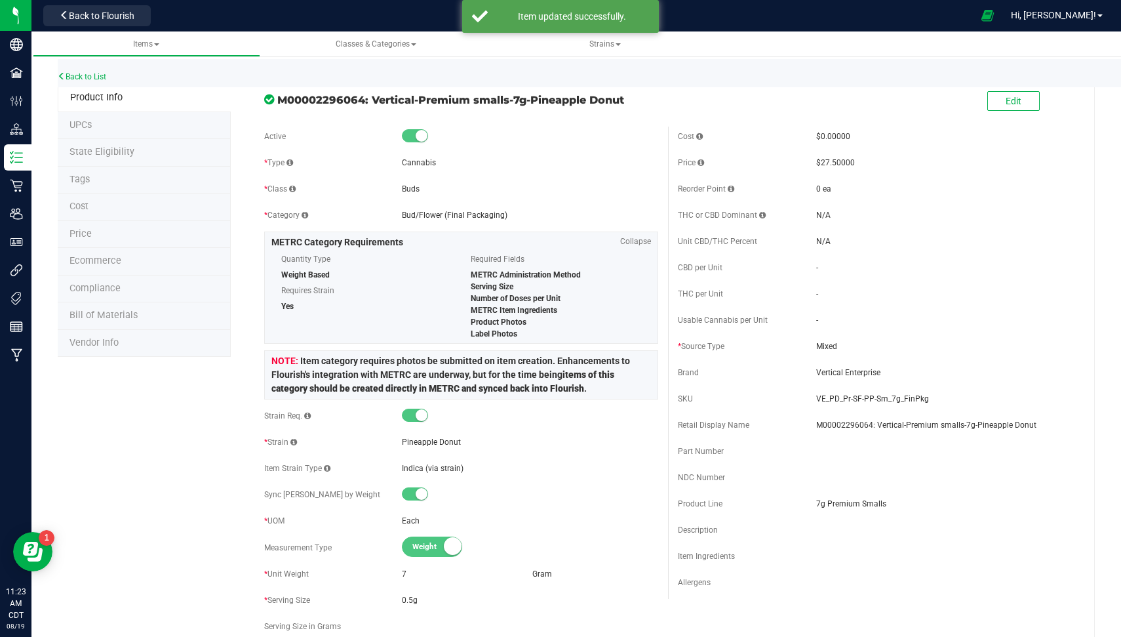
click at [136, 150] on li "State Eligibility" at bounding box center [144, 153] width 173 height 28
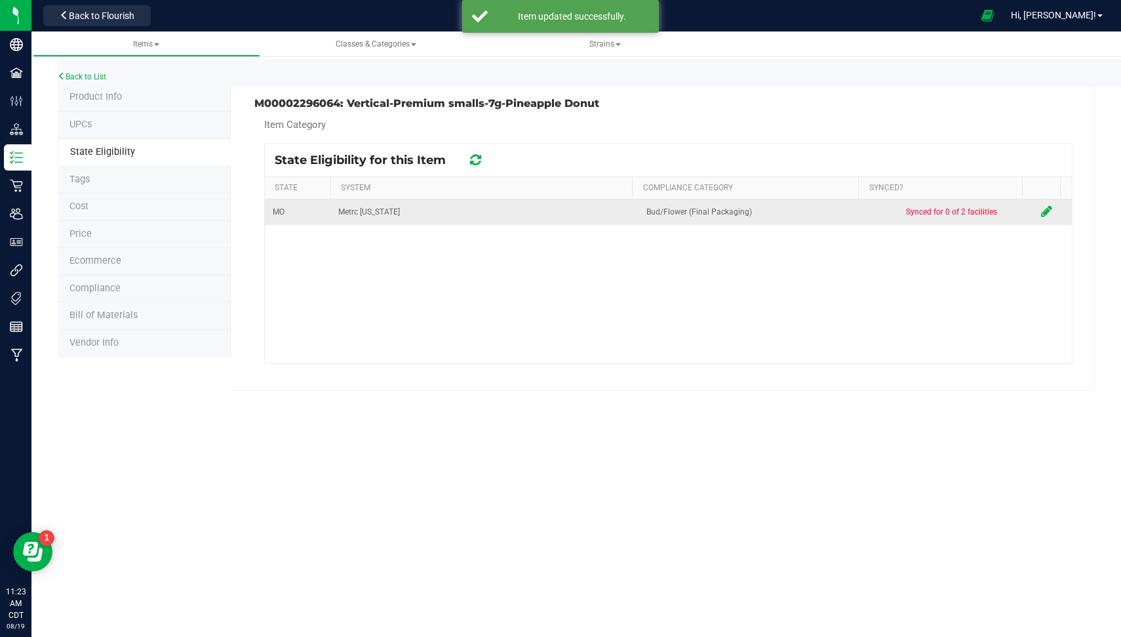
click at [1041, 212] on icon at bounding box center [1046, 211] width 11 height 13
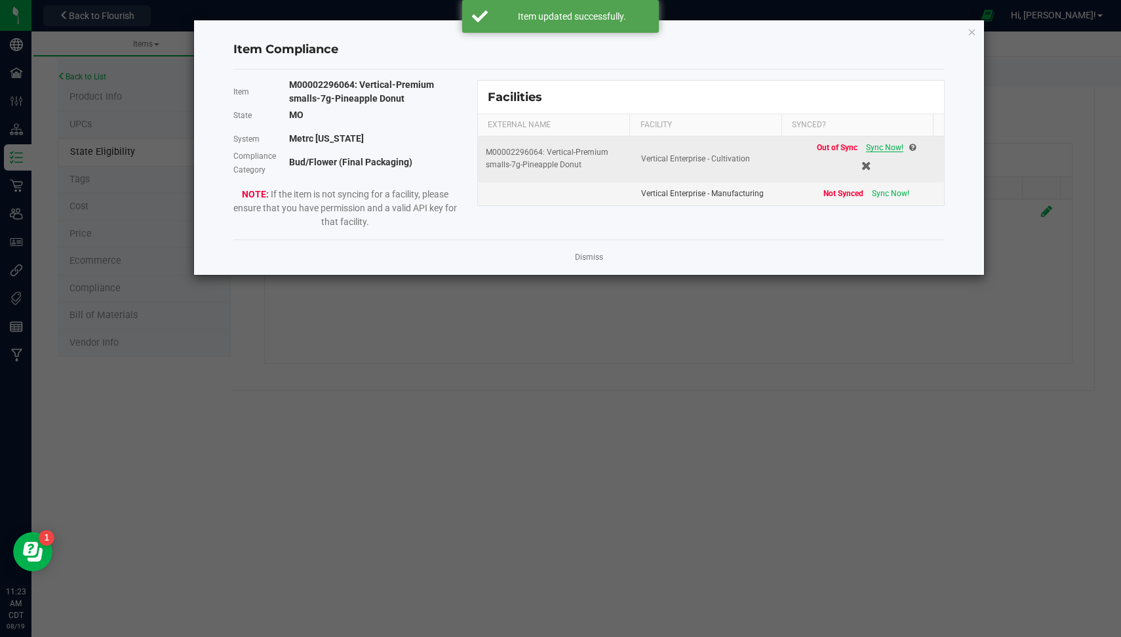
click at [885, 148] on span "Sync Now!" at bounding box center [884, 147] width 37 height 9
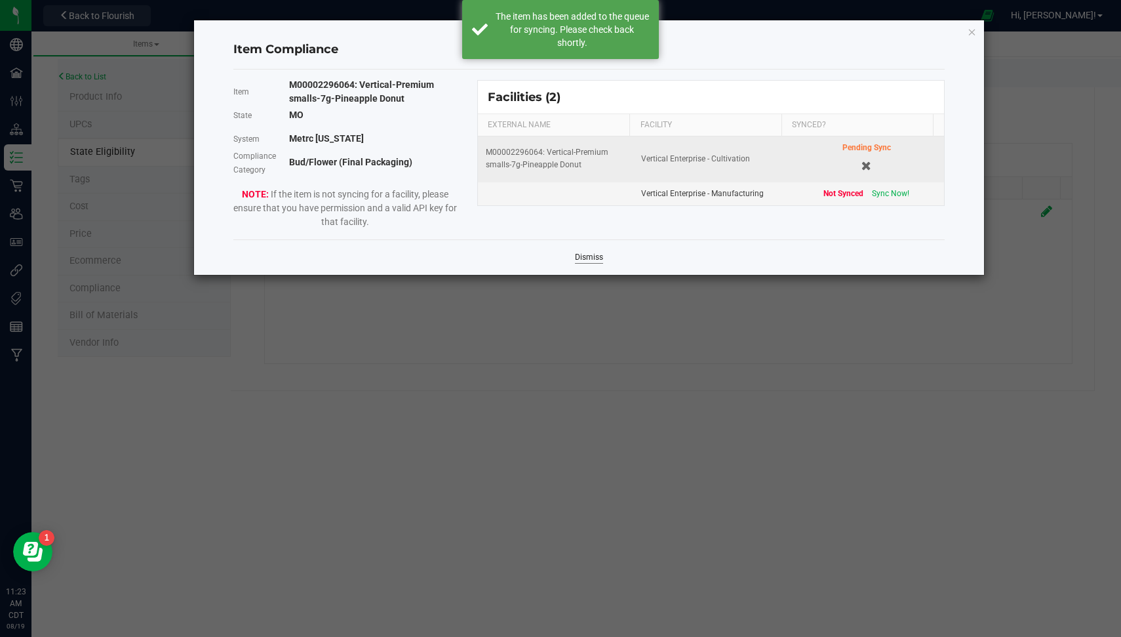
click at [589, 254] on link "Dismiss" at bounding box center [589, 257] width 28 height 11
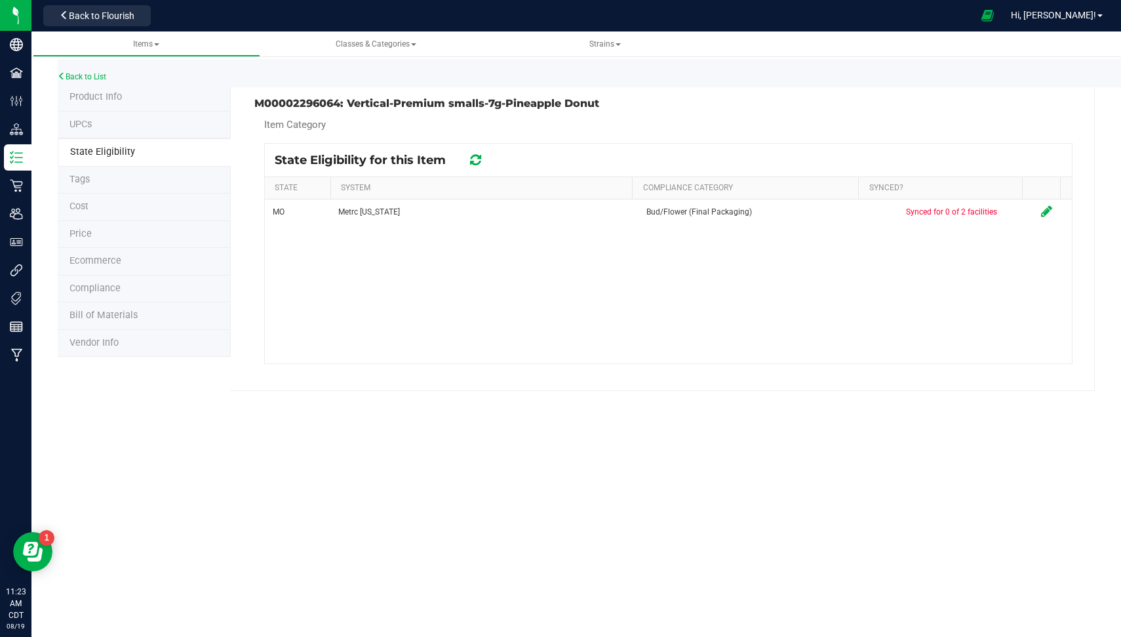
click at [470, 161] on icon at bounding box center [475, 159] width 11 height 13
click at [471, 161] on icon at bounding box center [475, 159] width 11 height 13
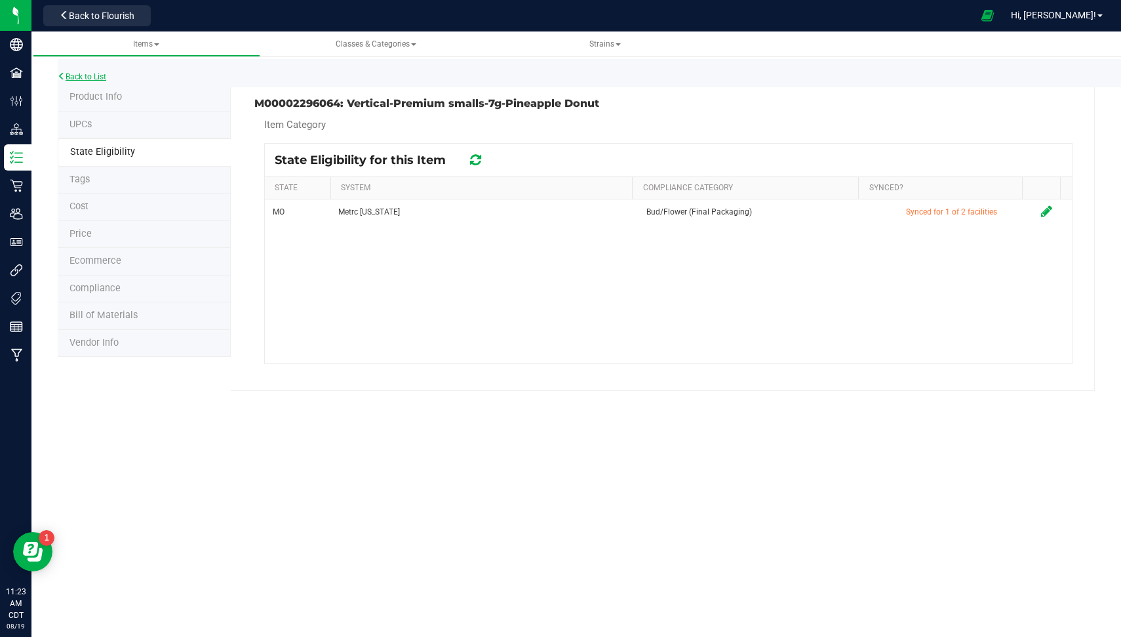
click at [82, 74] on link "Back to List" at bounding box center [82, 76] width 49 height 9
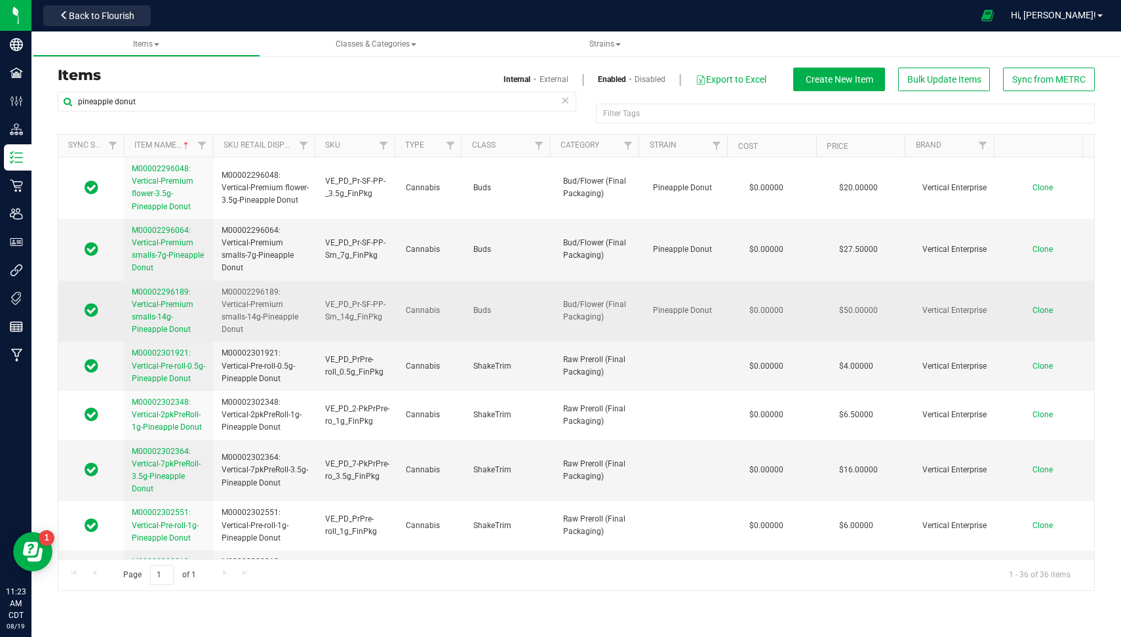
click at [158, 319] on span "M00002296189: Vertical-Premium smalls-14g-Pineapple Donut" at bounding box center [163, 310] width 62 height 47
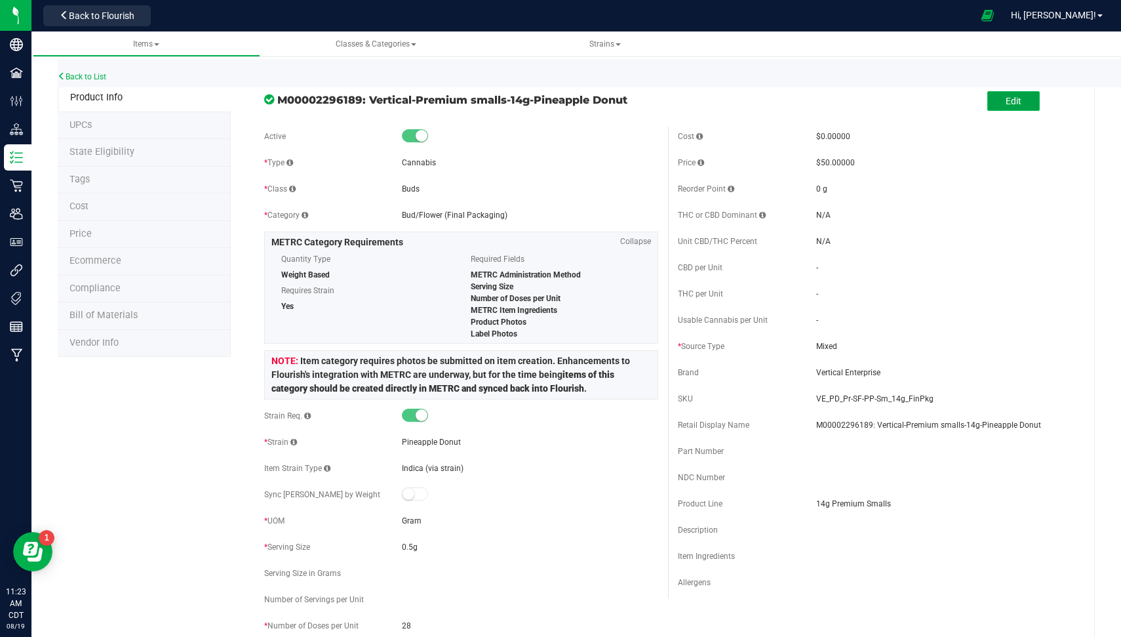
click at [1006, 101] on span "Edit" at bounding box center [1014, 101] width 16 height 10
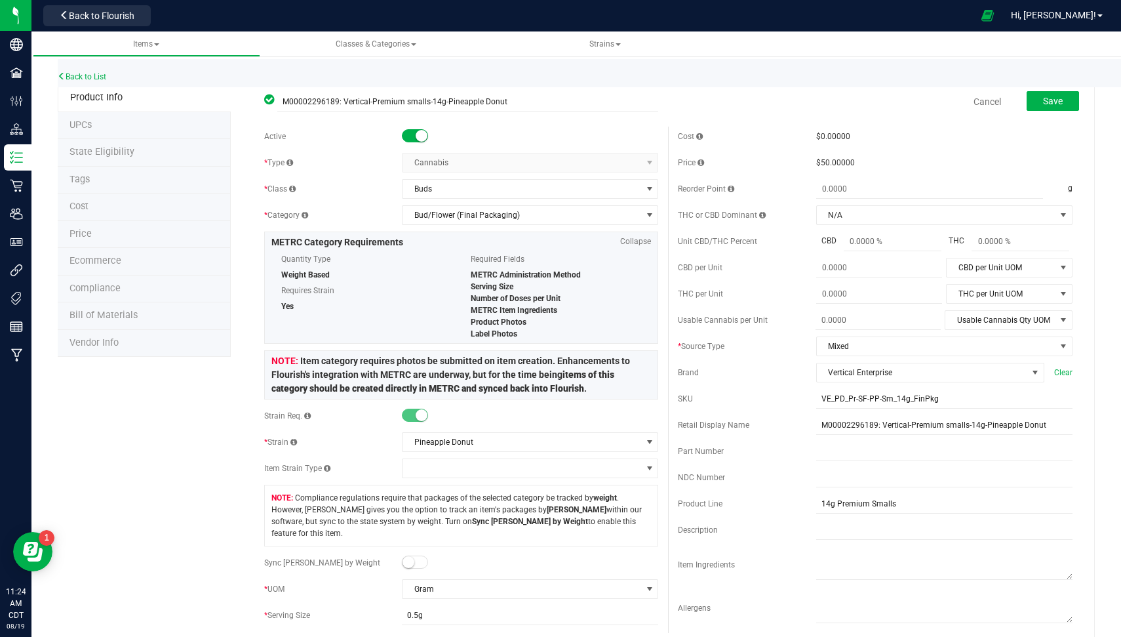
click at [403, 556] on small at bounding box center [409, 562] width 12 height 12
click at [430, 634] on span at bounding box center [451, 642] width 98 height 19
type input "14"
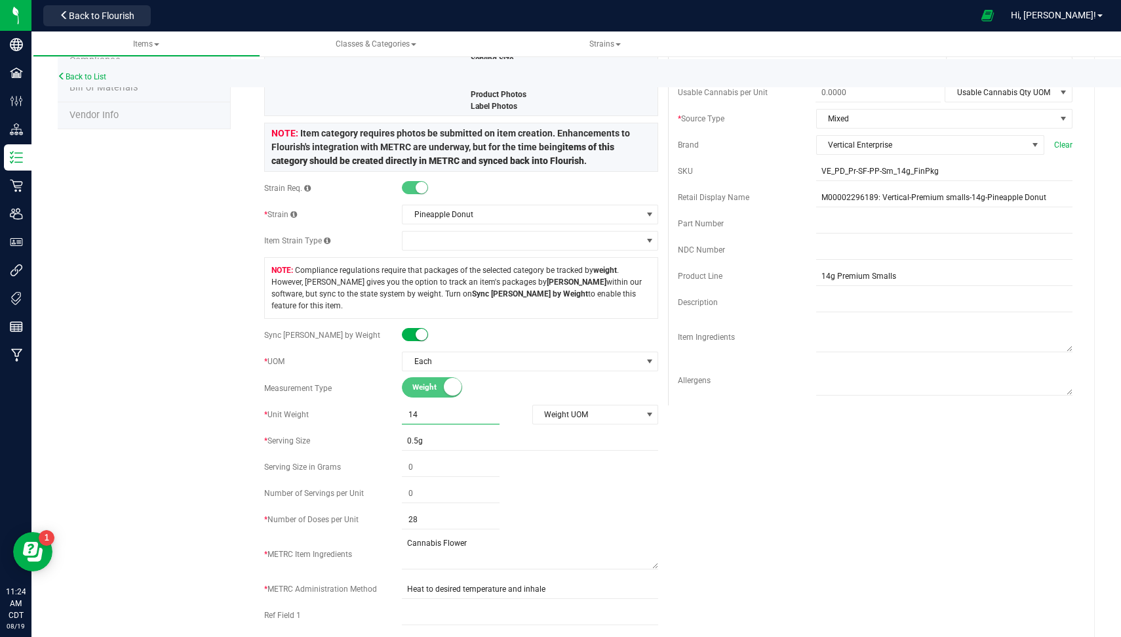
scroll to position [233, 0]
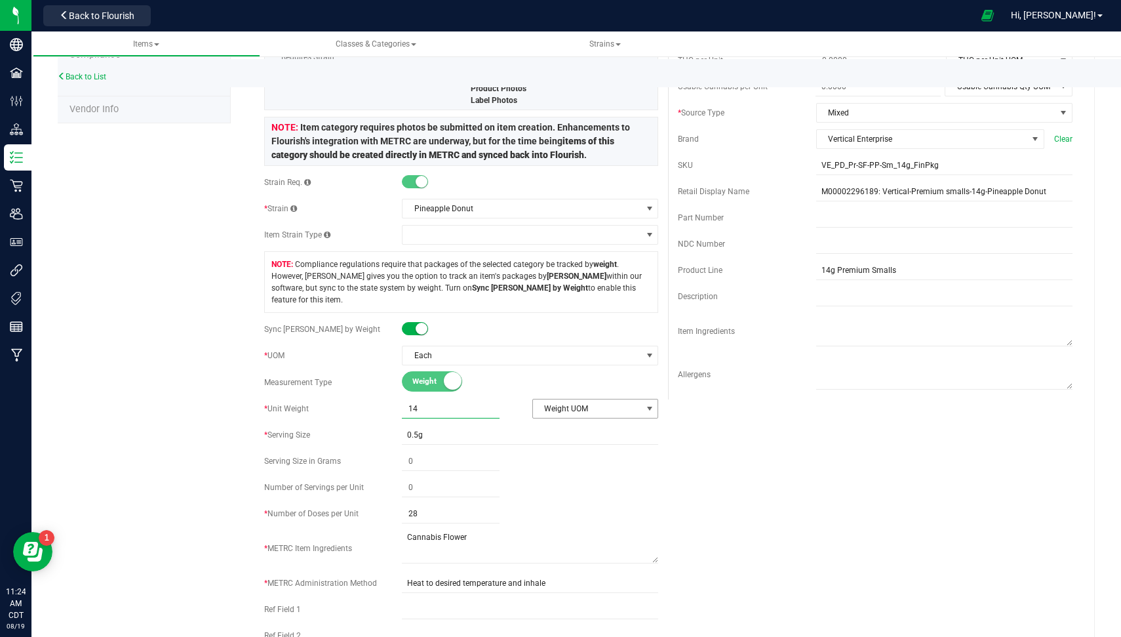
type input "14.0000"
click at [612, 399] on span "Weight UOM" at bounding box center [587, 408] width 109 height 18
click at [578, 414] on li "Gram" at bounding box center [588, 416] width 123 height 20
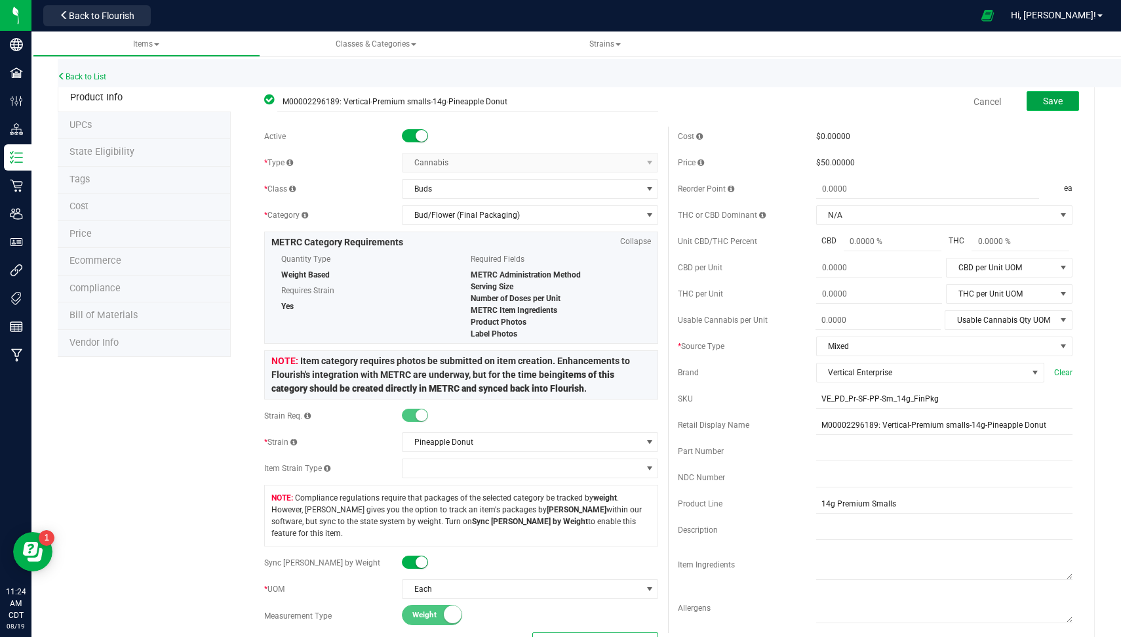
click at [1043, 104] on span "Save" at bounding box center [1053, 101] width 20 height 10
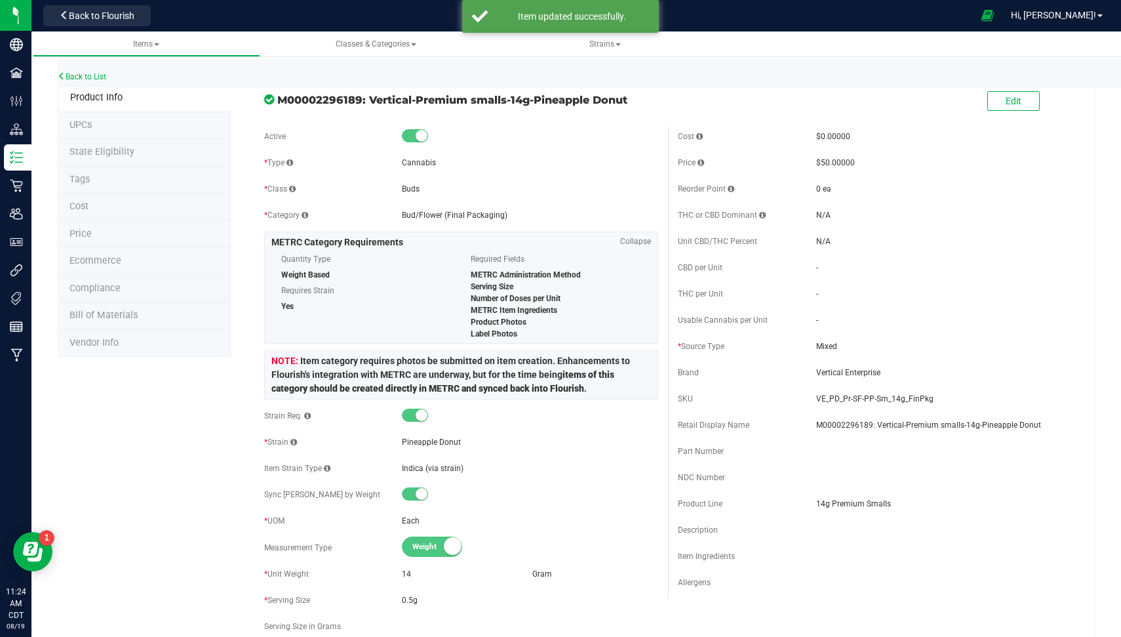
click at [121, 153] on span "State Eligibility" at bounding box center [101, 151] width 65 height 11
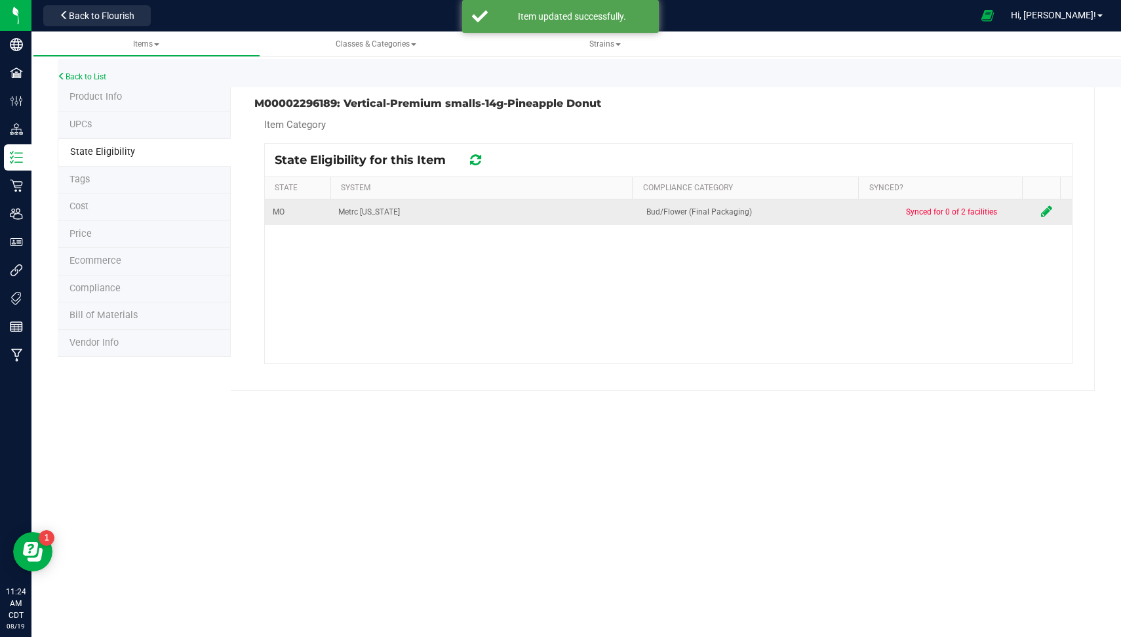
click at [1041, 212] on icon at bounding box center [1046, 211] width 11 height 13
click at [1041, 207] on icon at bounding box center [1046, 211] width 11 height 13
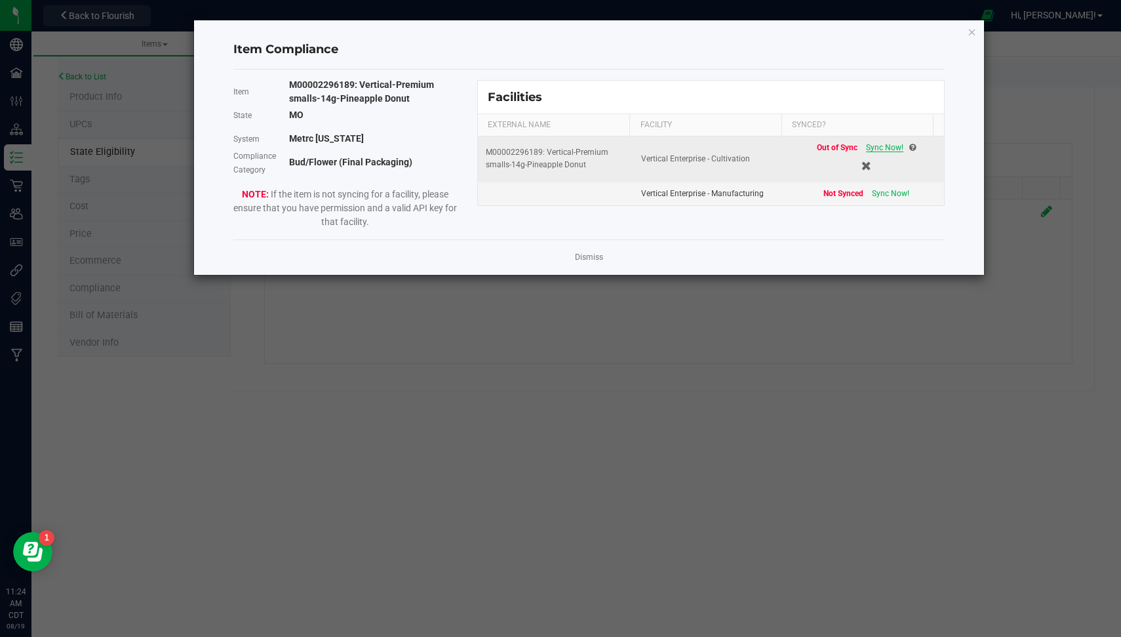
click at [882, 144] on span "Sync Now!" at bounding box center [884, 147] width 37 height 9
click at [597, 260] on link "Dismiss" at bounding box center [589, 257] width 28 height 11
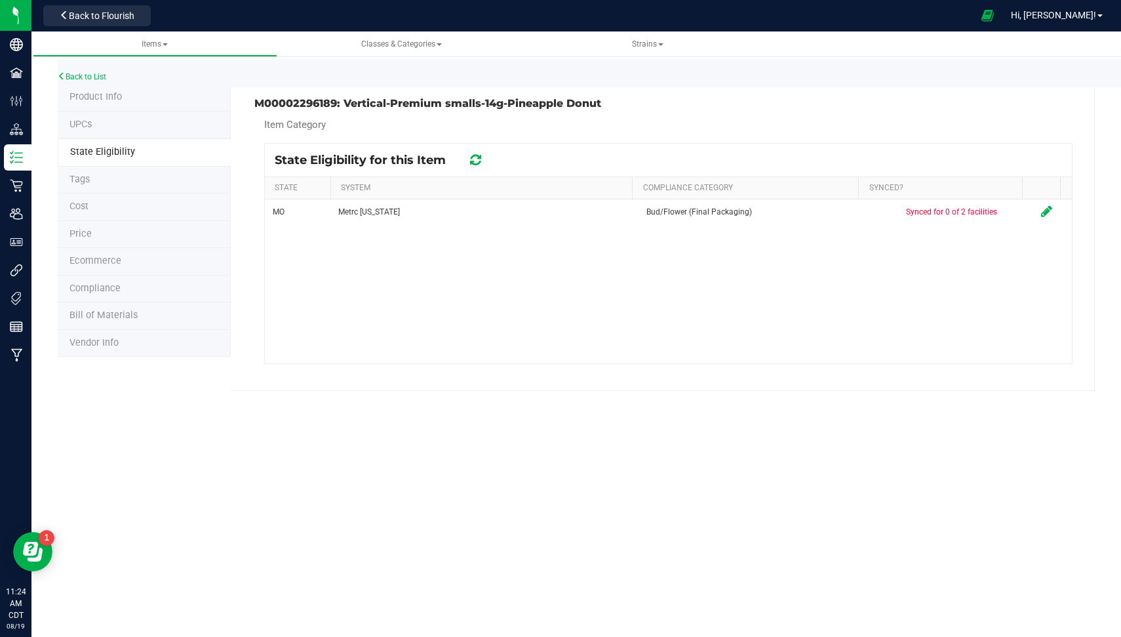
click at [477, 158] on icon at bounding box center [475, 159] width 11 height 13
click at [86, 74] on link "Back to List" at bounding box center [82, 76] width 49 height 9
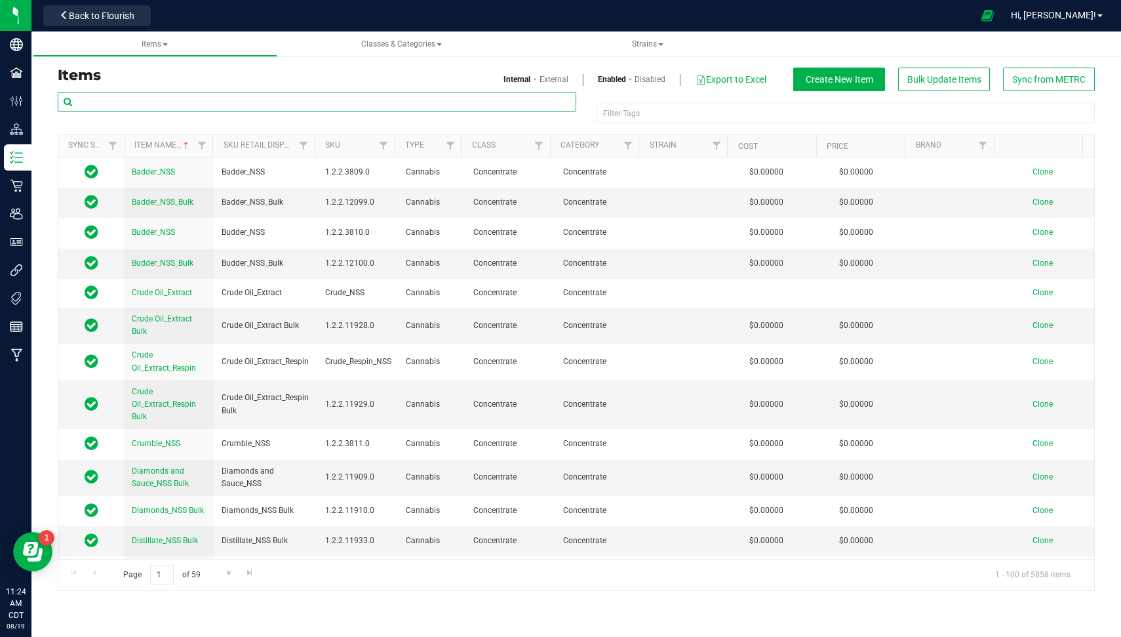
click at [113, 106] on input "text" at bounding box center [317, 102] width 519 height 20
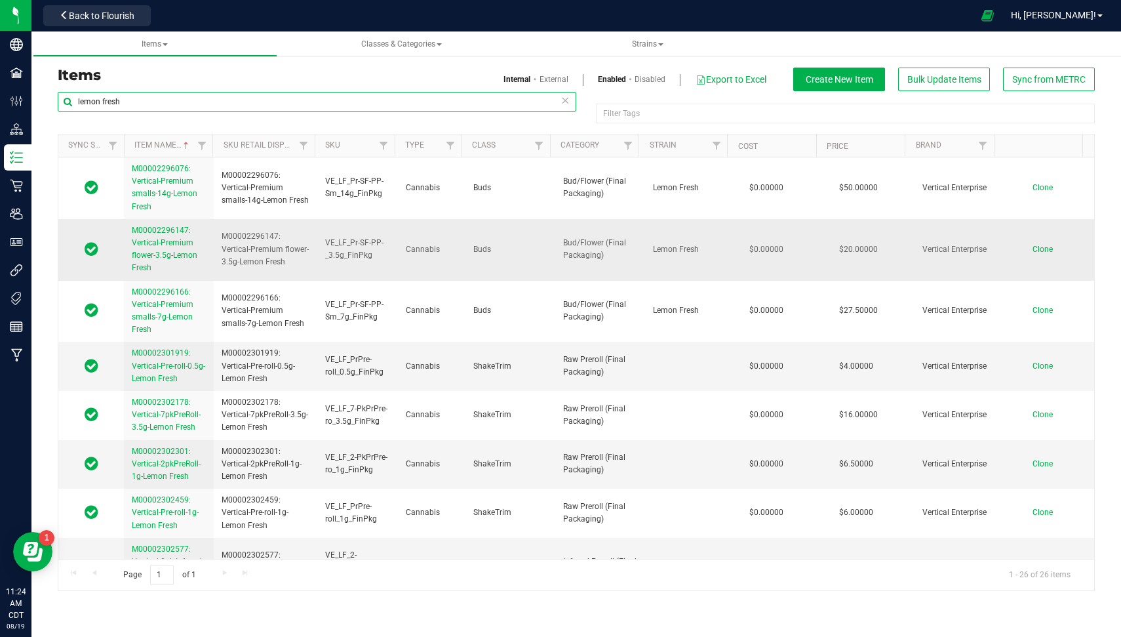
type input "lemon fresh"
click at [163, 248] on link "M00002296147: Vertical-Premium flower-3.5g-Lemon Fresh" at bounding box center [169, 249] width 74 height 50
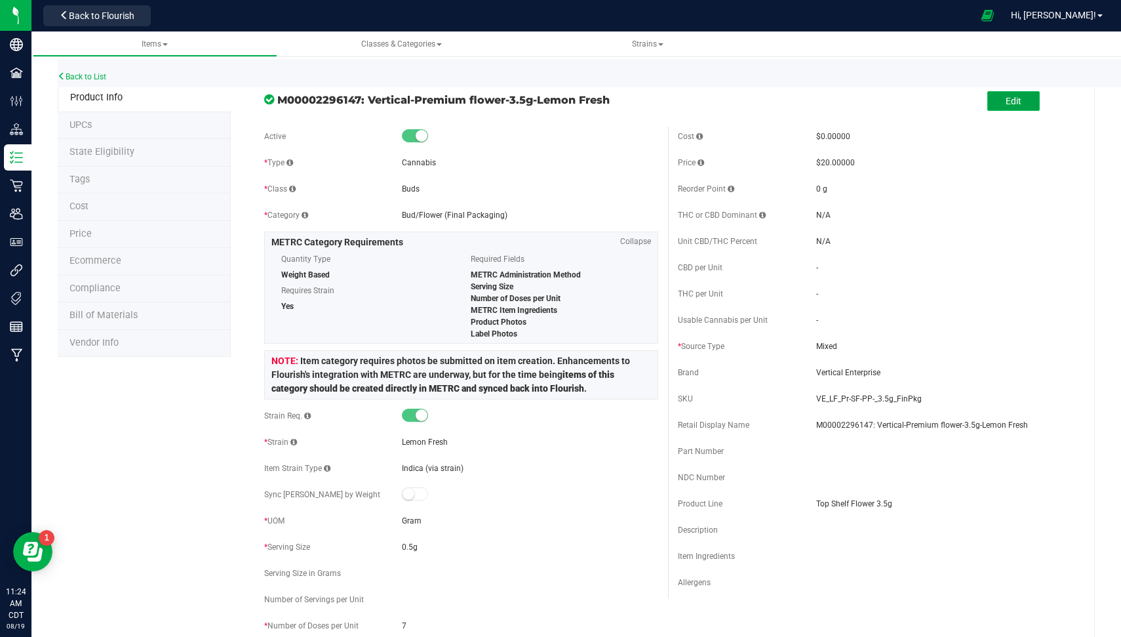
click at [1006, 96] on span "Edit" at bounding box center [1014, 101] width 16 height 10
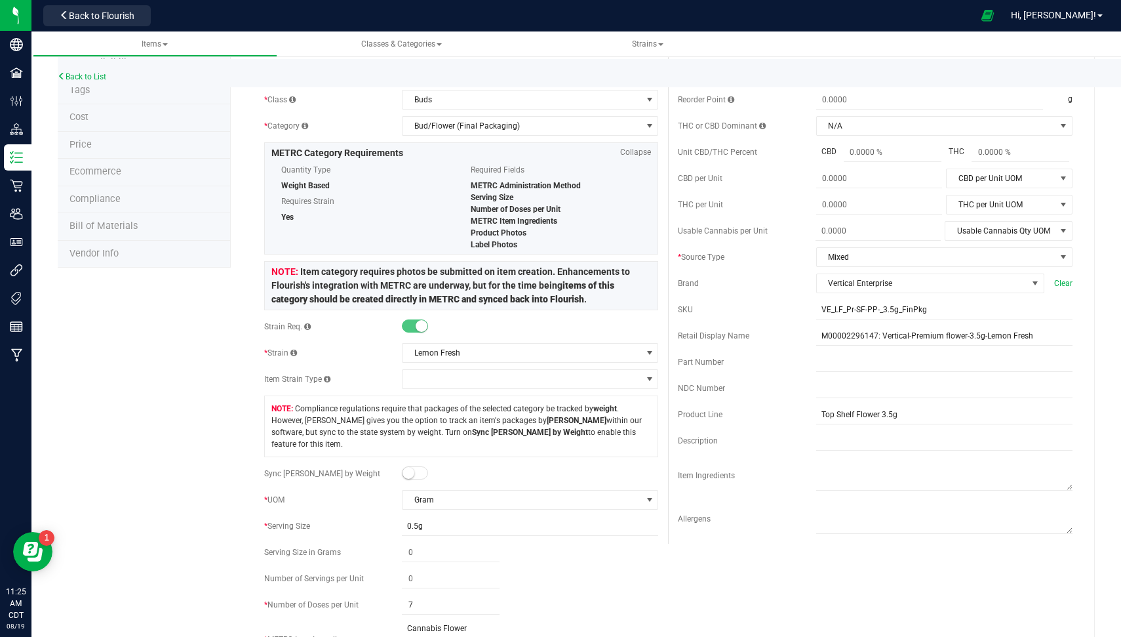
scroll to position [98, 0]
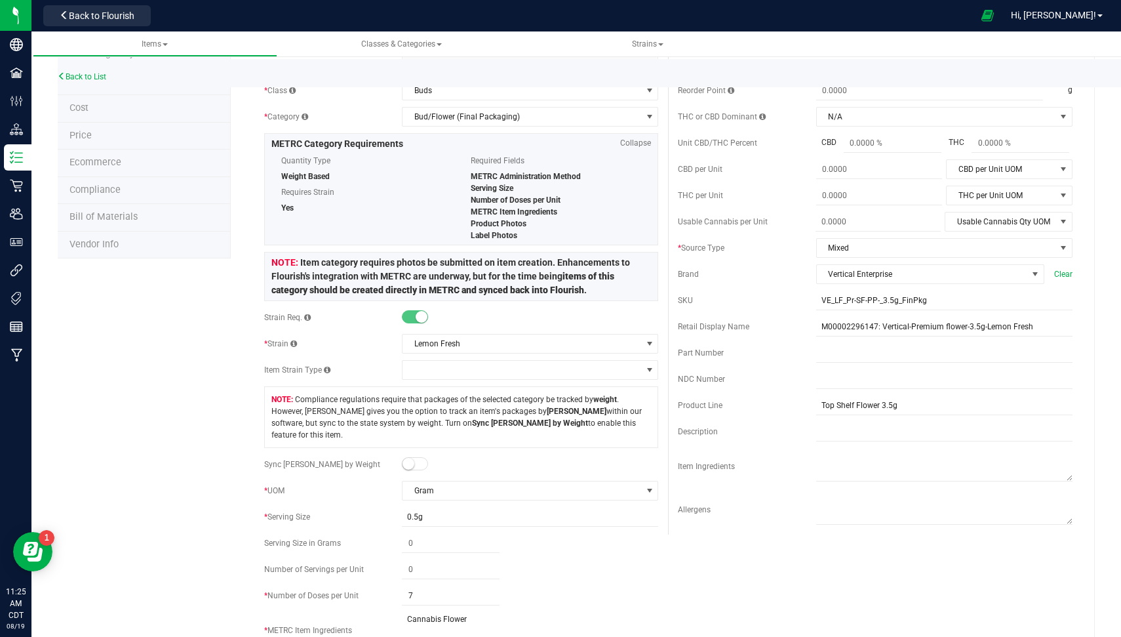
click at [413, 457] on span at bounding box center [415, 463] width 26 height 13
click at [439, 534] on span at bounding box center [451, 543] width 98 height 19
type input "3.5"
type input "3.5000"
click at [567, 534] on span "Weight UOM" at bounding box center [587, 543] width 109 height 18
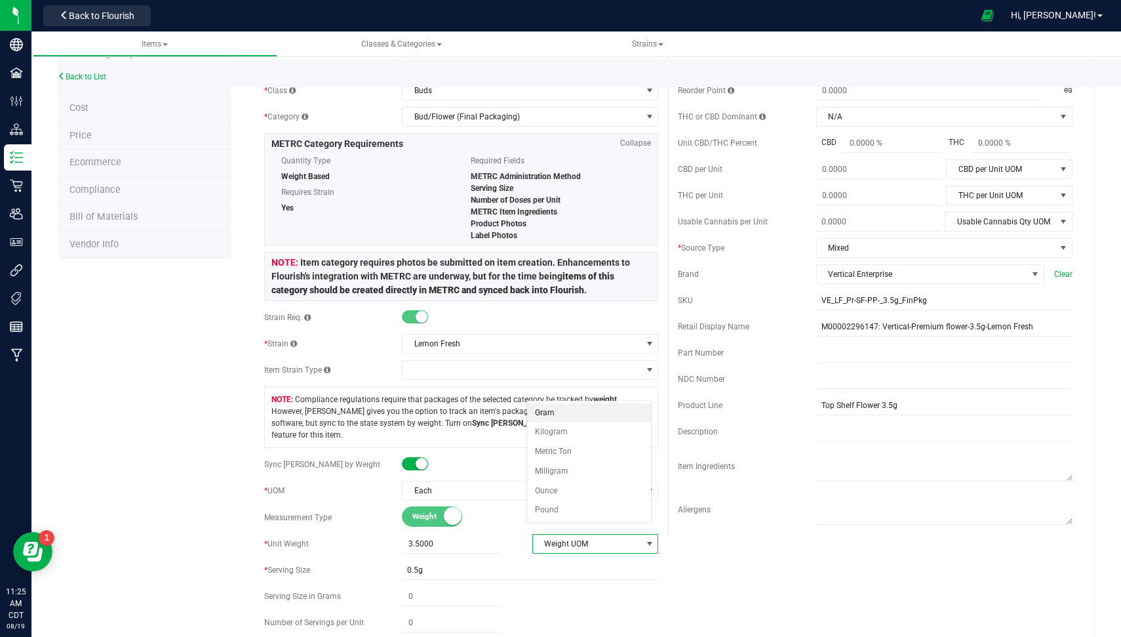
click at [562, 417] on li "Gram" at bounding box center [588, 413] width 123 height 20
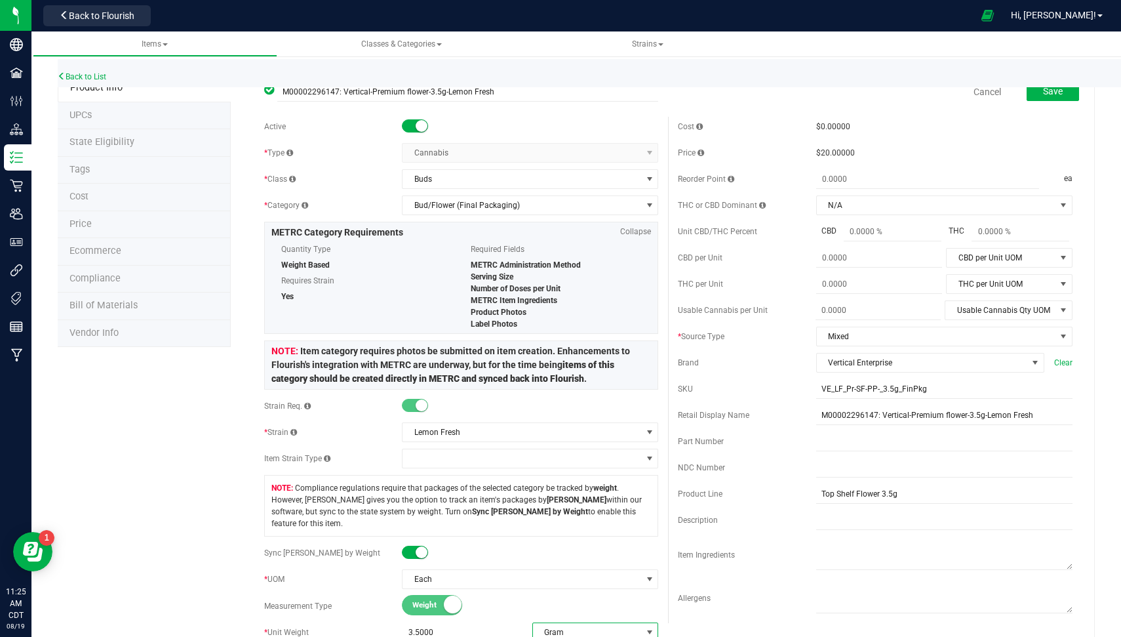
scroll to position [0, 0]
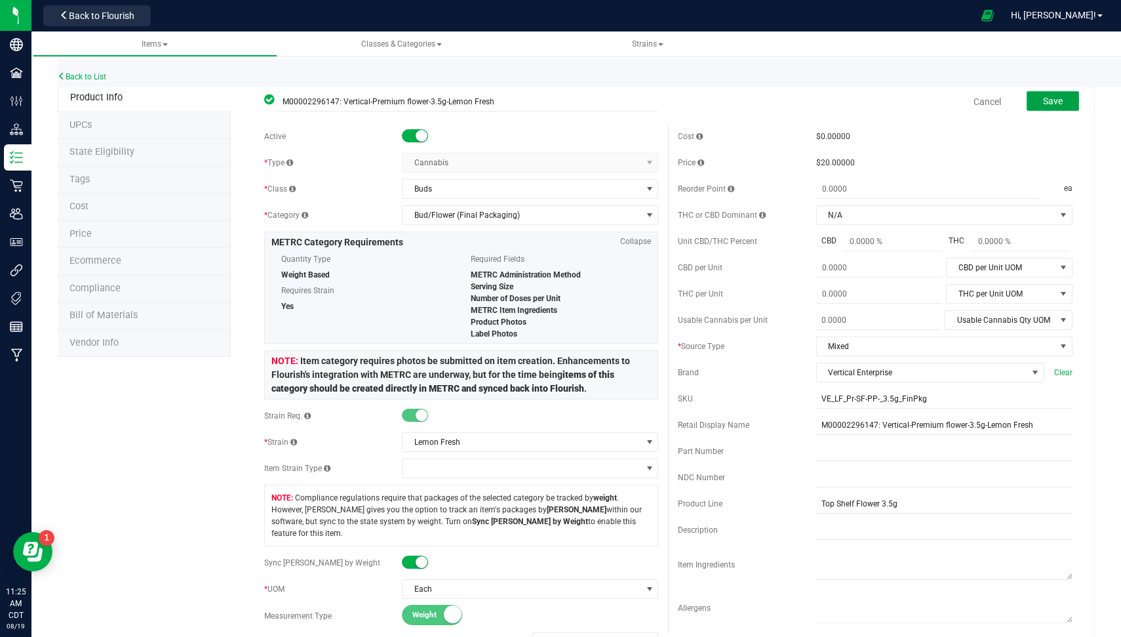
click at [1060, 103] on button "Save" at bounding box center [1053, 101] width 52 height 20
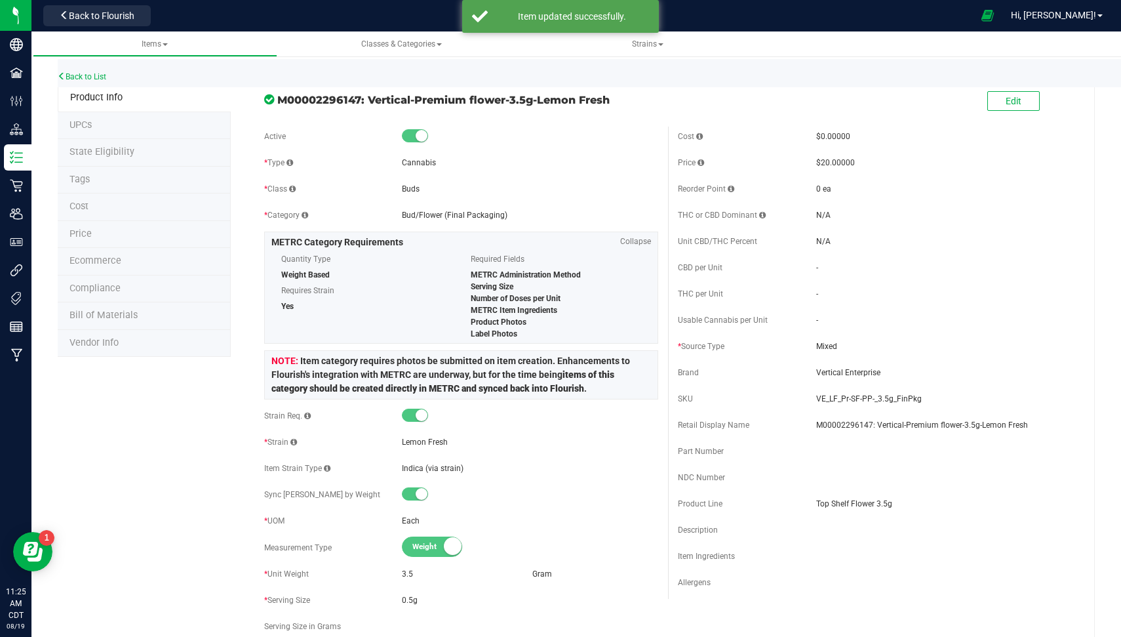
click at [113, 151] on span "State Eligibility" at bounding box center [101, 151] width 65 height 11
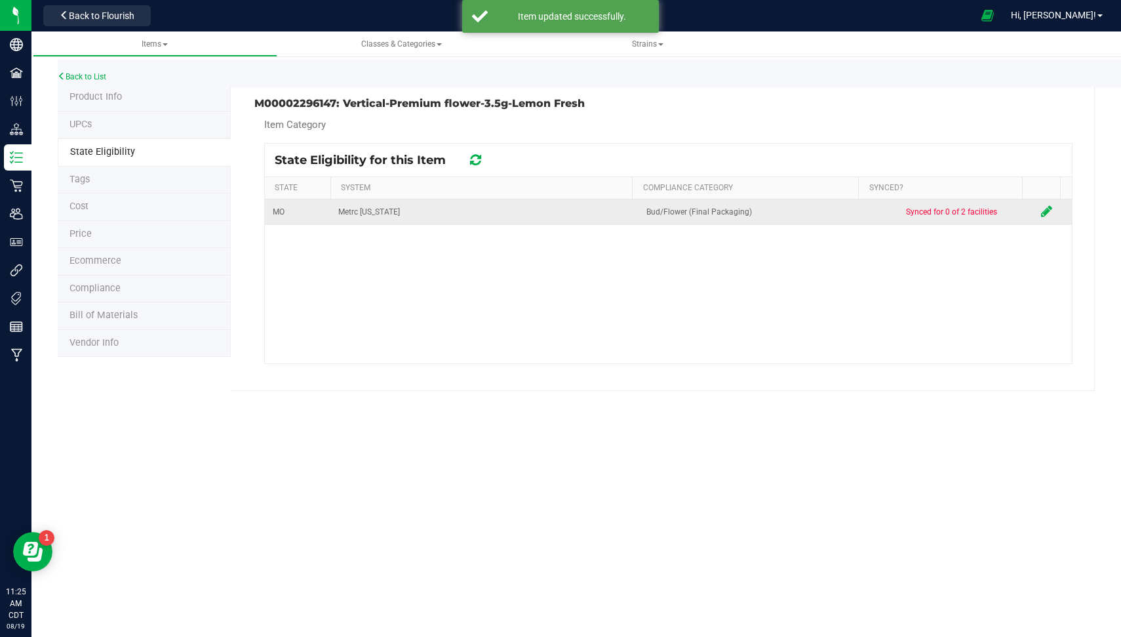
click at [1041, 210] on icon at bounding box center [1046, 211] width 11 height 13
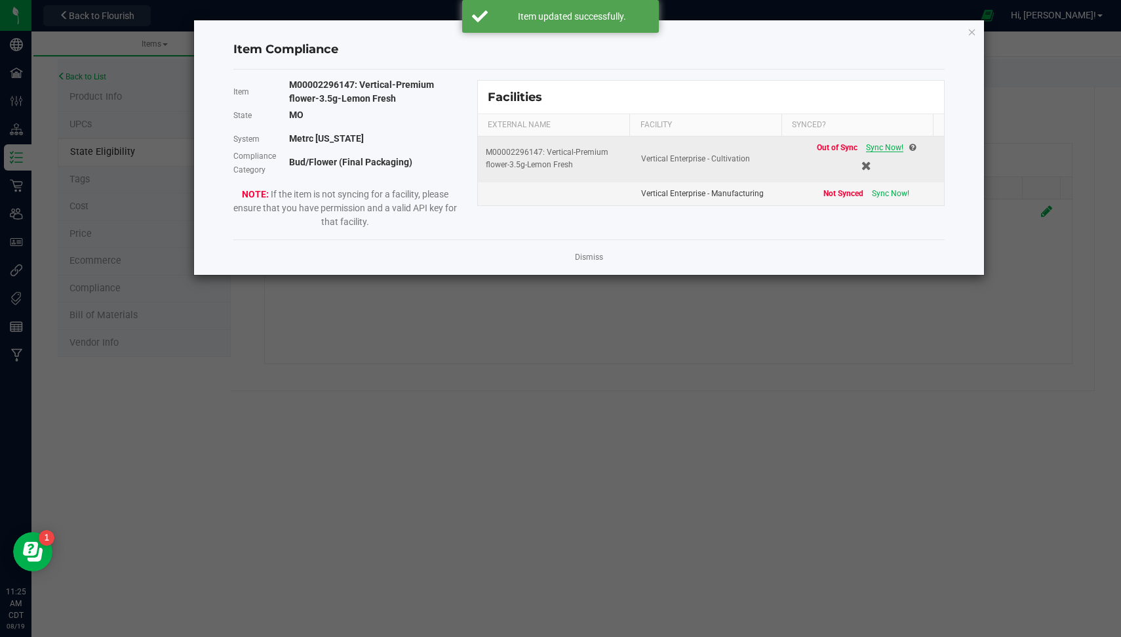
click at [867, 146] on span "Sync Now!" at bounding box center [884, 147] width 37 height 9
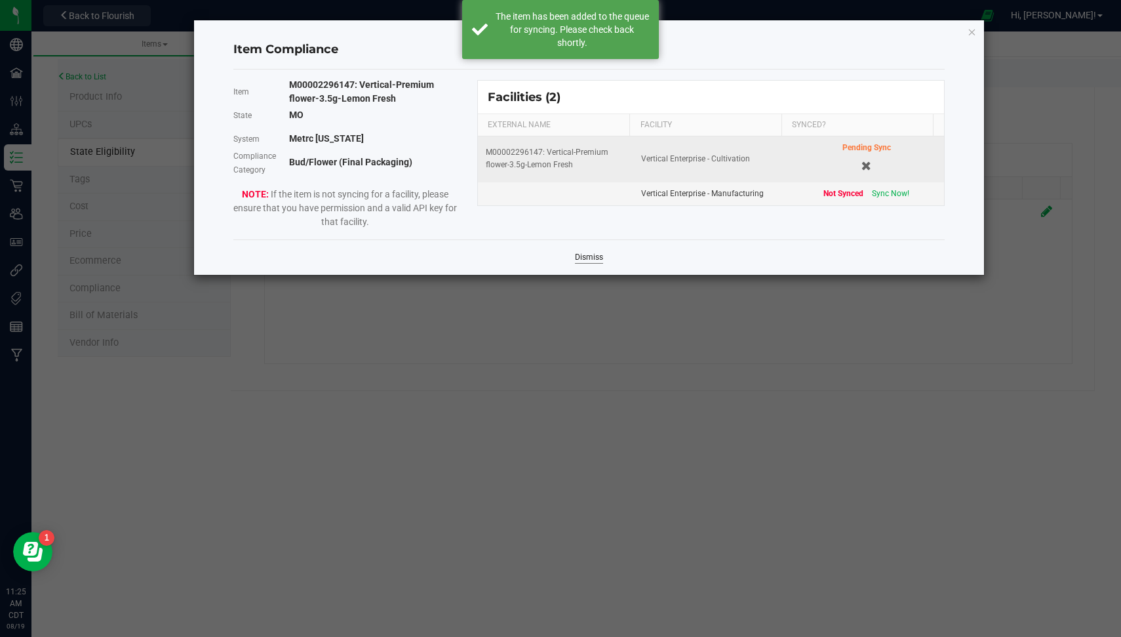
click at [585, 260] on link "Dismiss" at bounding box center [589, 257] width 28 height 11
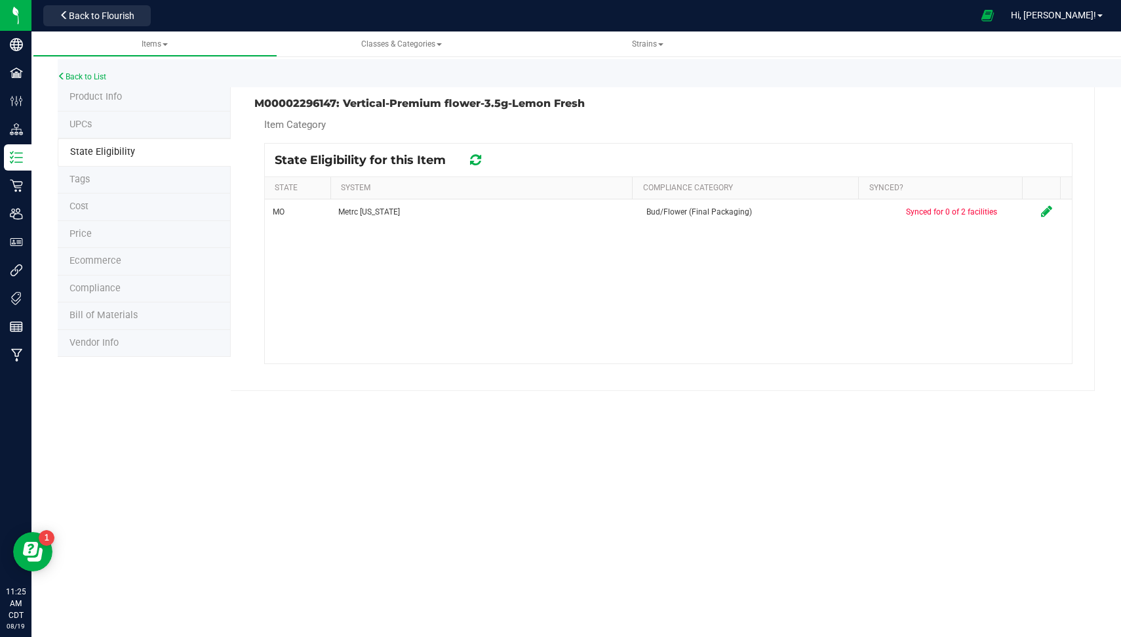
click at [472, 163] on icon at bounding box center [475, 159] width 11 height 13
click at [479, 159] on icon at bounding box center [475, 159] width 11 height 13
click at [77, 72] on link "Back to List" at bounding box center [82, 76] width 49 height 9
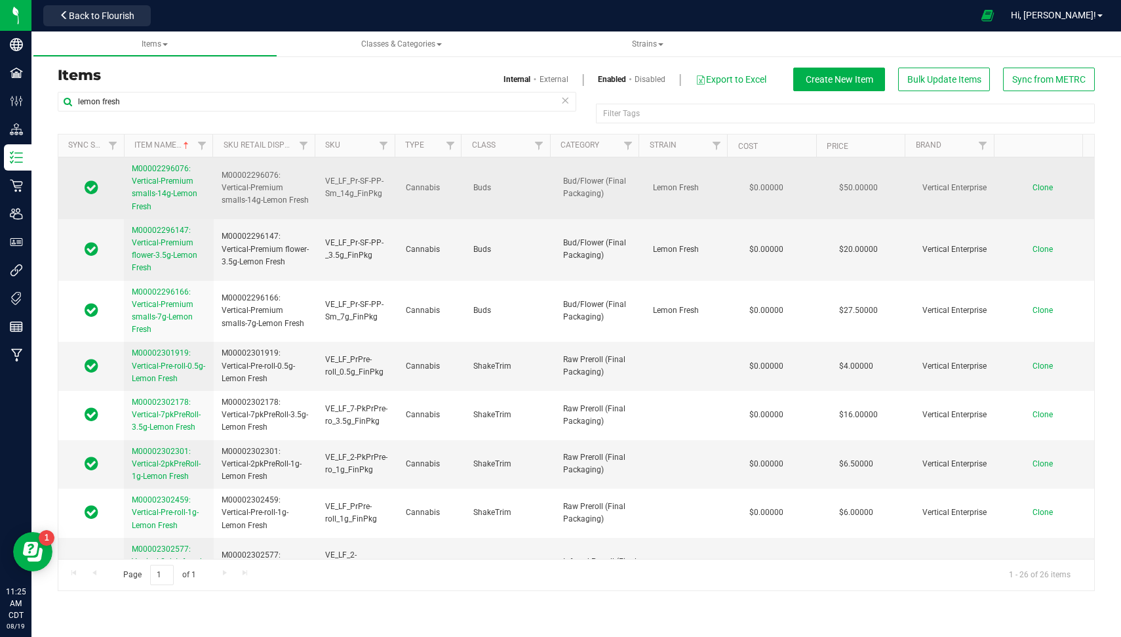
click at [156, 178] on span "M00002296076: Vertical-Premium smalls-14g-Lemon Fresh" at bounding box center [165, 187] width 66 height 47
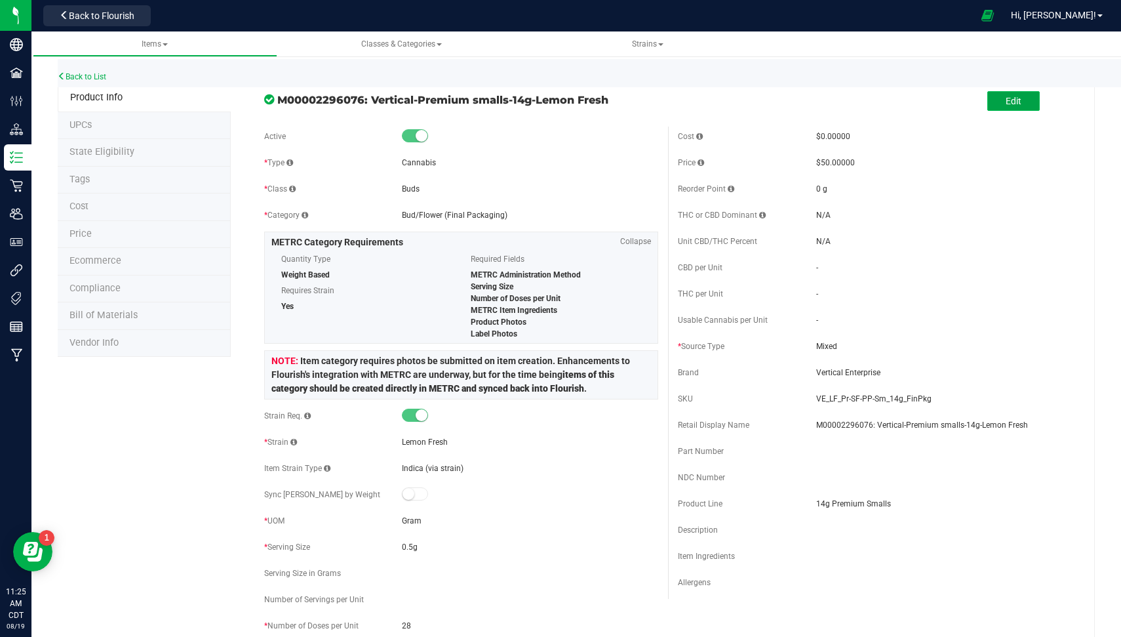
click at [1006, 98] on span "Edit" at bounding box center [1014, 101] width 16 height 10
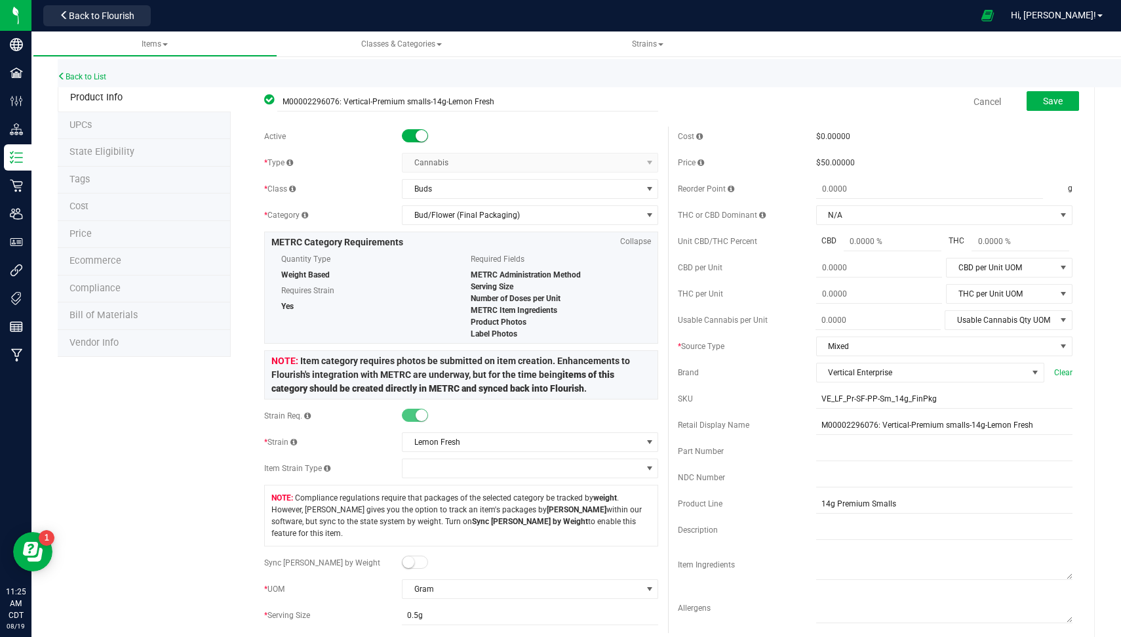
click at [412, 555] on span at bounding box center [415, 561] width 26 height 13
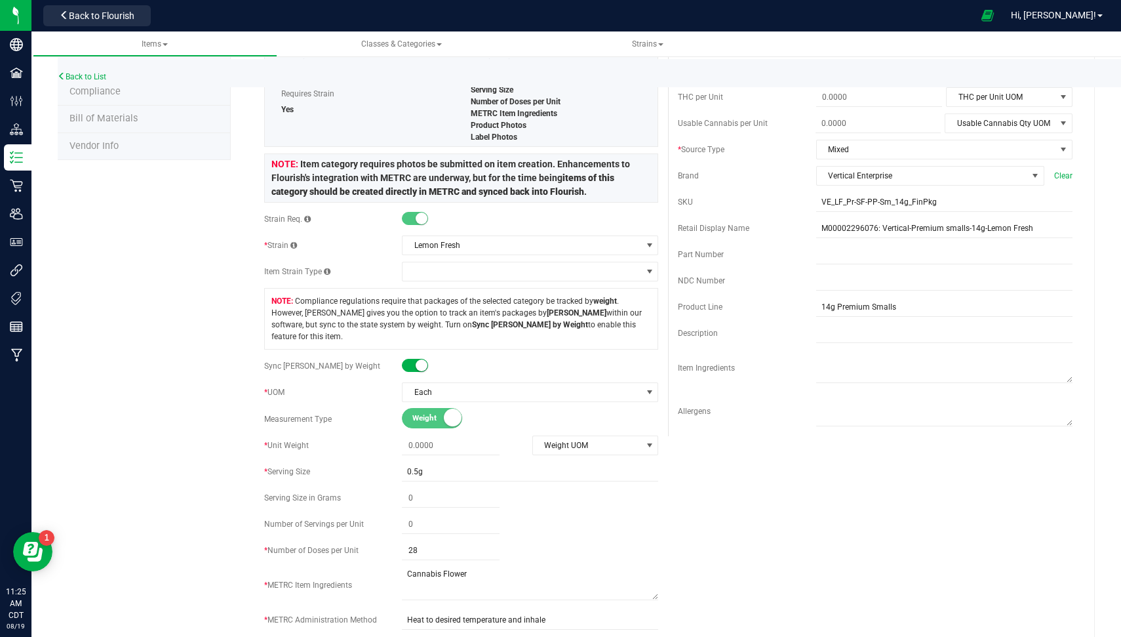
scroll to position [216, 0]
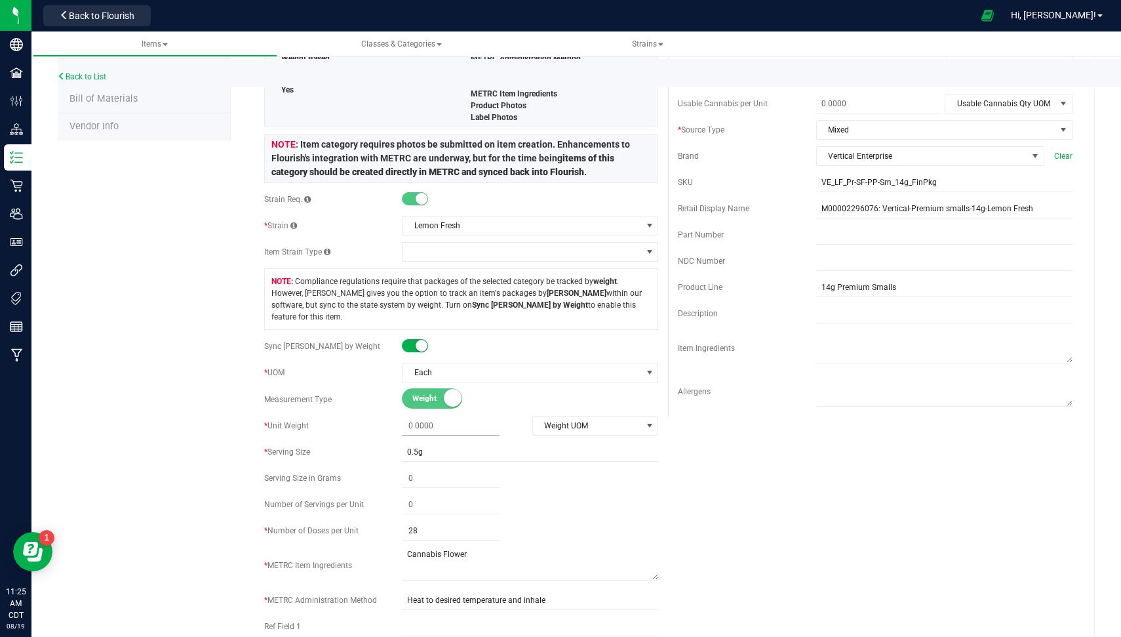
click at [461, 416] on span at bounding box center [451, 425] width 98 height 19
type input "14"
type input "14.0000"
click at [583, 416] on span "Weight UOM" at bounding box center [587, 425] width 109 height 18
click at [576, 435] on li "Gram" at bounding box center [588, 433] width 123 height 20
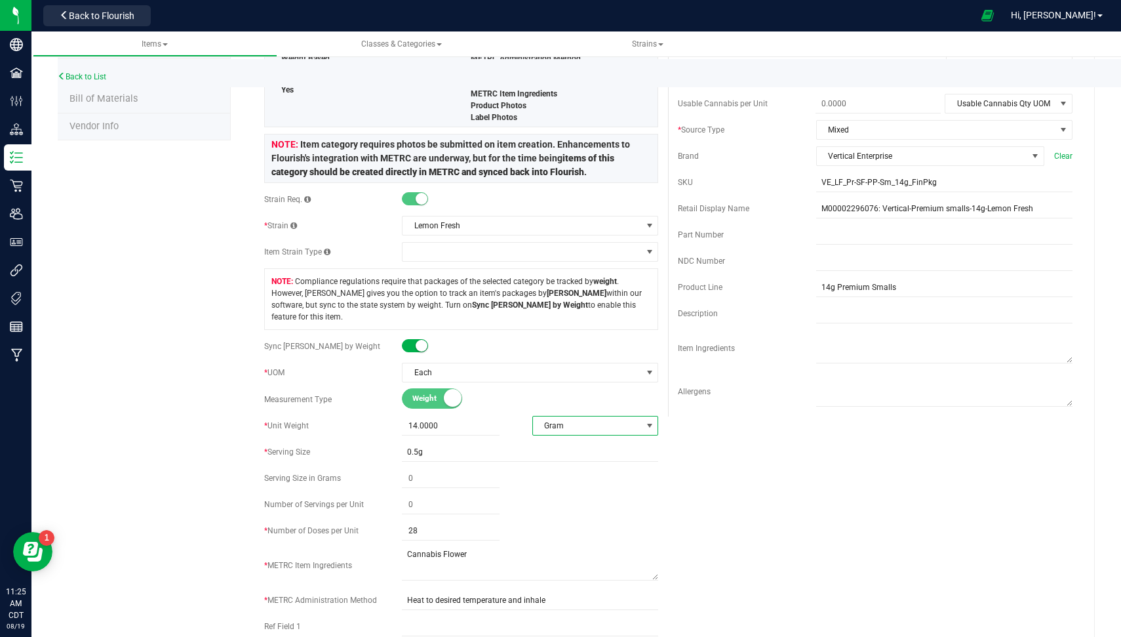
scroll to position [0, 0]
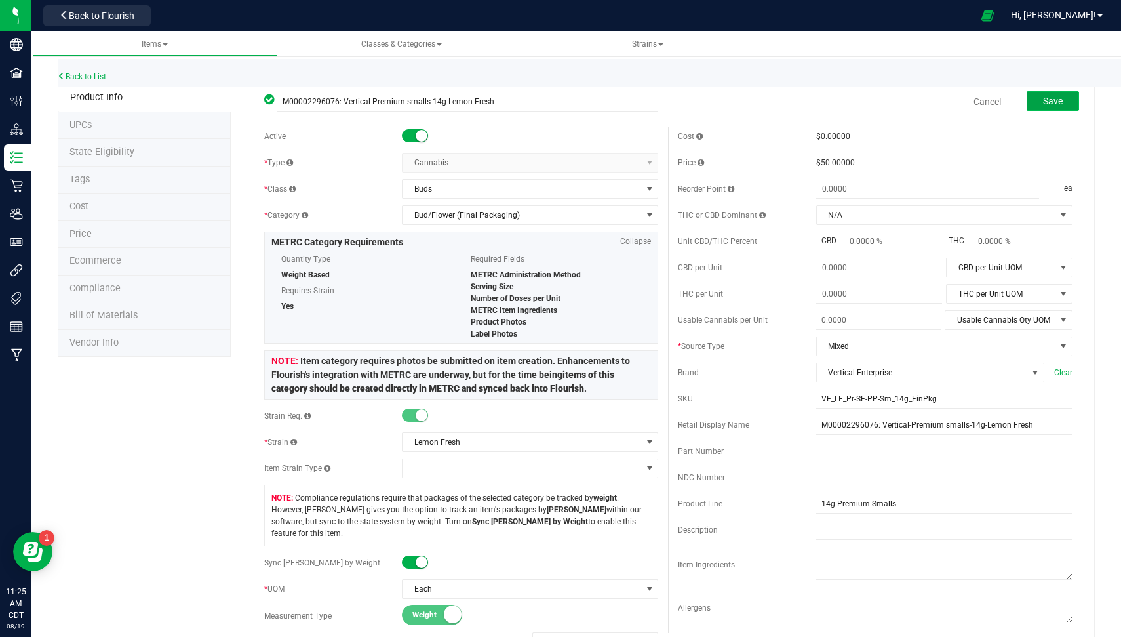
click at [1051, 105] on button "Save" at bounding box center [1053, 101] width 52 height 20
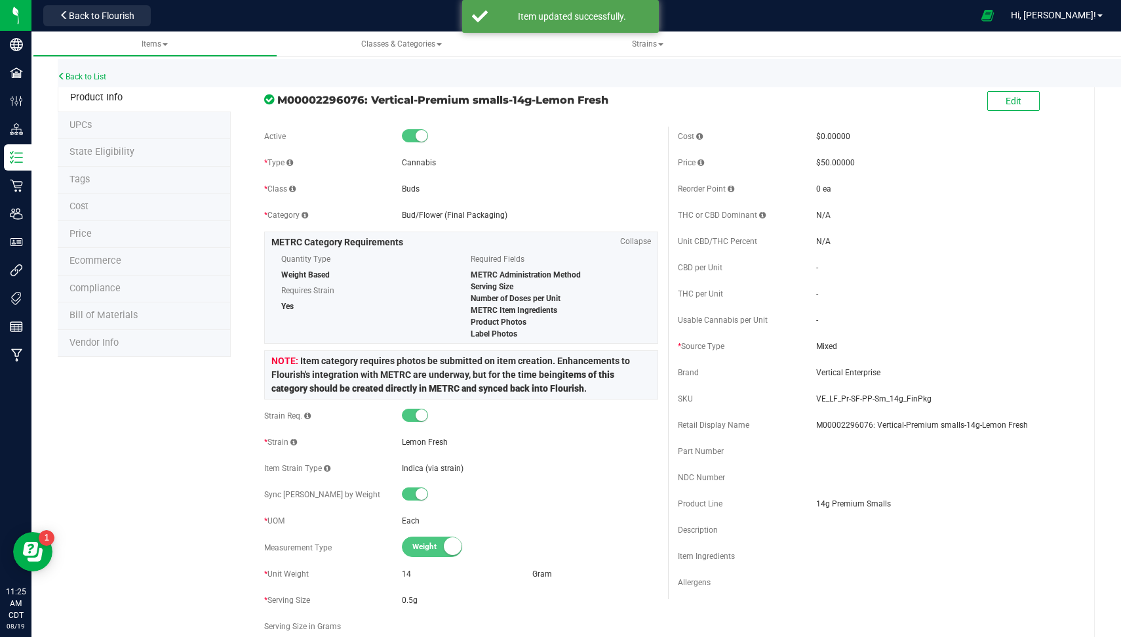
click at [132, 156] on li "State Eligibility" at bounding box center [144, 153] width 173 height 28
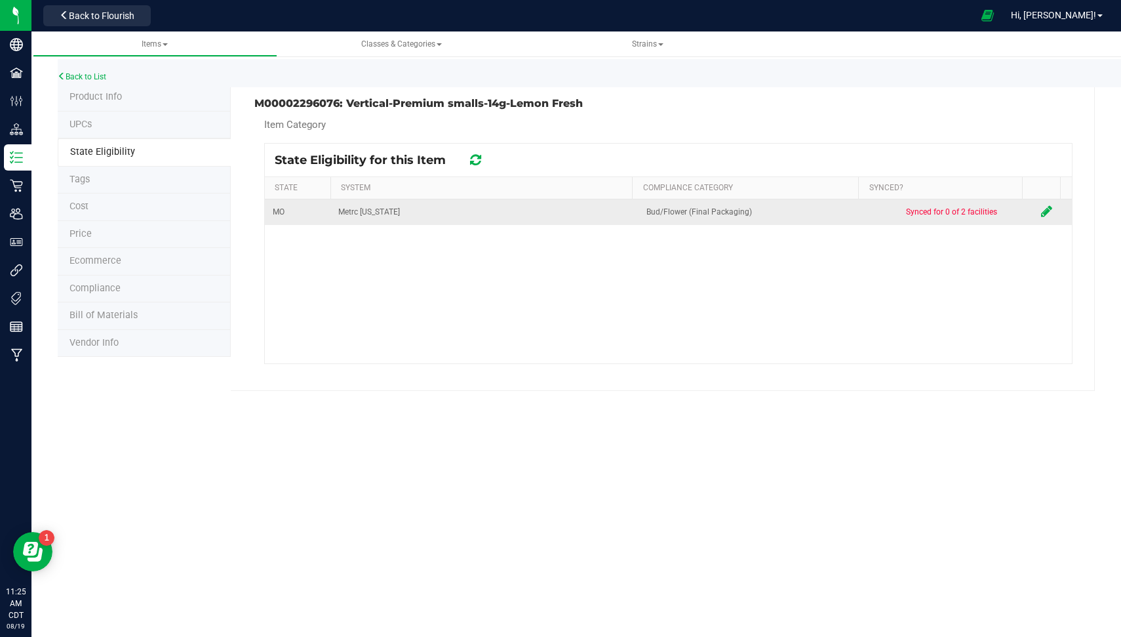
click at [1033, 215] on td at bounding box center [1052, 212] width 39 height 26
click at [1041, 214] on icon at bounding box center [1046, 211] width 11 height 13
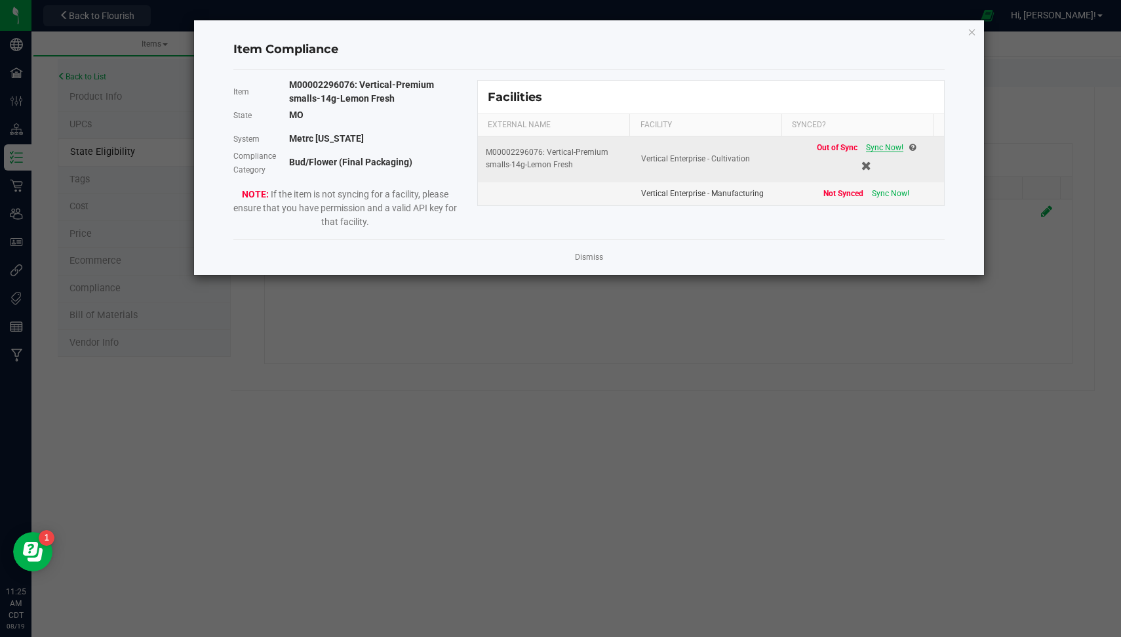
click at [880, 149] on span "Sync Now!" at bounding box center [884, 147] width 37 height 9
click at [586, 261] on link "Dismiss" at bounding box center [589, 257] width 28 height 11
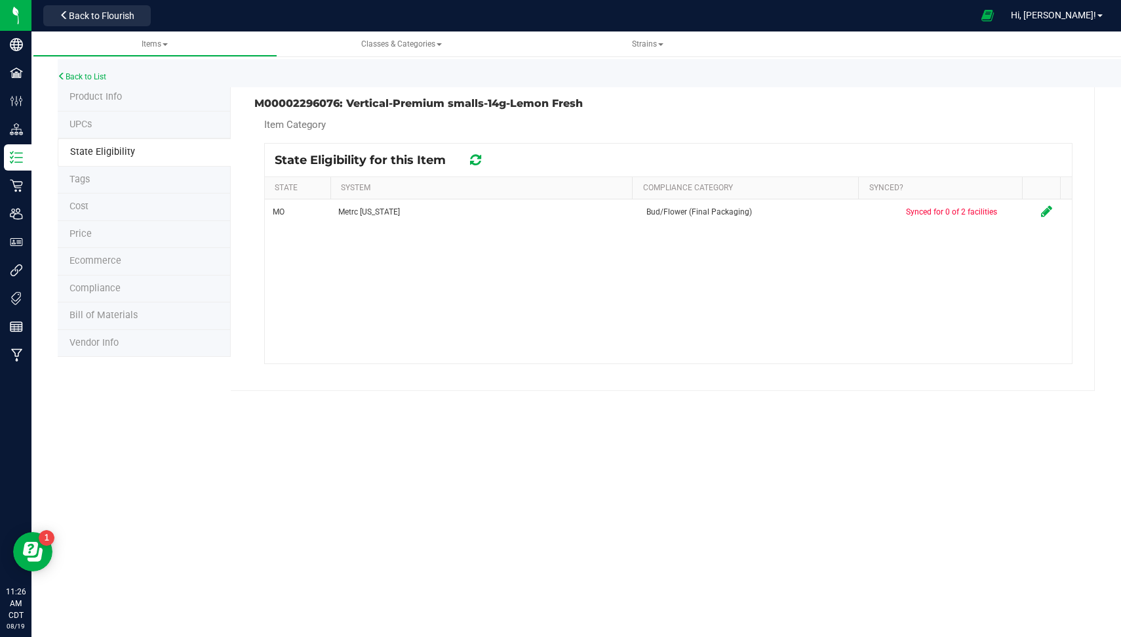
click at [477, 164] on icon at bounding box center [475, 159] width 11 height 13
click at [96, 77] on link "Back to List" at bounding box center [82, 76] width 49 height 9
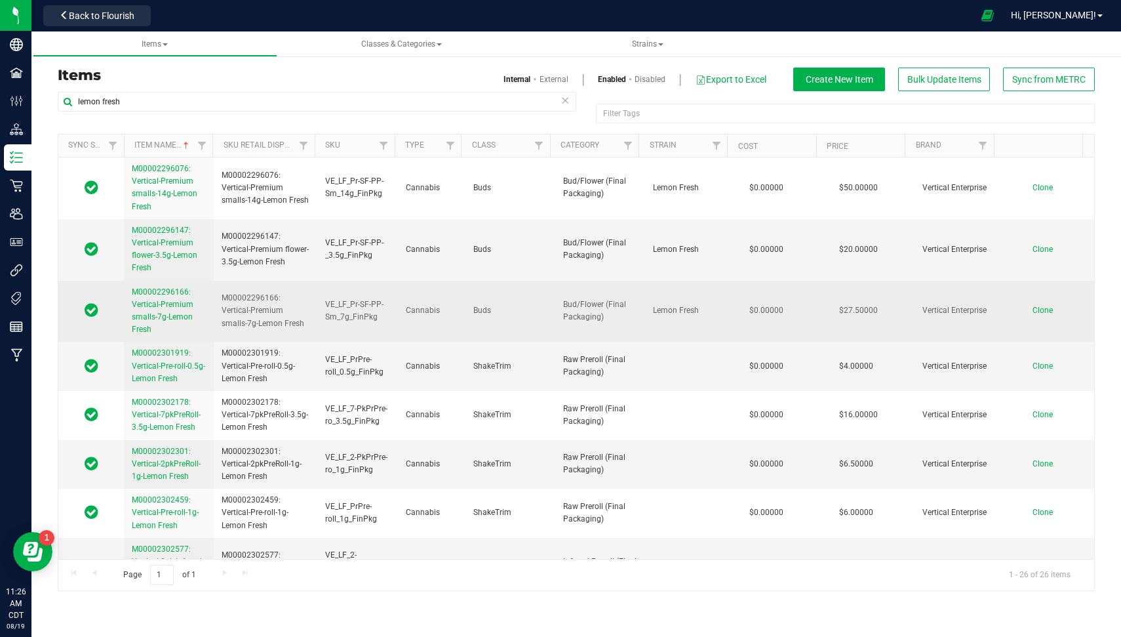
click at [155, 311] on span "M00002296166: Vertical-Premium smalls-7g-Lemon Fresh" at bounding box center [163, 310] width 62 height 47
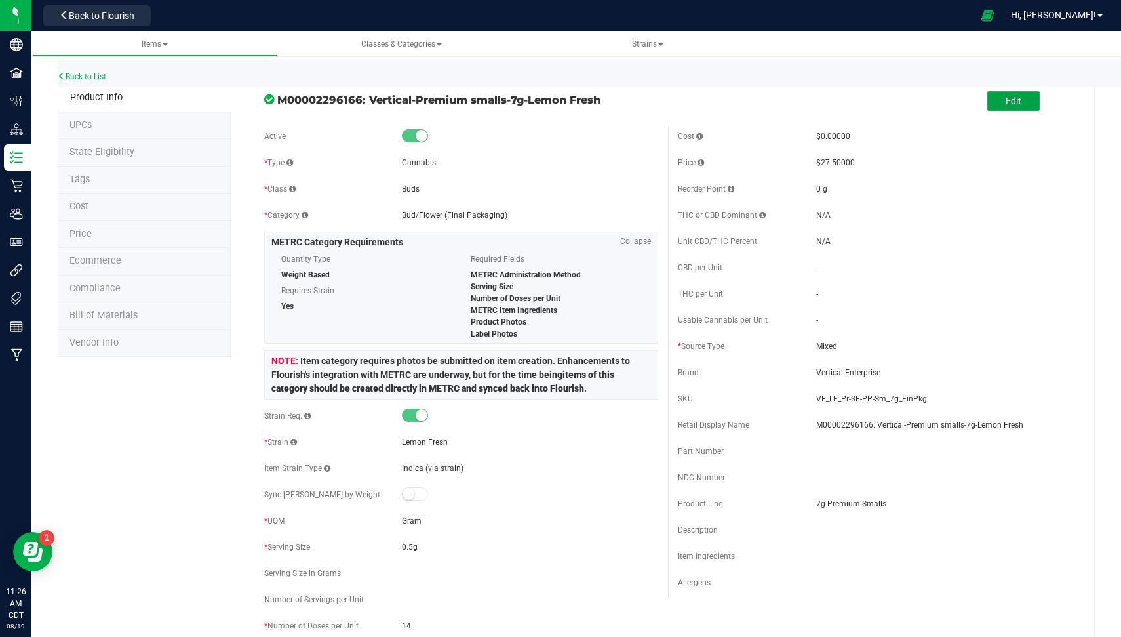
click at [1006, 105] on span "Edit" at bounding box center [1014, 101] width 16 height 10
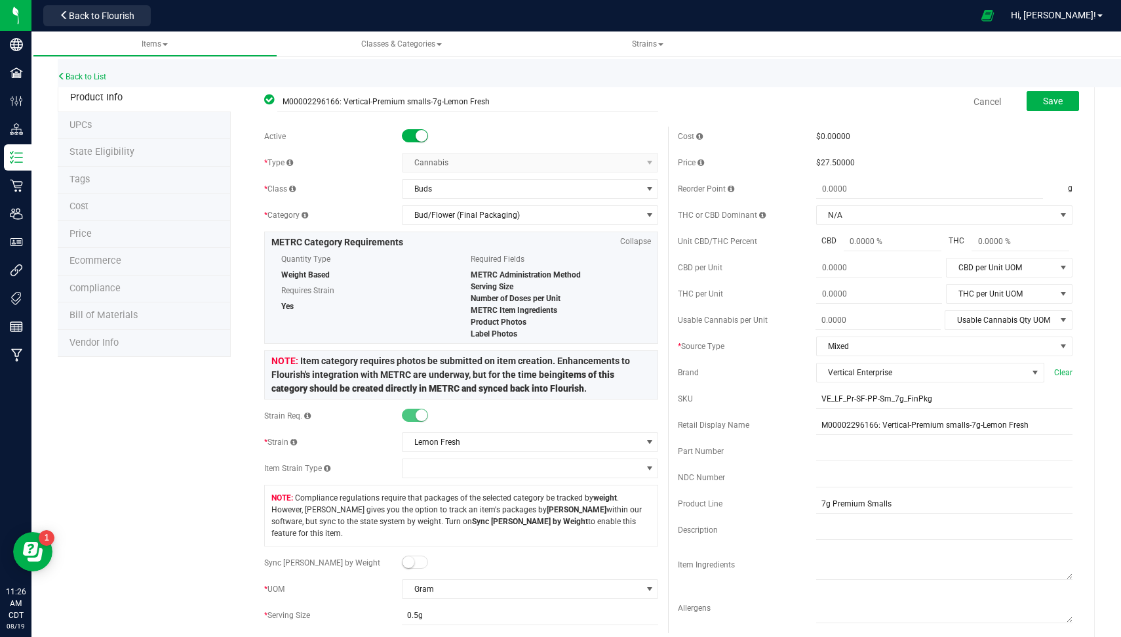
click at [415, 555] on span at bounding box center [415, 561] width 26 height 13
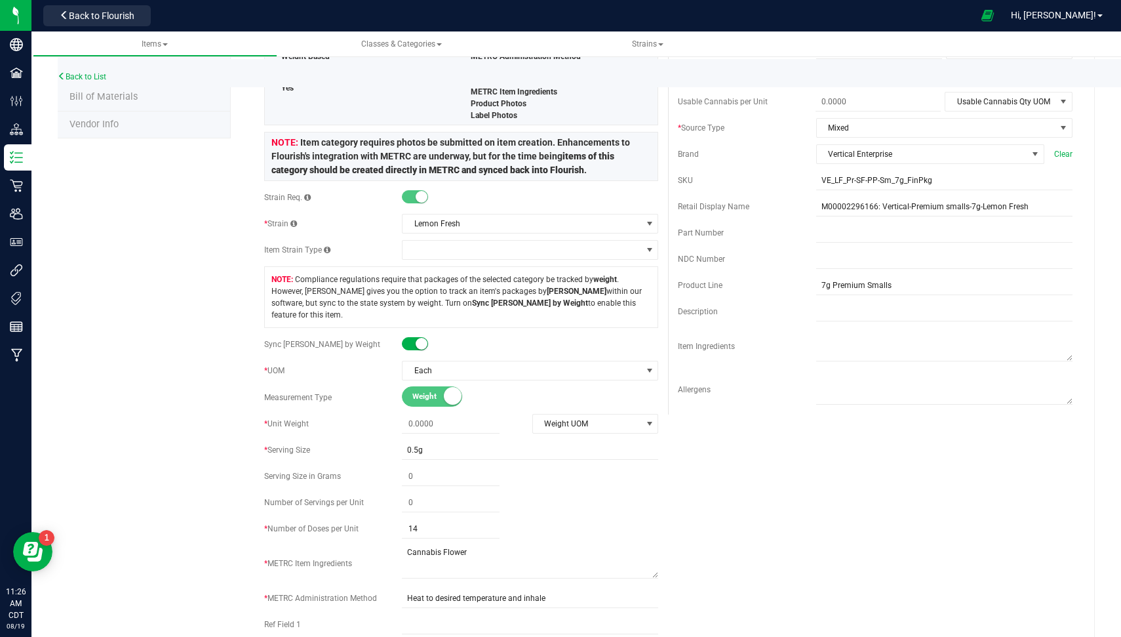
scroll to position [221, 0]
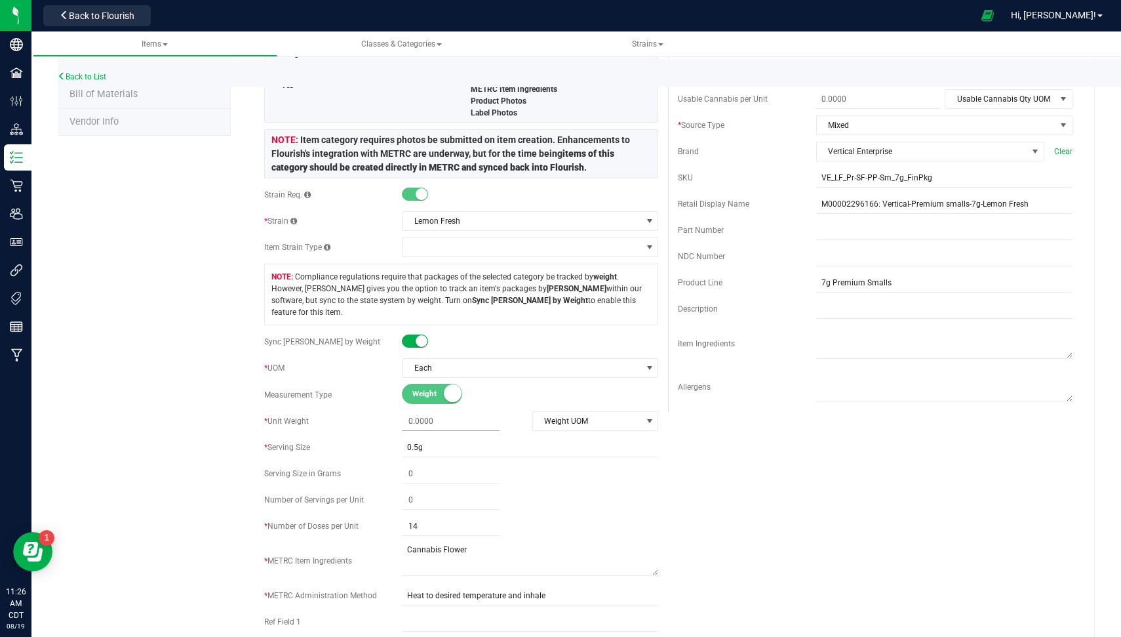
click at [416, 412] on span at bounding box center [451, 421] width 98 height 19
type input "7"
type input "7.0000"
click at [588, 412] on span "Weight UOM" at bounding box center [587, 421] width 109 height 18
click at [572, 425] on li "Gram" at bounding box center [588, 429] width 123 height 20
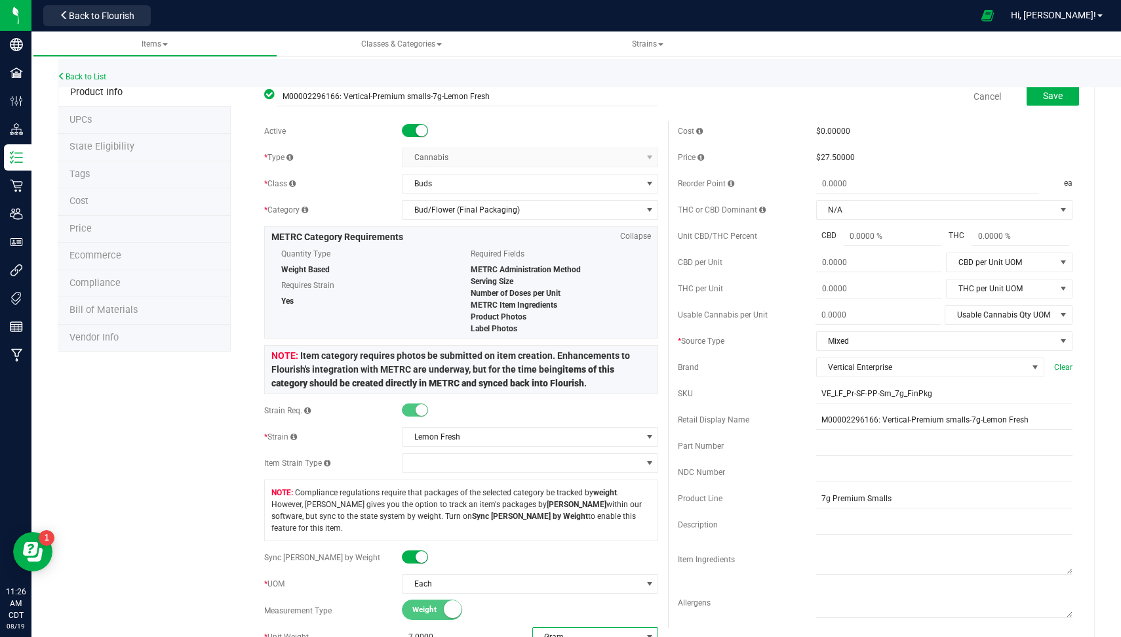
scroll to position [0, 0]
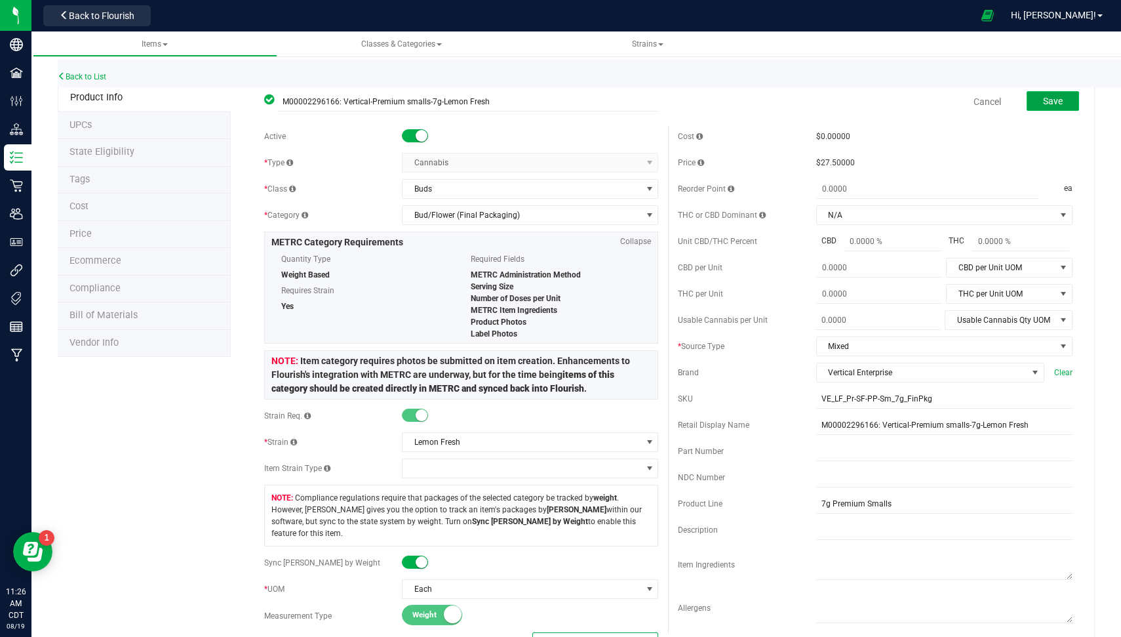
click at [1027, 102] on button "Save" at bounding box center [1053, 101] width 52 height 20
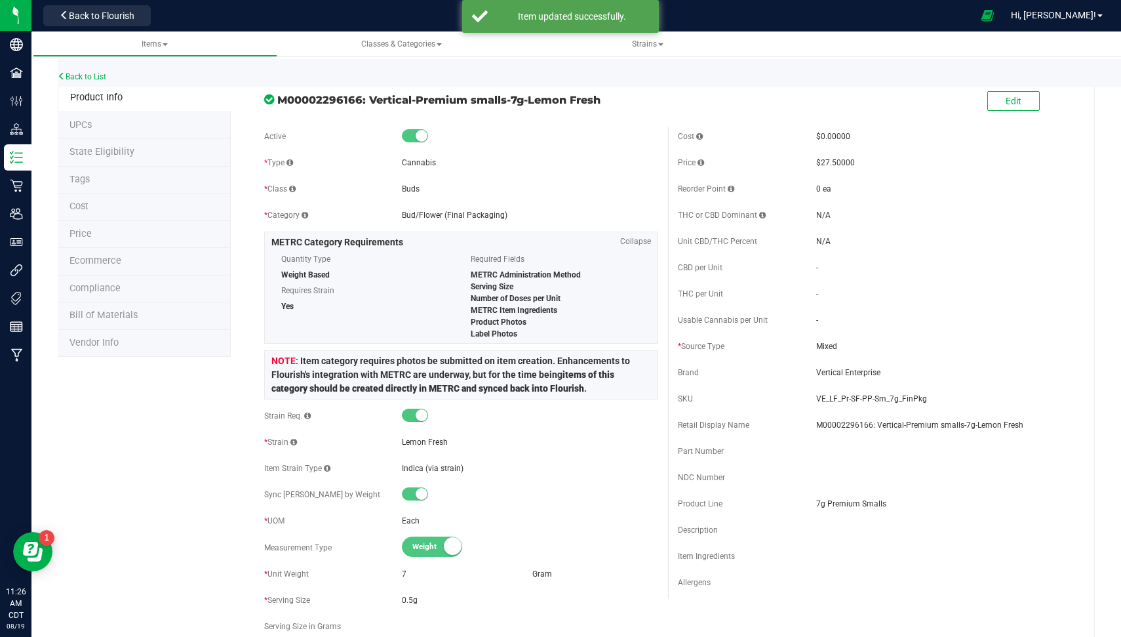
click at [133, 147] on li "State Eligibility" at bounding box center [144, 153] width 173 height 28
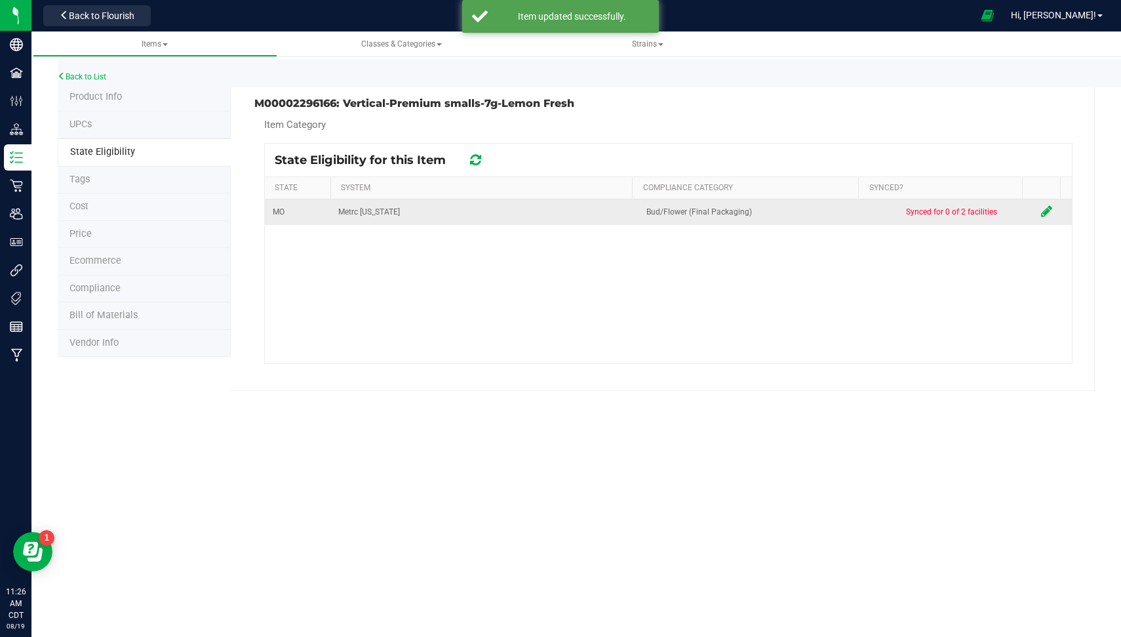
click at [1041, 210] on icon at bounding box center [1046, 211] width 11 height 13
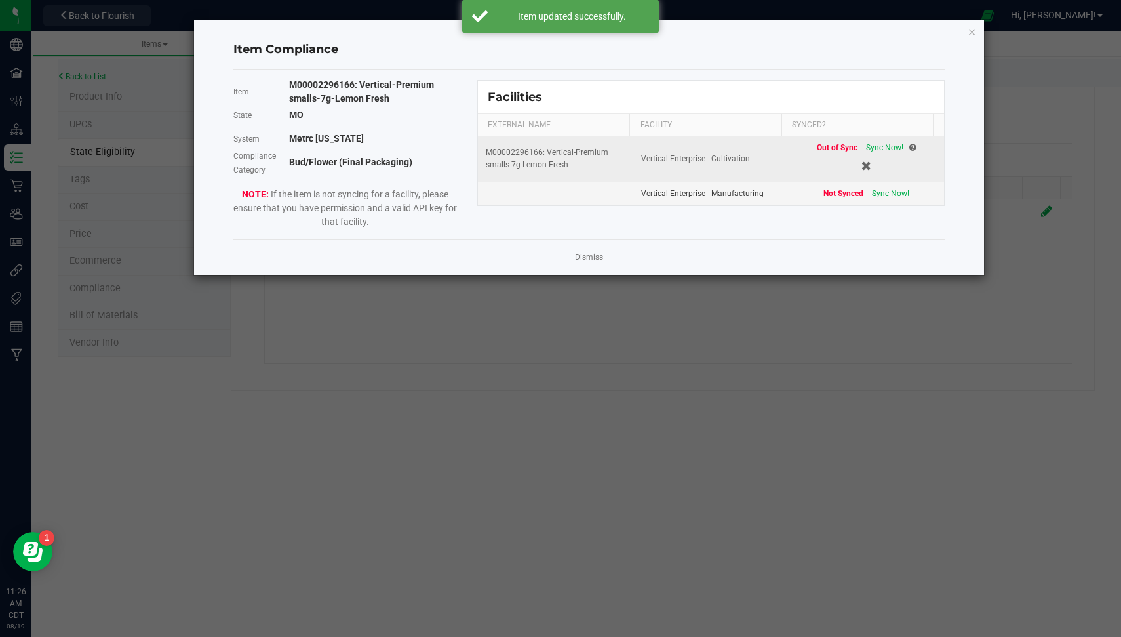
click at [879, 148] on span "Sync Now!" at bounding box center [884, 147] width 37 height 9
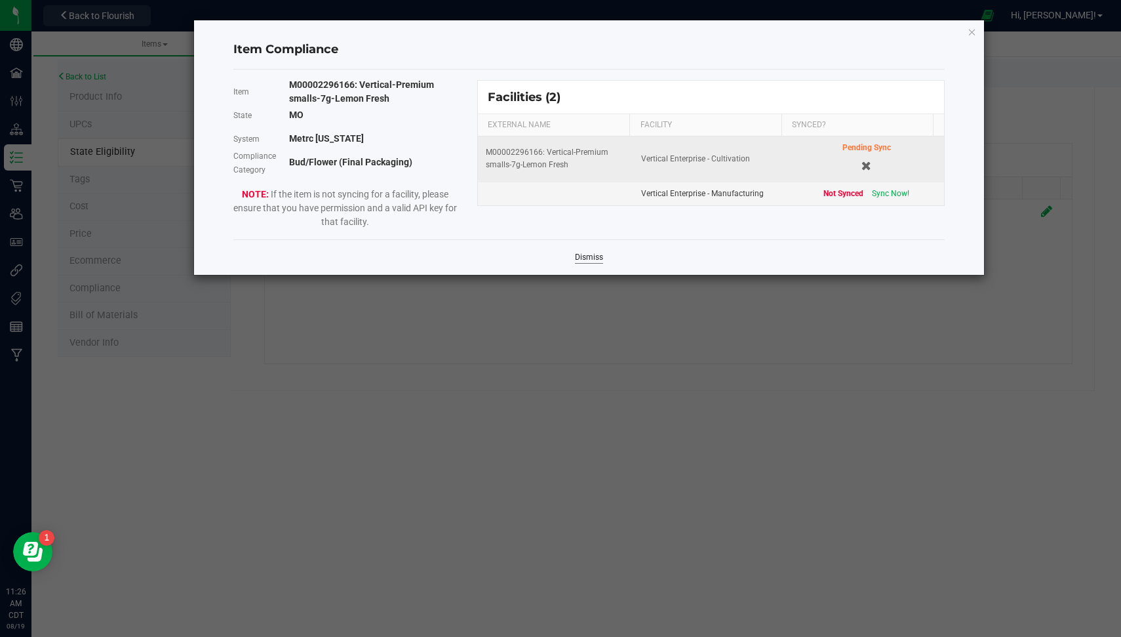
click at [587, 252] on link "Dismiss" at bounding box center [589, 257] width 28 height 11
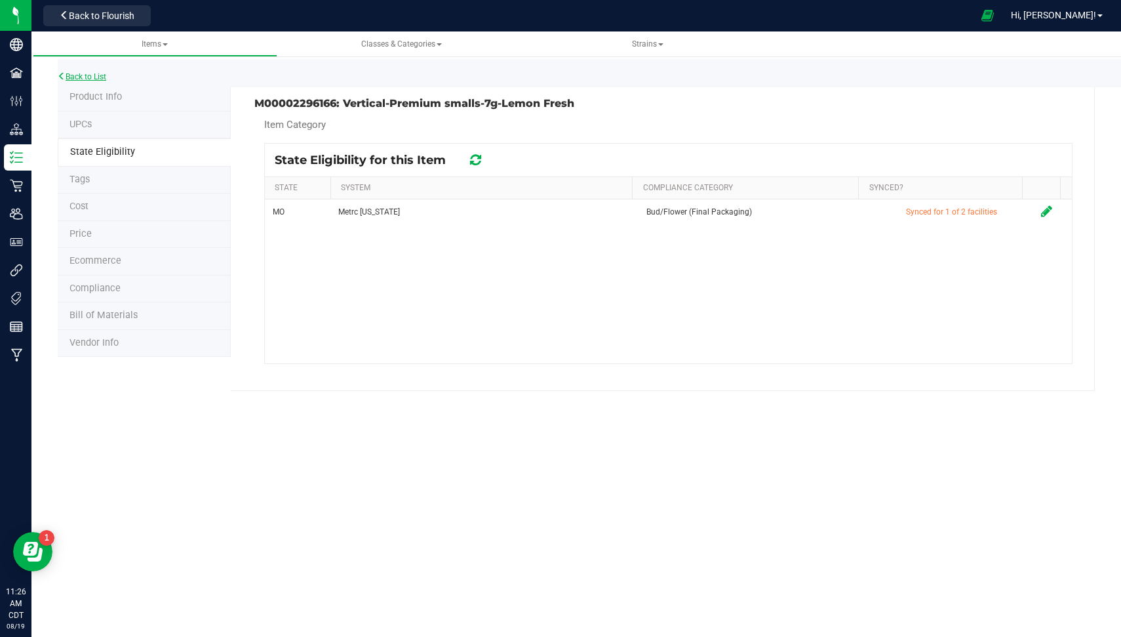
click at [81, 72] on link "Back to List" at bounding box center [82, 76] width 49 height 9
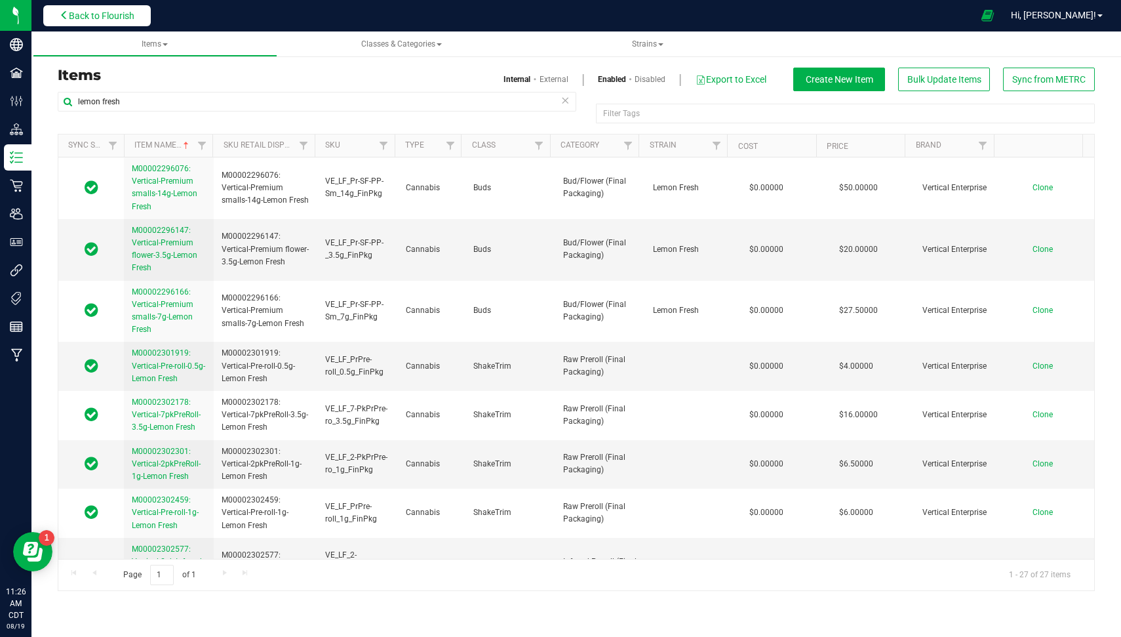
click at [87, 18] on span "Back to Flourish" at bounding box center [102, 15] width 66 height 10
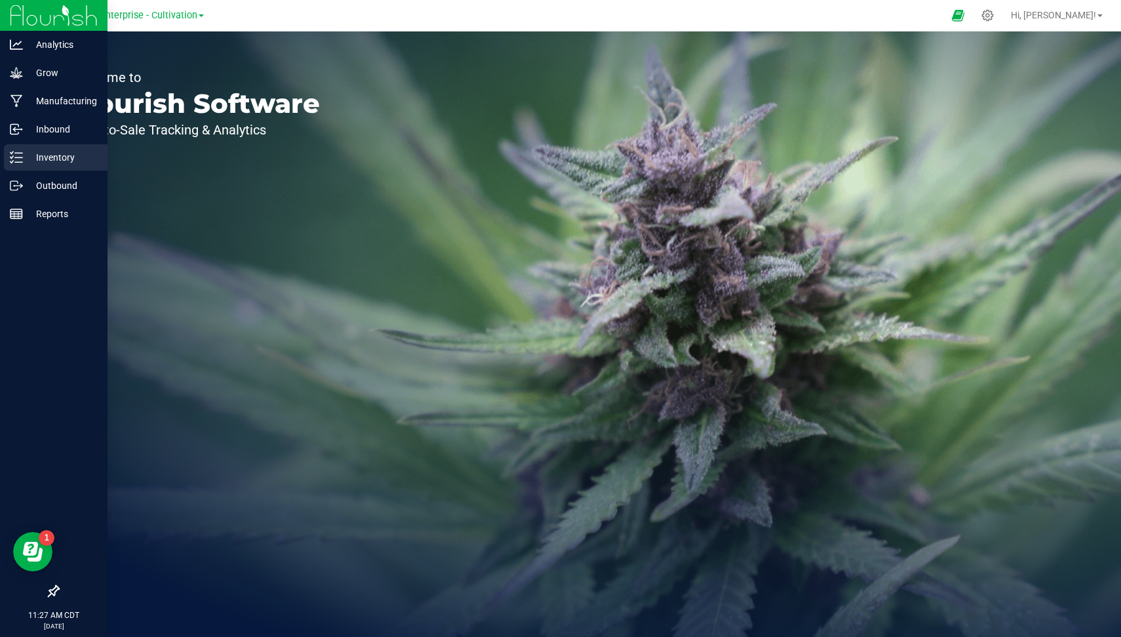
click at [53, 155] on p "Inventory" at bounding box center [62, 157] width 79 height 16
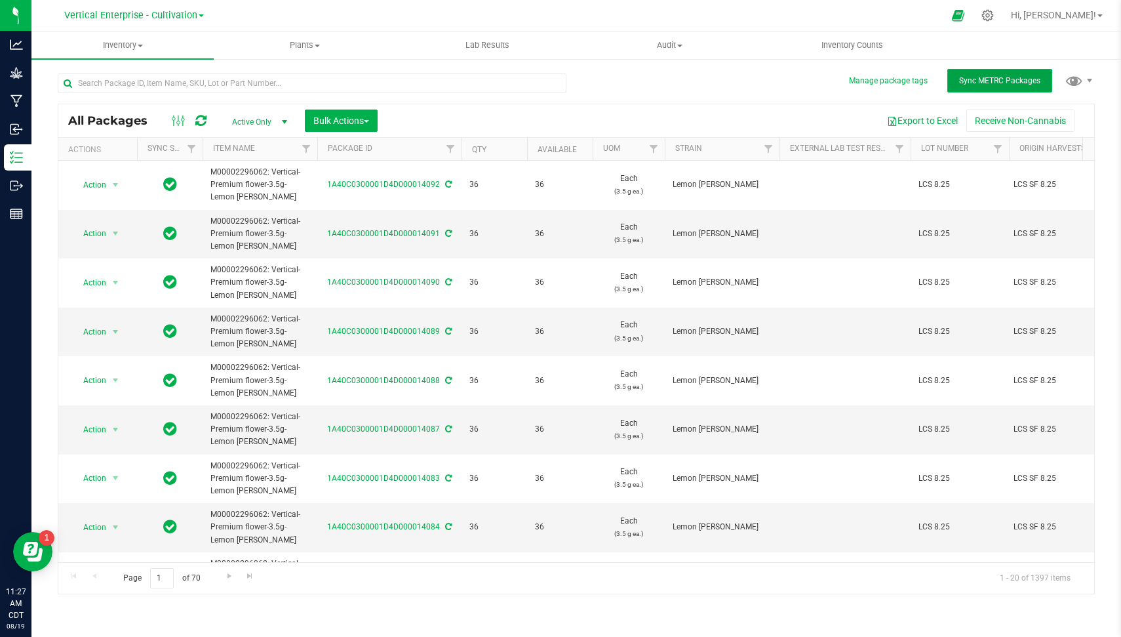
click at [970, 89] on button "Sync METRC Packages" at bounding box center [999, 81] width 105 height 24
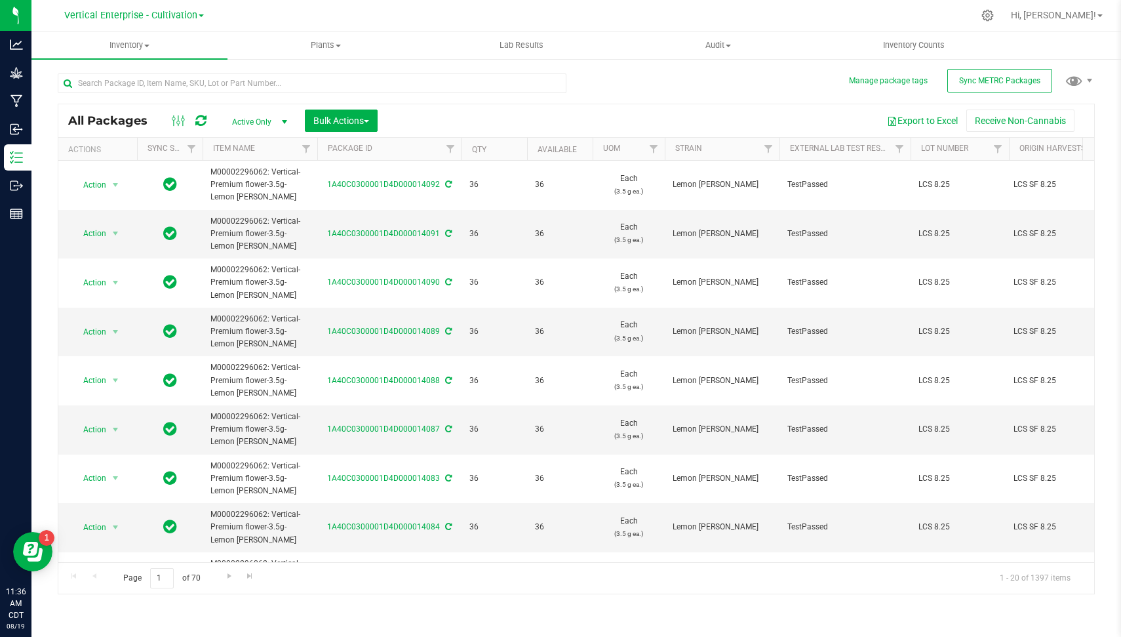
click at [730, 77] on div "All Packages Active Only Active Only Lab Samples Locked All External Internal B…" at bounding box center [576, 327] width 1037 height 533
click at [260, 64] on div at bounding box center [317, 83] width 519 height 42
click at [254, 71] on div at bounding box center [317, 83] width 519 height 42
click at [241, 75] on input "text" at bounding box center [312, 83] width 509 height 20
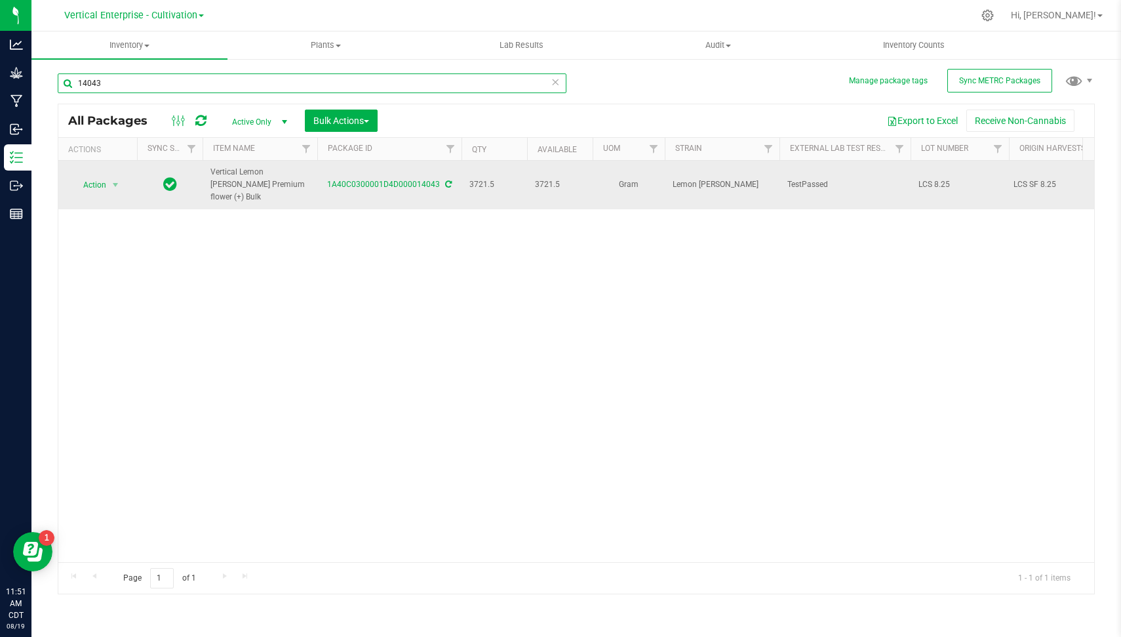
type input "14043"
click at [102, 176] on span "Action" at bounding box center [88, 185] width 35 height 18
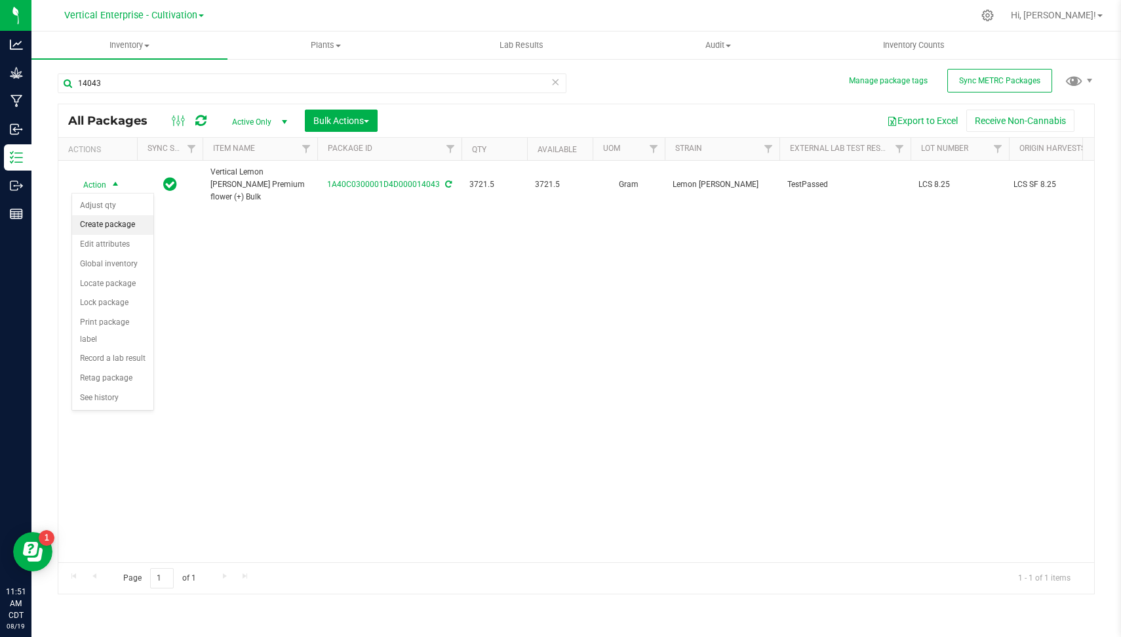
click at [119, 220] on li "Create package" at bounding box center [112, 225] width 81 height 20
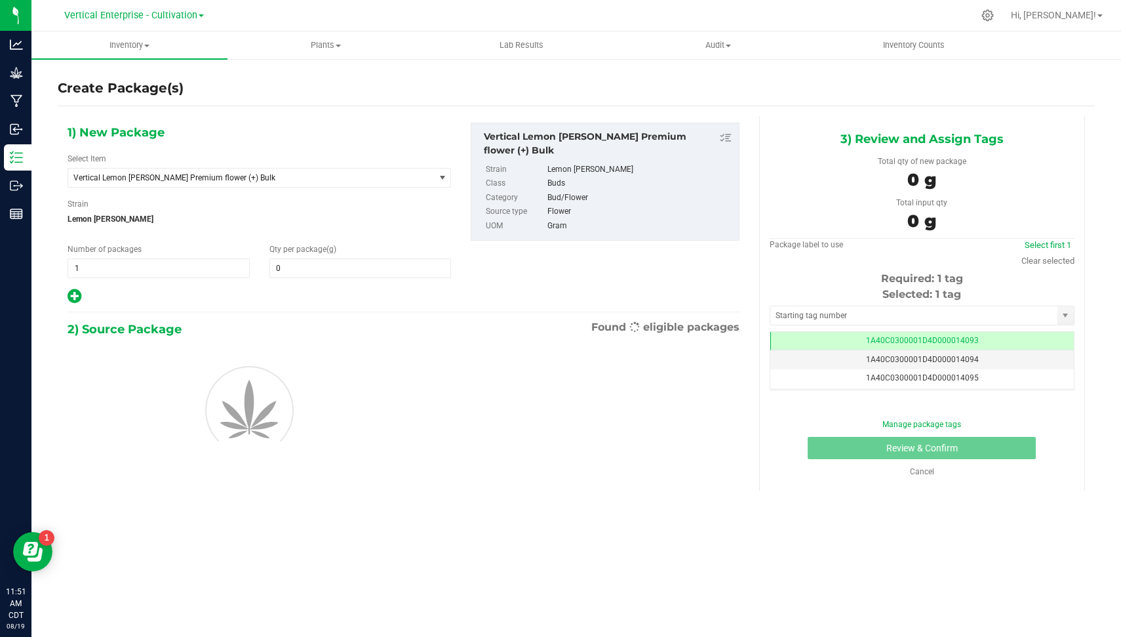
type input "0.0000"
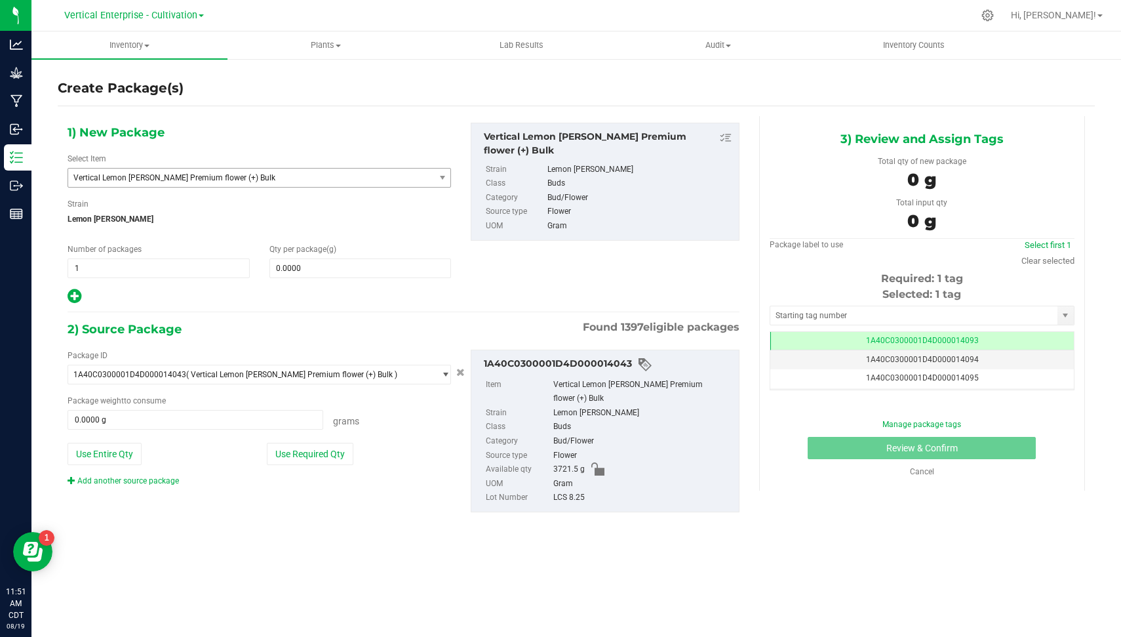
click at [261, 176] on span "Vertical Lemon [PERSON_NAME] Premium flower (+) Bulk" at bounding box center [244, 177] width 342 height 9
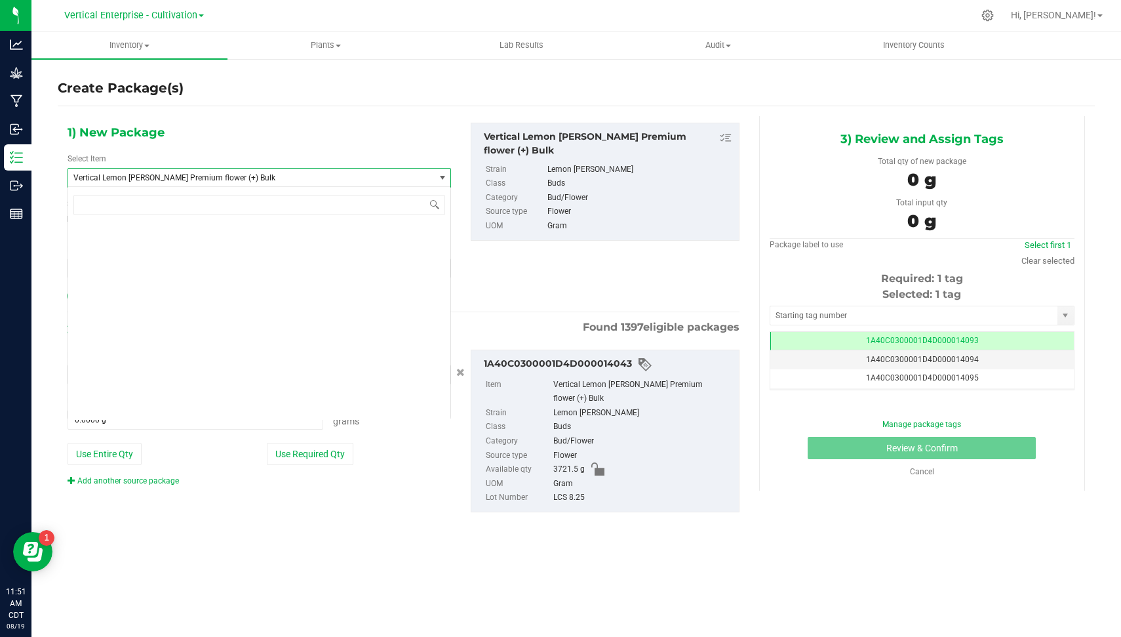
scroll to position [99433, 0]
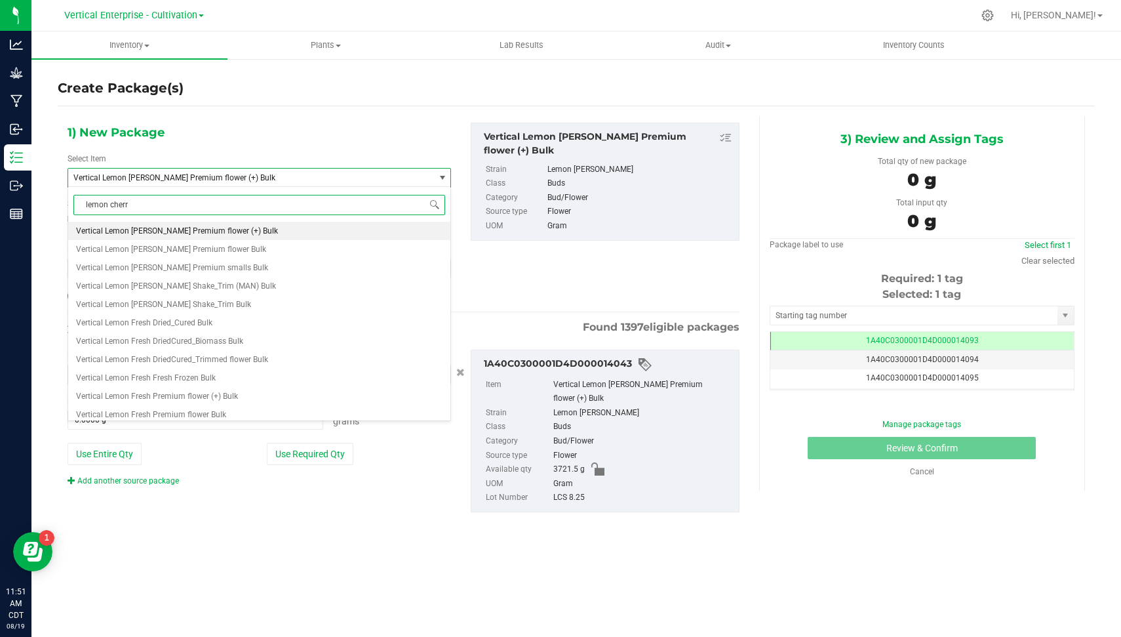
type input "lemon cherry"
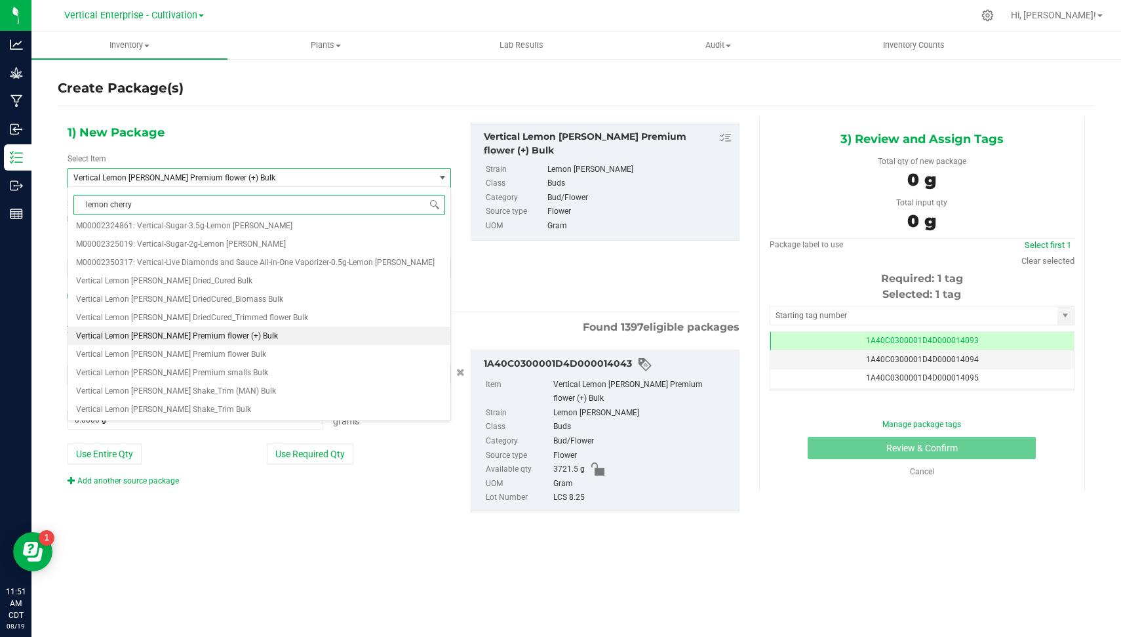
scroll to position [0, 0]
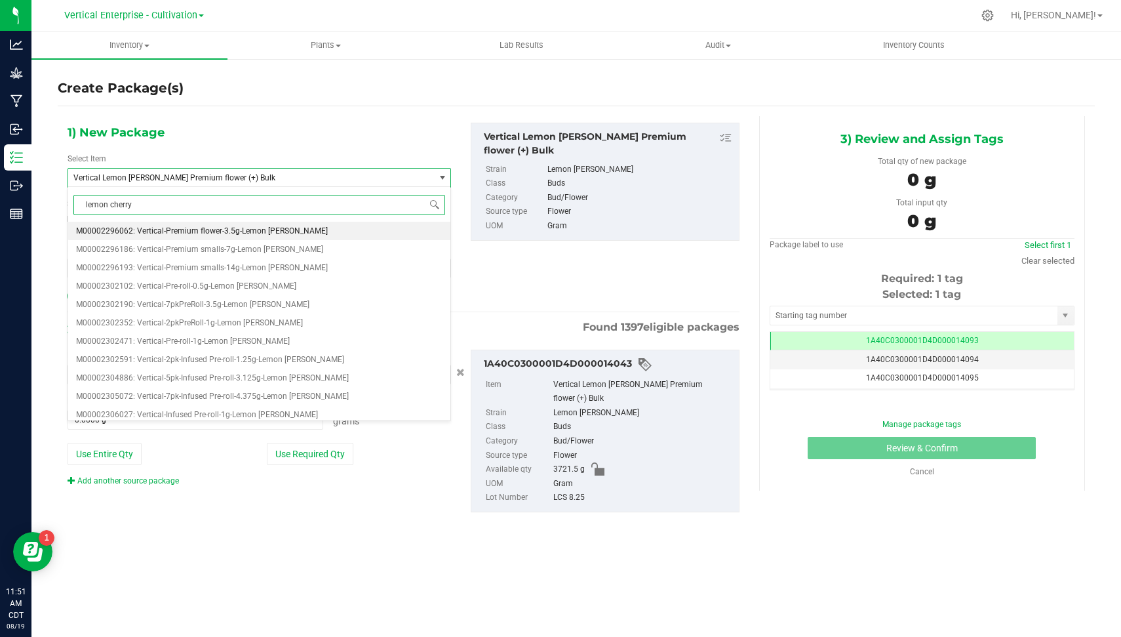
click at [279, 231] on span "M00002296062: Vertical-Premium flower-3.5g-Lemon [PERSON_NAME]" at bounding box center [202, 230] width 252 height 9
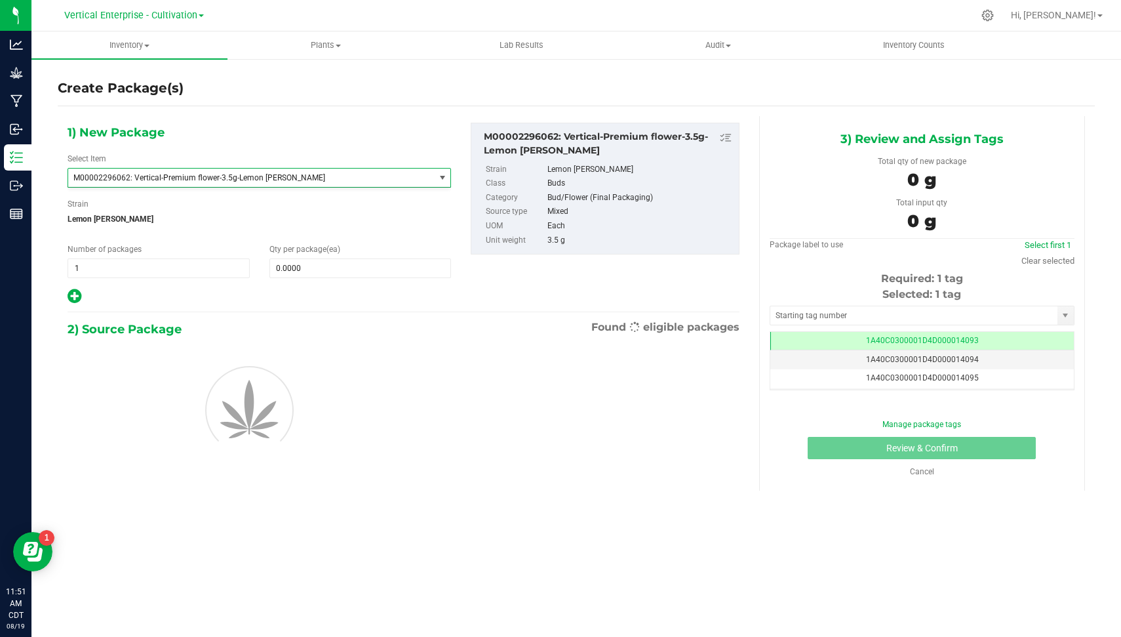
type input "0"
click at [313, 266] on span "0 0" at bounding box center [360, 268] width 182 height 20
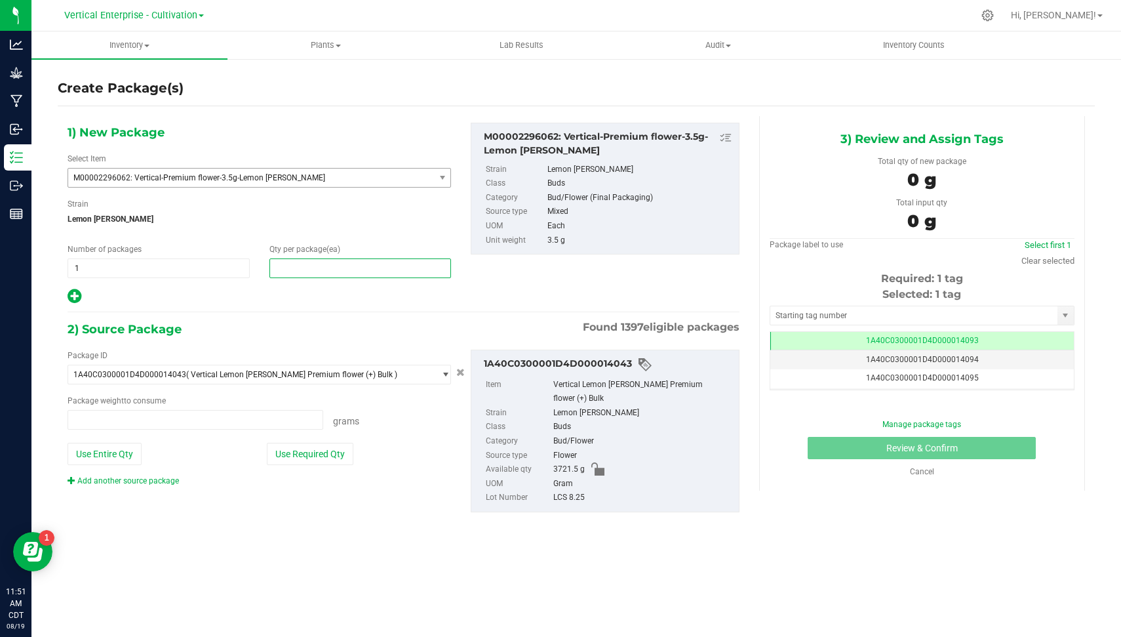
type input "0.0000 g"
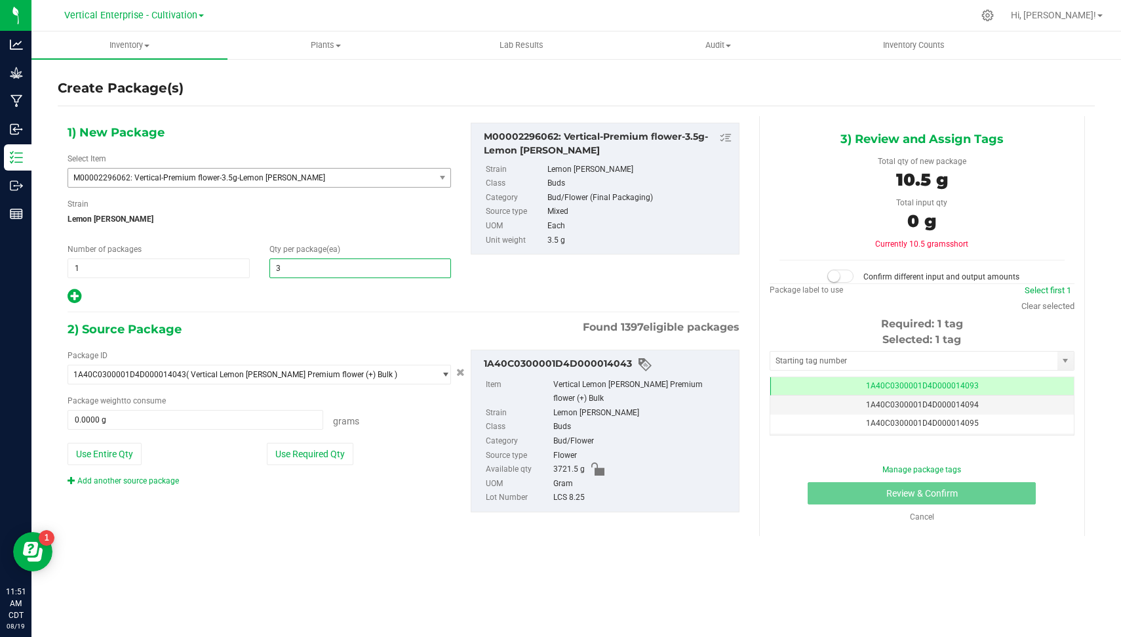
type input "36"
click at [323, 454] on button "Use Required Qty" at bounding box center [310, 454] width 87 height 22
type input "126.0000 g"
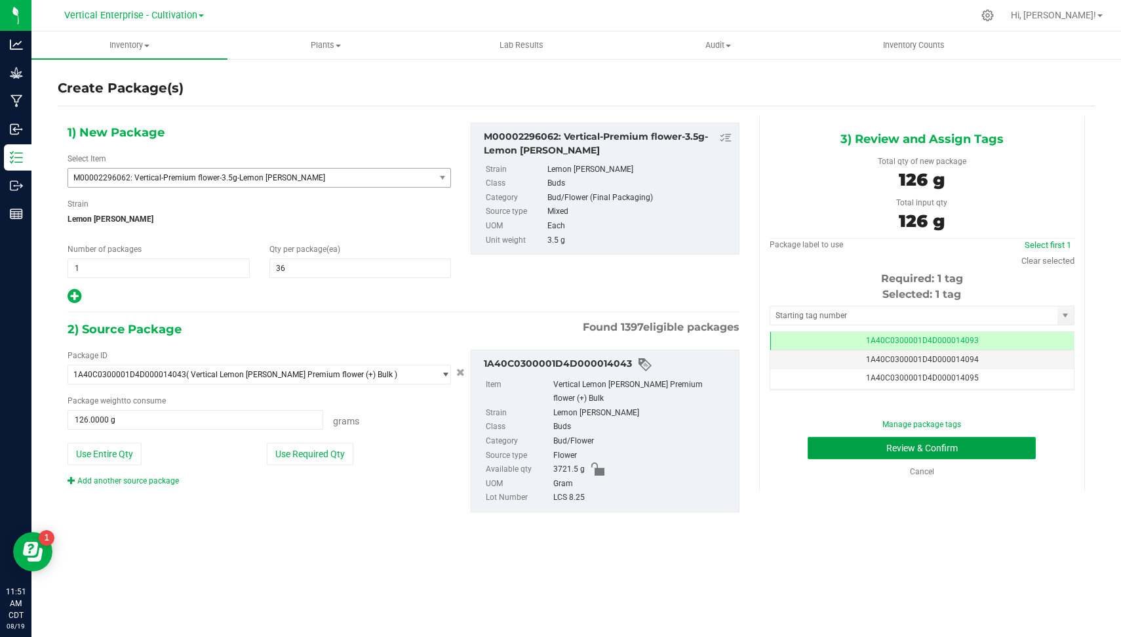
click at [996, 453] on button "Review & Confirm" at bounding box center [922, 448] width 228 height 22
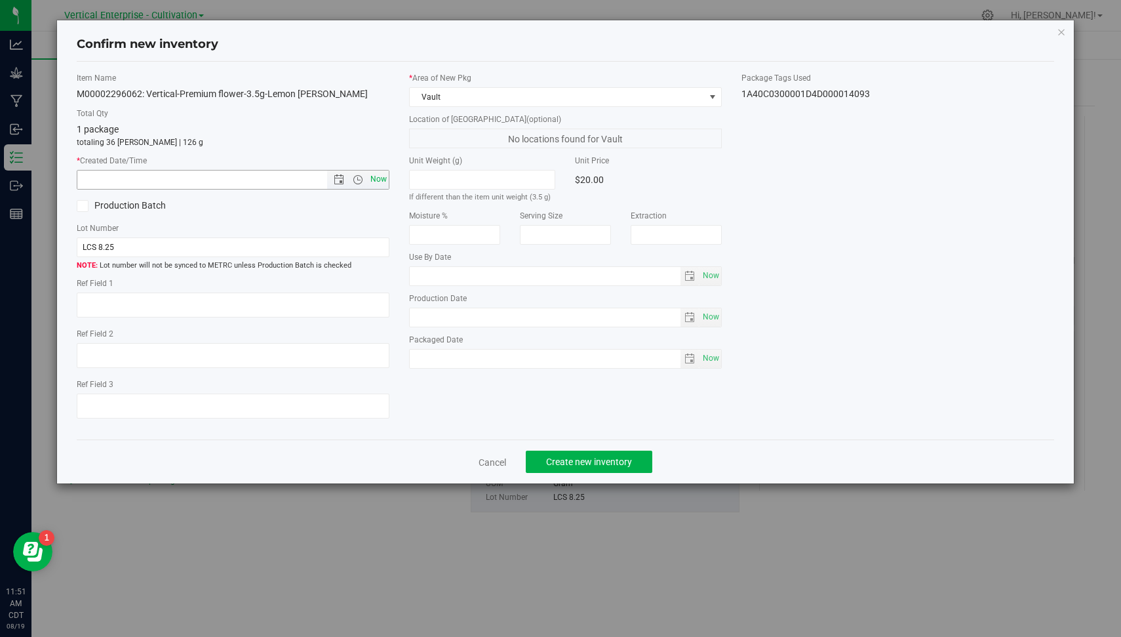
click at [378, 179] on span "Now" at bounding box center [379, 179] width 22 height 19
type input "[DATE] 11:51 AM"
click at [591, 466] on button "Create new inventory" at bounding box center [589, 461] width 127 height 22
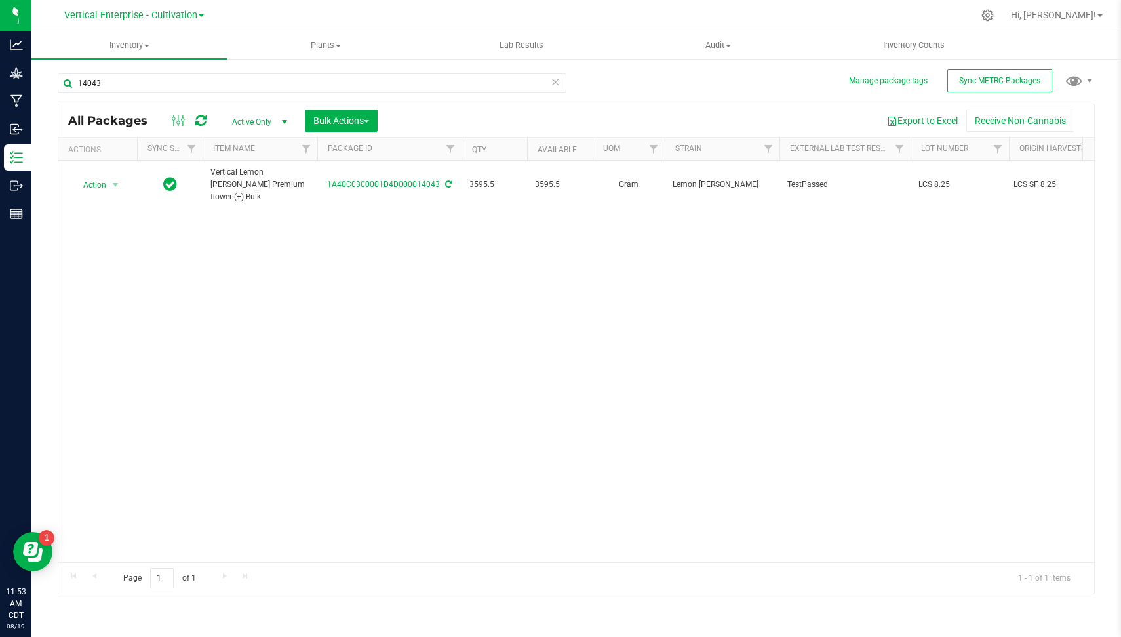
click at [553, 85] on icon at bounding box center [555, 81] width 9 height 16
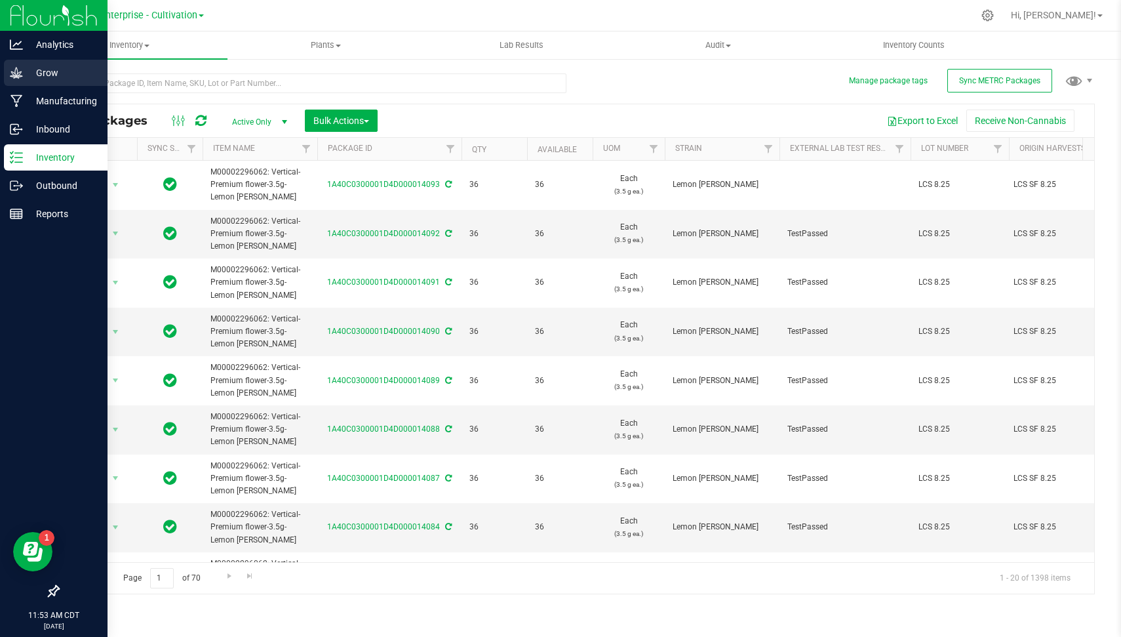
click at [18, 78] on icon at bounding box center [16, 72] width 12 height 11
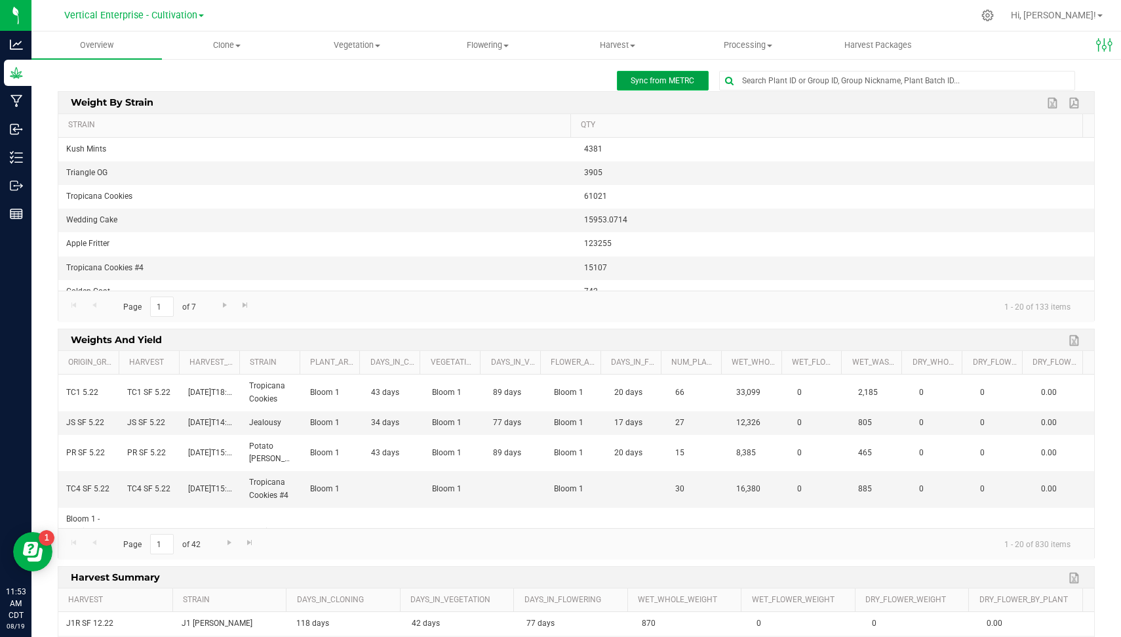
click at [641, 81] on span "Sync from METRC" at bounding box center [663, 80] width 64 height 9
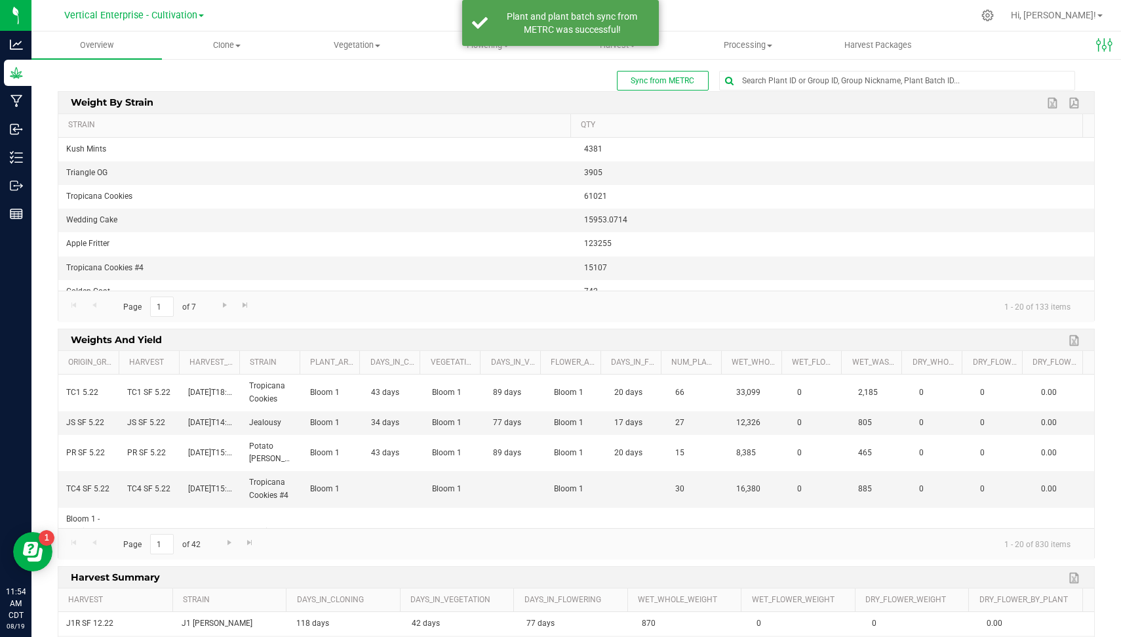
click at [561, 78] on div "Sync from METRC" at bounding box center [576, 81] width 1037 height 20
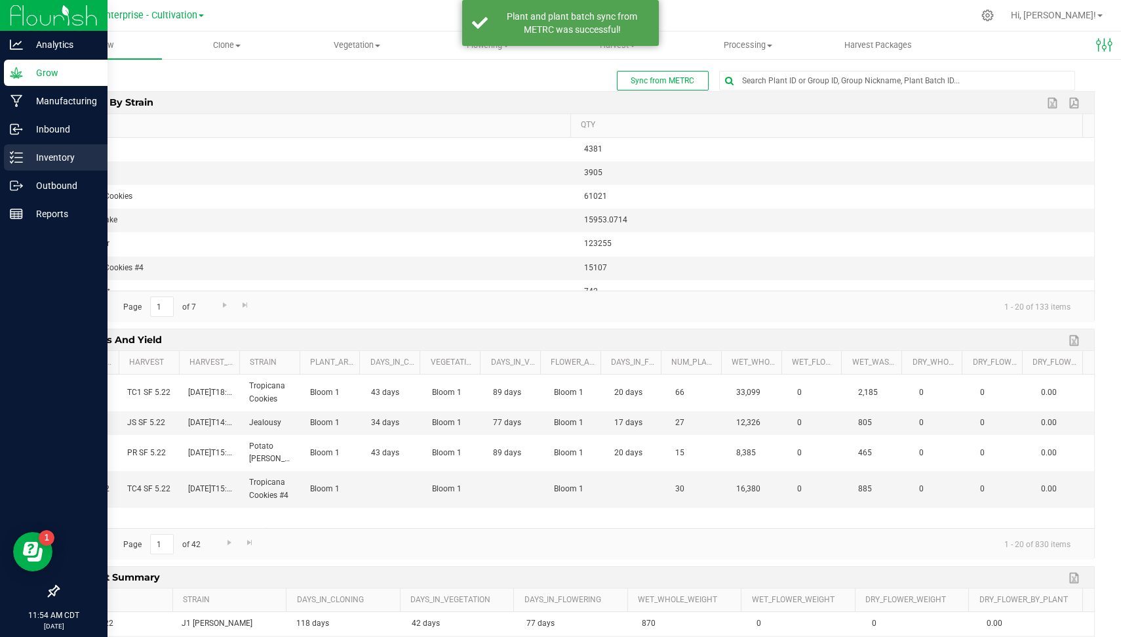
click at [28, 153] on p "Inventory" at bounding box center [62, 157] width 79 height 16
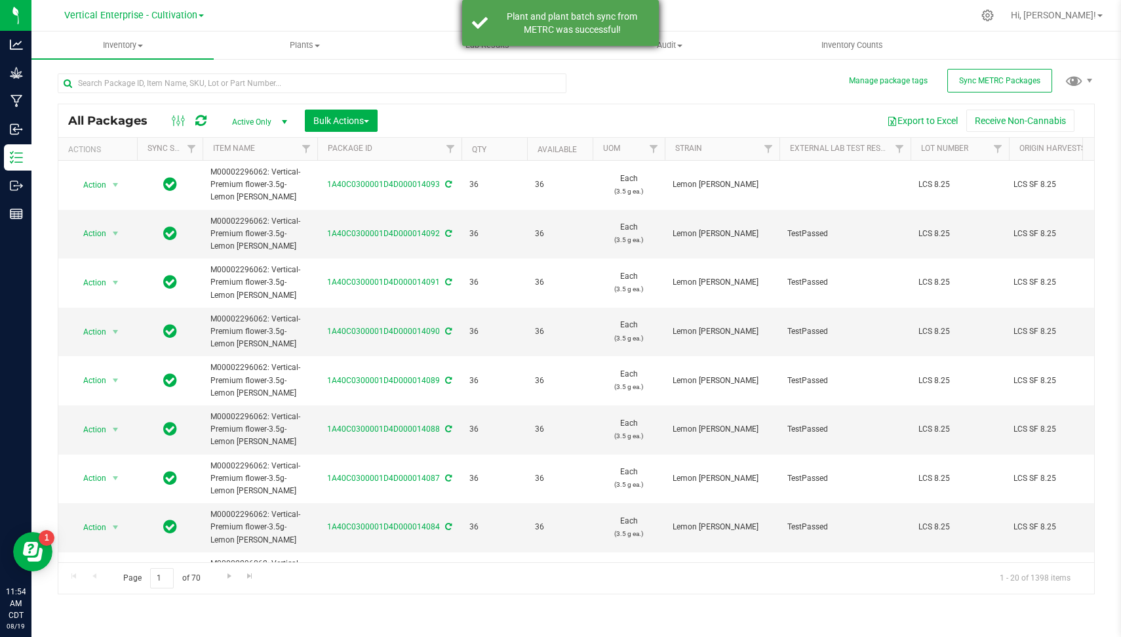
click at [584, 14] on div "Plant and plant batch sync from METRC was successful!" at bounding box center [572, 23] width 154 height 26
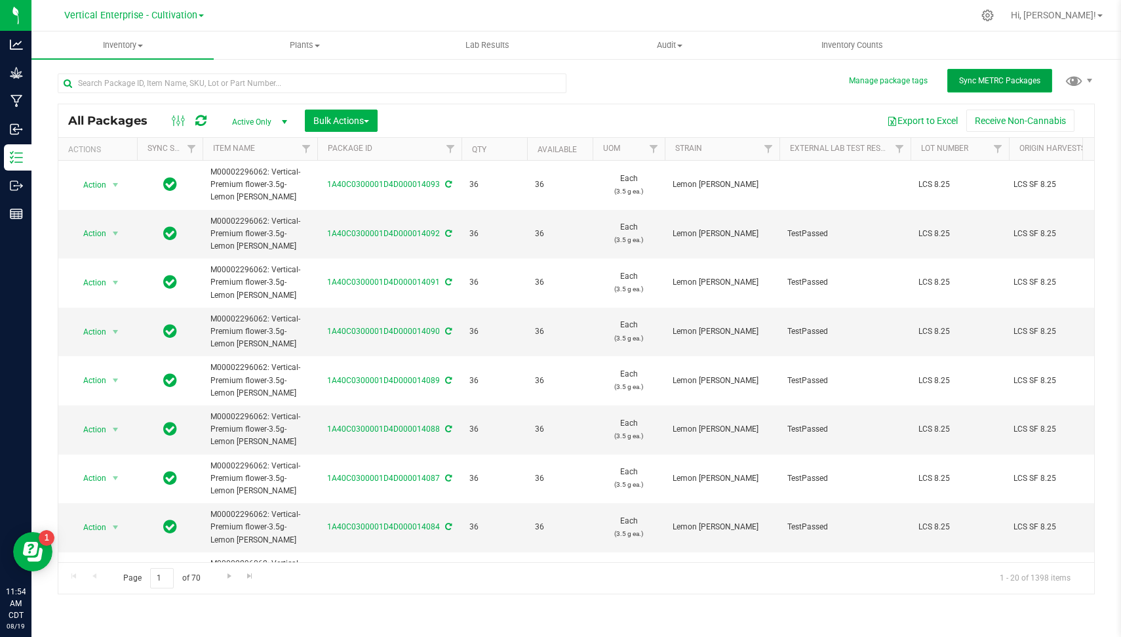
click at [975, 81] on span "Sync METRC Packages" at bounding box center [999, 80] width 81 height 9
